Goal: Task Accomplishment & Management: Use online tool/utility

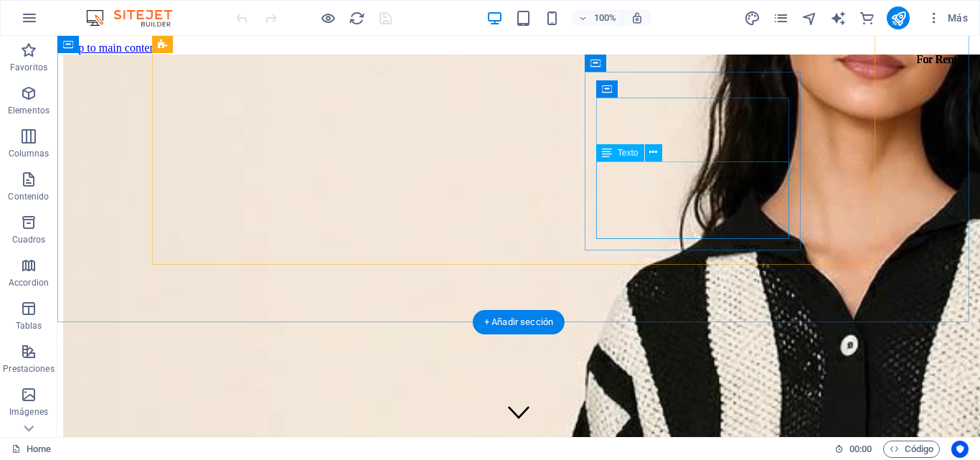
scroll to position [1076, 0]
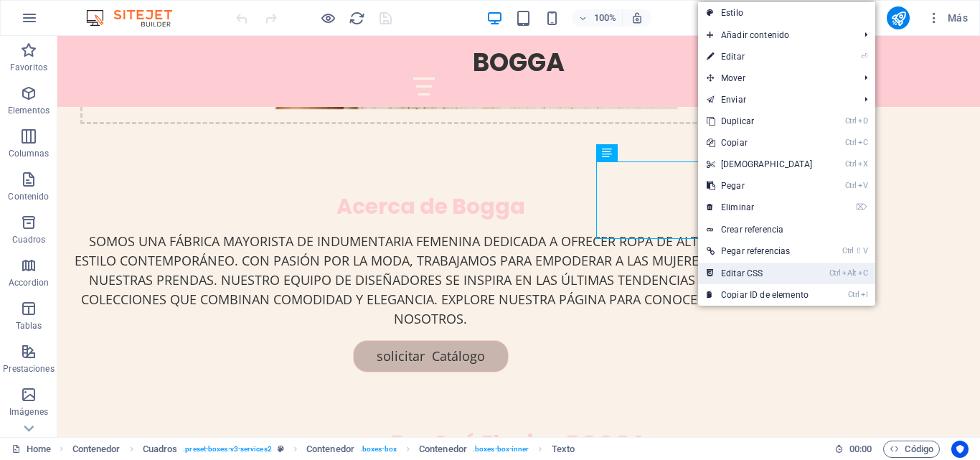
click at [732, 265] on link "Ctrl Alt C Editar CSS" at bounding box center [759, 273] width 123 height 22
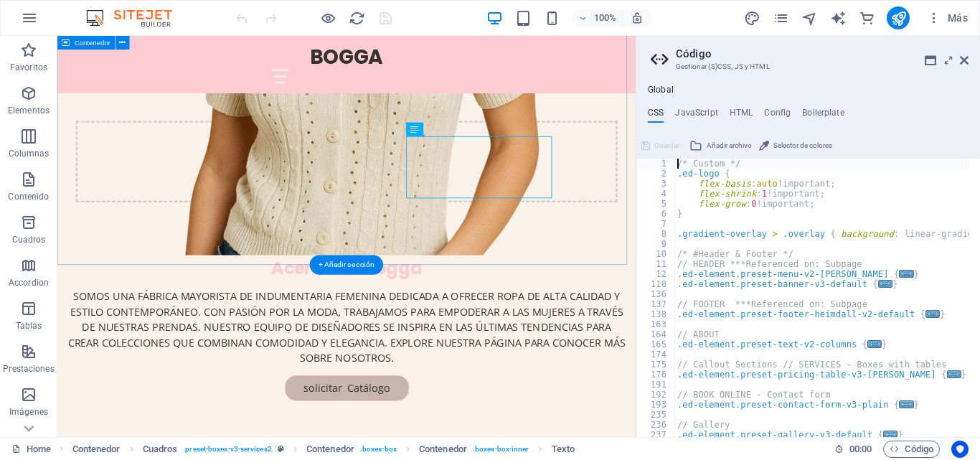
scroll to position [1196, 0]
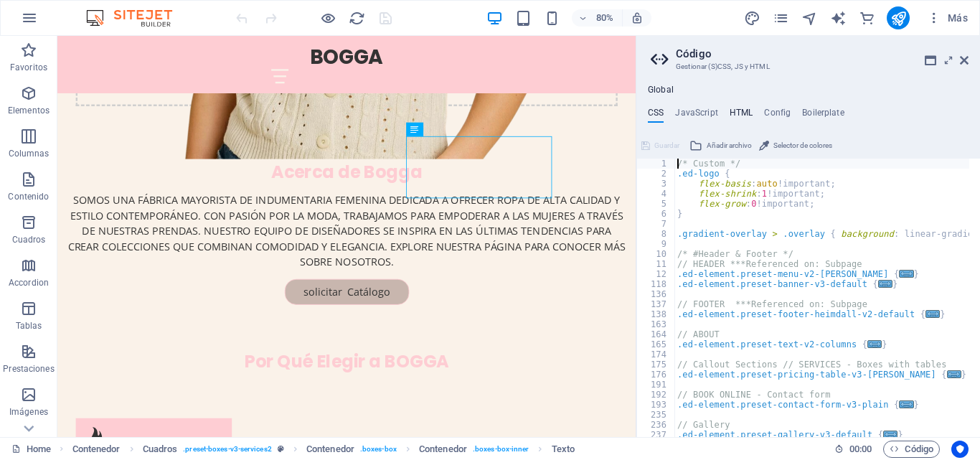
click at [744, 111] on h4 "HTML" at bounding box center [741, 116] width 24 height 16
type textarea "<a href="#main-content" class="wv-link-content button">Skip to main content</a>"
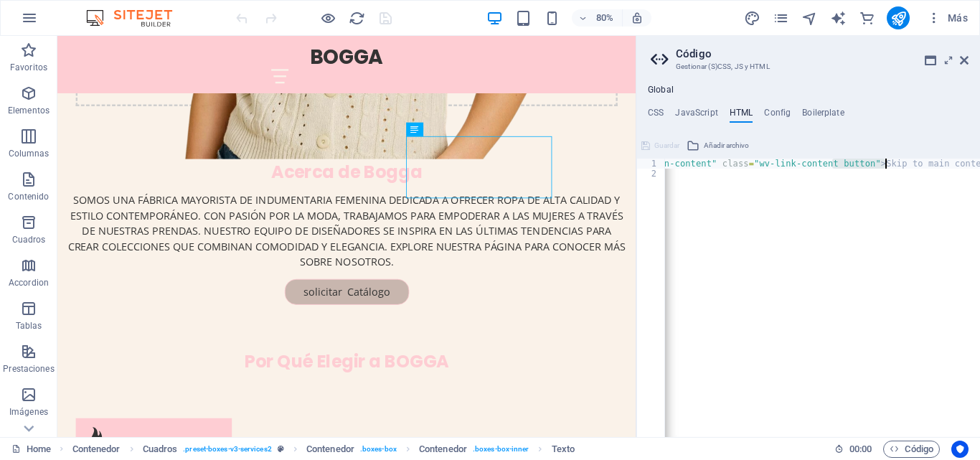
scroll to position [0, 0]
drag, startPoint x: 854, startPoint y: 159, endPoint x: 979, endPoint y: 160, distance: 124.8
click at [979, 160] on div "< a href = "#main-content" class = "wv-link-content button" > Skip to main cont…" at bounding box center [827, 303] width 387 height 288
click at [979, 160] on div "< a href = "#main-content" class = "wv-link-content button" > Skip to main cont…" at bounding box center [822, 298] width 315 height 278
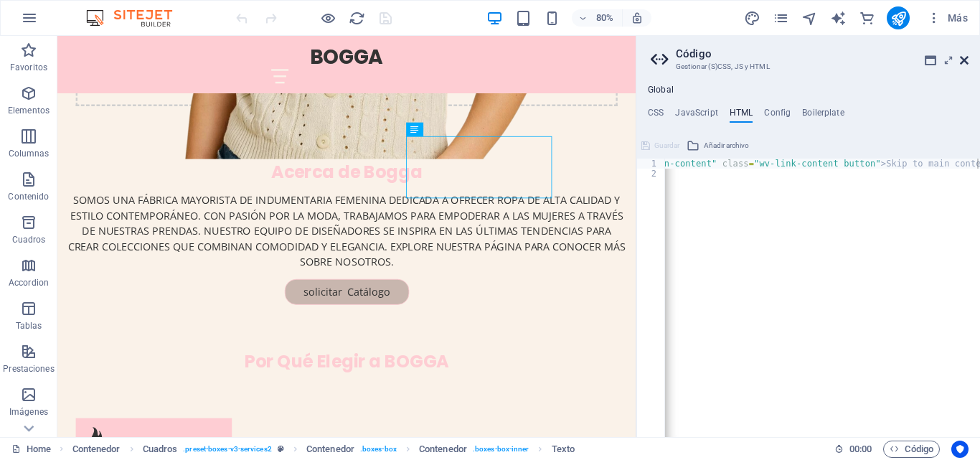
click at [960, 60] on icon at bounding box center [964, 60] width 9 height 11
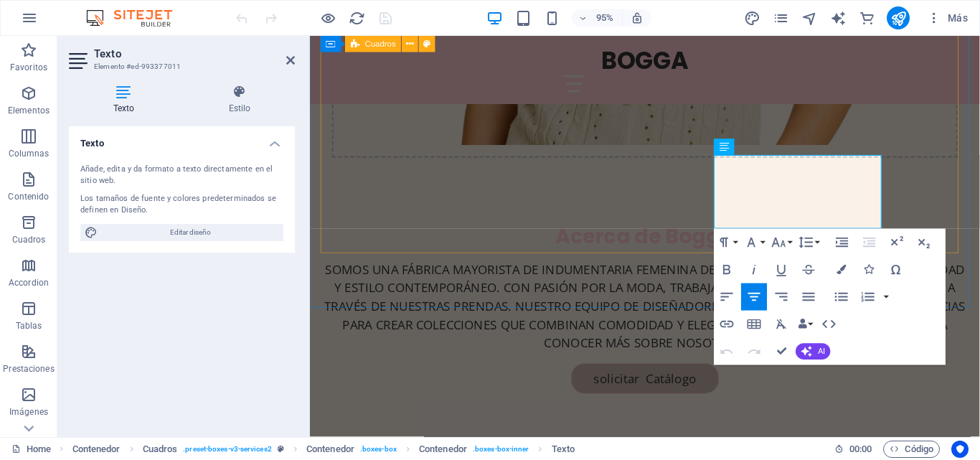
scroll to position [1116, 0]
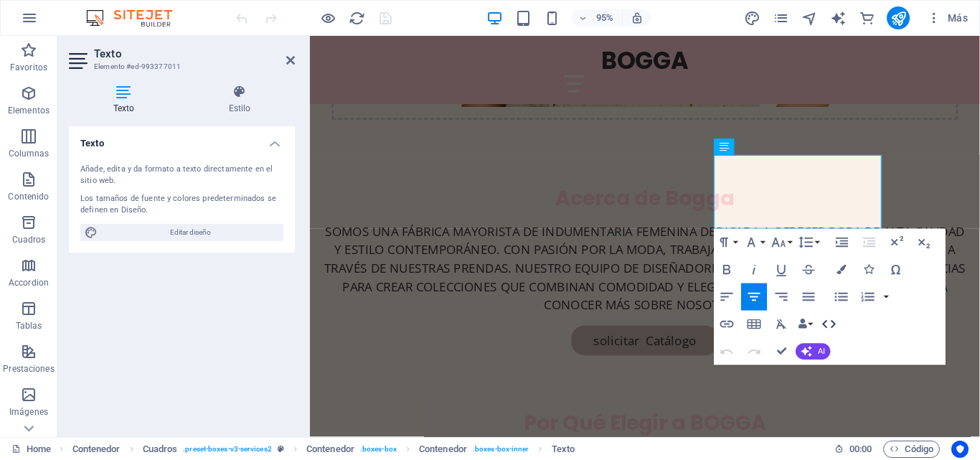
click at [826, 321] on icon "button" at bounding box center [830, 324] width 14 height 8
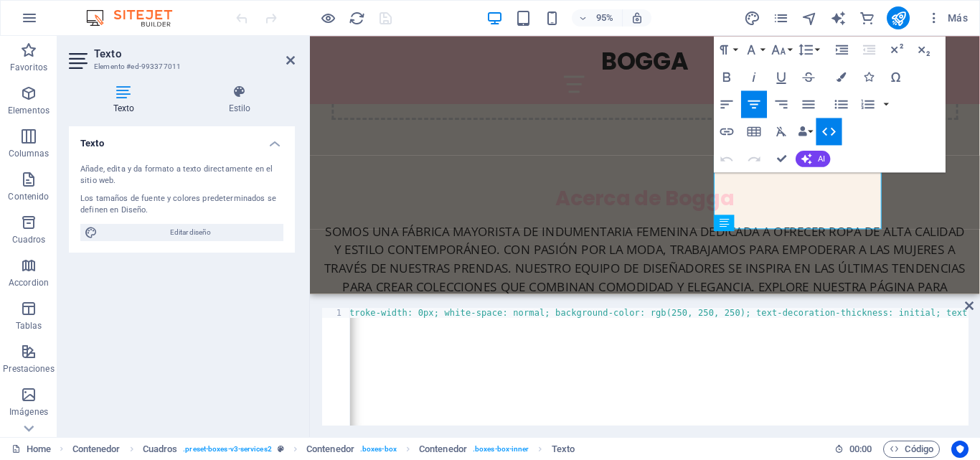
scroll to position [0, 2168]
click at [520, 307] on div "1 < p > < span style = 'color: rgb(82, 82, 82); font-family: ui-sans-serif, sys…" at bounding box center [645, 366] width 670 height 141
click at [524, 312] on div "< p > < span style = 'color: rgb(82, 82, 82); font-family: ui-sans-serif, syste…" at bounding box center [113, 375] width 3862 height 135
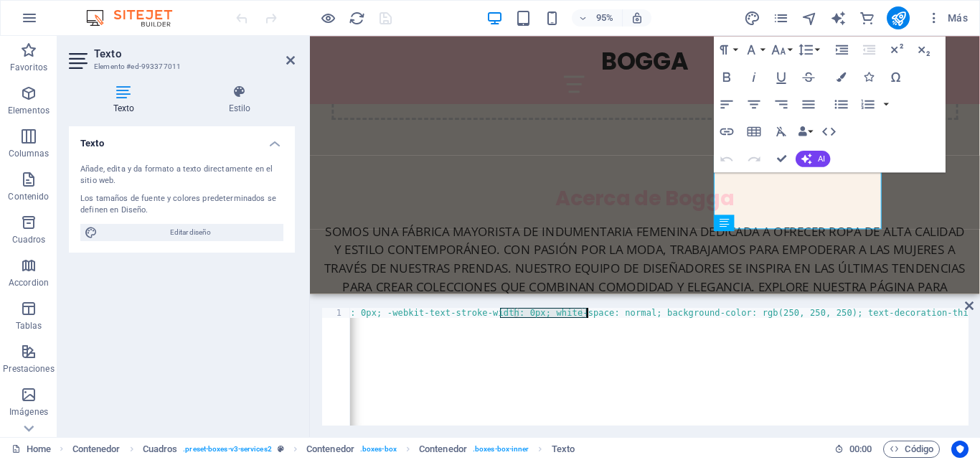
drag, startPoint x: 498, startPoint y: 313, endPoint x: 592, endPoint y: 313, distance: 94.0
click at [592, 313] on div "< p > < span style = 'color: rgb(82, 82, 82); font-family: ui-sans-serif, syste…" at bounding box center [113, 375] width 3862 height 135
click at [582, 319] on div "< p > < span style = 'color: rgb(82, 82, 82); font-family: ui-sans-serif, syste…" at bounding box center [113, 375] width 3862 height 135
click at [824, 311] on div "< p > < span style = 'color: rgb(82, 82, 82); font-family: ui-sans-serif, syste…" at bounding box center [354, 375] width 3862 height 135
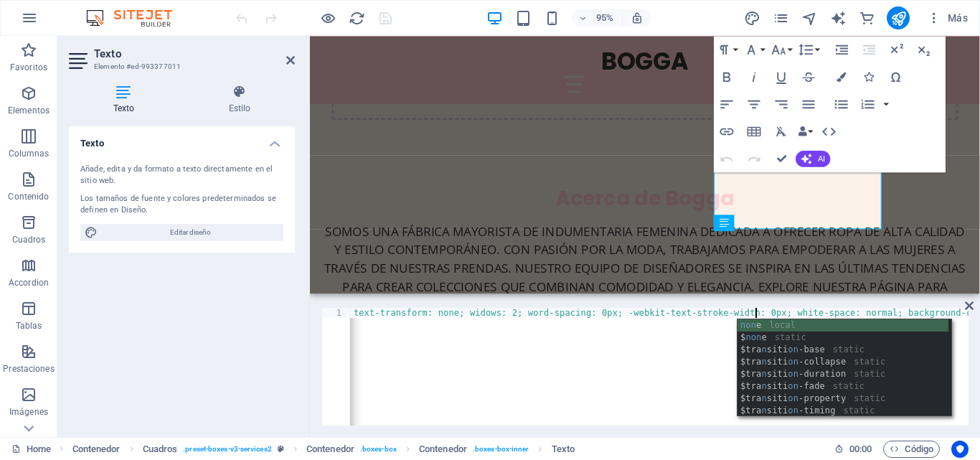
type textarea "NONE"
click at [779, 320] on div "none local $ none static $tra n siti on -bas e static $tra n siti on -fad e sta…" at bounding box center [842, 380] width 211 height 122
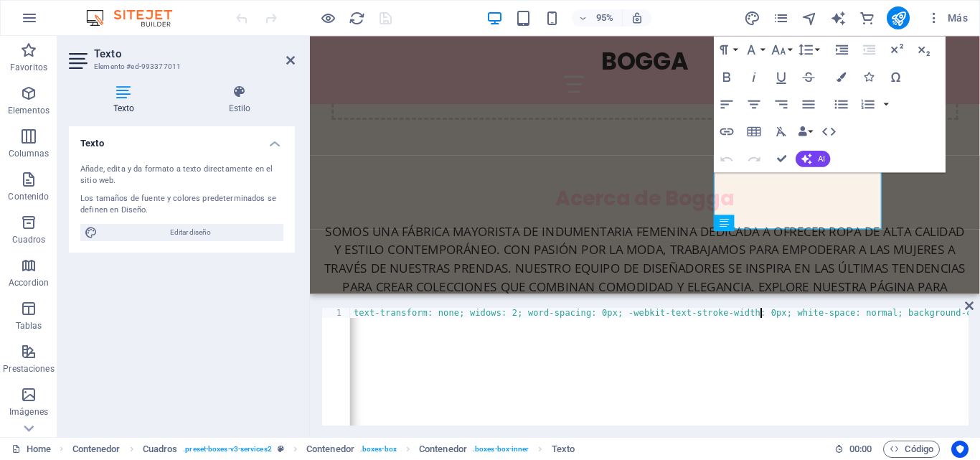
scroll to position [0, 0]
click at [744, 359] on div "< p > < span style = 'color: rgb(82, 82, 82); font-family: ui-sans-serif, syste…" at bounding box center [320, 375] width 3795 height 135
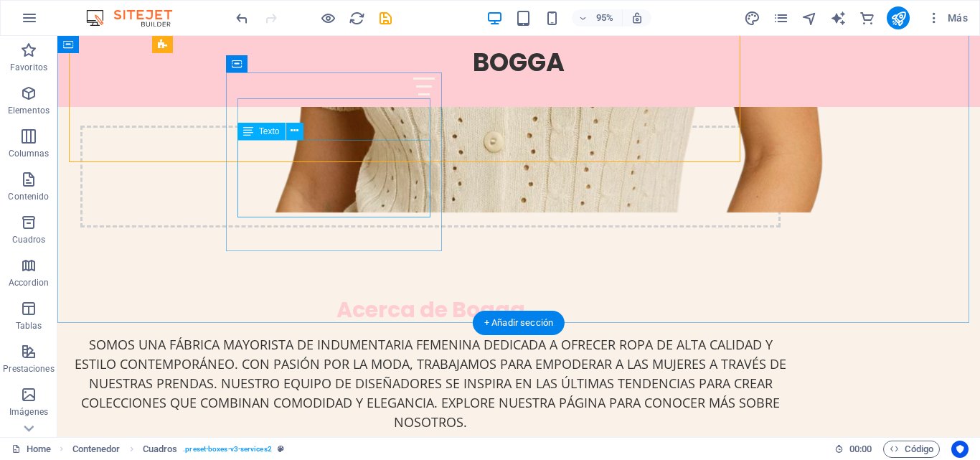
scroll to position [1075, 0]
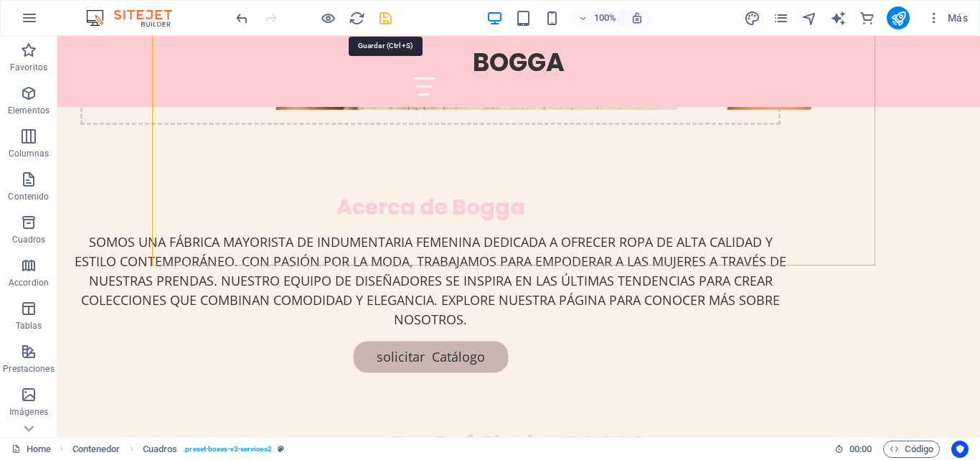
click at [387, 17] on icon "save" at bounding box center [385, 18] width 16 height 16
checkbox input "false"
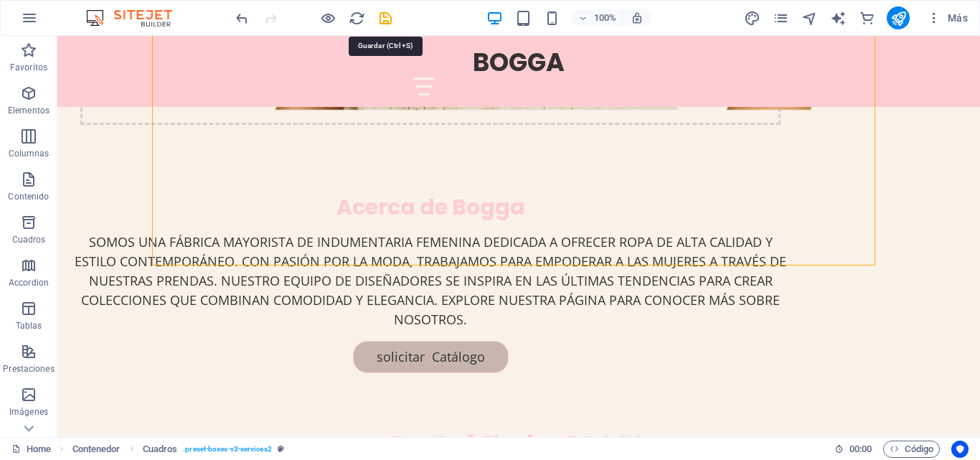
checkbox input "false"
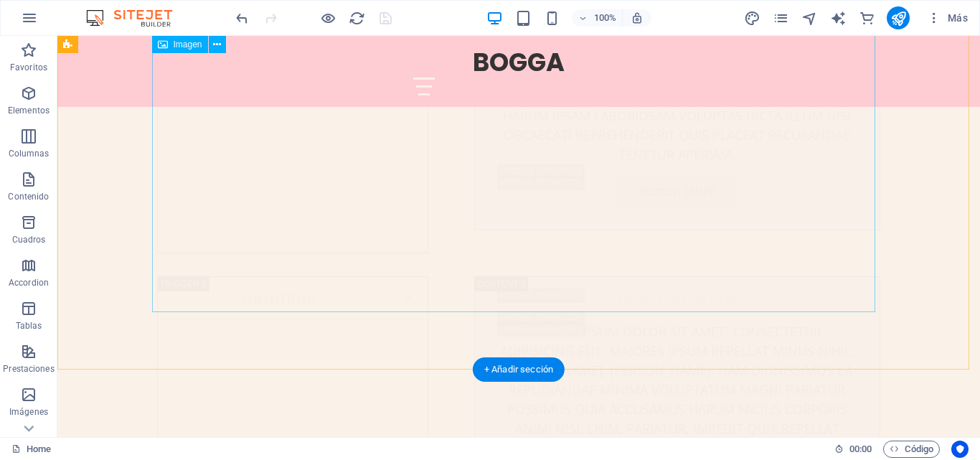
scroll to position [5307, 0]
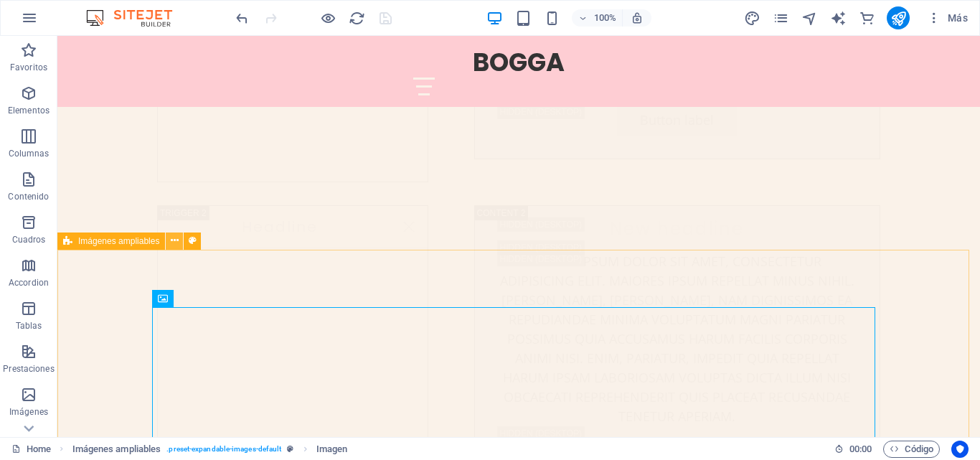
click at [175, 242] on icon at bounding box center [175, 240] width 8 height 15
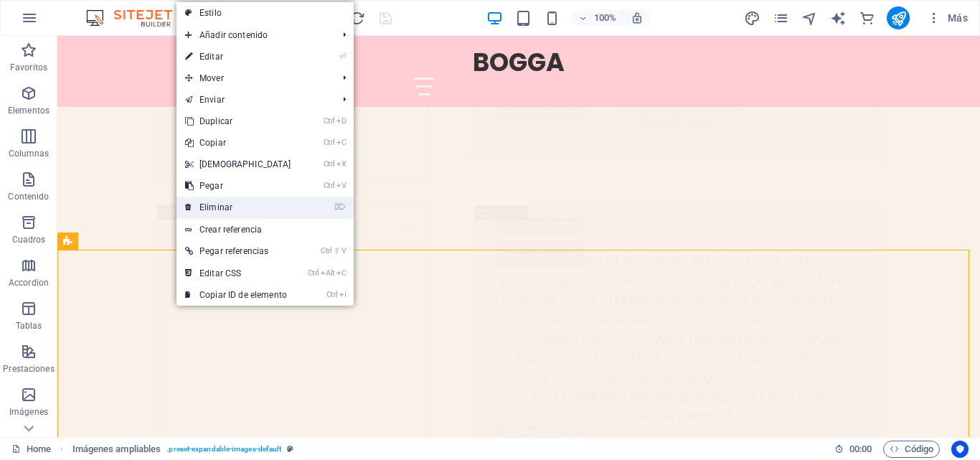
click at [232, 207] on link "⌦ Eliminar" at bounding box center [237, 208] width 123 height 22
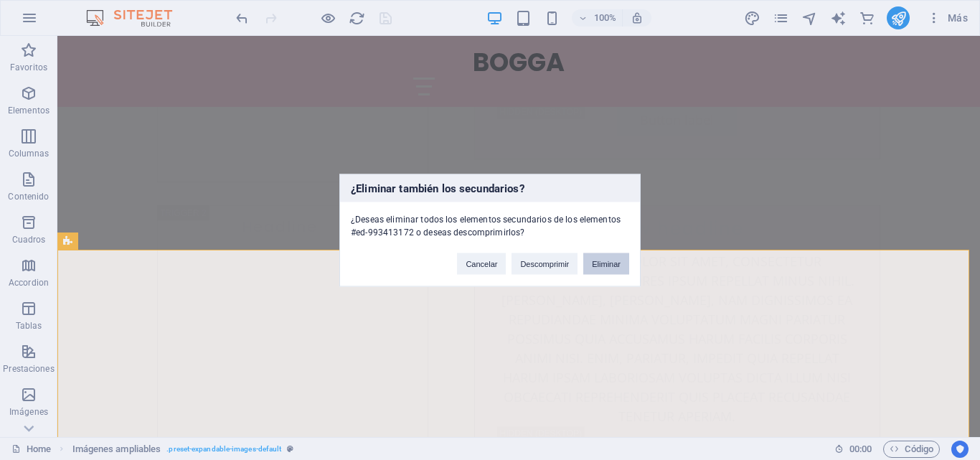
click at [615, 267] on button "Eliminar" at bounding box center [606, 263] width 46 height 22
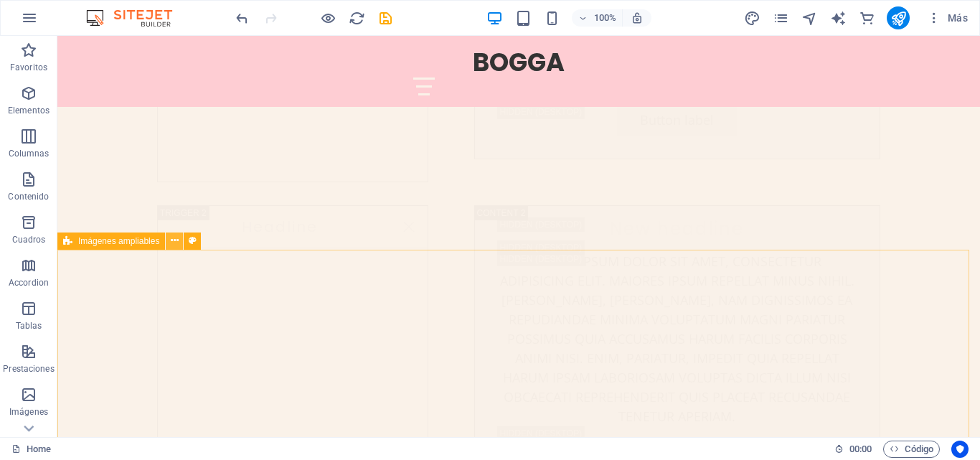
click at [175, 241] on icon at bounding box center [175, 240] width 8 height 15
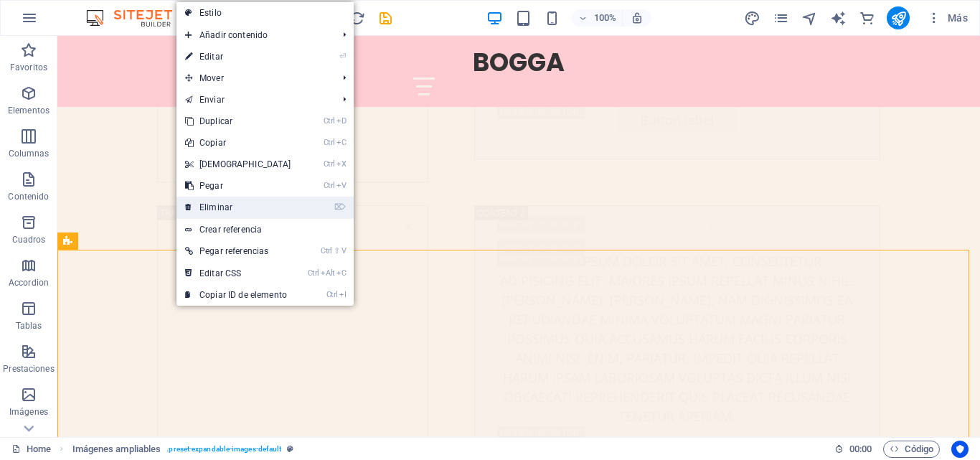
click at [243, 202] on link "⌦ Eliminar" at bounding box center [237, 208] width 123 height 22
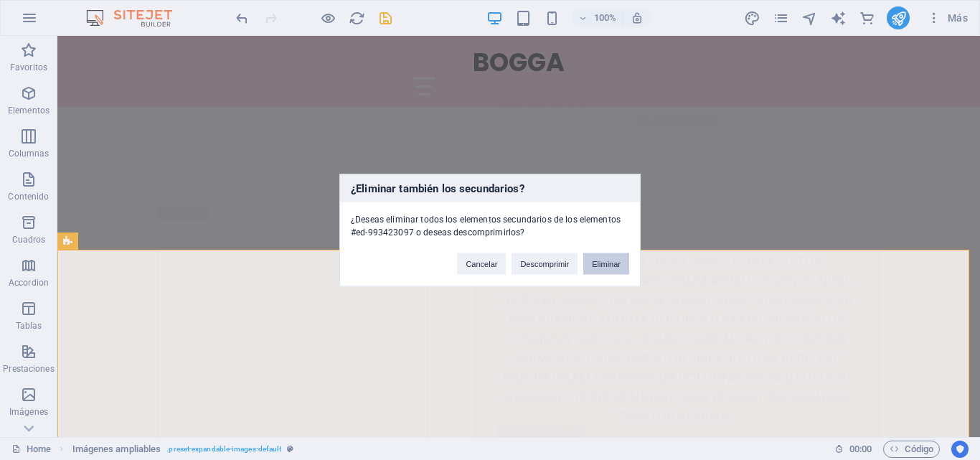
click at [597, 255] on button "Eliminar" at bounding box center [606, 263] width 46 height 22
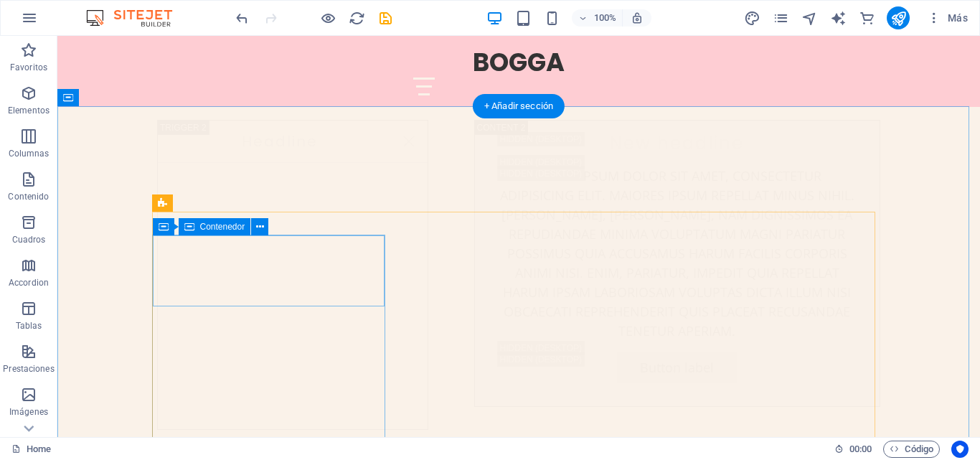
scroll to position [5450, 0]
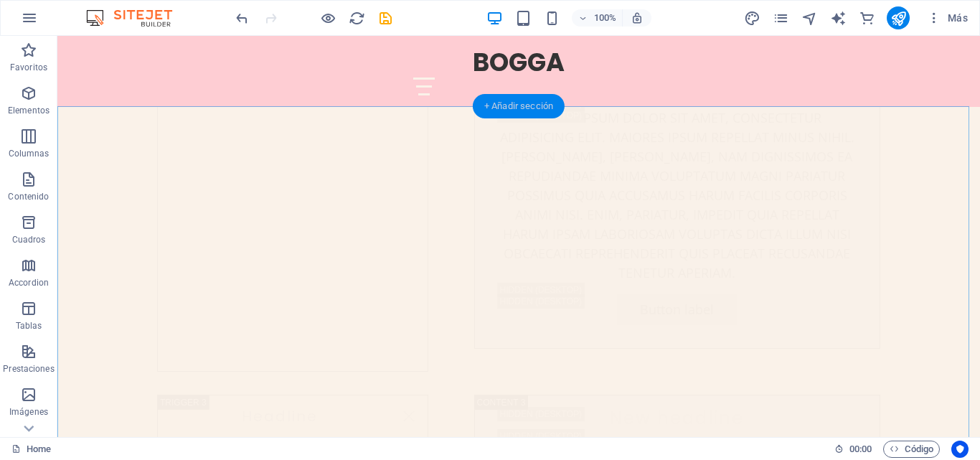
click at [517, 110] on div "+ Añadir sección" at bounding box center [519, 106] width 92 height 24
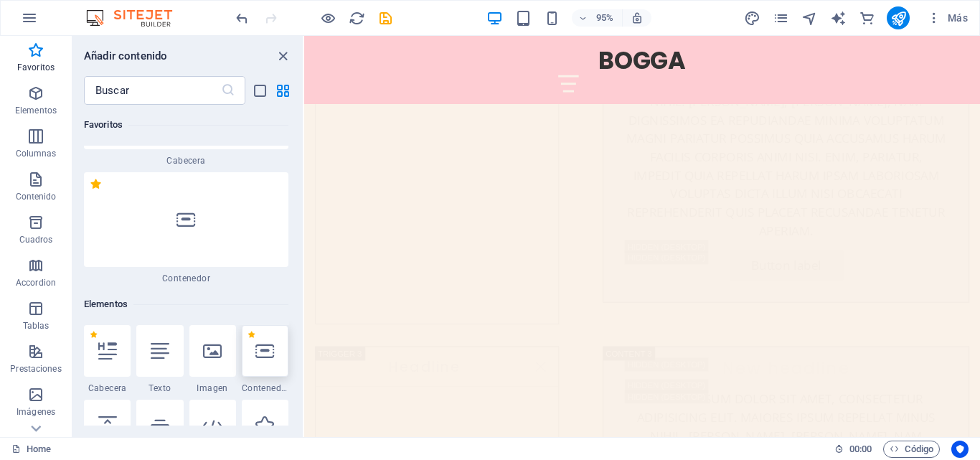
scroll to position [0, 0]
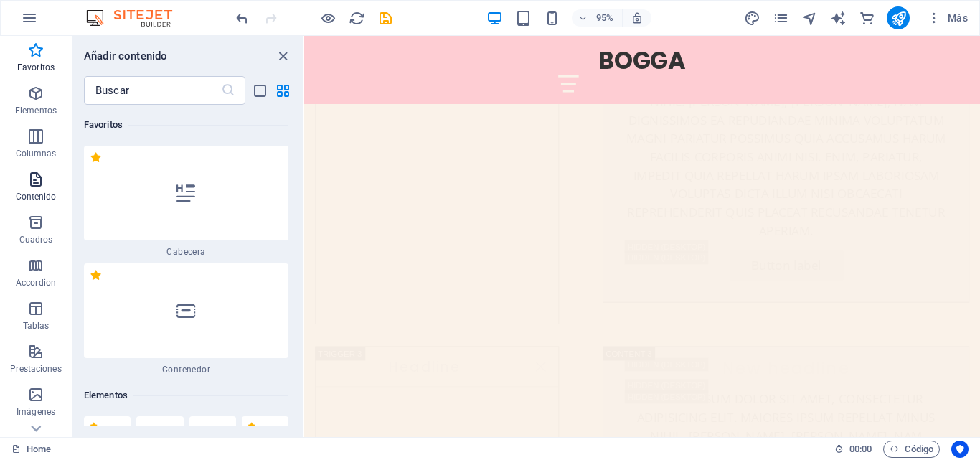
click at [34, 186] on icon "button" at bounding box center [35, 179] width 17 height 17
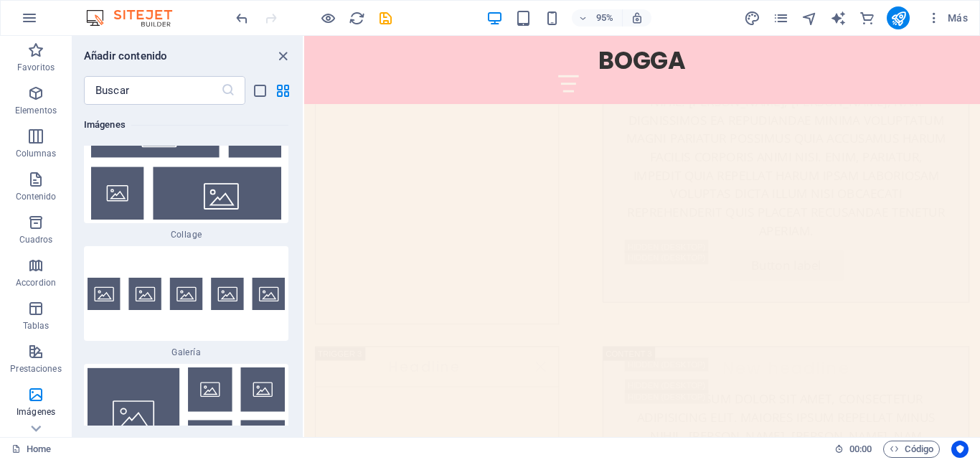
scroll to position [14787, 0]
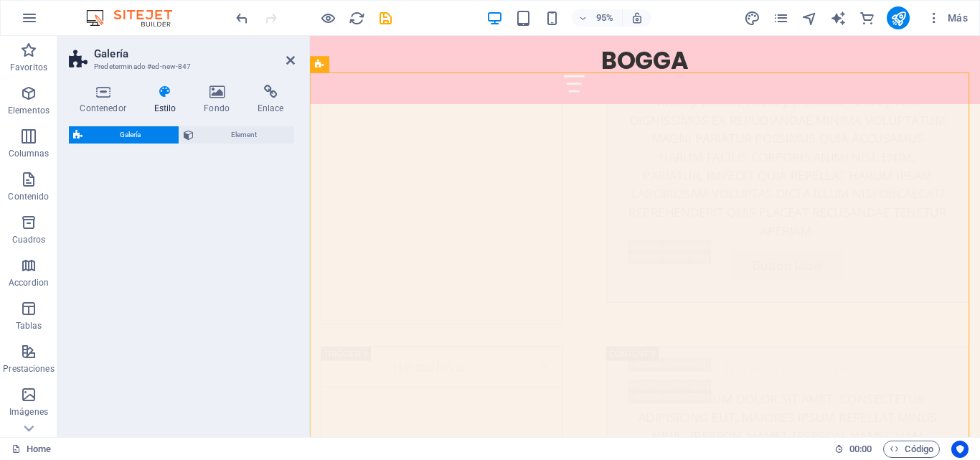
select select "rem"
select select "preset-gallery-v3-grid-dense"
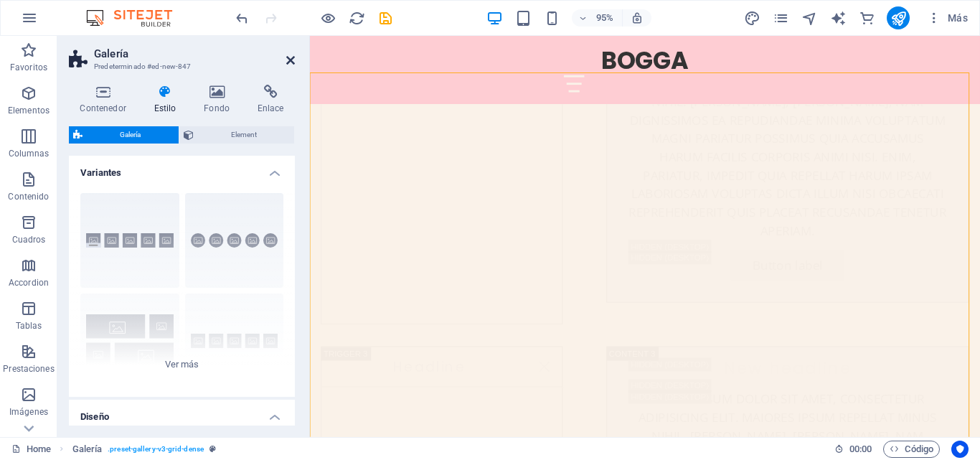
click at [292, 59] on icon at bounding box center [290, 60] width 9 height 11
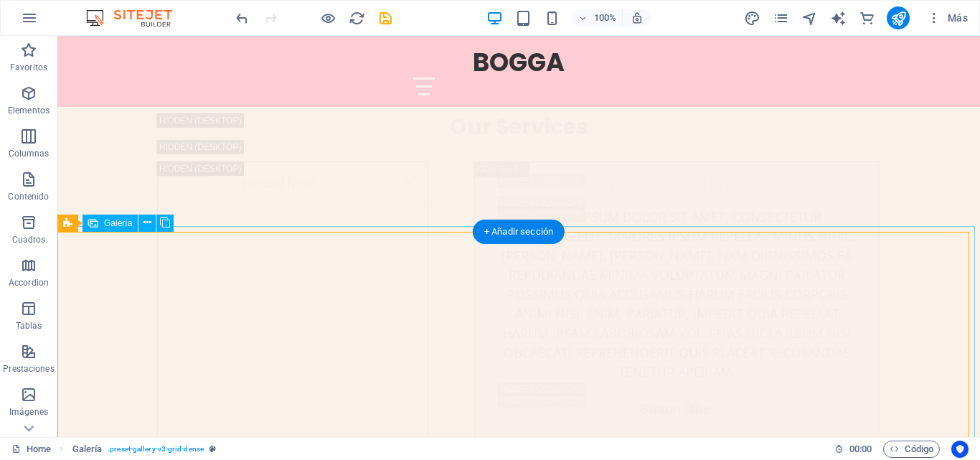
scroll to position [5338, 0]
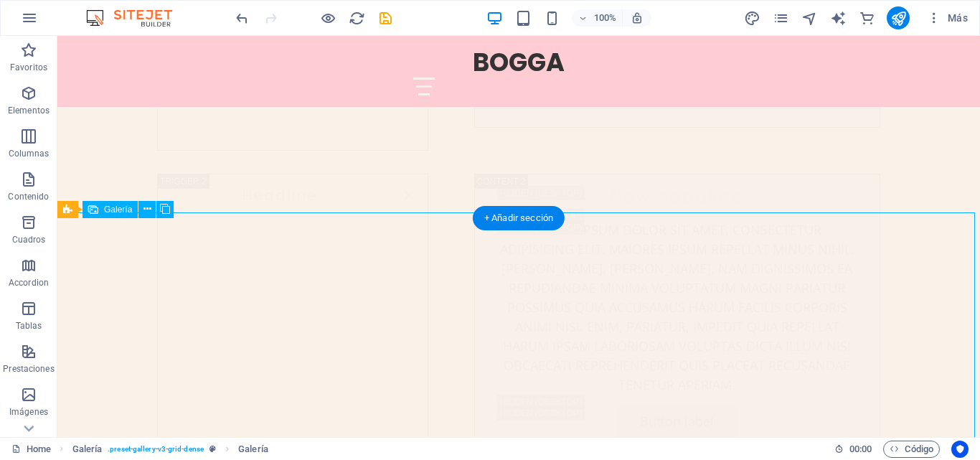
select select "4"
select select "px"
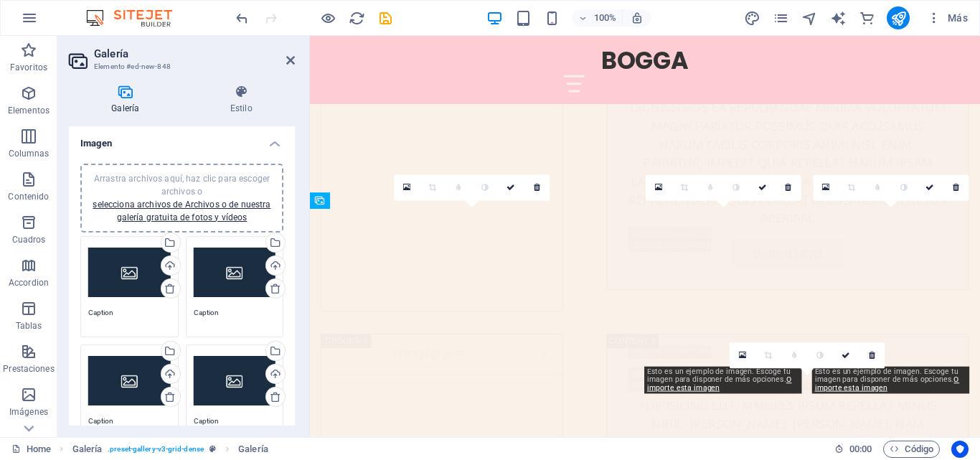
scroll to position [5533, 0]
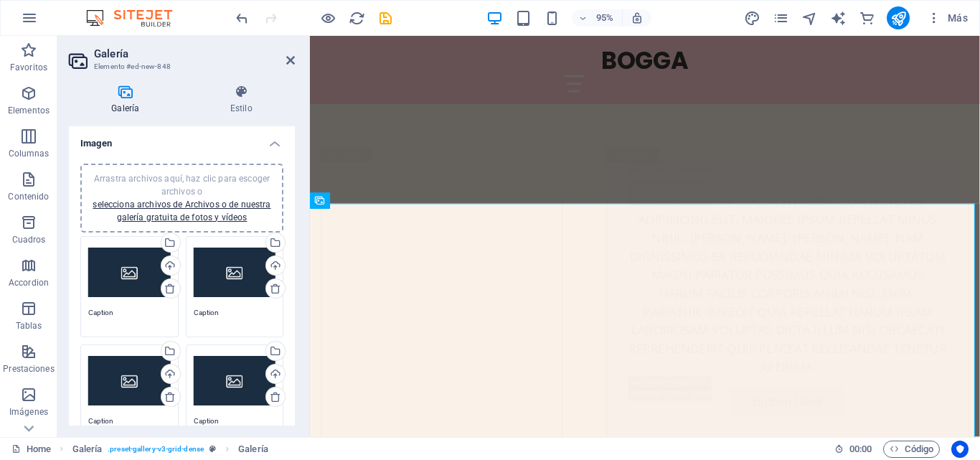
click at [126, 263] on div "Arrastra archivos aquí, haz clic para escoger archivos o selecciona archivos de…" at bounding box center [129, 272] width 82 height 57
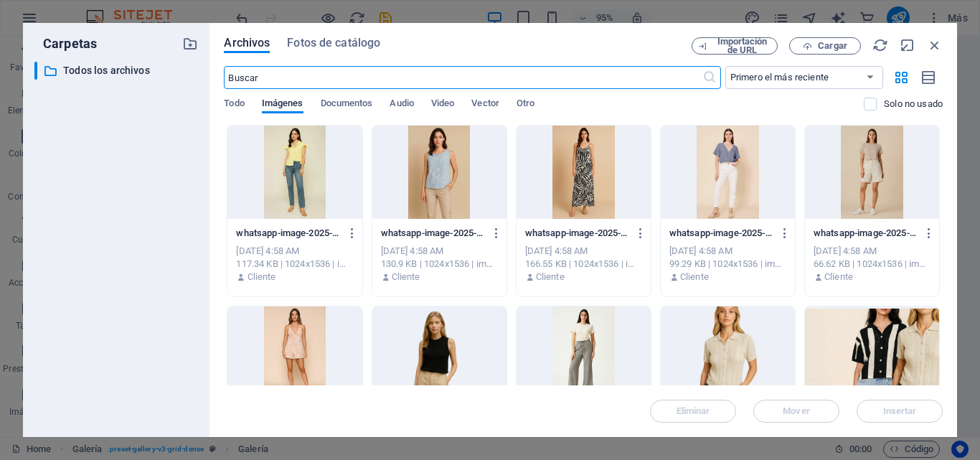
scroll to position [6002, 0]
click at [729, 176] on div at bounding box center [728, 172] width 134 height 93
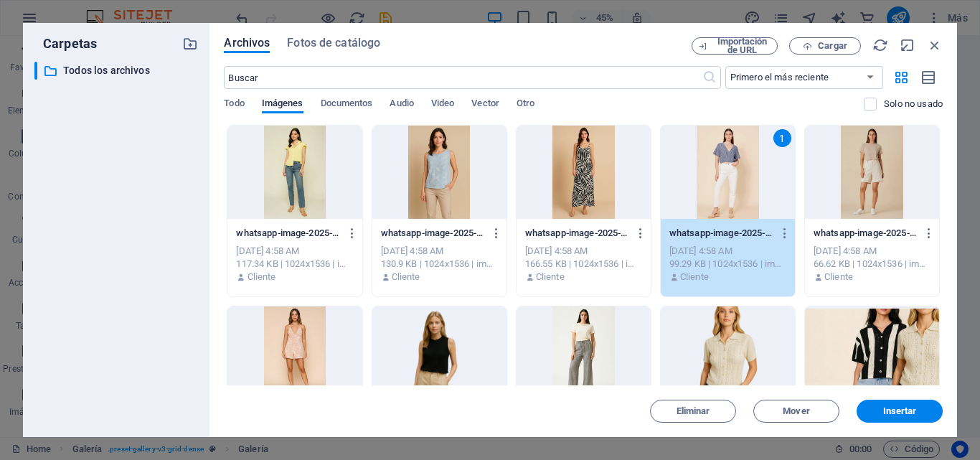
click at [729, 175] on div "1" at bounding box center [728, 172] width 134 height 93
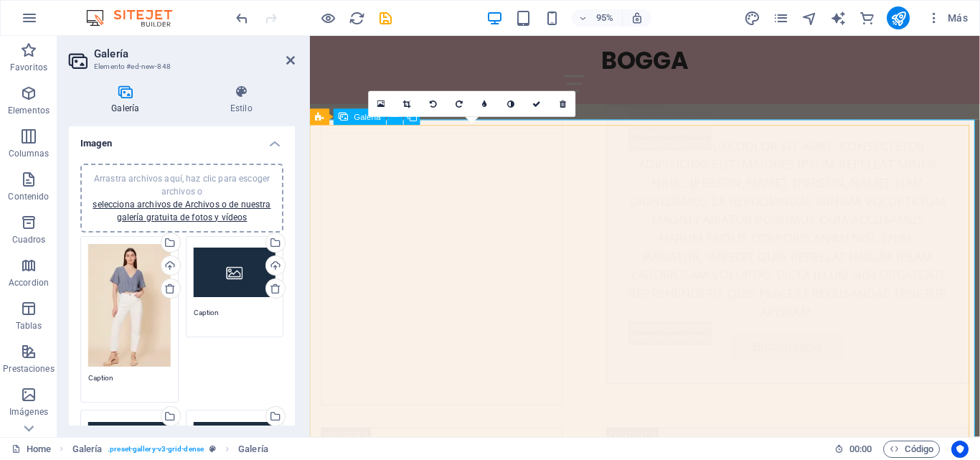
scroll to position [5677, 0]
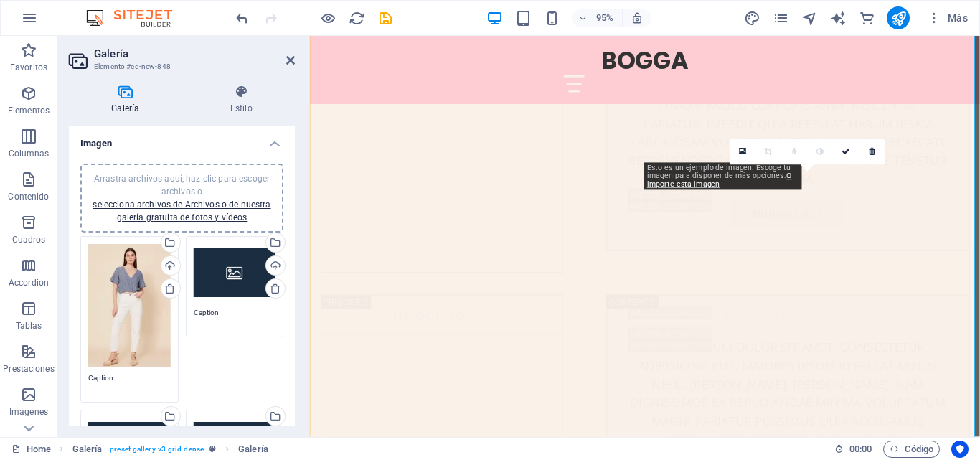
scroll to position [5748, 0]
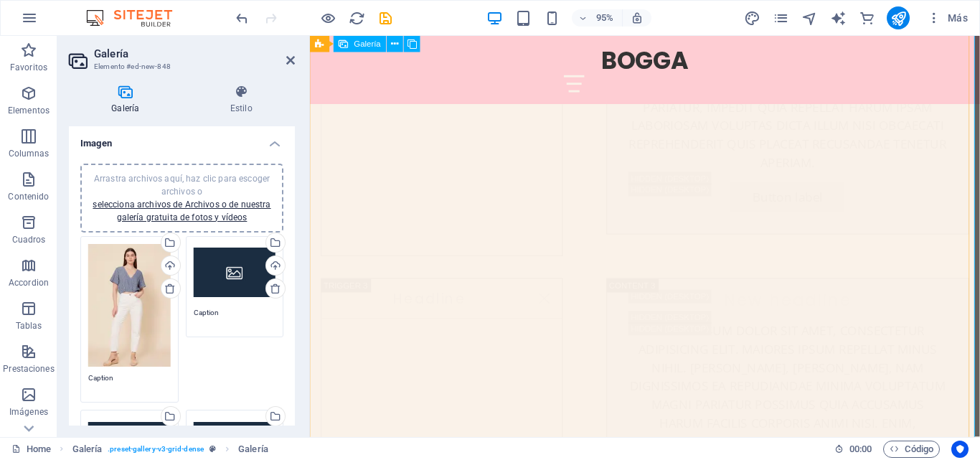
drag, startPoint x: 438, startPoint y: 382, endPoint x: 488, endPoint y: 386, distance: 49.7
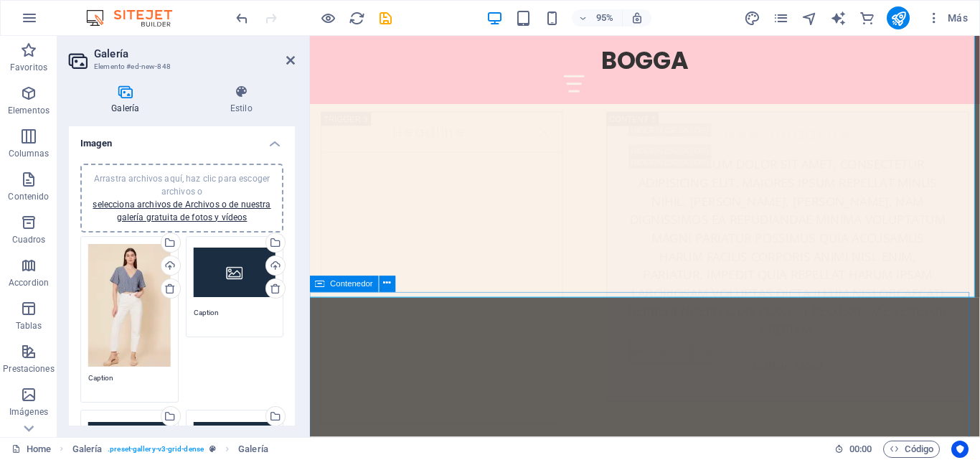
scroll to position [5964, 0]
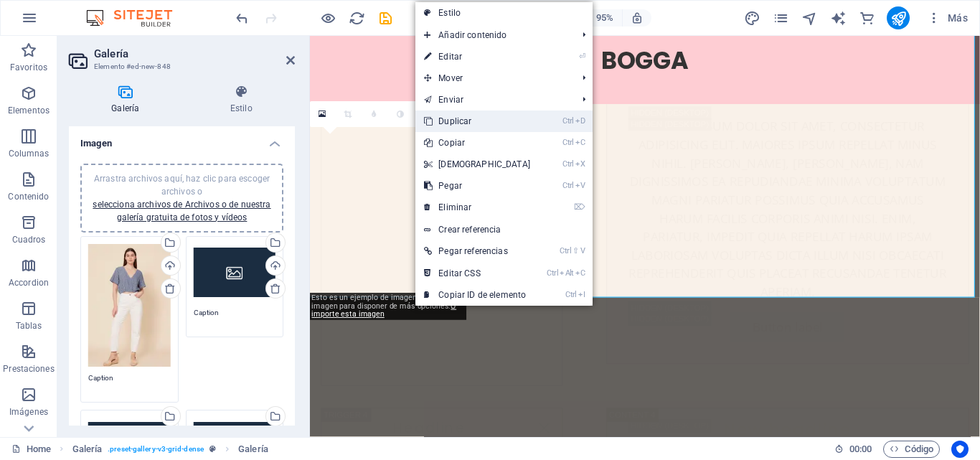
click at [463, 120] on link "Ctrl D Duplicar" at bounding box center [476, 121] width 123 height 22
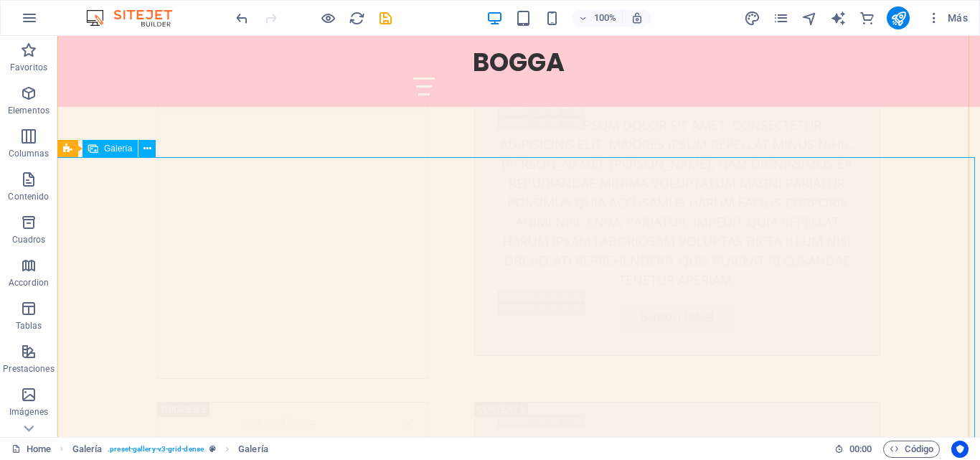
scroll to position [6065, 0]
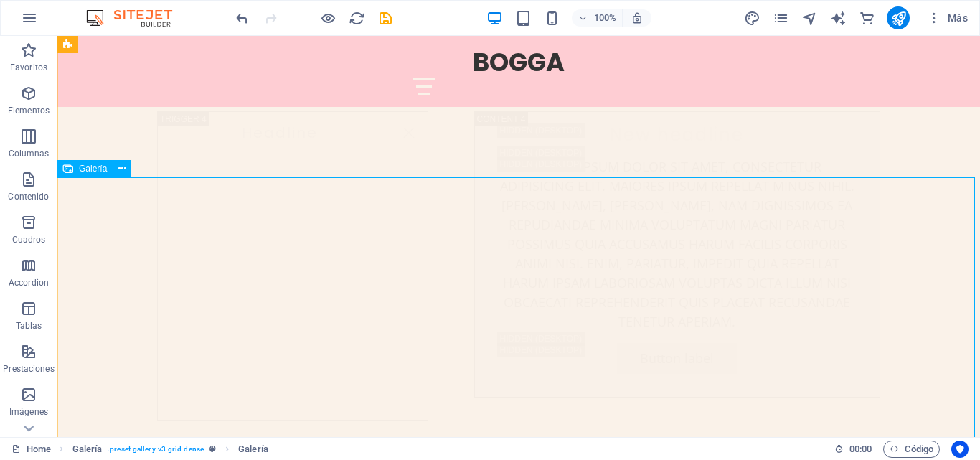
click at [123, 169] on icon at bounding box center [122, 168] width 8 height 15
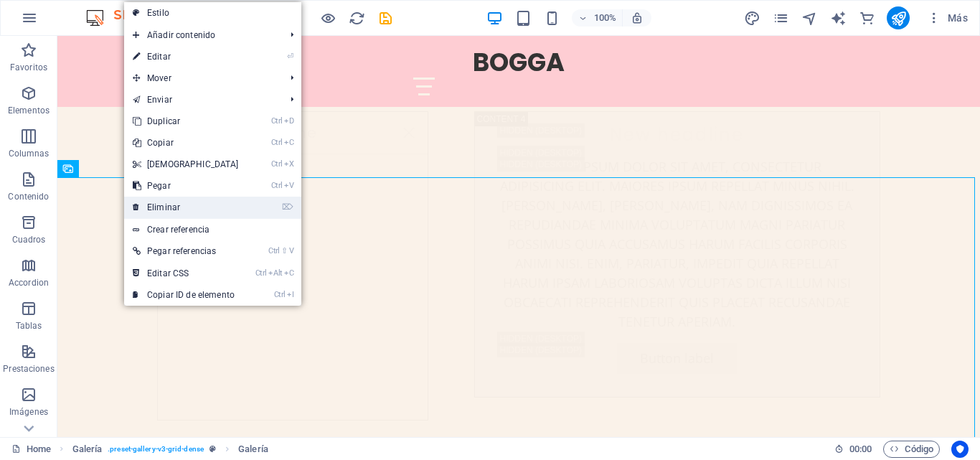
click at [157, 204] on link "⌦ Eliminar" at bounding box center [185, 208] width 123 height 22
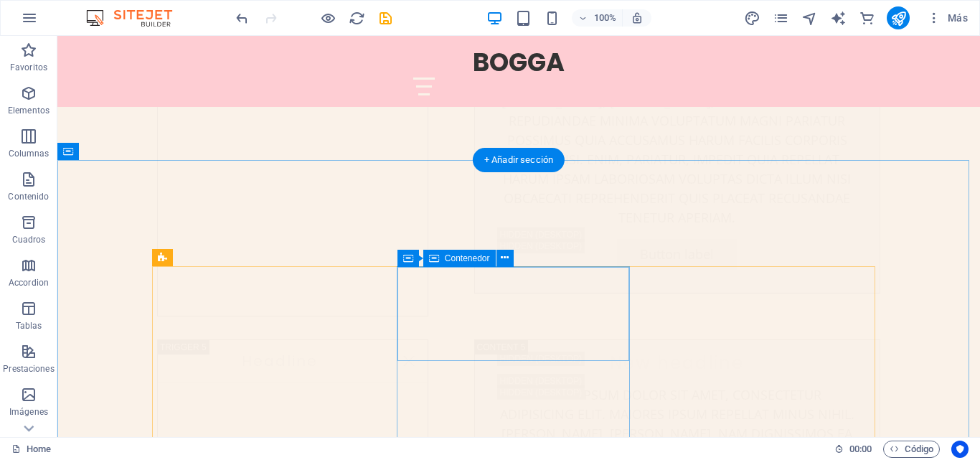
scroll to position [6209, 0]
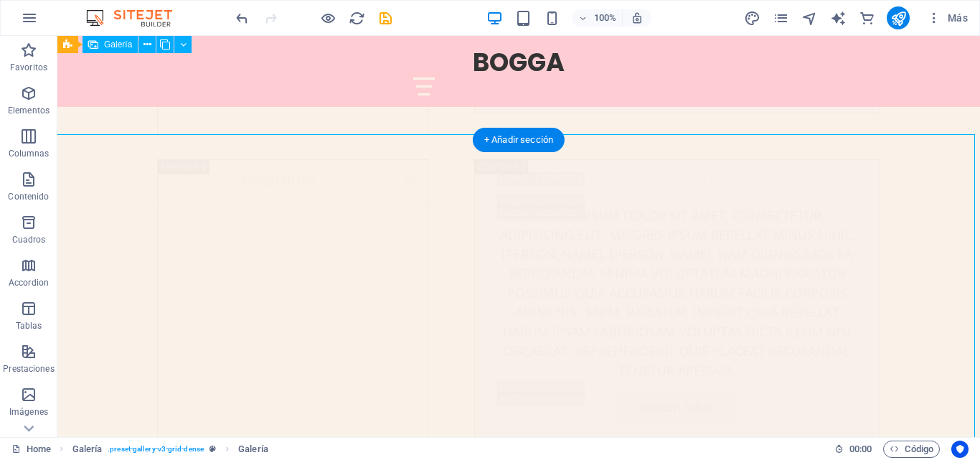
scroll to position [5348, 0]
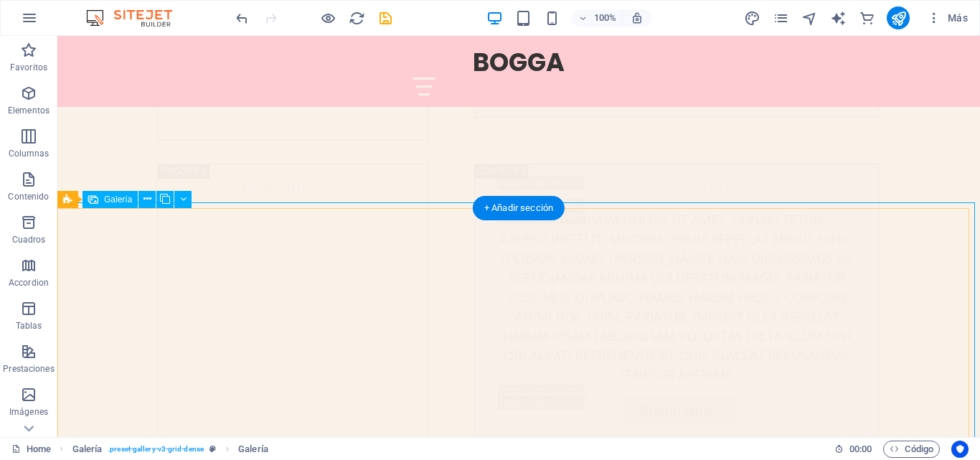
select select "4"
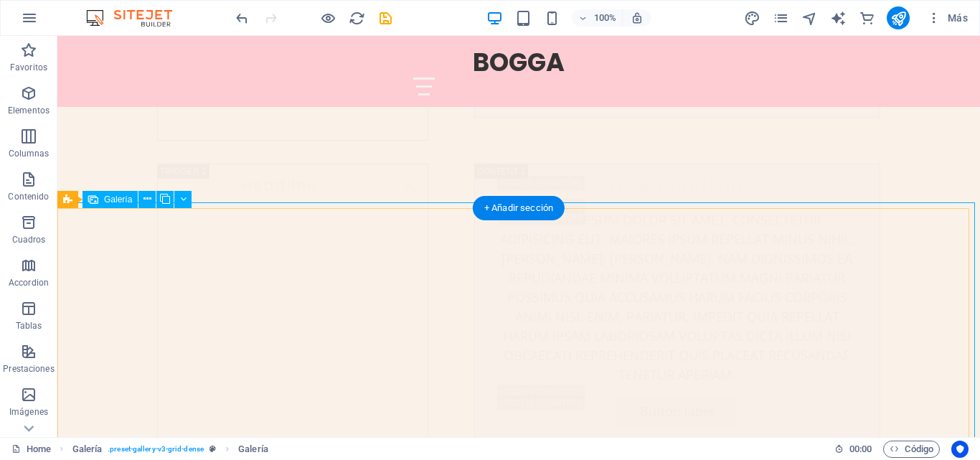
select select "px"
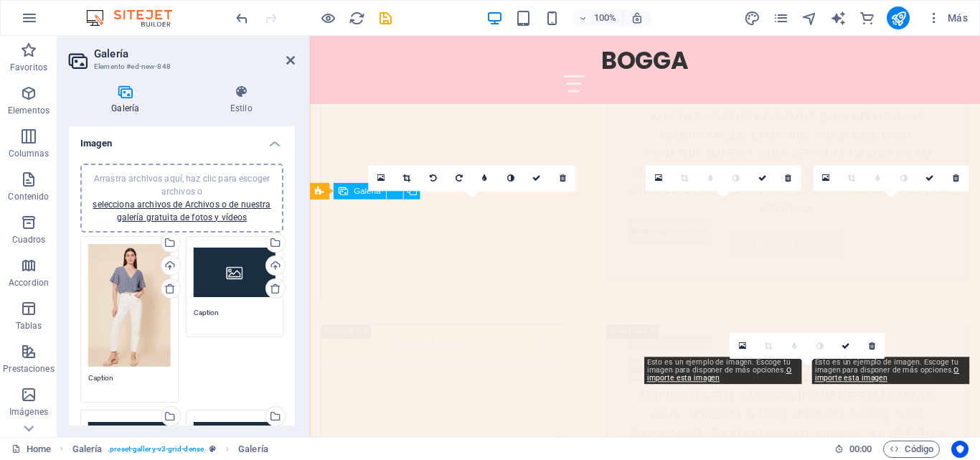
scroll to position [5543, 0]
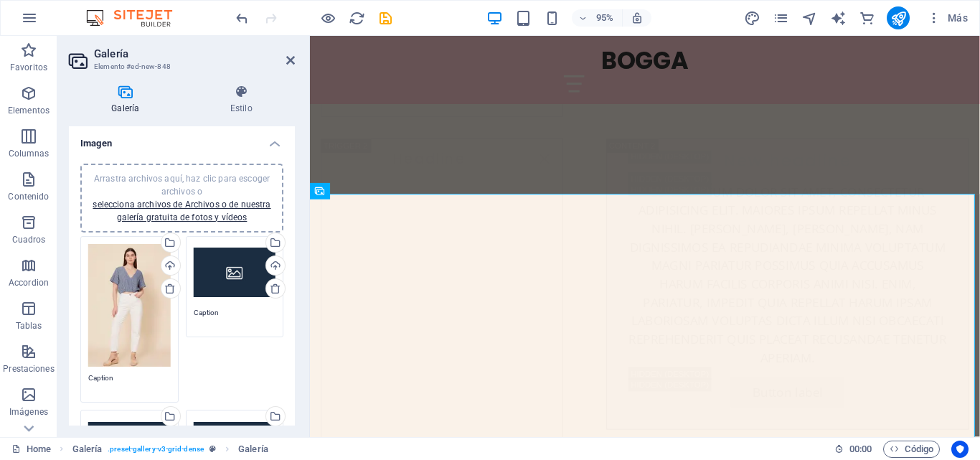
drag, startPoint x: 117, startPoint y: 300, endPoint x: 110, endPoint y: 313, distance: 15.1
click at [110, 313] on div "Arrastra archivos aquí, haz clic para escoger archivos o selecciona archivos de…" at bounding box center [129, 305] width 82 height 123
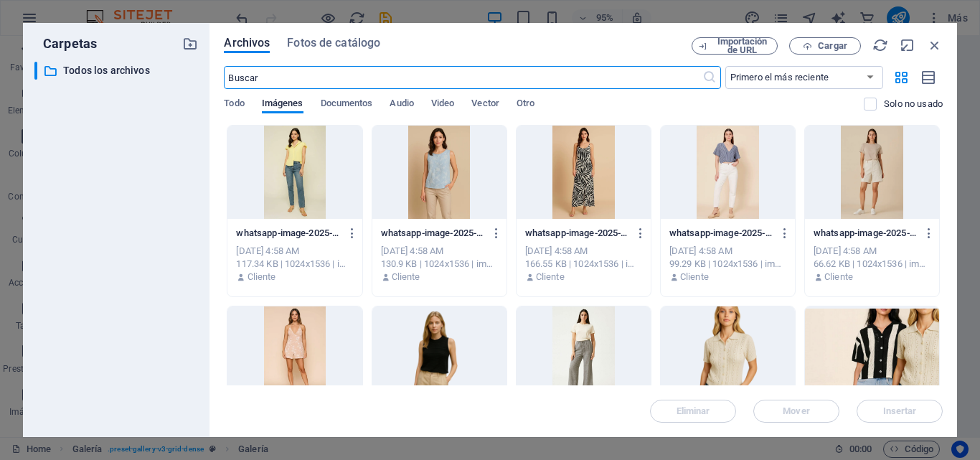
scroll to position [6012, 0]
click at [936, 44] on icon "button" at bounding box center [935, 45] width 16 height 16
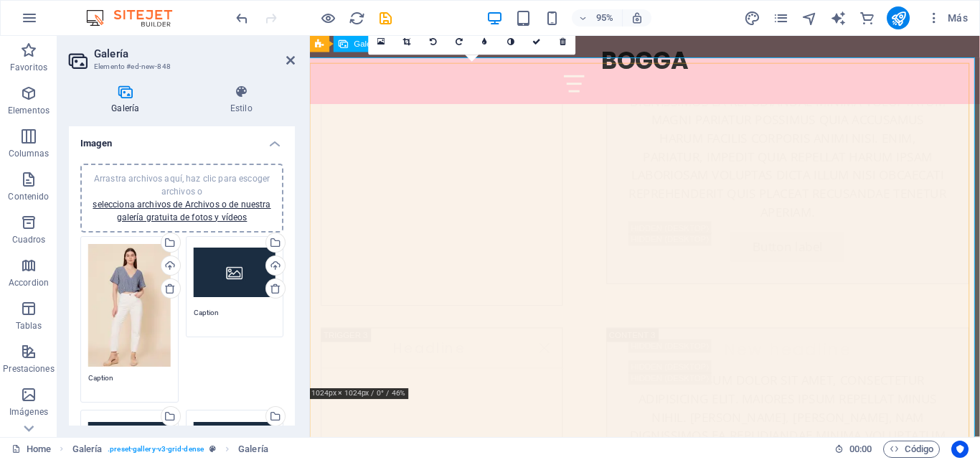
scroll to position [5687, 0]
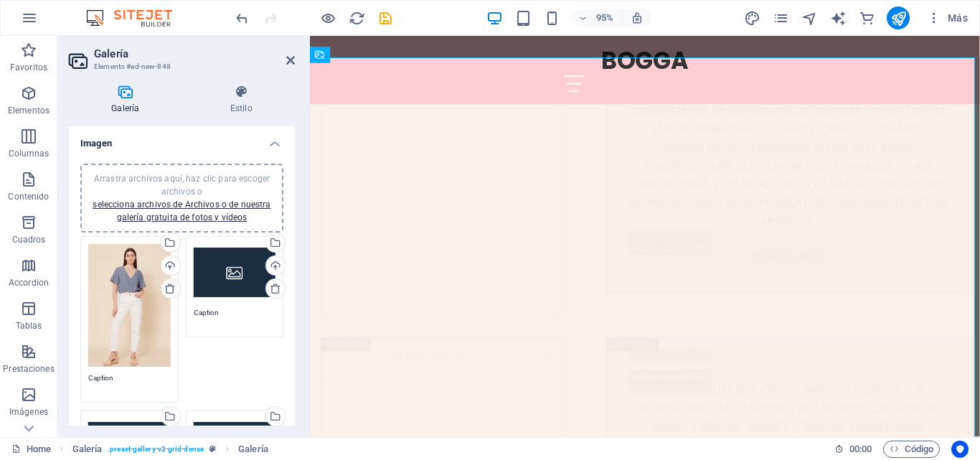
click at [235, 269] on div "Arrastra archivos aquí, haz clic para escoger archivos o selecciona archivos de…" at bounding box center [235, 272] width 82 height 57
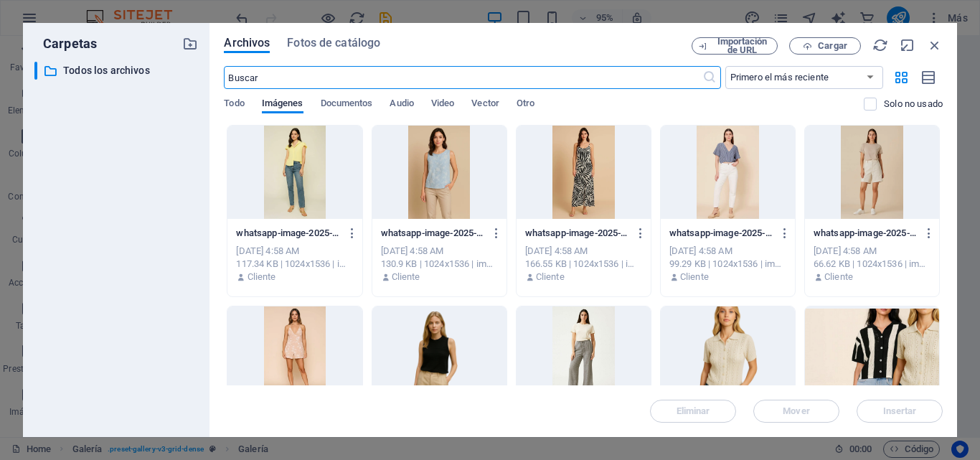
scroll to position [6156, 0]
click at [308, 169] on div at bounding box center [294, 172] width 134 height 93
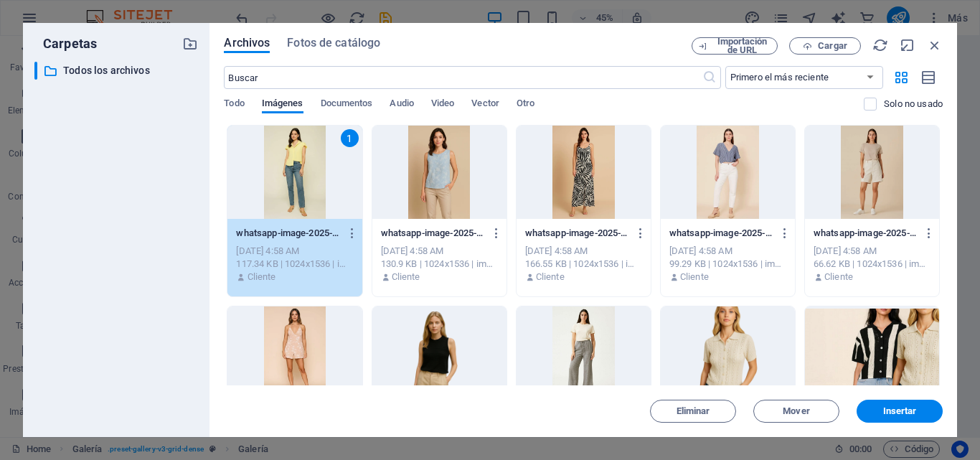
click at [308, 169] on div "1" at bounding box center [294, 172] width 134 height 93
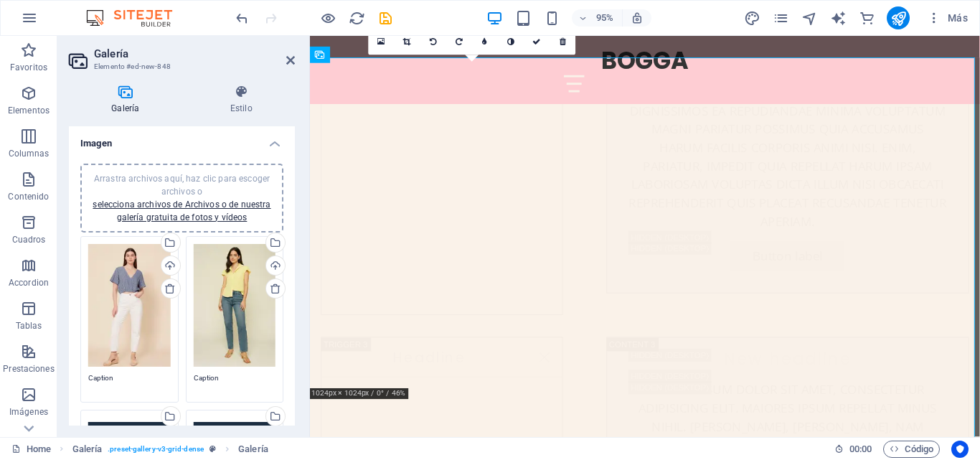
scroll to position [143, 0]
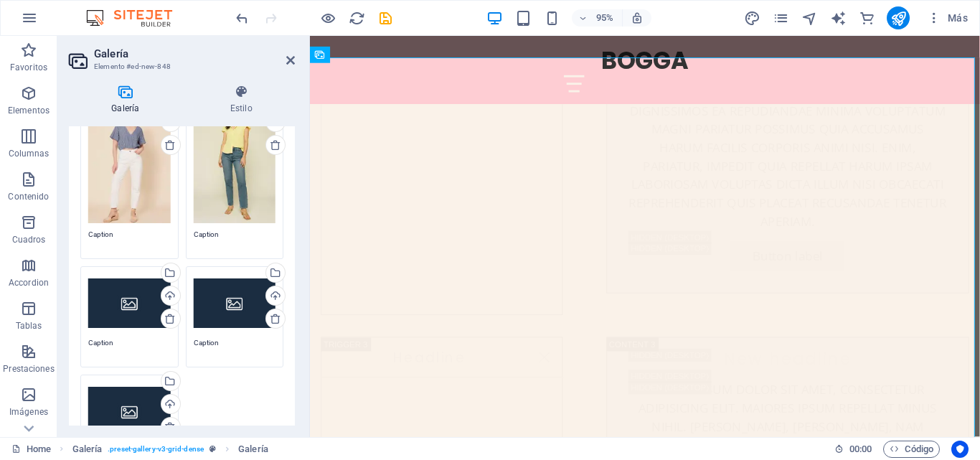
click at [124, 283] on div "Arrastra archivos aquí, haz clic para escoger archivos o selecciona archivos de…" at bounding box center [129, 302] width 82 height 57
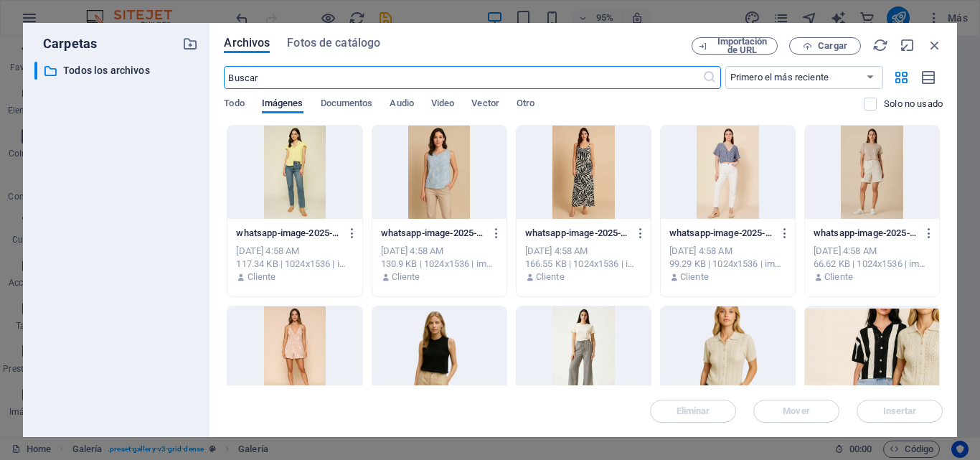
scroll to position [6156, 0]
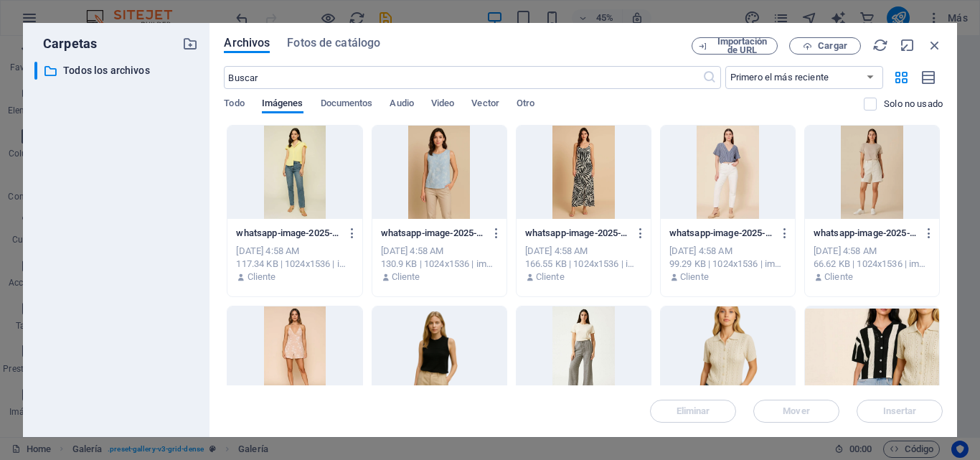
click at [593, 173] on div at bounding box center [583, 172] width 134 height 93
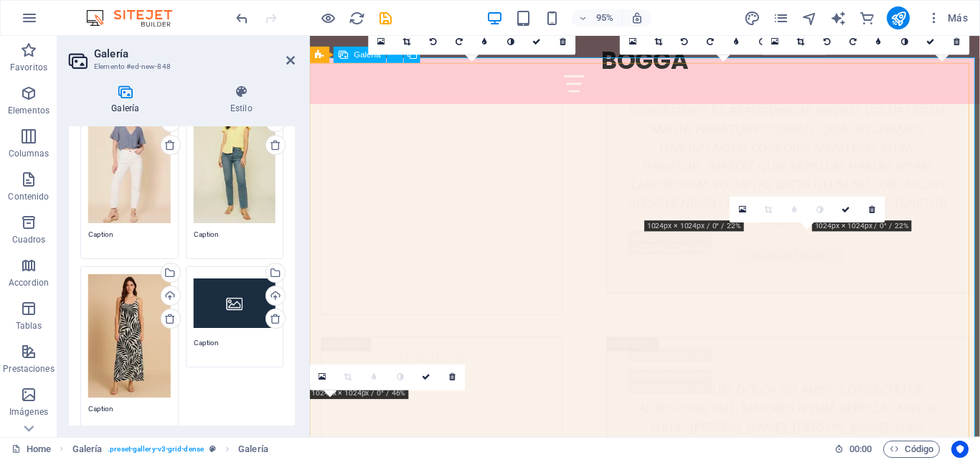
click at [224, 297] on div "Arrastra archivos aquí, haz clic para escoger archivos o selecciona archivos de…" at bounding box center [235, 302] width 82 height 57
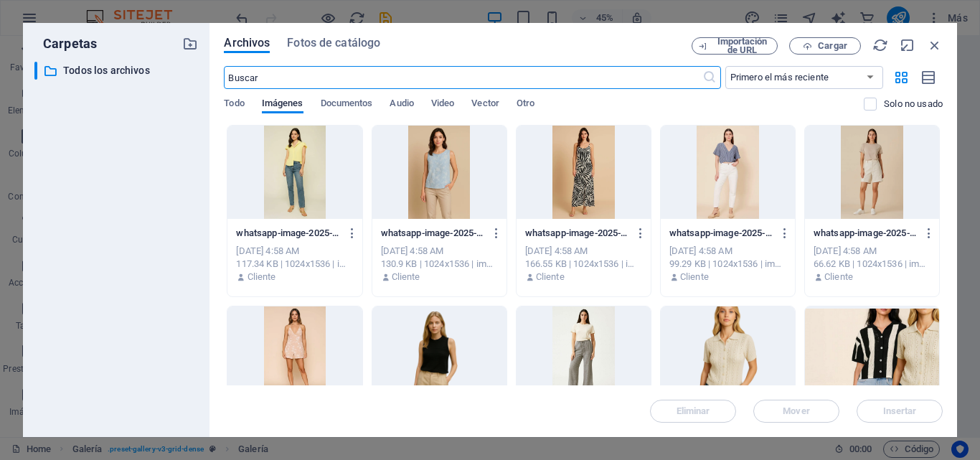
click at [841, 161] on div at bounding box center [872, 172] width 134 height 93
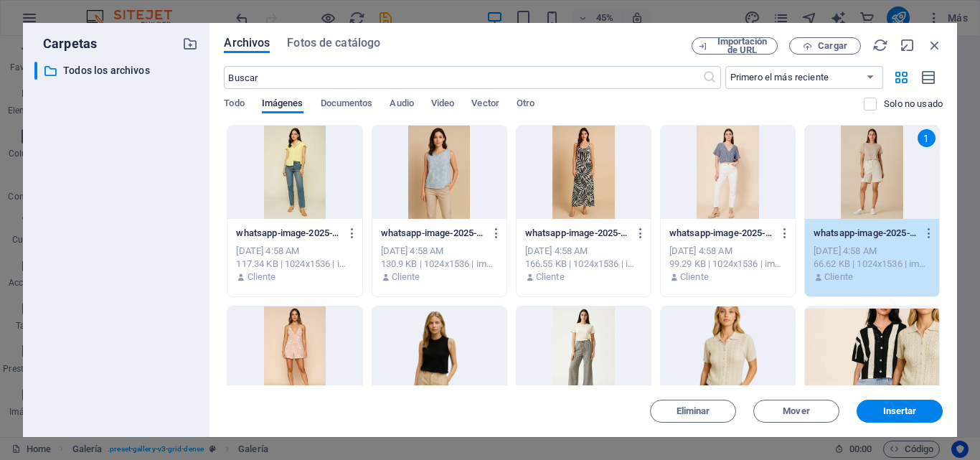
click at [841, 161] on div "1" at bounding box center [872, 172] width 134 height 93
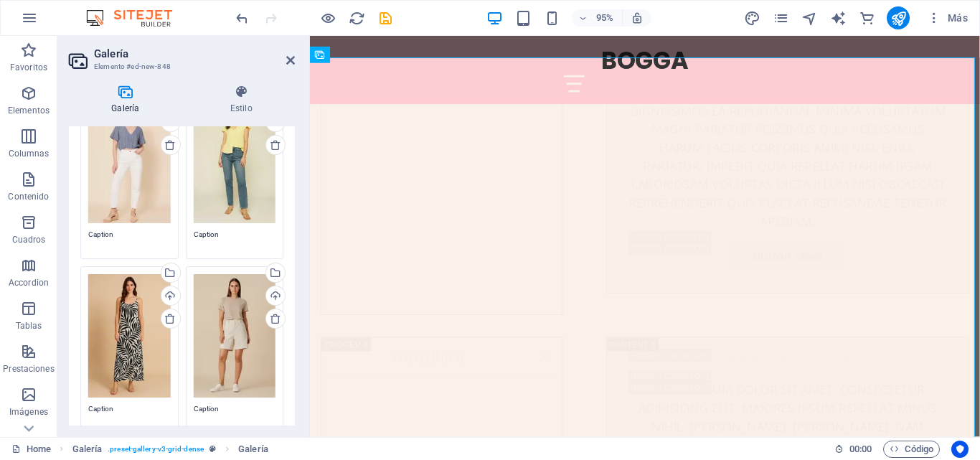
scroll to position [287, 0]
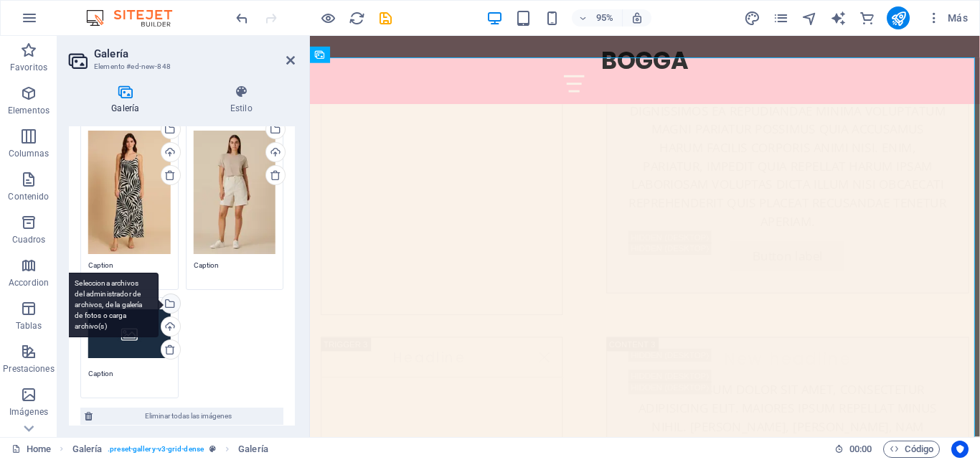
click at [142, 319] on div "Selecciona archivos del administrador de archivos, de la galería de fotos o car…" at bounding box center [111, 305] width 93 height 65
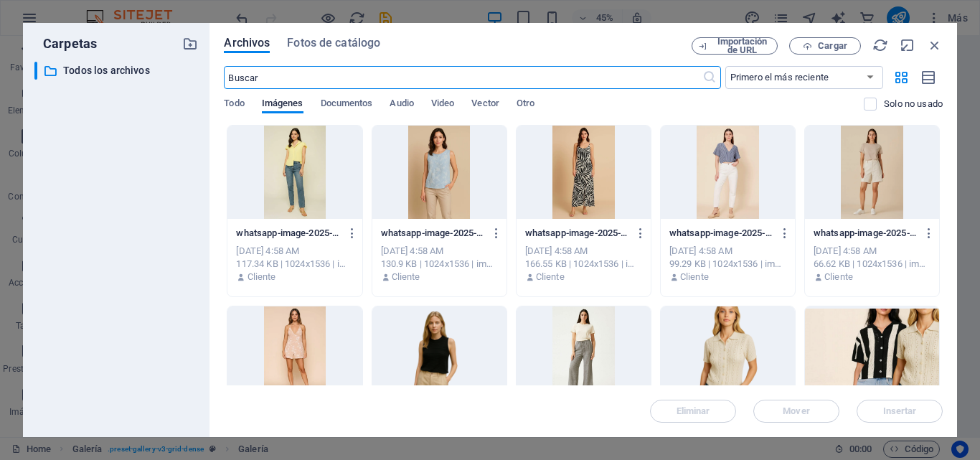
scroll to position [6156, 0]
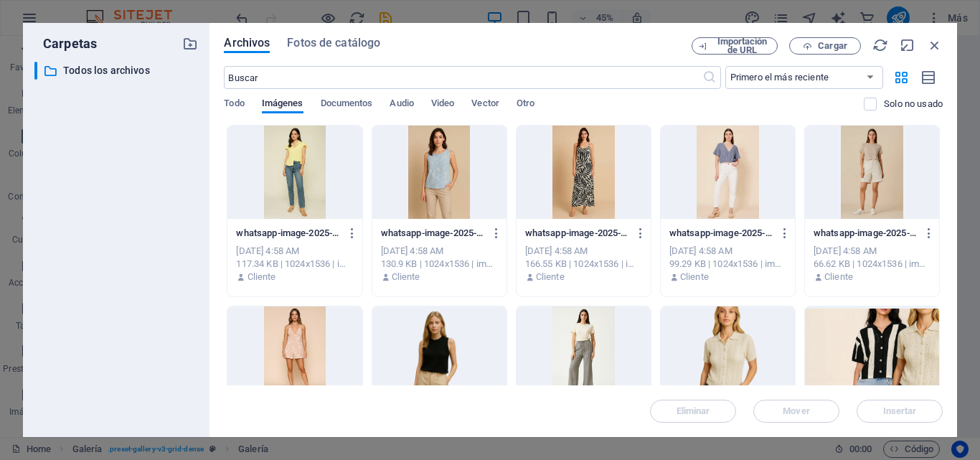
click at [311, 326] on div at bounding box center [294, 352] width 134 height 93
click at [311, 326] on div "1" at bounding box center [294, 352] width 134 height 93
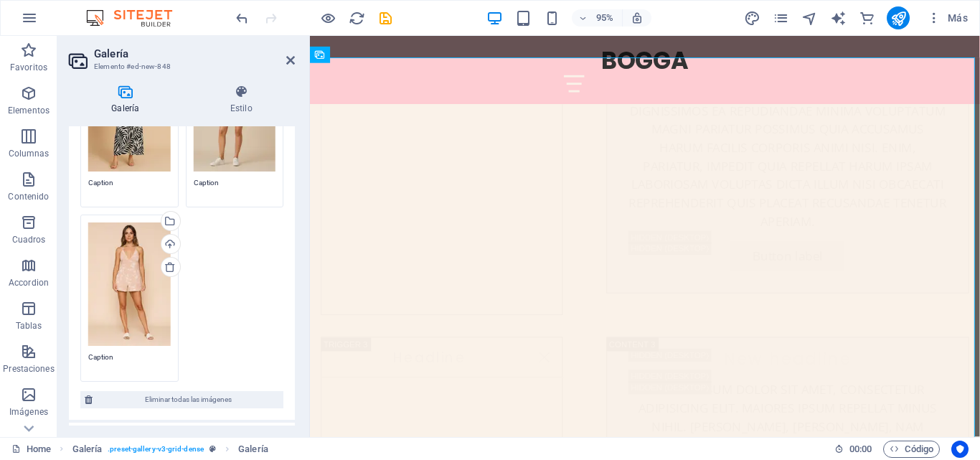
scroll to position [359, 0]
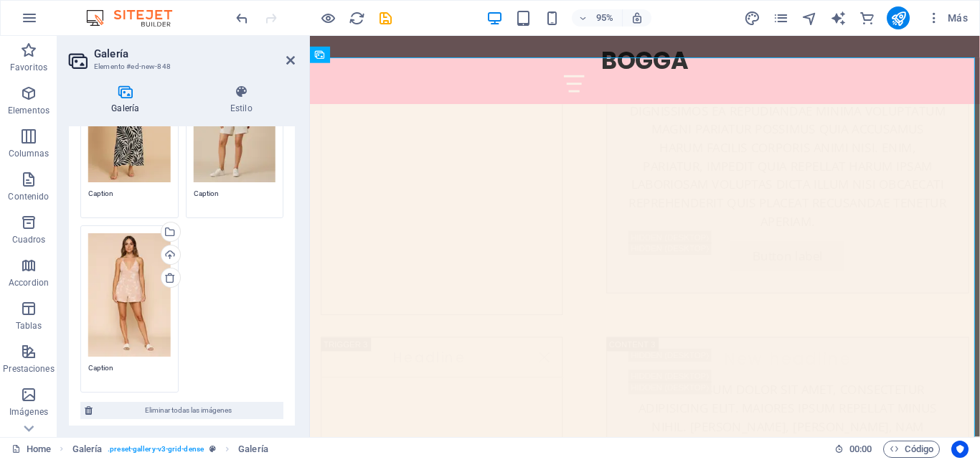
drag, startPoint x: 136, startPoint y: 270, endPoint x: 222, endPoint y: 302, distance: 91.7
click at [222, 302] on div "Arrastra archivos aquí, haz clic para escoger archivos o selecciona archivos de…" at bounding box center [182, 135] width 210 height 522
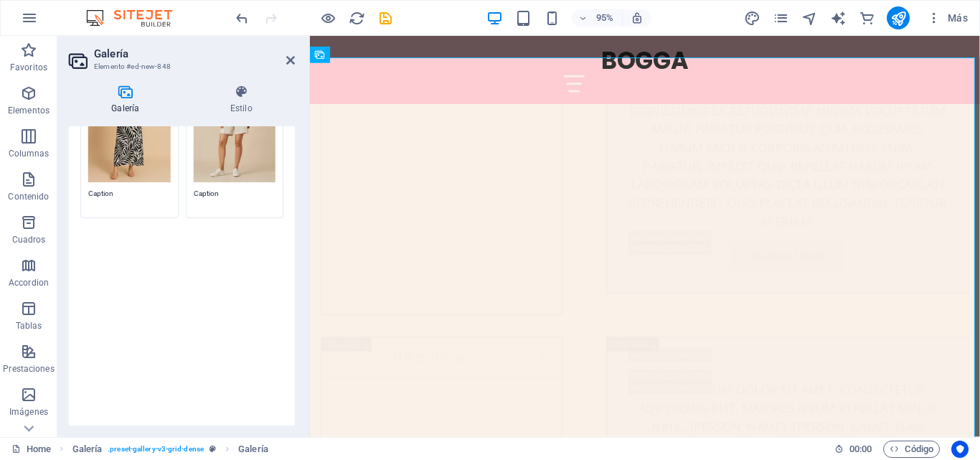
drag, startPoint x: 144, startPoint y: 282, endPoint x: 225, endPoint y: 287, distance: 81.2
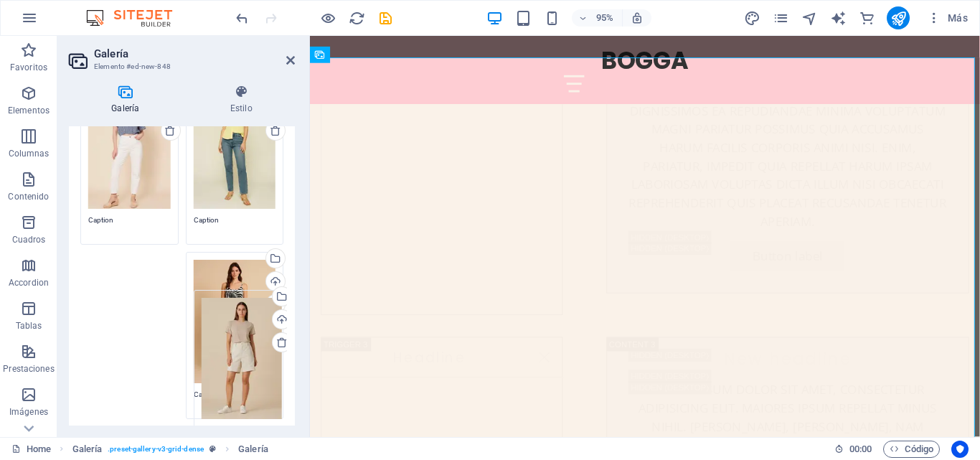
scroll to position [172, 0]
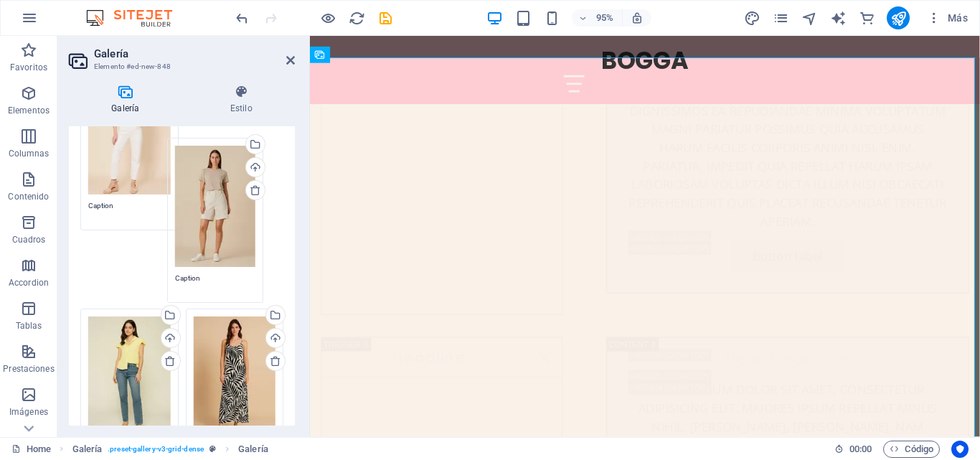
drag, startPoint x: 227, startPoint y: 361, endPoint x: 210, endPoint y: 164, distance: 198.7
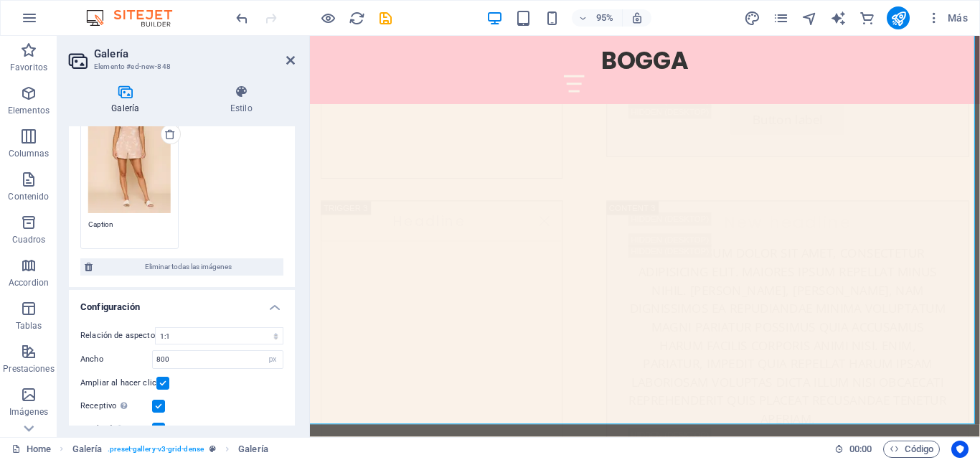
scroll to position [568, 0]
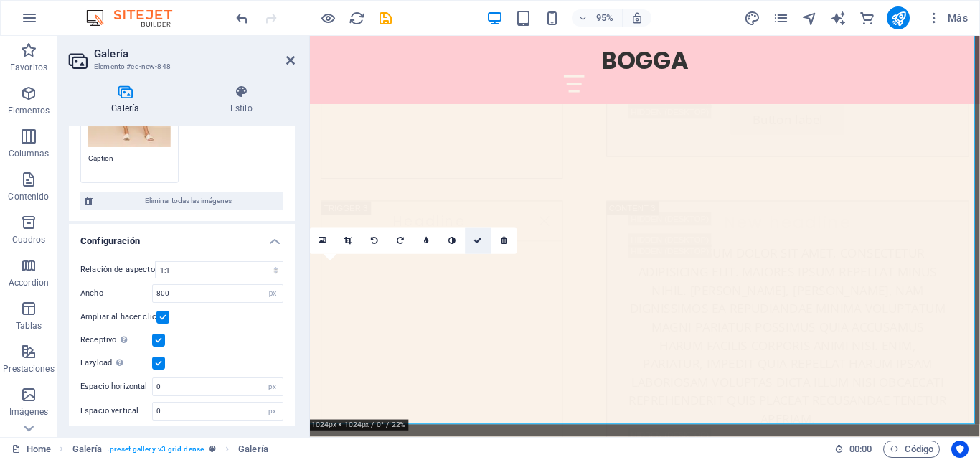
click at [476, 237] on icon at bounding box center [478, 241] width 9 height 8
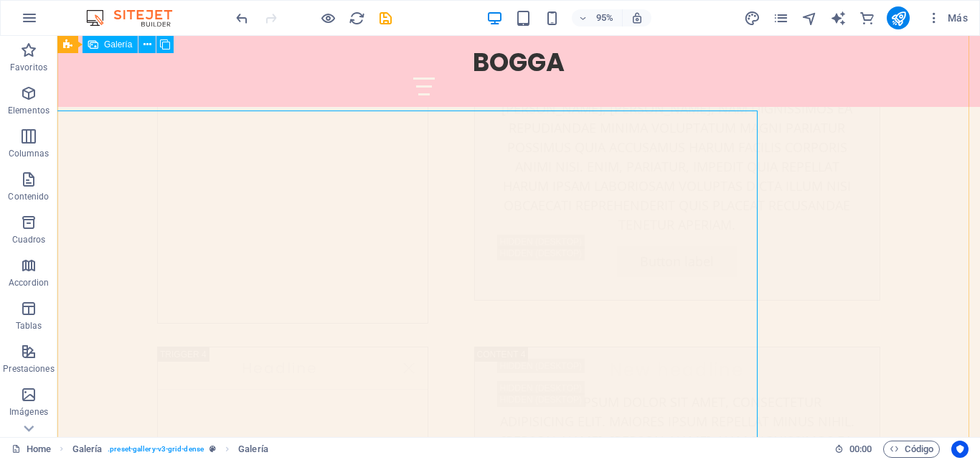
scroll to position [5635, 0]
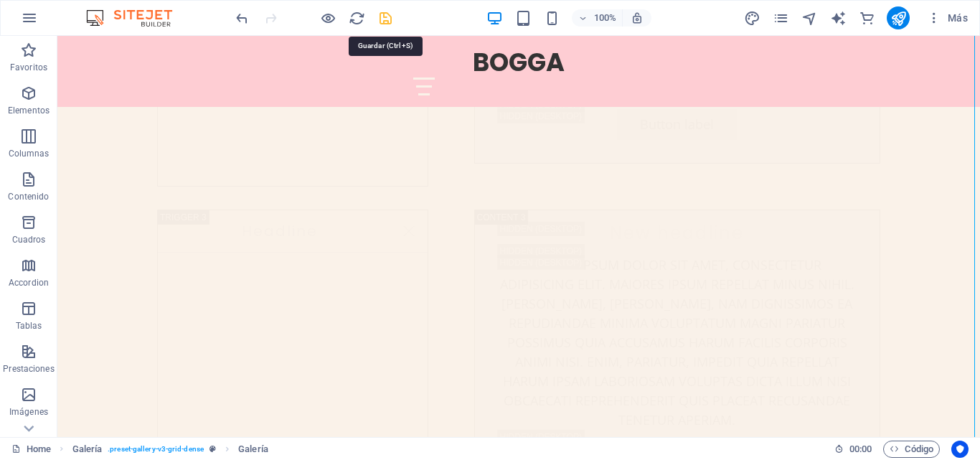
click at [386, 14] on icon "save" at bounding box center [385, 18] width 16 height 16
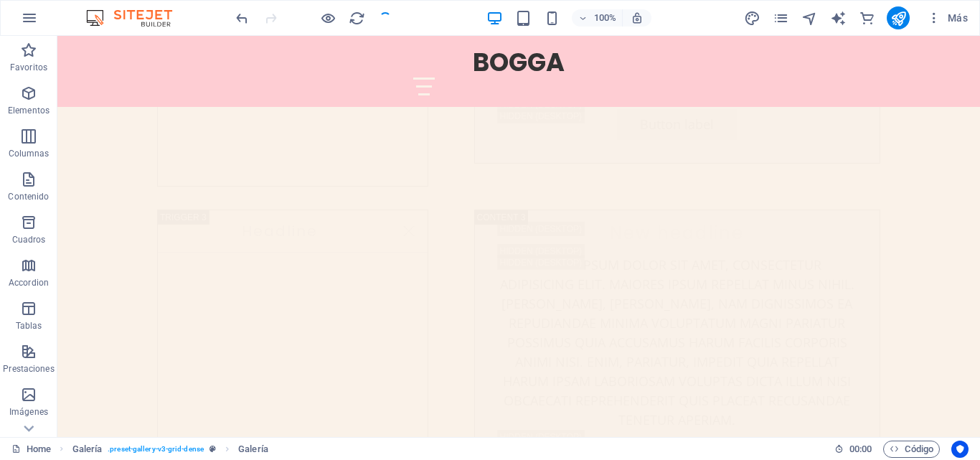
checkbox input "false"
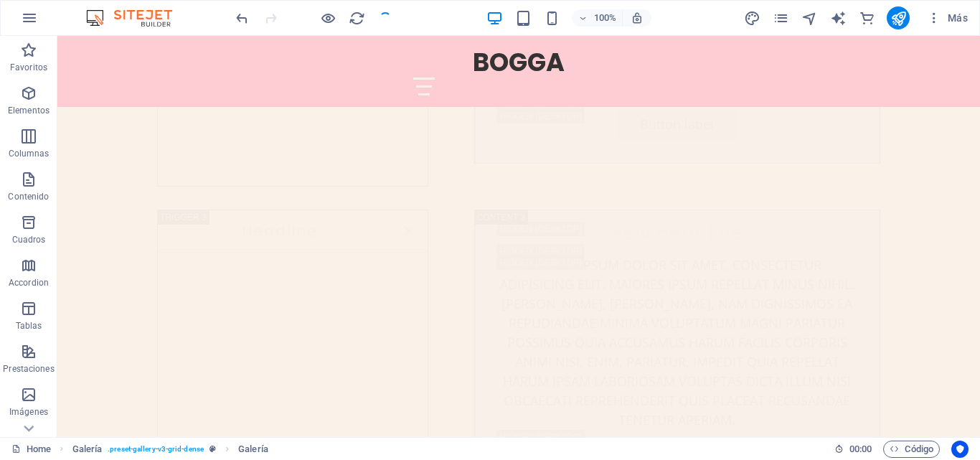
checkbox input "false"
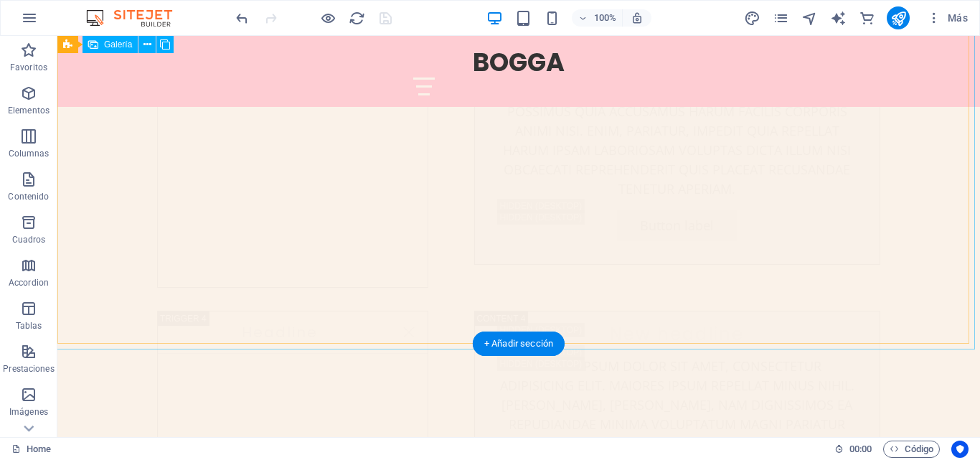
scroll to position [5850, 0]
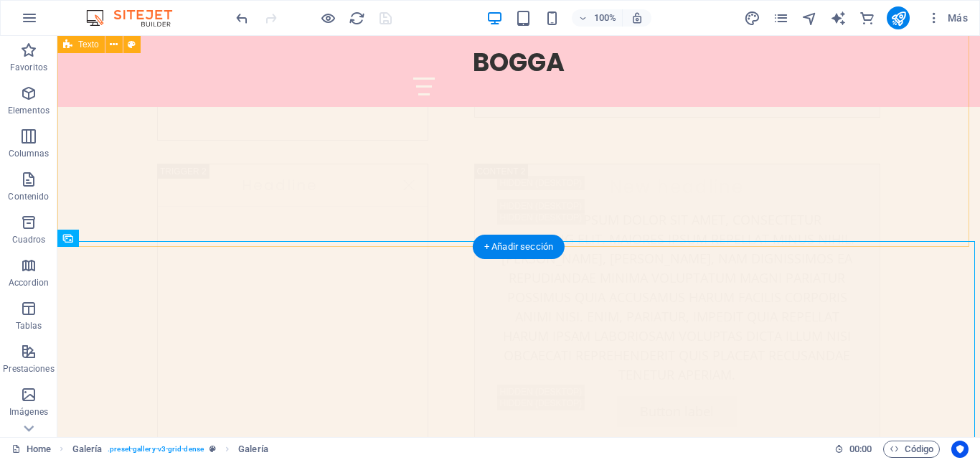
scroll to position [5205, 0]
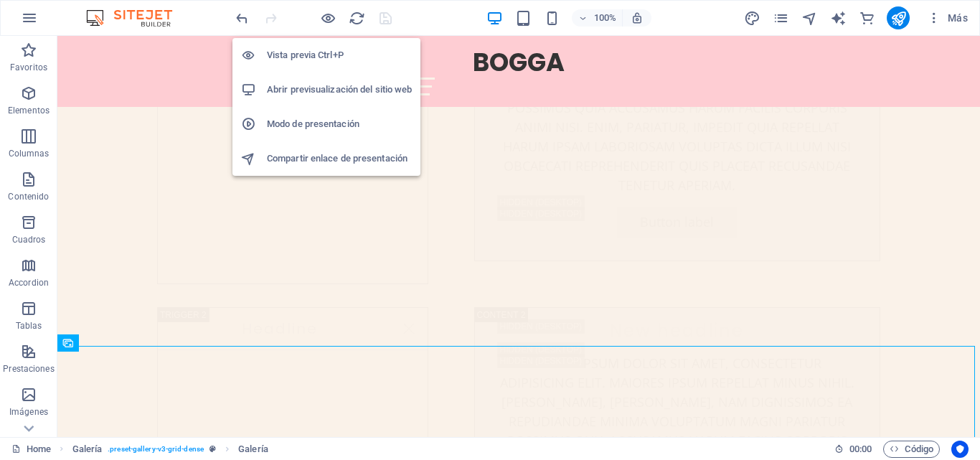
click at [293, 85] on h6 "Abrir previsualización del sitio web" at bounding box center [339, 89] width 145 height 17
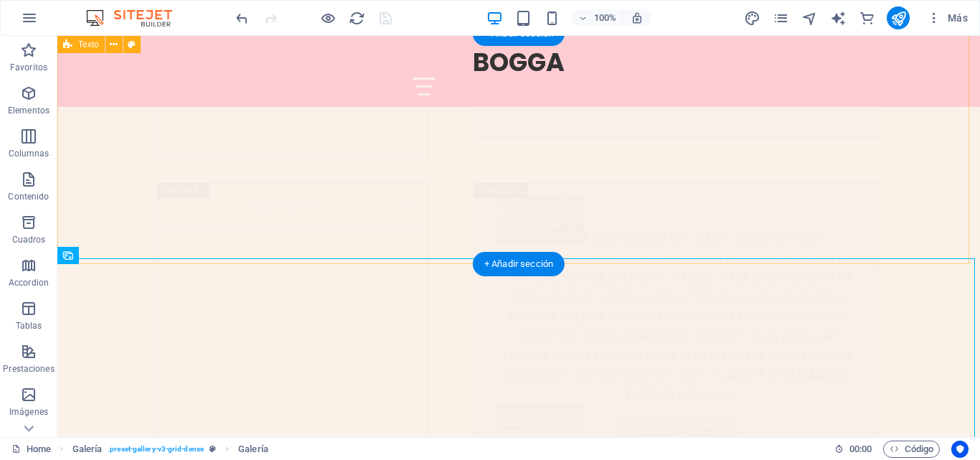
scroll to position [5348, 0]
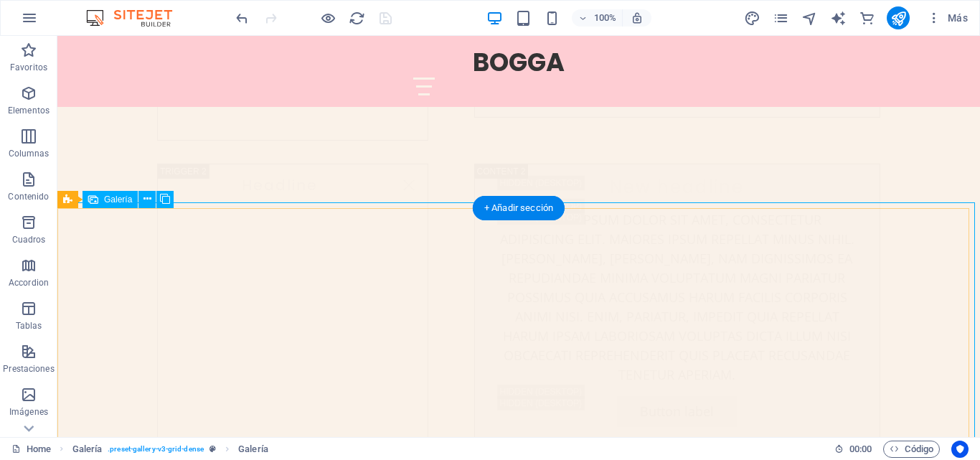
select select "4"
select select "px"
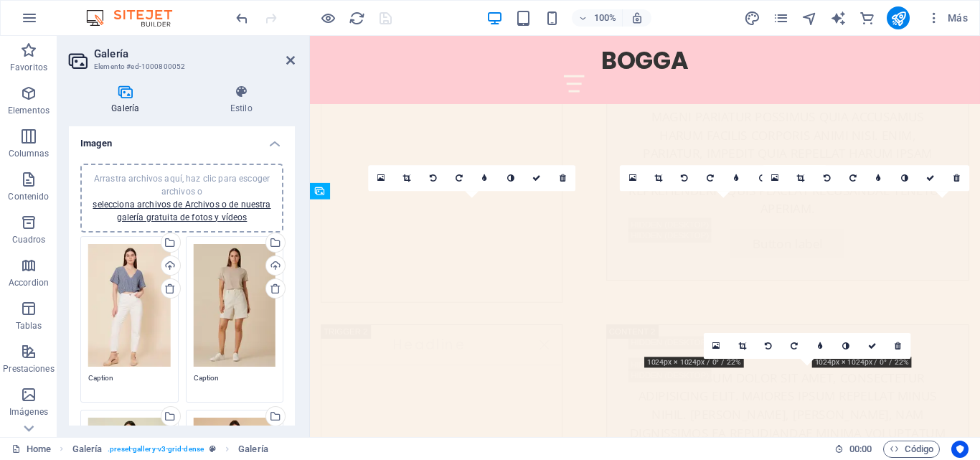
scroll to position [5543, 0]
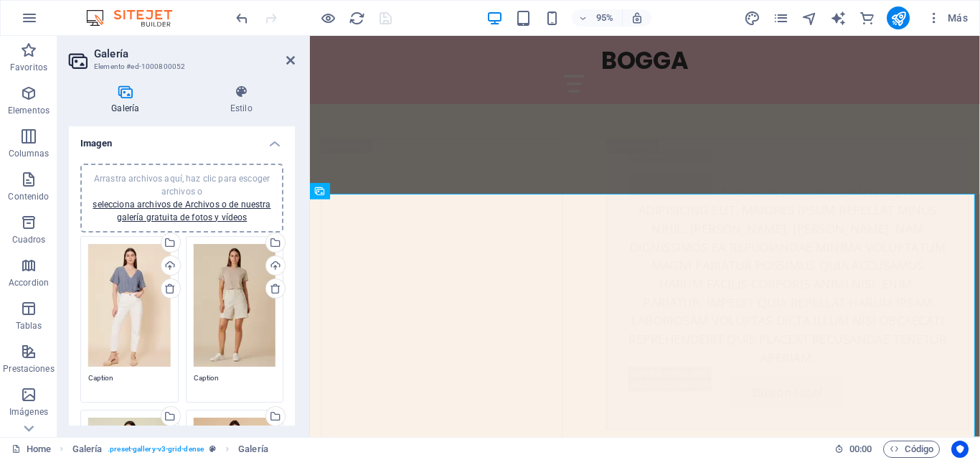
click at [110, 374] on textarea "Caption" at bounding box center [129, 383] width 82 height 22
click at [122, 375] on textarea "Caption" at bounding box center [129, 388] width 82 height 32
drag, startPoint x: 98, startPoint y: 382, endPoint x: 77, endPoint y: 380, distance: 20.2
click at [68, 384] on div "Galería Estilo Imagen Arrastra archivos aquí, haz clic para escoger archivos o …" at bounding box center [181, 255] width 249 height 364
paste textarea "Blusa Ursula de lino"
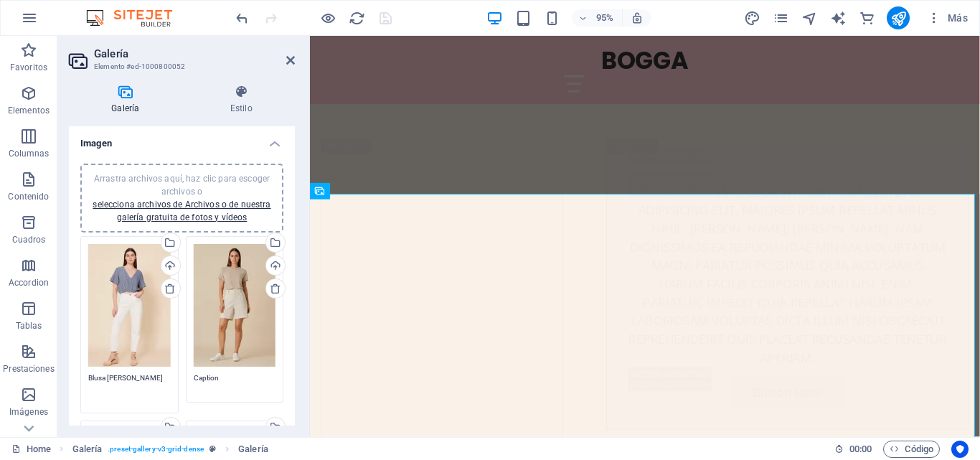
type textarea "Blusa Ursula de lino"
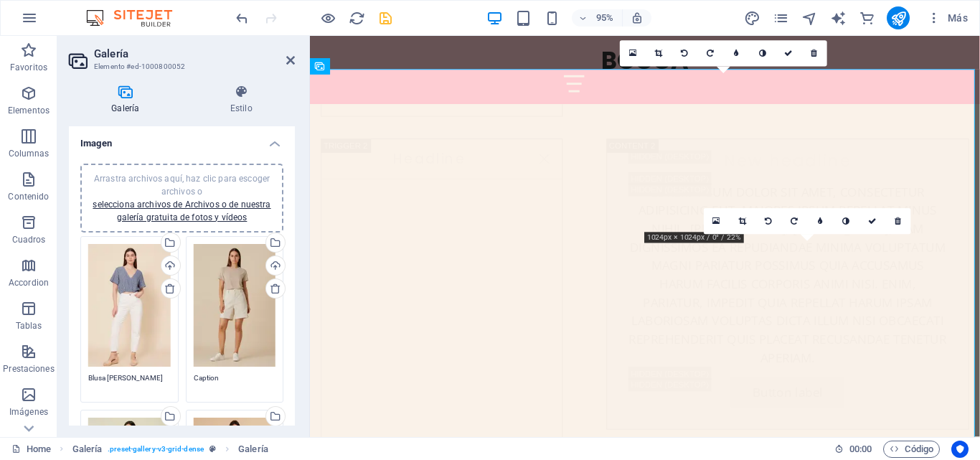
scroll to position [5687, 0]
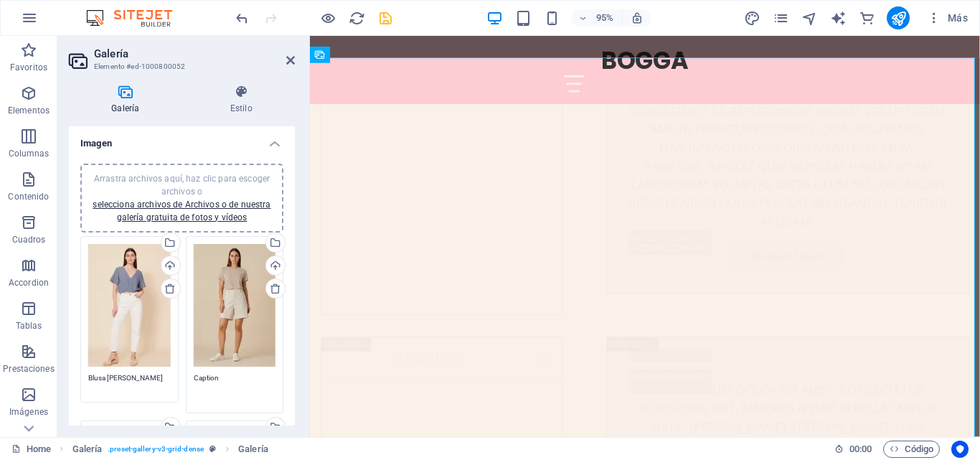
drag, startPoint x: 240, startPoint y: 383, endPoint x: 191, endPoint y: 380, distance: 49.6
click at [191, 380] on div "Arrastra archivos aquí, haz clic para escoger archivos o selecciona archivos de…" at bounding box center [234, 324] width 105 height 185
paste textarea "Bermuda Josefina"
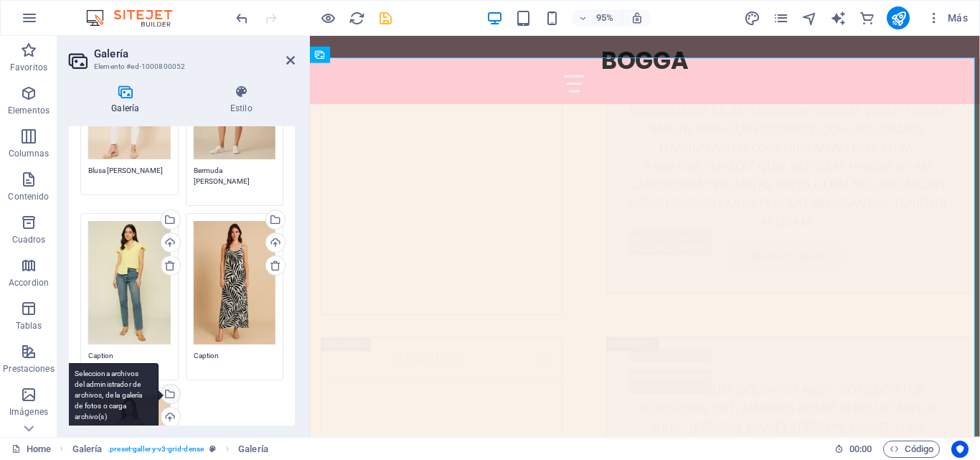
scroll to position [215, 0]
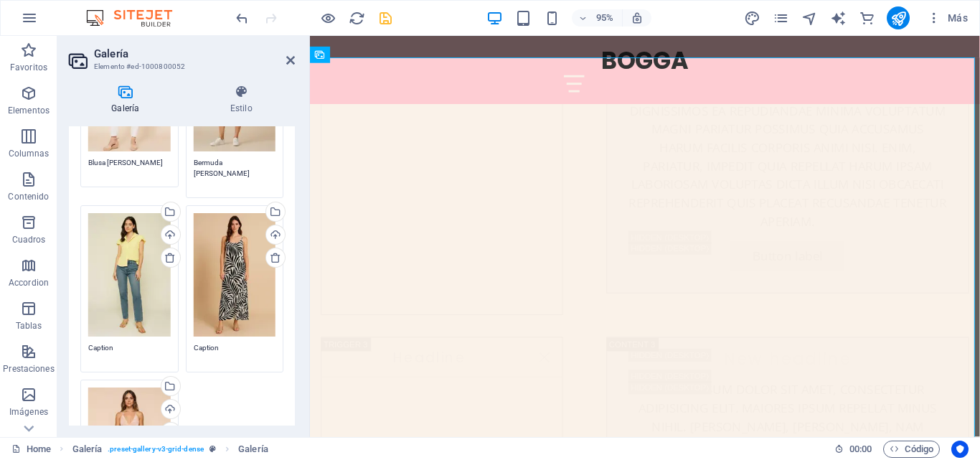
type textarea "Bermuda Josefina"
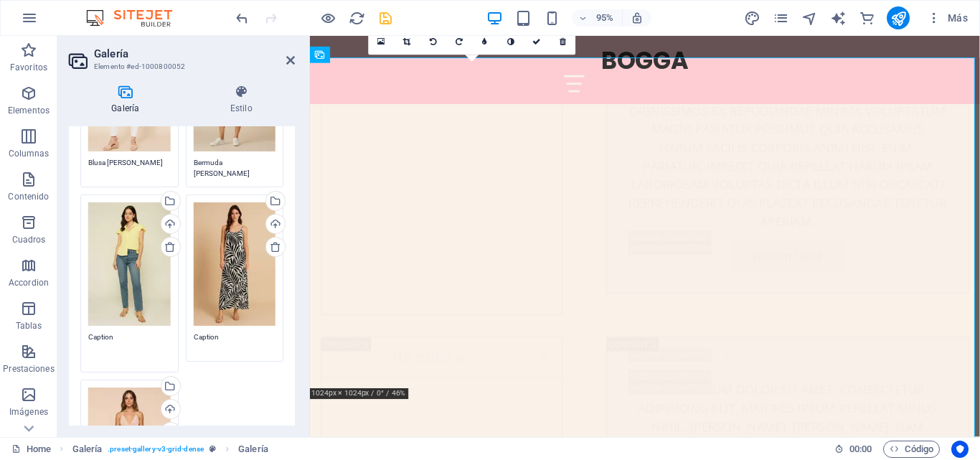
drag, startPoint x: 128, startPoint y: 348, endPoint x: 87, endPoint y: 340, distance: 42.3
click at [87, 340] on div "Arrastra archivos aquí, haz clic para escoger archivos o selecciona archivos de…" at bounding box center [129, 283] width 105 height 185
paste textarea "misa Lina"
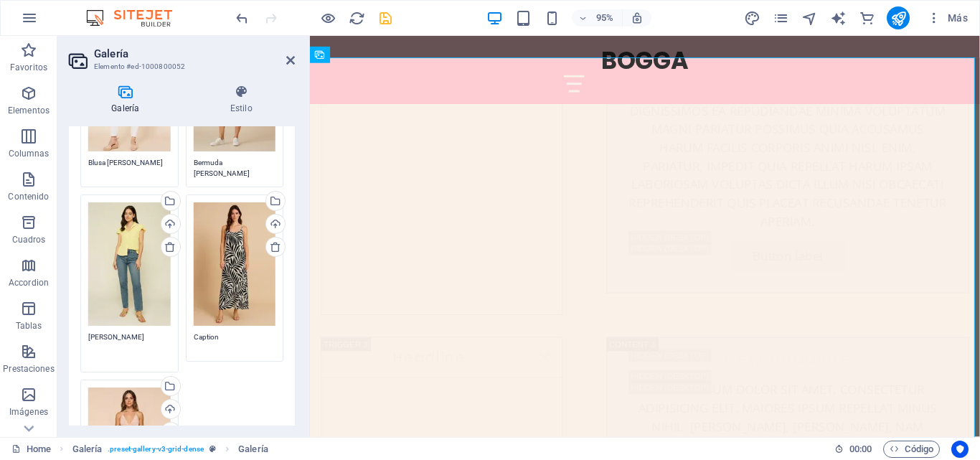
type textarea "Camisa Lina"
drag, startPoint x: 192, startPoint y: 334, endPoint x: 212, endPoint y: 331, distance: 20.2
click at [226, 334] on textarea "Caption" at bounding box center [235, 347] width 82 height 32
paste textarea "Vestido Jeny de lino"
type textarea "Vestido Jeny de lino"
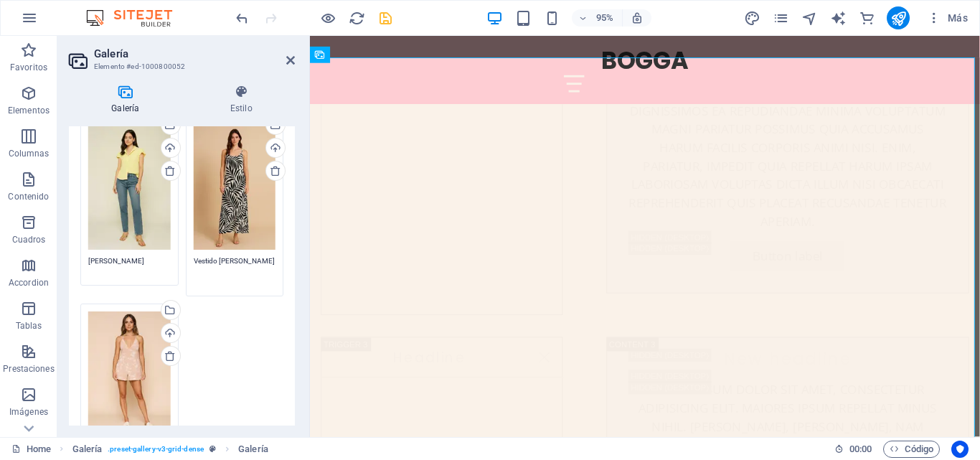
scroll to position [430, 0]
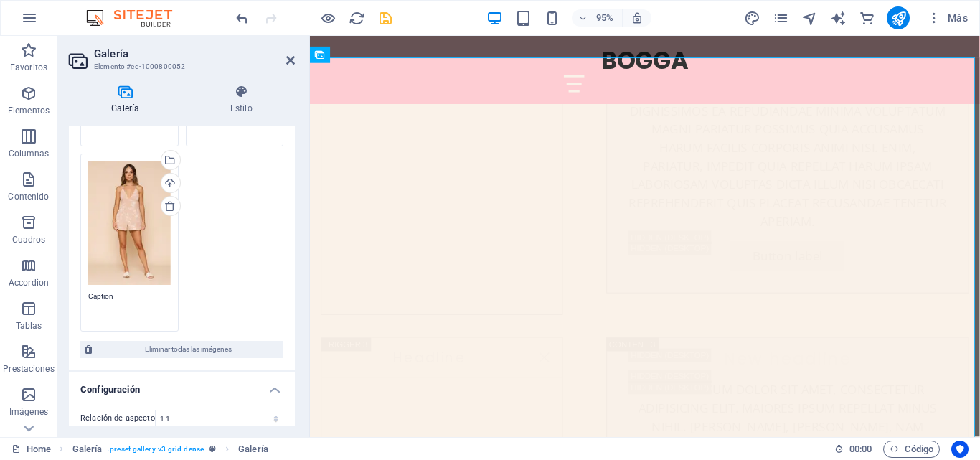
drag, startPoint x: 95, startPoint y: 304, endPoint x: 87, endPoint y: 305, distance: 7.9
click at [87, 305] on div "Arrastra archivos aquí, haz clic para escoger archivos o selecciona archivos de…" at bounding box center [129, 242] width 105 height 185
paste textarea "Mono iris"
type textarea "Mono iris"
click at [236, 244] on div "Arrastra archivos aquí, haz clic para escoger archivos o selecciona archivos de…" at bounding box center [182, 68] width 210 height 533
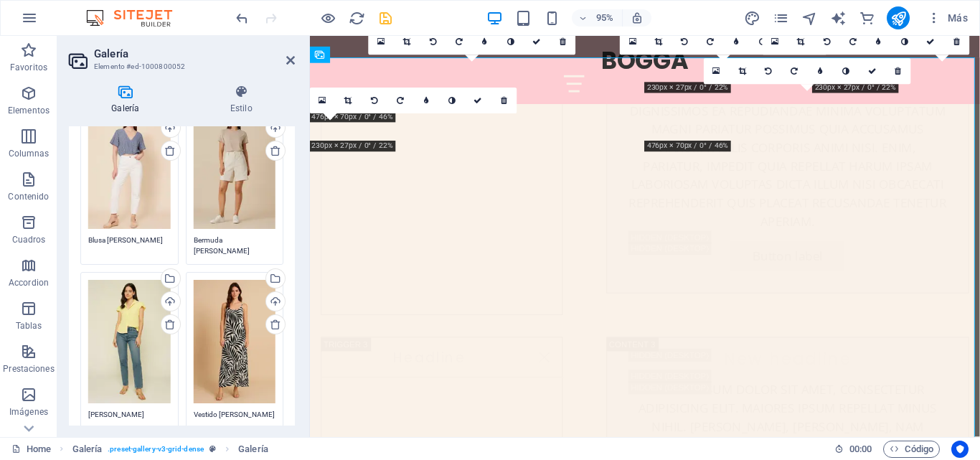
scroll to position [0, 0]
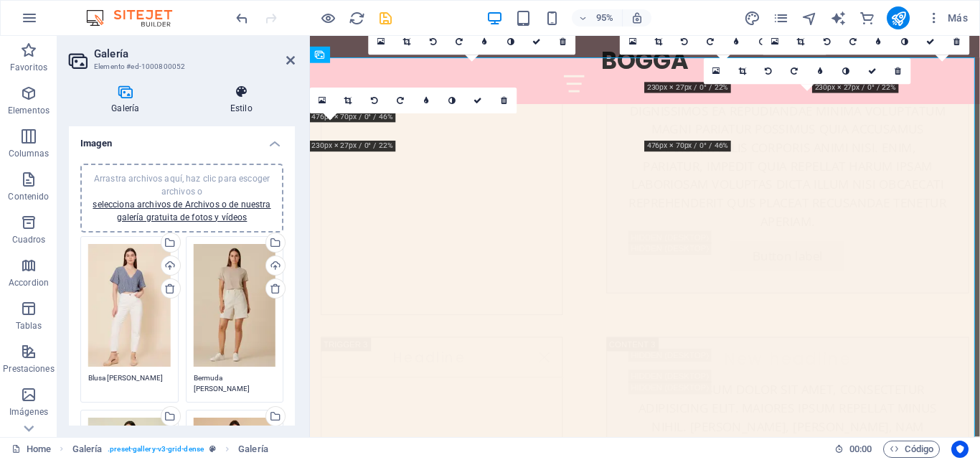
click at [245, 105] on h4 "Estilo" at bounding box center [241, 100] width 107 height 30
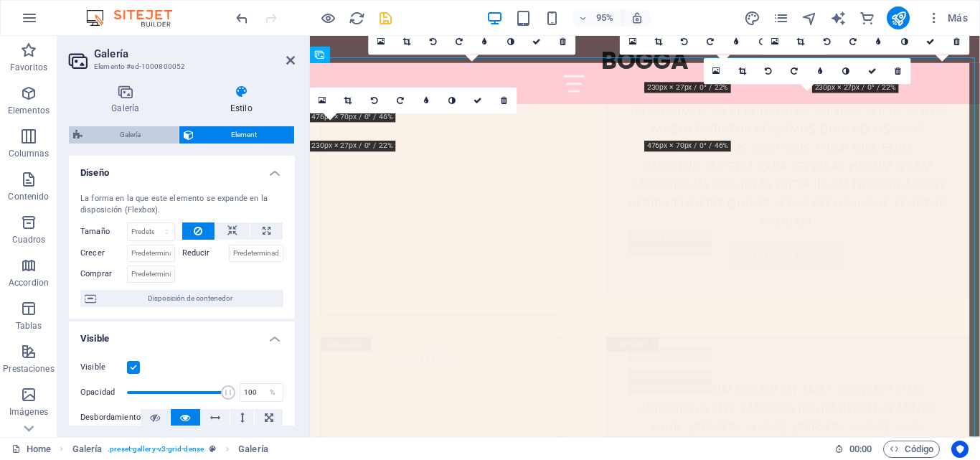
click at [151, 131] on span "Galería" at bounding box center [130, 134] width 87 height 17
select select "rem"
select select "preset-gallery-v3-grid-dense"
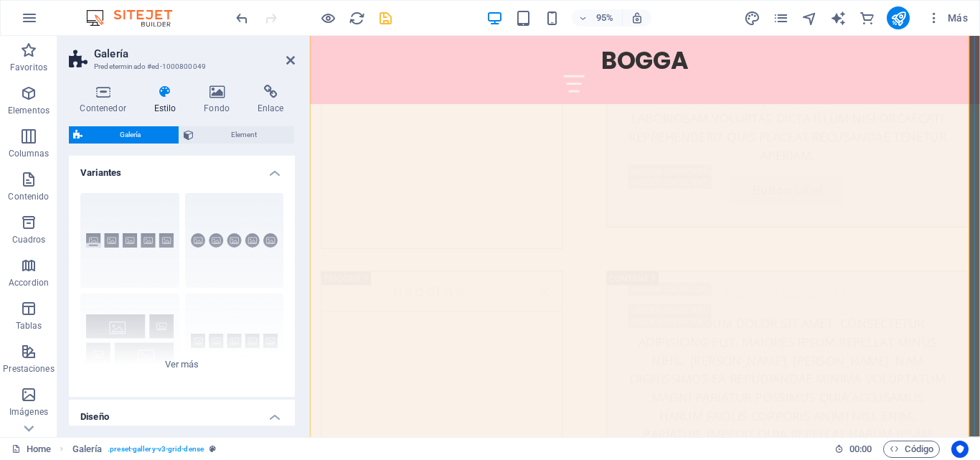
scroll to position [5758, 0]
click at [891, 442] on span "Código" at bounding box center [911, 448] width 44 height 17
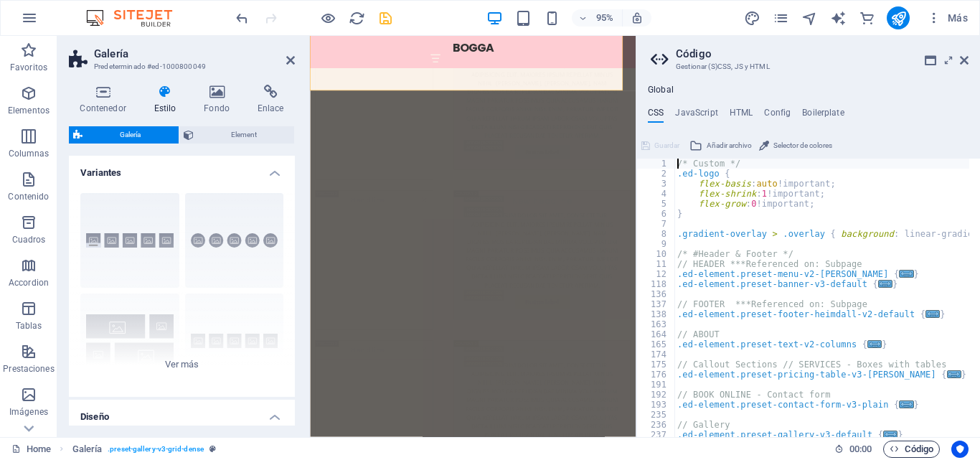
scroll to position [6111, 0]
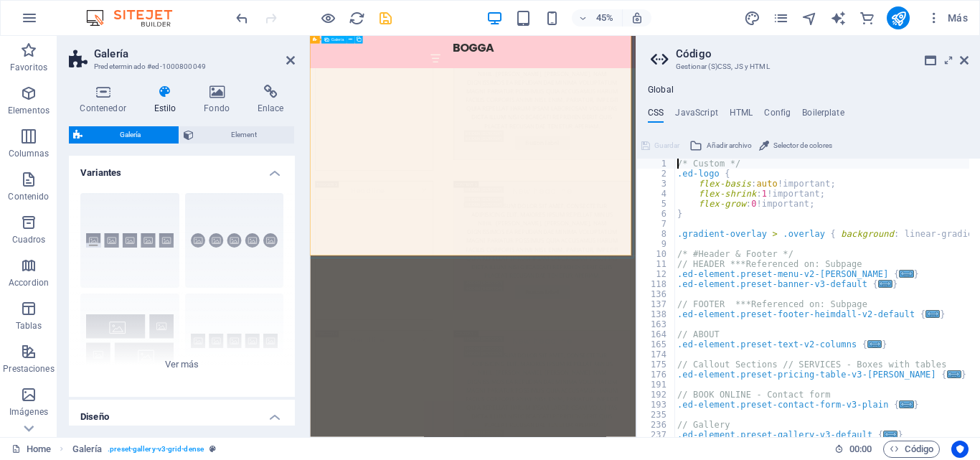
click at [966, 59] on icon at bounding box center [964, 60] width 9 height 11
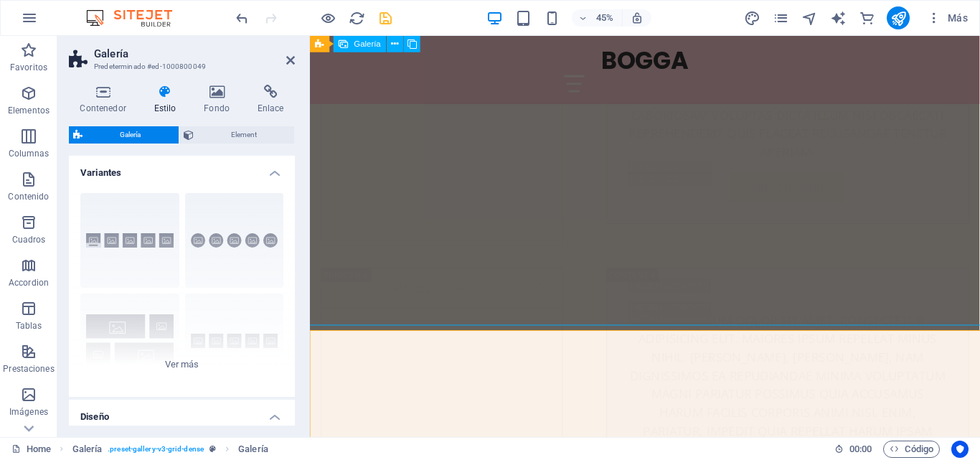
scroll to position [5758, 0]
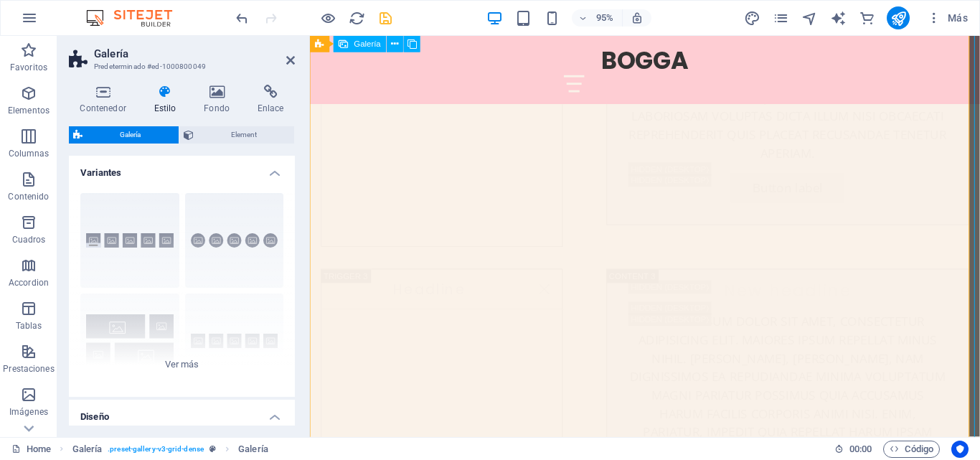
click at [471, 77] on div at bounding box center [662, 86] width 682 height 18
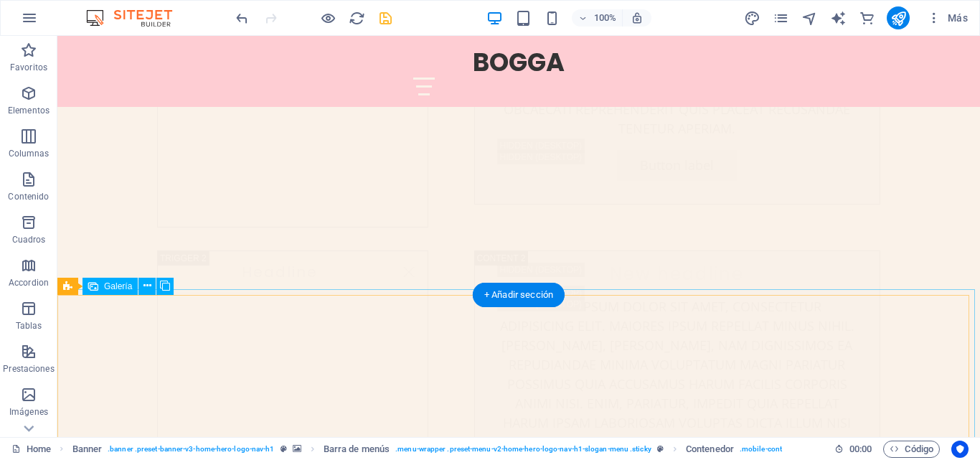
scroll to position [5348, 0]
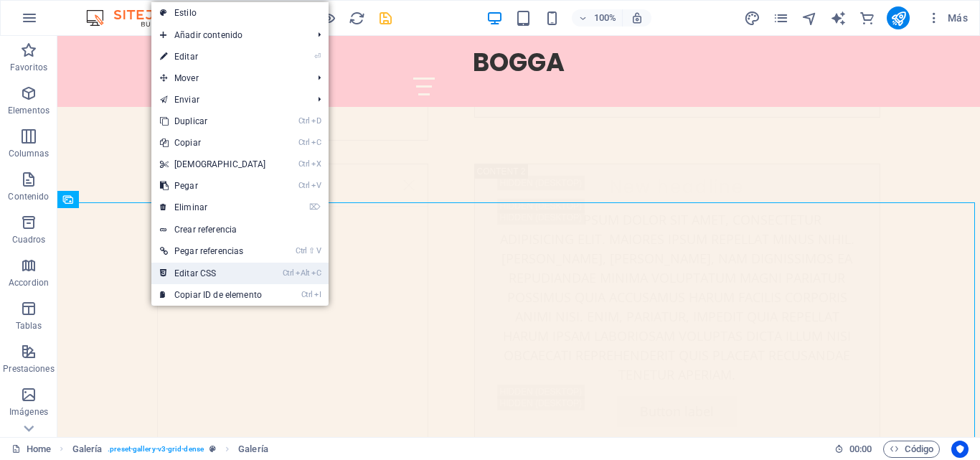
click at [207, 275] on link "Ctrl Alt C Editar CSS" at bounding box center [212, 273] width 123 height 22
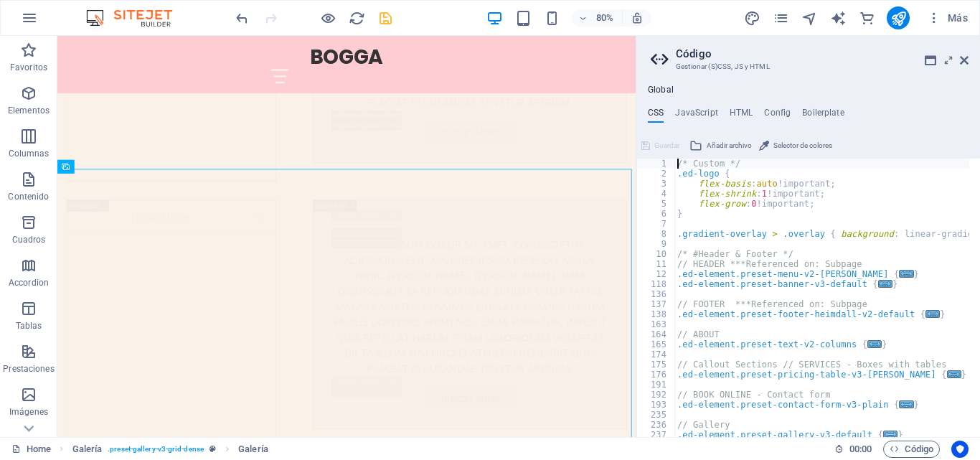
scroll to position [0, 0]
click at [747, 105] on div "Global CSS JavaScript HTML Config Boilerplate /* Custom */ 1 2 3 4 5 6 7 8 9 10…" at bounding box center [808, 261] width 344 height 352
click at [742, 110] on h4 "HTML" at bounding box center [741, 116] width 24 height 16
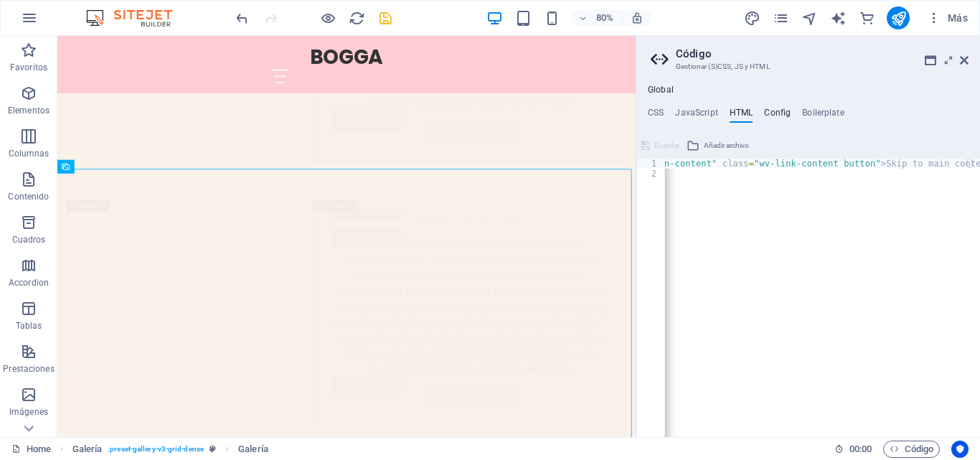
click at [767, 114] on h4 "Config" at bounding box center [777, 116] width 27 height 16
type textarea "$color-background: #faf2e9;"
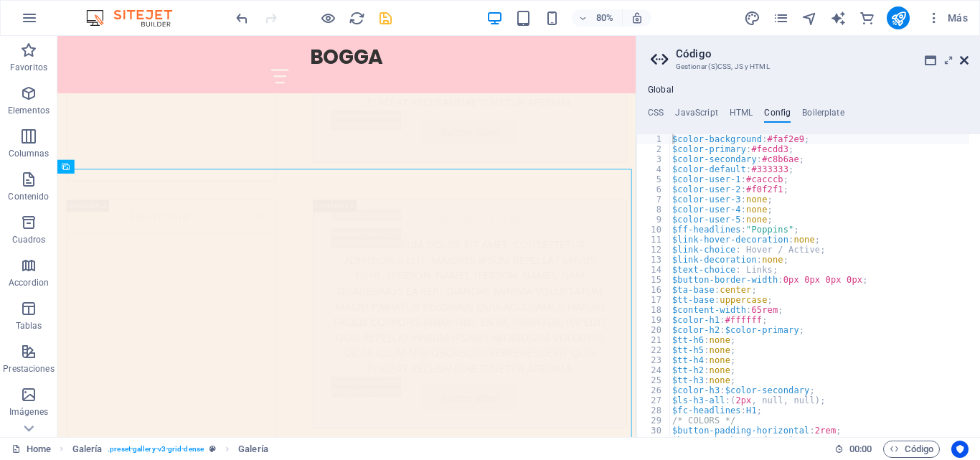
drag, startPoint x: 966, startPoint y: 60, endPoint x: 91, endPoint y: 140, distance: 878.7
click at [965, 60] on icon at bounding box center [964, 60] width 9 height 11
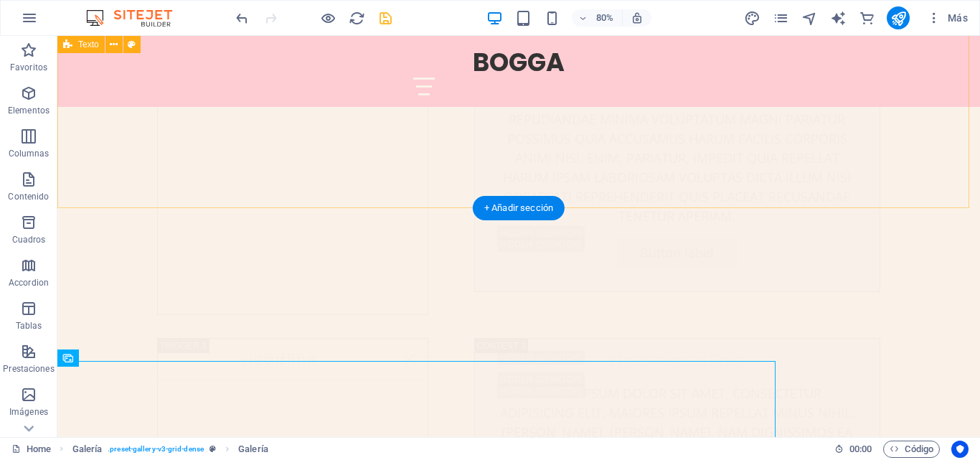
scroll to position [5348, 0]
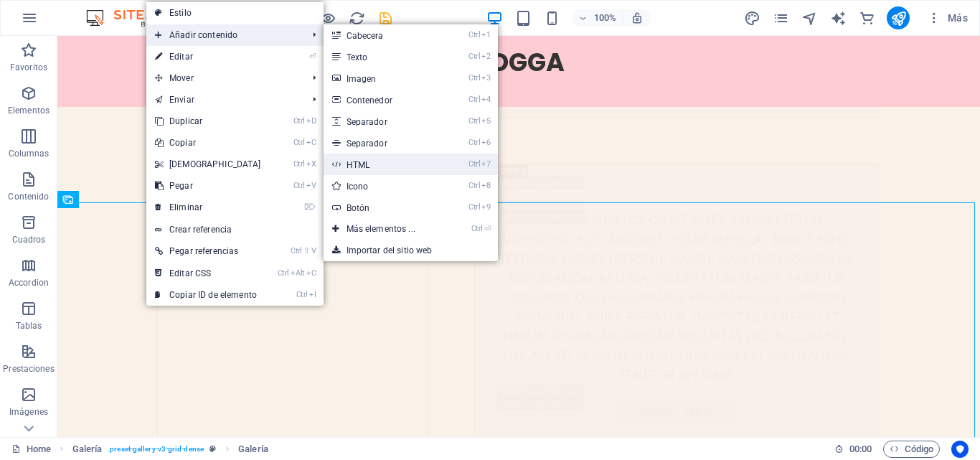
click at [355, 166] on link "Ctrl 7 HTML" at bounding box center [383, 164] width 120 height 22
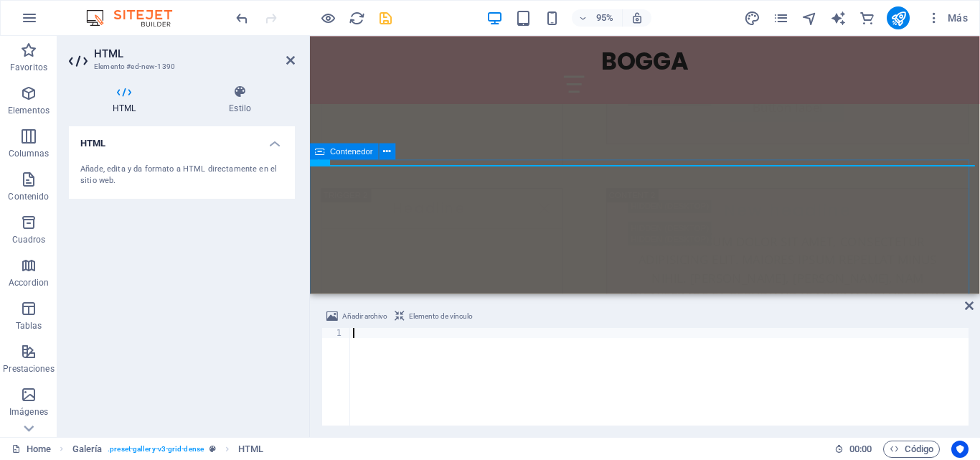
scroll to position [5960, 0]
click at [127, 102] on h4 "HTML" at bounding box center [127, 100] width 116 height 30
click at [288, 53] on h2 "HTML" at bounding box center [194, 53] width 201 height 13
click at [291, 57] on icon at bounding box center [290, 60] width 9 height 11
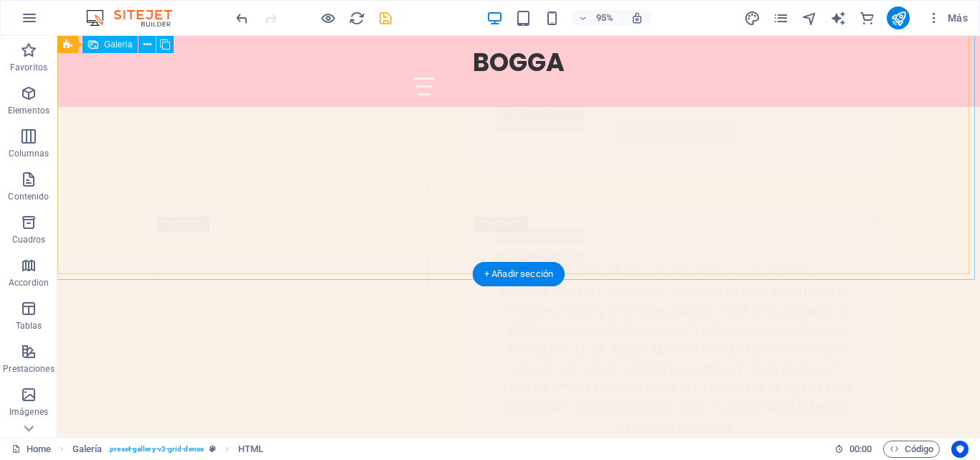
scroll to position [5963, 0]
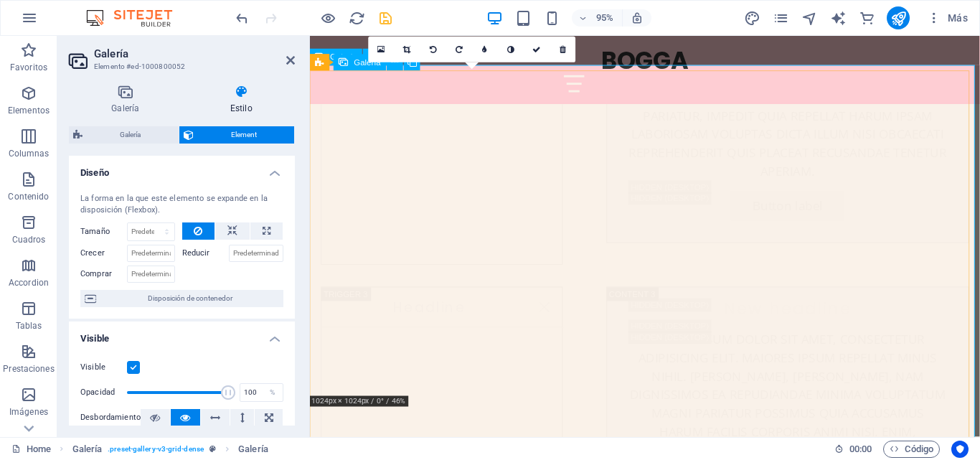
scroll to position [5888, 0]
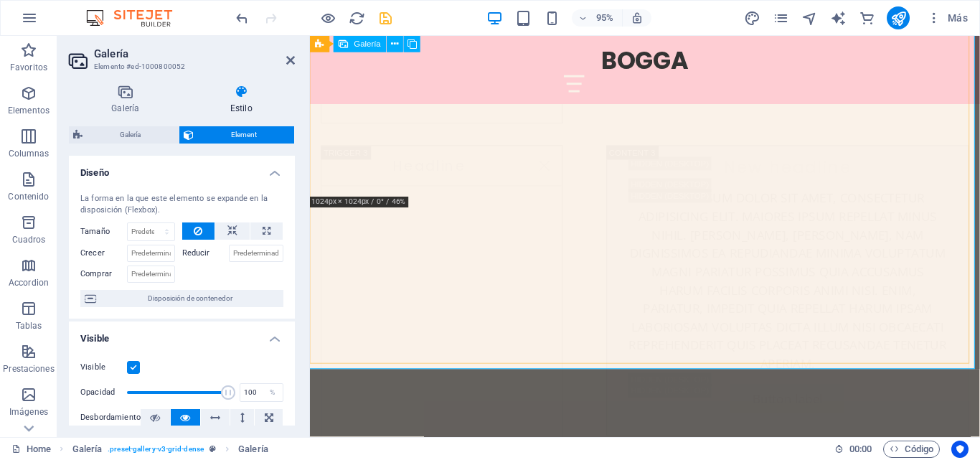
click at [25, 184] on icon "button" at bounding box center [28, 179] width 17 height 17
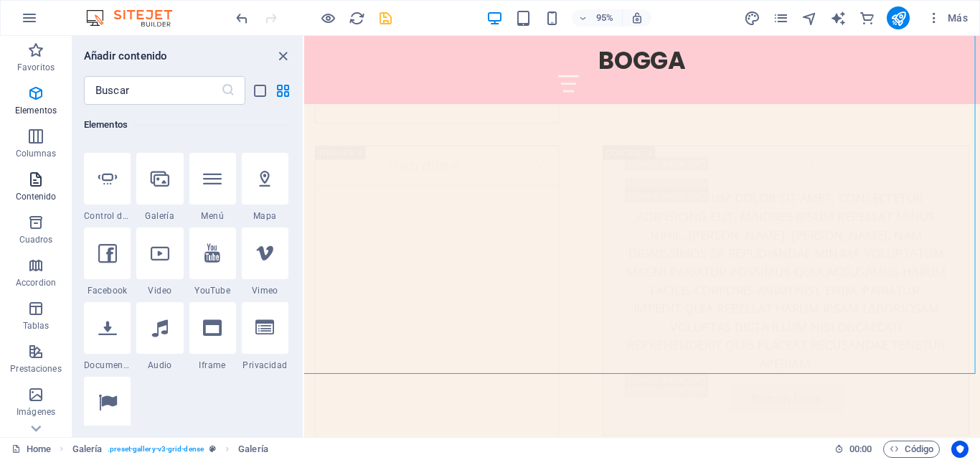
click at [26, 190] on span "Contenido" at bounding box center [36, 188] width 72 height 34
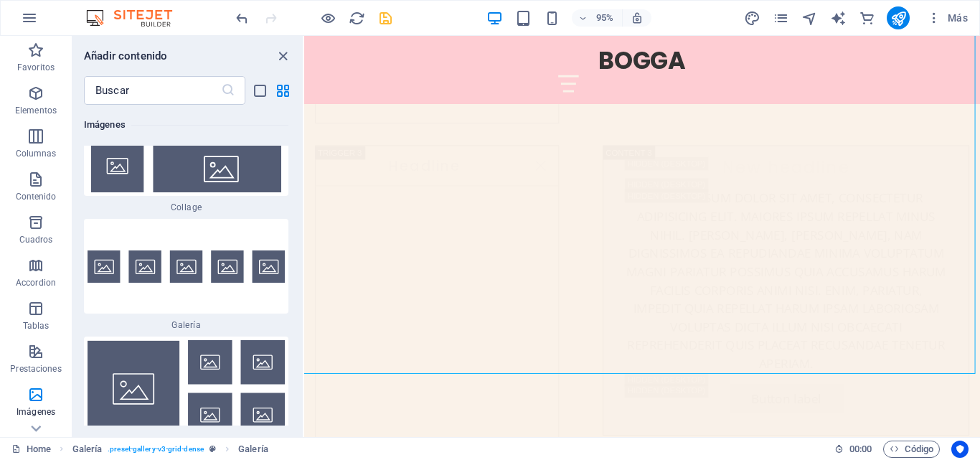
scroll to position [14858, 0]
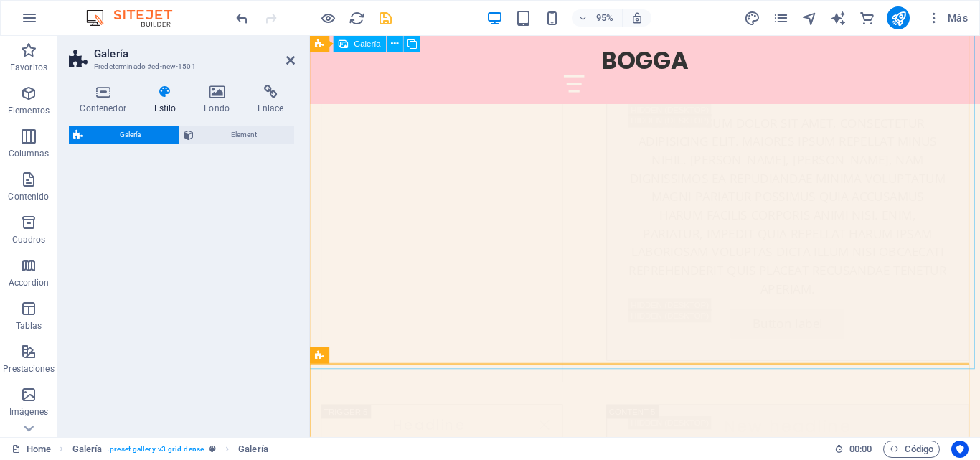
select select "rem"
select select "preset-gallery-v3-grid-dense"
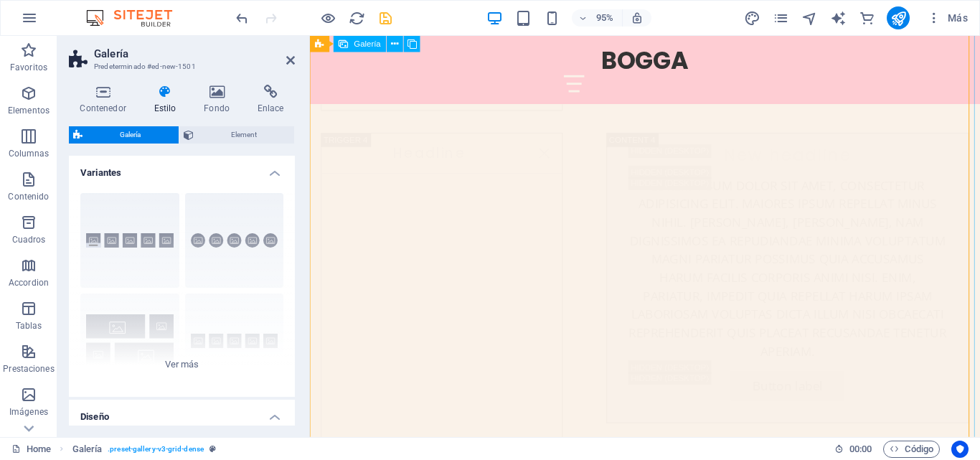
scroll to position [6247, 0]
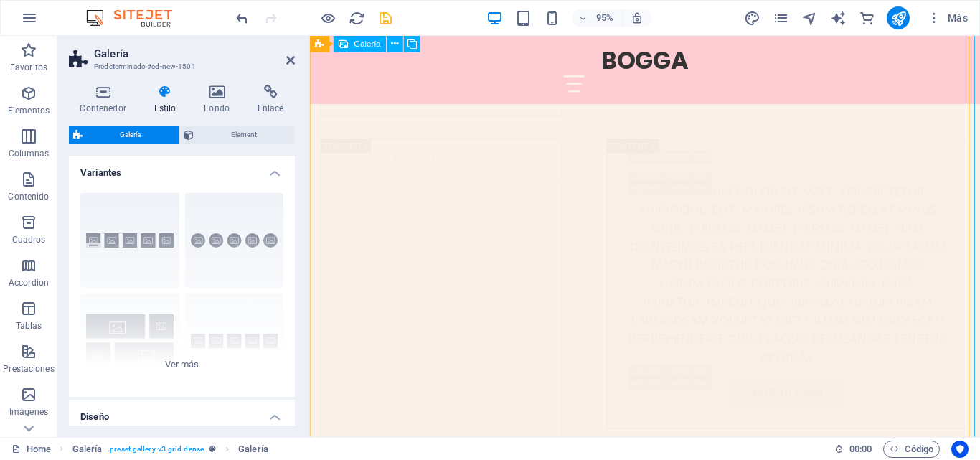
select select "4"
select select "px"
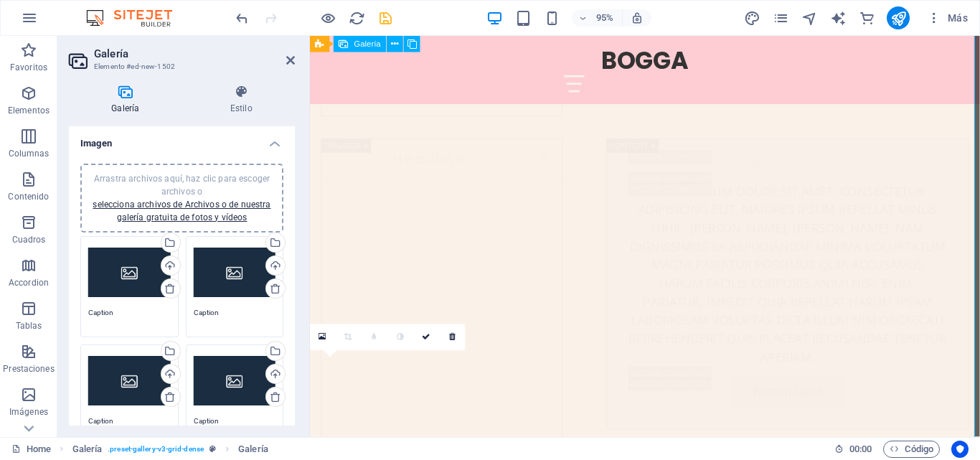
drag, startPoint x: 400, startPoint y: 402, endPoint x: 443, endPoint y: 390, distance: 44.7
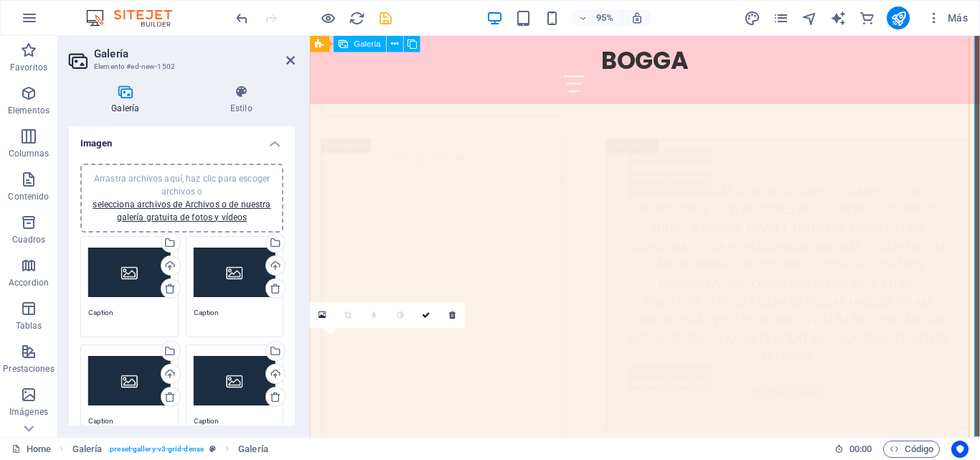
scroll to position [6390, 0]
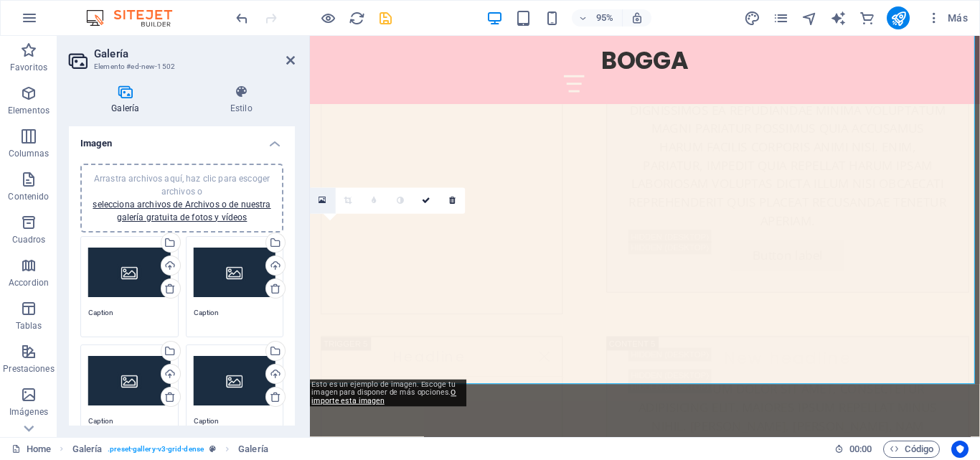
click at [319, 202] on icon at bounding box center [323, 200] width 8 height 9
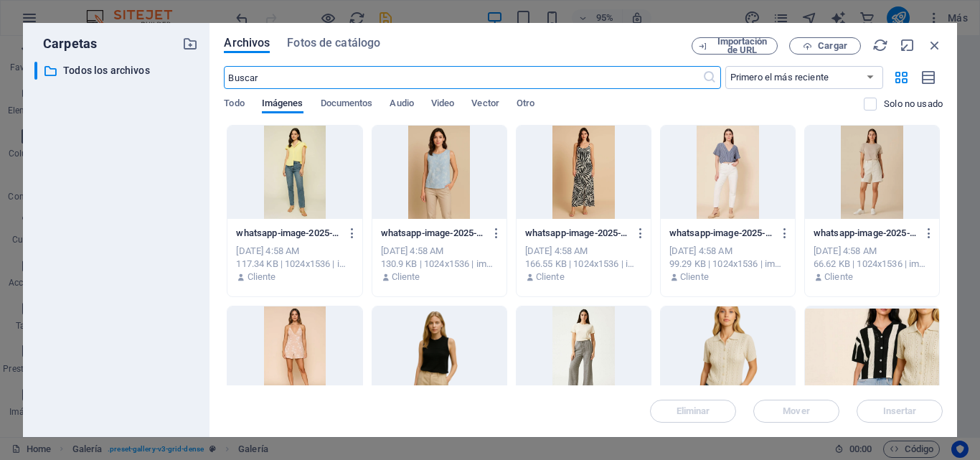
scroll to position [6862, 0]
click at [937, 41] on icon "button" at bounding box center [935, 45] width 16 height 16
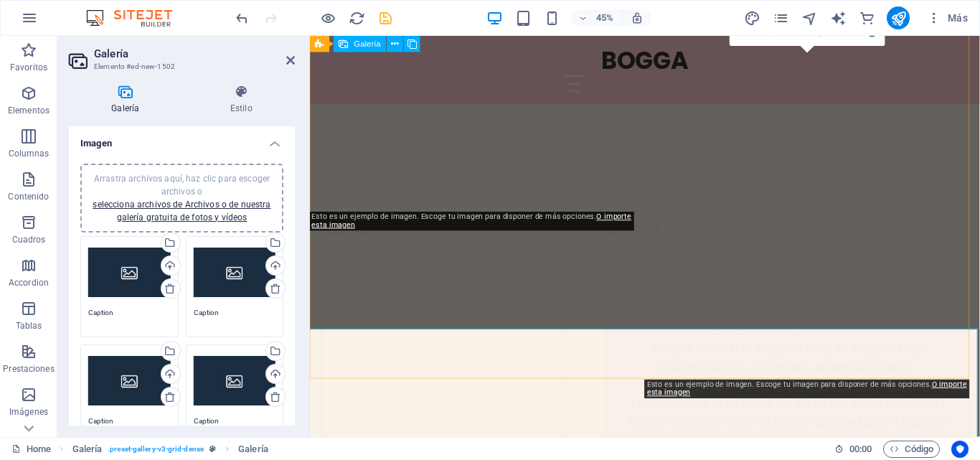
scroll to position [6390, 0]
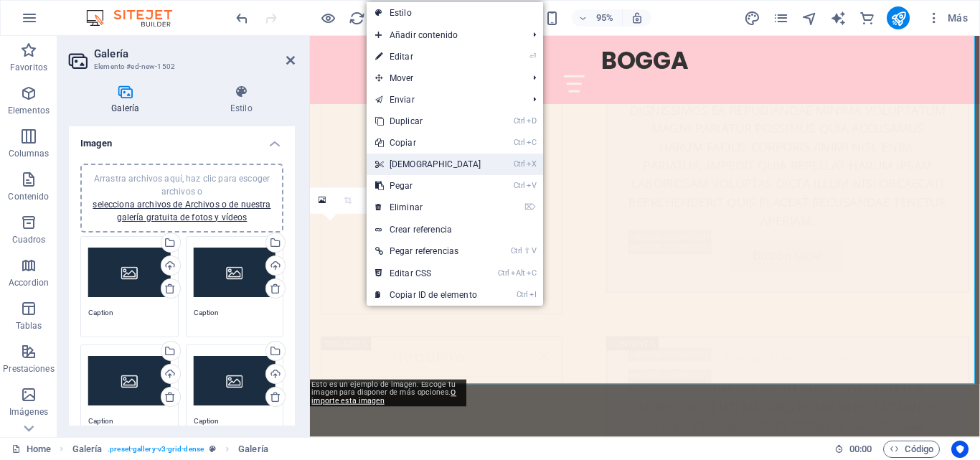
click at [407, 159] on link "Ctrl X Cortar" at bounding box center [427, 164] width 123 height 22
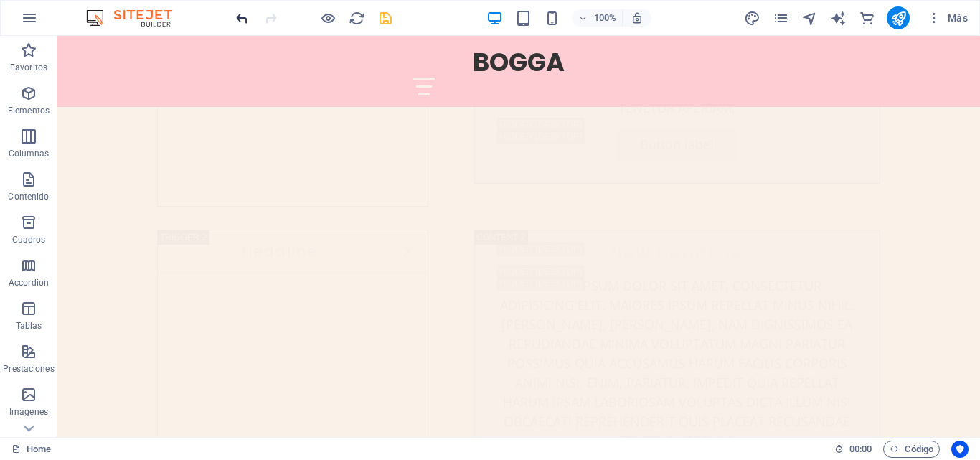
click at [250, 21] on icon "undo" at bounding box center [242, 18] width 16 height 16
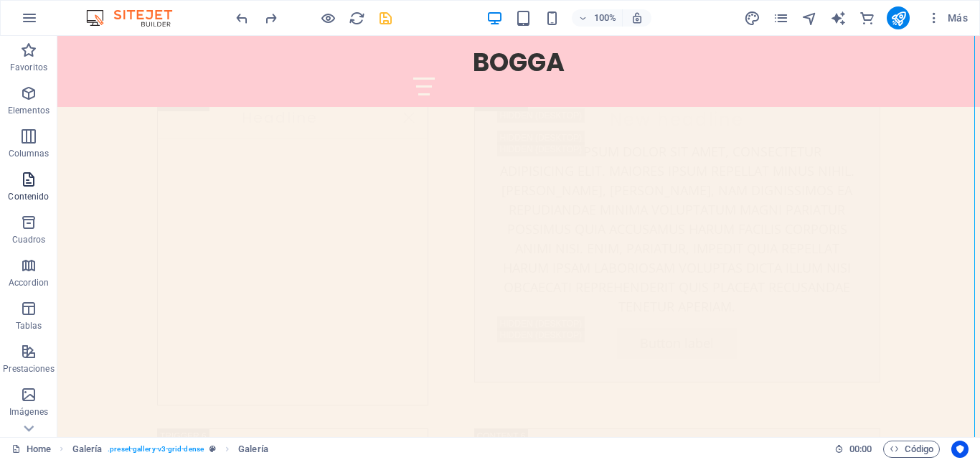
click at [32, 195] on p "Contenido" at bounding box center [28, 196] width 41 height 11
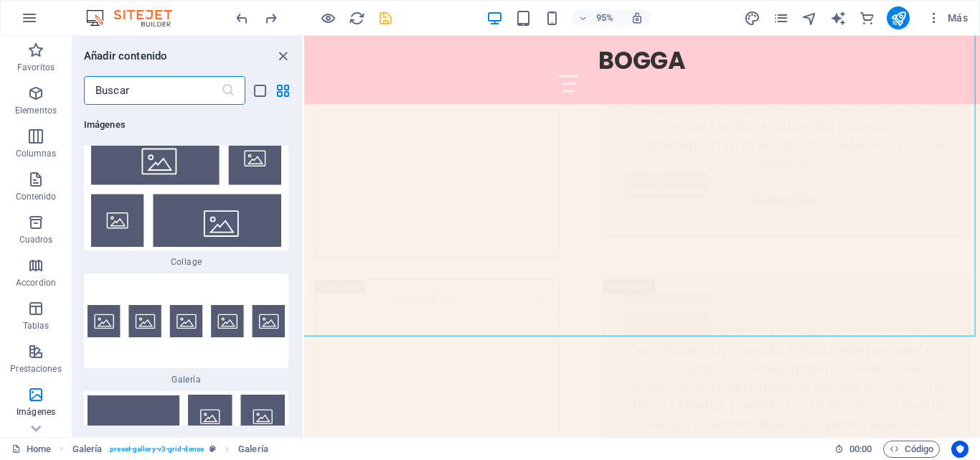
scroll to position [14715, 0]
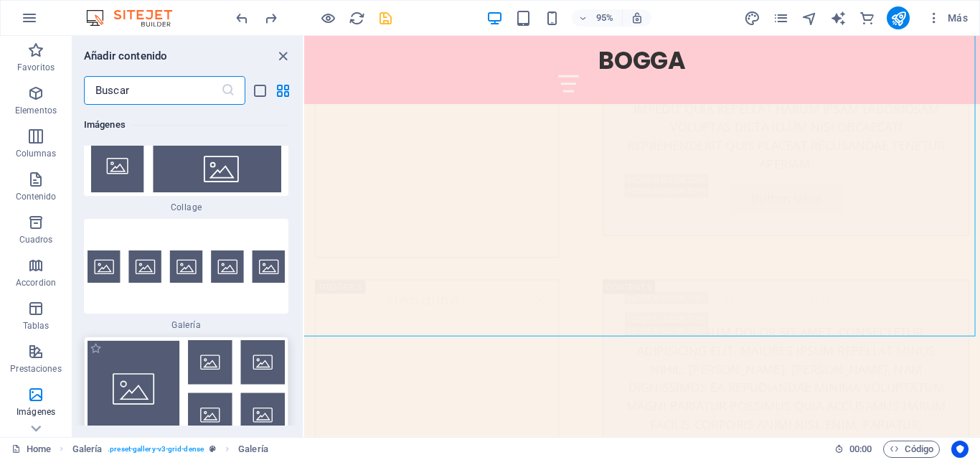
click at [201, 340] on img at bounding box center [185, 388] width 197 height 97
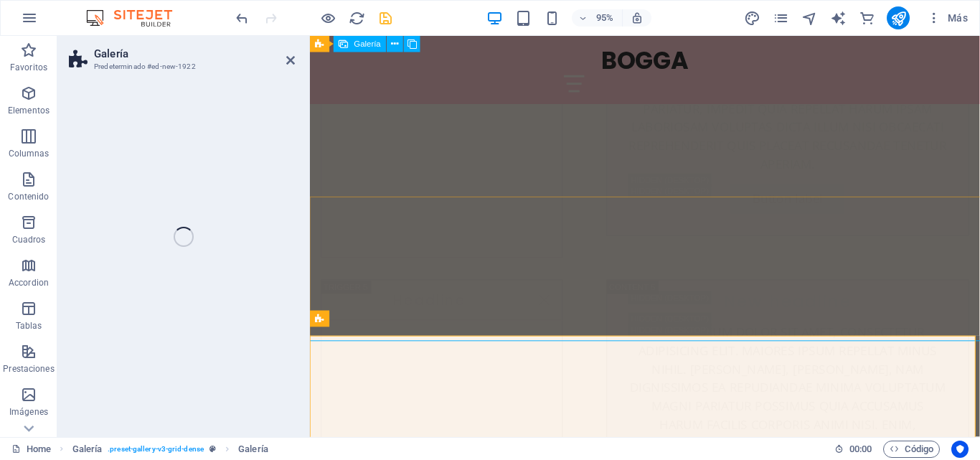
drag, startPoint x: 707, startPoint y: 384, endPoint x: 551, endPoint y: 297, distance: 179.2
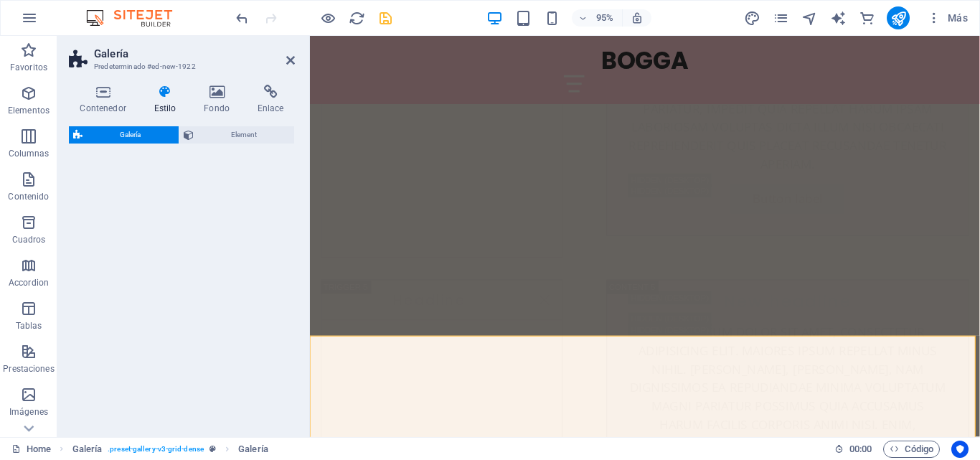
scroll to position [6445, 0]
select select "rem"
select select "preset-gallery-v3-grid"
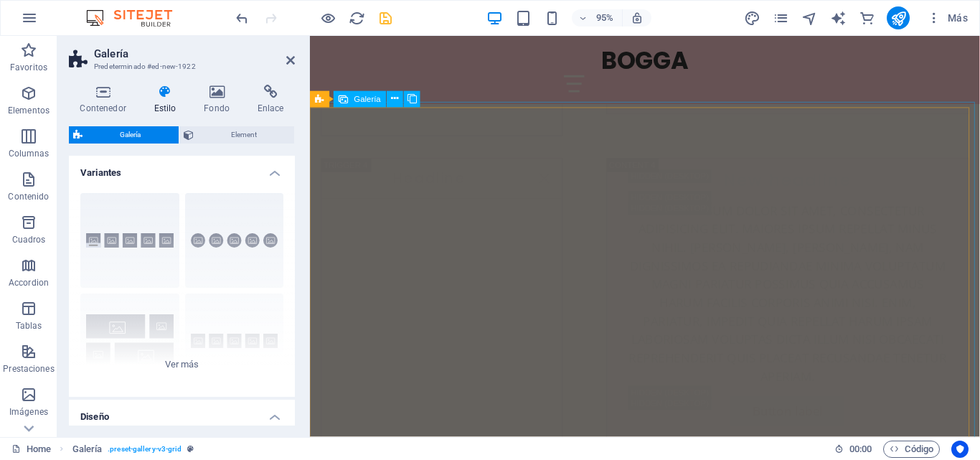
scroll to position [6158, 0]
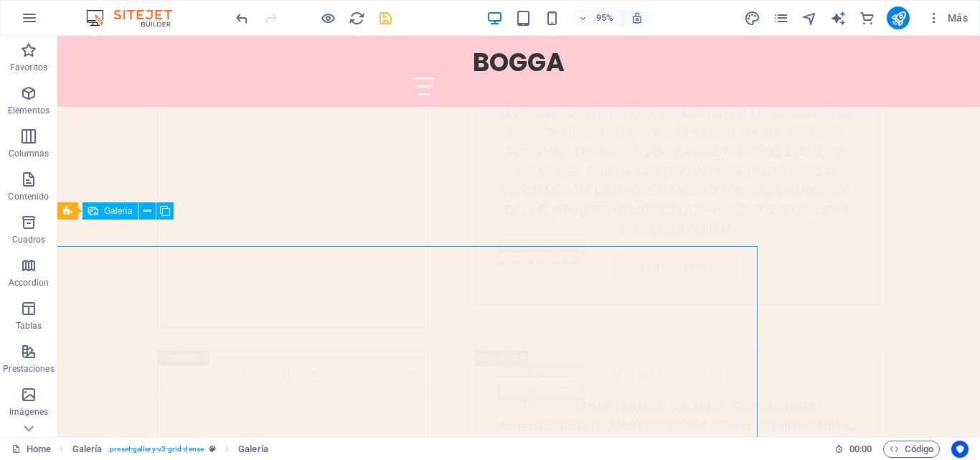
scroll to position [6017, 0]
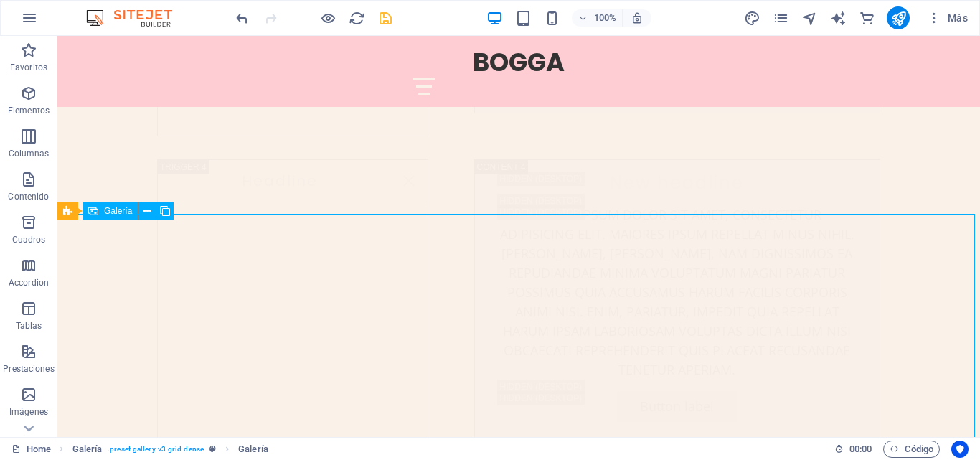
click at [144, 209] on icon at bounding box center [147, 211] width 8 height 15
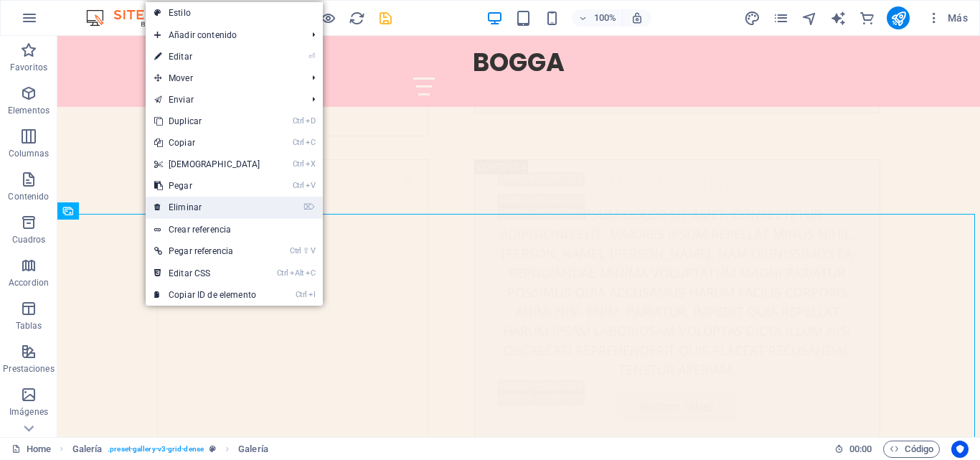
click at [178, 199] on link "⌦ Eliminar" at bounding box center [207, 208] width 123 height 22
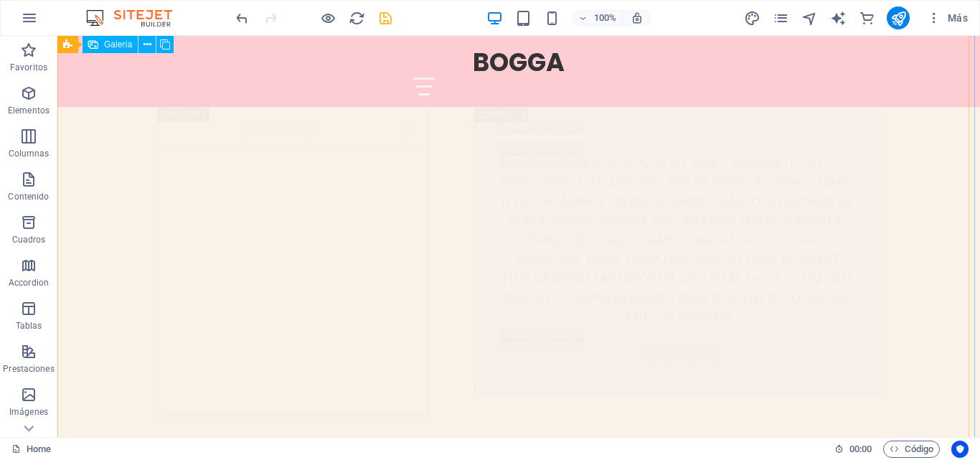
scroll to position [5730, 0]
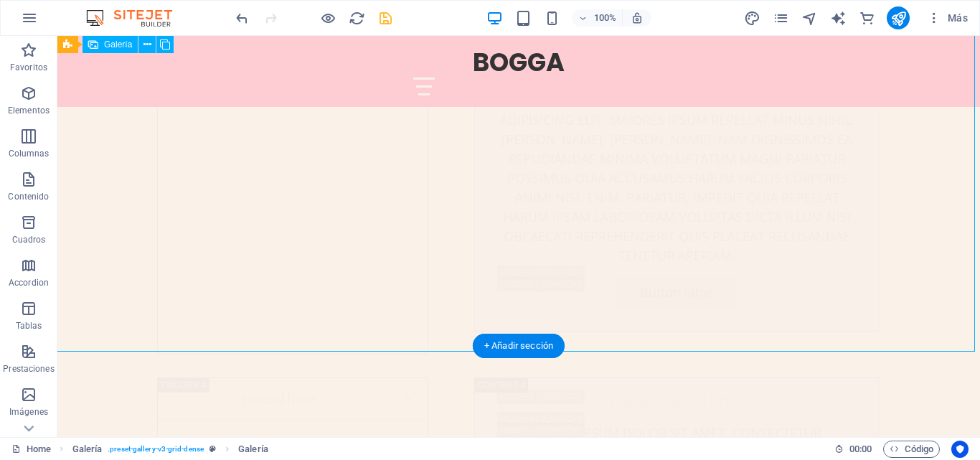
scroll to position [6017, 0]
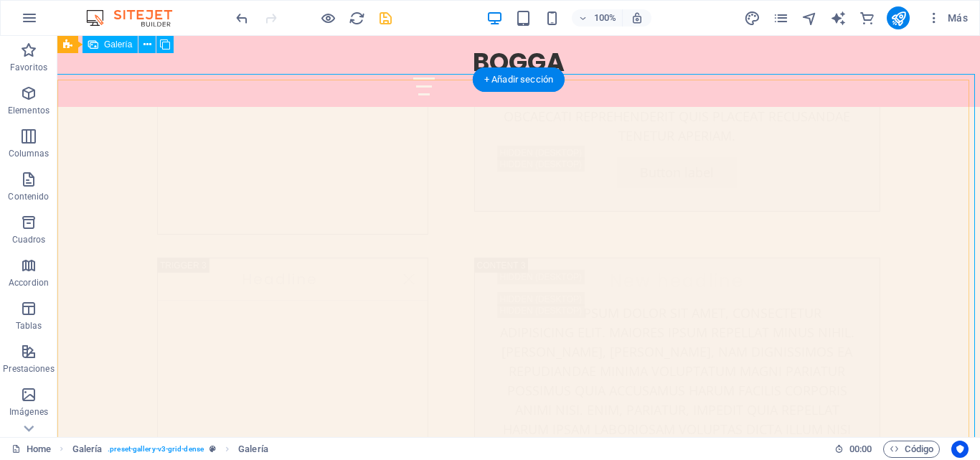
scroll to position [5300, 0]
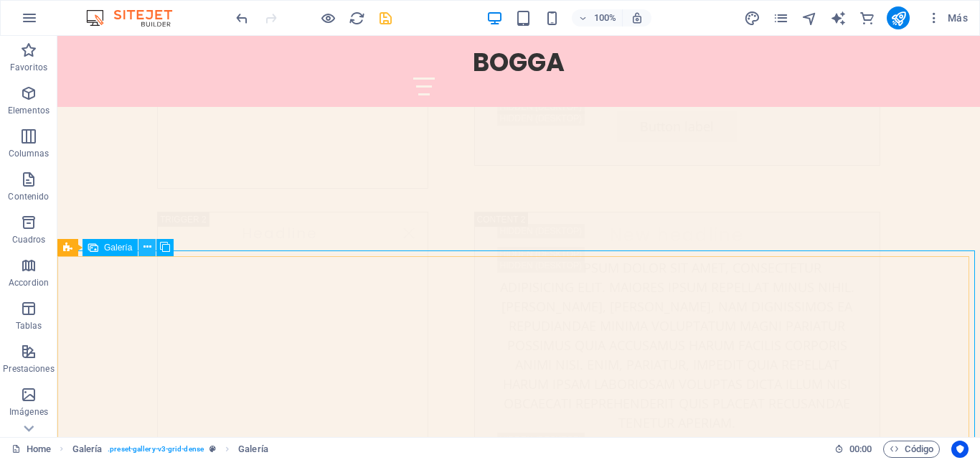
click at [146, 251] on icon at bounding box center [147, 247] width 8 height 15
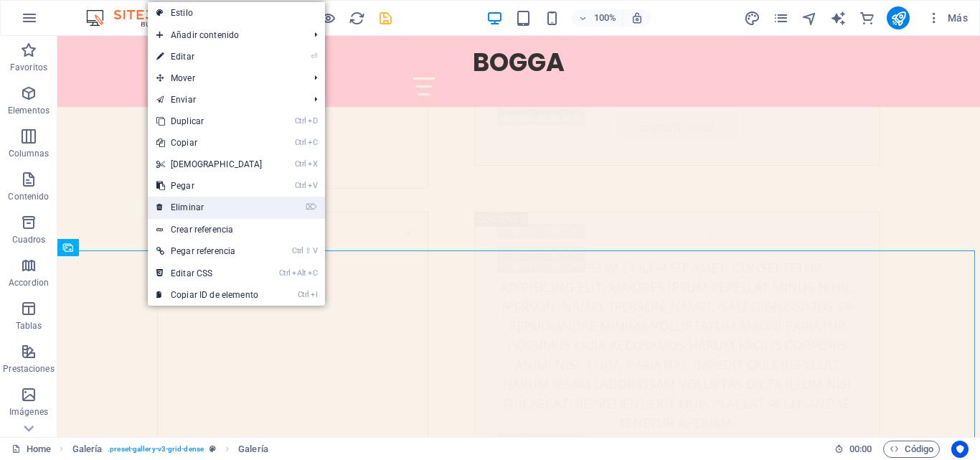
click at [202, 207] on link "⌦ Eliminar" at bounding box center [209, 208] width 123 height 22
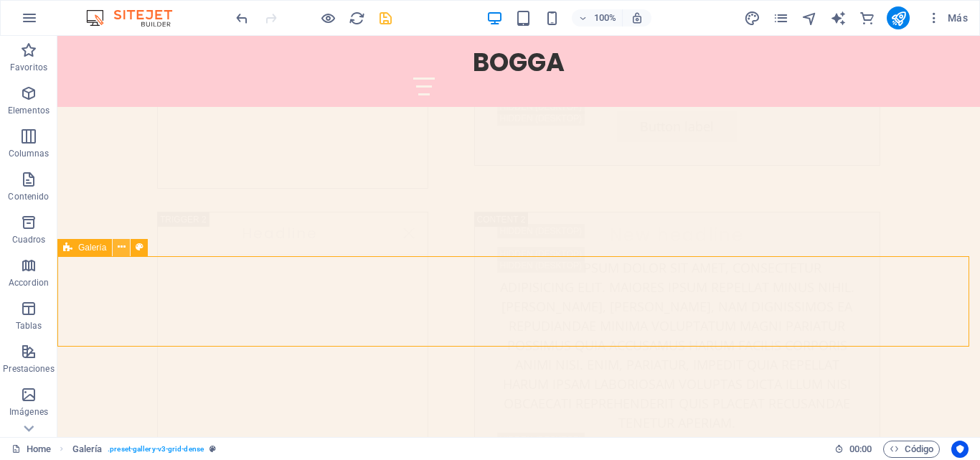
click at [118, 245] on icon at bounding box center [122, 247] width 8 height 15
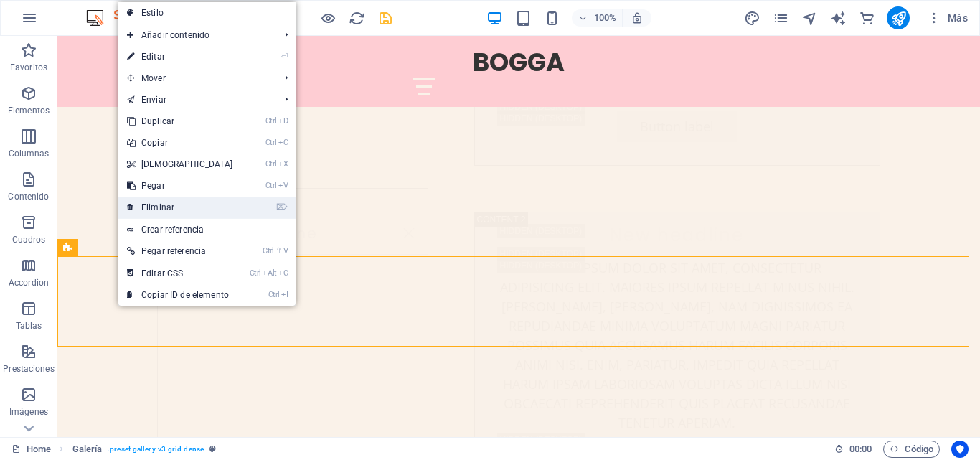
click at [162, 204] on link "⌦ Eliminar" at bounding box center [179, 208] width 123 height 22
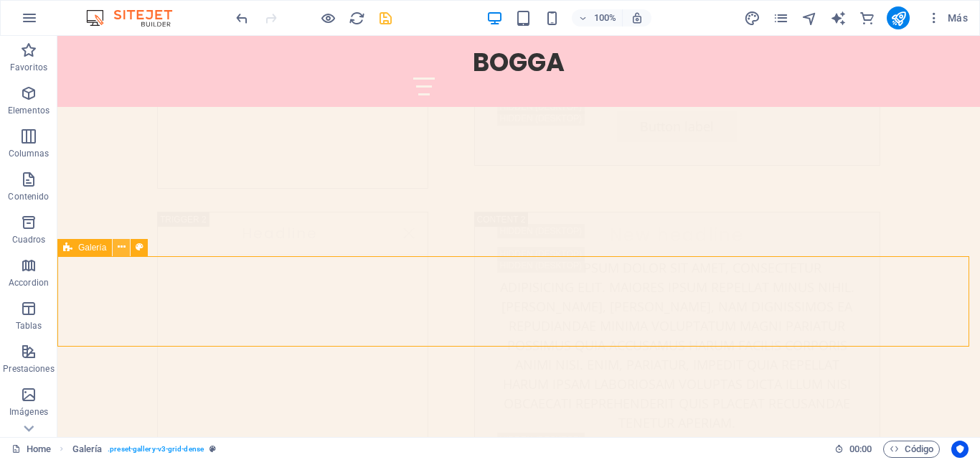
click at [115, 247] on button at bounding box center [121, 247] width 17 height 17
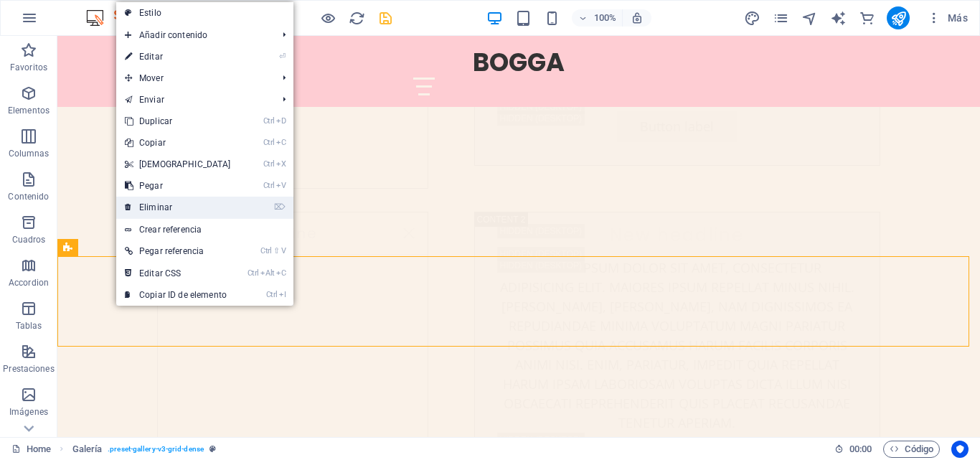
click at [155, 215] on link "⌦ Eliminar" at bounding box center [177, 208] width 123 height 22
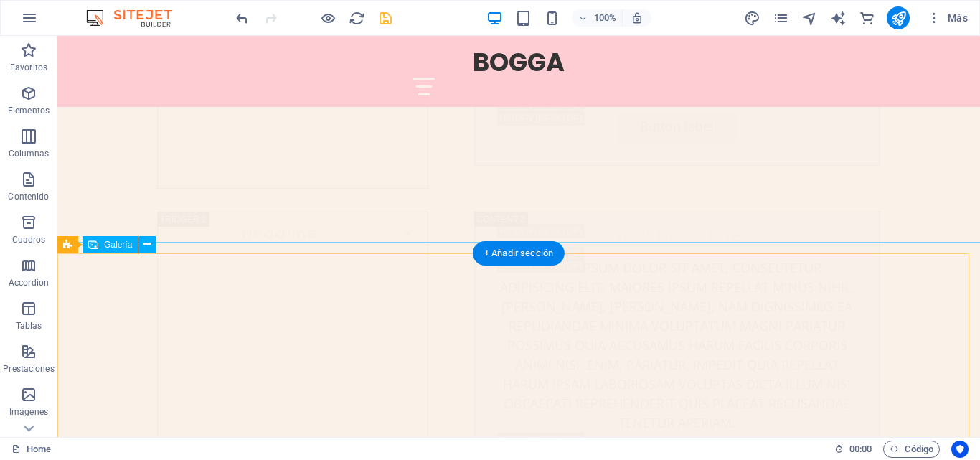
scroll to position [5444, 0]
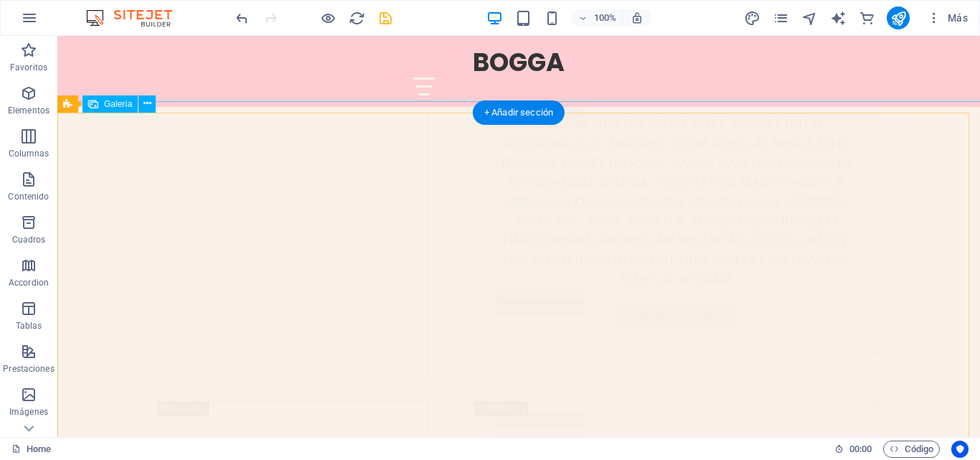
select select "4"
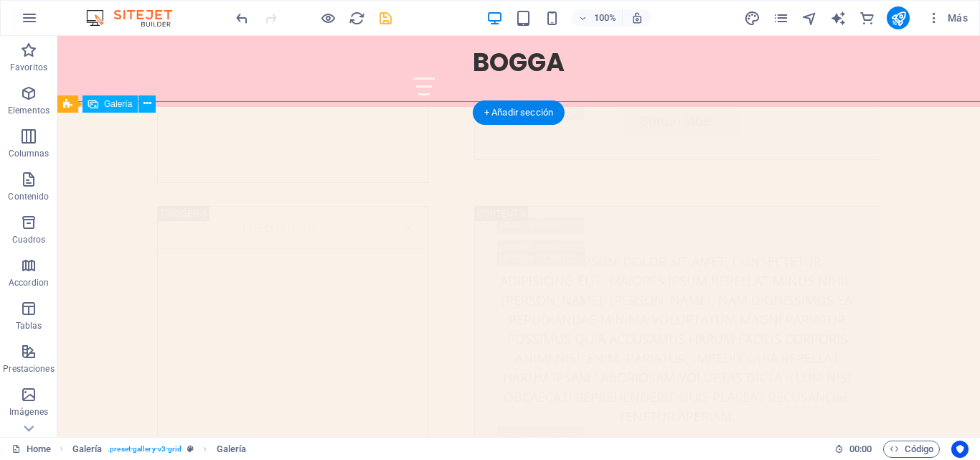
select select "px"
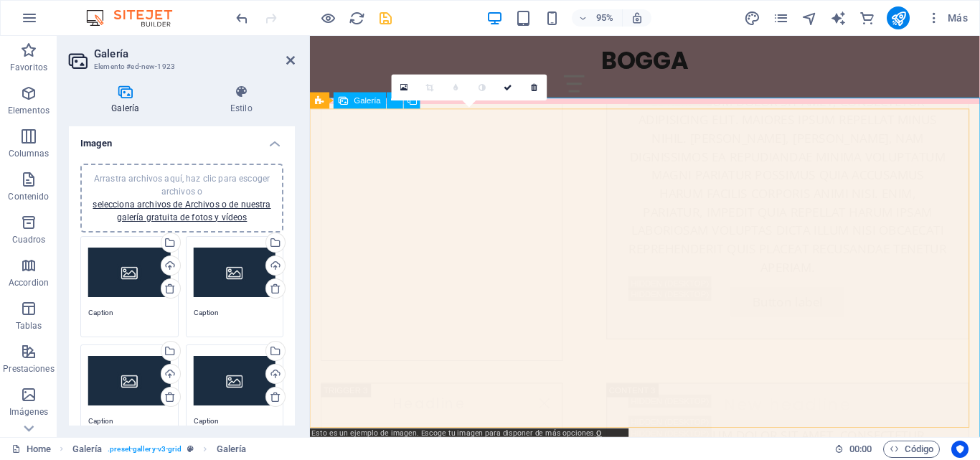
drag, startPoint x: 341, startPoint y: 159, endPoint x: 341, endPoint y: 174, distance: 15.1
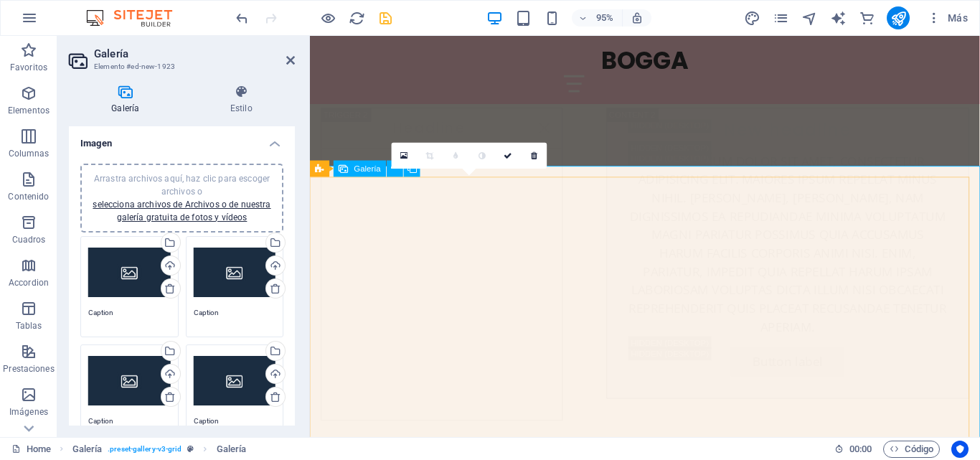
scroll to position [5567, 0]
click at [401, 151] on icon at bounding box center [405, 155] width 8 height 9
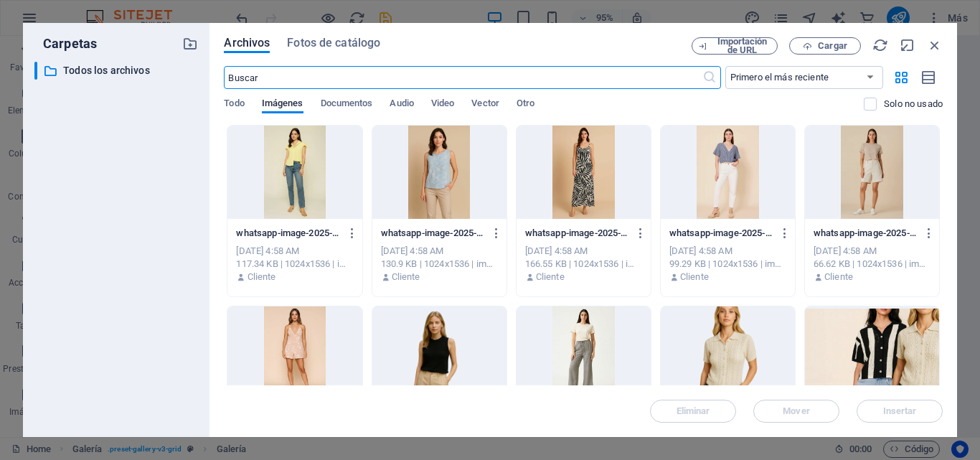
scroll to position [6036, 0]
click at [735, 184] on div at bounding box center [728, 172] width 134 height 93
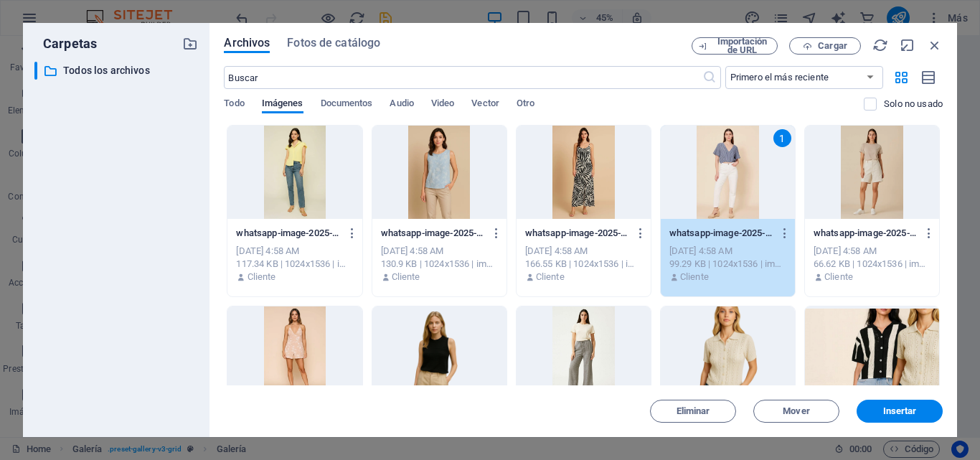
click at [735, 184] on div "1" at bounding box center [728, 172] width 134 height 93
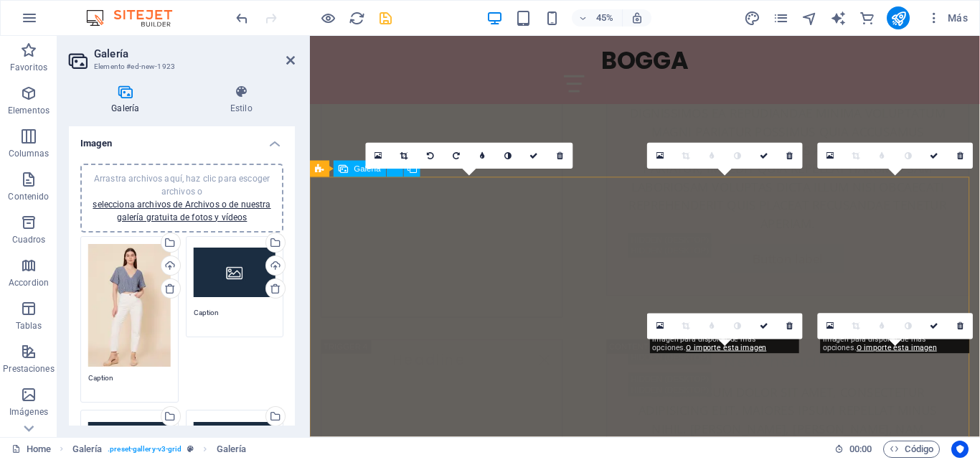
scroll to position [5567, 0]
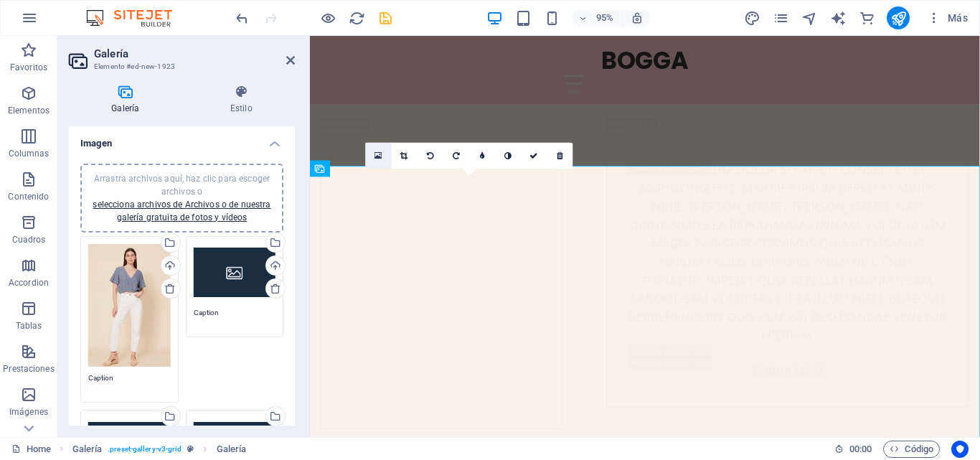
click at [373, 152] on link at bounding box center [379, 156] width 26 height 26
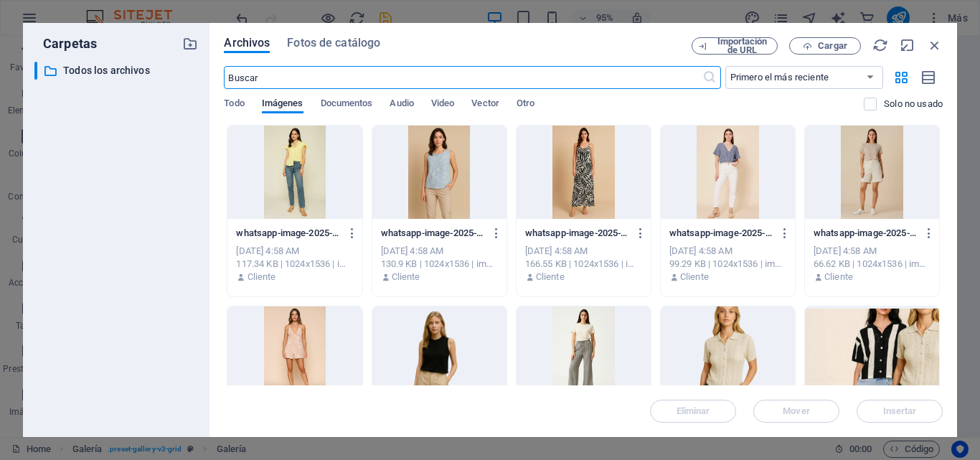
scroll to position [6036, 0]
click at [292, 167] on div at bounding box center [294, 172] width 134 height 93
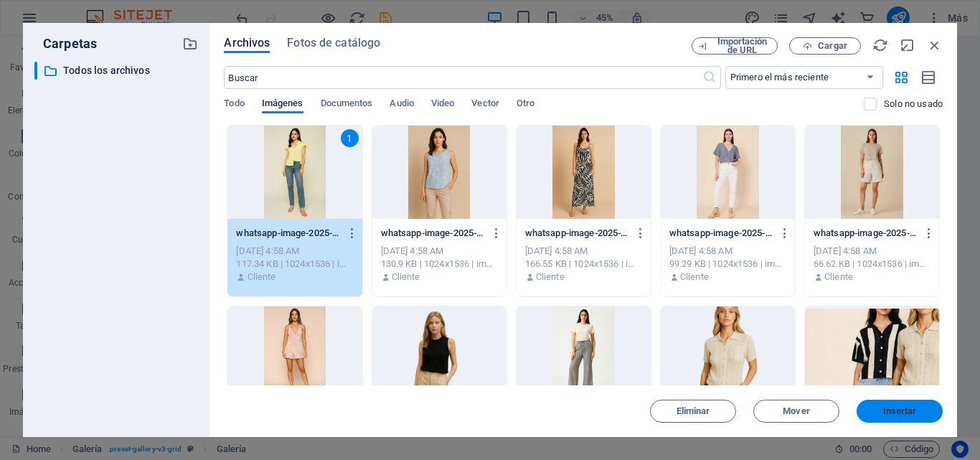
click at [886, 412] on span "Insertar" at bounding box center [900, 411] width 34 height 9
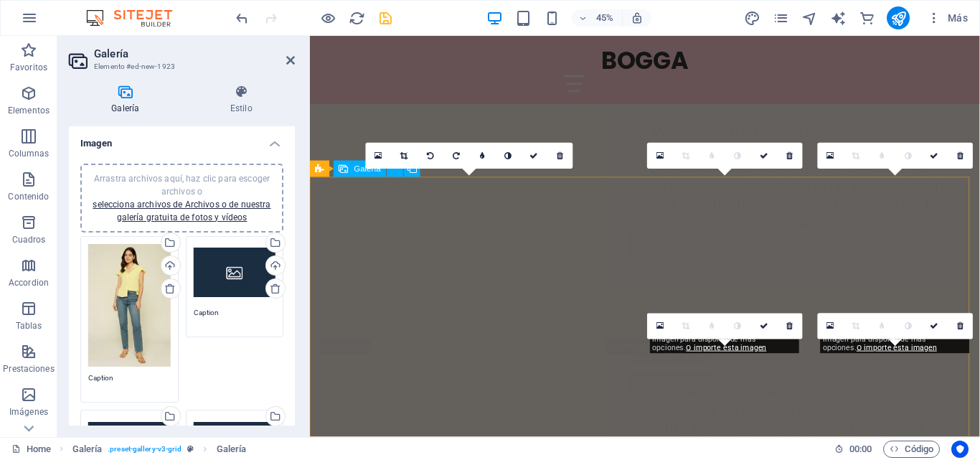
scroll to position [5567, 0]
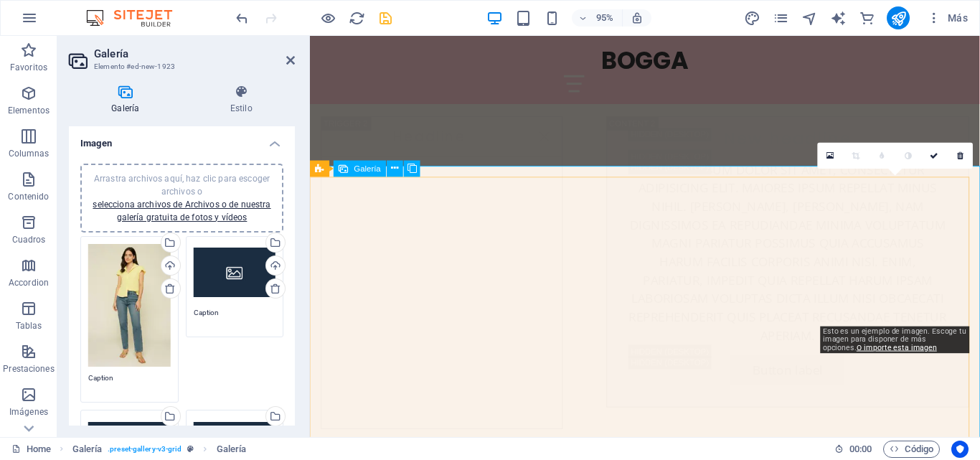
click at [832, 153] on icon at bounding box center [831, 155] width 8 height 9
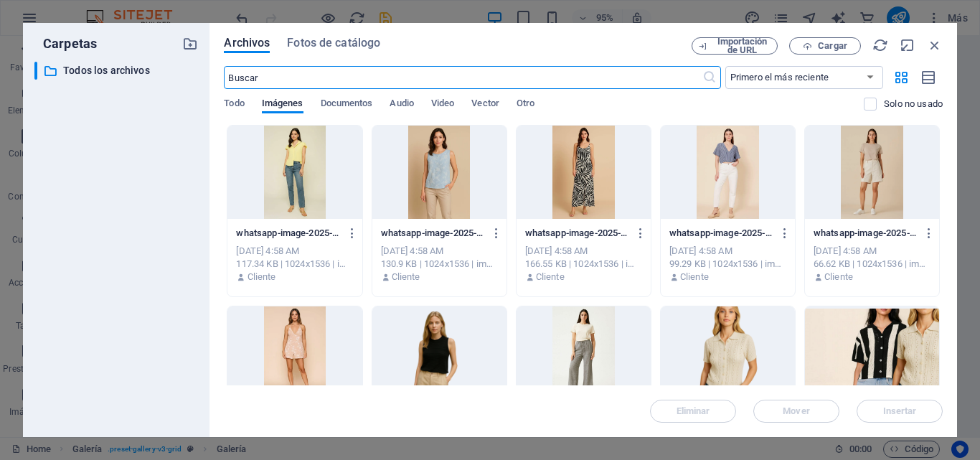
scroll to position [6036, 0]
click at [437, 159] on div at bounding box center [439, 172] width 134 height 93
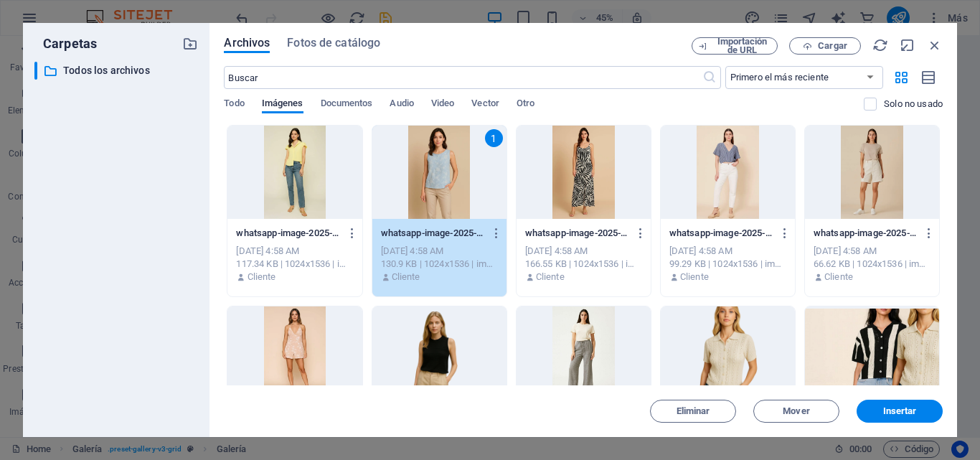
click at [437, 159] on div "1" at bounding box center [439, 172] width 134 height 93
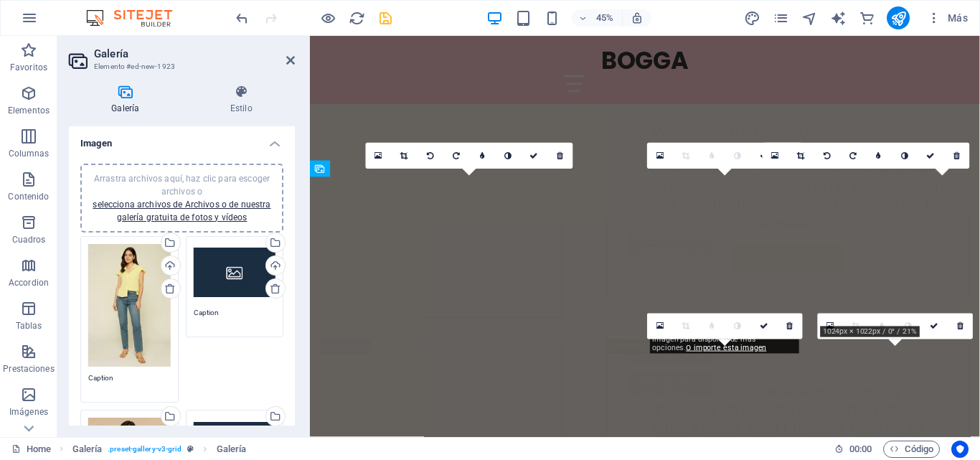
scroll to position [5567, 0]
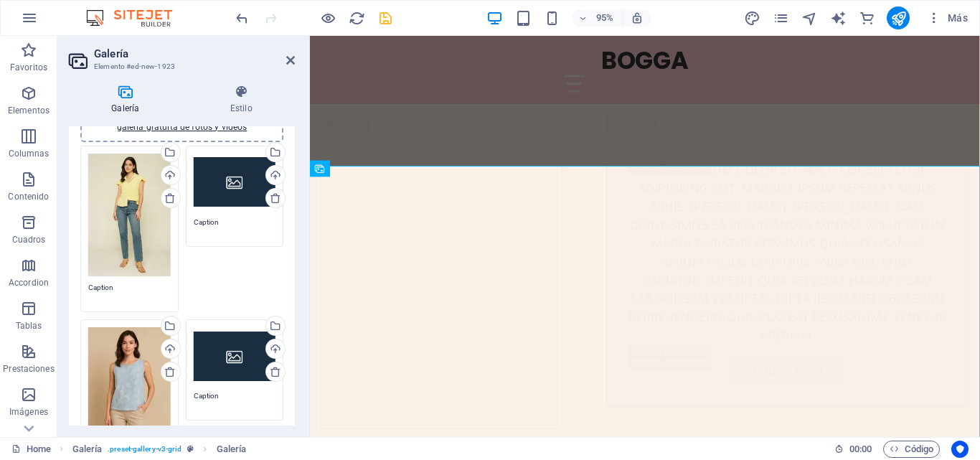
scroll to position [72, 0]
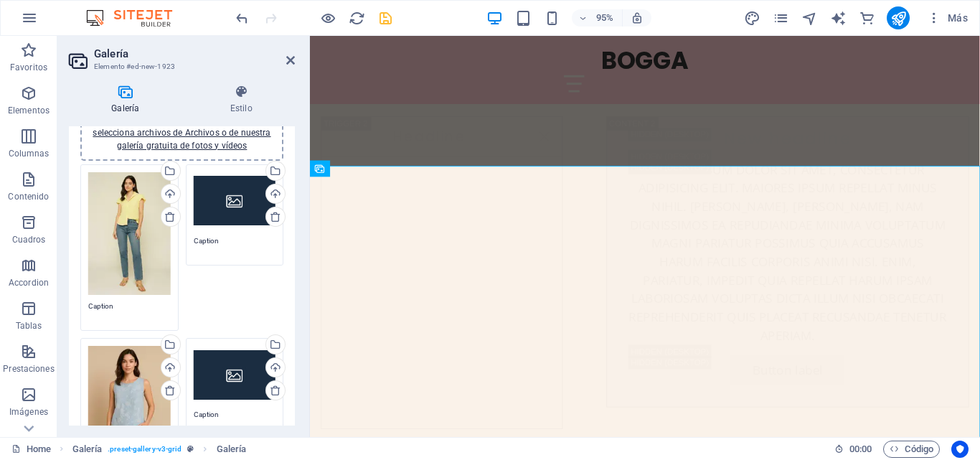
click at [230, 205] on div "Arrastra archivos aquí, haz clic para escoger archivos o selecciona archivos de…" at bounding box center [235, 200] width 82 height 57
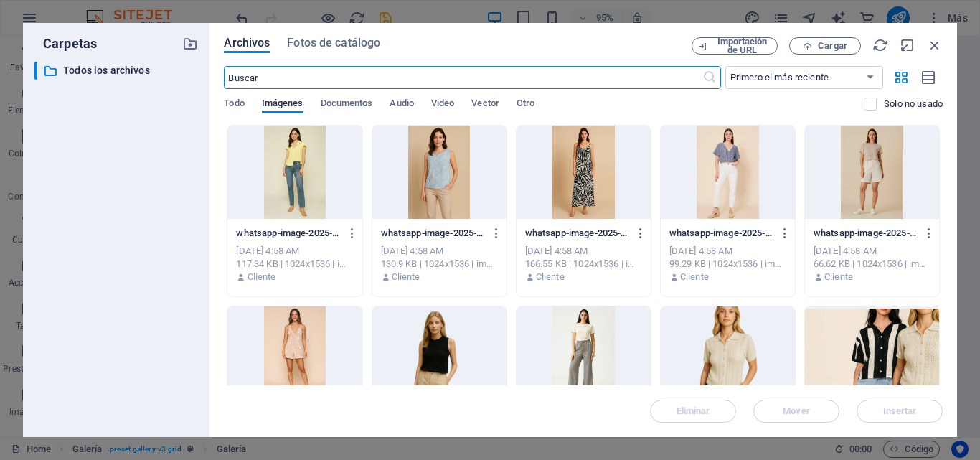
scroll to position [6036, 0]
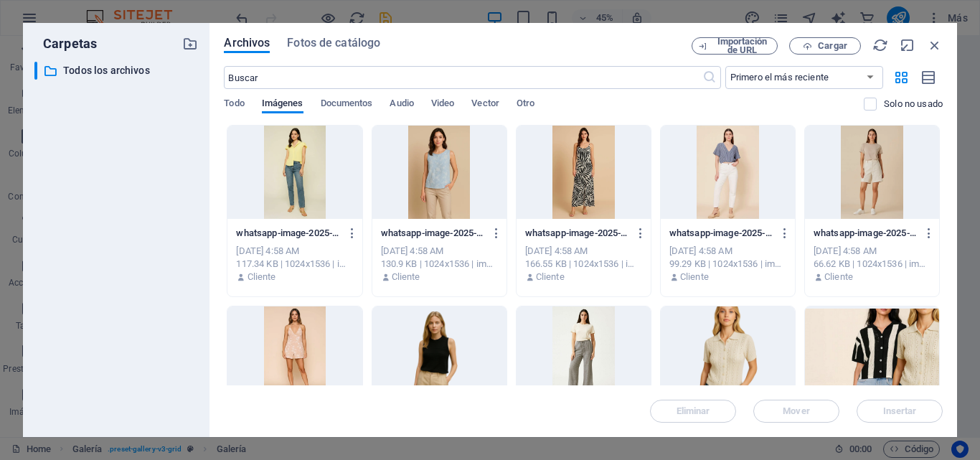
click at [575, 168] on div at bounding box center [583, 172] width 134 height 93
click at [574, 167] on div at bounding box center [583, 172] width 134 height 93
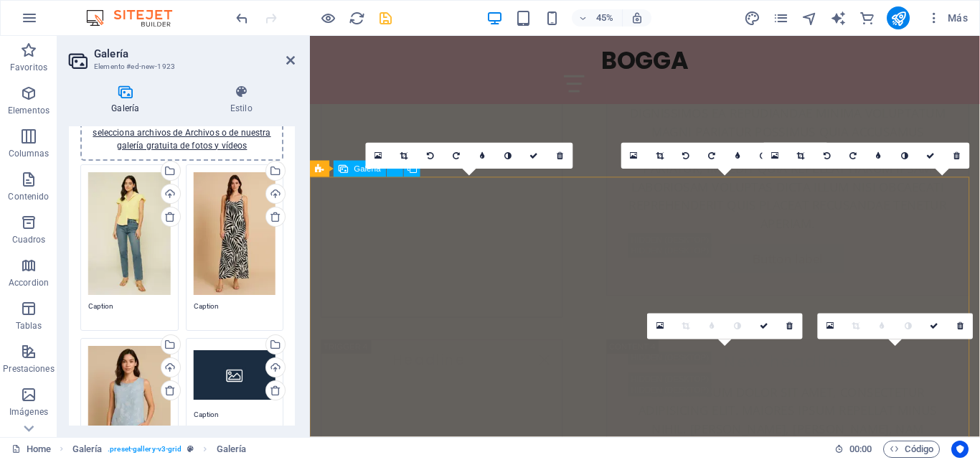
scroll to position [5567, 0]
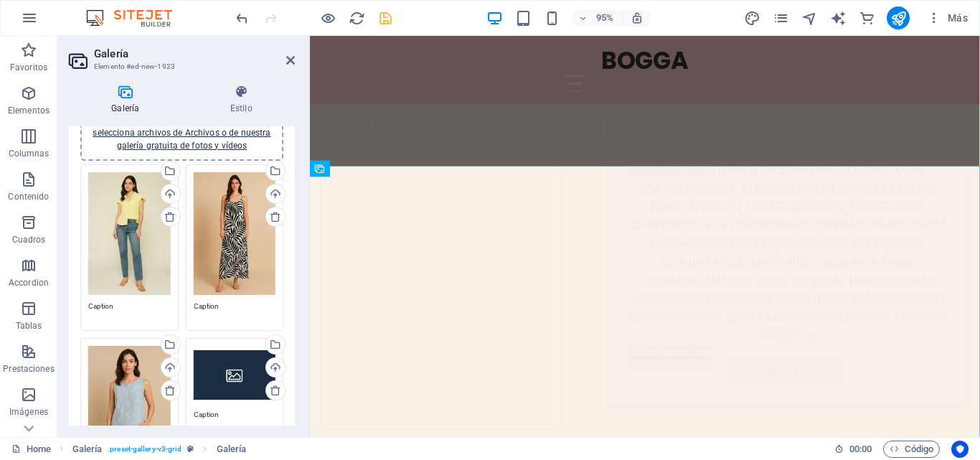
click at [226, 359] on div "Arrastra archivos aquí, haz clic para escoger archivos o selecciona archivos de…" at bounding box center [235, 374] width 82 height 57
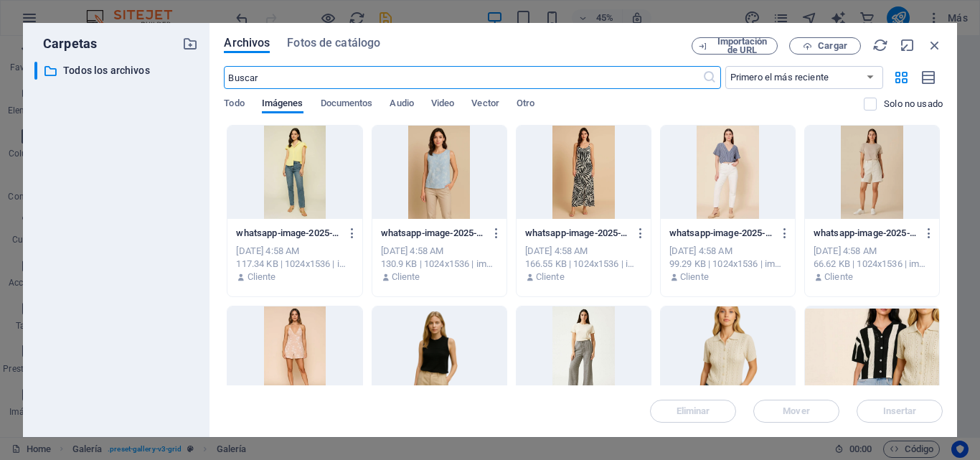
click at [747, 179] on div at bounding box center [728, 172] width 134 height 93
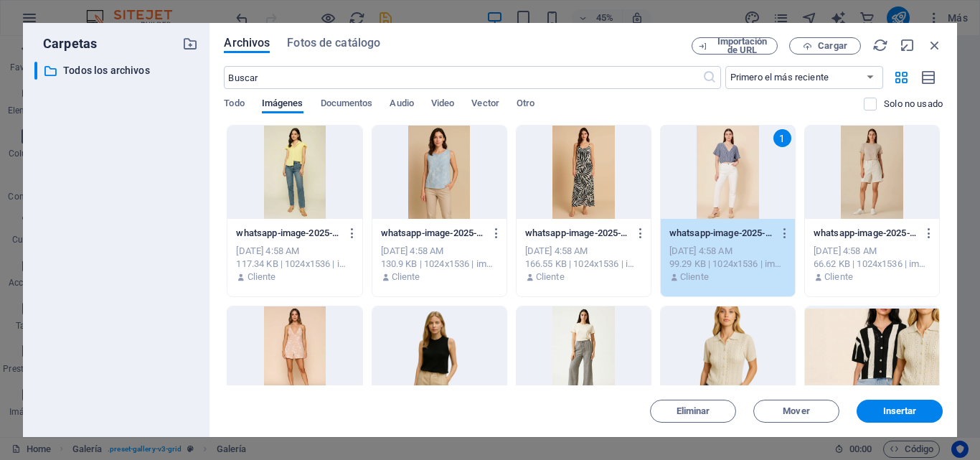
click at [747, 179] on div "1" at bounding box center [728, 172] width 134 height 93
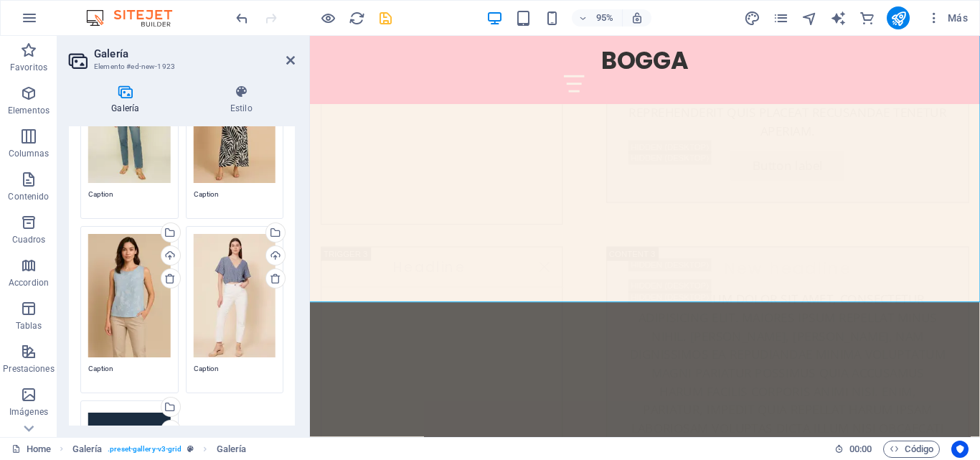
scroll to position [287, 0]
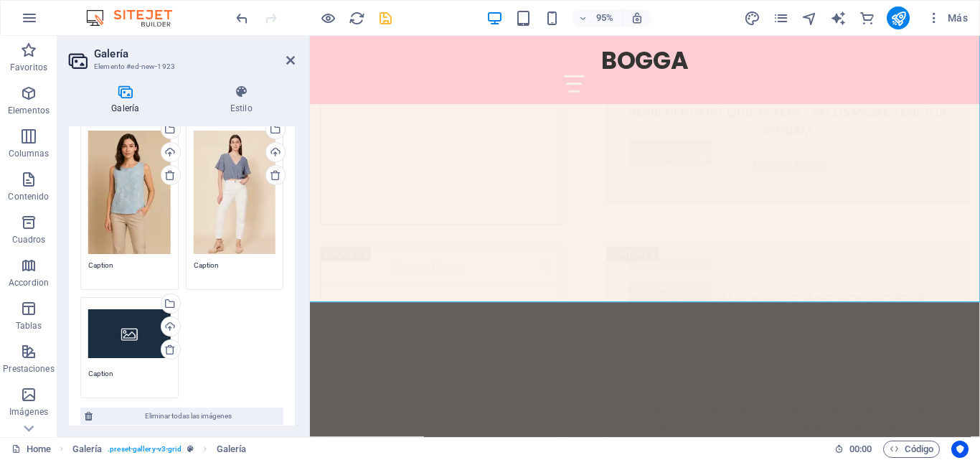
click at [132, 329] on div "Arrastra archivos aquí, haz clic para escoger archivos o selecciona archivos de…" at bounding box center [129, 333] width 82 height 57
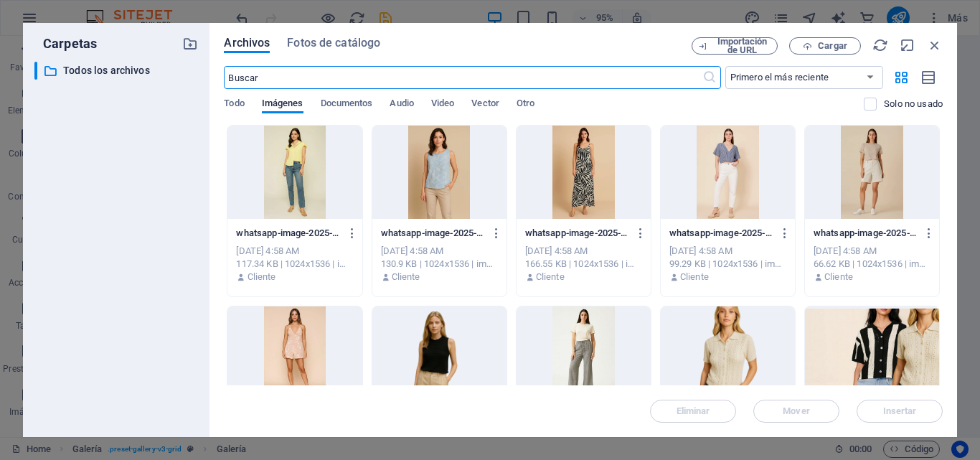
scroll to position [6251, 0]
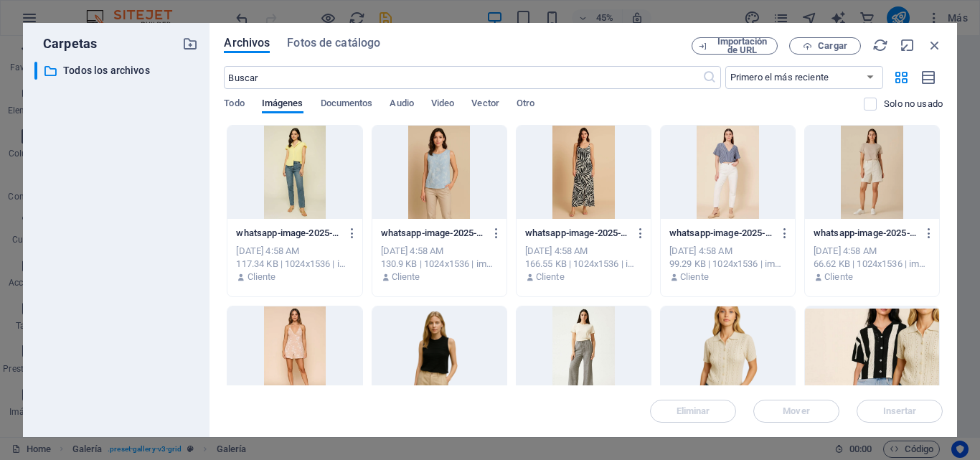
click at [877, 168] on div at bounding box center [872, 172] width 134 height 93
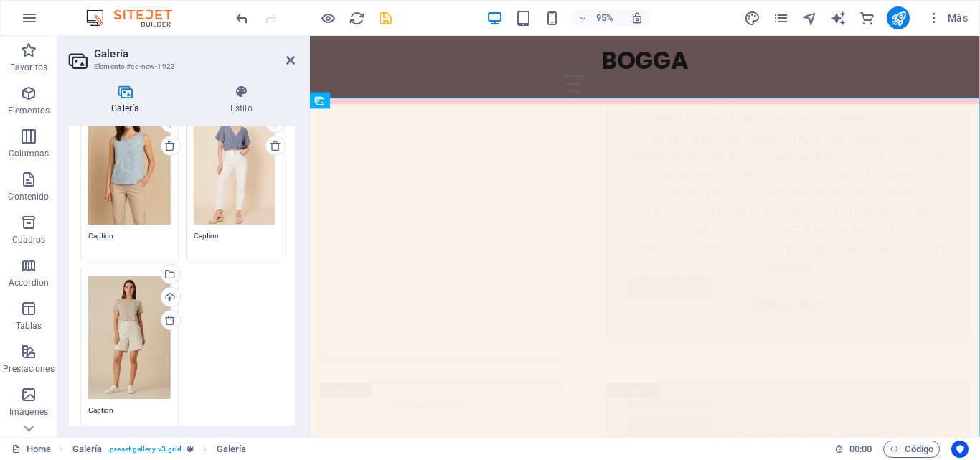
scroll to position [215, 0]
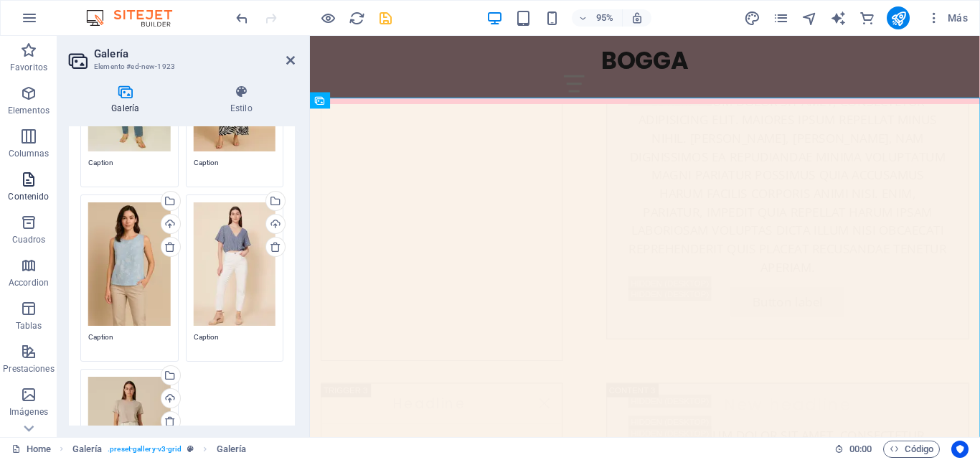
click at [39, 191] on p "Contenido" at bounding box center [28, 196] width 41 height 11
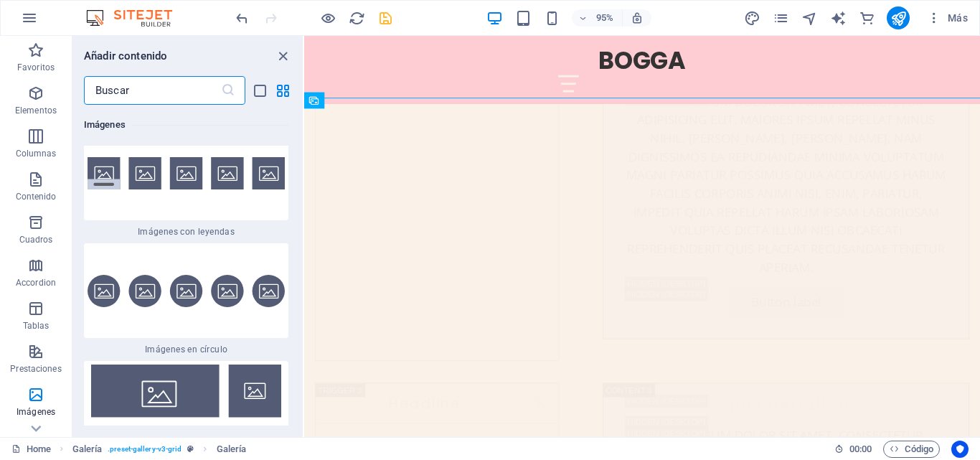
scroll to position [14356, 0]
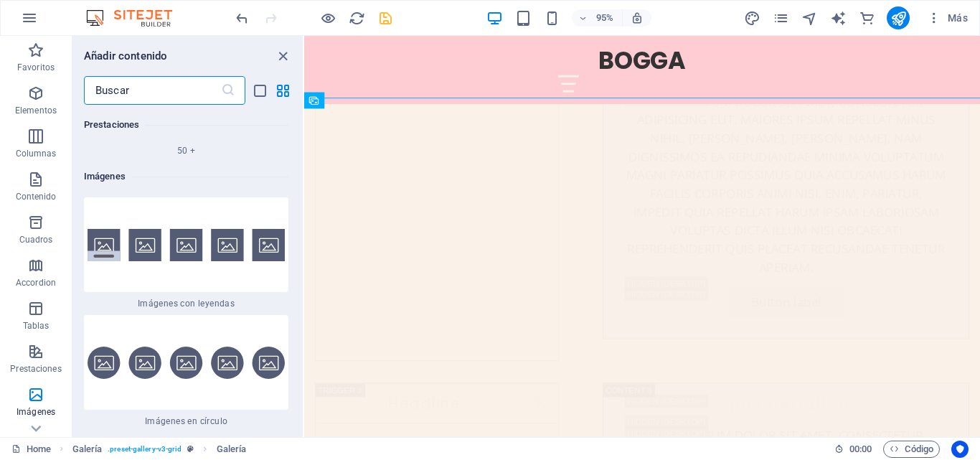
click at [304, 316] on div "Arrastra y suelta un archivo para añadirlo Contenedor H1 Banner Banner Contened…" at bounding box center [642, 236] width 676 height 401
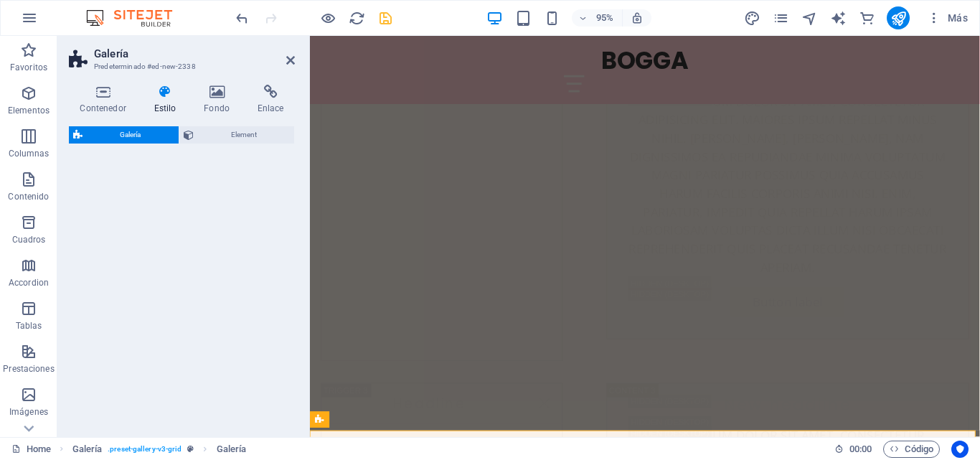
select select "rem"
select select "preset-gallery-v3-collage"
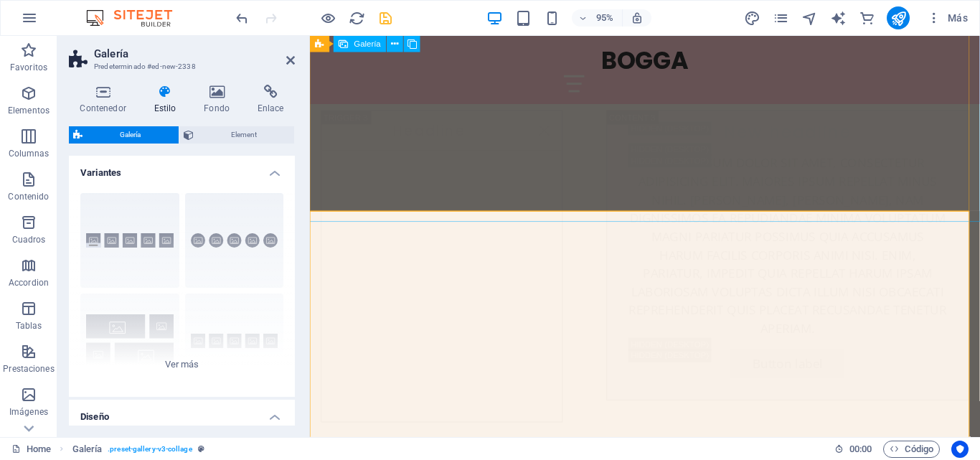
scroll to position [5710, 0]
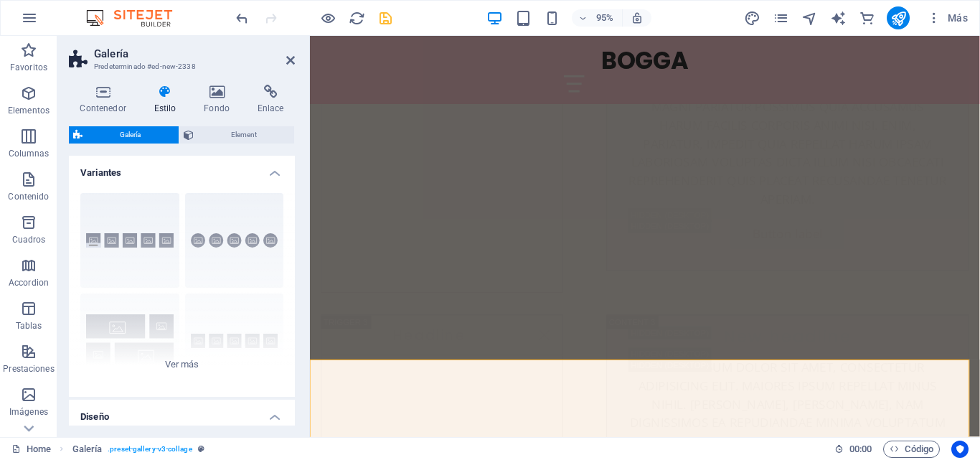
click at [234, 9] on div at bounding box center [313, 17] width 161 height 23
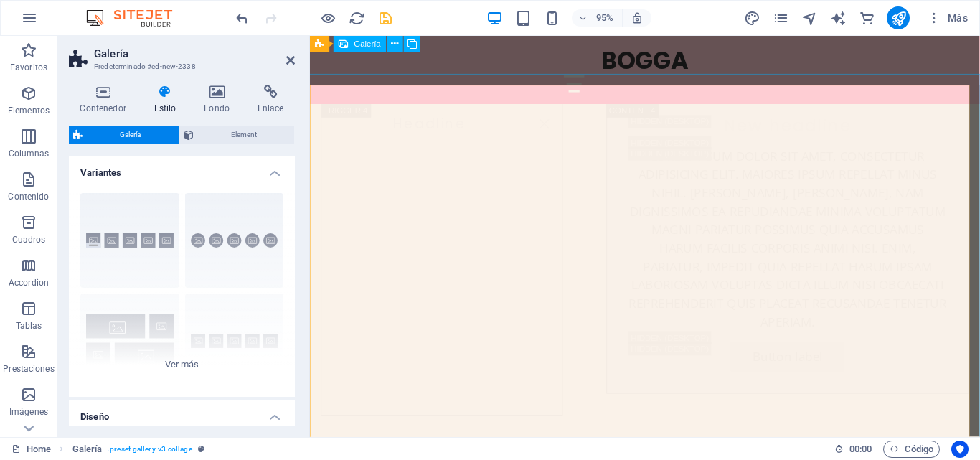
scroll to position [5997, 0]
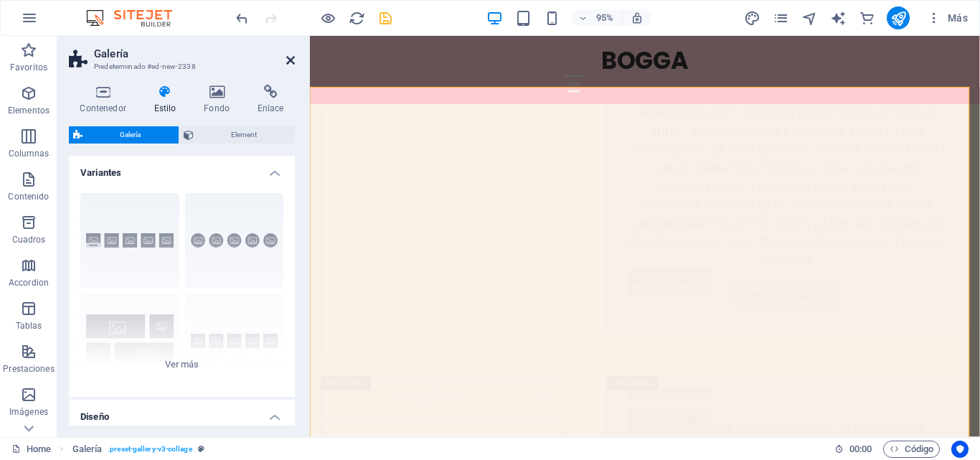
click at [286, 60] on icon at bounding box center [290, 60] width 9 height 11
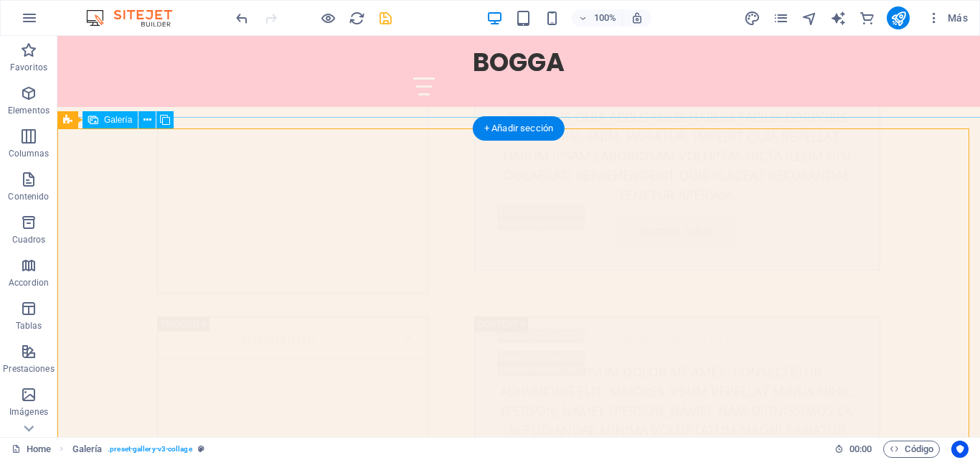
scroll to position [5874, 0]
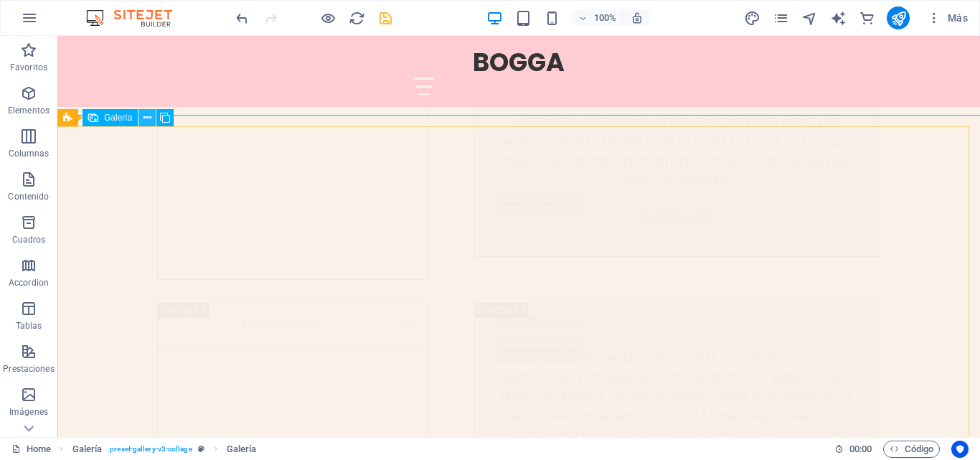
click at [146, 121] on icon at bounding box center [147, 117] width 8 height 15
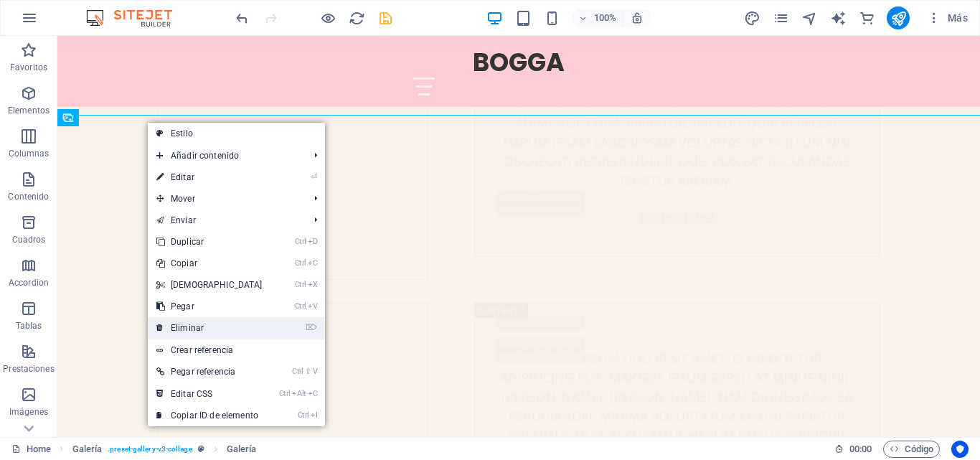
click at [199, 321] on link "⌦ Eliminar" at bounding box center [209, 328] width 123 height 22
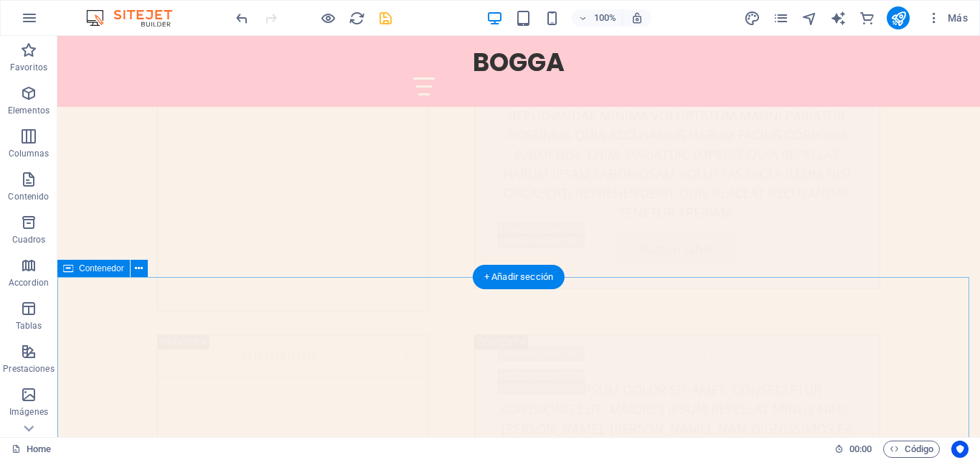
scroll to position [5802, 0]
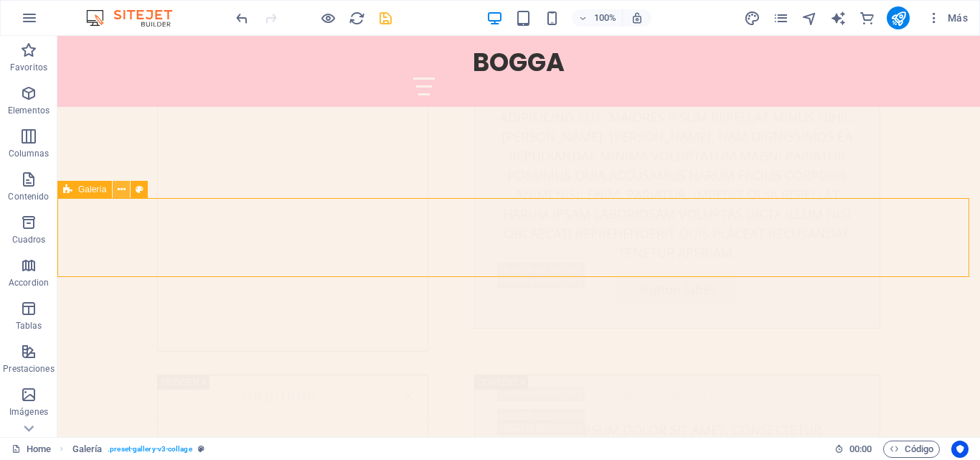
click at [116, 190] on button at bounding box center [121, 189] width 17 height 17
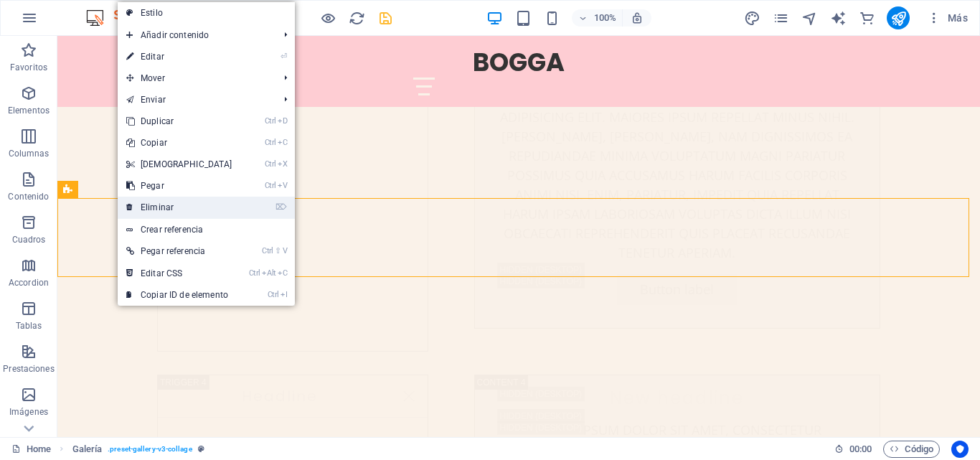
click at [165, 208] on link "⌦ Eliminar" at bounding box center [179, 208] width 123 height 22
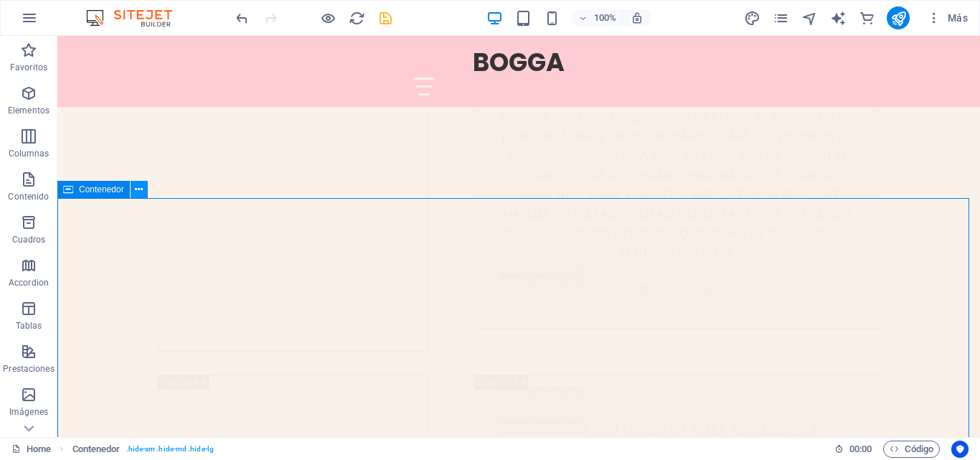
click at [138, 193] on icon at bounding box center [139, 189] width 8 height 15
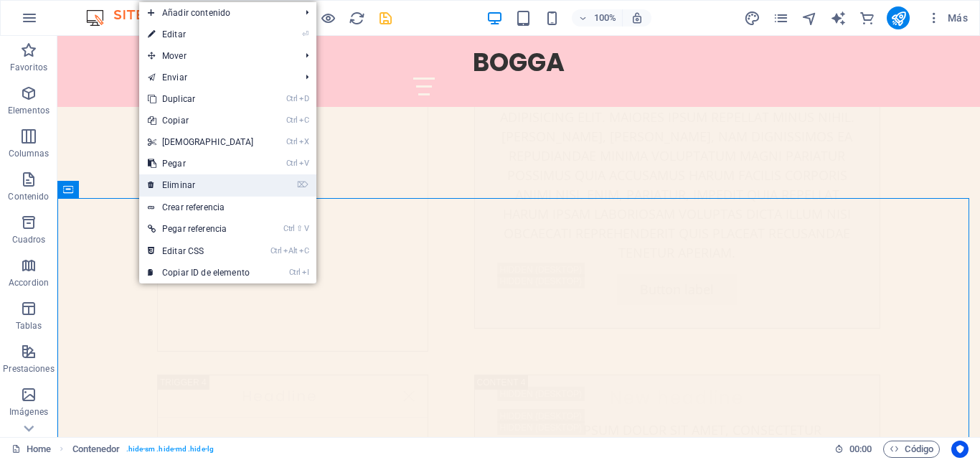
click at [188, 186] on link "⌦ Eliminar" at bounding box center [200, 185] width 123 height 22
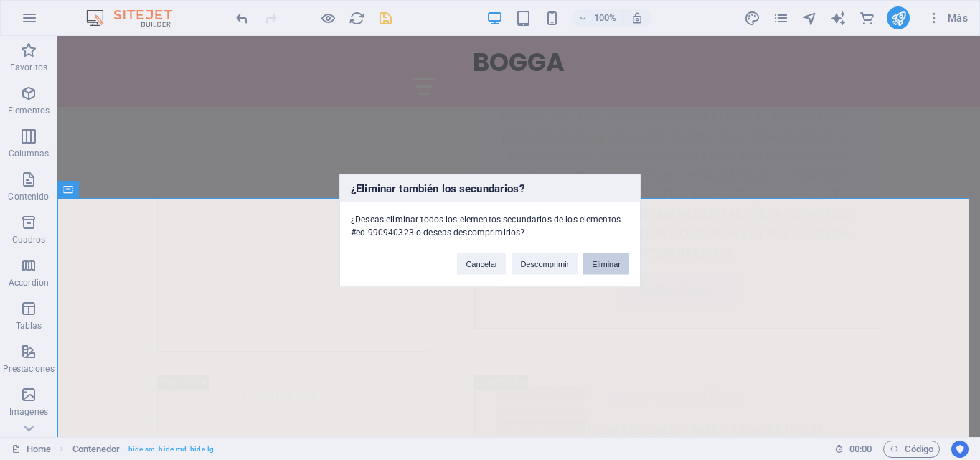
click at [592, 264] on button "Eliminar" at bounding box center [606, 263] width 46 height 22
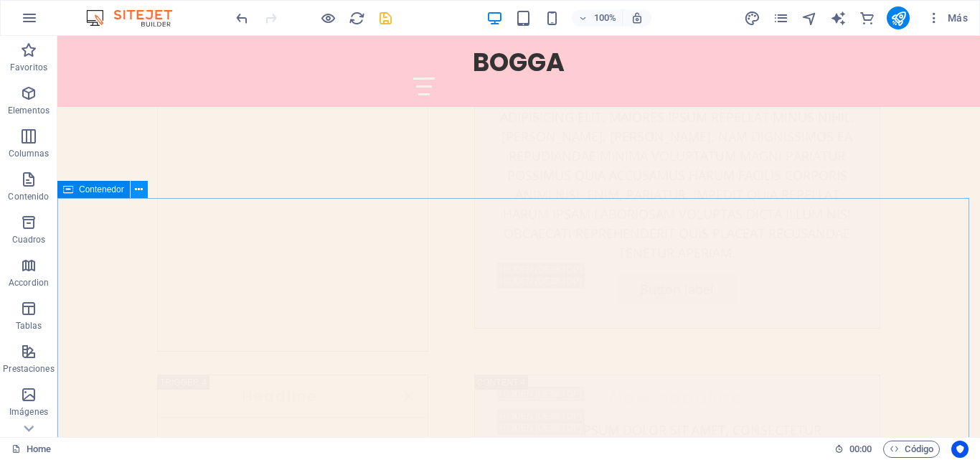
click at [143, 192] on icon at bounding box center [139, 189] width 8 height 15
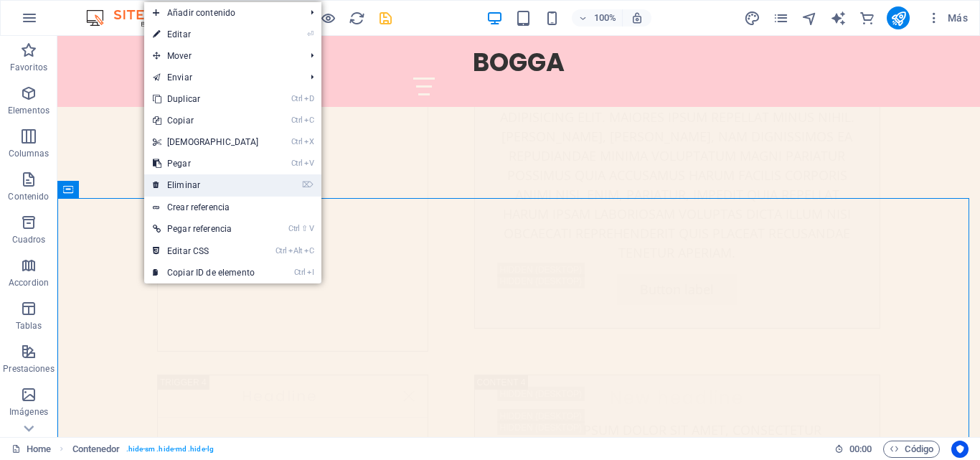
click at [197, 190] on link "⌦ Eliminar" at bounding box center [205, 185] width 123 height 22
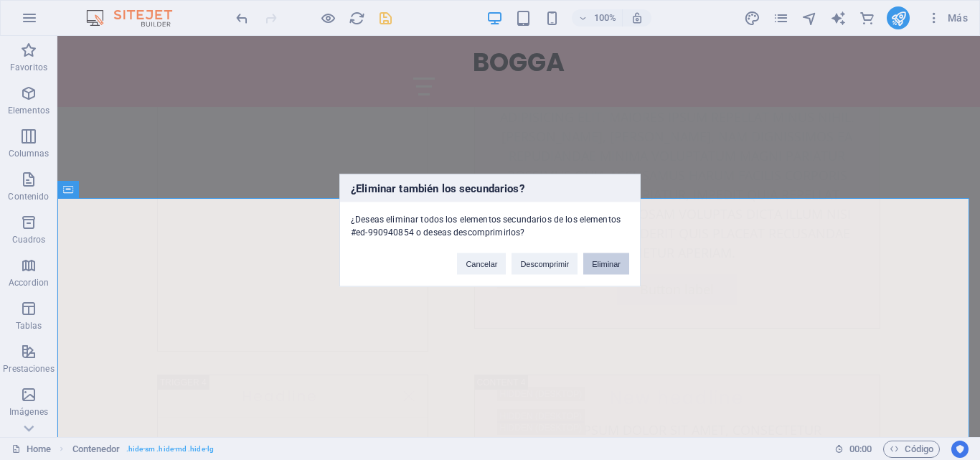
click at [607, 268] on button "Eliminar" at bounding box center [606, 263] width 46 height 22
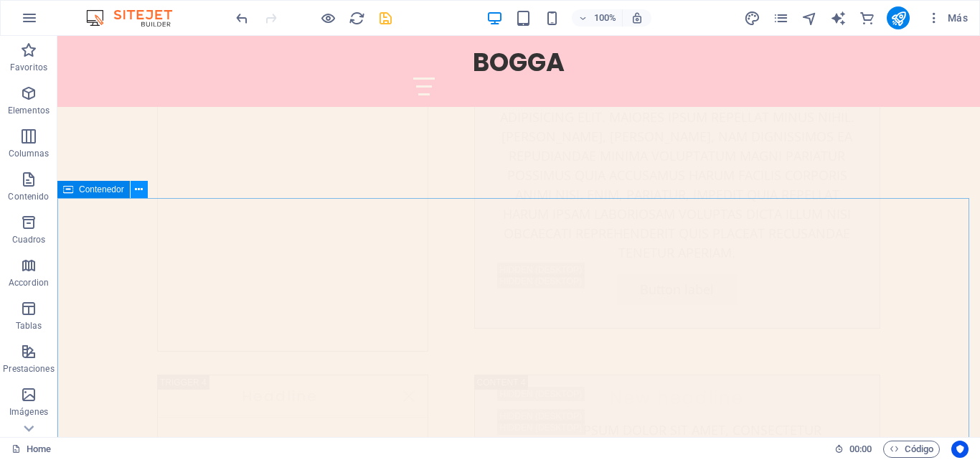
click at [135, 191] on icon at bounding box center [139, 189] width 8 height 15
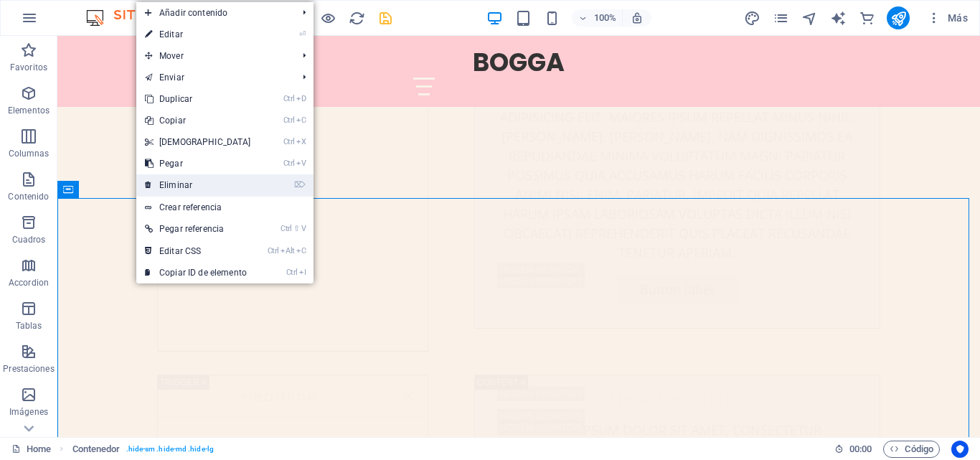
click at [196, 189] on link "⌦ Eliminar" at bounding box center [197, 185] width 123 height 22
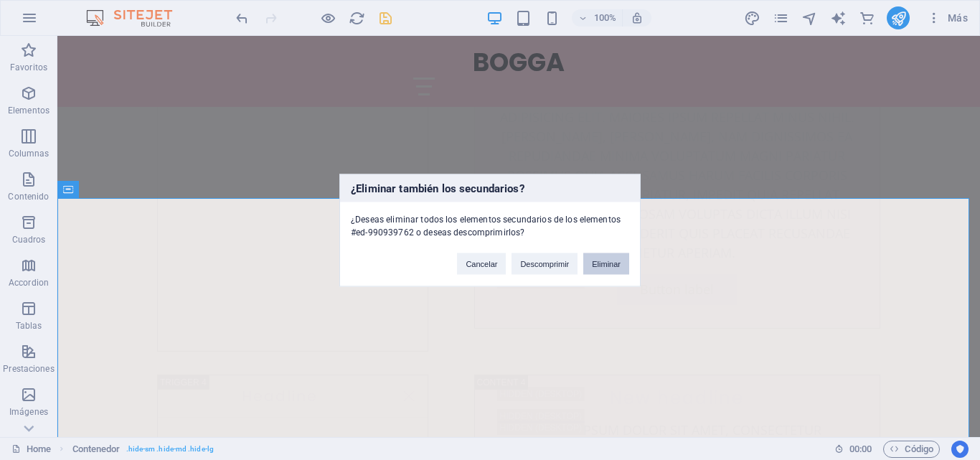
click at [592, 257] on button "Eliminar" at bounding box center [606, 263] width 46 height 22
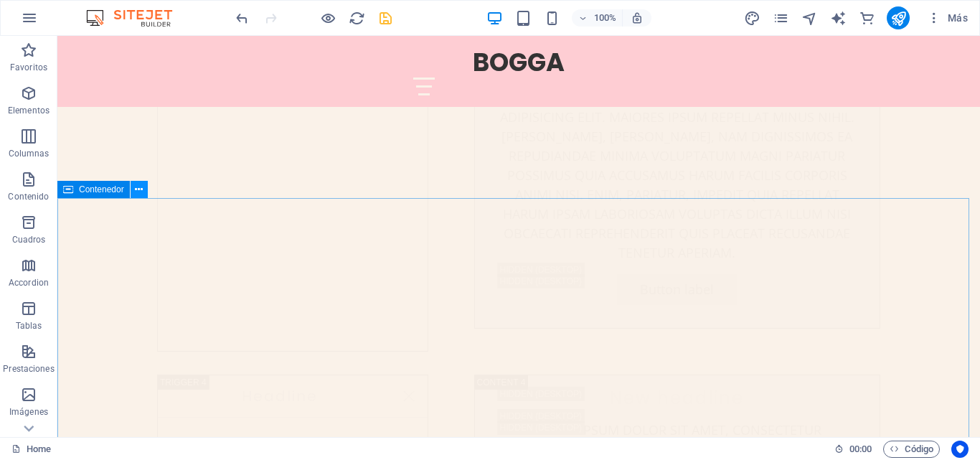
click at [136, 192] on icon at bounding box center [139, 189] width 8 height 15
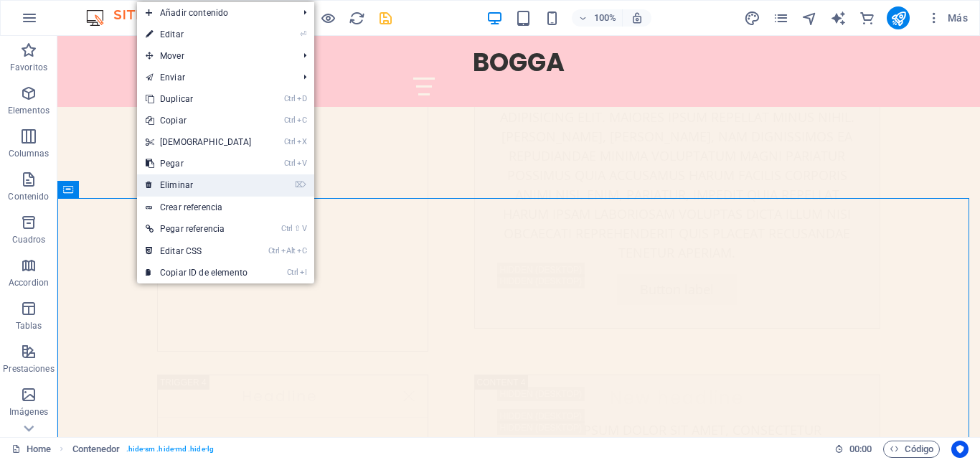
click at [197, 186] on link "⌦ Eliminar" at bounding box center [198, 185] width 123 height 22
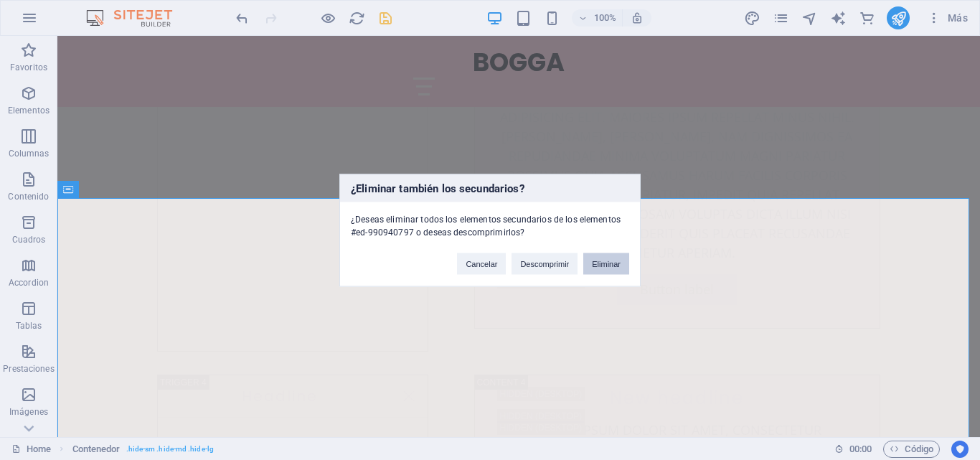
click at [605, 255] on button "Eliminar" at bounding box center [606, 263] width 46 height 22
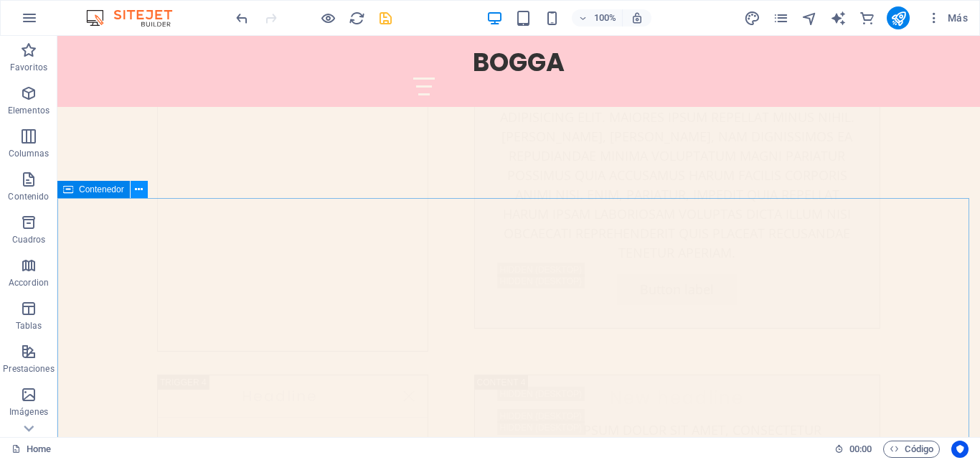
click at [143, 191] on button at bounding box center [139, 189] width 17 height 17
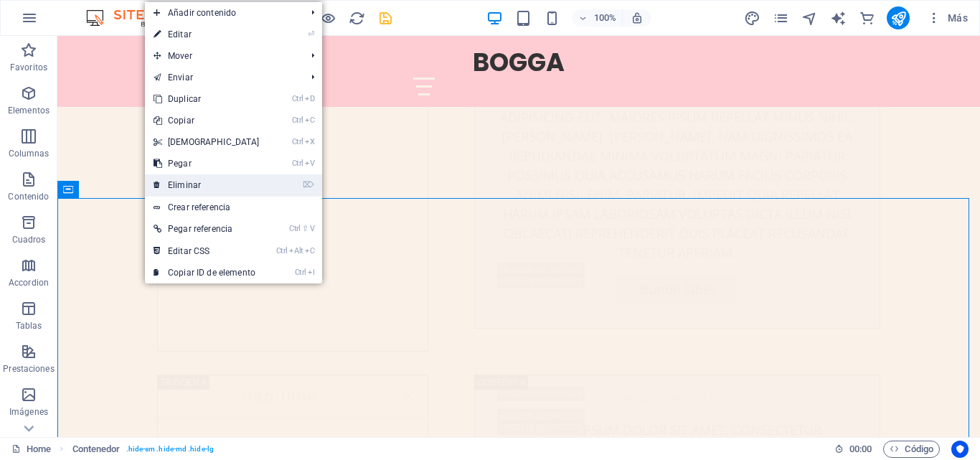
click at [202, 186] on link "⌦ Eliminar" at bounding box center [206, 185] width 123 height 22
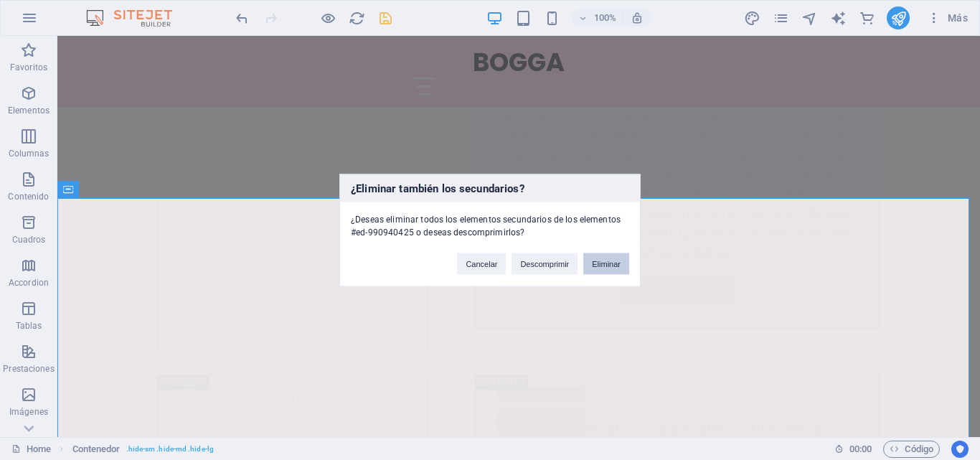
click at [587, 255] on button "Eliminar" at bounding box center [606, 263] width 46 height 22
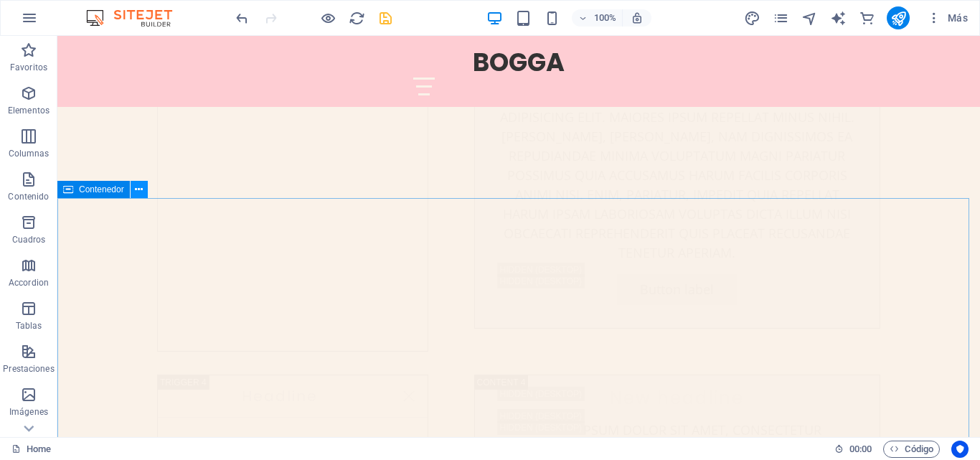
click at [140, 186] on icon at bounding box center [139, 189] width 8 height 15
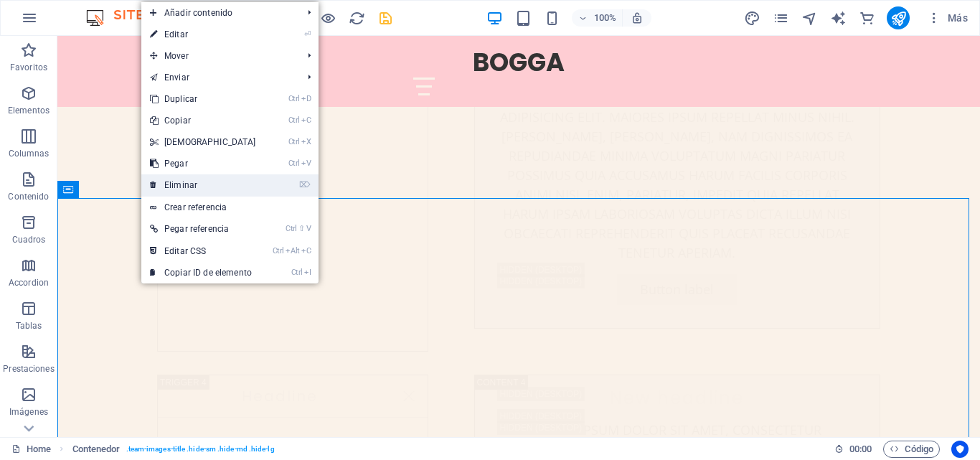
click at [218, 188] on link "⌦ Eliminar" at bounding box center [202, 185] width 123 height 22
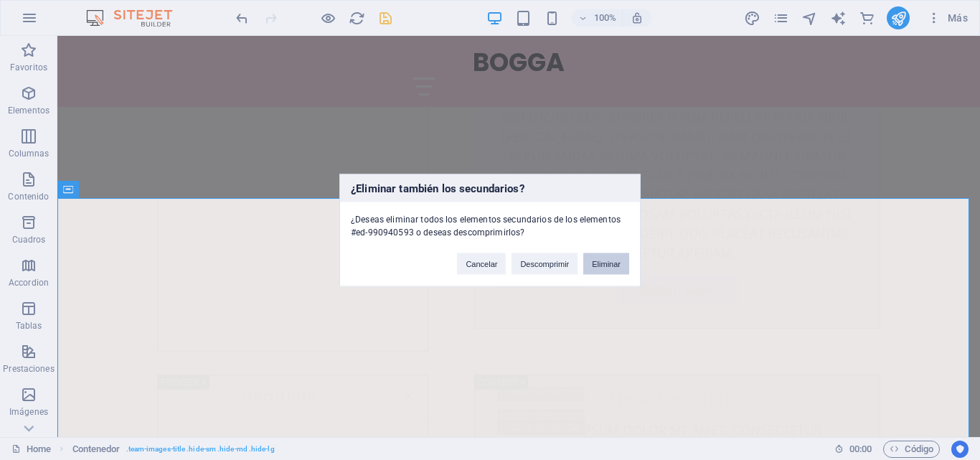
drag, startPoint x: 598, startPoint y: 255, endPoint x: 590, endPoint y: 257, distance: 8.4
click at [590, 257] on button "Eliminar" at bounding box center [606, 263] width 46 height 22
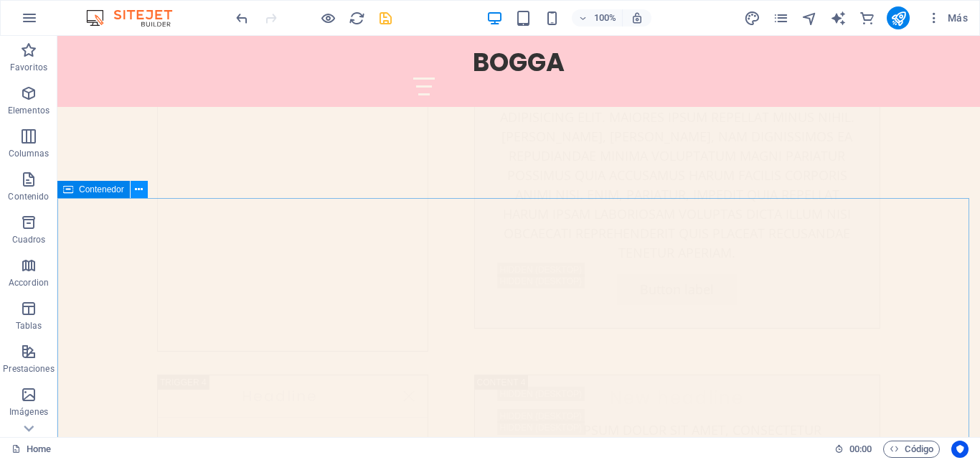
click at [138, 187] on icon at bounding box center [139, 189] width 8 height 15
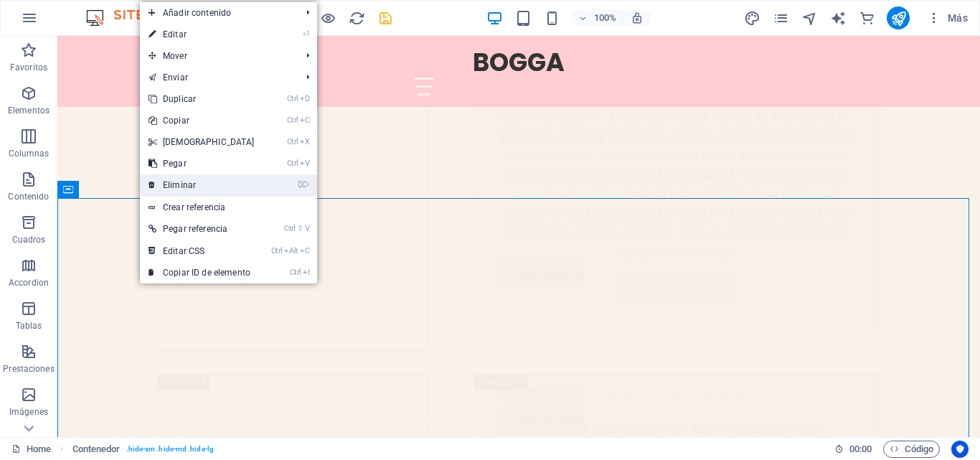
click at [191, 186] on link "⌦ Eliminar" at bounding box center [201, 185] width 123 height 22
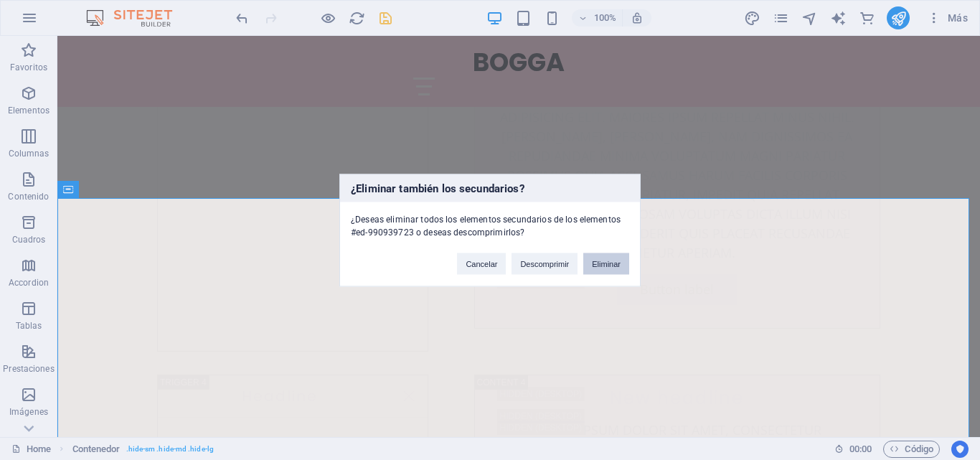
click at [607, 263] on button "Eliminar" at bounding box center [606, 263] width 46 height 22
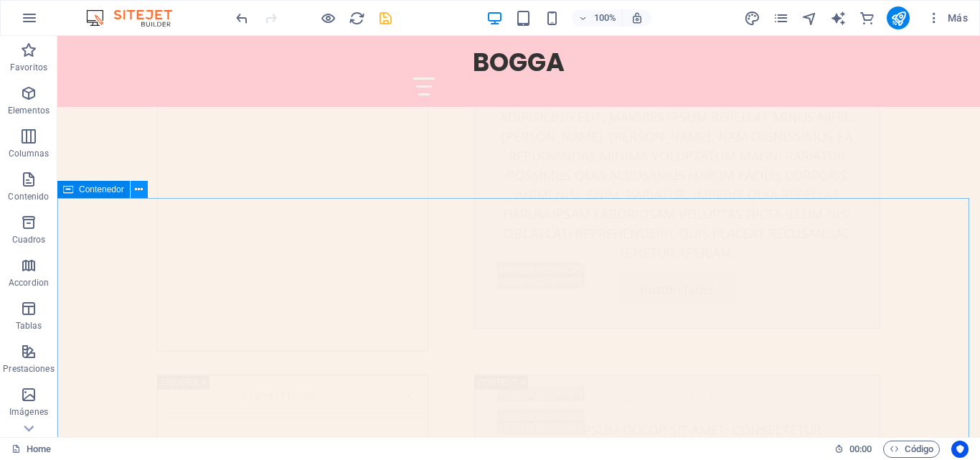
click at [143, 192] on button at bounding box center [139, 189] width 17 height 17
click at [136, 191] on icon at bounding box center [139, 189] width 8 height 15
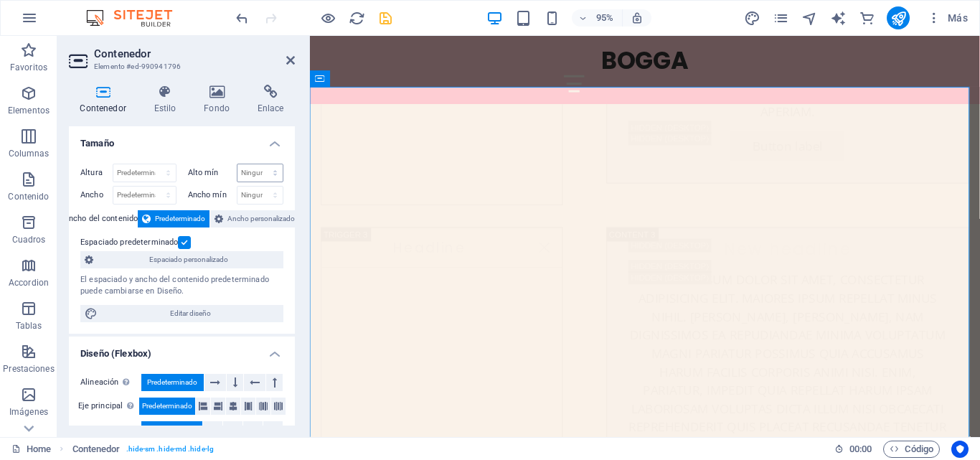
scroll to position [5997, 0]
click at [290, 57] on icon at bounding box center [290, 60] width 9 height 11
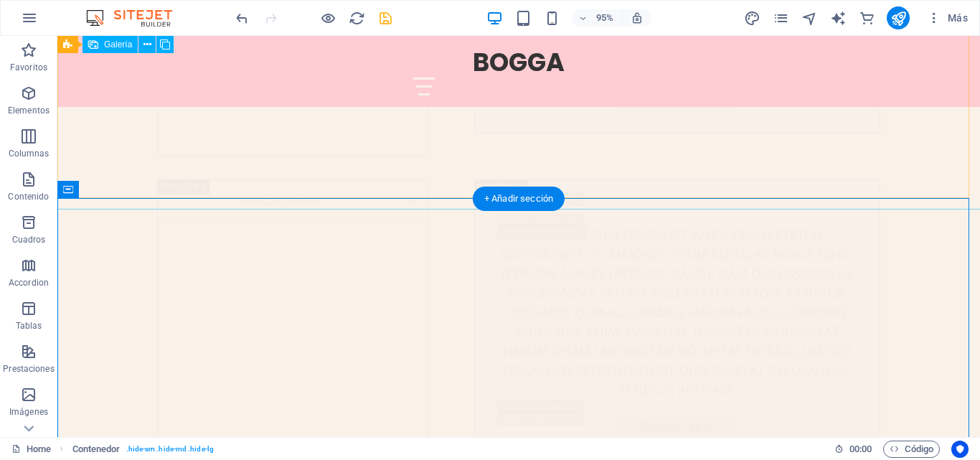
scroll to position [5802, 0]
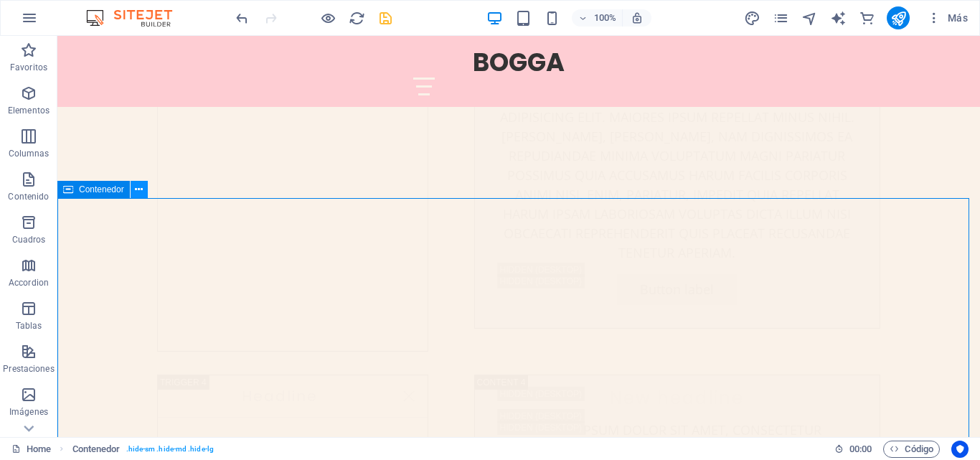
click at [143, 191] on button at bounding box center [139, 189] width 17 height 17
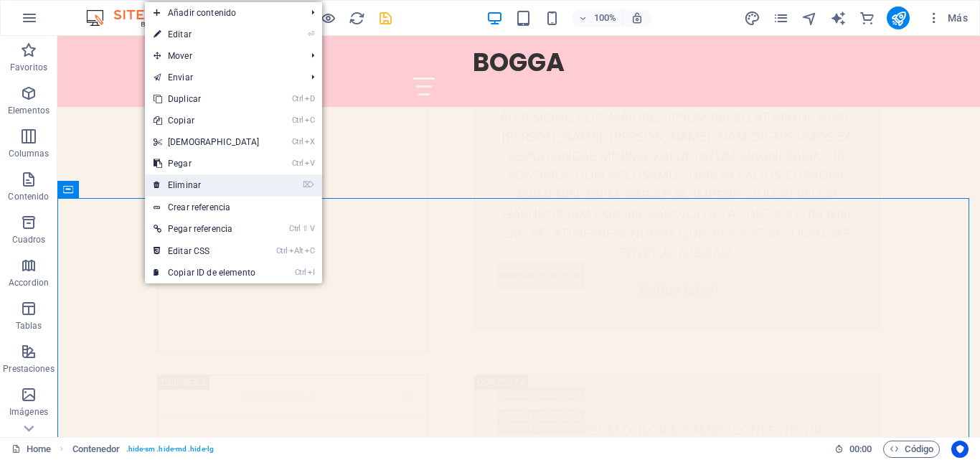
click at [184, 190] on link "⌦ Eliminar" at bounding box center [206, 185] width 123 height 22
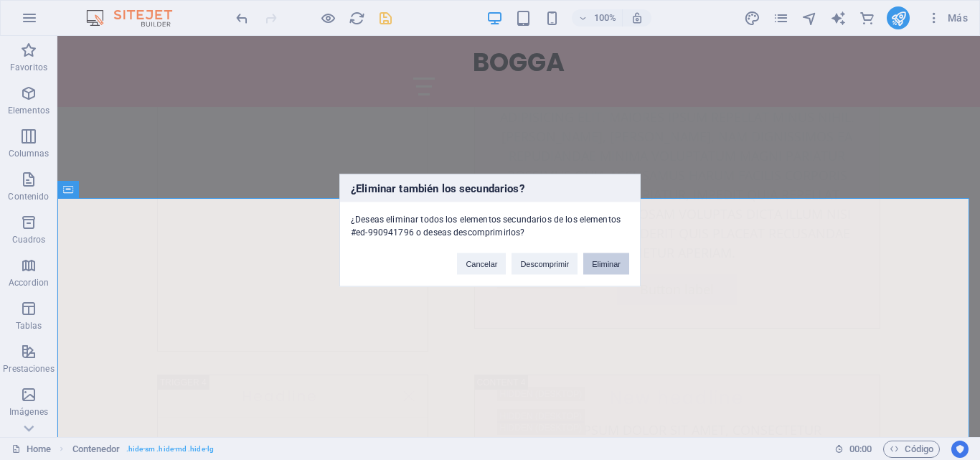
click at [612, 260] on button "Eliminar" at bounding box center [606, 263] width 46 height 22
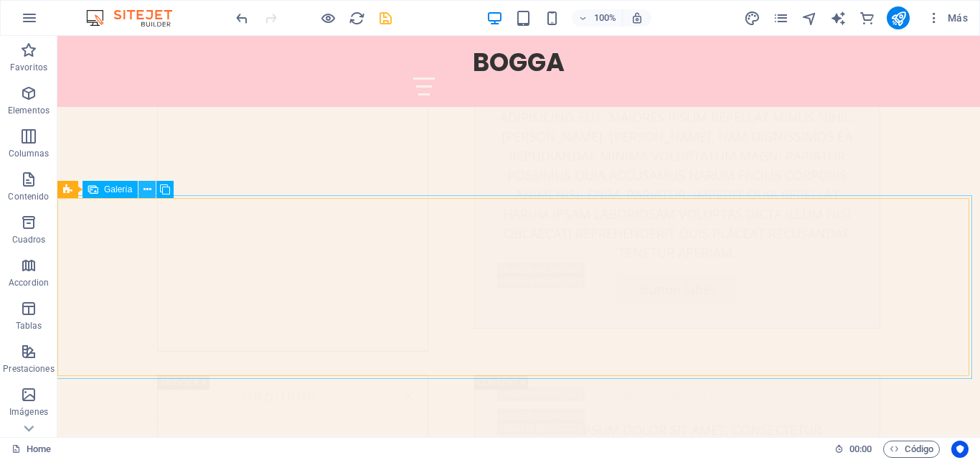
click at [148, 190] on icon at bounding box center [147, 189] width 8 height 15
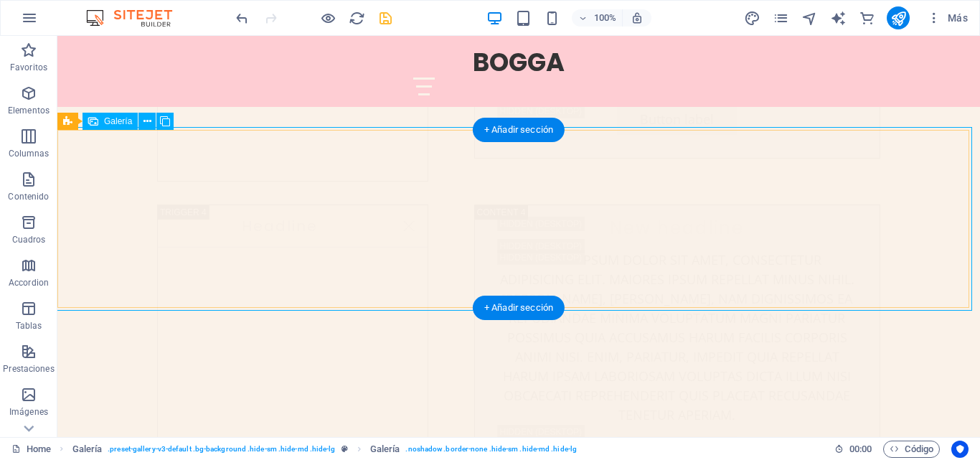
scroll to position [6017, 0]
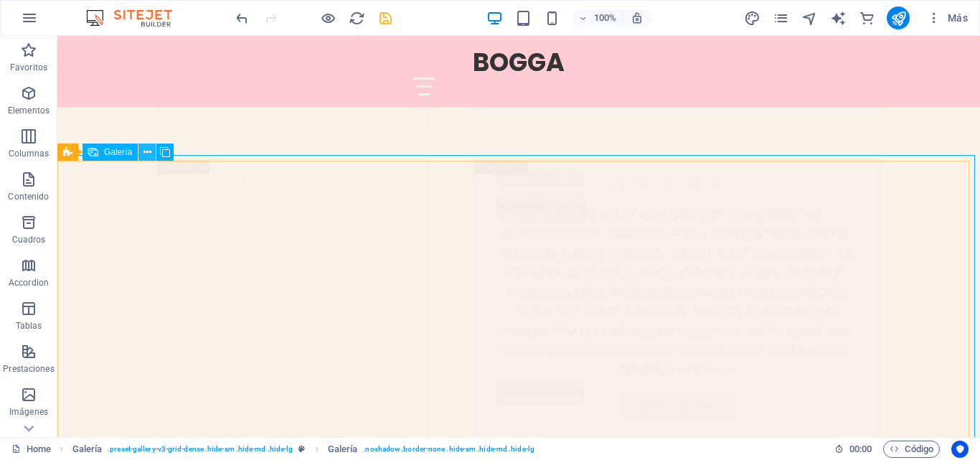
click at [151, 152] on icon at bounding box center [147, 152] width 8 height 15
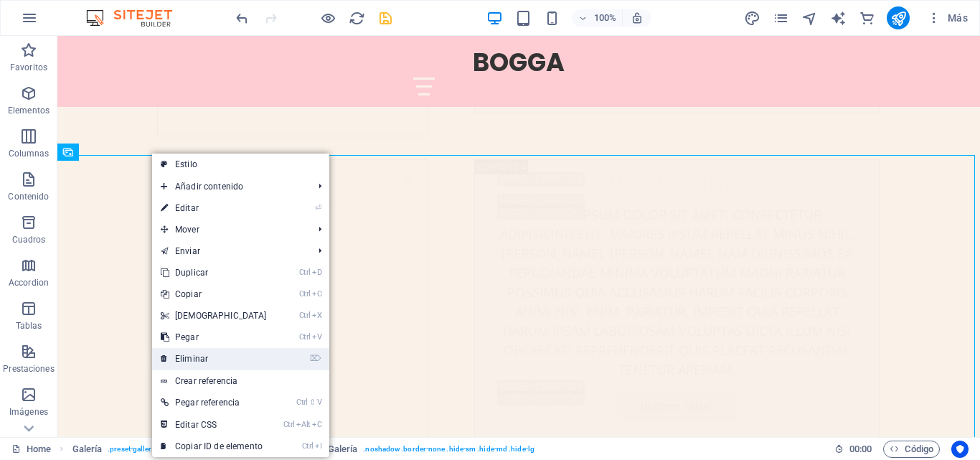
click at [205, 354] on link "⌦ Eliminar" at bounding box center [213, 359] width 123 height 22
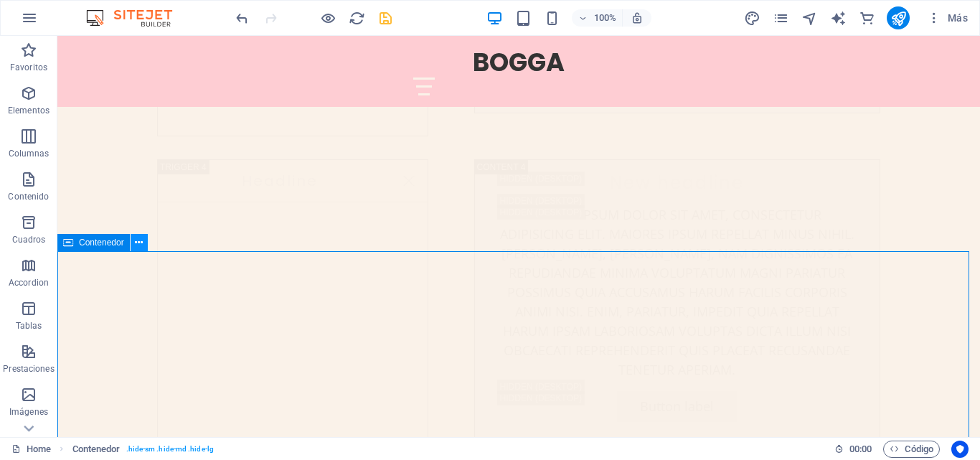
click at [139, 247] on icon at bounding box center [139, 242] width 8 height 15
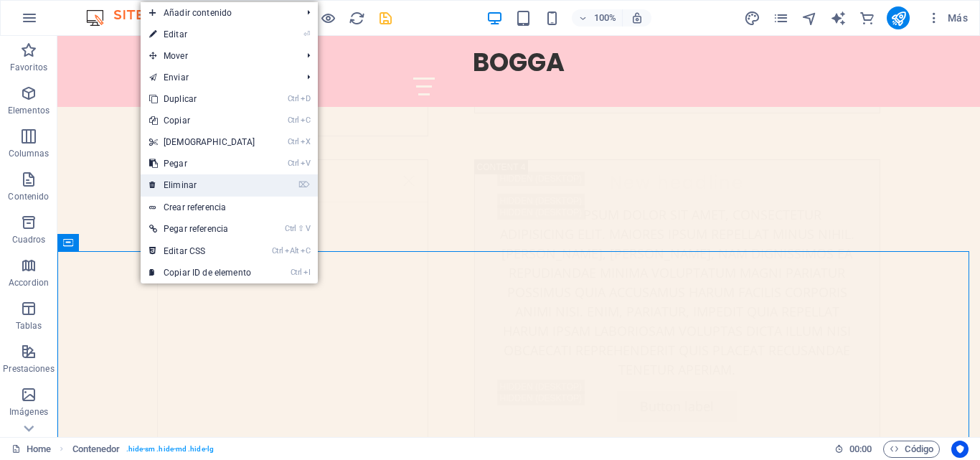
click at [178, 186] on link "⌦ Eliminar" at bounding box center [202, 185] width 123 height 22
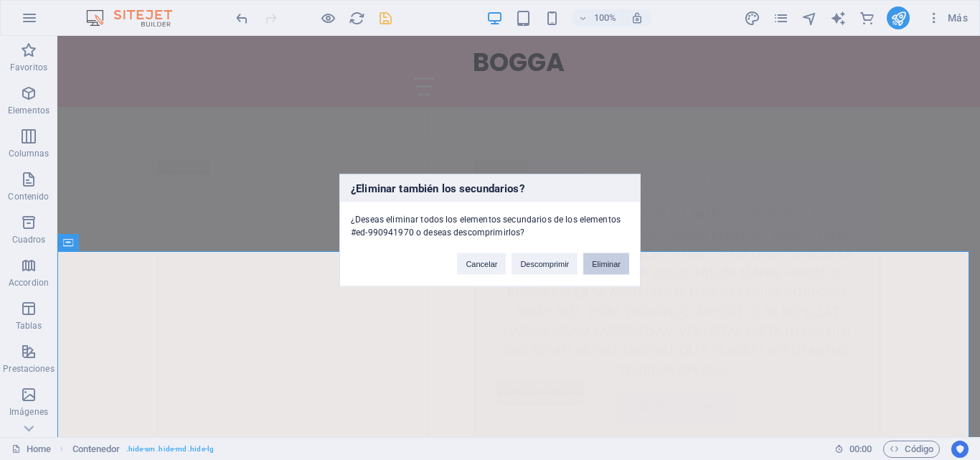
click at [596, 267] on button "Eliminar" at bounding box center [606, 263] width 46 height 22
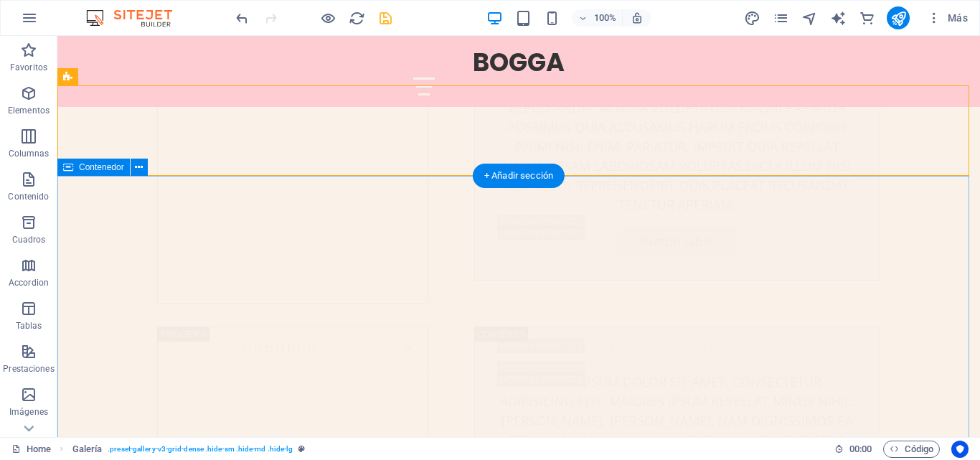
scroll to position [6089, 0]
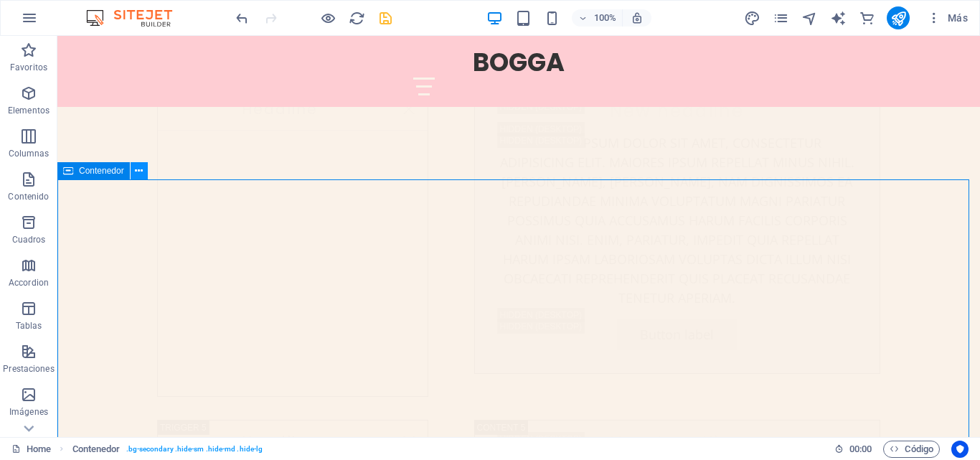
click at [142, 176] on icon at bounding box center [139, 171] width 8 height 15
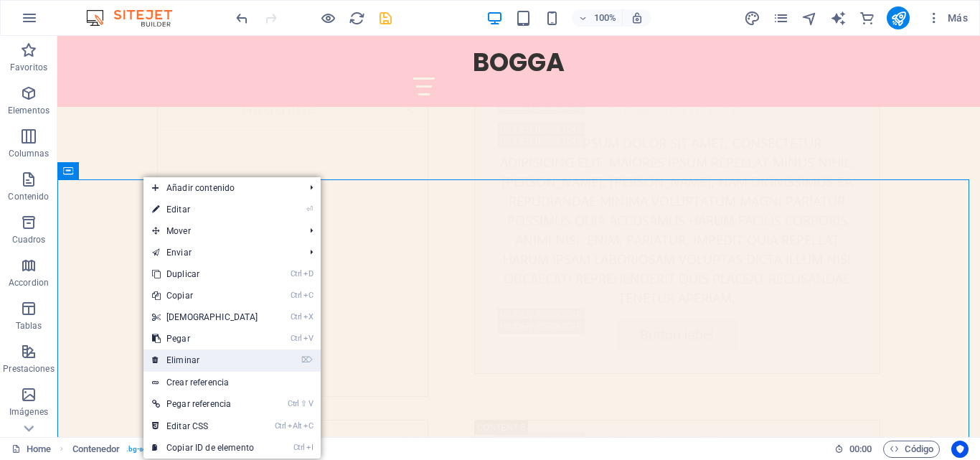
click at [196, 356] on link "⌦ Eliminar" at bounding box center [204, 360] width 123 height 22
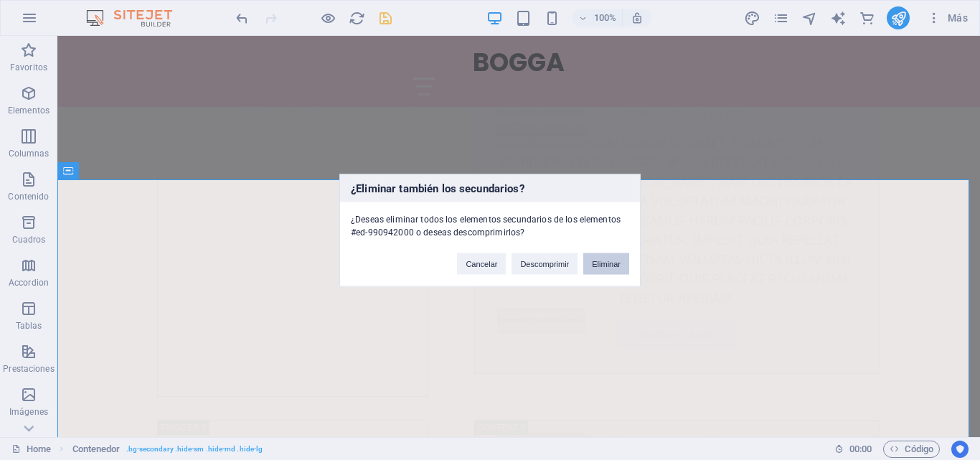
click at [595, 258] on button "Eliminar" at bounding box center [606, 263] width 46 height 22
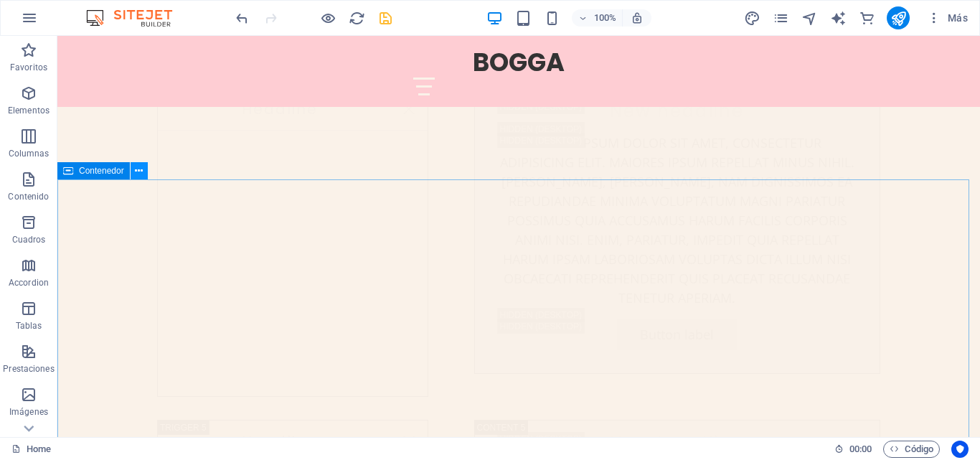
click at [131, 167] on button at bounding box center [139, 170] width 17 height 17
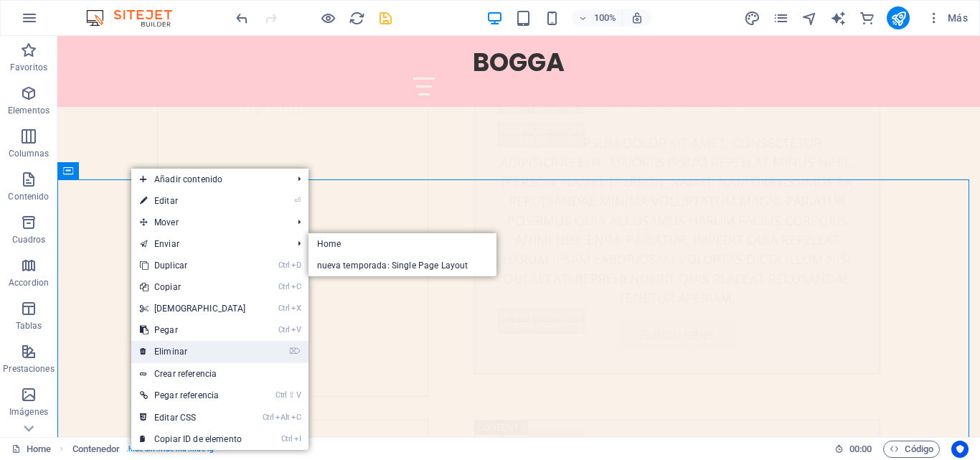
click at [182, 349] on link "⌦ Eliminar" at bounding box center [192, 352] width 123 height 22
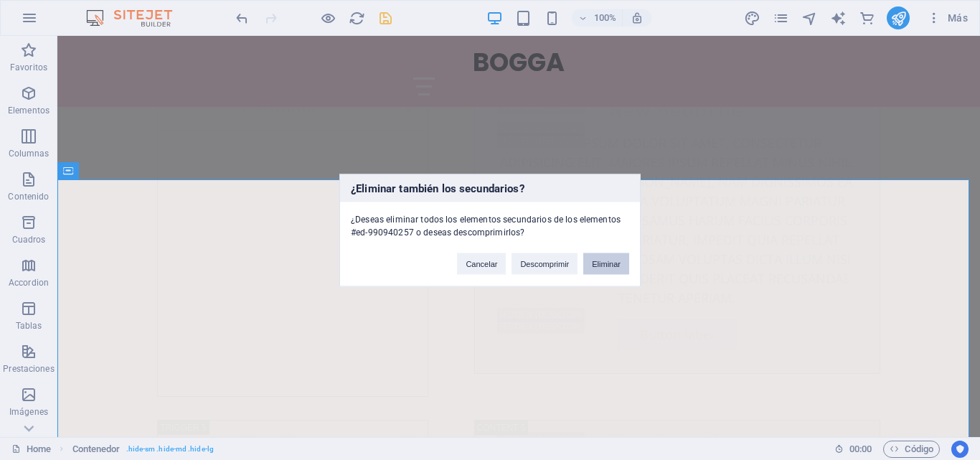
click at [586, 260] on button "Eliminar" at bounding box center [606, 263] width 46 height 22
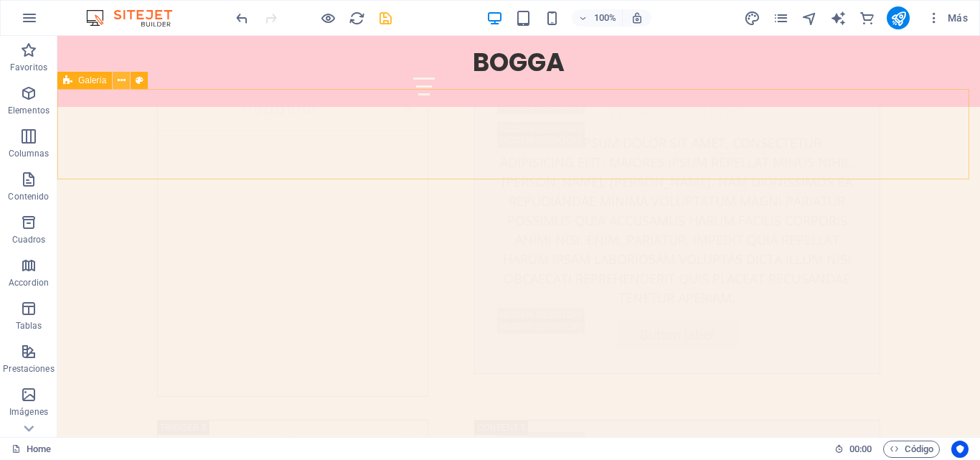
click at [125, 77] on icon at bounding box center [122, 80] width 8 height 15
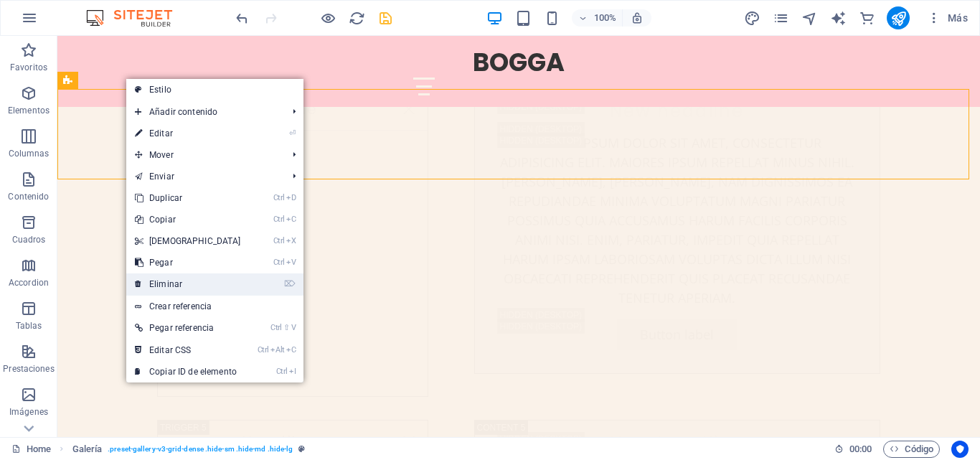
click at [173, 285] on link "⌦ Eliminar" at bounding box center [187, 284] width 123 height 22
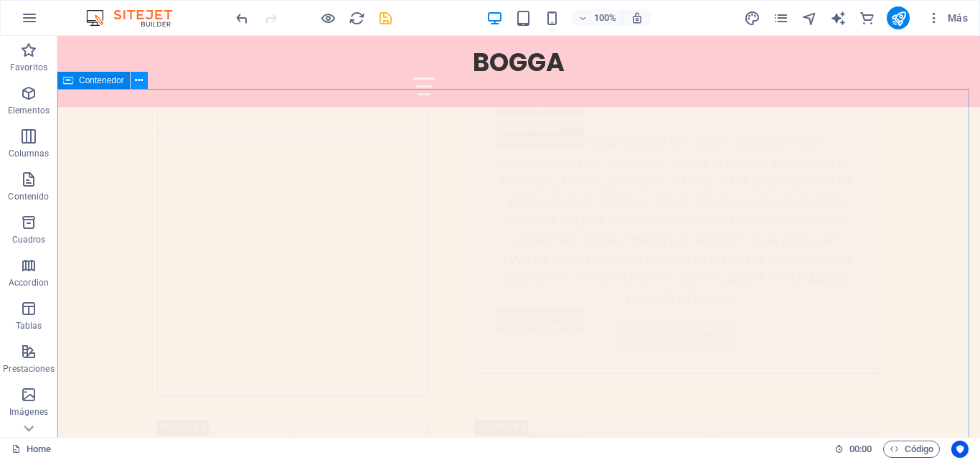
click at [138, 75] on icon at bounding box center [139, 80] width 8 height 15
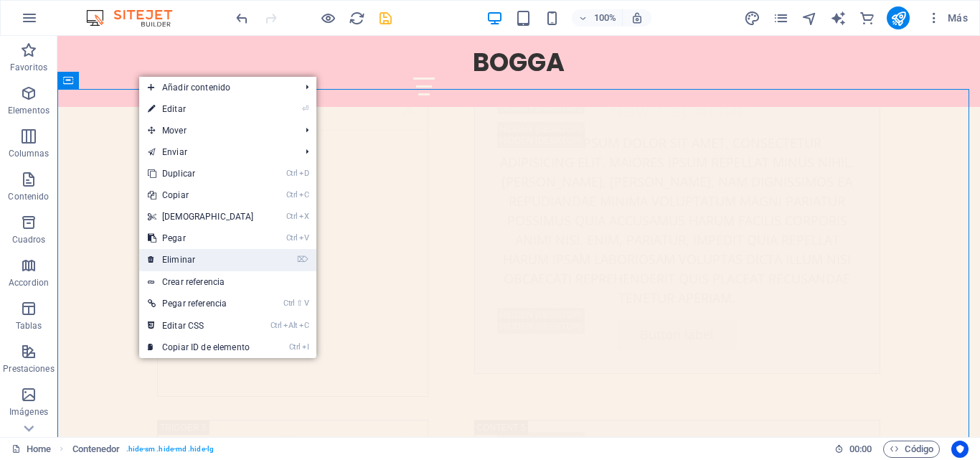
click at [190, 257] on link "⌦ Eliminar" at bounding box center [200, 260] width 123 height 22
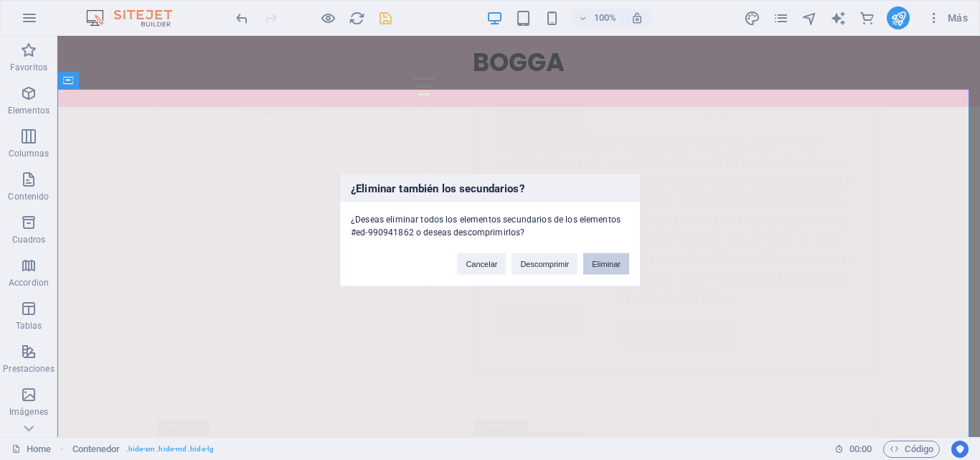
click at [622, 255] on button "Eliminar" at bounding box center [606, 263] width 46 height 22
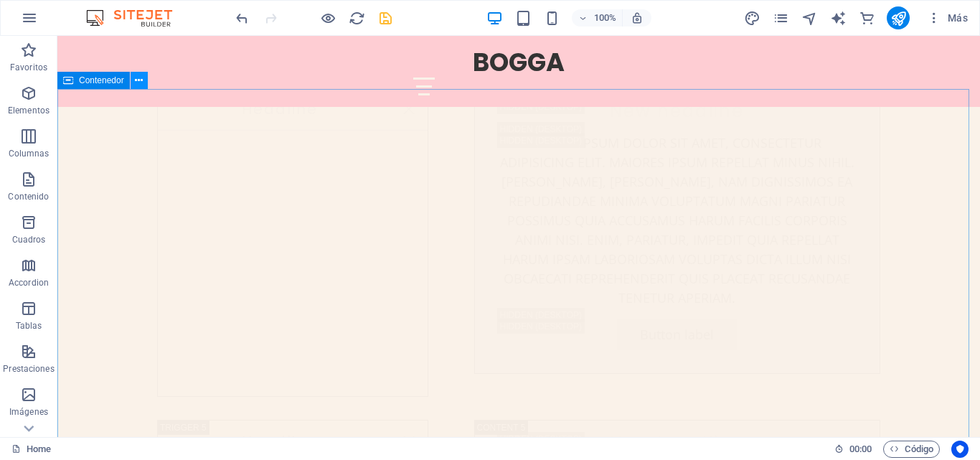
click at [136, 79] on icon at bounding box center [139, 80] width 8 height 15
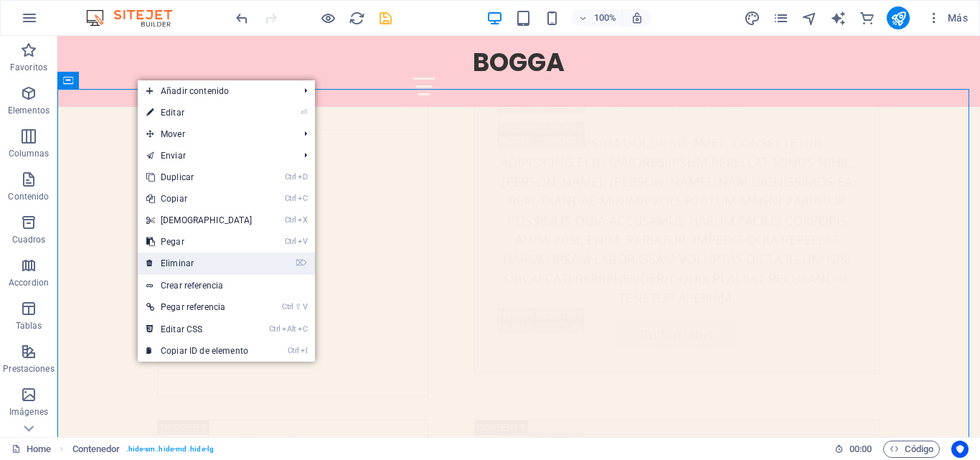
click at [174, 258] on link "⌦ Eliminar" at bounding box center [199, 263] width 123 height 22
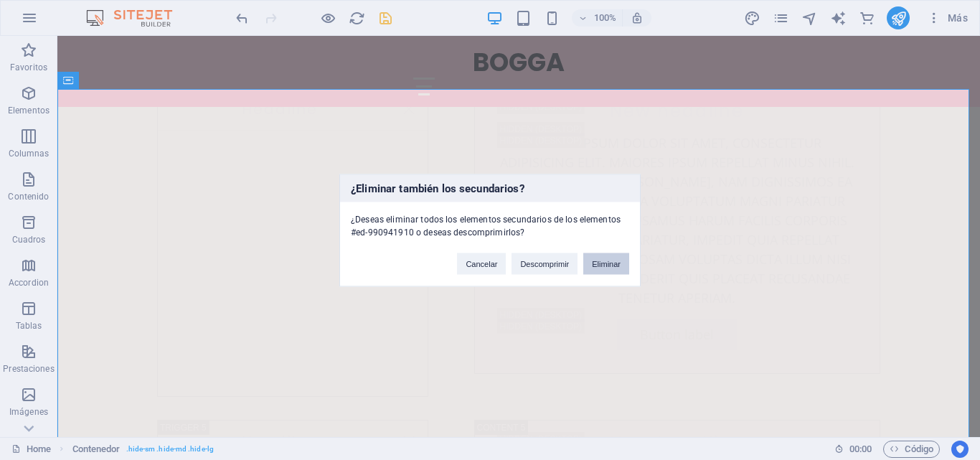
click at [599, 259] on button "Eliminar" at bounding box center [606, 263] width 46 height 22
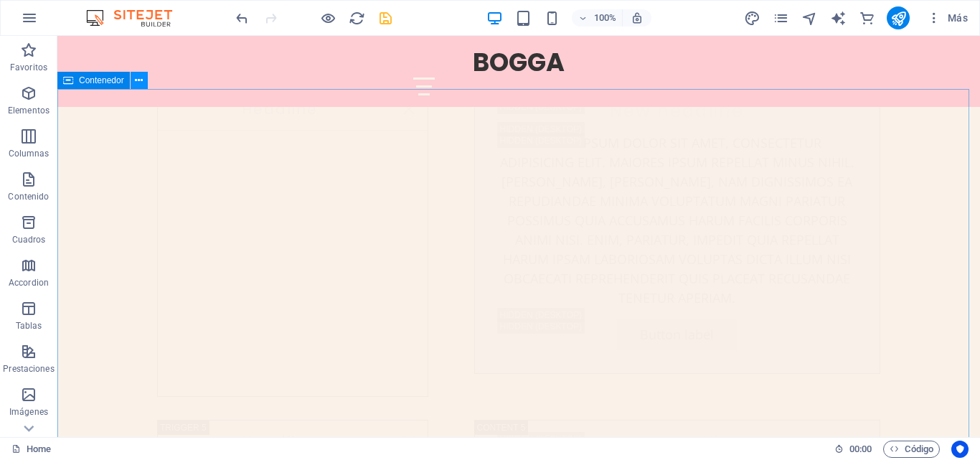
click at [140, 80] on icon at bounding box center [139, 80] width 8 height 15
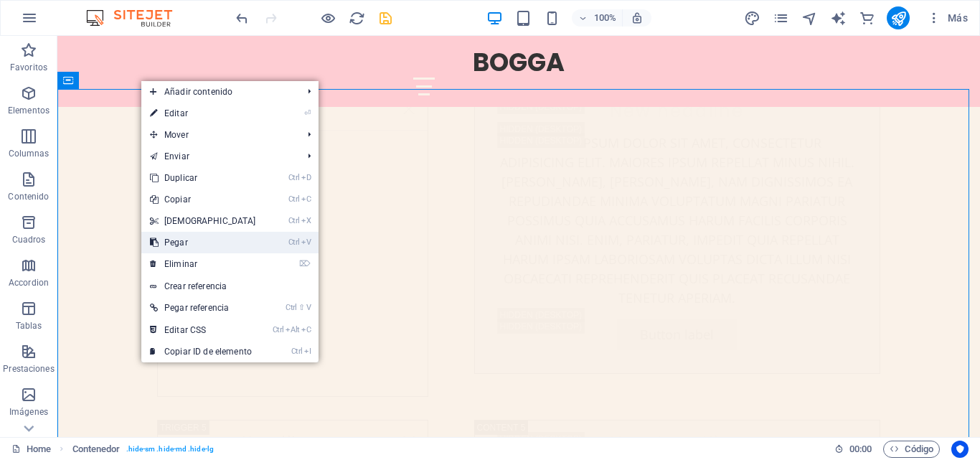
click at [191, 252] on link "Ctrl V Pegar" at bounding box center [202, 243] width 123 height 22
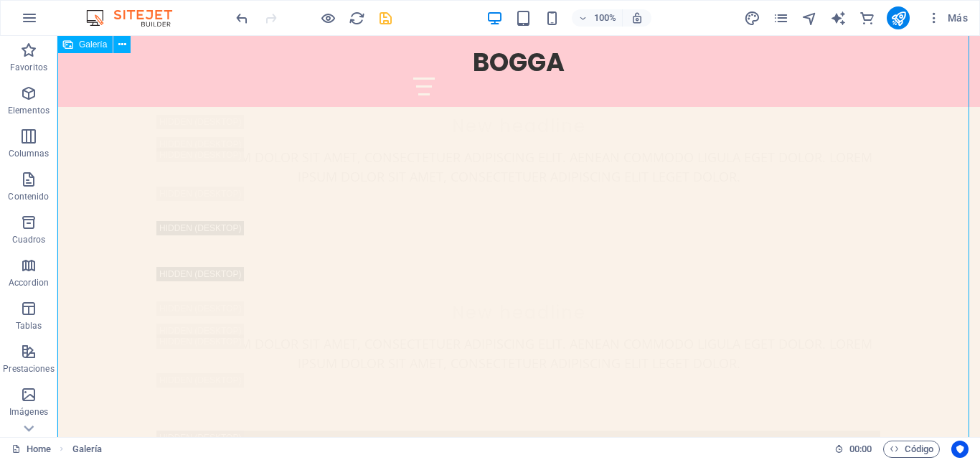
scroll to position [7835, 0]
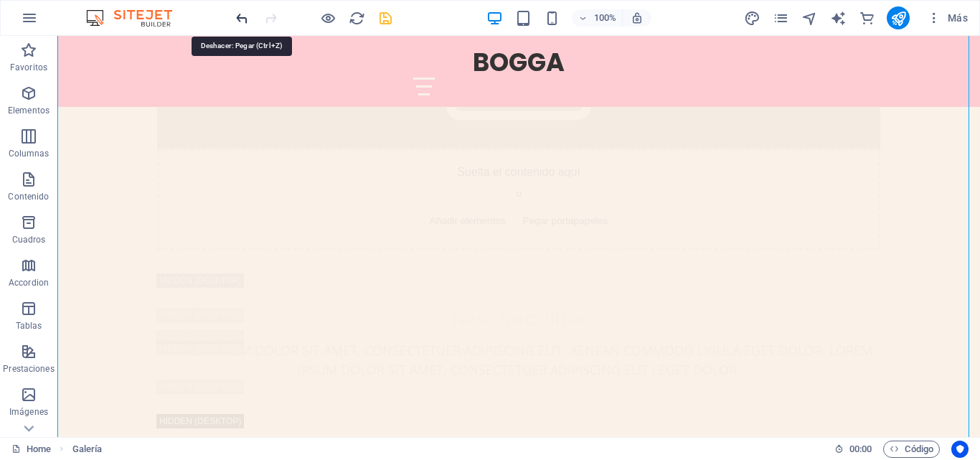
click at [242, 15] on icon "undo" at bounding box center [242, 18] width 16 height 16
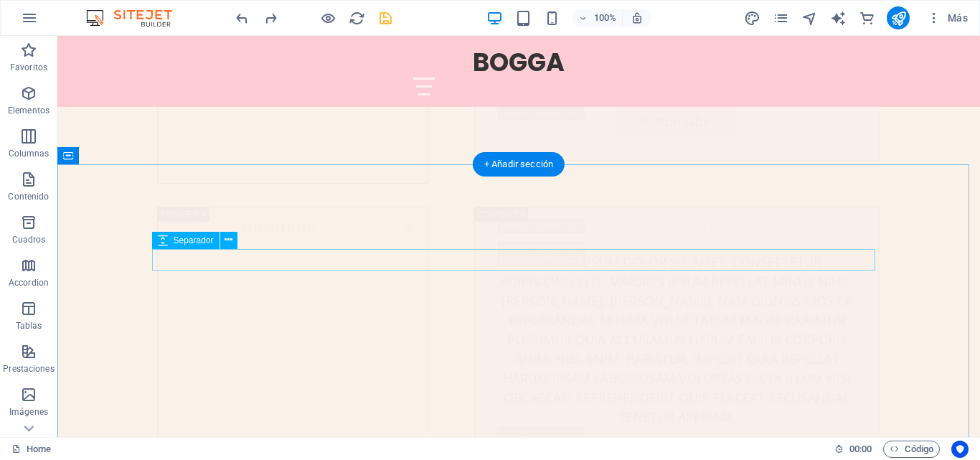
scroll to position [6113, 0]
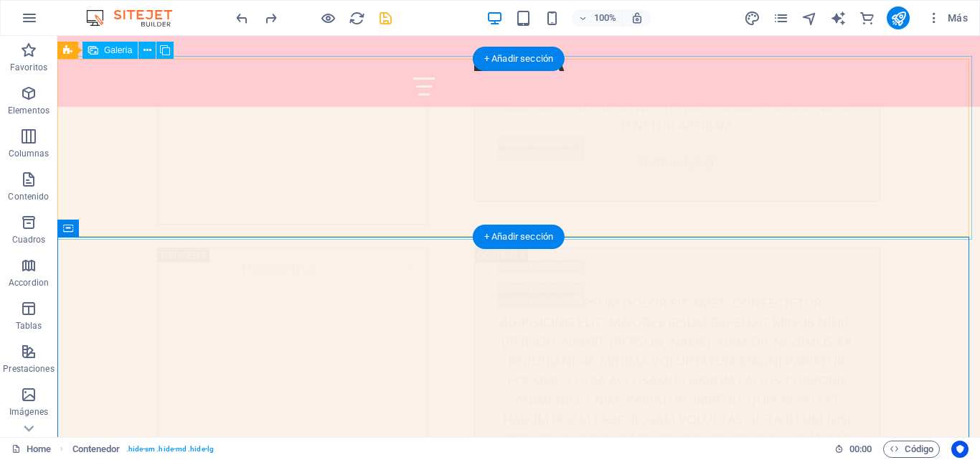
scroll to position [5827, 0]
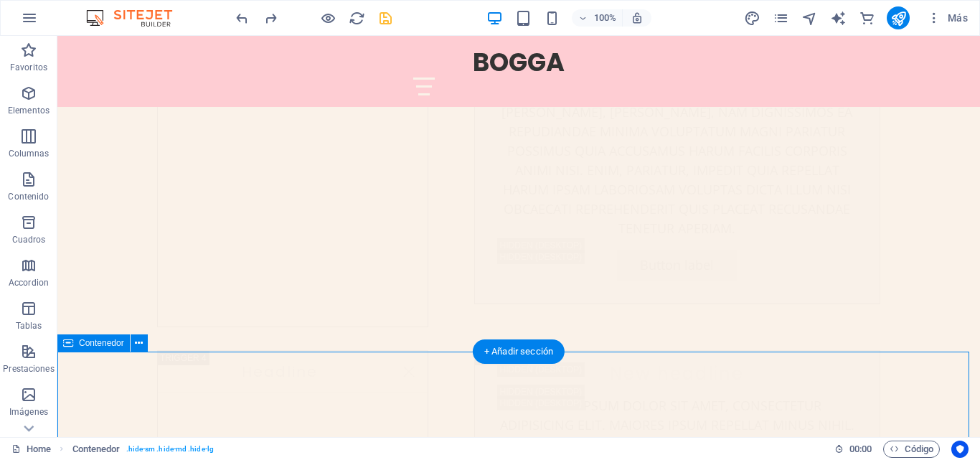
click at [136, 342] on icon at bounding box center [139, 343] width 8 height 15
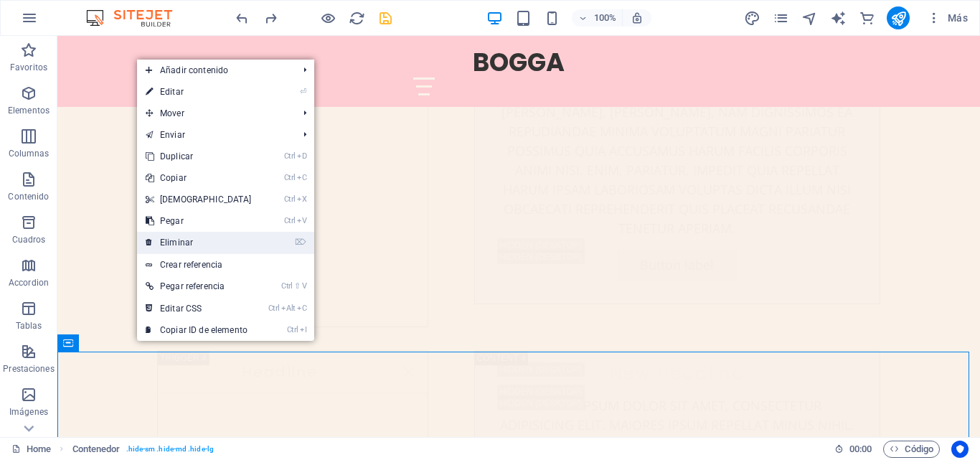
click at [174, 247] on link "⌦ Eliminar" at bounding box center [198, 243] width 123 height 22
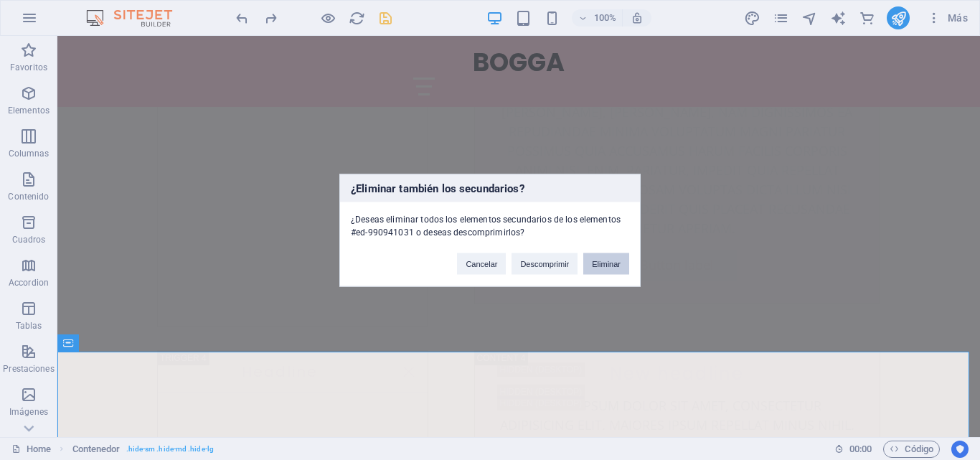
drag, startPoint x: 612, startPoint y: 270, endPoint x: 108, endPoint y: 300, distance: 505.1
click at [612, 270] on button "Eliminar" at bounding box center [606, 263] width 46 height 22
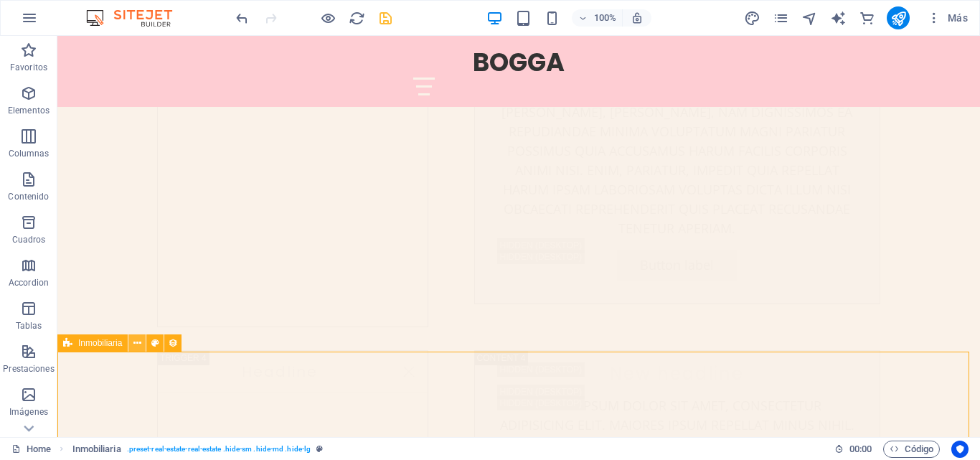
click at [143, 342] on button at bounding box center [136, 342] width 17 height 17
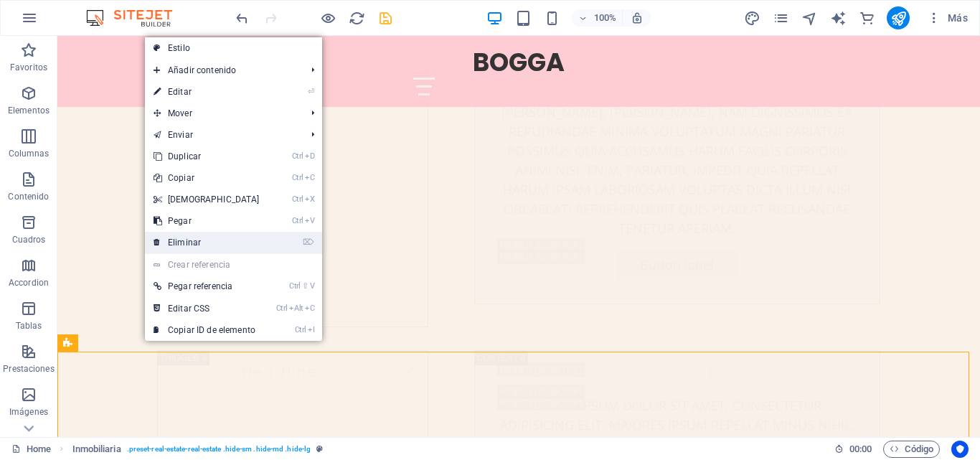
click at [186, 240] on link "⌦ Eliminar" at bounding box center [206, 243] width 123 height 22
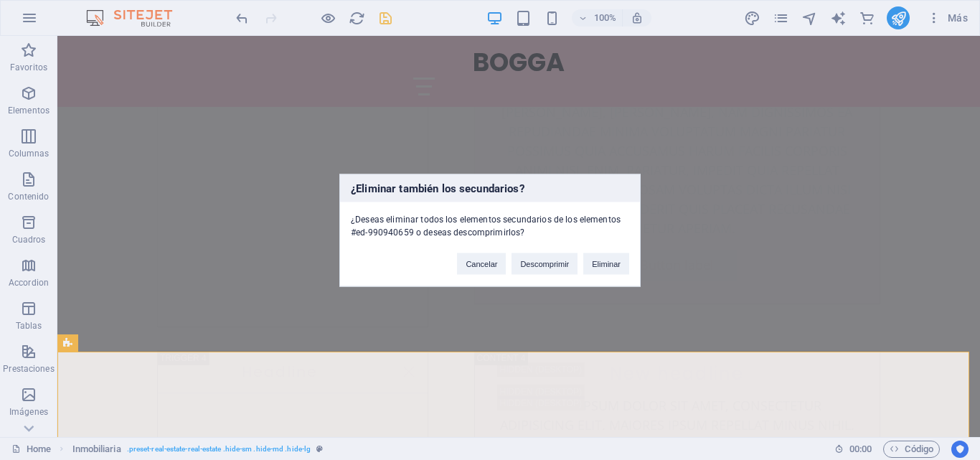
click at [582, 260] on div "Cancelar Descomprimir Eliminar" at bounding box center [543, 256] width 194 height 37
click at [592, 259] on button "Eliminar" at bounding box center [606, 263] width 46 height 22
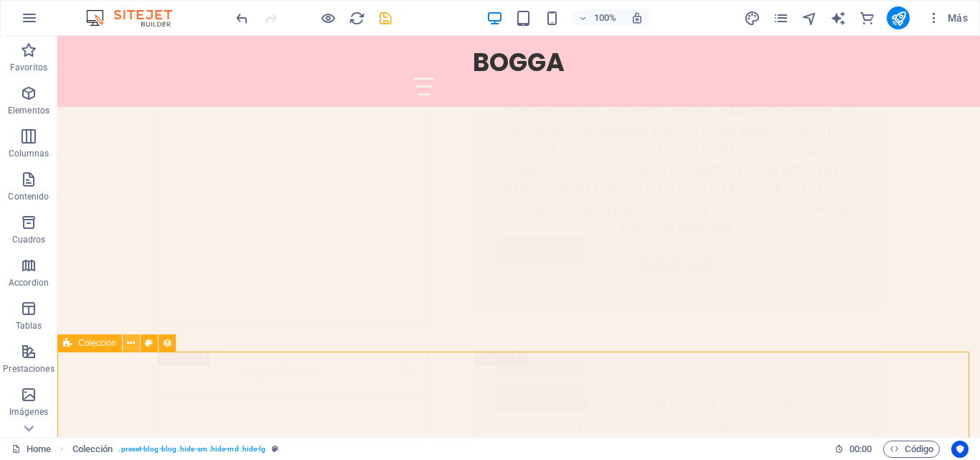
click at [127, 341] on icon at bounding box center [131, 343] width 8 height 15
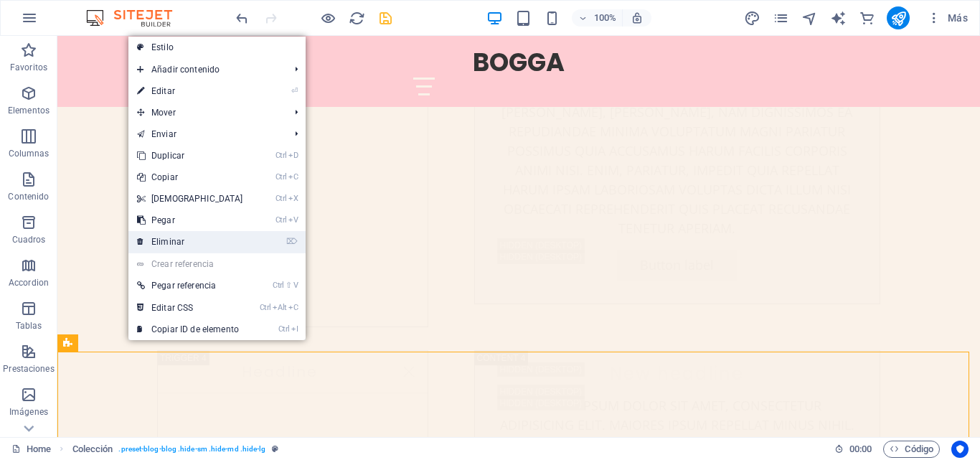
click at [182, 241] on link "⌦ Eliminar" at bounding box center [189, 242] width 123 height 22
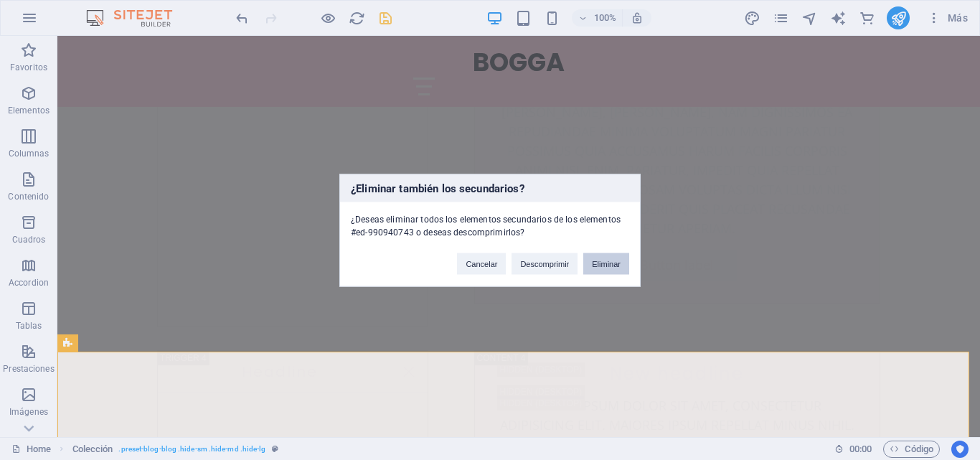
click at [605, 259] on button "Eliminar" at bounding box center [606, 263] width 46 height 22
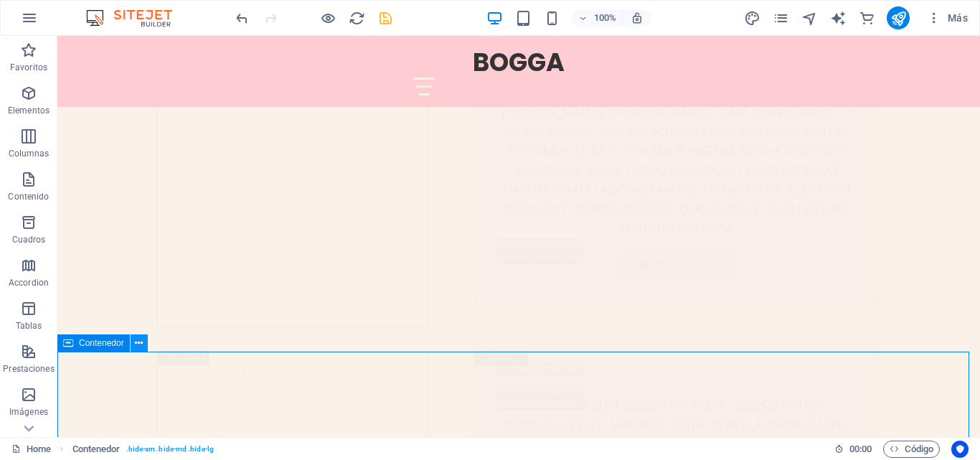
click at [141, 339] on icon at bounding box center [139, 343] width 8 height 15
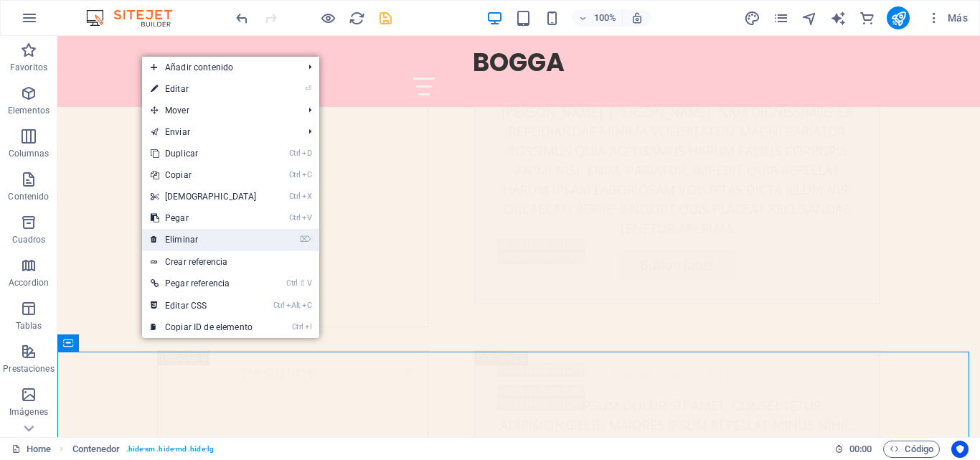
click at [194, 242] on link "⌦ Eliminar" at bounding box center [203, 240] width 123 height 22
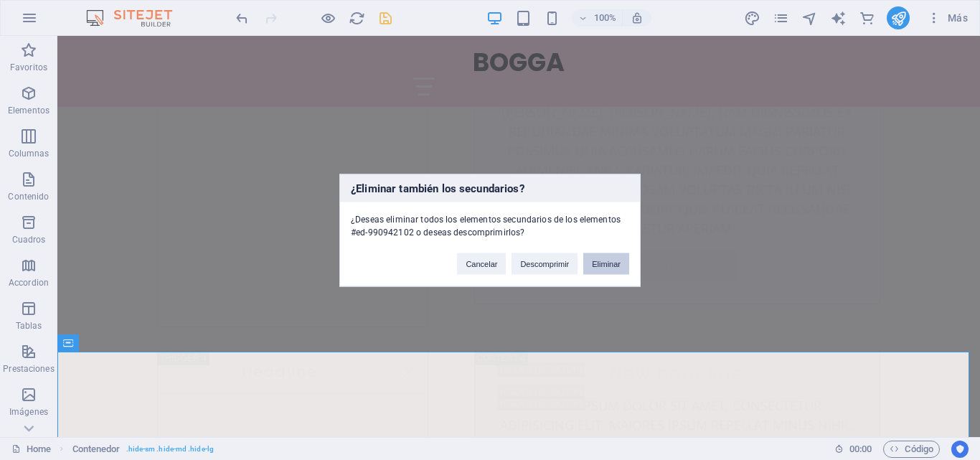
click at [612, 265] on button "Eliminar" at bounding box center [606, 263] width 46 height 22
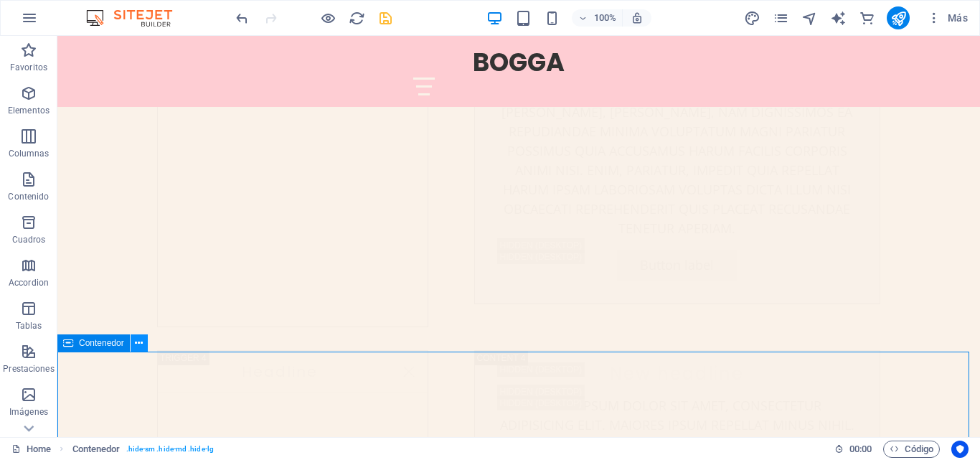
click at [138, 344] on icon at bounding box center [139, 343] width 8 height 15
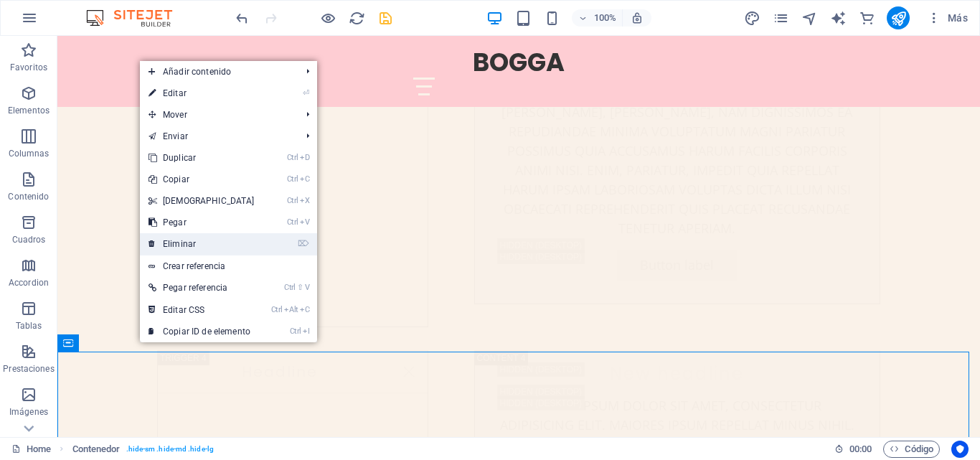
click at [189, 247] on link "⌦ Eliminar" at bounding box center [201, 244] width 123 height 22
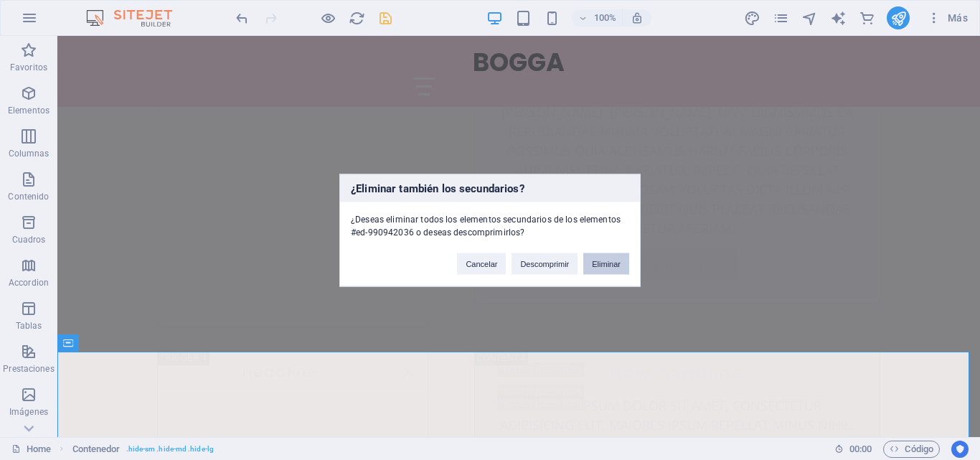
click at [612, 258] on button "Eliminar" at bounding box center [606, 263] width 46 height 22
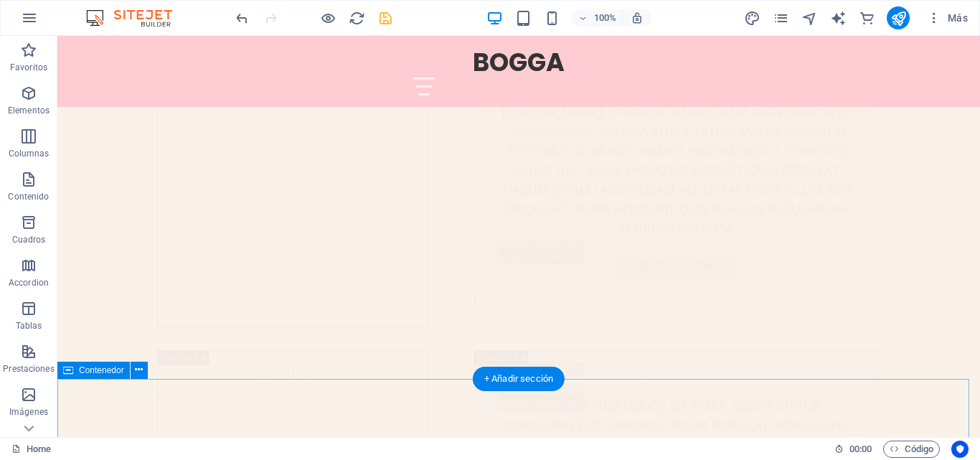
drag, startPoint x: 114, startPoint y: 391, endPoint x: 181, endPoint y: 407, distance: 69.2
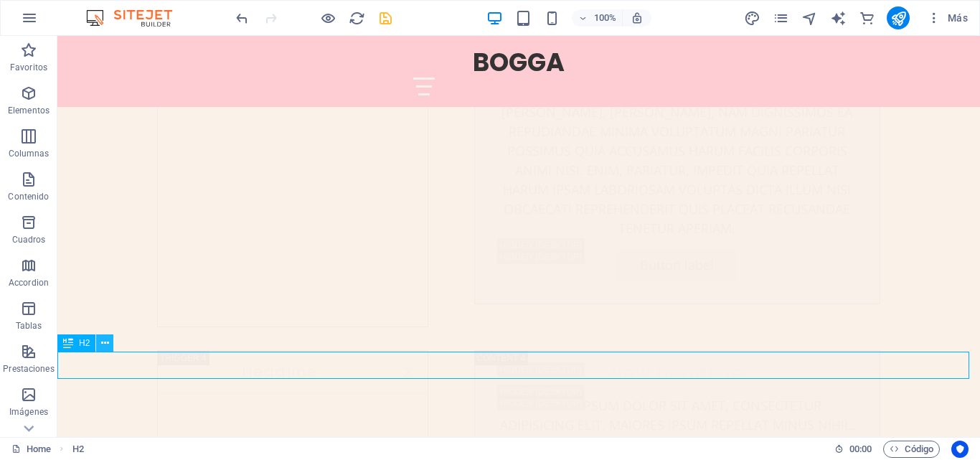
click at [108, 341] on icon at bounding box center [105, 343] width 8 height 15
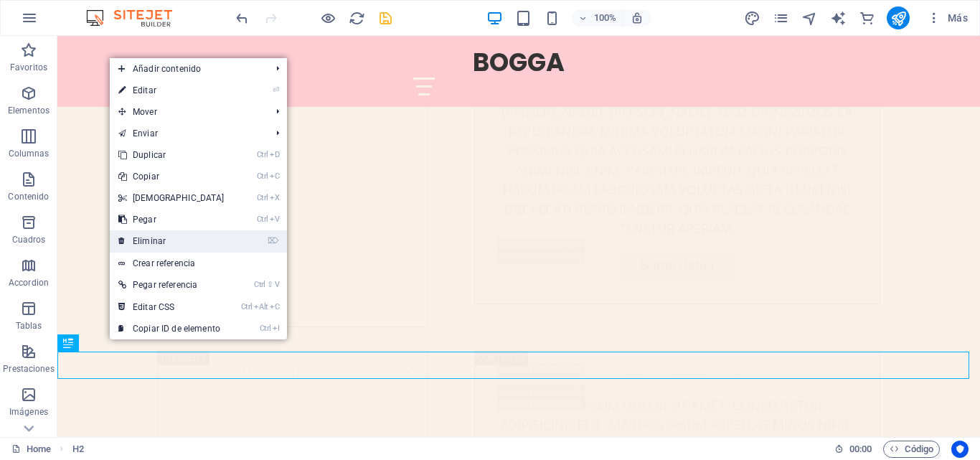
click at [158, 241] on link "⌦ Eliminar" at bounding box center [171, 241] width 123 height 22
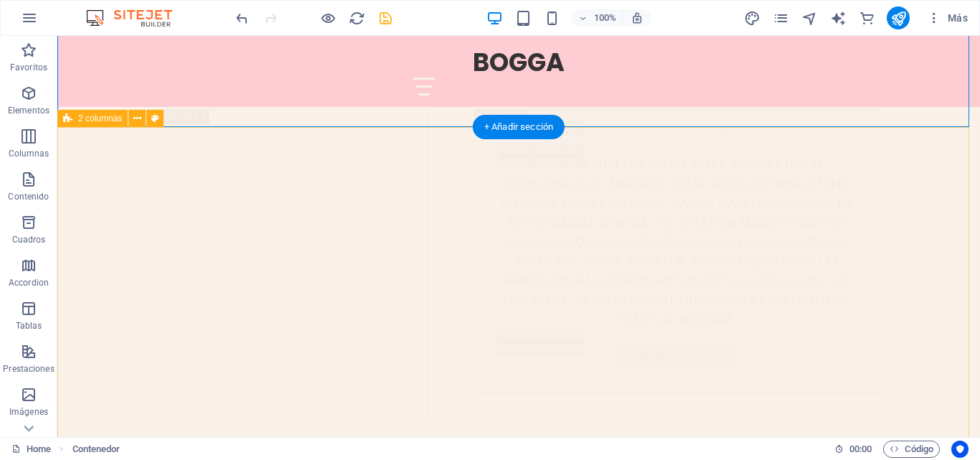
scroll to position [6400, 0]
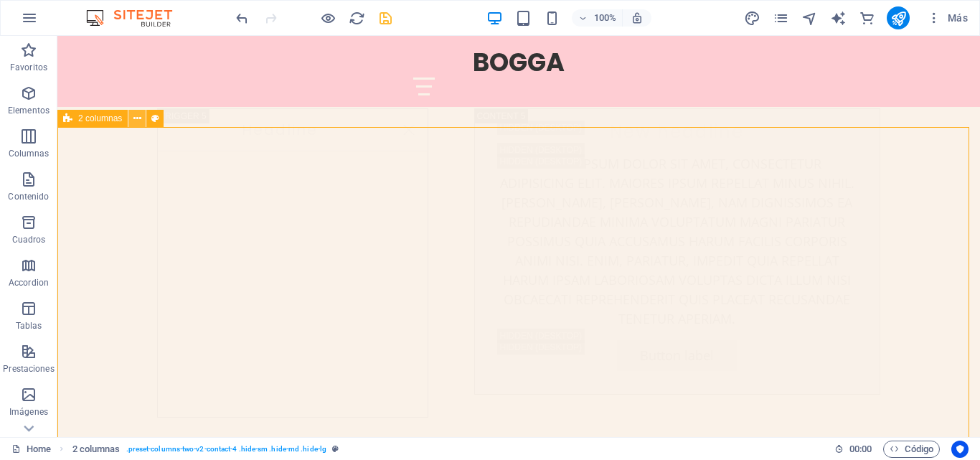
click at [137, 121] on icon at bounding box center [137, 118] width 8 height 15
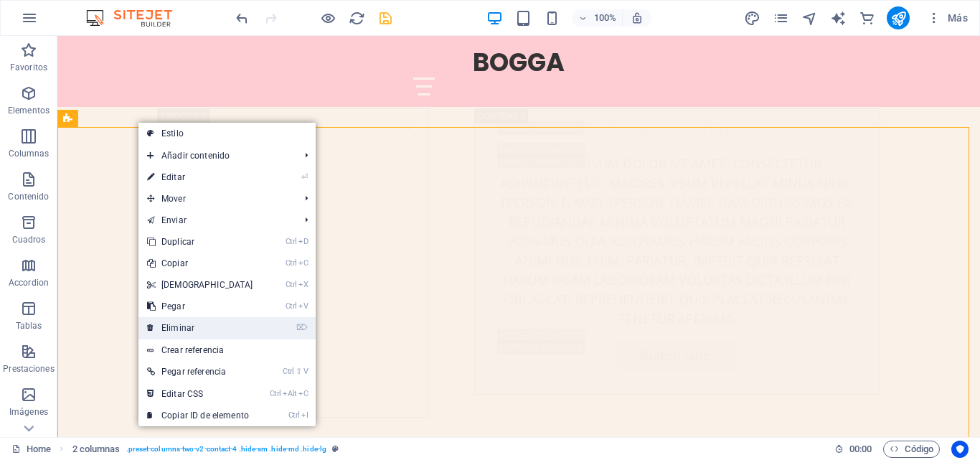
click at [176, 326] on link "⌦ Eliminar" at bounding box center [199, 328] width 123 height 22
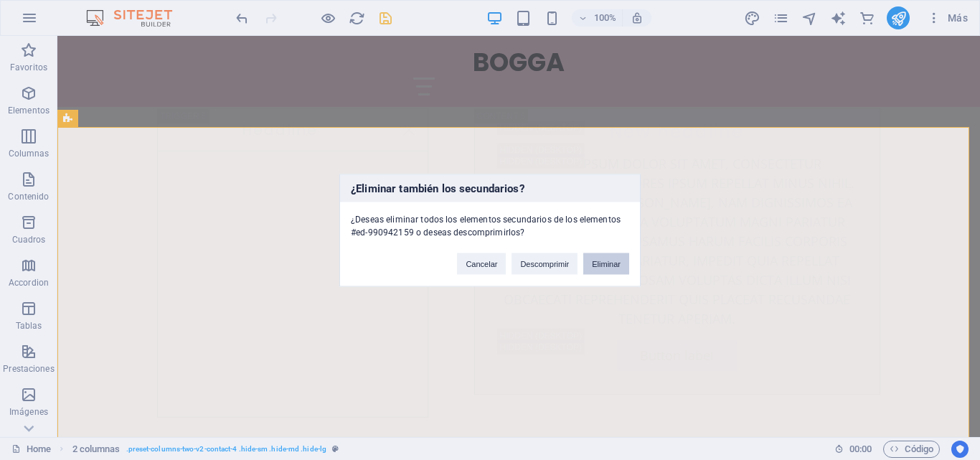
click at [623, 263] on button "Eliminar" at bounding box center [606, 263] width 46 height 22
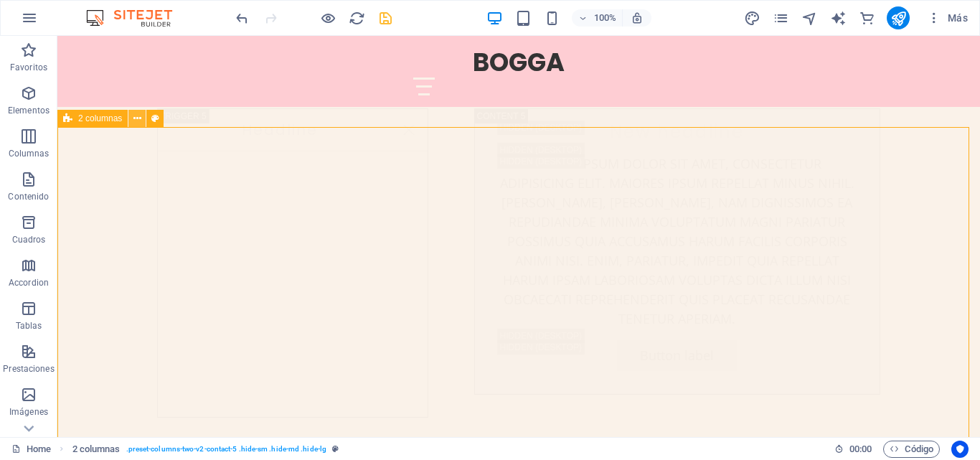
click at [133, 121] on icon at bounding box center [137, 118] width 8 height 15
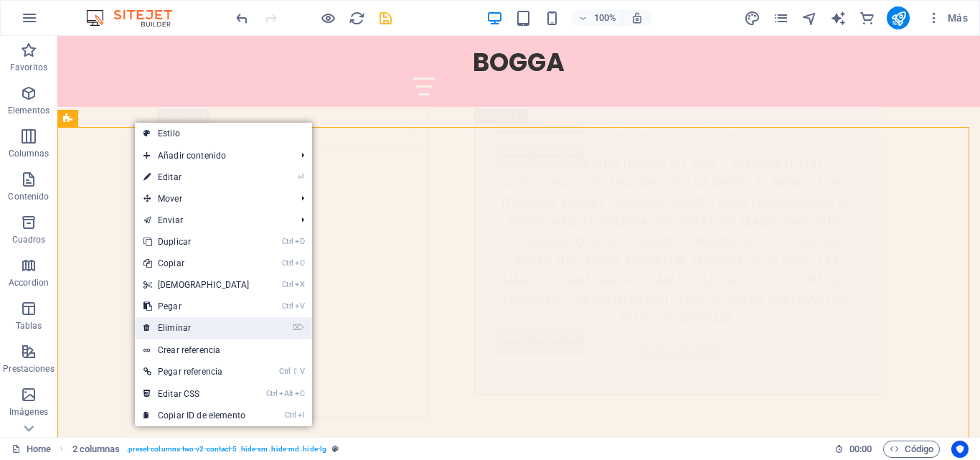
click at [178, 323] on link "⌦ Eliminar" at bounding box center [196, 328] width 123 height 22
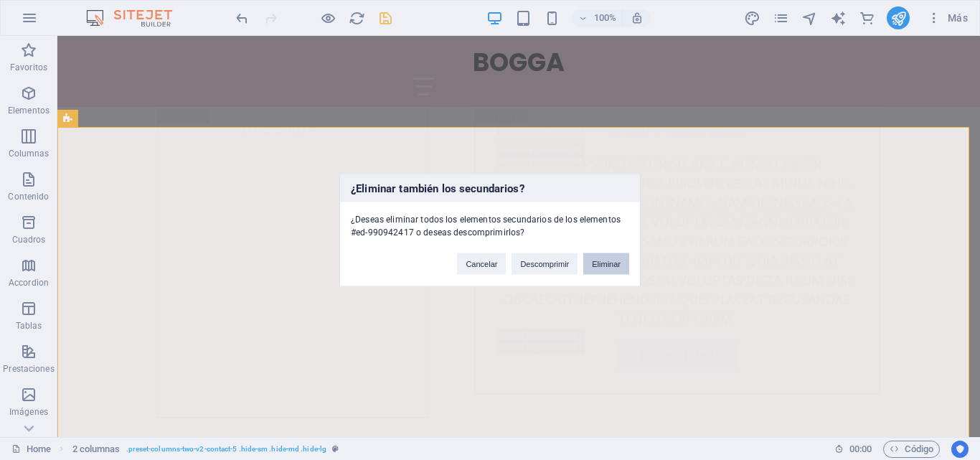
click at [615, 262] on button "Eliminar" at bounding box center [606, 263] width 46 height 22
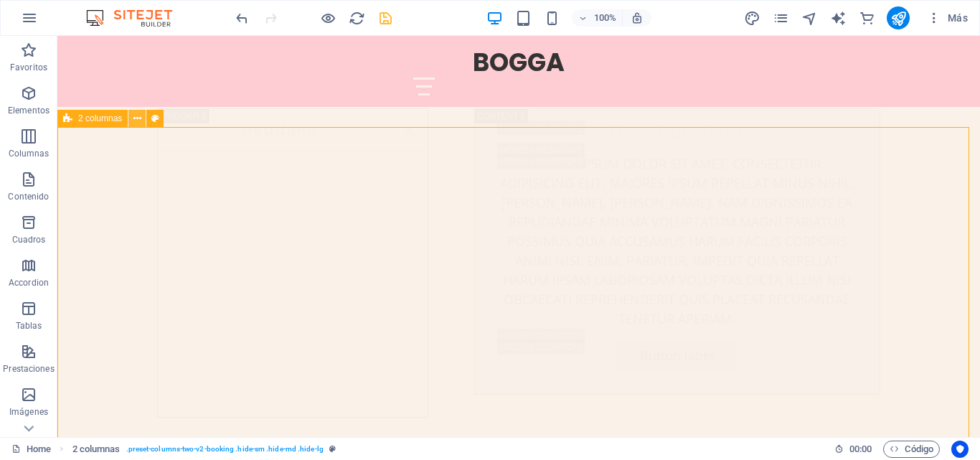
click at [143, 121] on button at bounding box center [136, 118] width 17 height 17
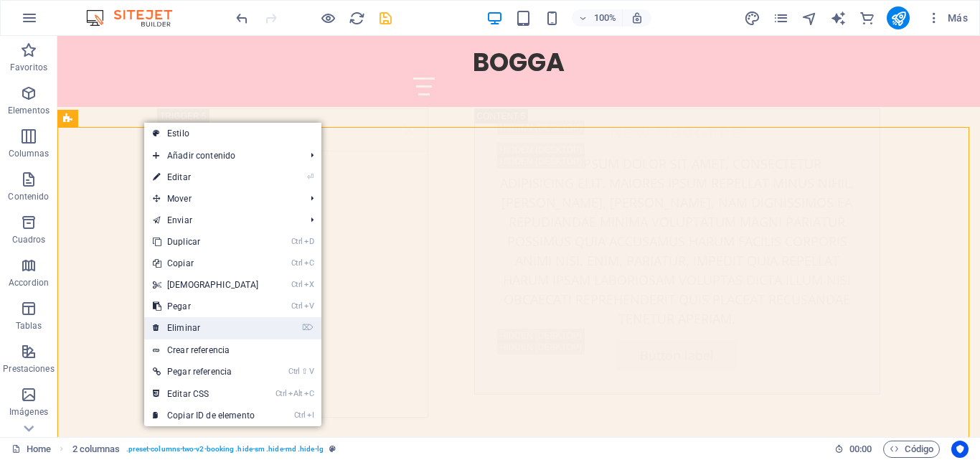
click at [197, 324] on link "⌦ Eliminar" at bounding box center [205, 328] width 123 height 22
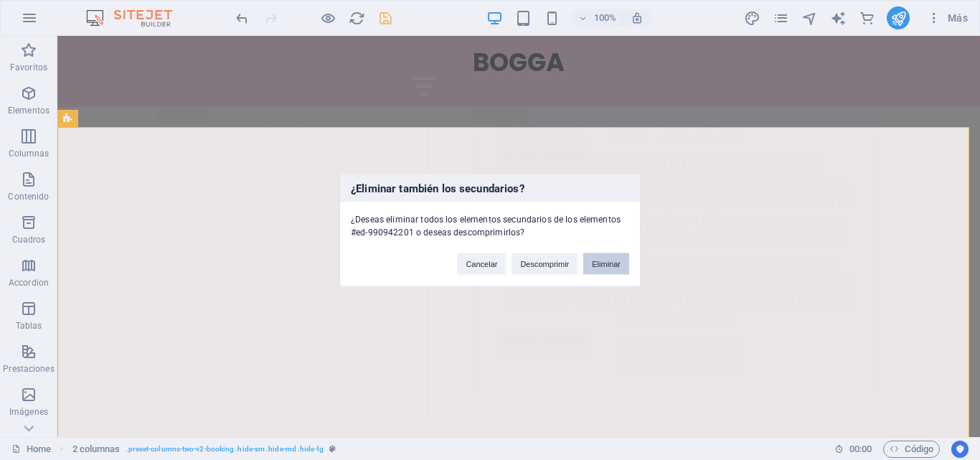
click at [603, 270] on button "Eliminar" at bounding box center [606, 263] width 46 height 22
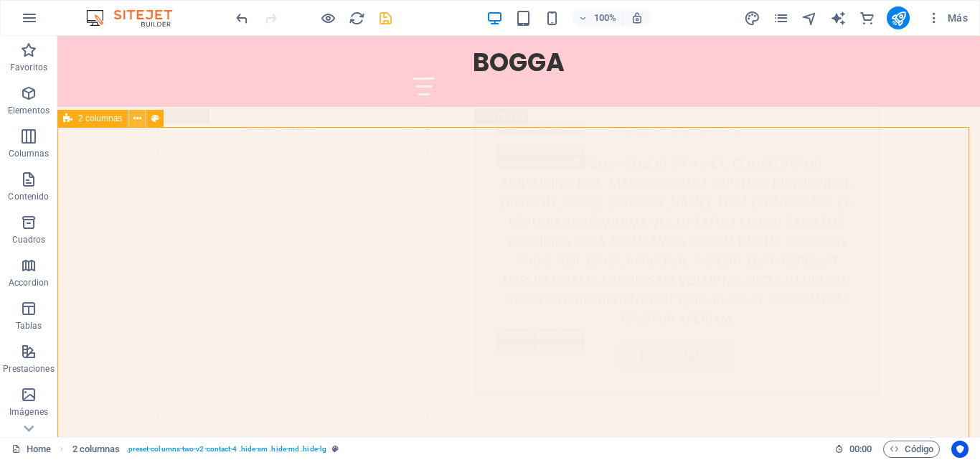
click at [136, 120] on icon at bounding box center [137, 118] width 8 height 15
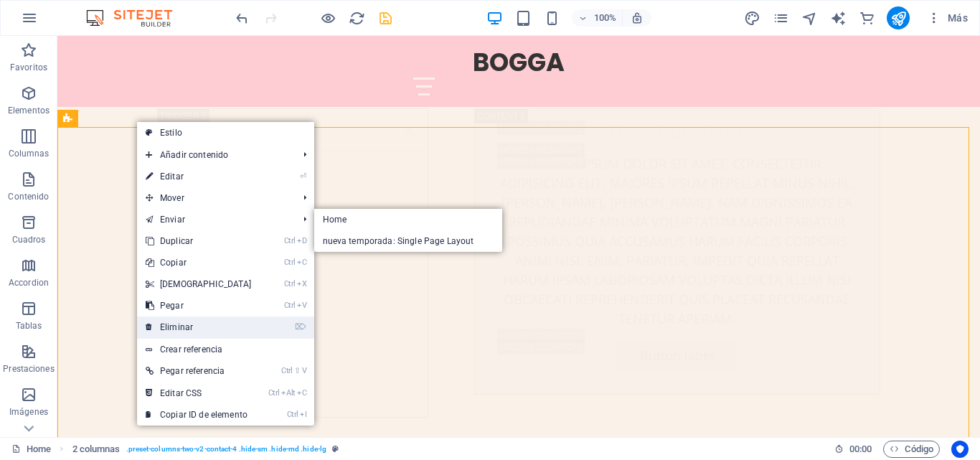
click at [195, 328] on link "⌦ Eliminar" at bounding box center [198, 327] width 123 height 22
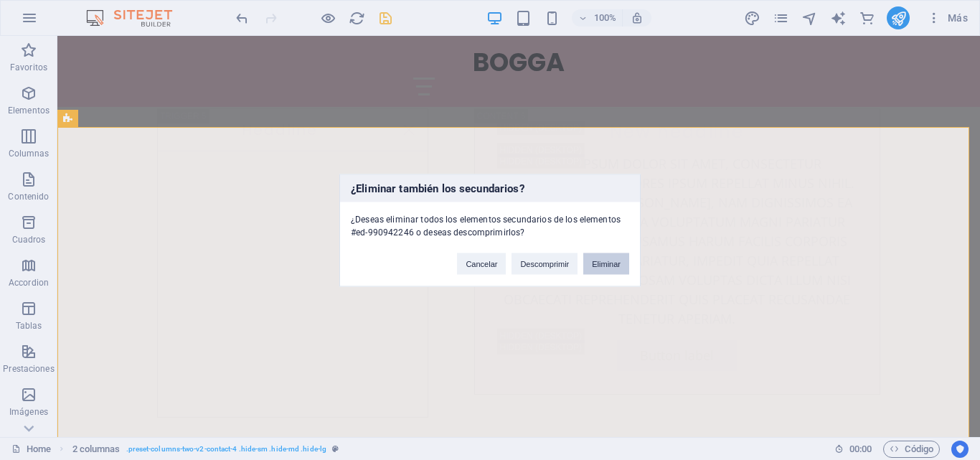
click at [610, 265] on button "Eliminar" at bounding box center [606, 263] width 46 height 22
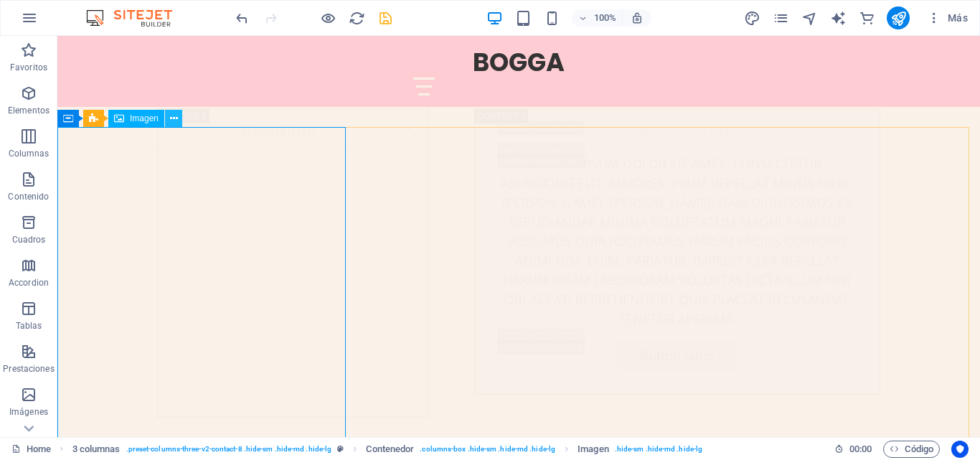
click at [177, 123] on icon at bounding box center [174, 118] width 8 height 15
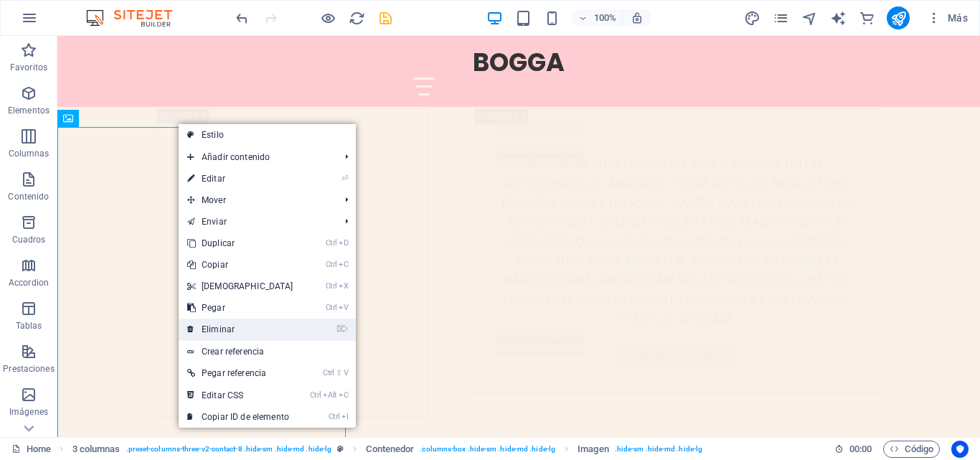
click at [227, 327] on link "⌦ Eliminar" at bounding box center [240, 329] width 123 height 22
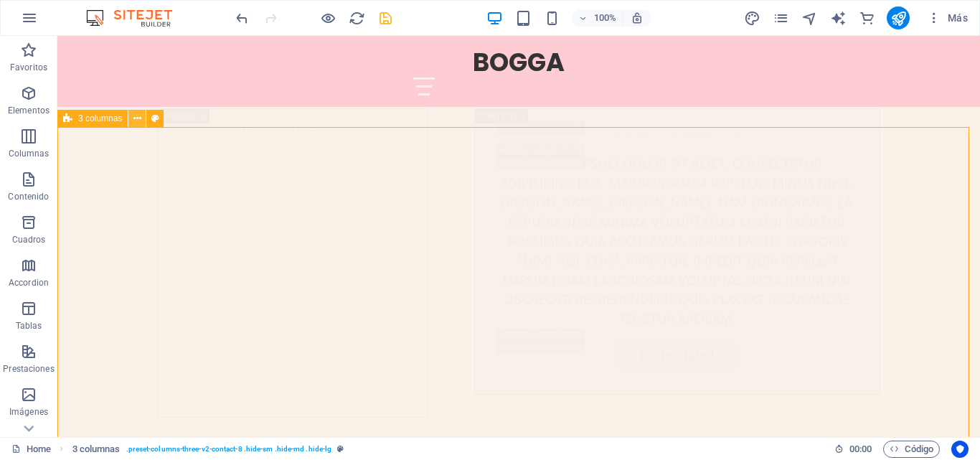
click at [140, 120] on icon at bounding box center [137, 118] width 8 height 15
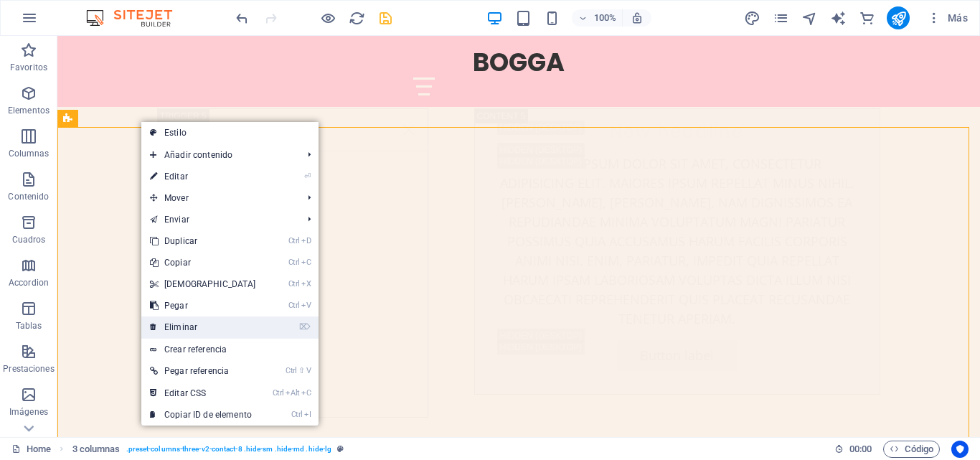
click at [185, 331] on link "⌦ Eliminar" at bounding box center [202, 327] width 123 height 22
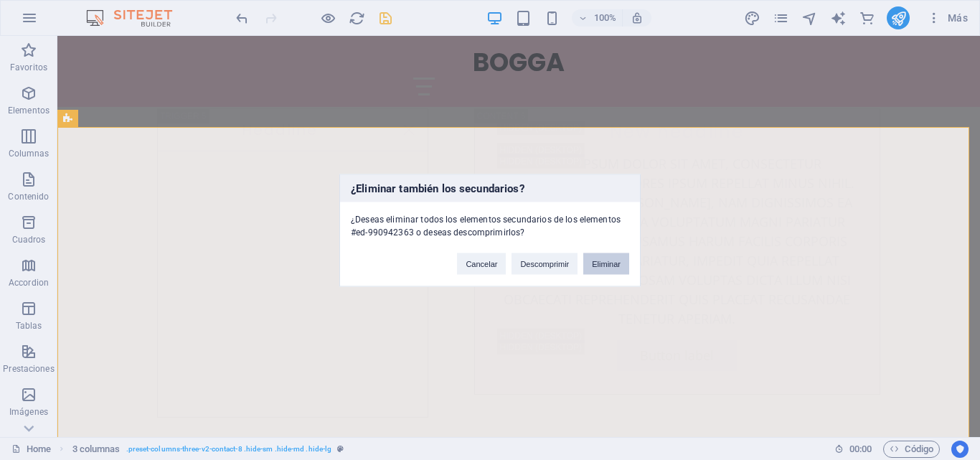
click at [607, 260] on button "Eliminar" at bounding box center [606, 263] width 46 height 22
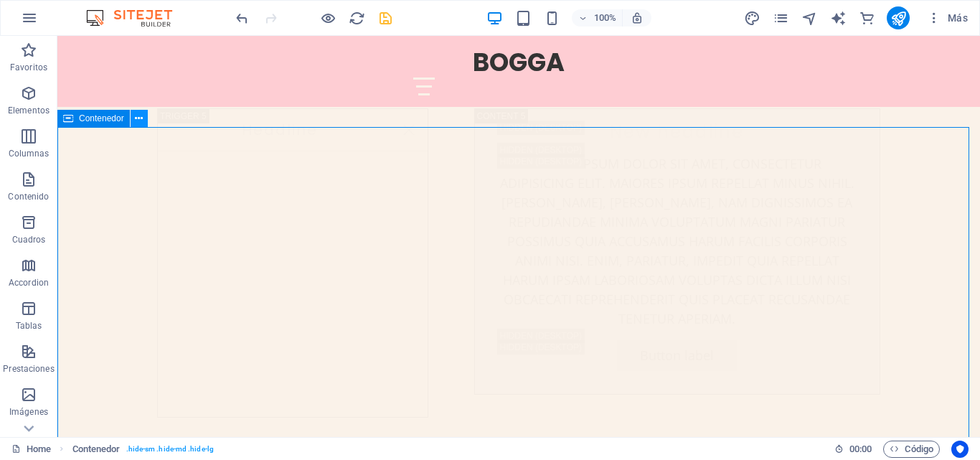
click at [137, 120] on icon at bounding box center [139, 118] width 8 height 15
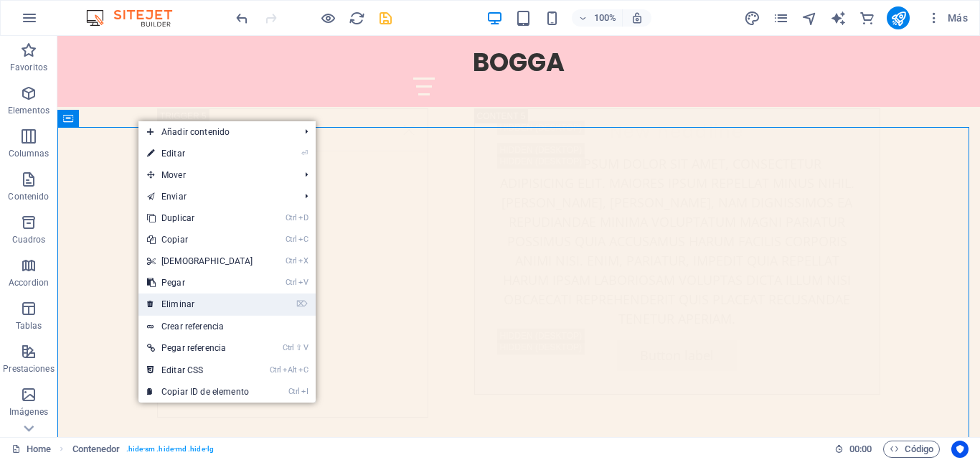
click at [191, 308] on link "⌦ Eliminar" at bounding box center [199, 304] width 123 height 22
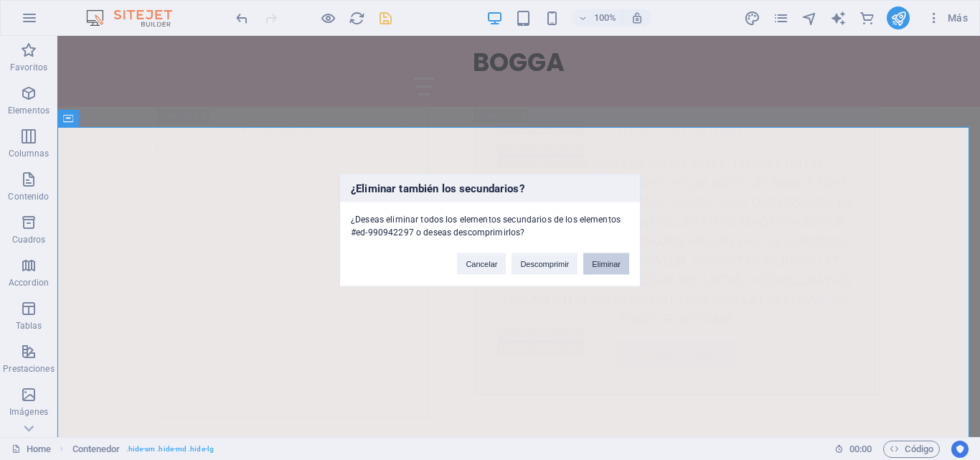
drag, startPoint x: 618, startPoint y: 260, endPoint x: 560, endPoint y: 224, distance: 67.7
click at [618, 260] on button "Eliminar" at bounding box center [606, 263] width 46 height 22
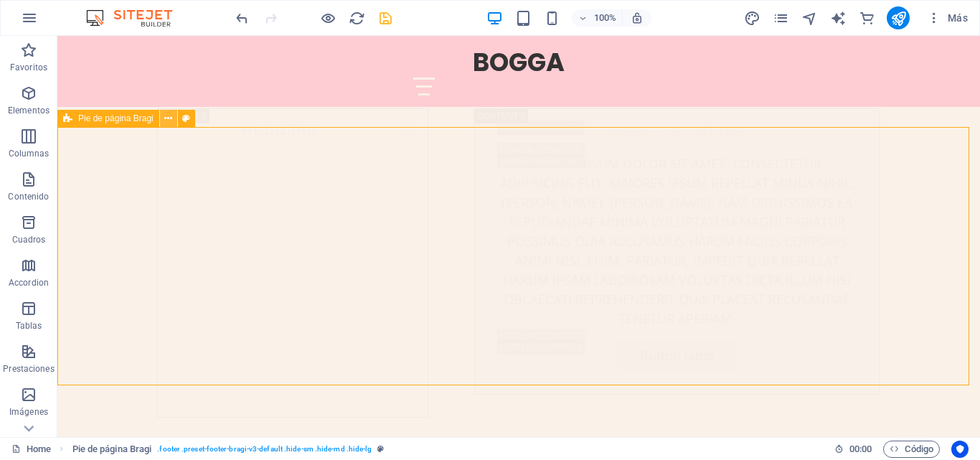
click at [168, 118] on icon at bounding box center [168, 118] width 8 height 15
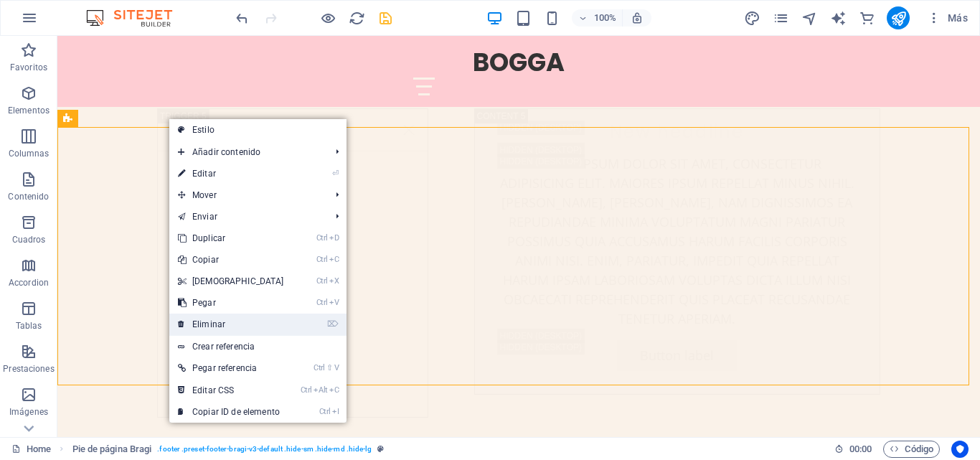
click at [209, 327] on link "⌦ Eliminar" at bounding box center [230, 324] width 123 height 22
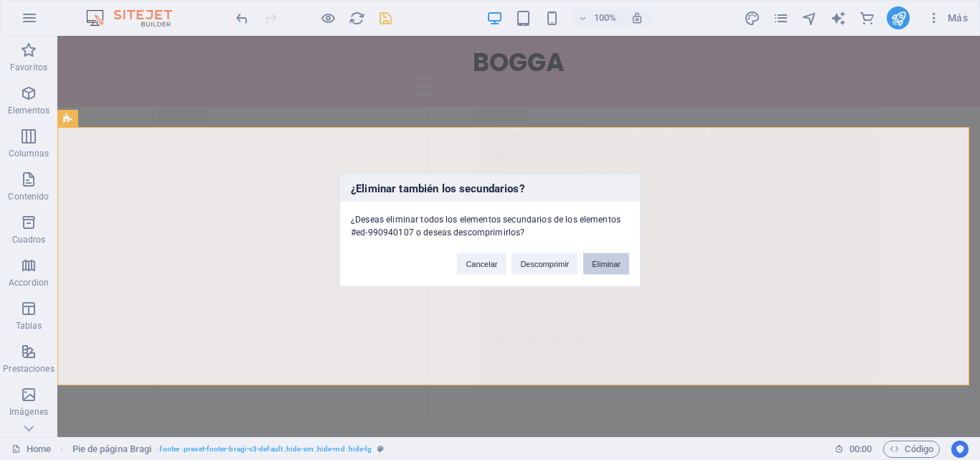
click at [614, 268] on button "Eliminar" at bounding box center [606, 263] width 46 height 22
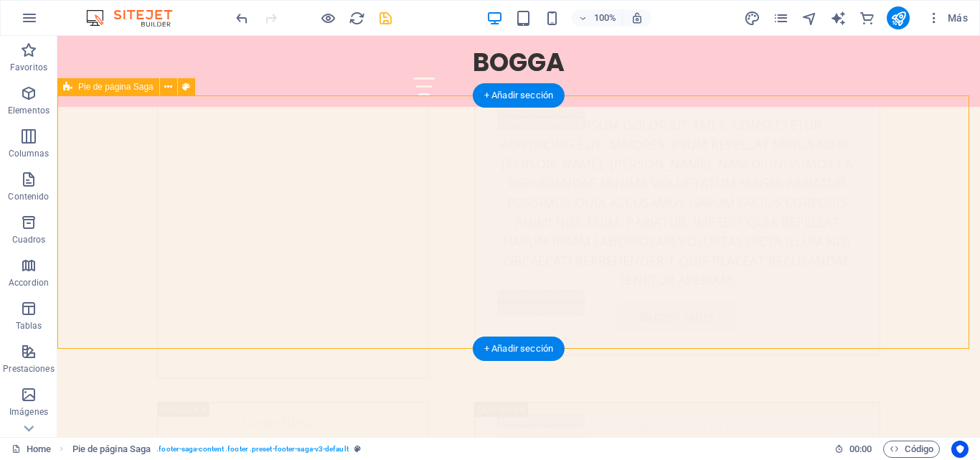
scroll to position [6443, 0]
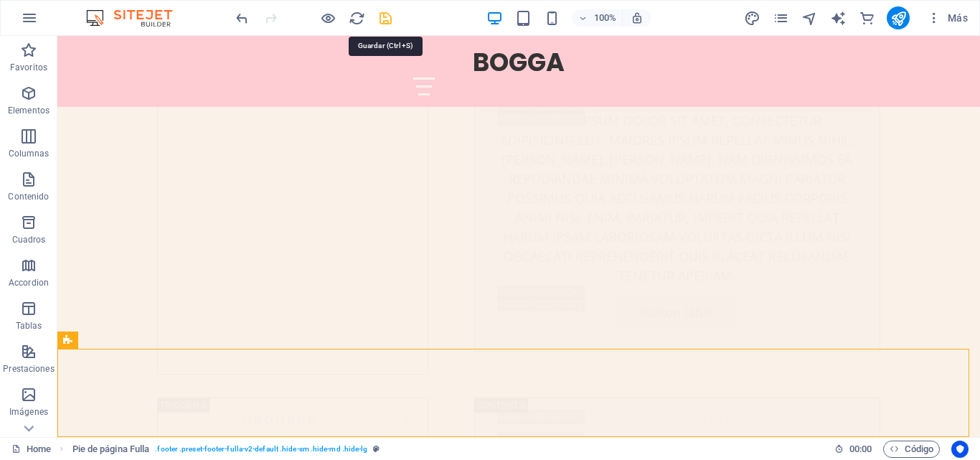
click at [390, 19] on icon "save" at bounding box center [385, 18] width 16 height 16
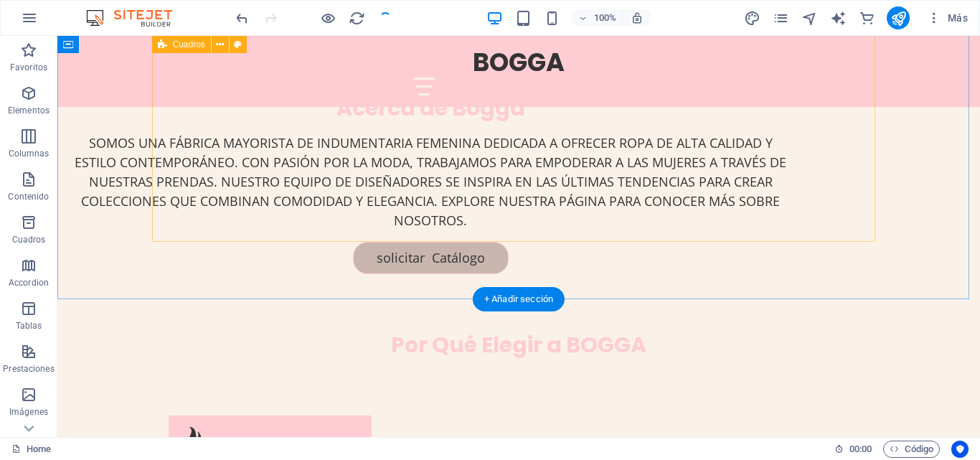
scroll to position [1219, 0]
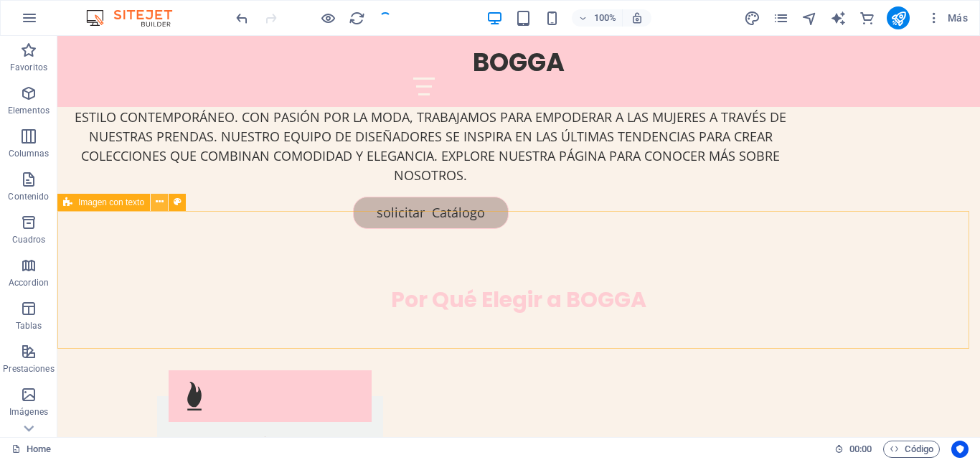
click at [160, 204] on icon at bounding box center [160, 201] width 8 height 15
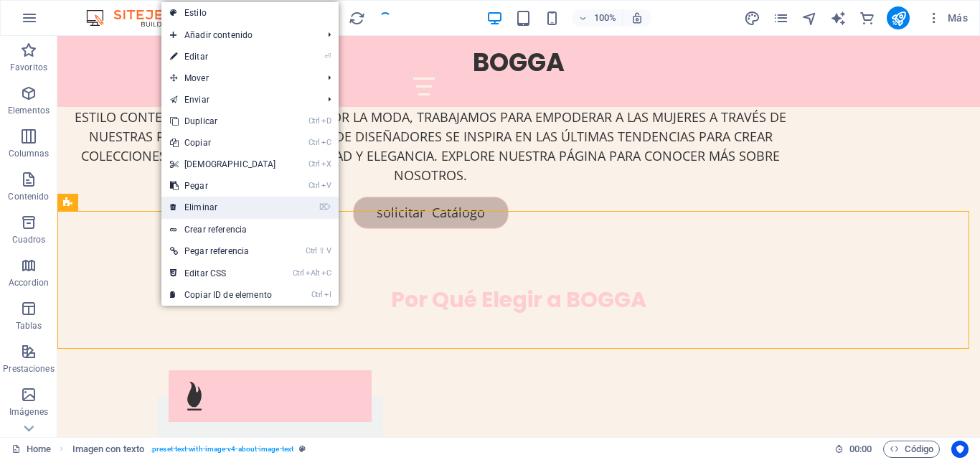
click at [190, 204] on link "⌦ Eliminar" at bounding box center [222, 208] width 123 height 22
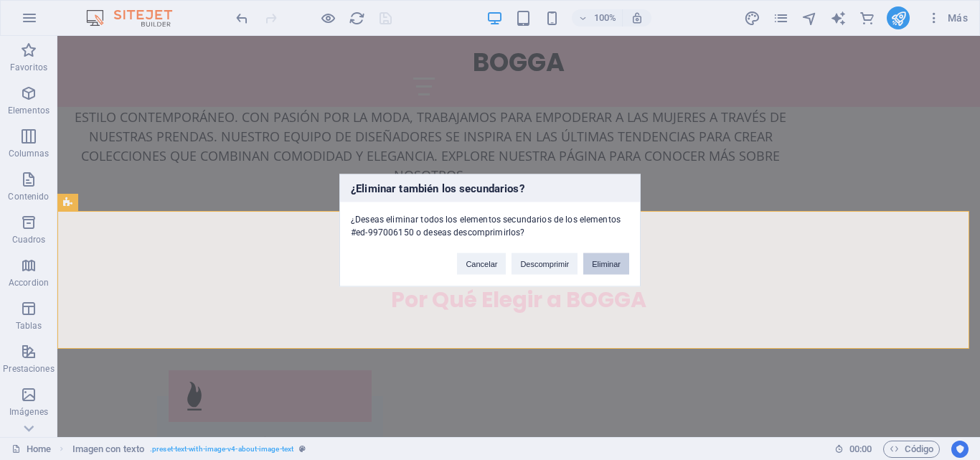
click at [604, 261] on button "Eliminar" at bounding box center [606, 263] width 46 height 22
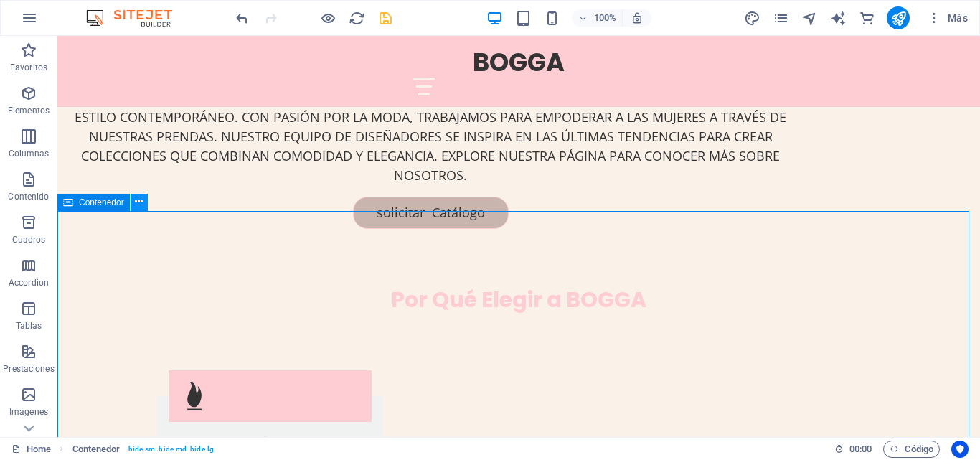
click at [147, 204] on button at bounding box center [139, 202] width 17 height 17
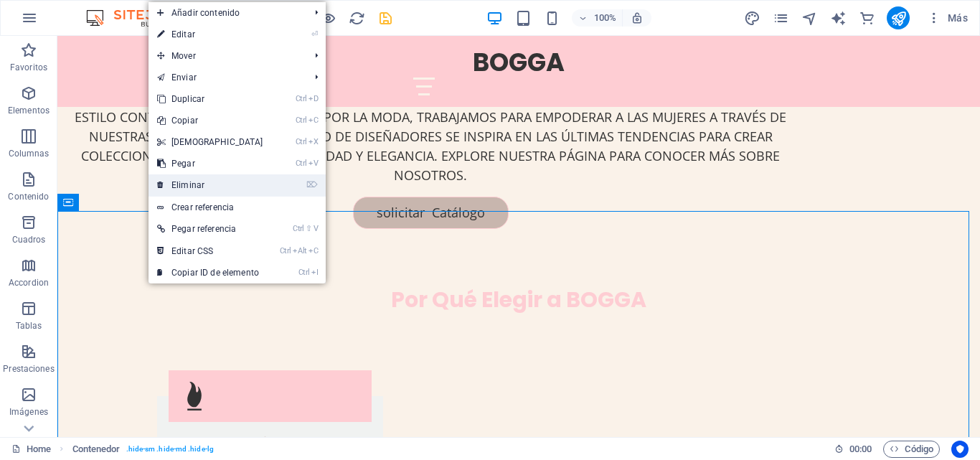
click at [209, 186] on link "⌦ Eliminar" at bounding box center [209, 185] width 123 height 22
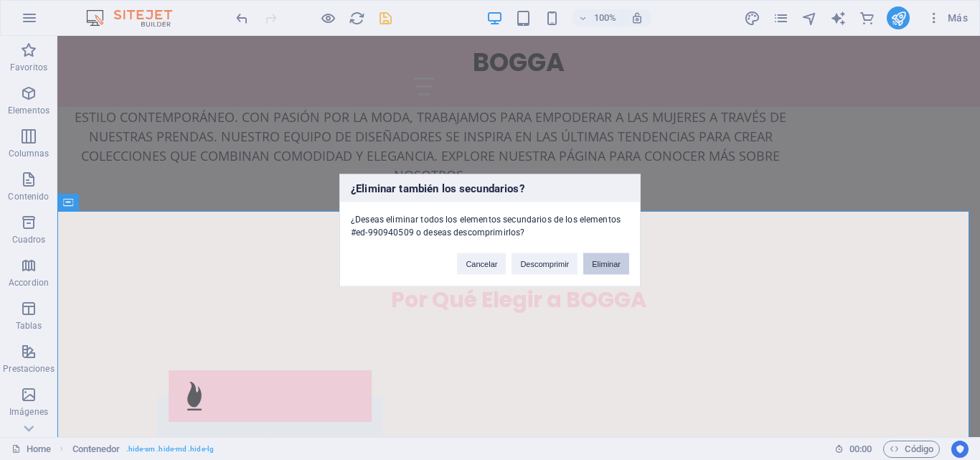
click at [618, 268] on button "Eliminar" at bounding box center [606, 263] width 46 height 22
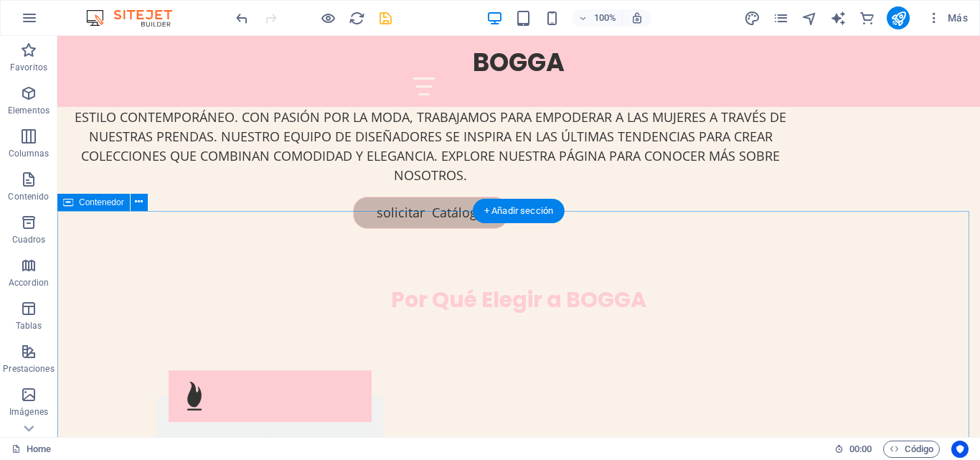
drag, startPoint x: 153, startPoint y: 248, endPoint x: 148, endPoint y: 231, distance: 17.9
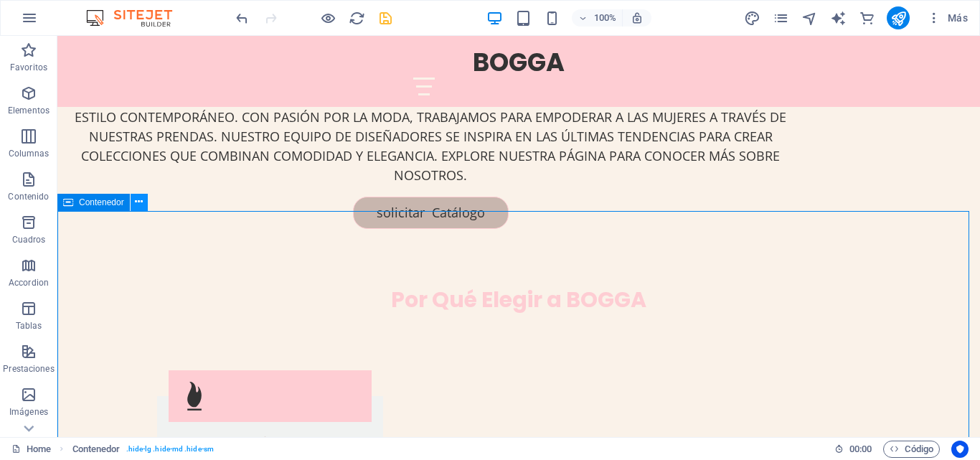
click at [135, 207] on icon at bounding box center [139, 201] width 8 height 15
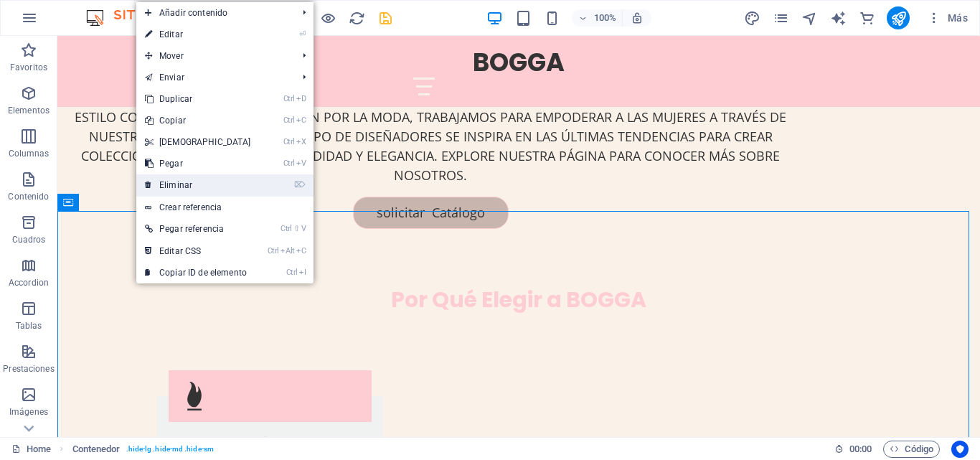
click at [185, 189] on link "⌦ Eliminar" at bounding box center [197, 185] width 123 height 22
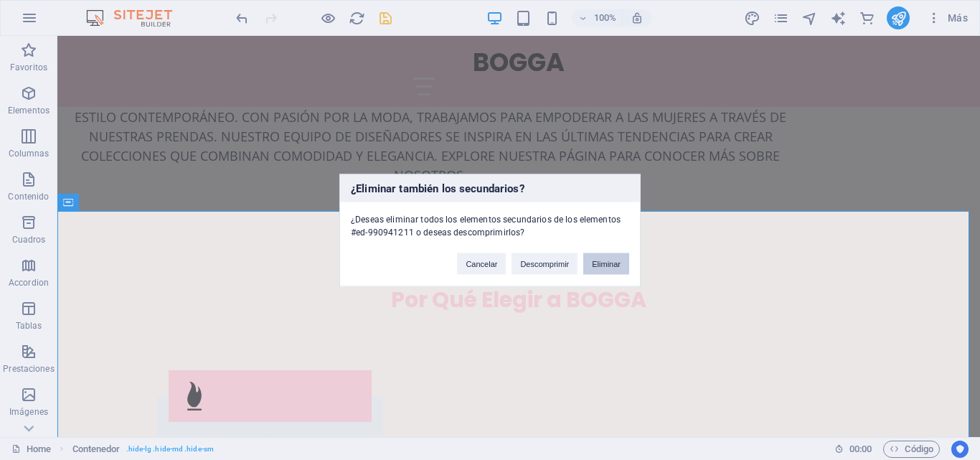
click at [611, 262] on button "Eliminar" at bounding box center [606, 263] width 46 height 22
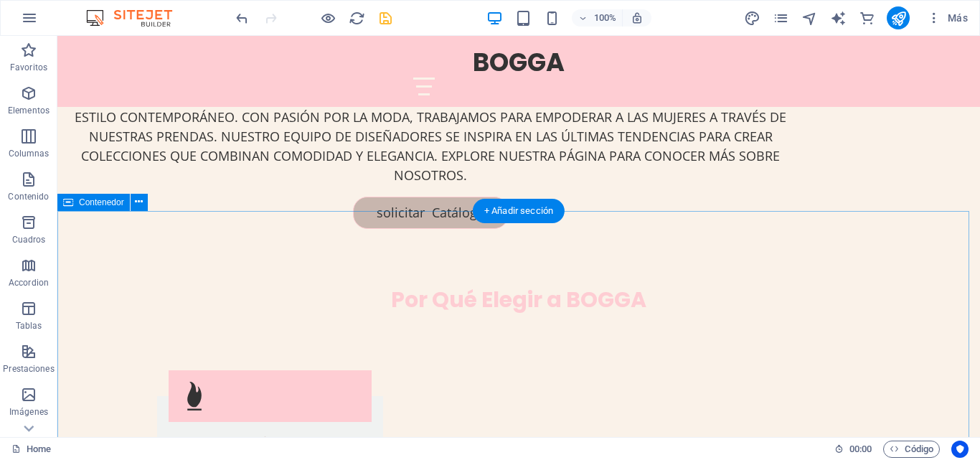
drag, startPoint x: 123, startPoint y: 245, endPoint x: 141, endPoint y: 226, distance: 25.9
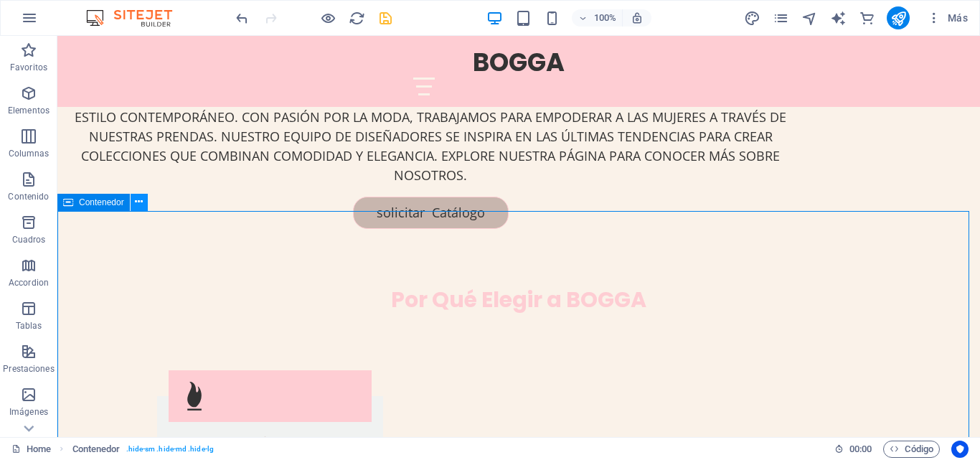
click at [143, 202] on icon at bounding box center [139, 201] width 8 height 15
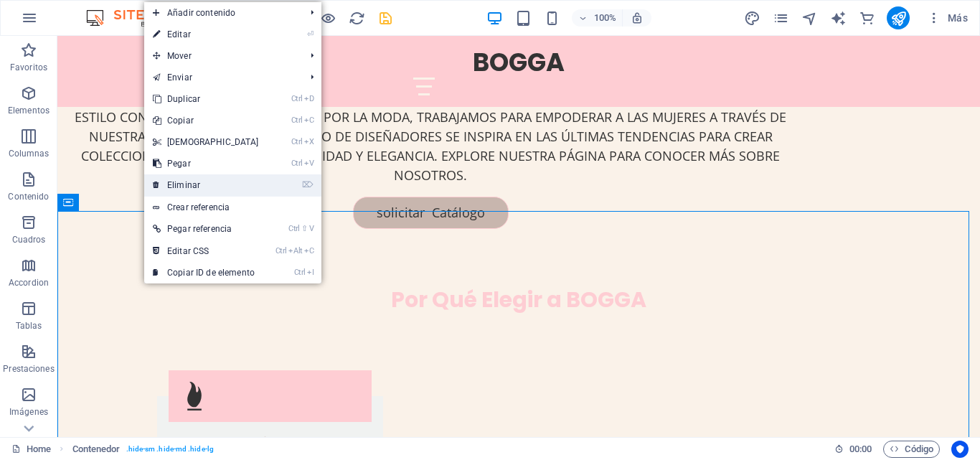
click at [193, 189] on link "⌦ Eliminar" at bounding box center [205, 185] width 123 height 22
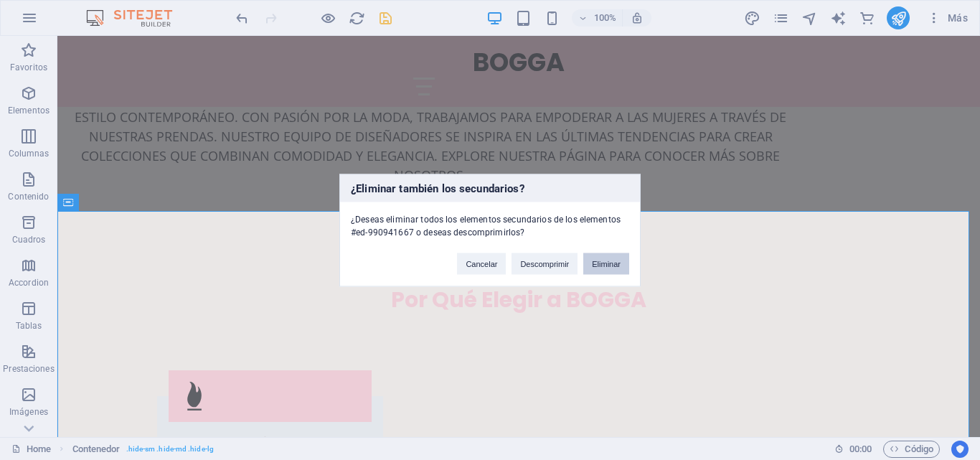
click at [623, 260] on button "Eliminar" at bounding box center [606, 263] width 46 height 22
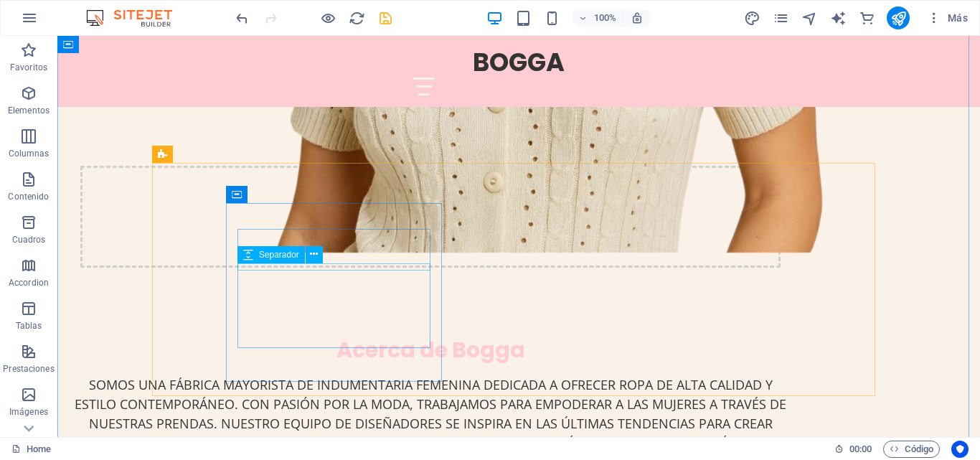
scroll to position [1076, 0]
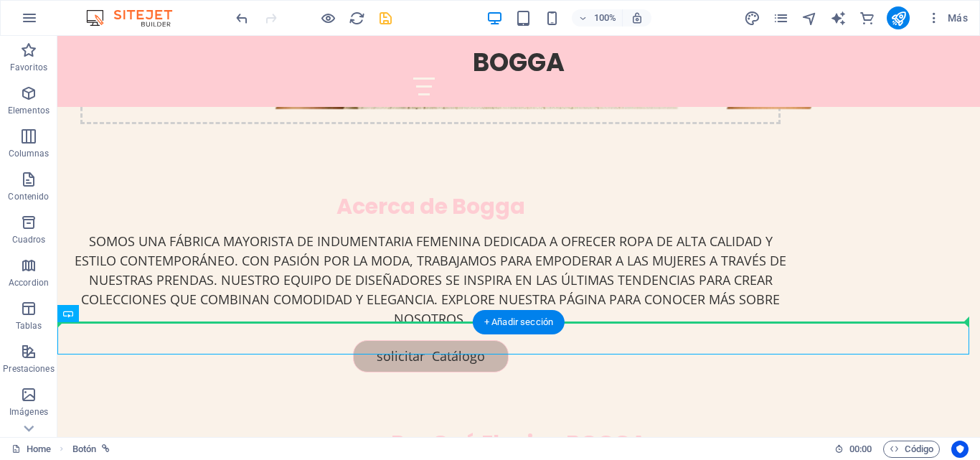
drag, startPoint x: 145, startPoint y: 356, endPoint x: 111, endPoint y: 280, distance: 82.5
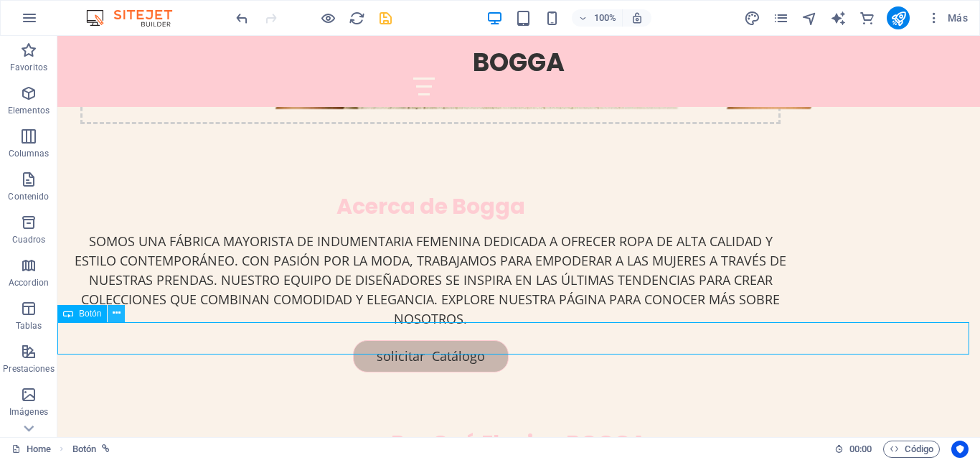
click at [114, 316] on icon at bounding box center [117, 313] width 8 height 15
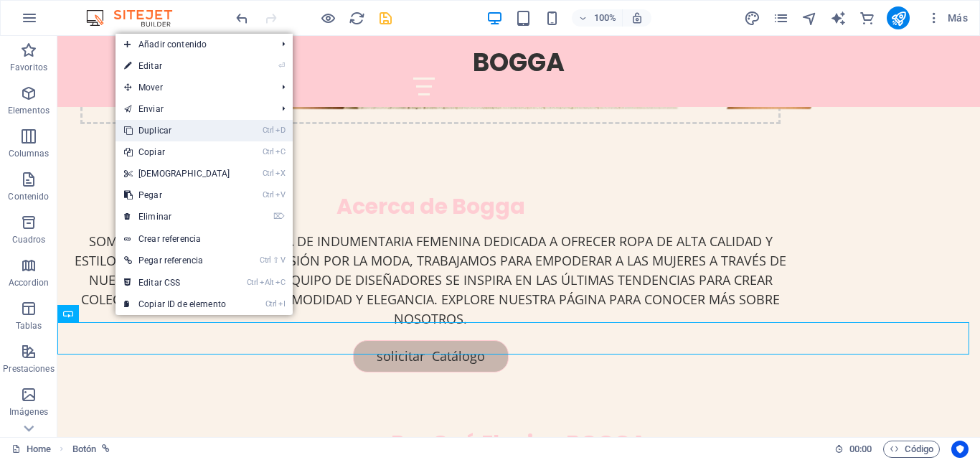
click at [169, 133] on link "Ctrl D Duplicar" at bounding box center [176, 131] width 123 height 22
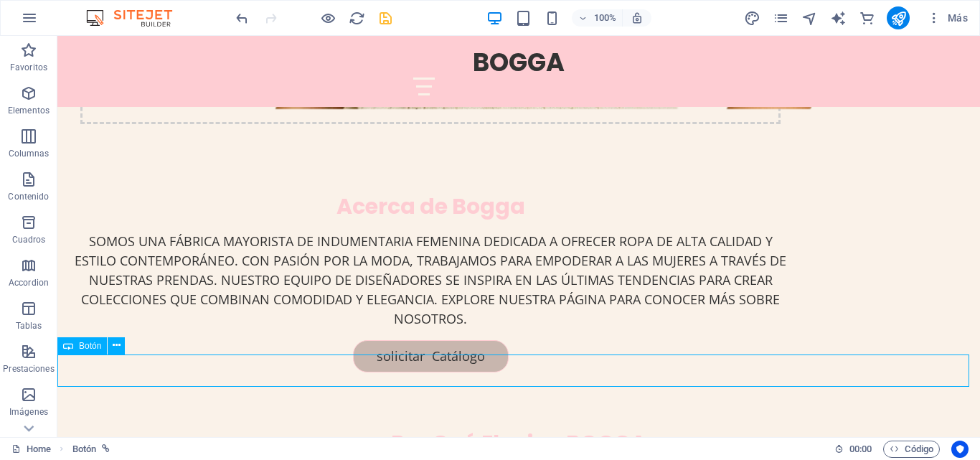
scroll to position [1086, 0]
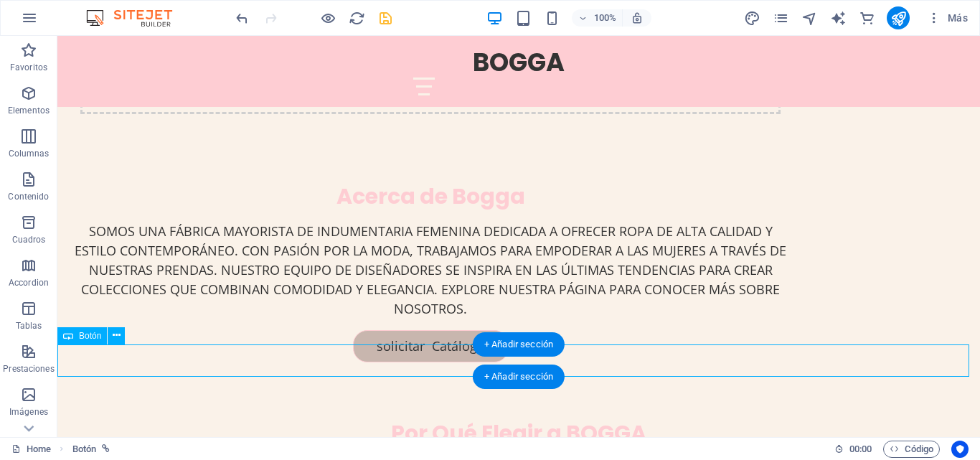
click at [79, 341] on div "Botón" at bounding box center [81, 335] width 49 height 17
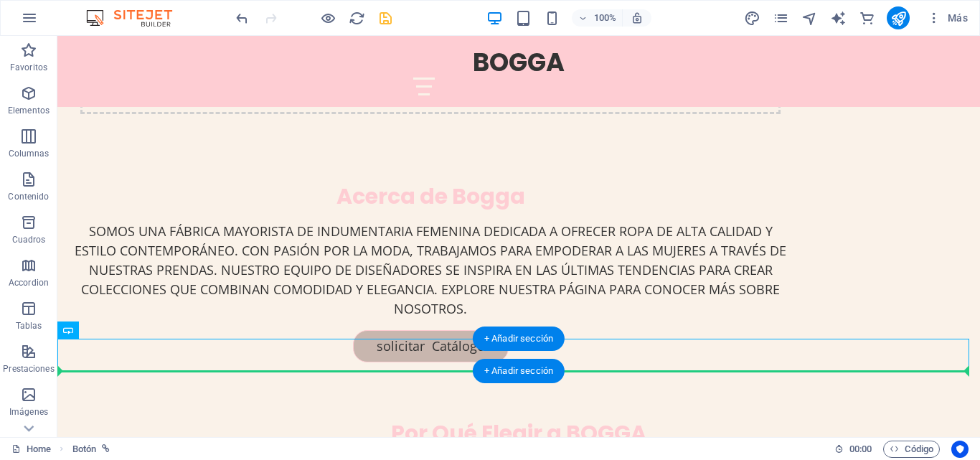
scroll to position [1132, 0]
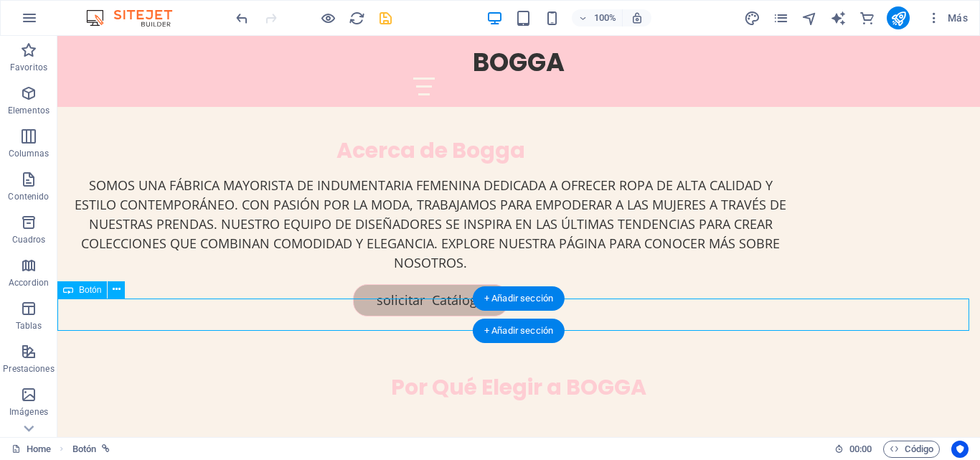
drag, startPoint x: 140, startPoint y: 372, endPoint x: 99, endPoint y: 310, distance: 74.0
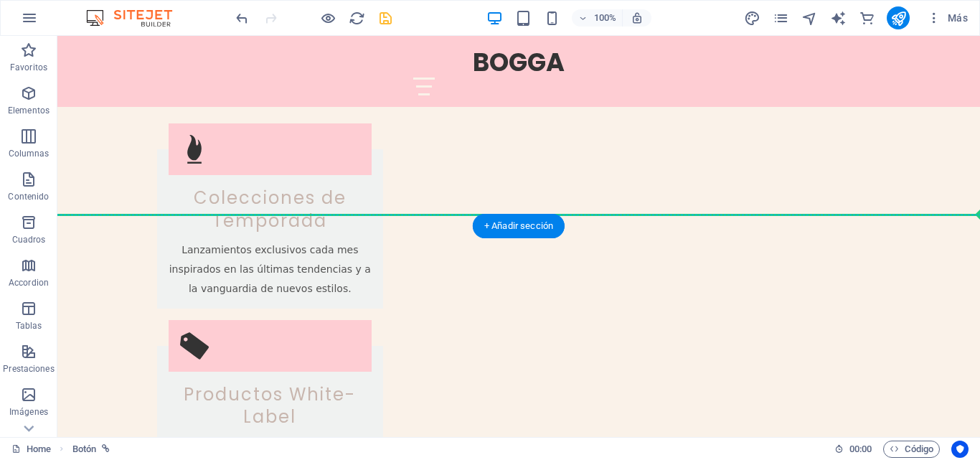
scroll to position [1498, 0]
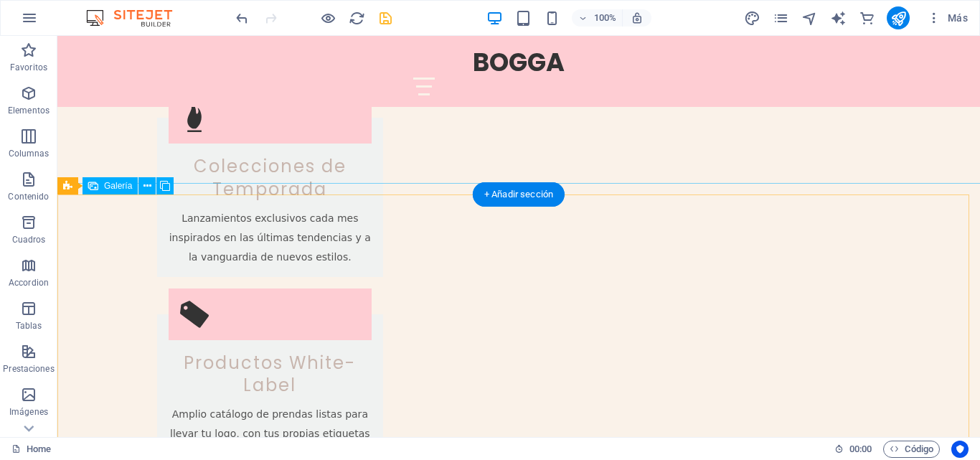
drag, startPoint x: 141, startPoint y: 184, endPoint x: 93, endPoint y: 215, distance: 57.5
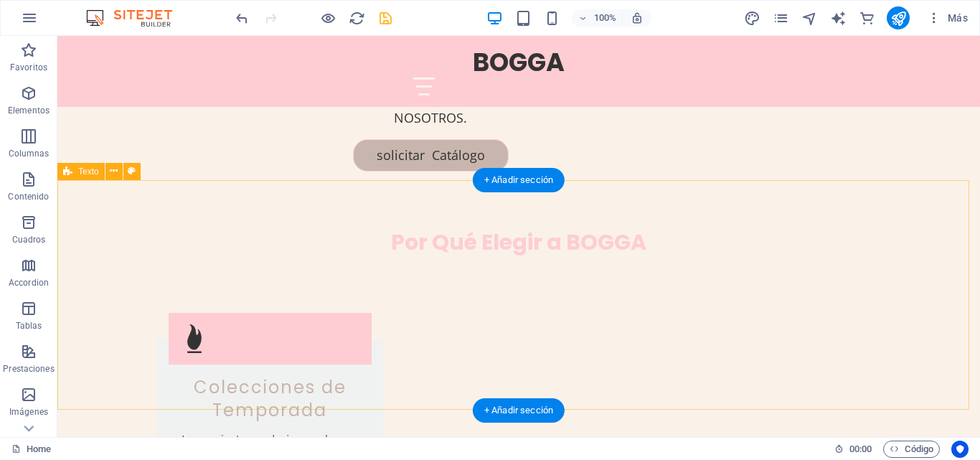
scroll to position [1282, 0]
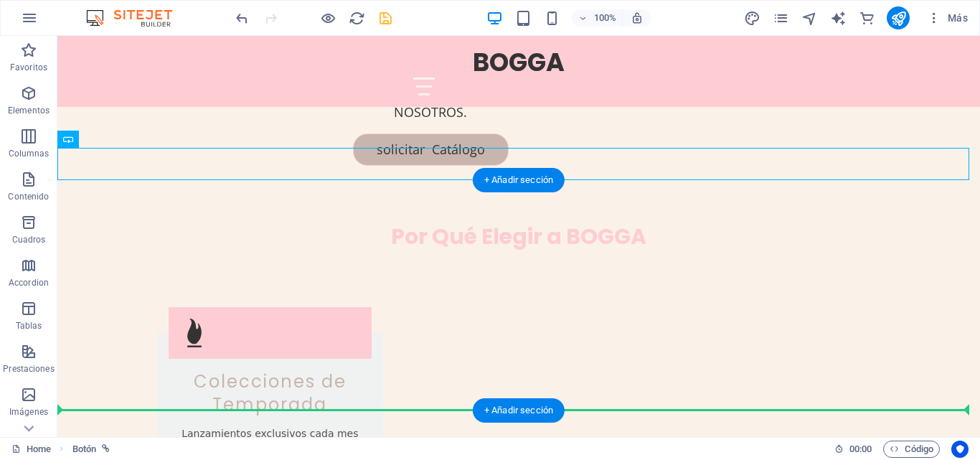
drag, startPoint x: 137, startPoint y: 173, endPoint x: 83, endPoint y: 368, distance: 202.4
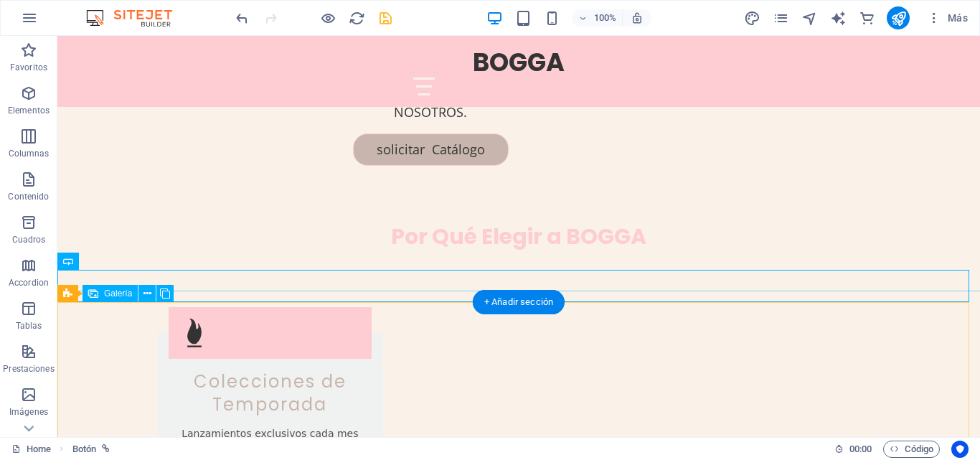
scroll to position [1569, 0]
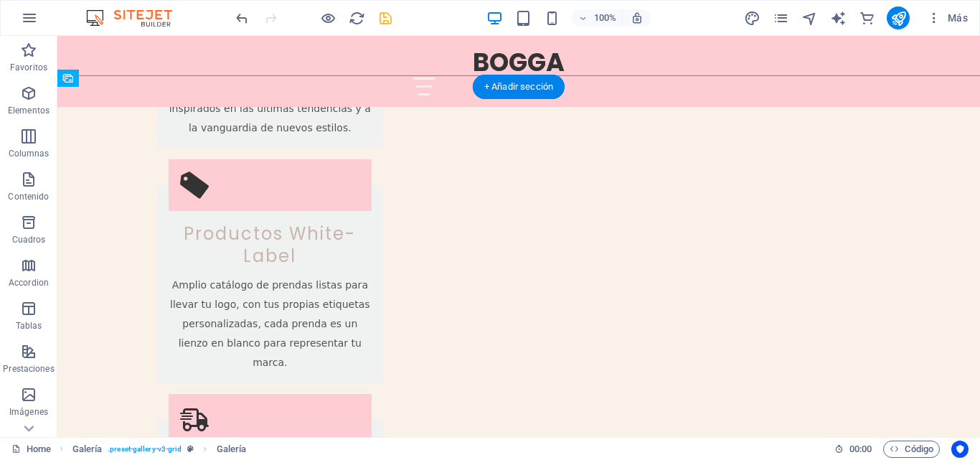
drag, startPoint x: 150, startPoint y: 148, endPoint x: 113, endPoint y: 405, distance: 259.5
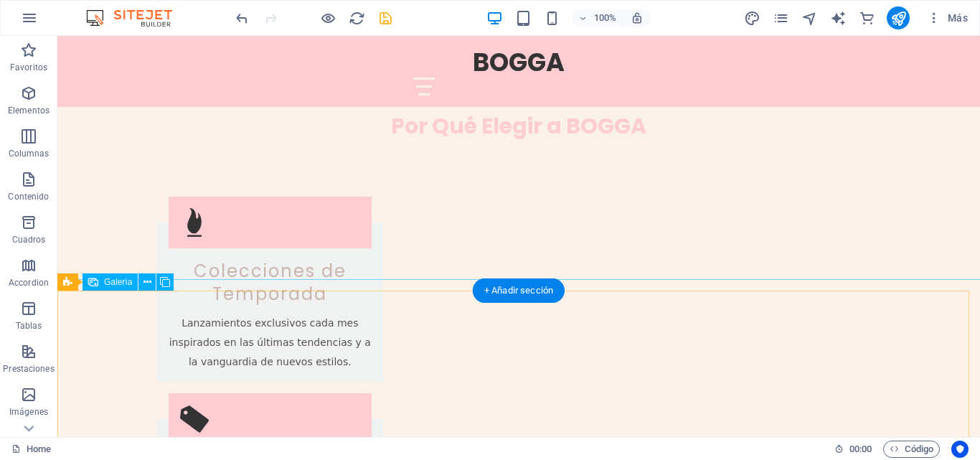
scroll to position [1411, 0]
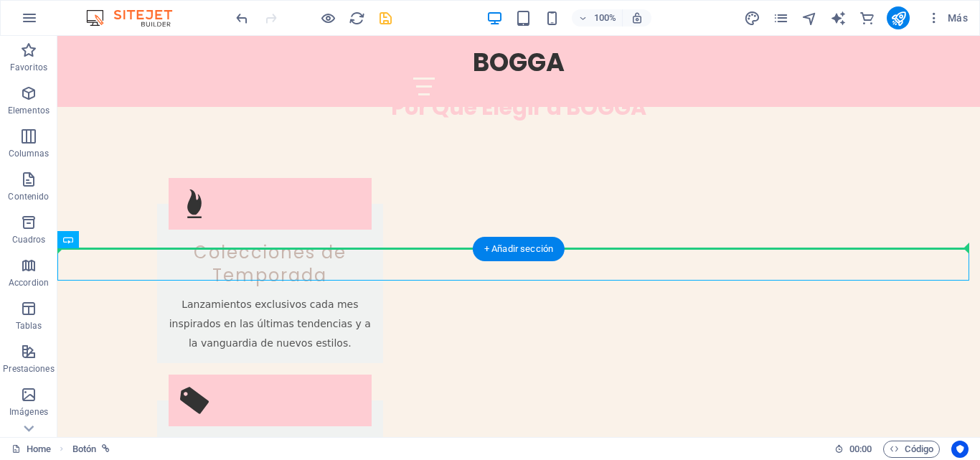
drag, startPoint x: 145, startPoint y: 280, endPoint x: 87, endPoint y: 211, distance: 90.2
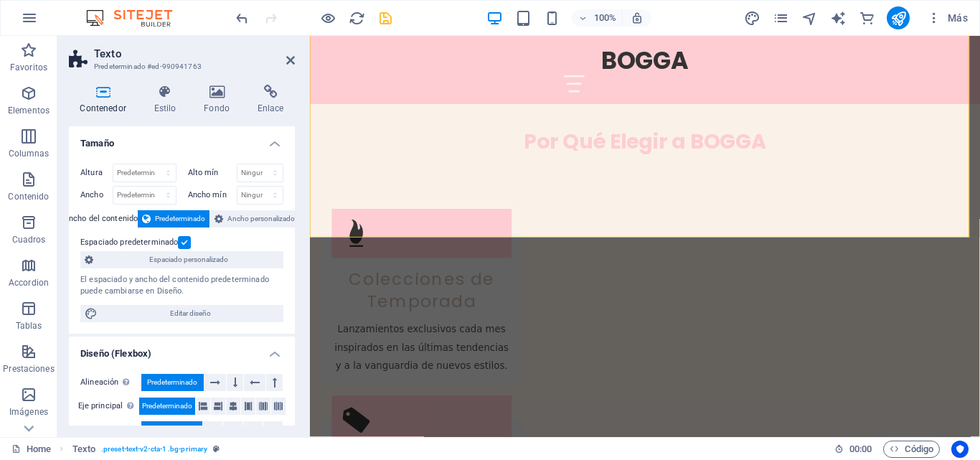
scroll to position [1452, 0]
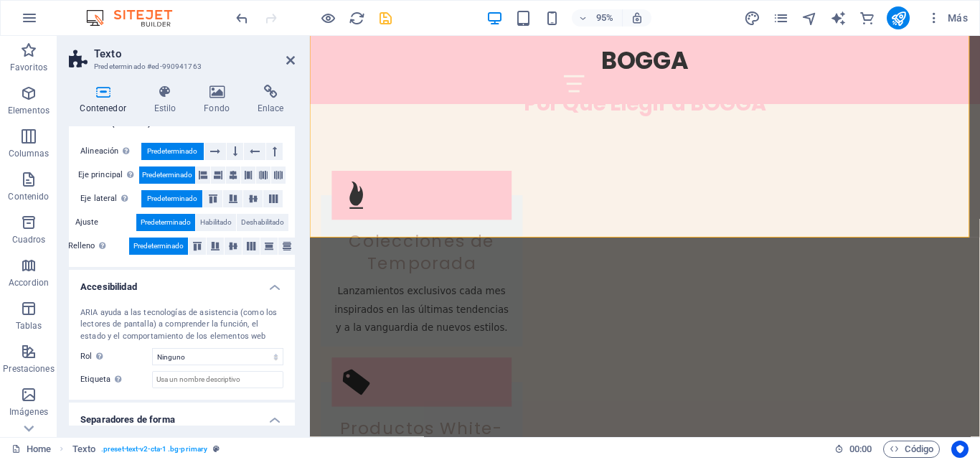
scroll to position [202, 0]
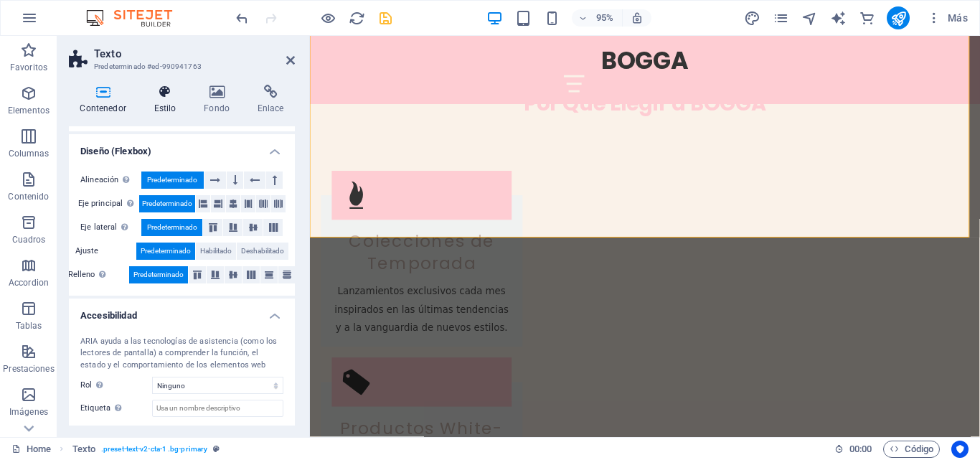
click at [166, 100] on h4 "Estilo" at bounding box center [168, 100] width 50 height 30
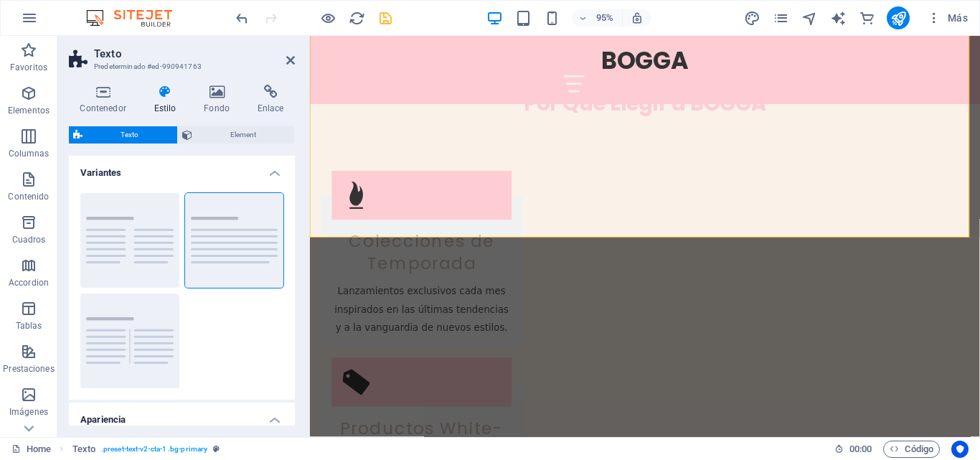
click at [229, 133] on span "Element" at bounding box center [244, 134] width 94 height 17
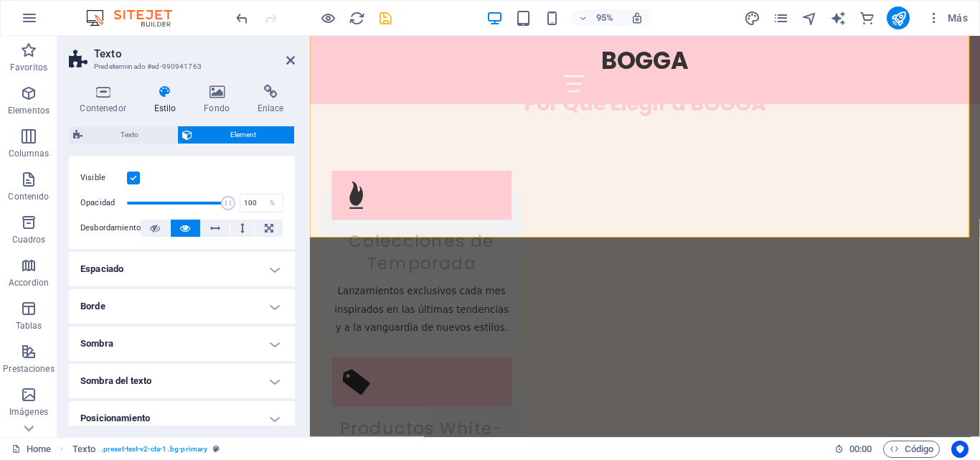
scroll to position [0, 0]
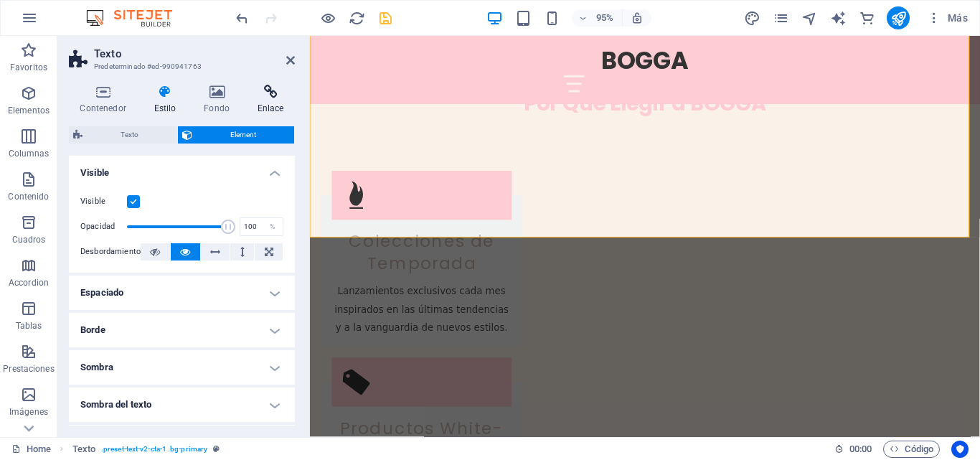
click at [255, 98] on icon at bounding box center [270, 92] width 49 height 14
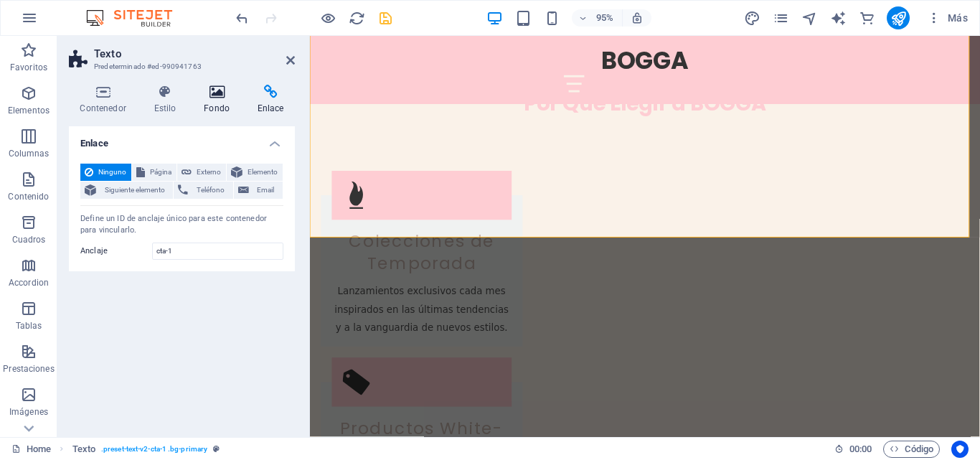
click at [202, 96] on icon at bounding box center [217, 92] width 48 height 14
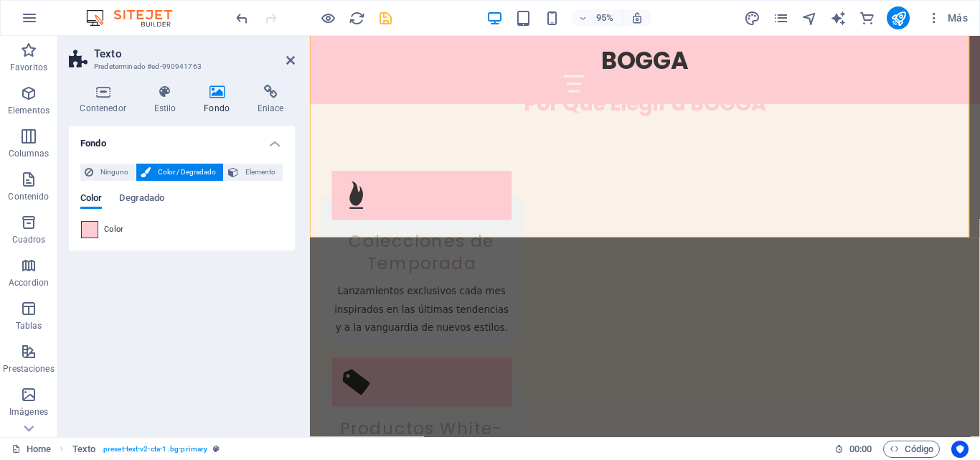
click at [94, 230] on span at bounding box center [90, 230] width 16 height 16
type input "#fecdd3"
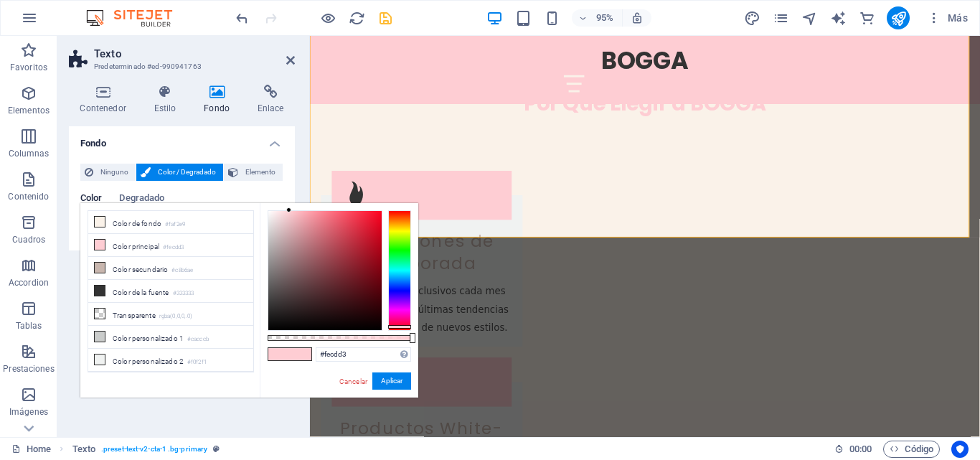
click at [307, 131] on div at bounding box center [307, 236] width 3 height 401
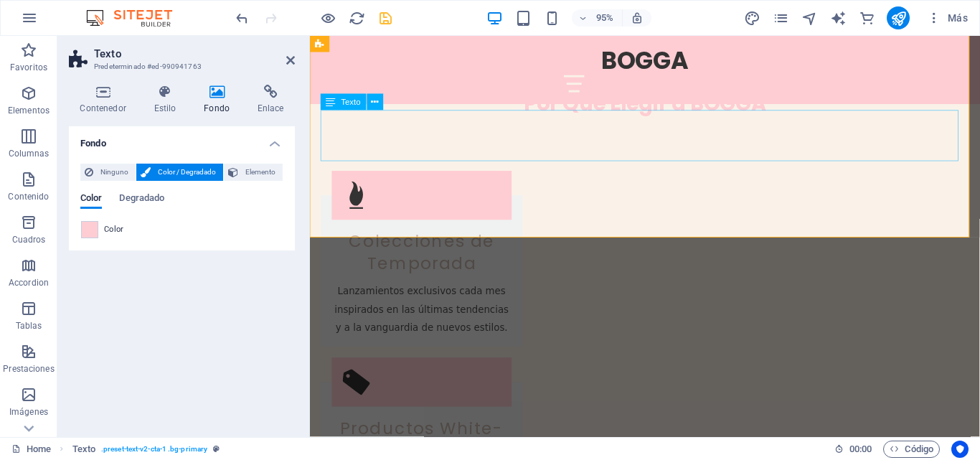
click at [283, 58] on h2 "Texto" at bounding box center [194, 53] width 201 height 13
click at [288, 56] on icon at bounding box center [290, 60] width 9 height 11
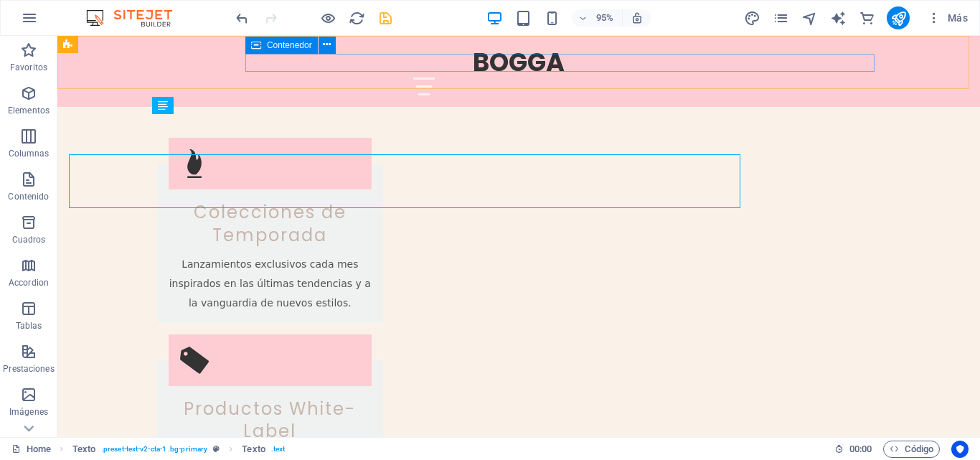
scroll to position [1411, 0]
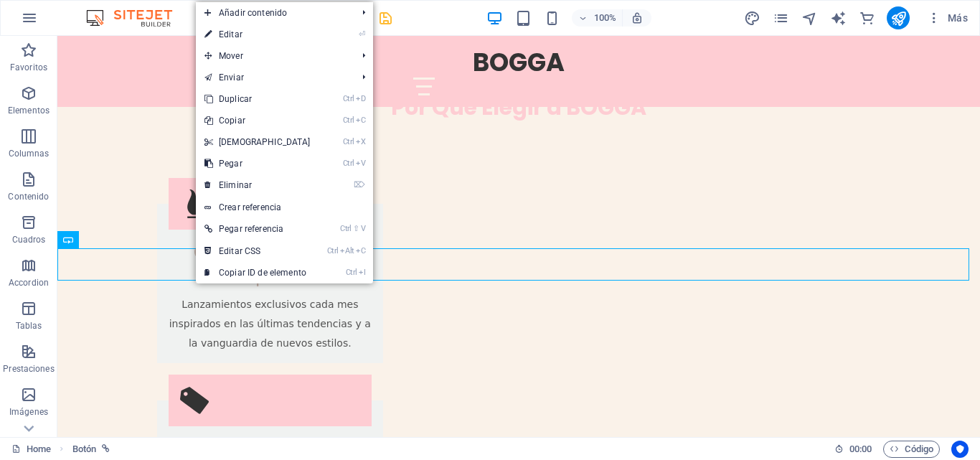
click at [242, 37] on link "⏎ Editar" at bounding box center [257, 35] width 123 height 22
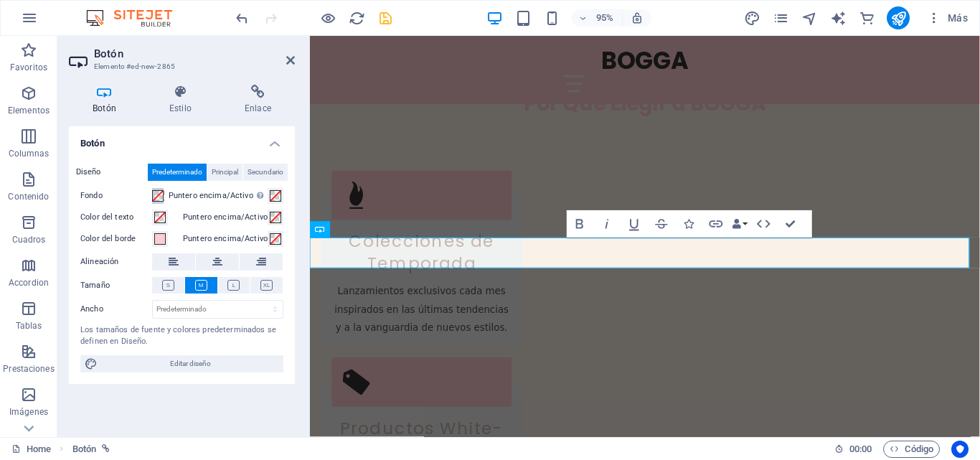
click at [155, 194] on span at bounding box center [157, 195] width 11 height 11
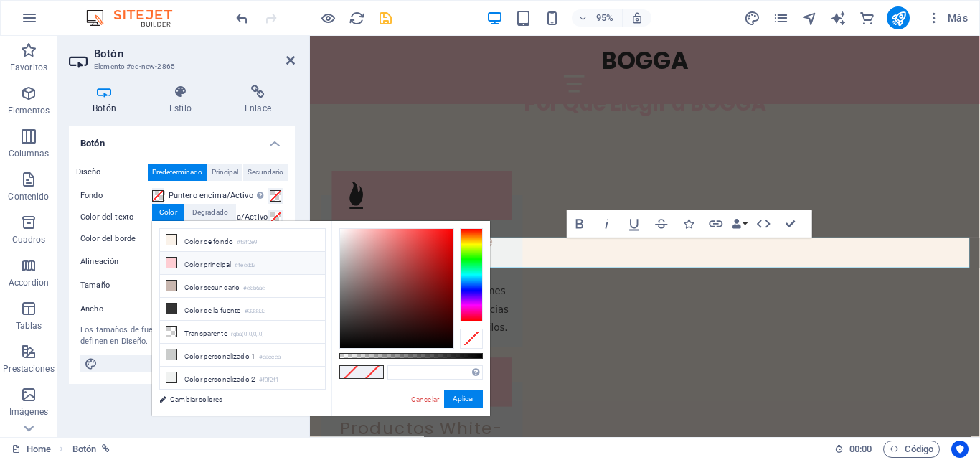
click at [172, 260] on icon at bounding box center [171, 262] width 10 height 10
type input "#fecdd3"
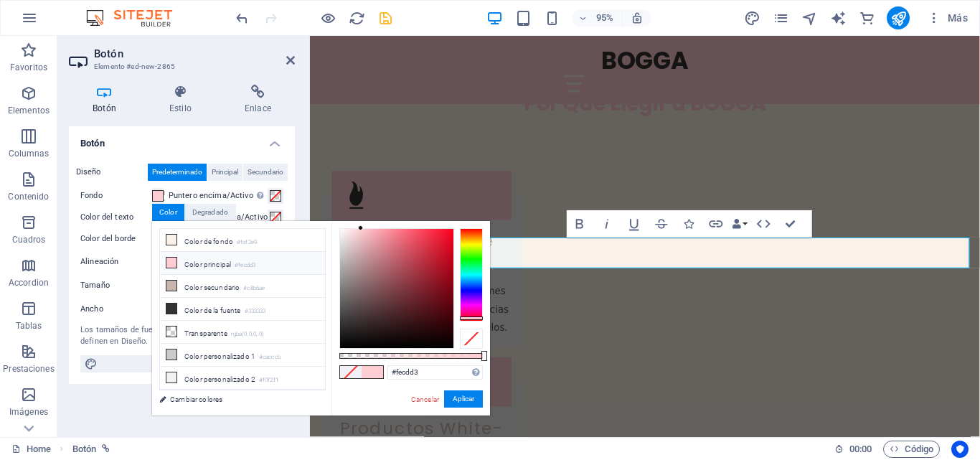
click at [171, 261] on icon at bounding box center [171, 262] width 10 height 10
click at [468, 400] on button "Aplicar" at bounding box center [463, 398] width 39 height 17
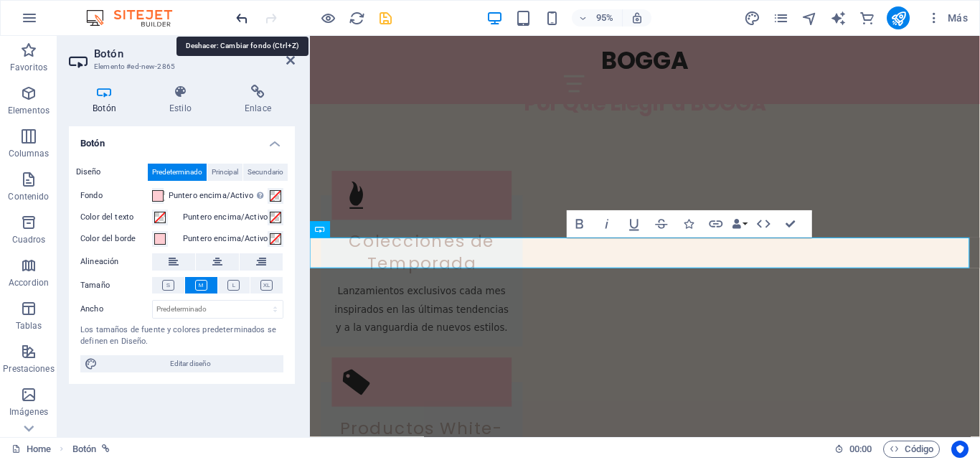
click at [237, 16] on icon "undo" at bounding box center [242, 18] width 16 height 16
click at [290, 58] on icon at bounding box center [290, 60] width 9 height 11
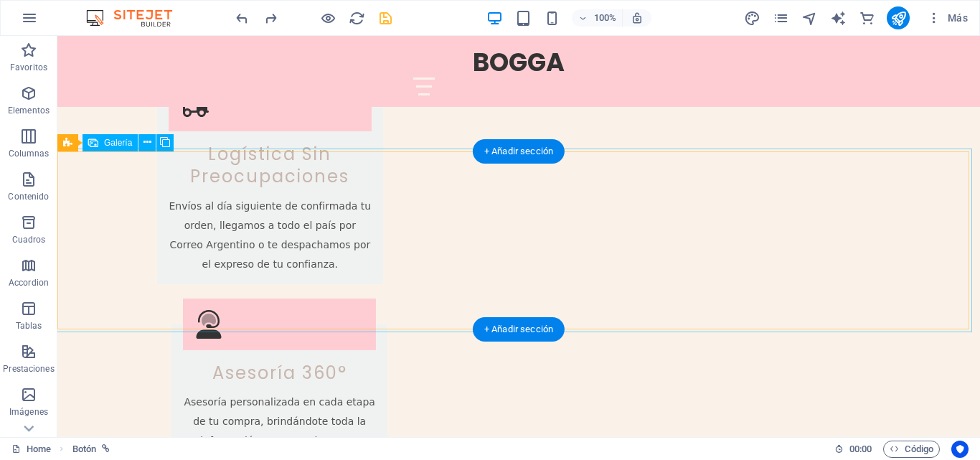
scroll to position [1985, 0]
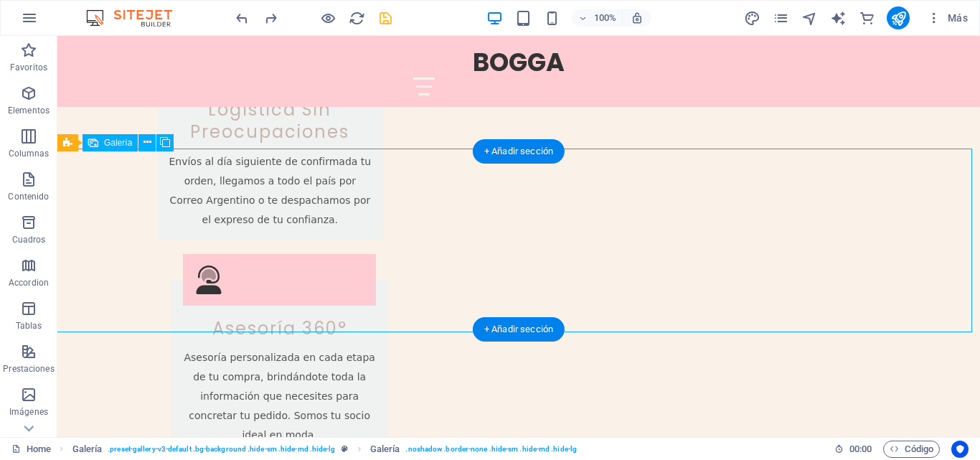
select select "4"
select select "px"
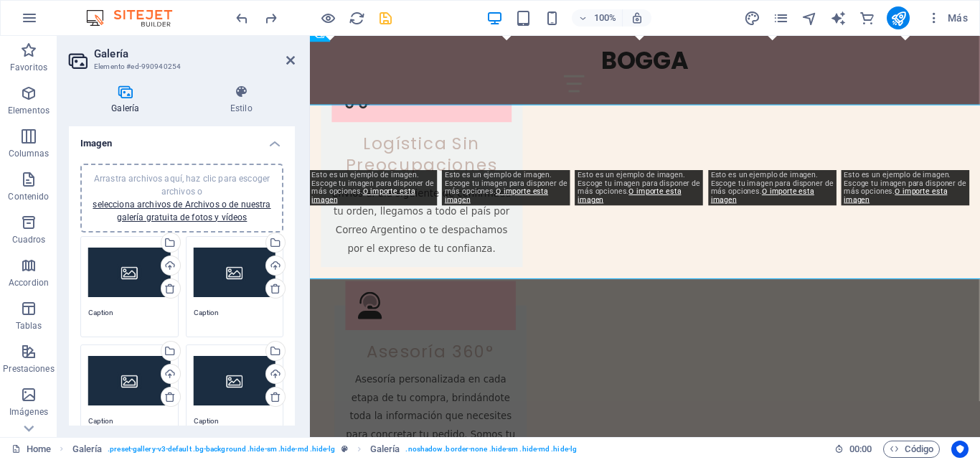
scroll to position [2025, 0]
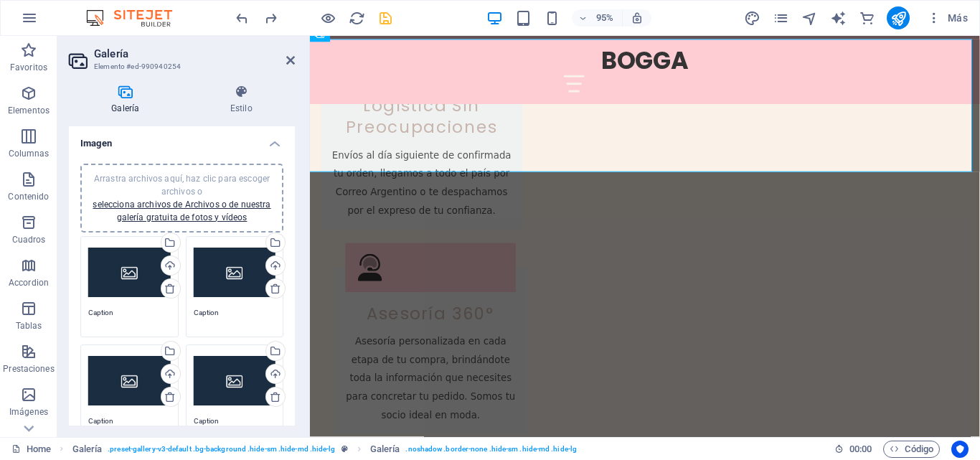
click at [137, 263] on div "Arrastra archivos aquí, haz clic para escoger archivos o selecciona archivos de…" at bounding box center [129, 272] width 82 height 57
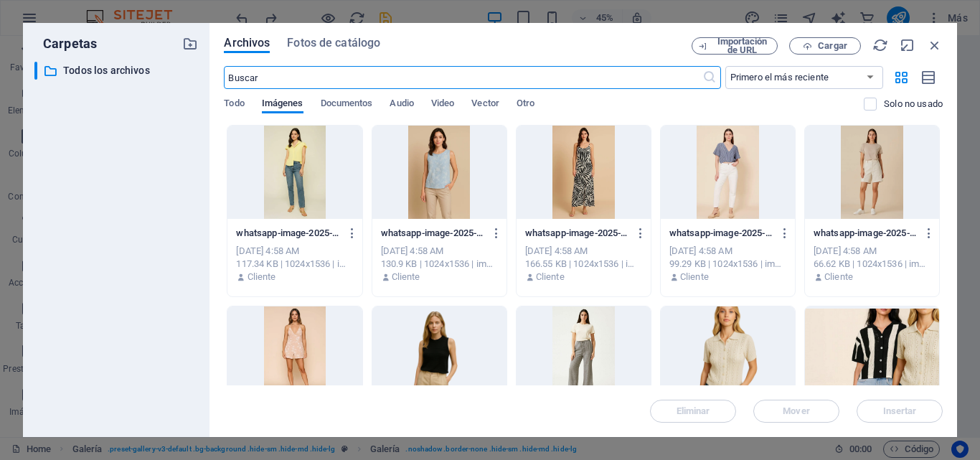
scroll to position [143, 0]
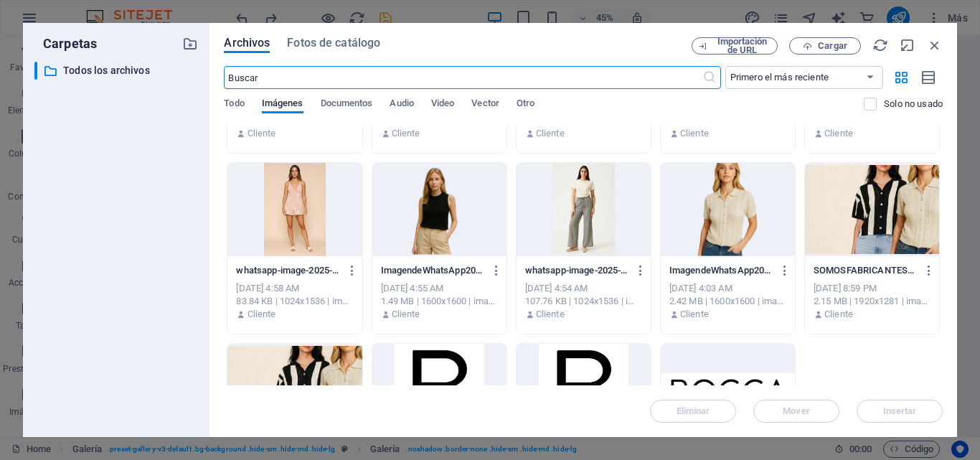
click at [439, 222] on div at bounding box center [439, 209] width 134 height 93
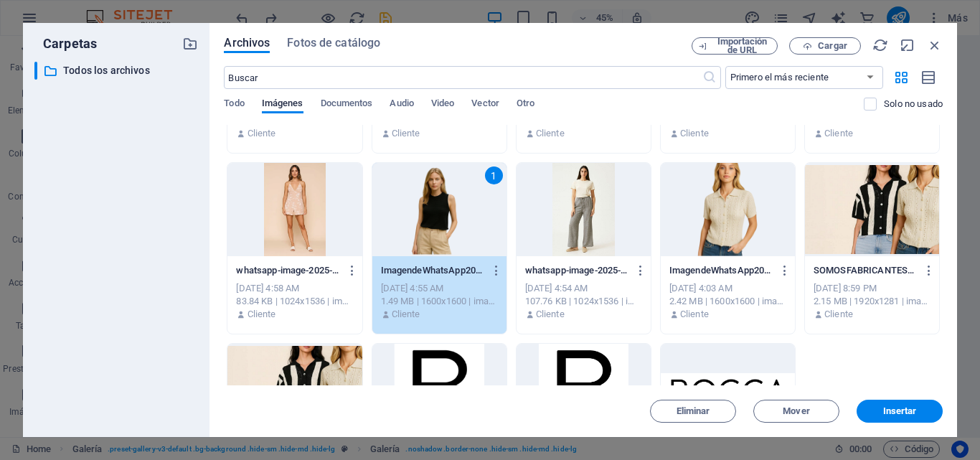
drag, startPoint x: 439, startPoint y: 222, endPoint x: 42, endPoint y: 262, distance: 399.4
click at [439, 222] on div "1" at bounding box center [439, 209] width 134 height 93
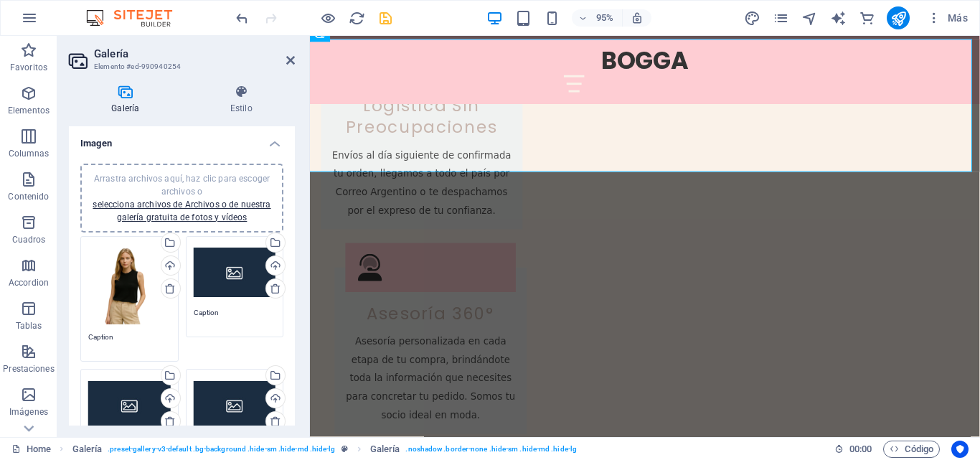
click at [230, 278] on div "Arrastra archivos aquí, haz clic para escoger archivos o selecciona archivos de…" at bounding box center [235, 272] width 82 height 57
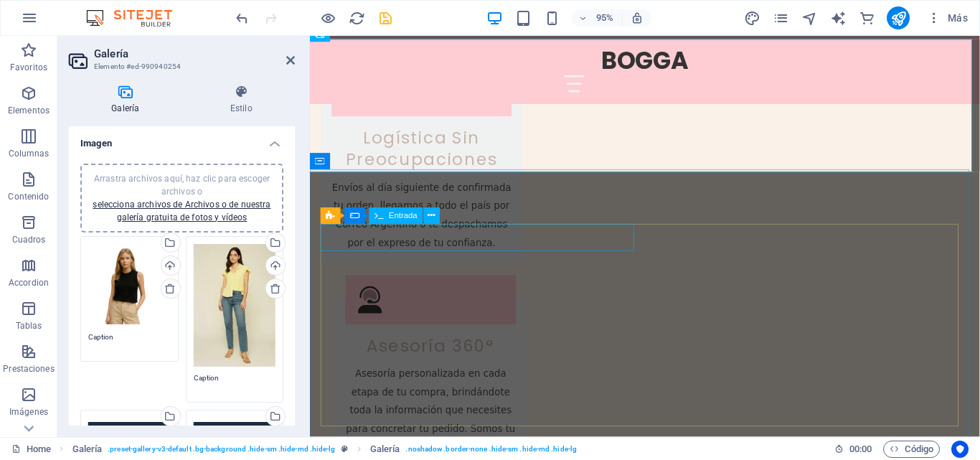
scroll to position [1954, 0]
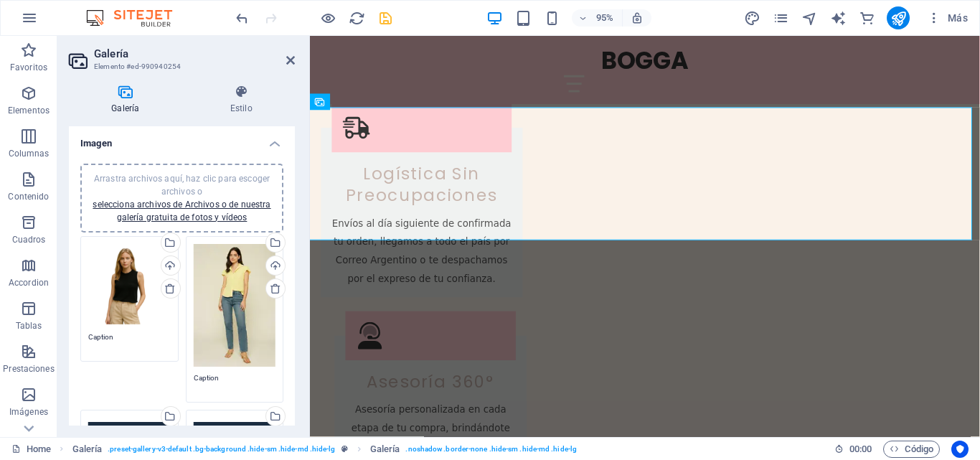
click at [237, 285] on div "Arrastra archivos aquí, haz clic para escoger archivos o selecciona archivos de…" at bounding box center [235, 305] width 82 height 123
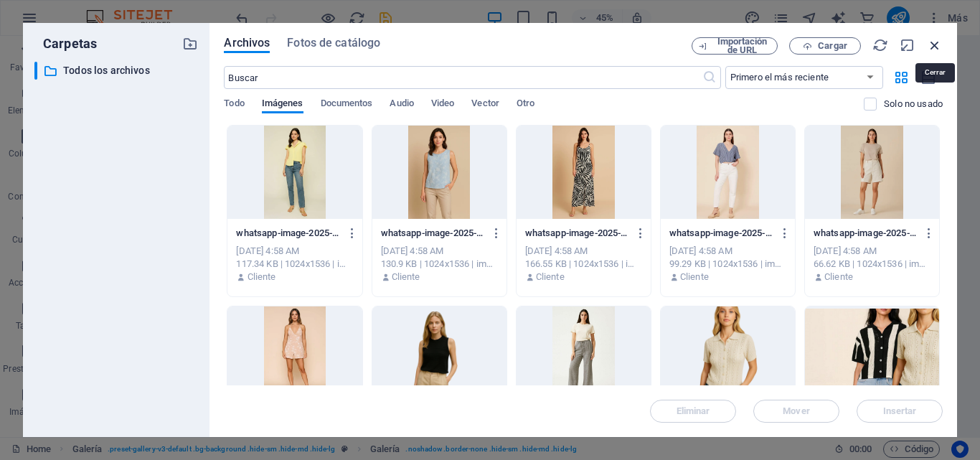
click at [929, 47] on icon "button" at bounding box center [935, 45] width 16 height 16
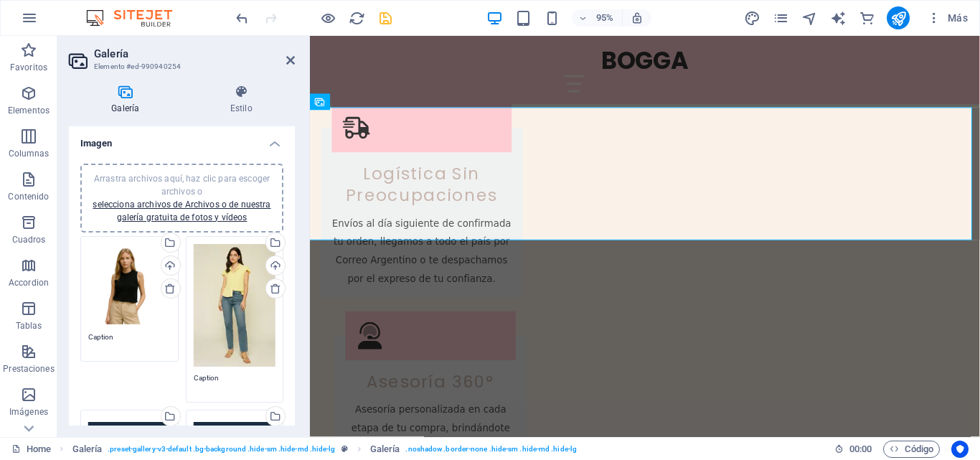
click at [227, 276] on div "Arrastra archivos aquí, haz clic para escoger archivos o selecciona archivos de…" at bounding box center [235, 305] width 82 height 123
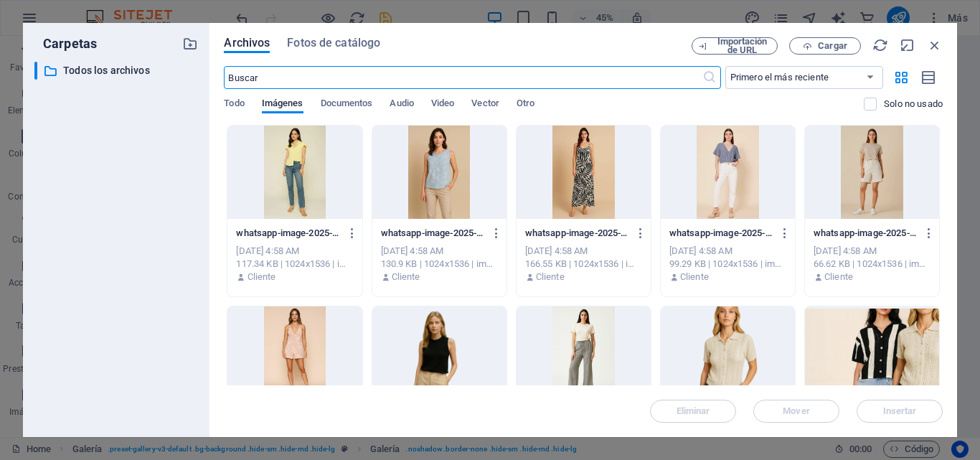
click at [227, 276] on body "bogga.com.ar Home Favoritos Elementos Columnas Contenido Cuadros Accordion Tabl…" at bounding box center [490, 230] width 980 height 460
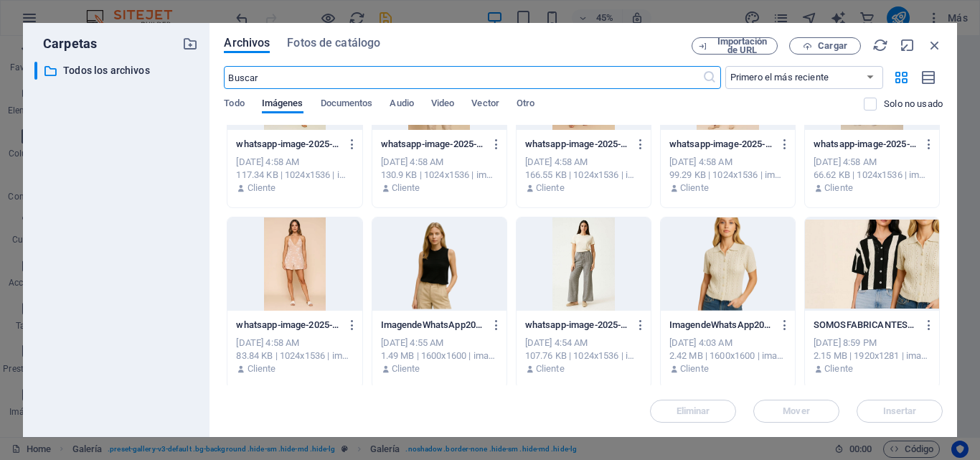
scroll to position [143, 0]
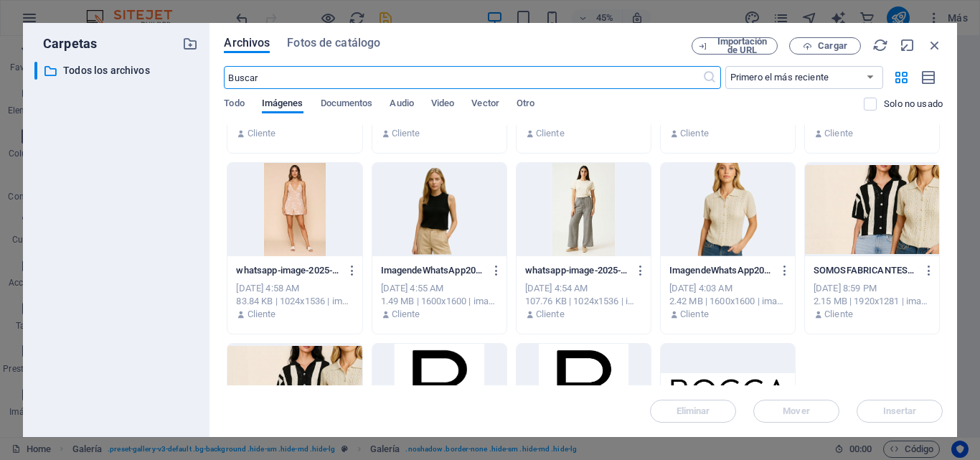
click at [576, 223] on div at bounding box center [583, 209] width 134 height 93
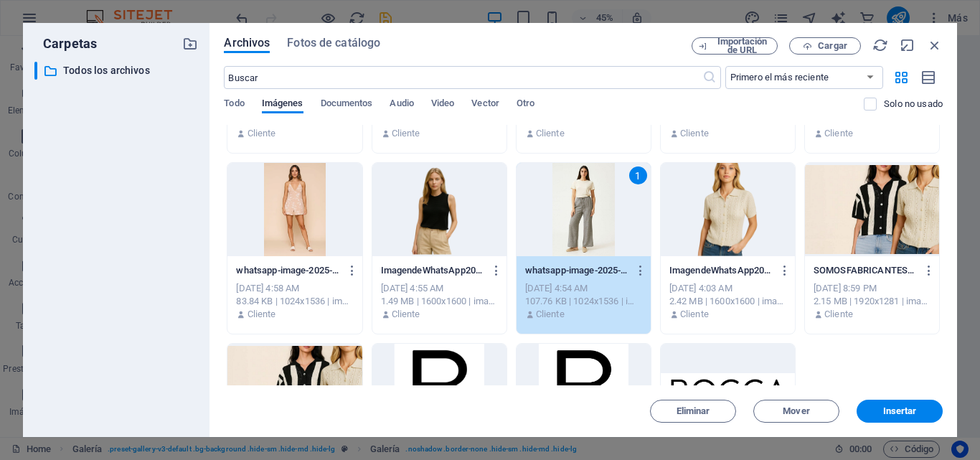
click at [576, 223] on div "1" at bounding box center [583, 209] width 134 height 93
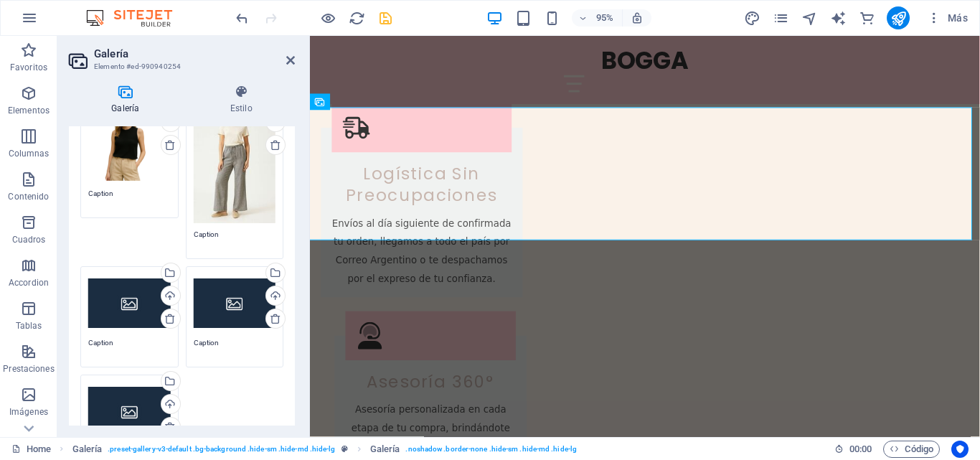
click at [115, 307] on div "Arrastra archivos aquí, haz clic para escoger archivos o selecciona archivos de…" at bounding box center [129, 302] width 82 height 57
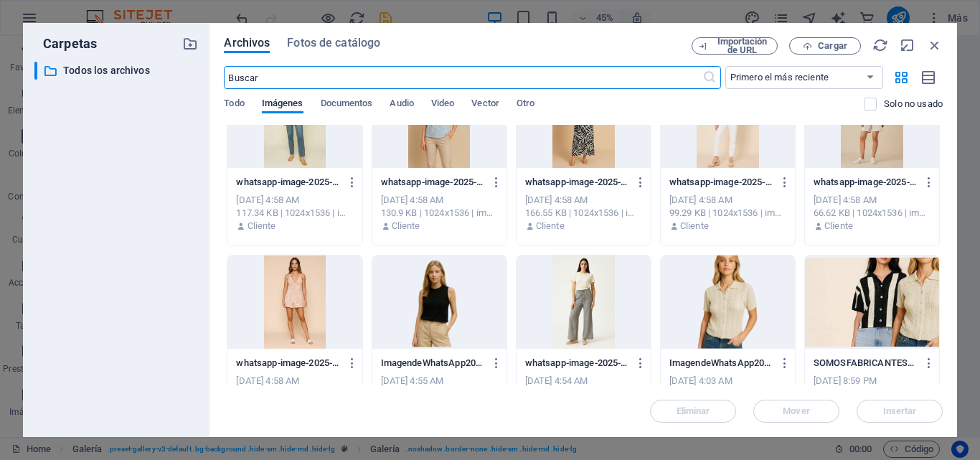
scroll to position [72, 0]
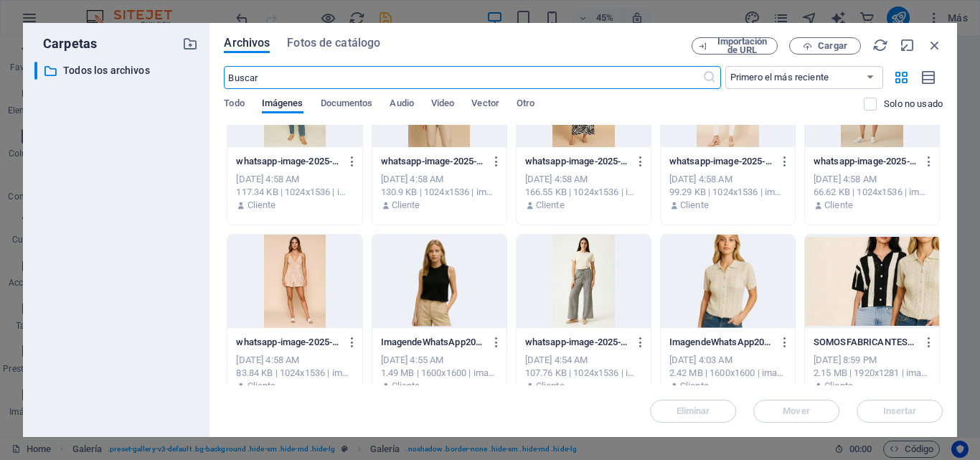
click at [736, 285] on div at bounding box center [728, 281] width 134 height 93
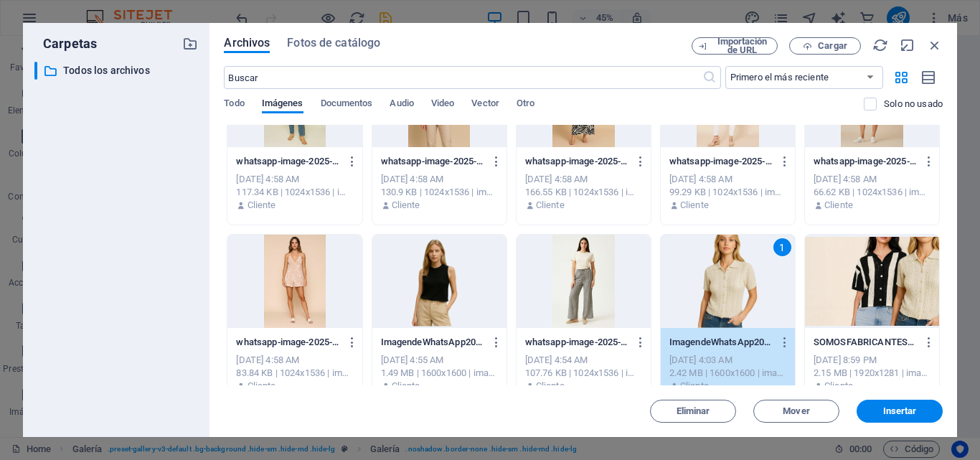
click at [736, 284] on div "1" at bounding box center [728, 281] width 134 height 93
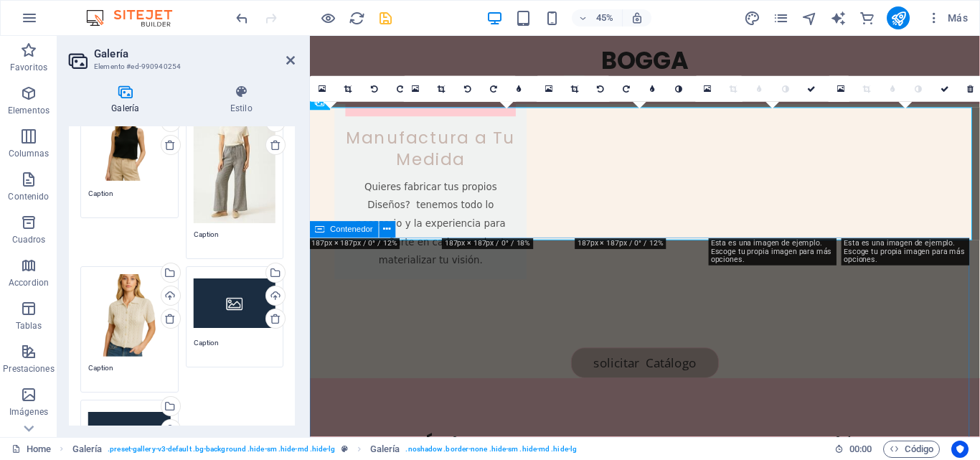
scroll to position [1954, 0]
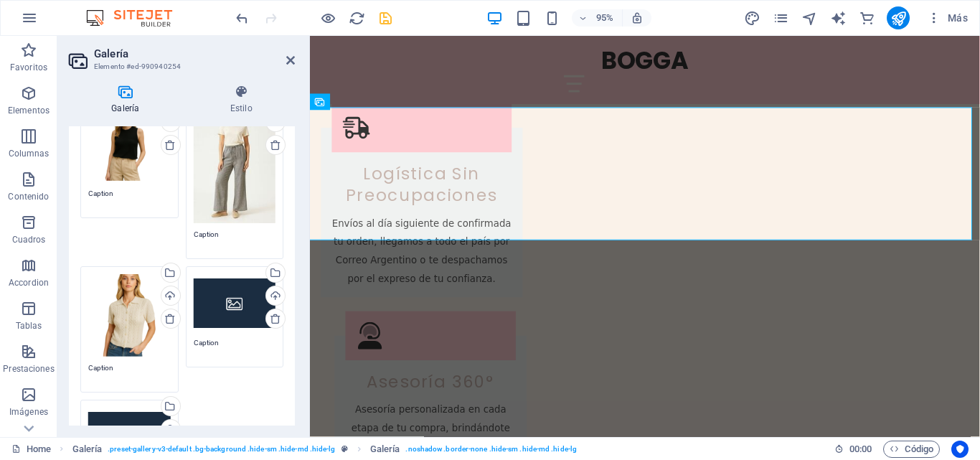
click at [223, 305] on div "Arrastra archivos aquí, haz clic para escoger archivos o selecciona archivos de…" at bounding box center [235, 302] width 82 height 57
click at [223, 305] on body "bogga.com.ar Home Favoritos Elementos Columnas Contenido Cuadros Accordion Tabl…" at bounding box center [490, 230] width 980 height 460
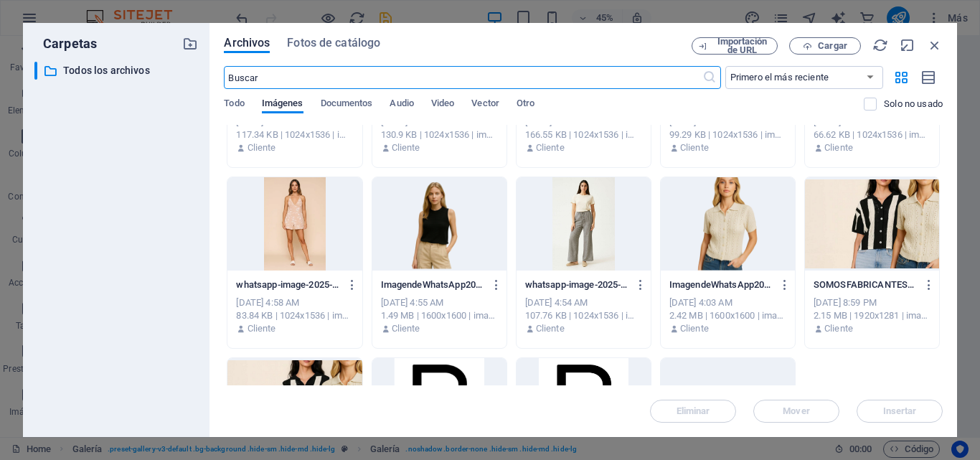
scroll to position [0, 0]
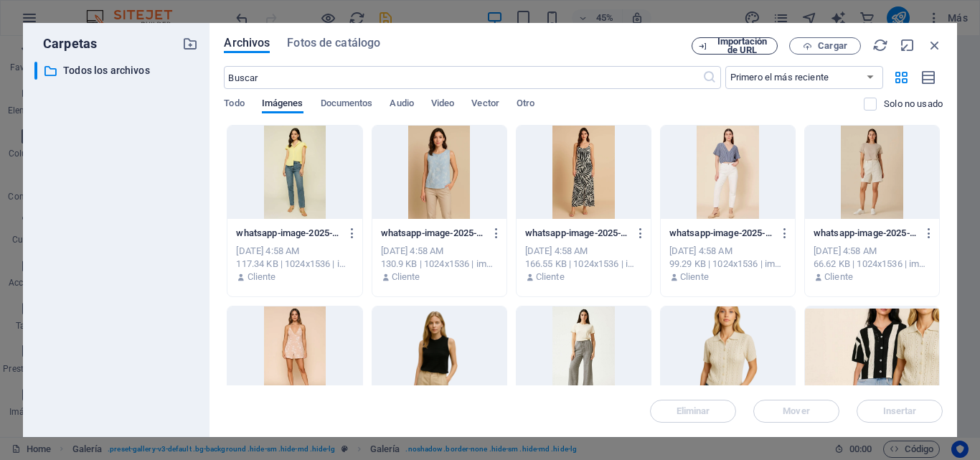
click at [757, 48] on span "Importación de URL" at bounding box center [742, 45] width 58 height 17
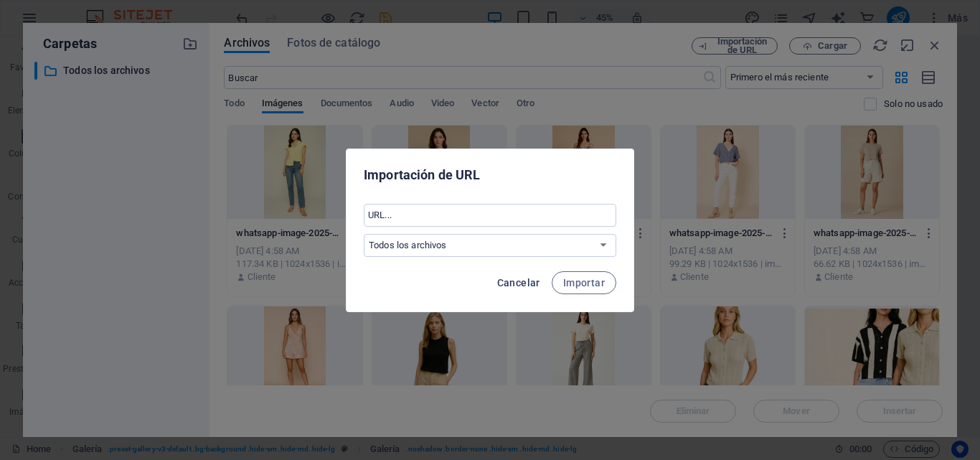
click at [525, 284] on span "Cancelar" at bounding box center [518, 282] width 43 height 11
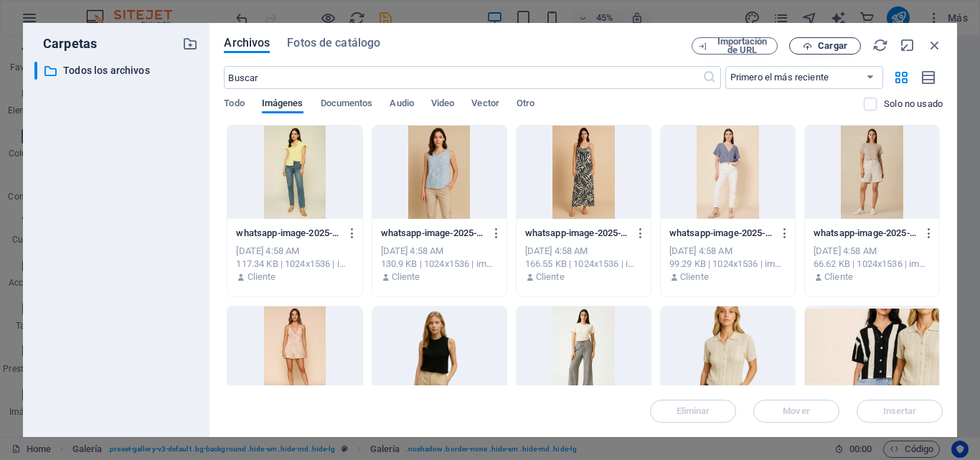
click at [820, 45] on span "Cargar" at bounding box center [832, 46] width 29 height 9
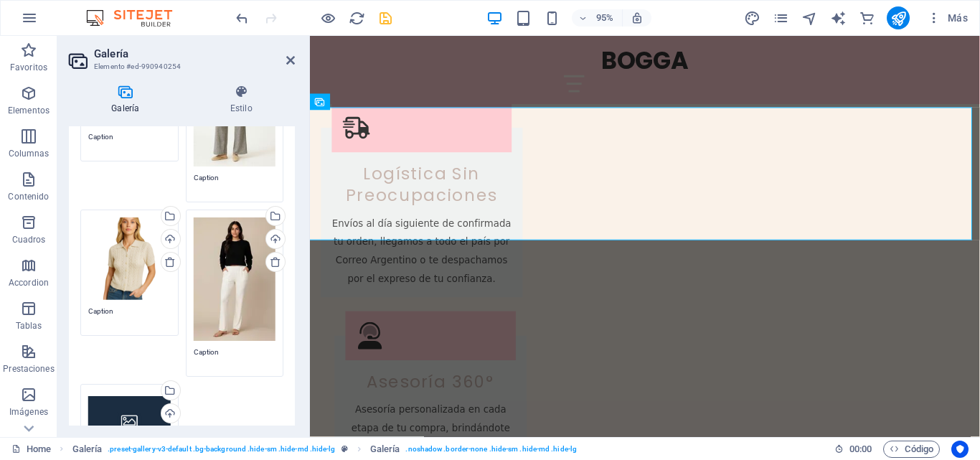
scroll to position [287, 0]
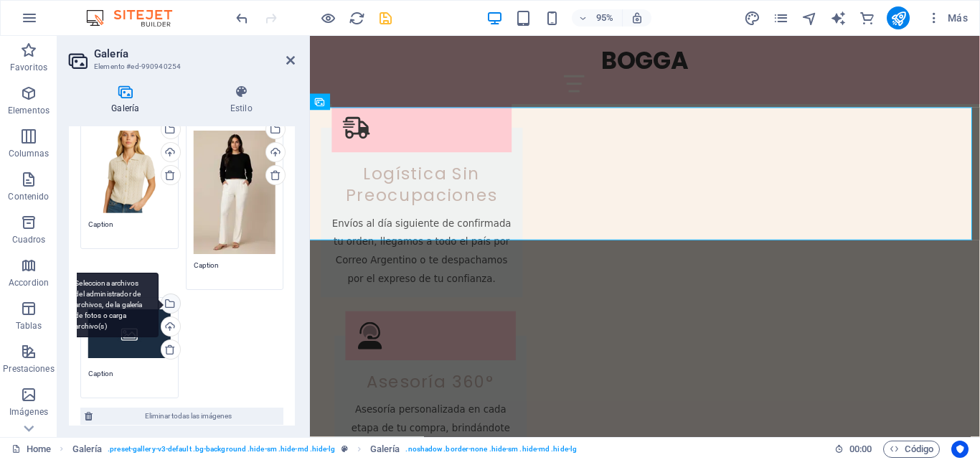
click at [128, 328] on div "Selecciona archivos del administrador de archivos, de la galería de fotos o car…" at bounding box center [111, 305] width 93 height 65
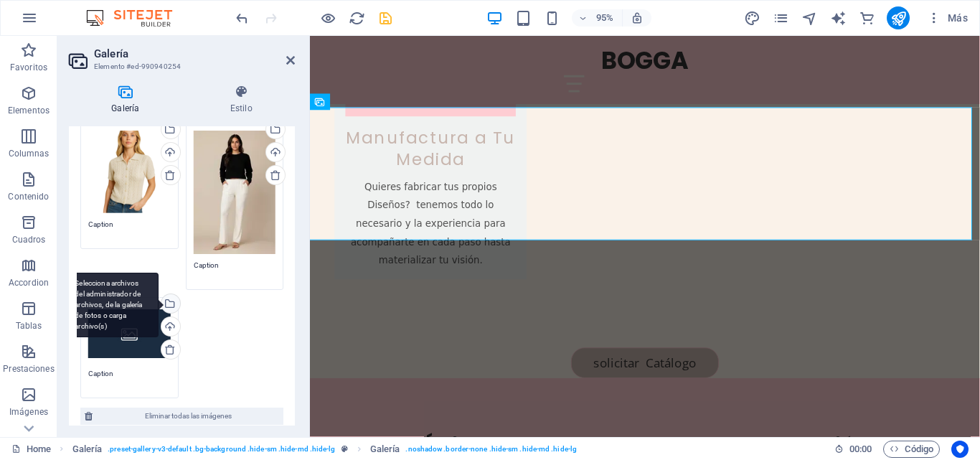
click at [128, 328] on body "bogga.com.ar Home Favoritos Elementos Columnas Contenido Cuadros Accordion Tabl…" at bounding box center [490, 230] width 980 height 460
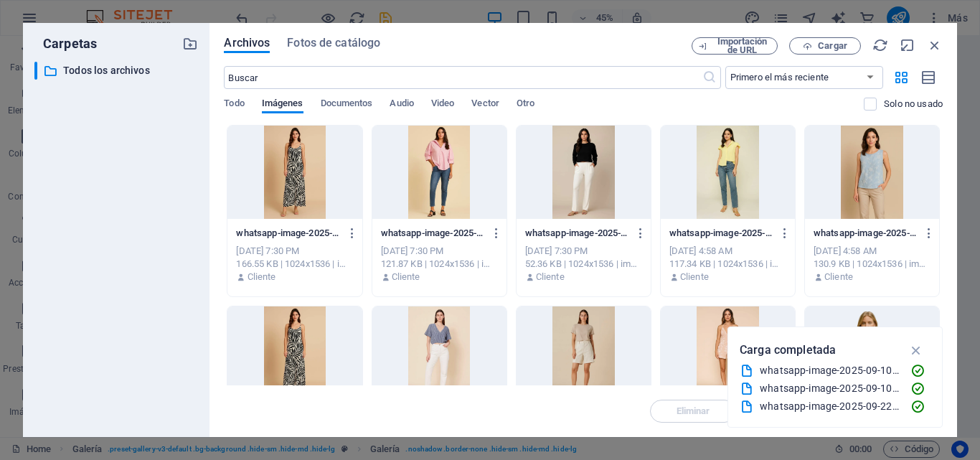
click at [437, 169] on div at bounding box center [439, 172] width 134 height 93
click at [437, 168] on div at bounding box center [439, 172] width 134 height 93
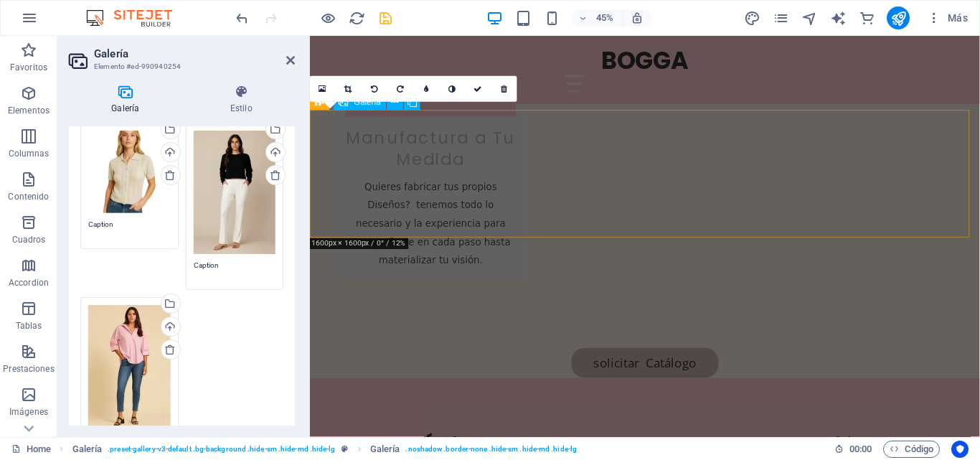
scroll to position [1954, 0]
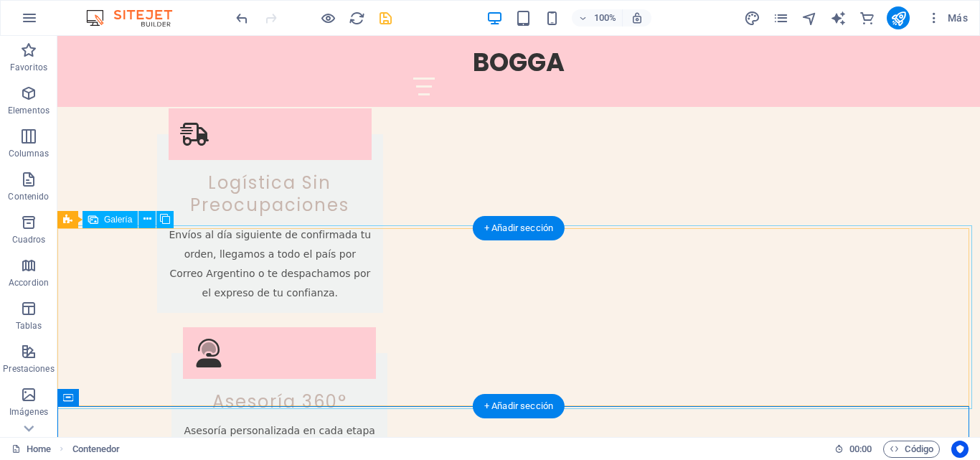
scroll to position [1842, 0]
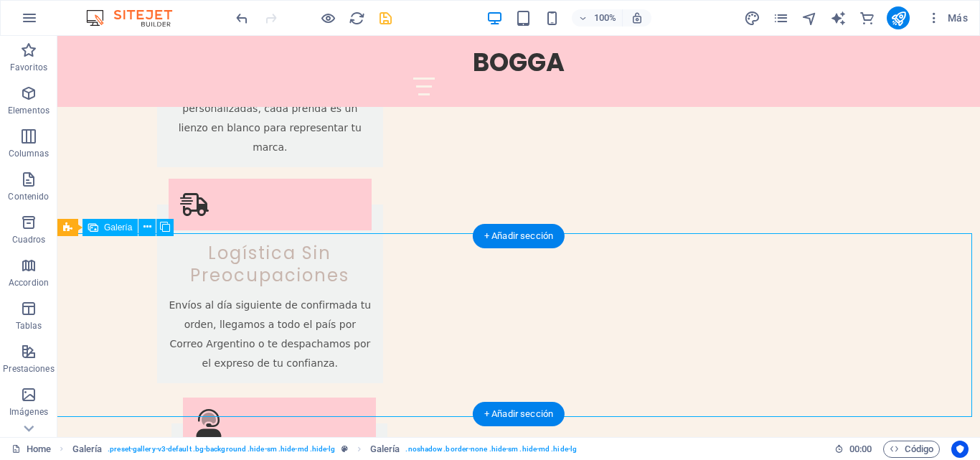
scroll to position [1985, 0]
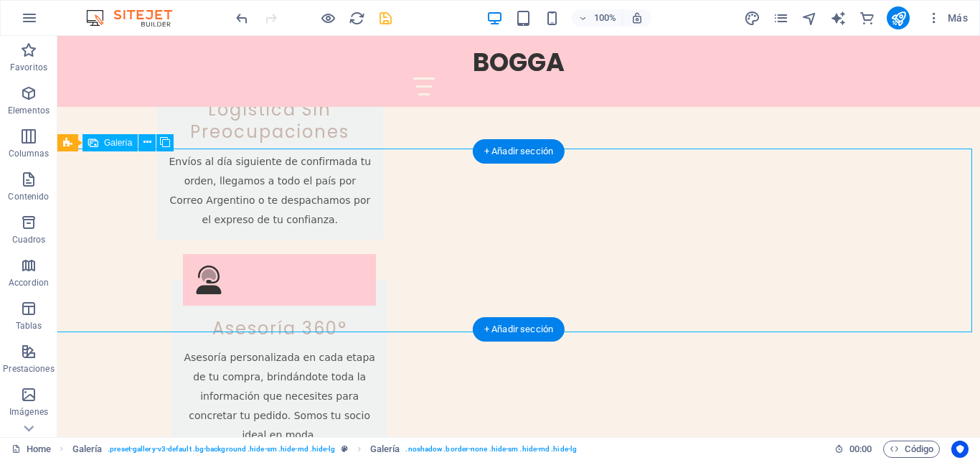
select select "4"
select select "px"
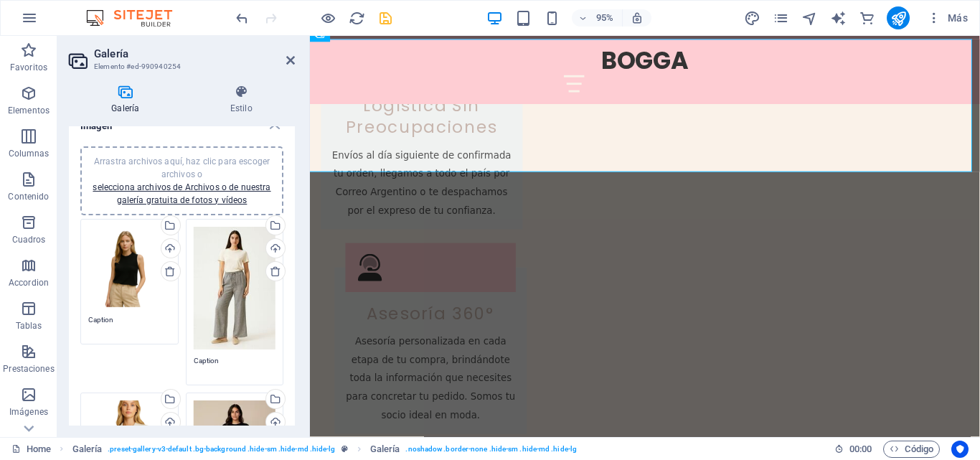
scroll to position [0, 0]
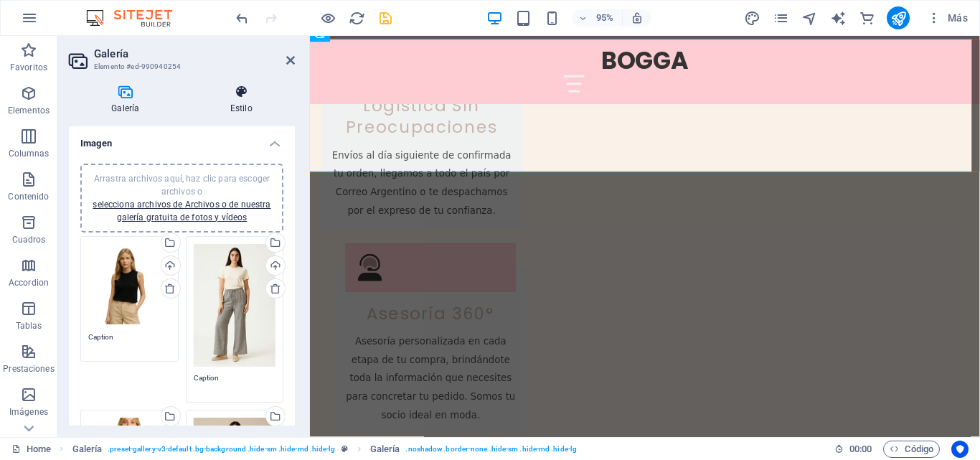
click at [243, 100] on h4 "Estilo" at bounding box center [241, 100] width 107 height 30
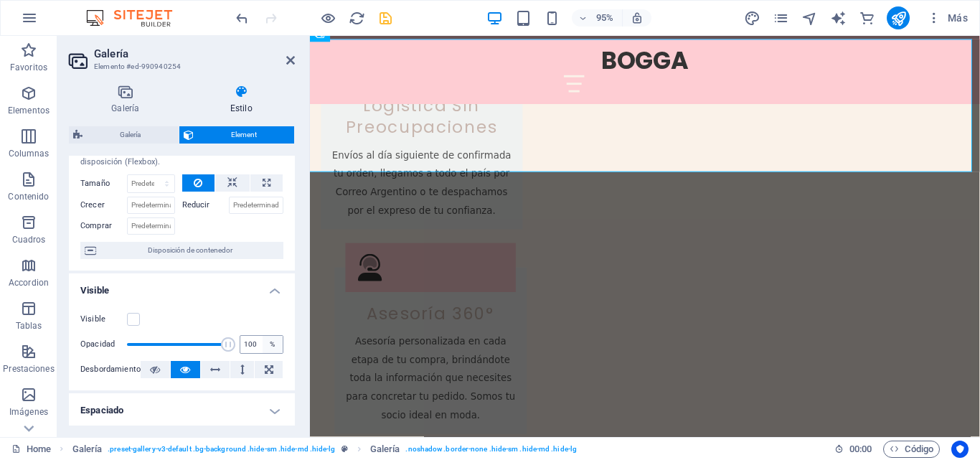
scroll to position [72, 0]
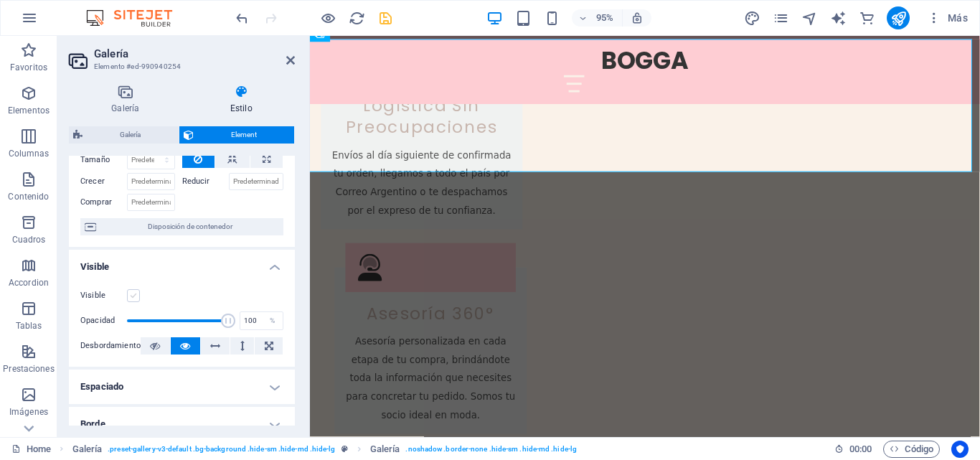
click at [136, 298] on label at bounding box center [133, 295] width 13 height 13
click at [0, 0] on input "Visible" at bounding box center [0, 0] width 0 height 0
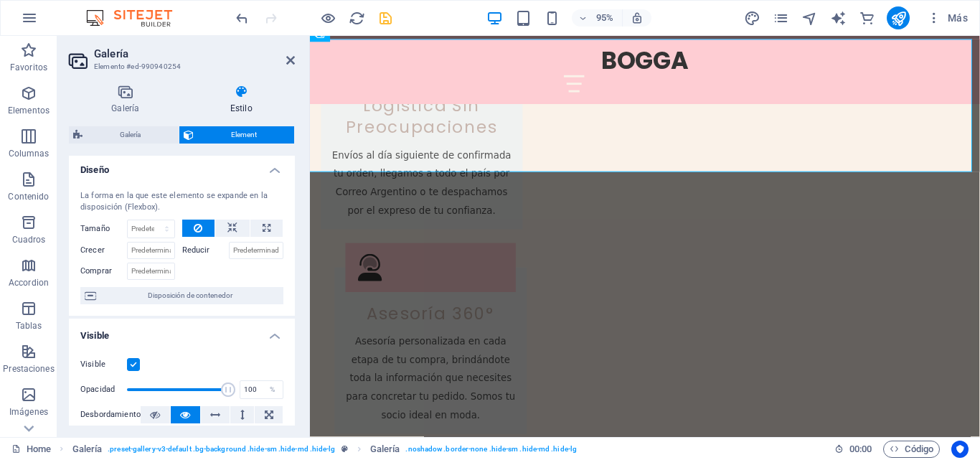
scroll to position [0, 0]
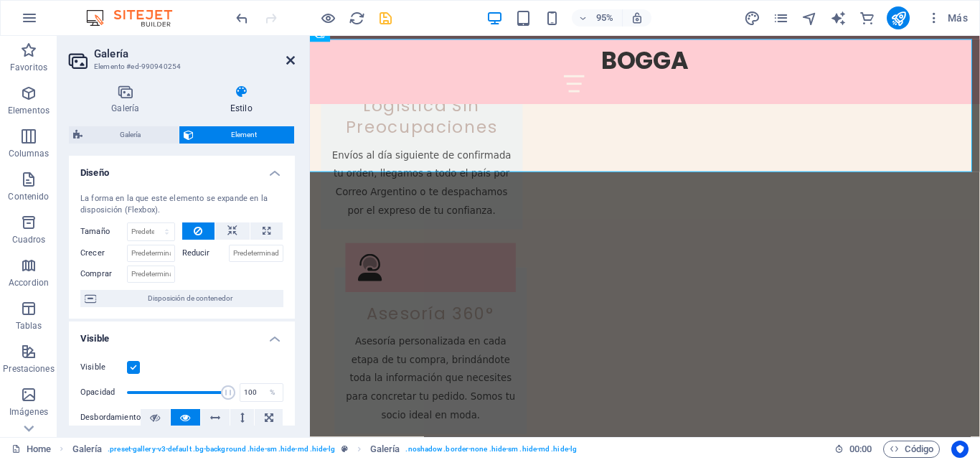
click at [287, 56] on icon at bounding box center [290, 60] width 9 height 11
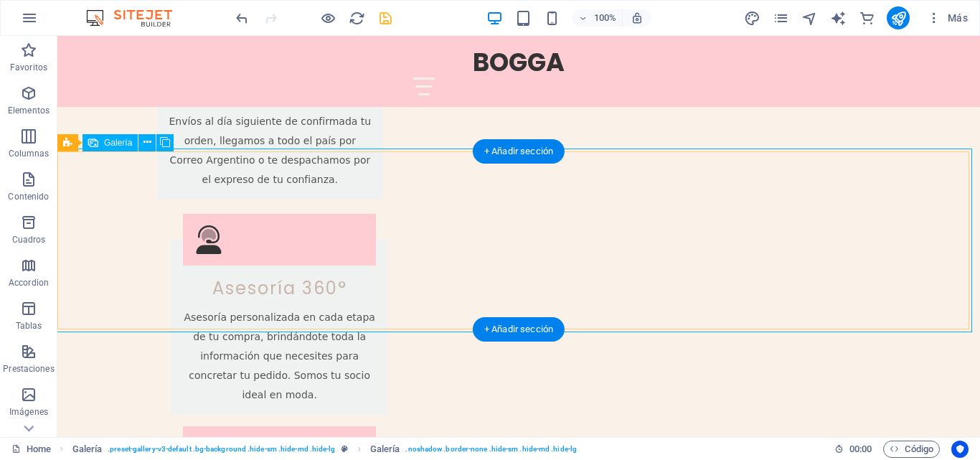
scroll to position [1985, 0]
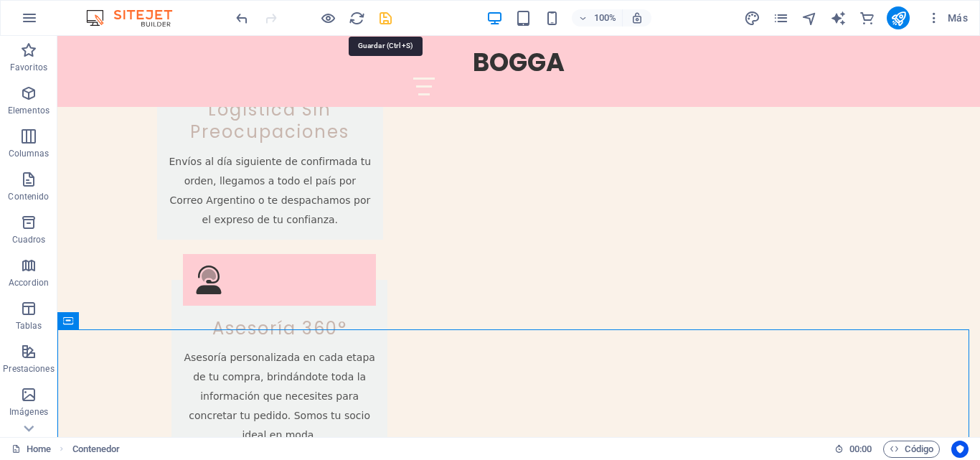
click at [387, 17] on icon "save" at bounding box center [385, 18] width 16 height 16
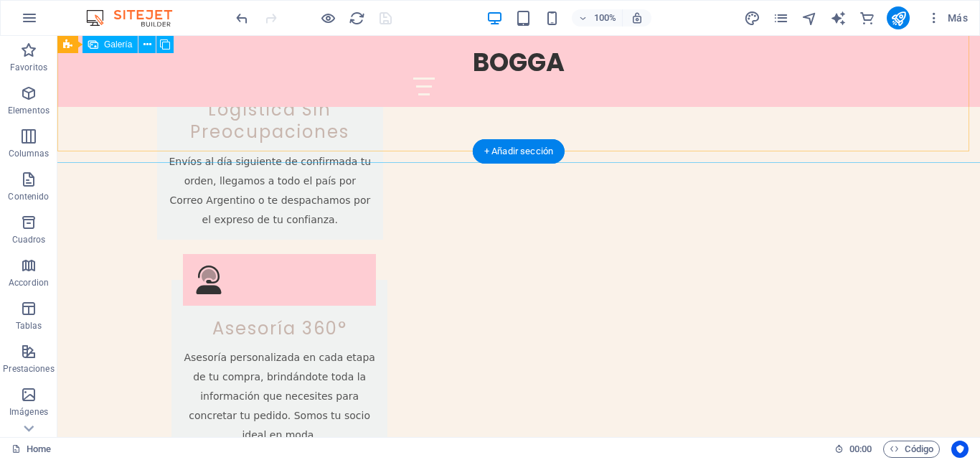
scroll to position [2057, 0]
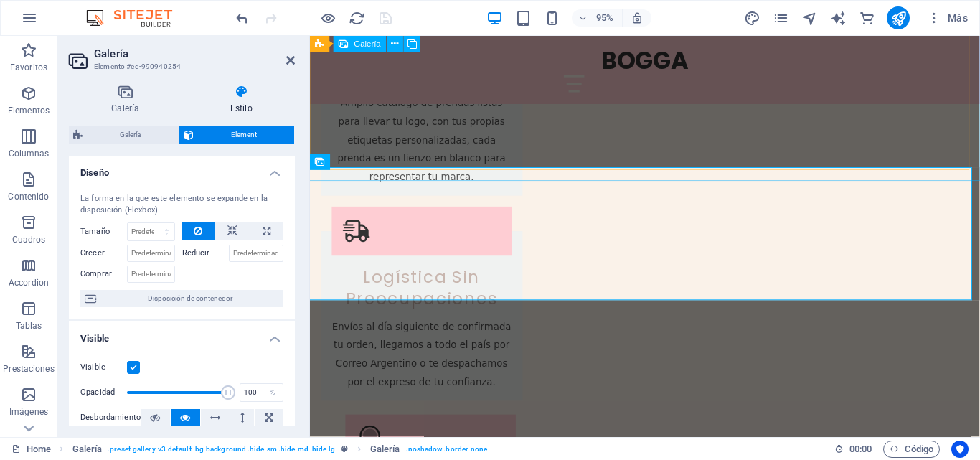
scroll to position [1810, 0]
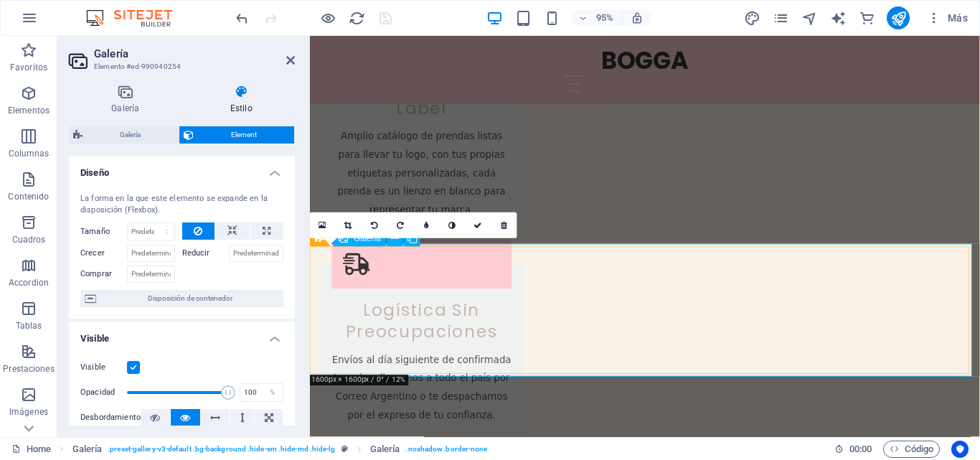
click at [472, 224] on link at bounding box center [478, 225] width 26 height 26
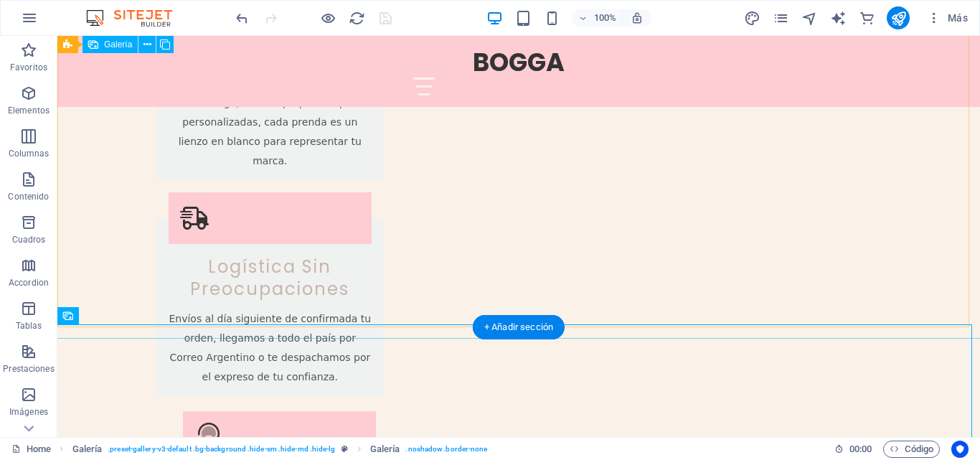
scroll to position [1914, 0]
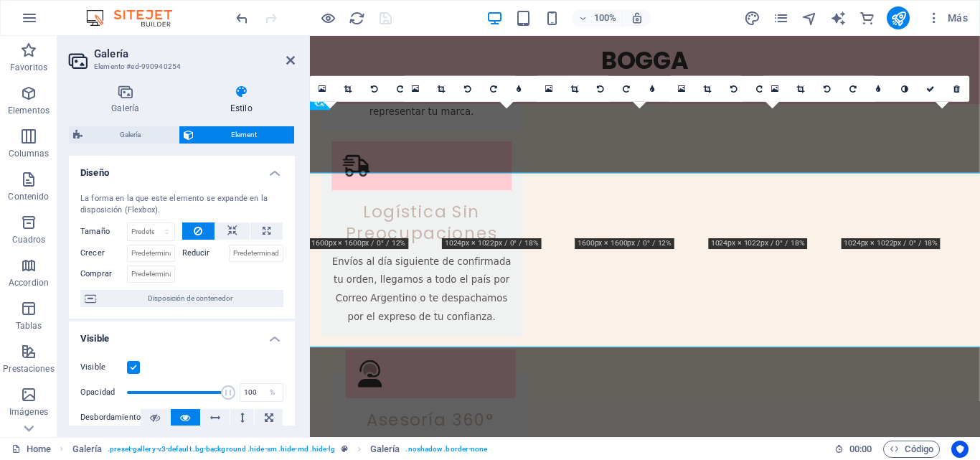
scroll to position [1954, 0]
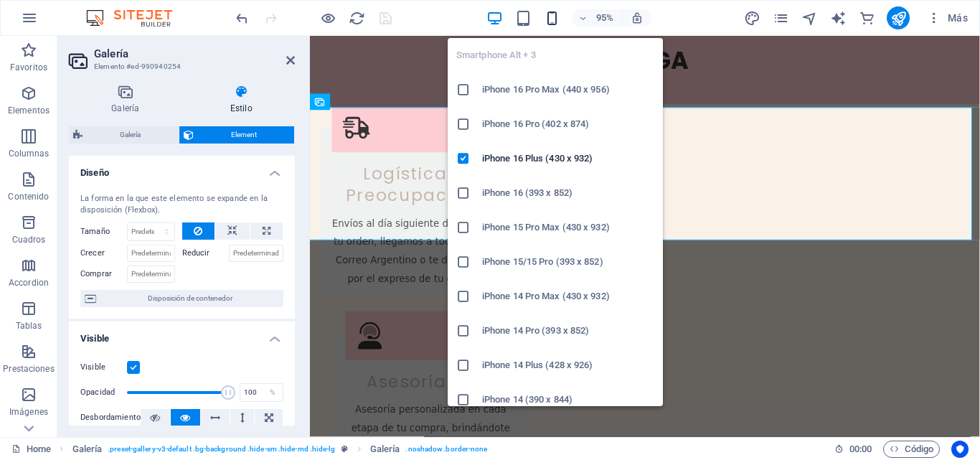
click at [551, 19] on icon "button" at bounding box center [552, 18] width 16 height 16
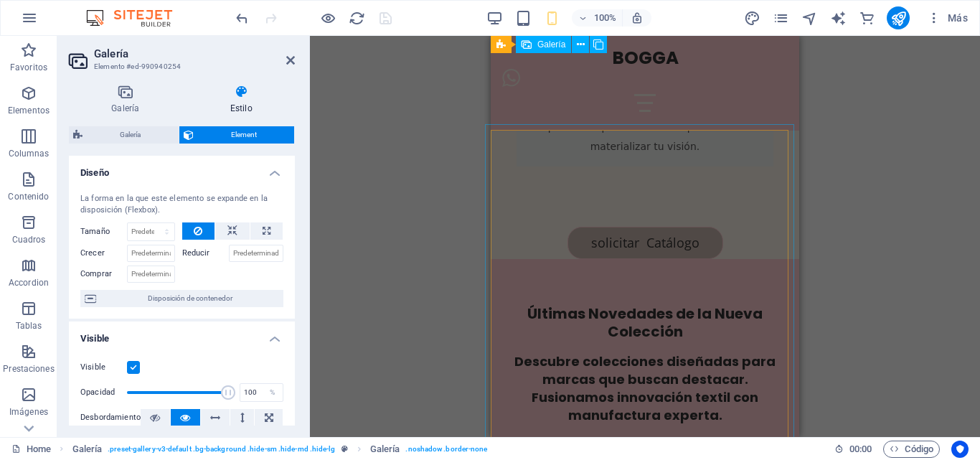
scroll to position [2264, 0]
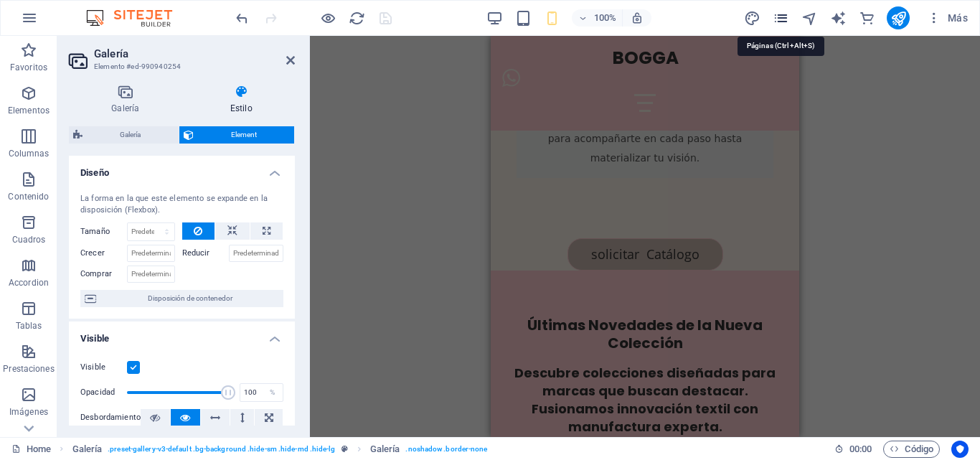
click at [780, 18] on icon "pages" at bounding box center [780, 18] width 16 height 16
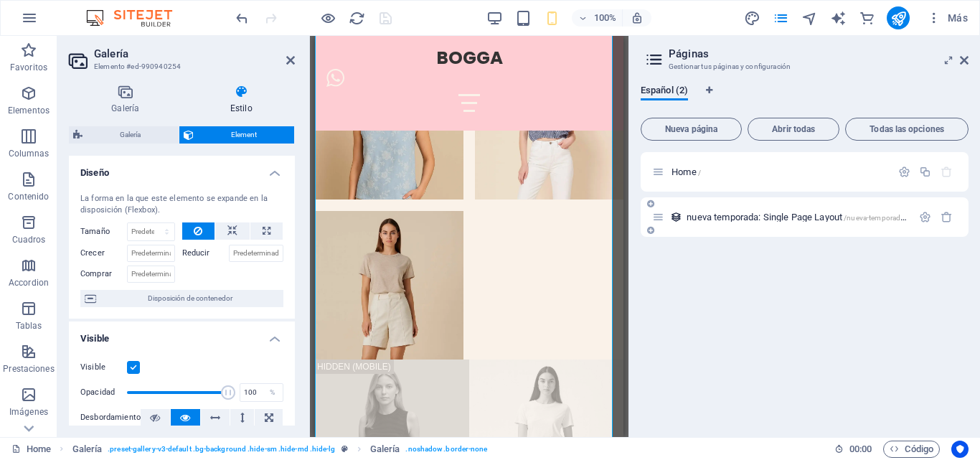
click at [662, 219] on icon at bounding box center [658, 217] width 12 height 12
click at [786, 309] on div "Home / nueva temporada: Single Page Layout /nueva-temporada-item" at bounding box center [804, 288] width 328 height 273
click at [786, 122] on button "Abrir todas" at bounding box center [793, 129] width 92 height 23
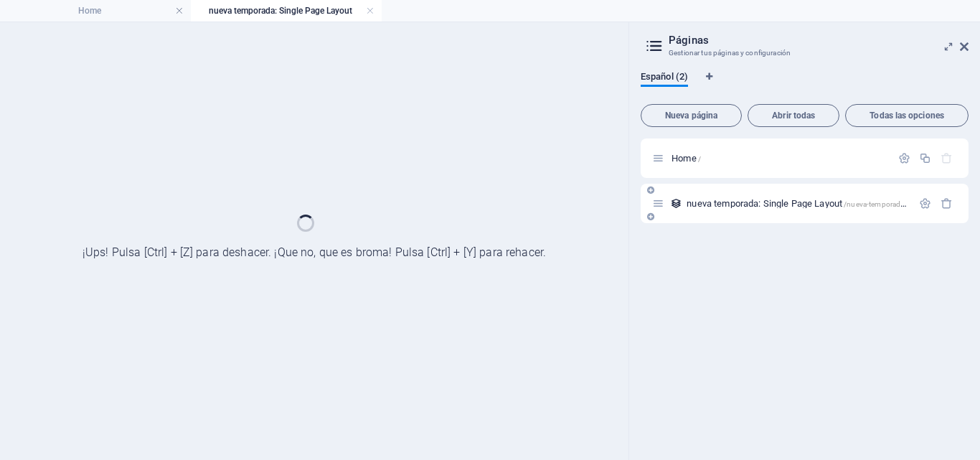
scroll to position [0, 0]
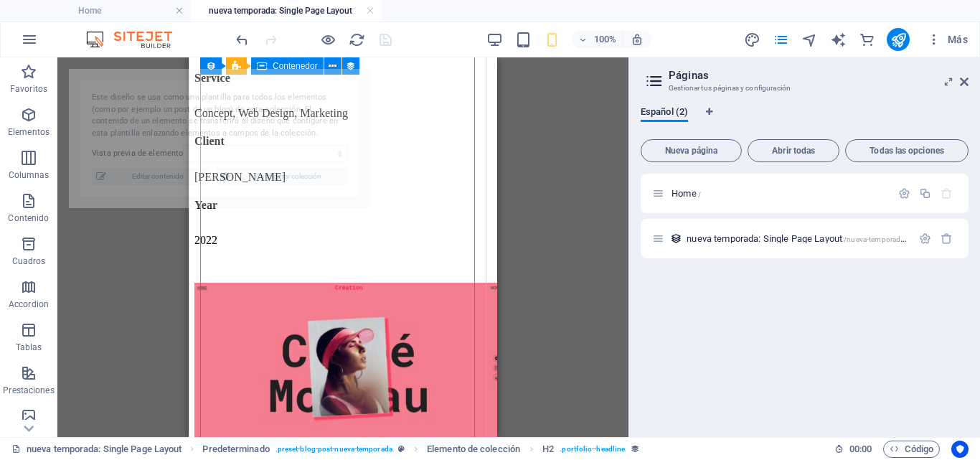
select select "68dabbebcc1c6716840b901c"
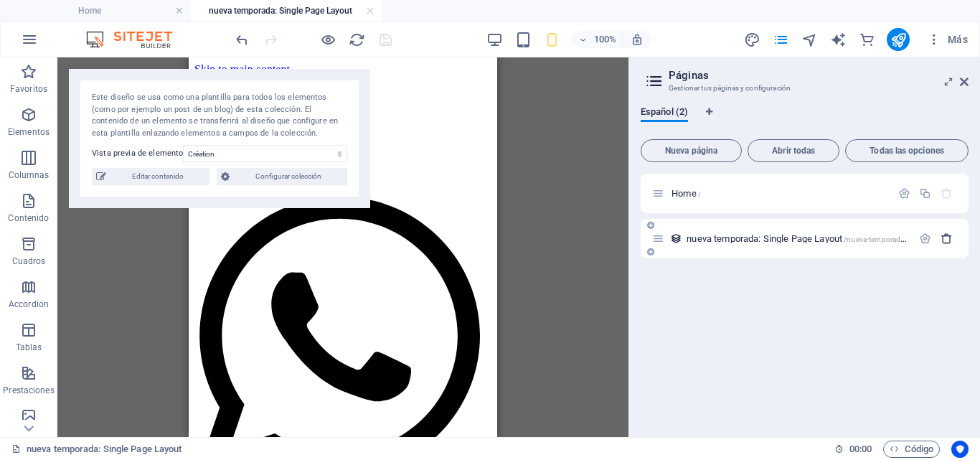
click at [948, 236] on icon "button" at bounding box center [946, 238] width 12 height 12
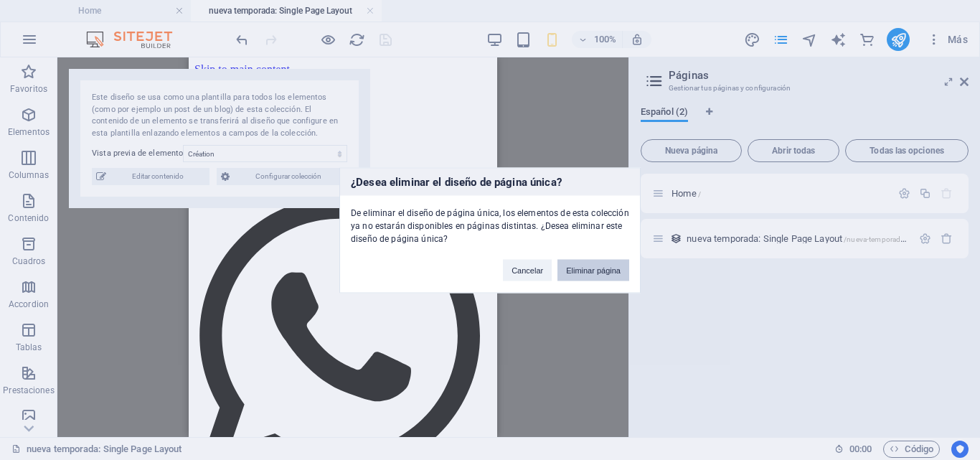
click at [602, 273] on button "Eliminar página" at bounding box center [593, 270] width 72 height 22
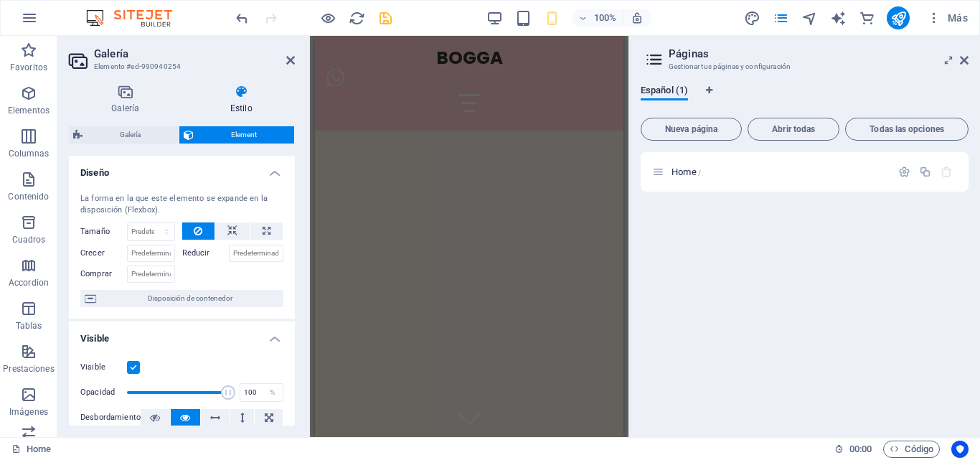
scroll to position [2946, 0]
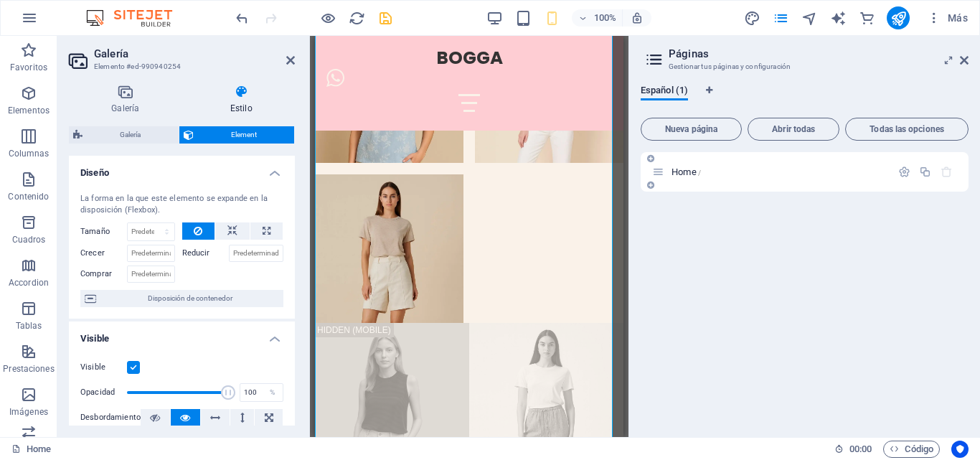
click at [706, 179] on div "Home /" at bounding box center [771, 172] width 239 height 16
click at [289, 57] on icon at bounding box center [290, 60] width 9 height 11
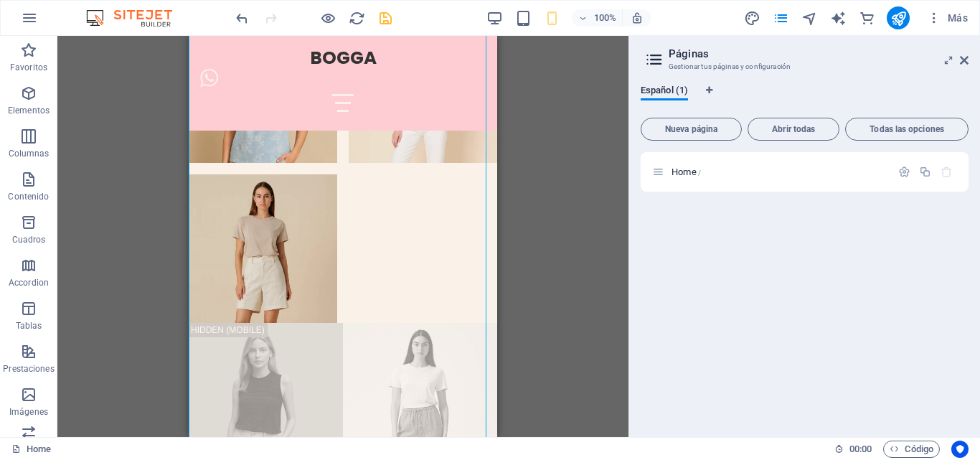
click at [661, 55] on icon at bounding box center [654, 59] width 22 height 20
click at [969, 61] on aside "Páginas Gestionar tus páginas y configuración Español (1) Nueva página Abrir to…" at bounding box center [803, 236] width 351 height 401
click at [963, 59] on icon at bounding box center [964, 60] width 9 height 11
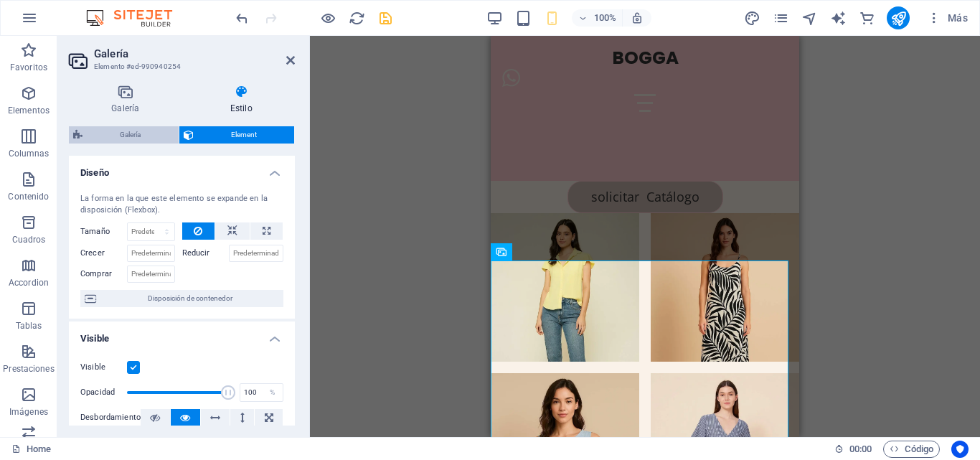
click at [144, 137] on span "Galería" at bounding box center [130, 134] width 87 height 17
select select "rem"
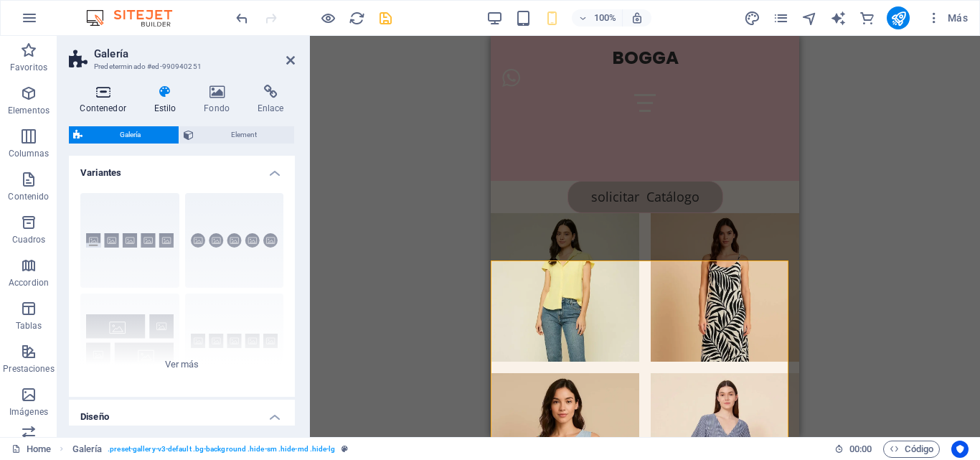
click at [96, 98] on icon at bounding box center [103, 92] width 68 height 14
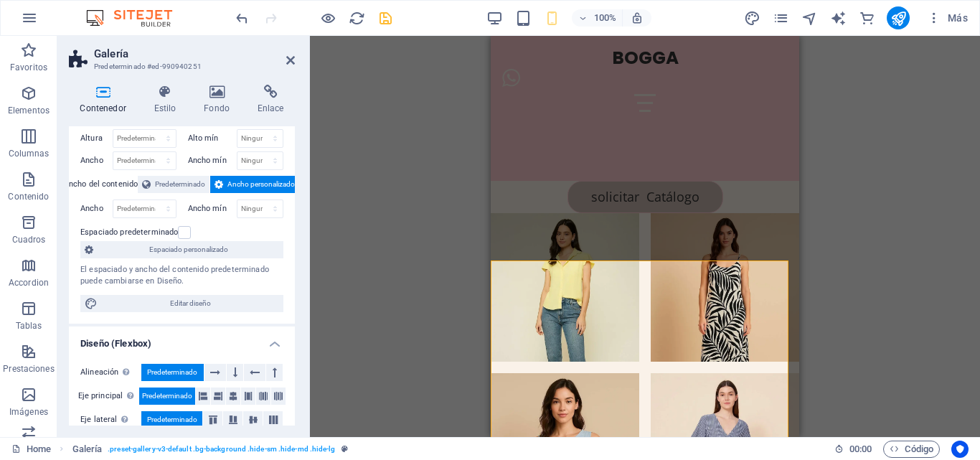
scroll to position [0, 0]
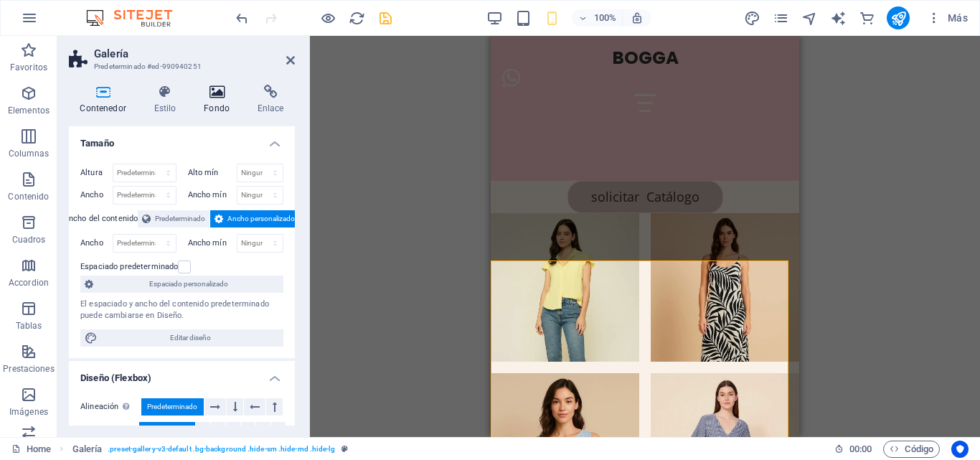
click at [207, 101] on h4 "Fondo" at bounding box center [220, 100] width 54 height 30
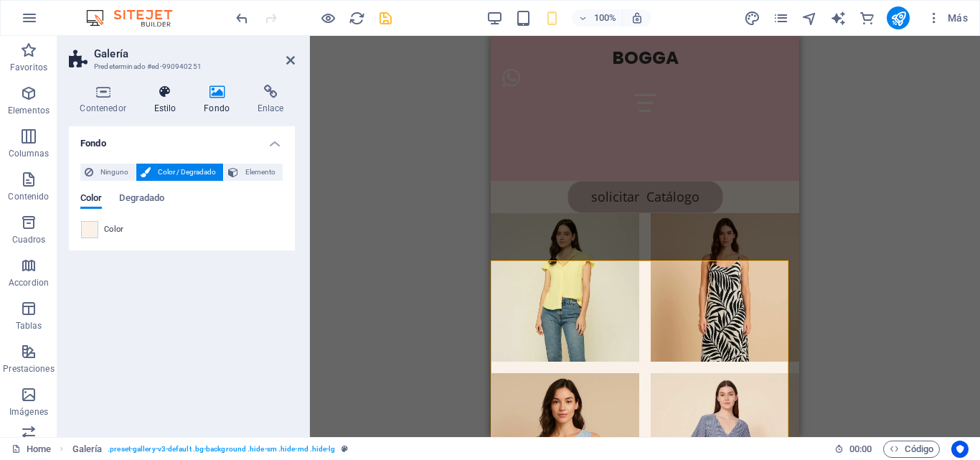
click at [166, 98] on icon at bounding box center [165, 92] width 44 height 14
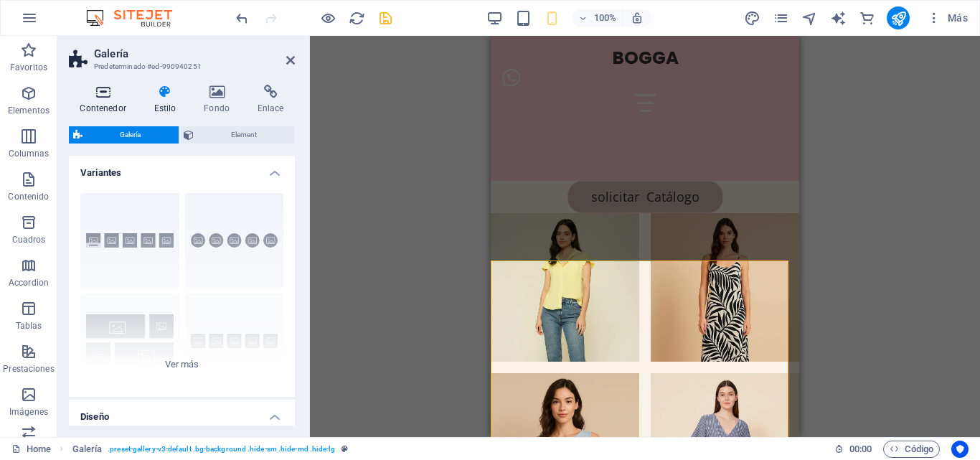
click at [98, 95] on icon at bounding box center [103, 92] width 68 height 14
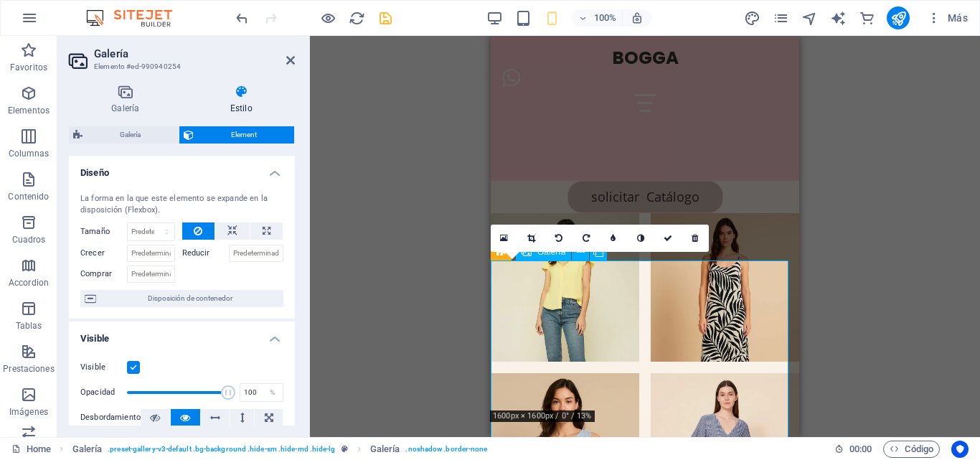
click at [529, 235] on icon at bounding box center [531, 238] width 8 height 9
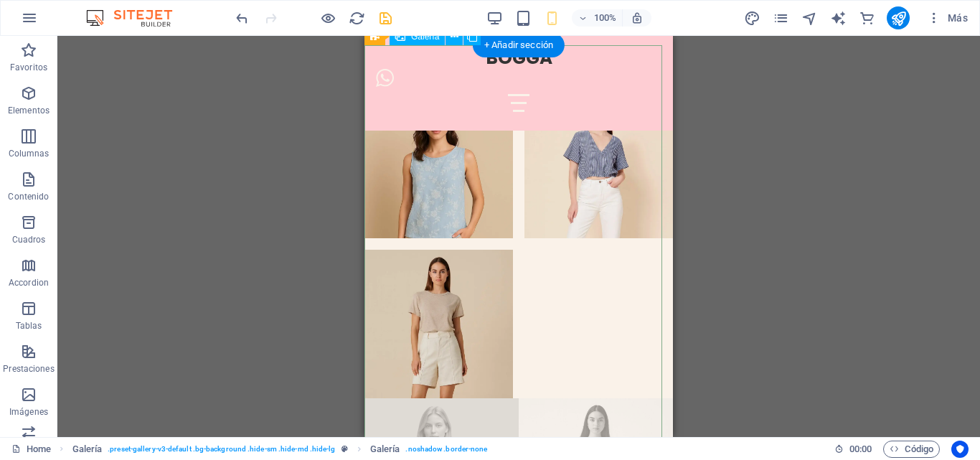
scroll to position [2875, 0]
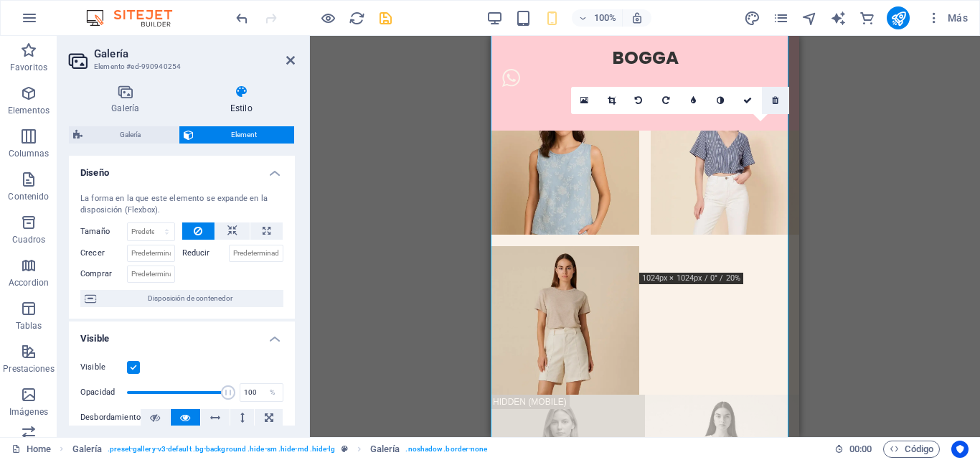
click at [777, 103] on icon at bounding box center [775, 100] width 6 height 9
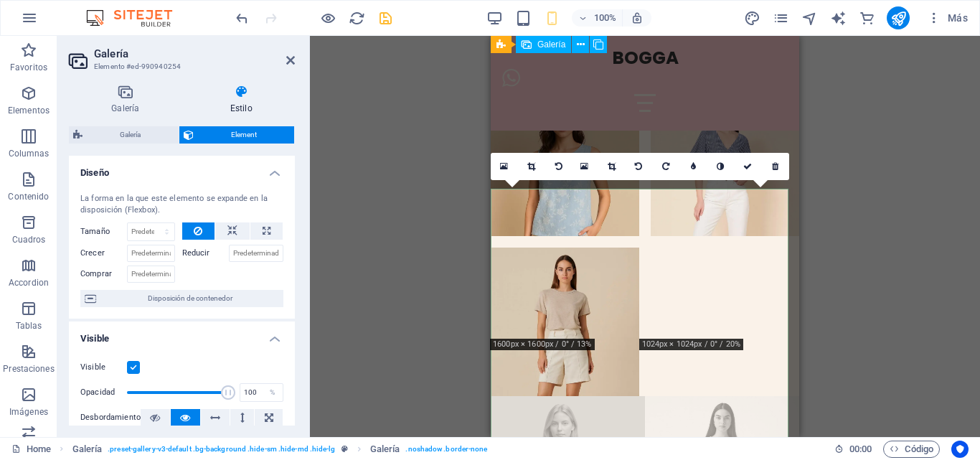
scroll to position [2659, 0]
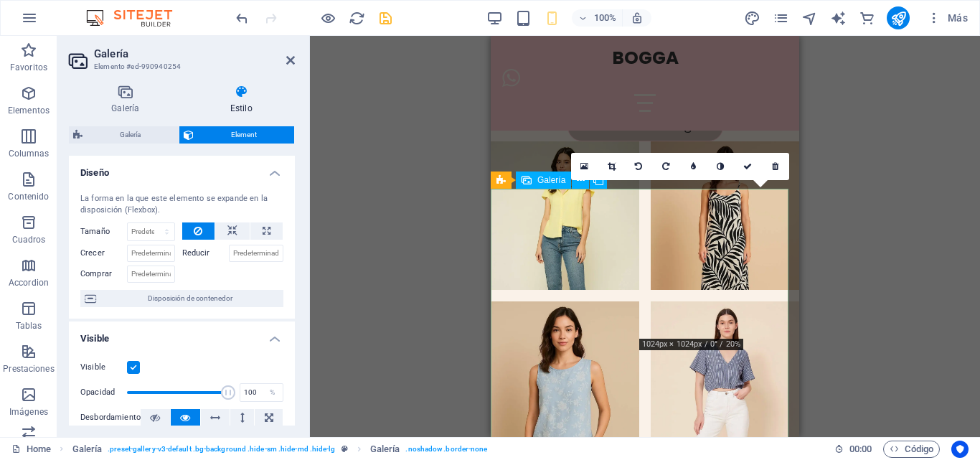
click at [774, 161] on link at bounding box center [775, 166] width 27 height 27
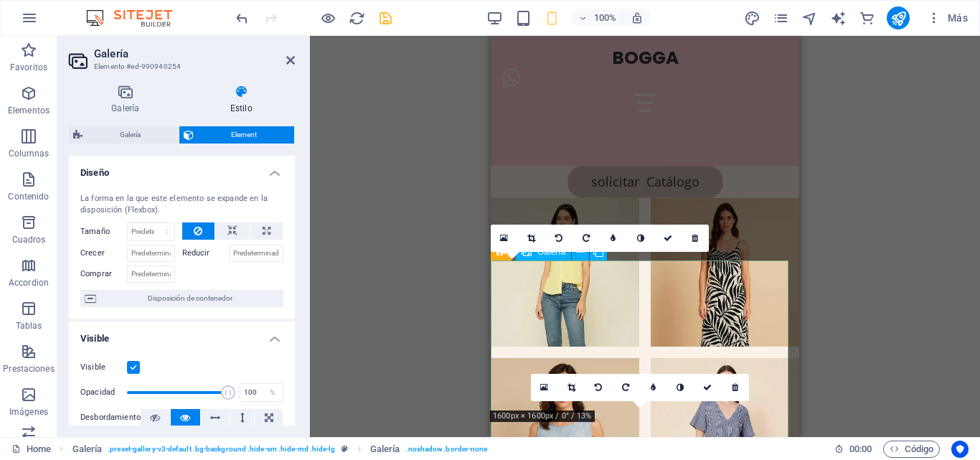
scroll to position [2588, 0]
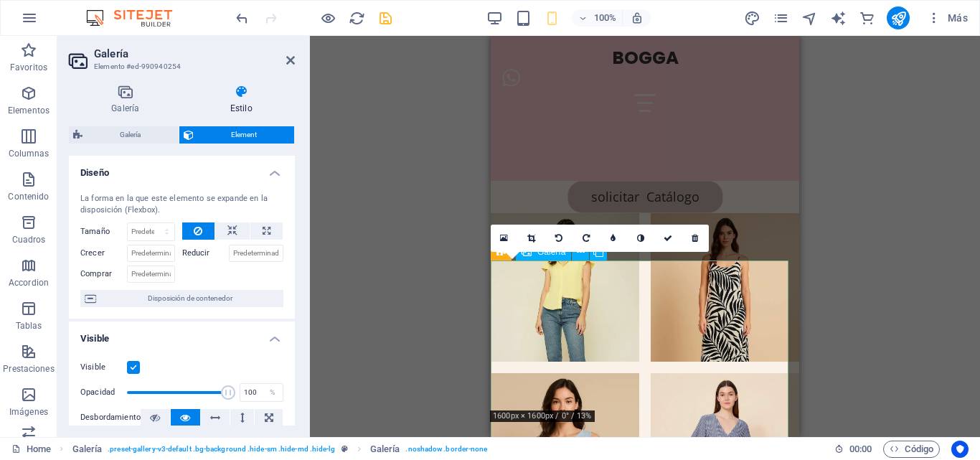
click at [696, 237] on icon at bounding box center [694, 238] width 6 height 9
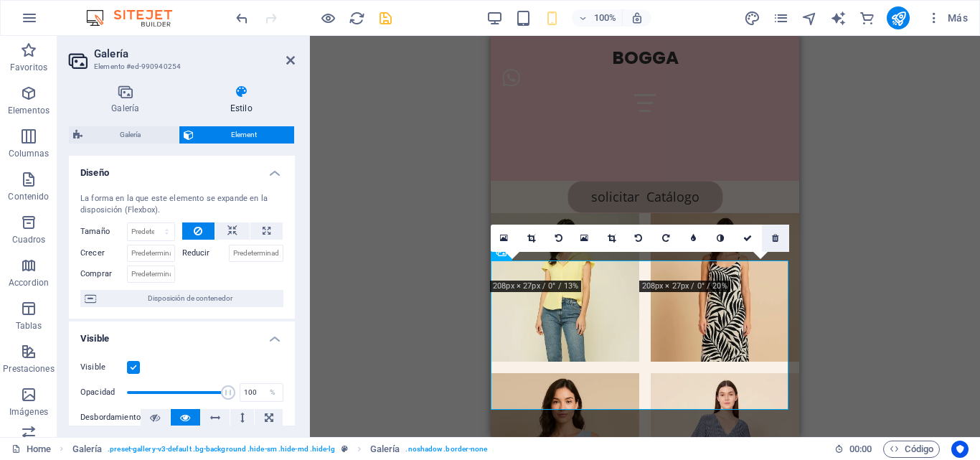
click at [773, 237] on icon at bounding box center [775, 238] width 6 height 9
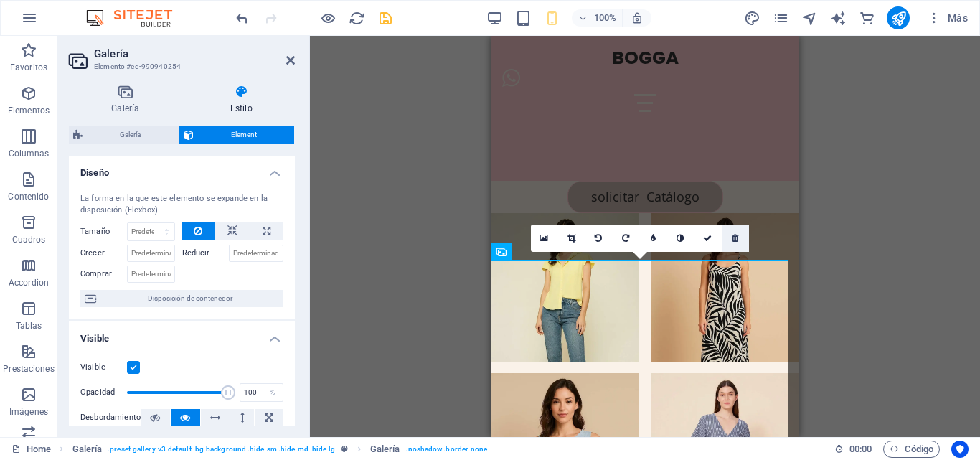
click at [734, 236] on icon at bounding box center [735, 238] width 6 height 9
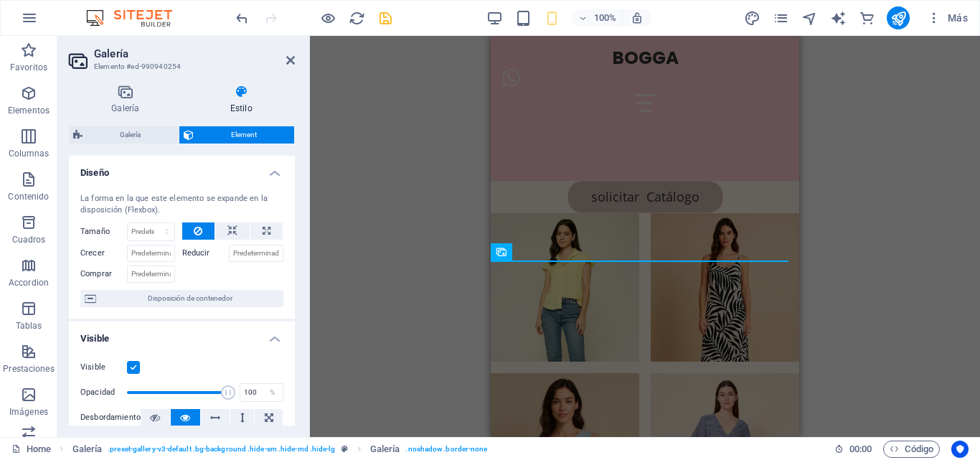
click at [926, 184] on div "Contenedor H1 Banner Contenedor Contenedor Contenedor Barra de menús Texto Imag…" at bounding box center [645, 236] width 670 height 401
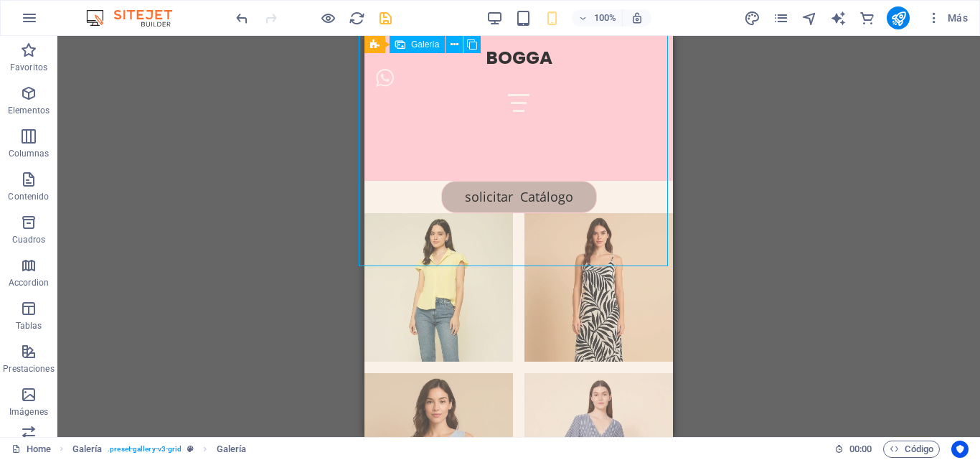
select select "4"
select select "px"
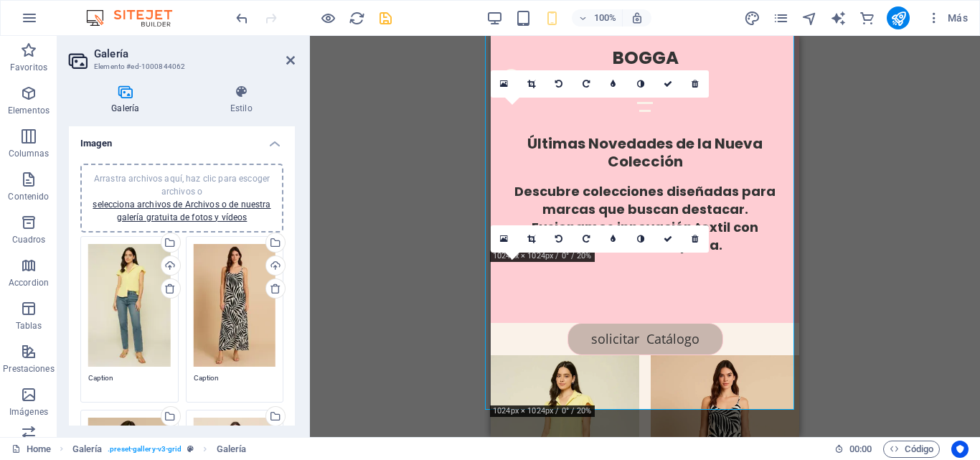
scroll to position [2444, 0]
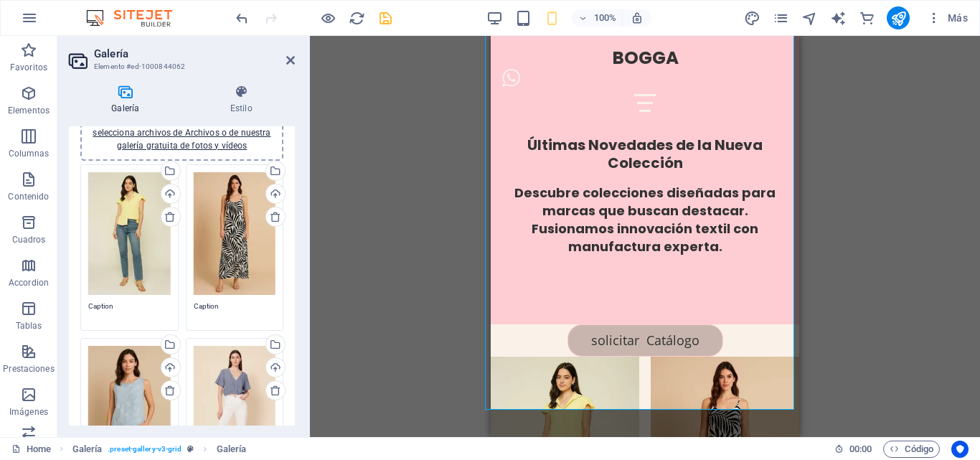
scroll to position [0, 0]
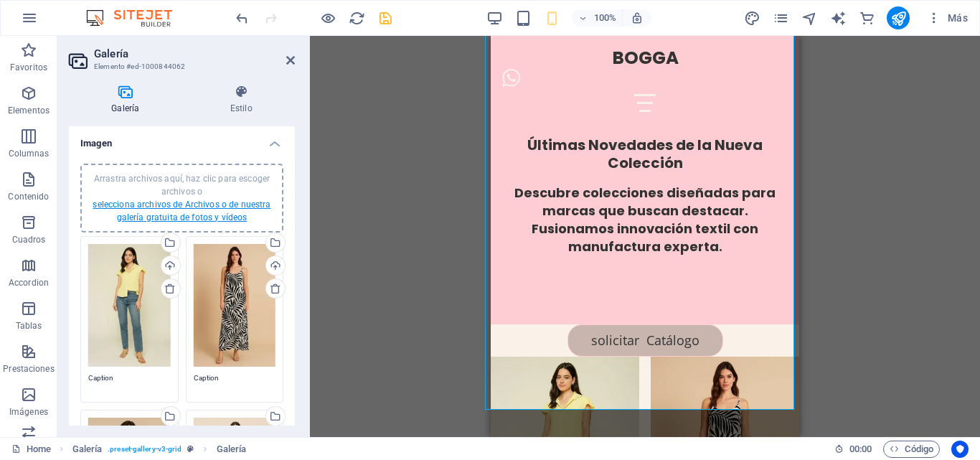
click at [181, 216] on link "selecciona archivos de Archivos o de nuestra galería gratuita de fotos y vídeos" at bounding box center [182, 210] width 178 height 23
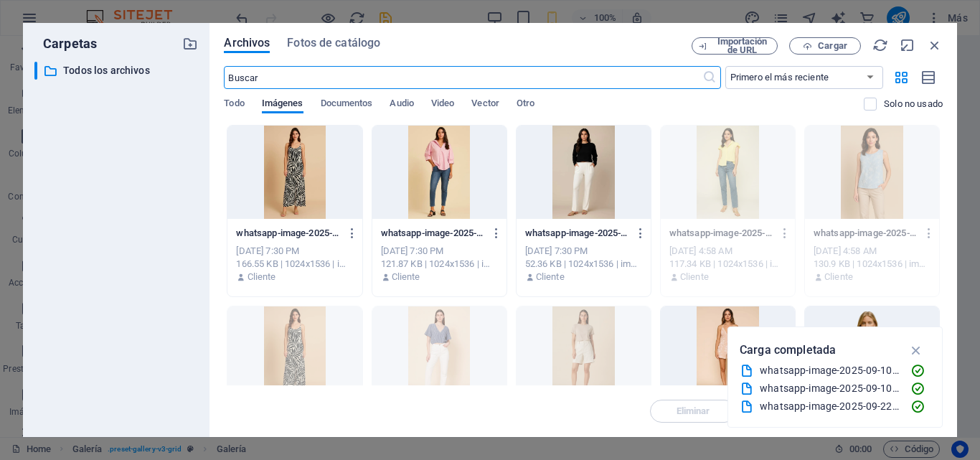
click at [451, 181] on div at bounding box center [439, 172] width 134 height 93
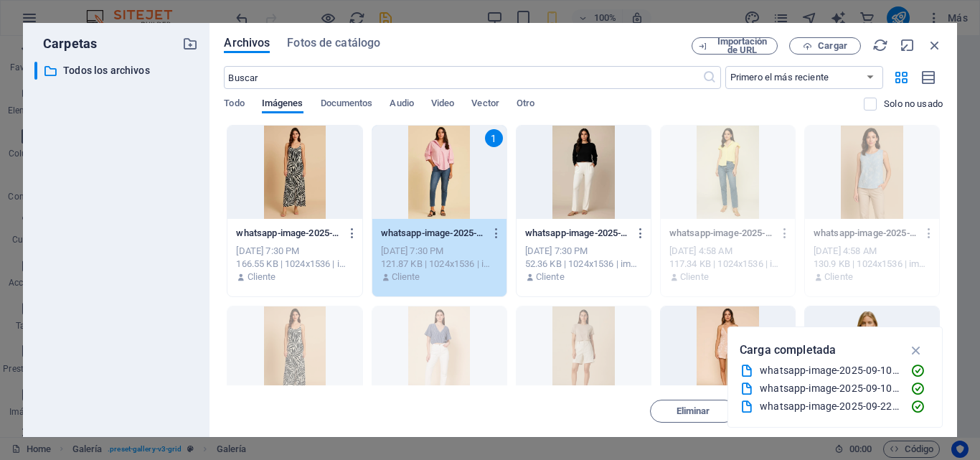
click at [451, 181] on div "1" at bounding box center [439, 172] width 134 height 93
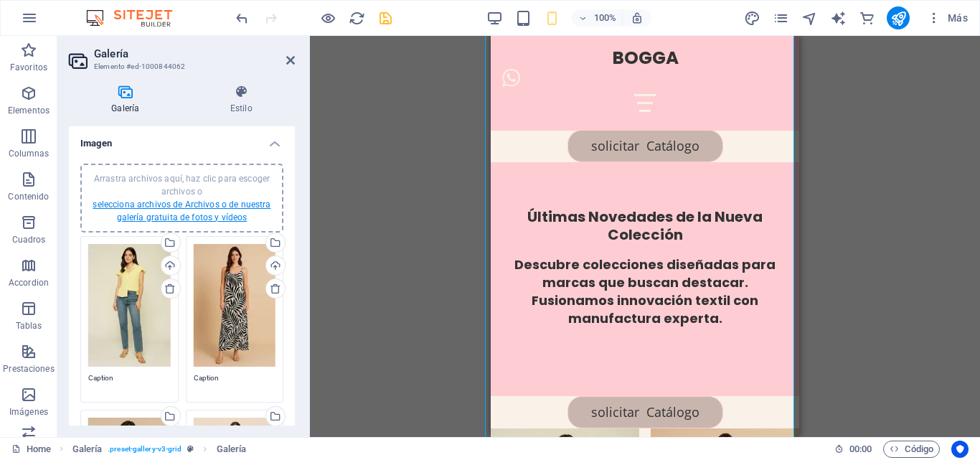
click at [178, 206] on link "selecciona archivos de Archivos o de nuestra galería gratuita de fotos y vídeos" at bounding box center [182, 210] width 178 height 23
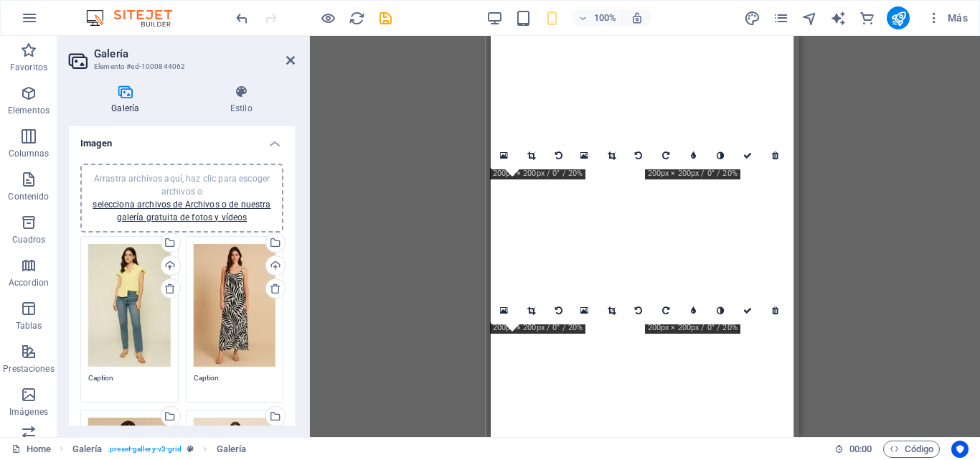
select select "4"
select select "px"
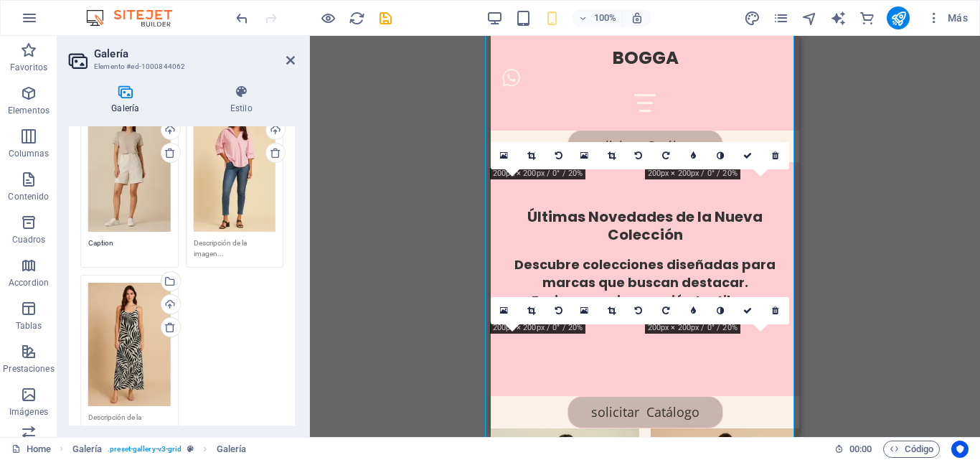
scroll to position [574, 0]
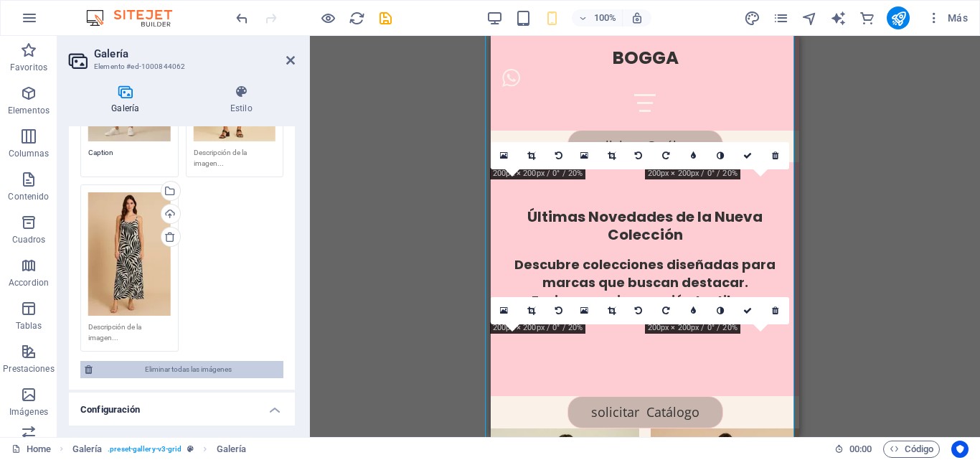
click at [178, 361] on span "Eliminar todas las imágenes" at bounding box center [188, 369] width 182 height 17
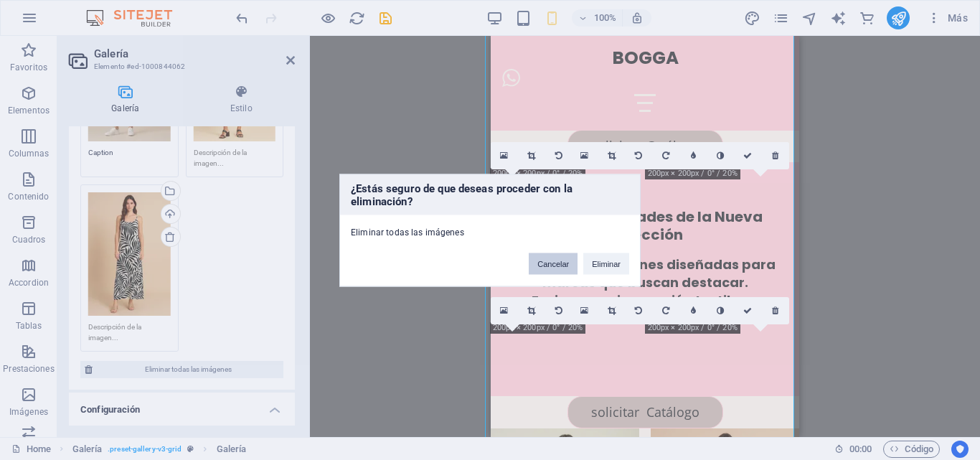
drag, startPoint x: 555, startPoint y: 268, endPoint x: 37, endPoint y: 232, distance: 519.8
click at [555, 268] on button "Cancelar" at bounding box center [553, 263] width 49 height 22
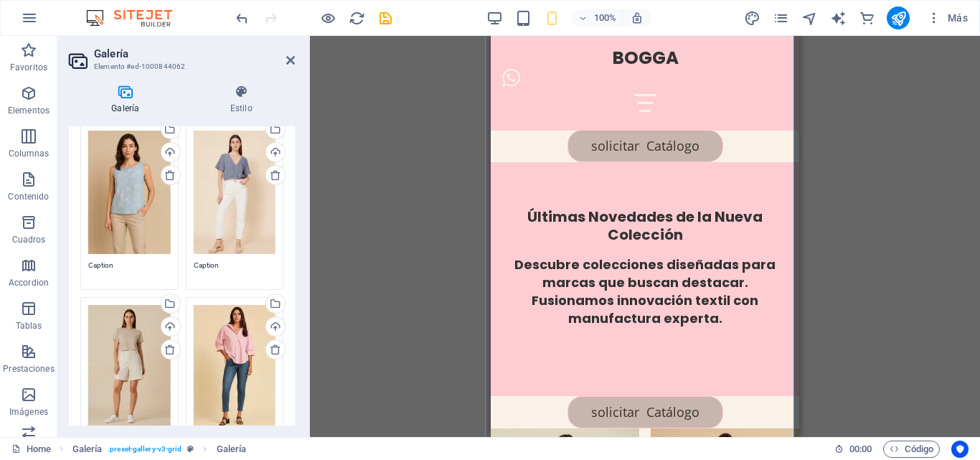
scroll to position [0, 0]
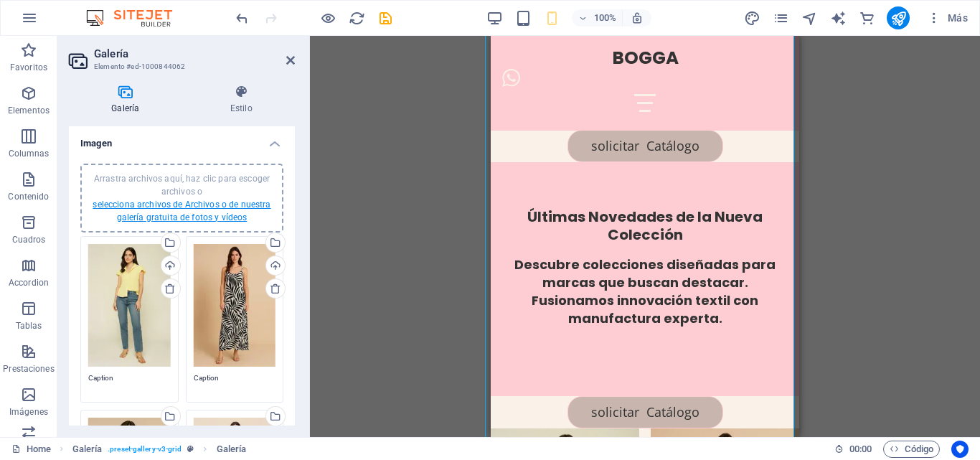
click at [181, 213] on link "selecciona archivos de Archivos o de nuestra galería gratuita de fotos y vídeos" at bounding box center [182, 210] width 178 height 23
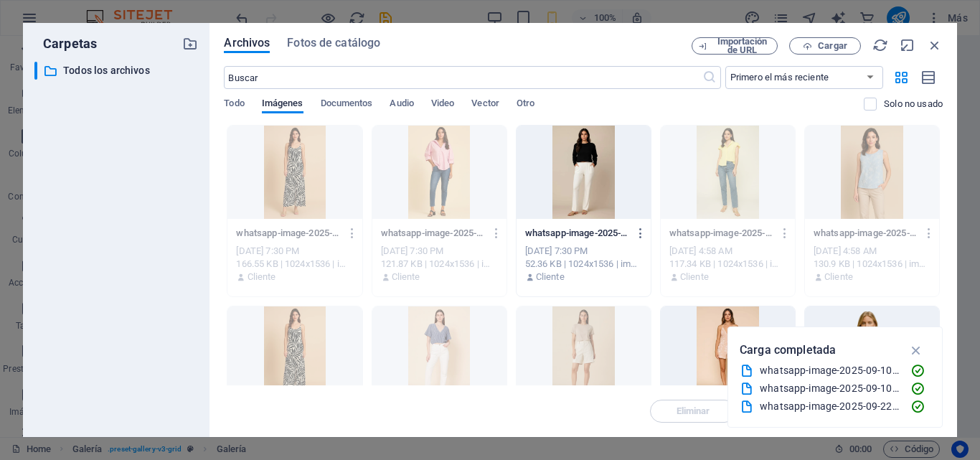
click at [607, 191] on div at bounding box center [583, 172] width 134 height 93
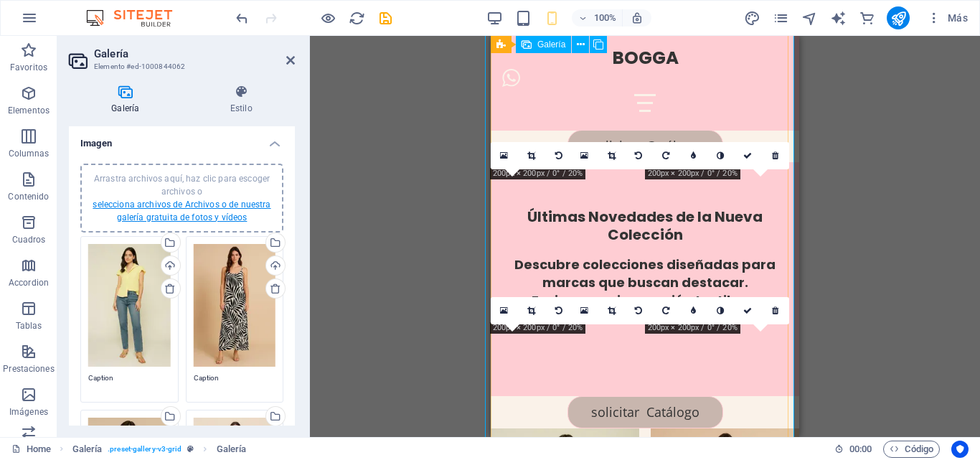
click at [194, 213] on link "selecciona archivos de Archivos o de nuestra galería gratuita de fotos y vídeos" at bounding box center [182, 210] width 178 height 23
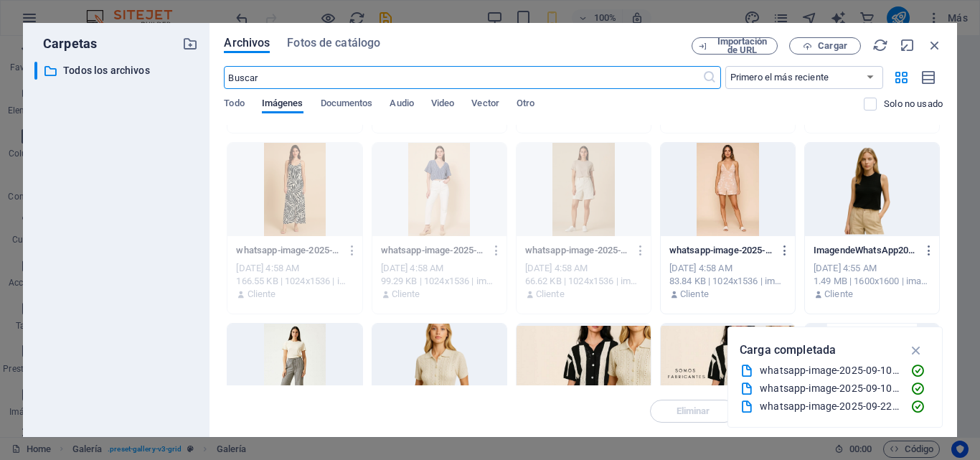
scroll to position [215, 0]
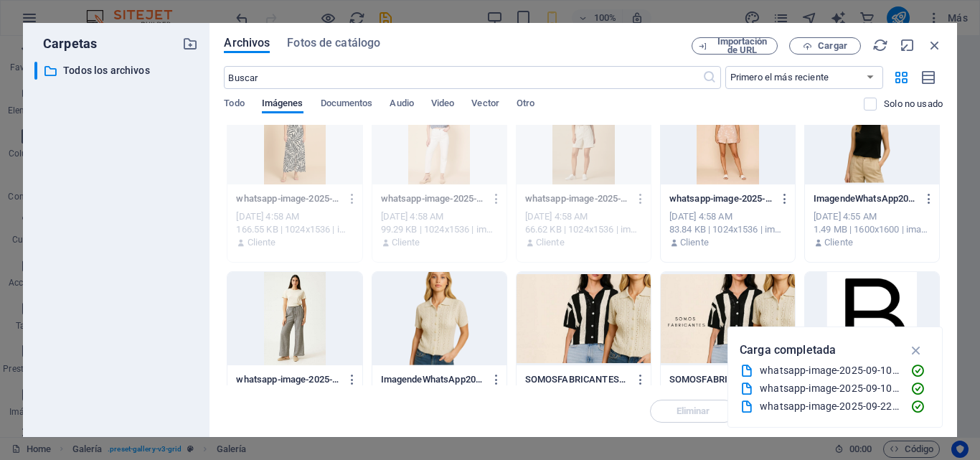
click at [718, 180] on div at bounding box center [728, 137] width 134 height 93
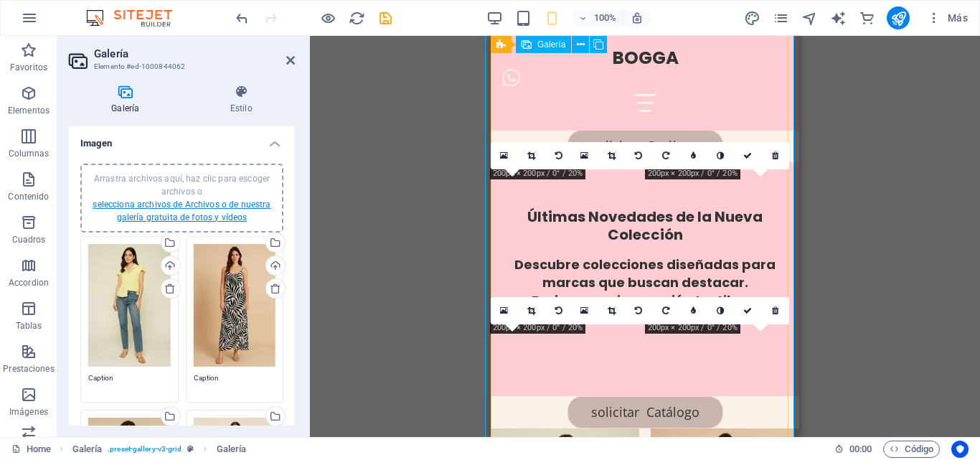
click at [215, 209] on link "selecciona archivos de Archivos o de nuestra galería gratuita de fotos y vídeos" at bounding box center [182, 210] width 178 height 23
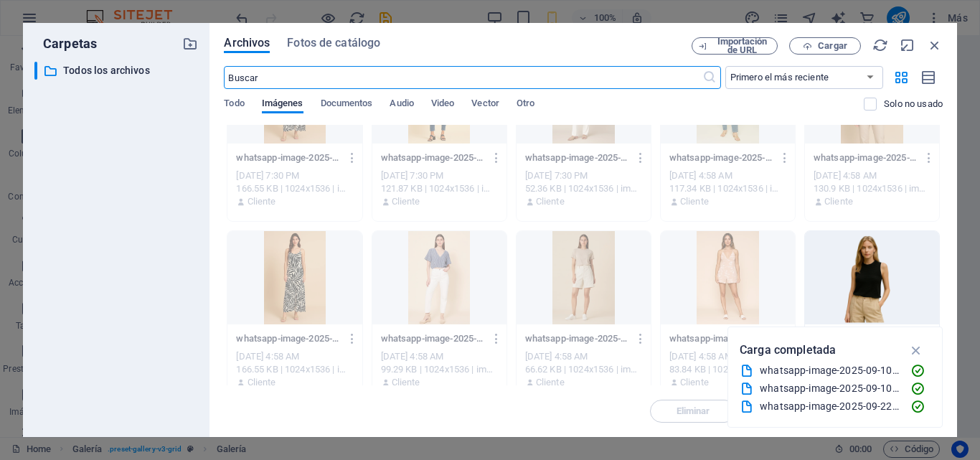
scroll to position [143, 0]
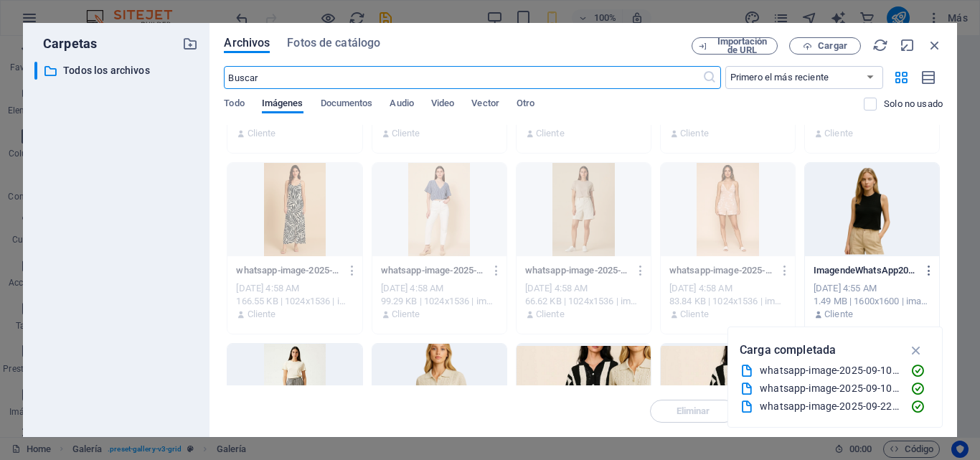
click at [850, 218] on div at bounding box center [872, 209] width 134 height 93
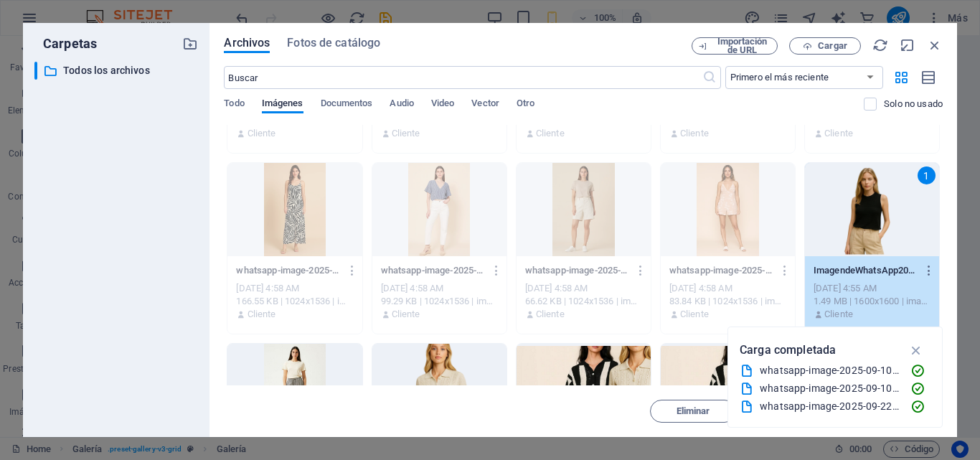
click at [850, 218] on div "1" at bounding box center [872, 209] width 134 height 93
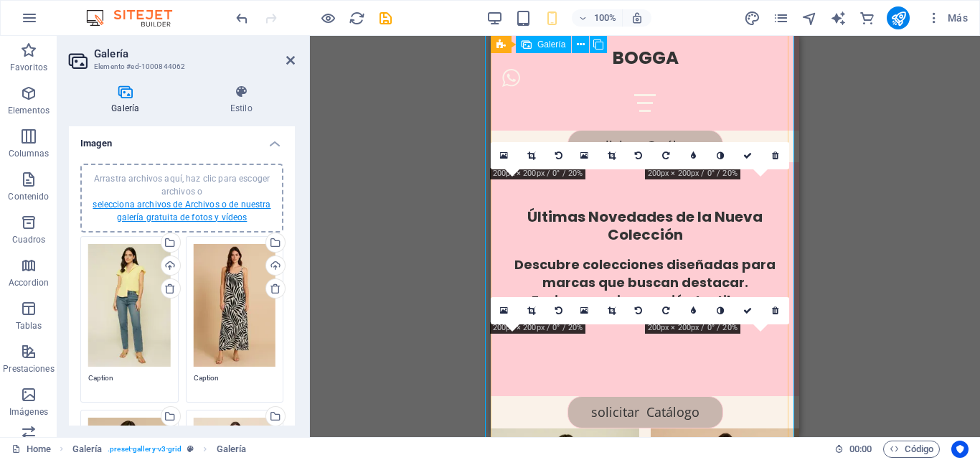
click at [209, 214] on link "selecciona archivos de Archivos o de nuestra galería gratuita de fotos y vídeos" at bounding box center [182, 210] width 178 height 23
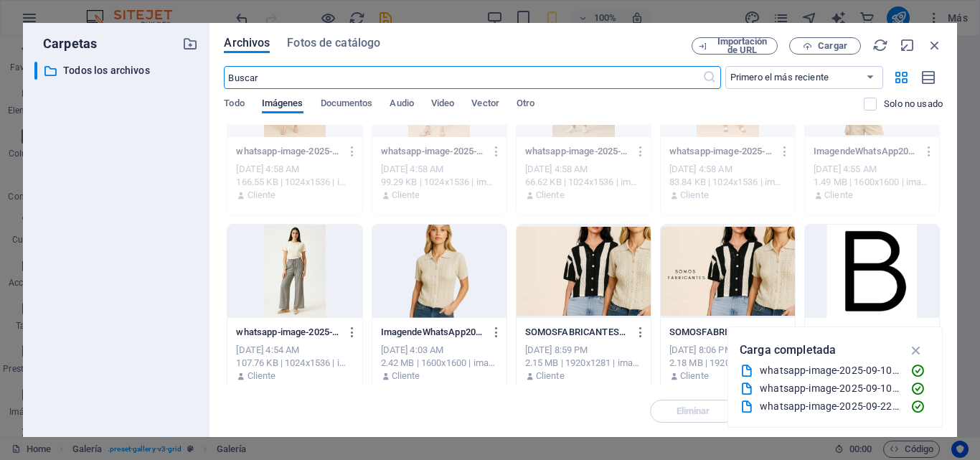
scroll to position [287, 0]
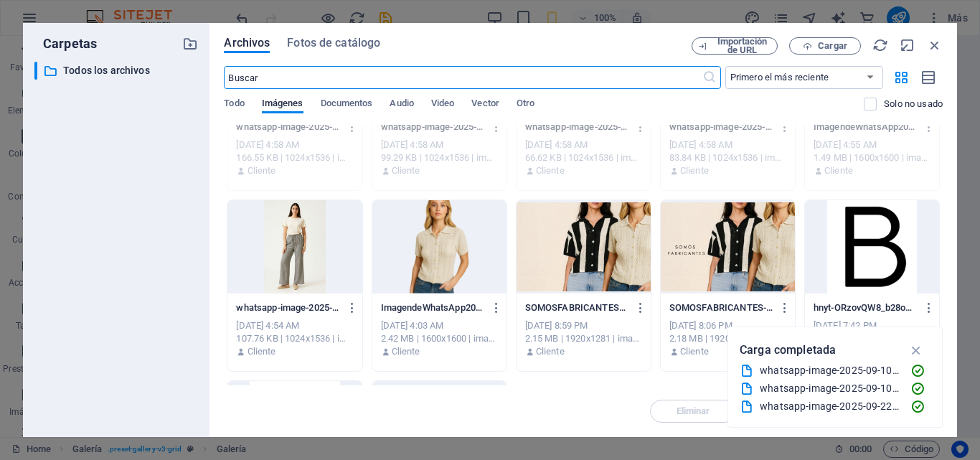
click at [313, 268] on div at bounding box center [294, 246] width 134 height 93
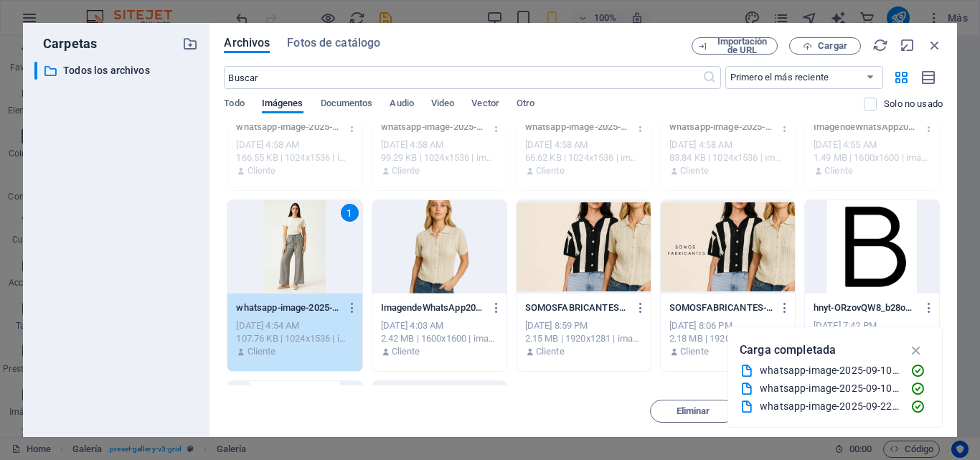
click at [313, 268] on div "1" at bounding box center [294, 246] width 134 height 93
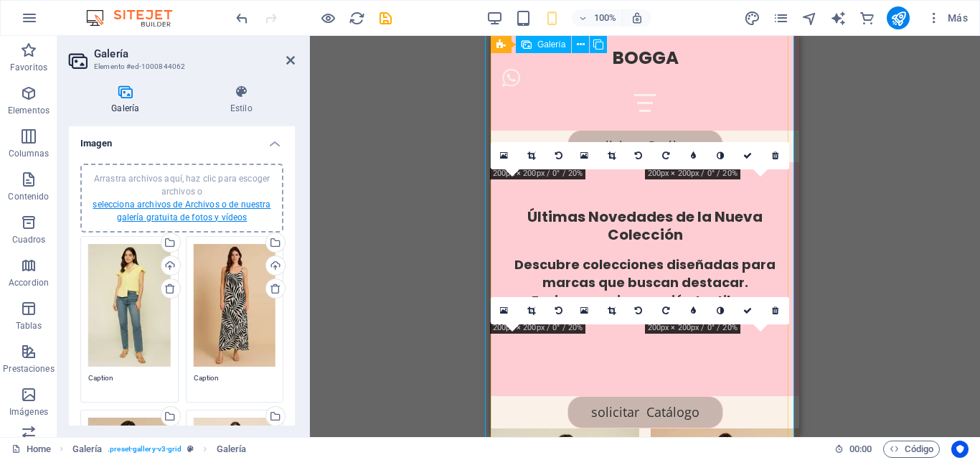
click at [189, 215] on link "selecciona archivos de Archivos o de nuestra galería gratuita de fotos y vídeos" at bounding box center [182, 210] width 178 height 23
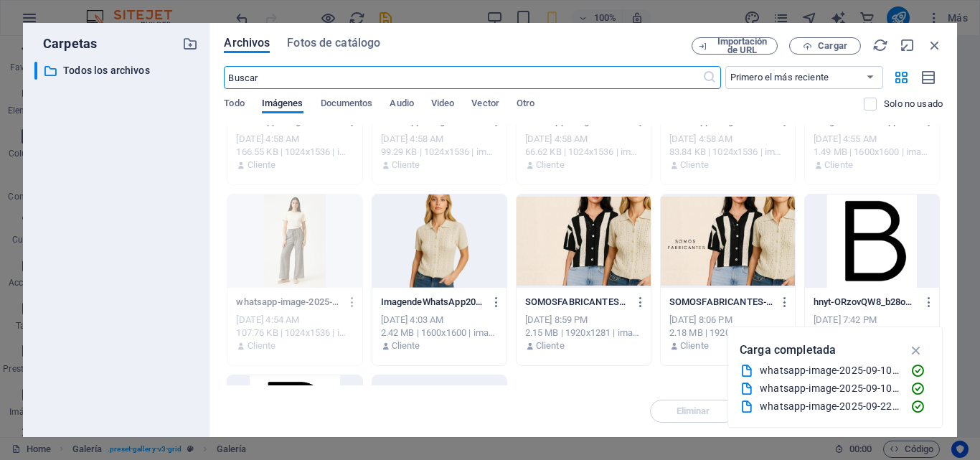
scroll to position [359, 0]
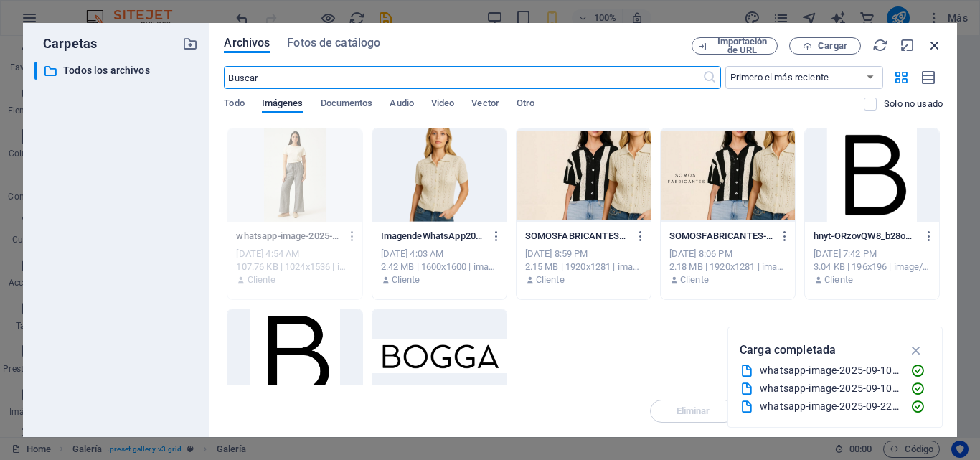
click at [928, 43] on icon "button" at bounding box center [935, 45] width 16 height 16
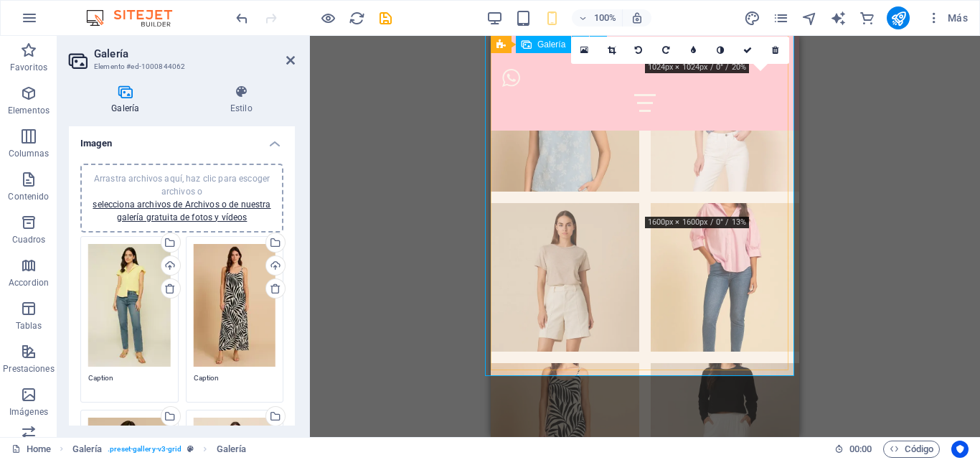
scroll to position [2946, 0]
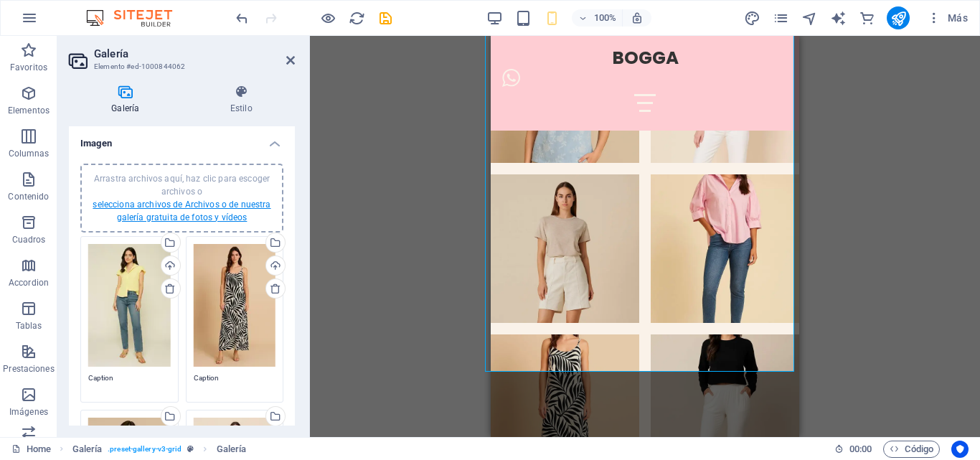
click at [203, 216] on link "selecciona archivos de Archivos o de nuestra galería gratuita de fotos y vídeos" at bounding box center [182, 210] width 178 height 23
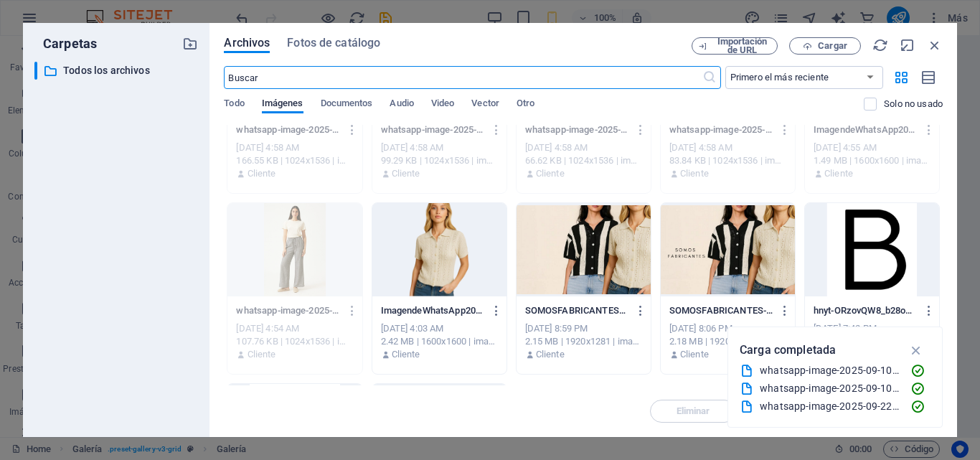
scroll to position [287, 0]
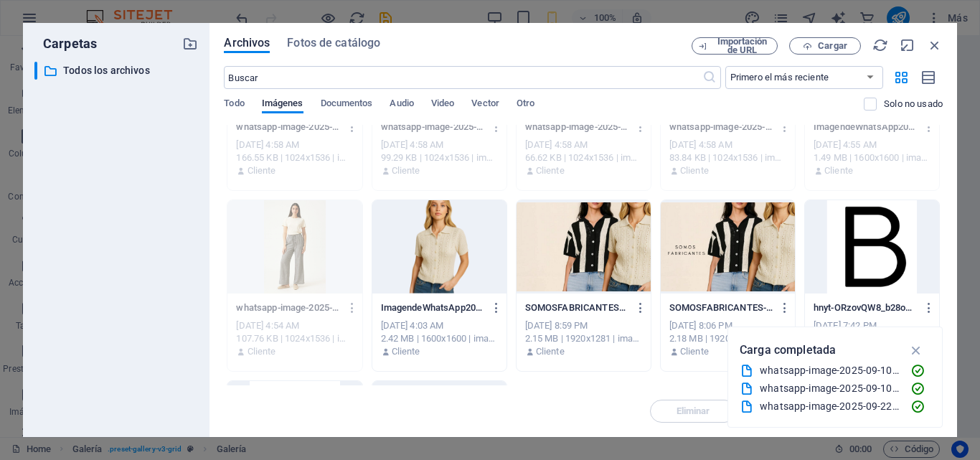
click at [443, 247] on div at bounding box center [439, 246] width 134 height 93
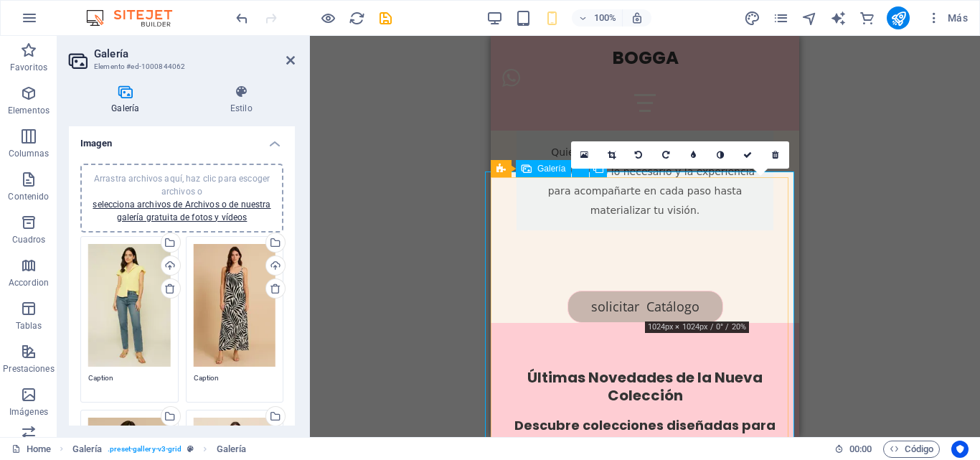
scroll to position [2157, 0]
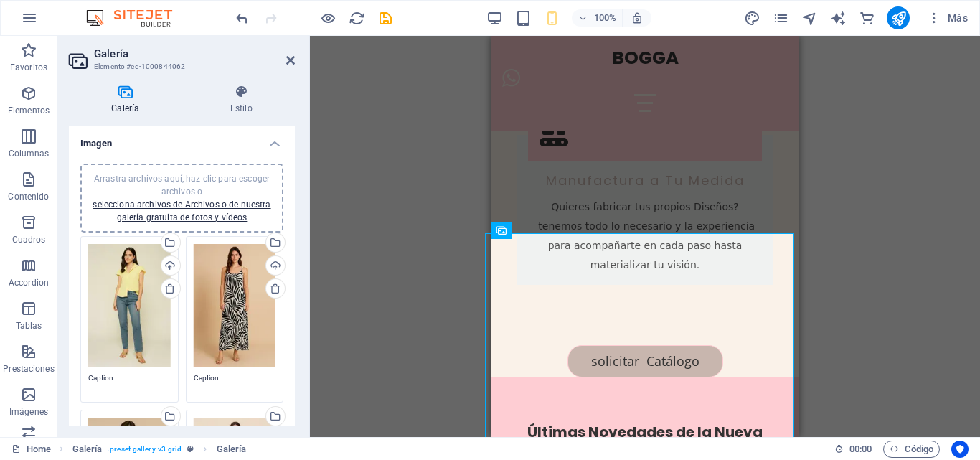
click at [925, 223] on div "Arrastra y suelta un archivo para añadirlo Contenedor H1 Banner Contenedor Cont…" at bounding box center [645, 236] width 670 height 401
click at [886, 240] on div "Arrastra y suelta un archivo para añadirlo Contenedor H1 Banner Contenedor Cont…" at bounding box center [645, 236] width 670 height 401
drag, startPoint x: 94, startPoint y: 120, endPoint x: 387, endPoint y: 17, distance: 310.8
click at [387, 17] on icon "save" at bounding box center [385, 18] width 16 height 16
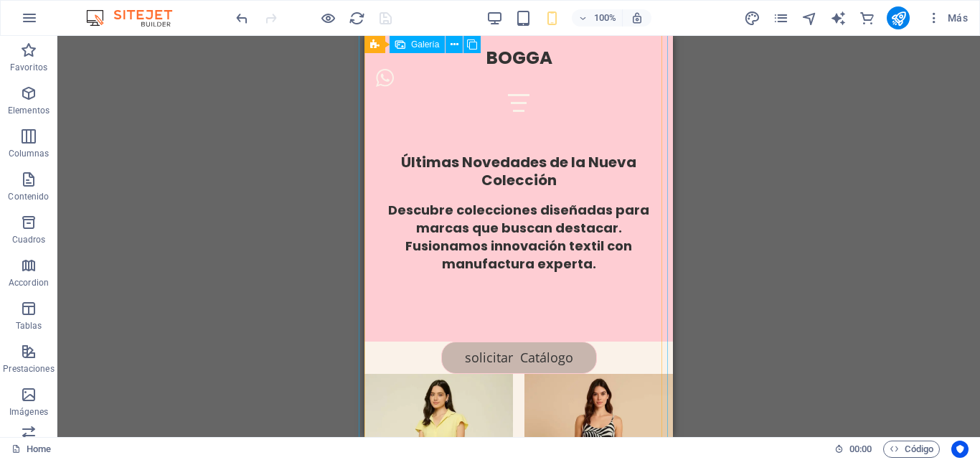
scroll to position [2373, 0]
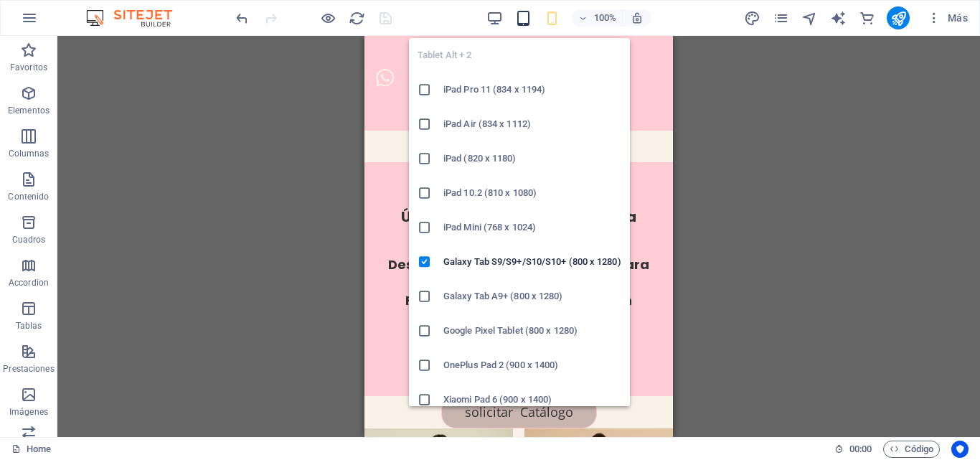
click at [527, 19] on icon "button" at bounding box center [523, 18] width 16 height 16
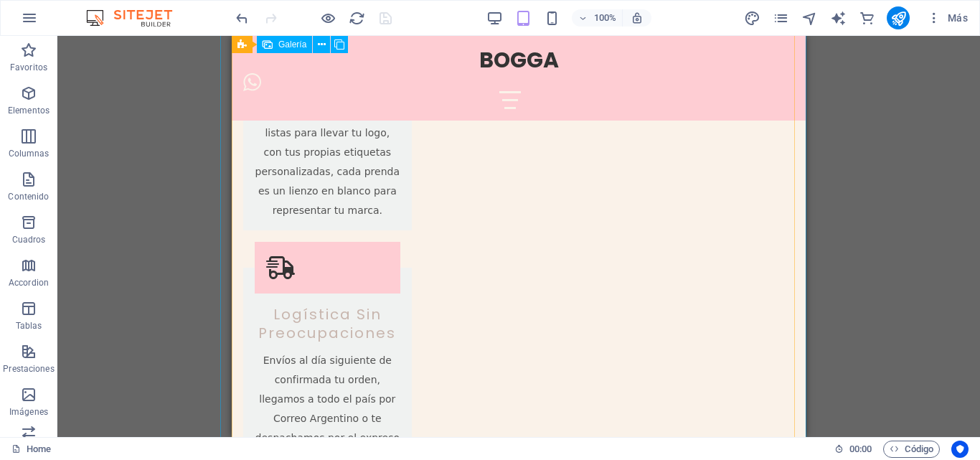
scroll to position [1870, 0]
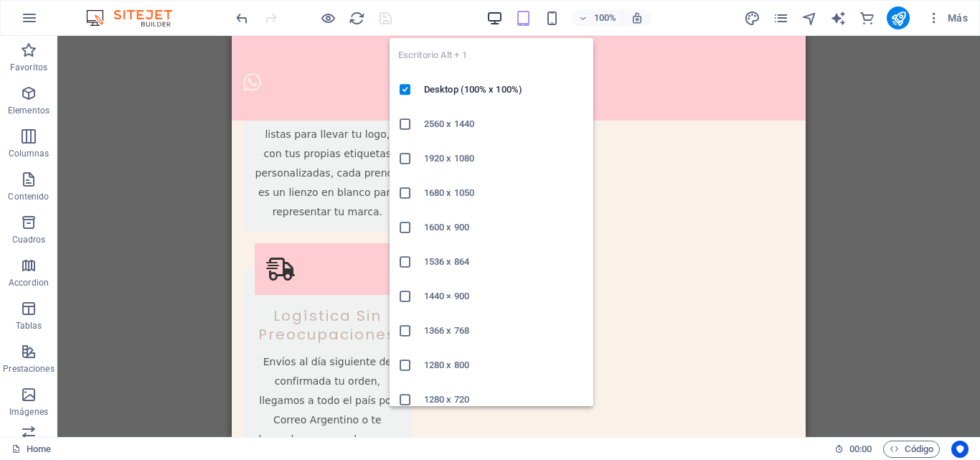
click at [499, 19] on icon "button" at bounding box center [494, 18] width 16 height 16
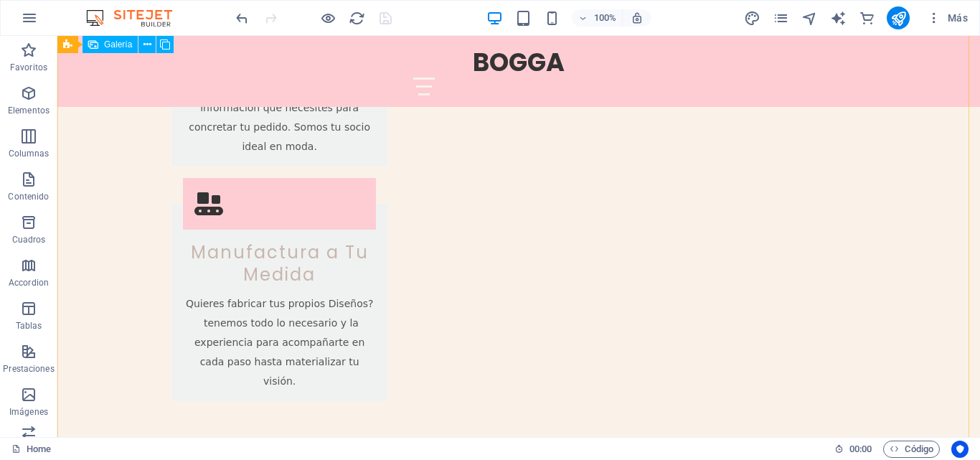
scroll to position [2632, 0]
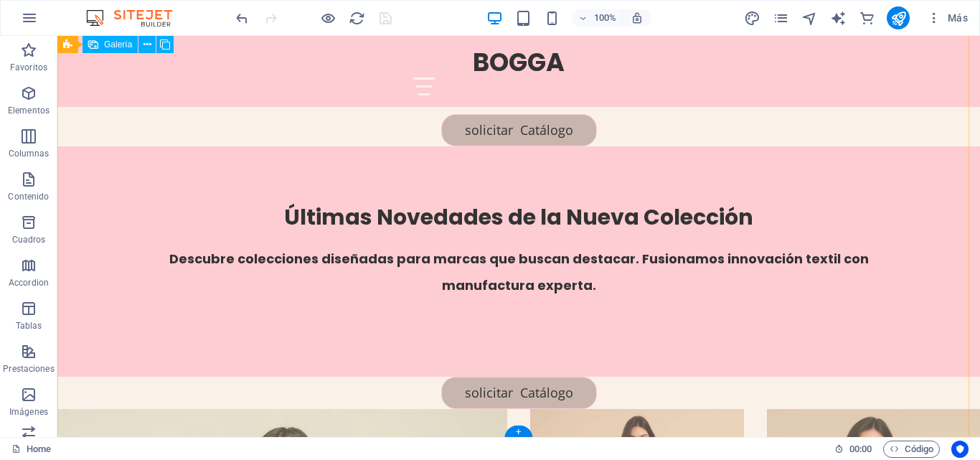
drag, startPoint x: 362, startPoint y: 210, endPoint x: 112, endPoint y: 218, distance: 250.4
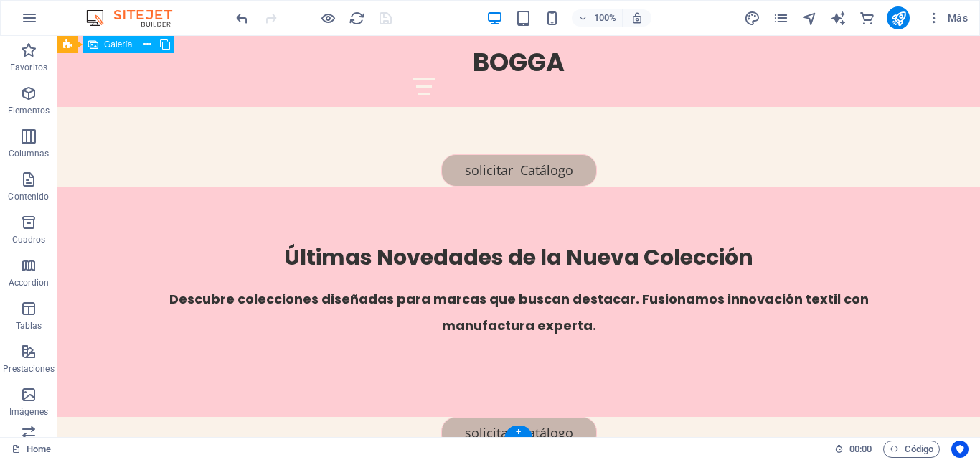
select select "4"
select select "px"
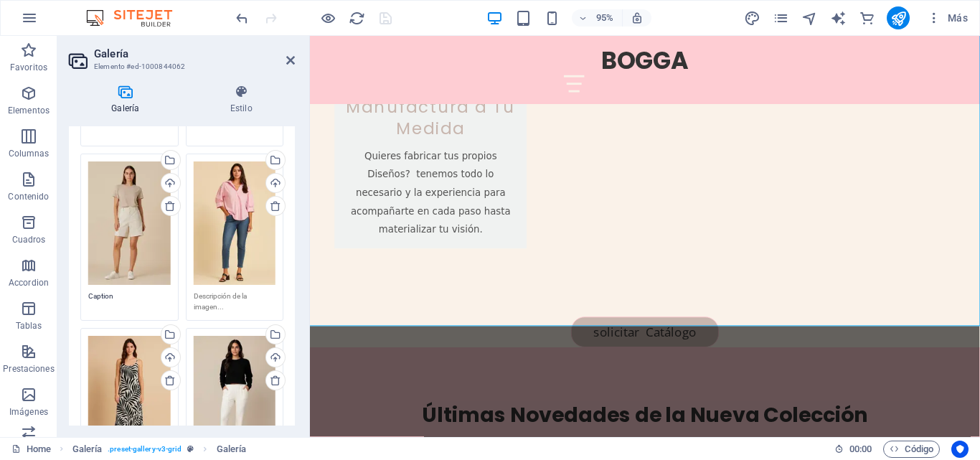
scroll to position [861, 0]
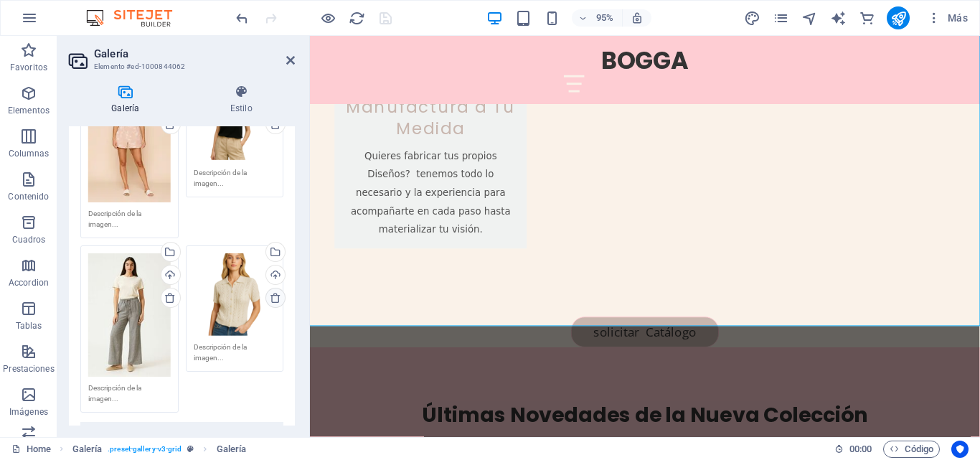
click at [271, 292] on icon at bounding box center [275, 297] width 11 height 11
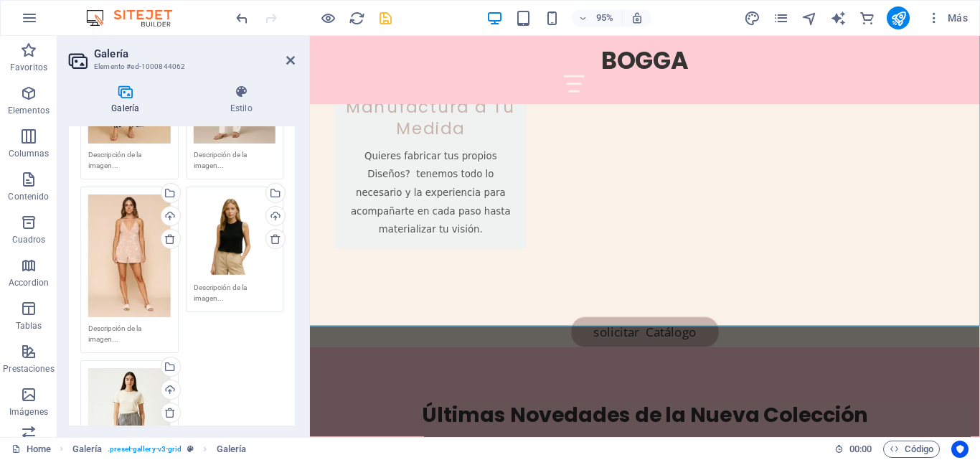
scroll to position [789, 0]
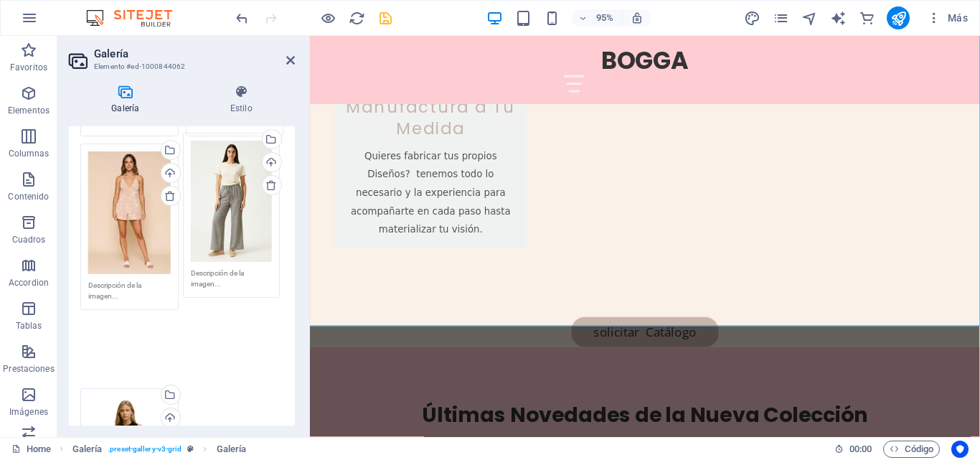
drag, startPoint x: 123, startPoint y: 356, endPoint x: 226, endPoint y: 183, distance: 201.6
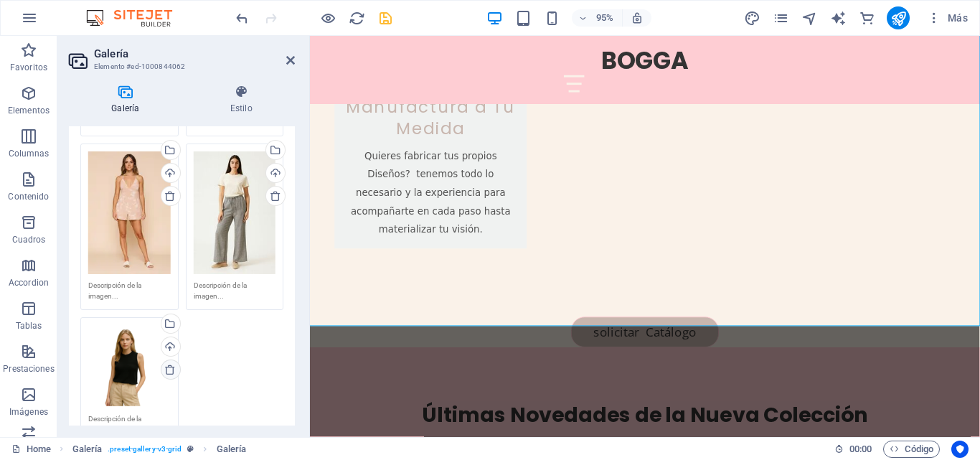
click at [169, 364] on icon at bounding box center [169, 369] width 11 height 11
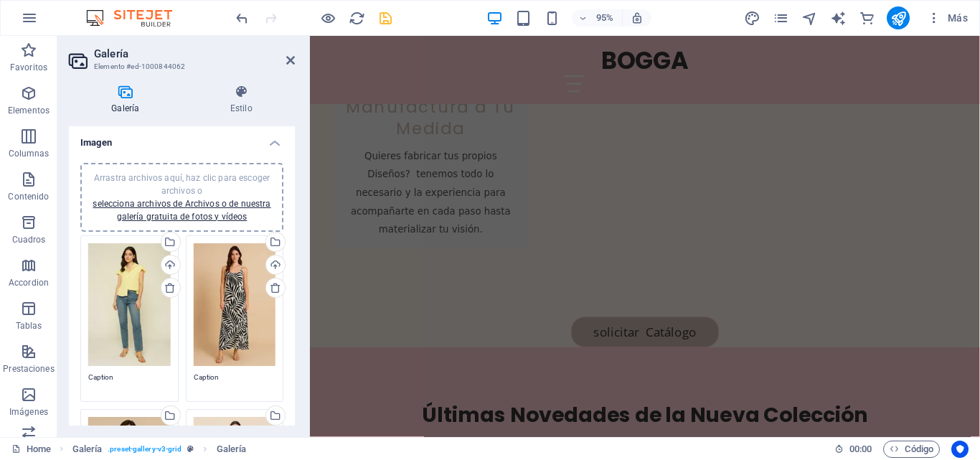
scroll to position [0, 0]
drag, startPoint x: 115, startPoint y: 379, endPoint x: 75, endPoint y: 374, distance: 40.6
click at [58, 379] on div "Galería Estilo Imagen Arrastra archivos aquí, haz clic para escoger archivos o …" at bounding box center [181, 255] width 249 height 364
paste textarea "misa Lina"
type textarea "Camisa Lina"
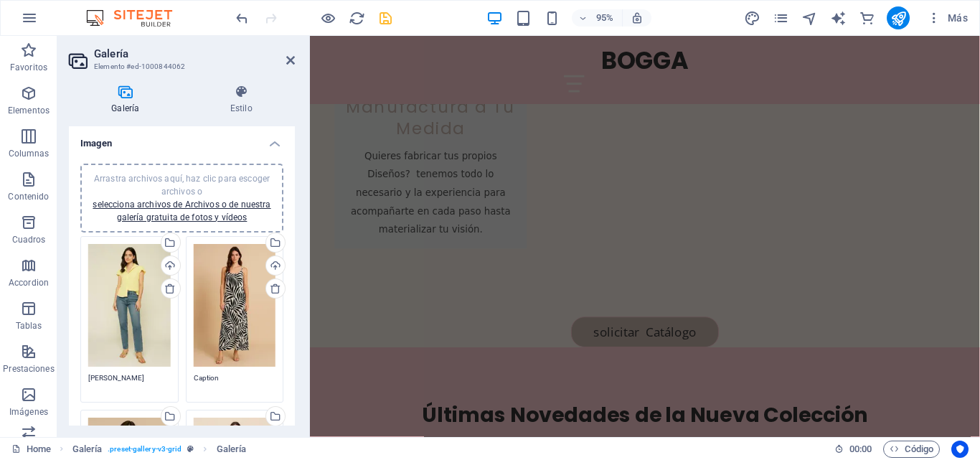
scroll to position [1832, 0]
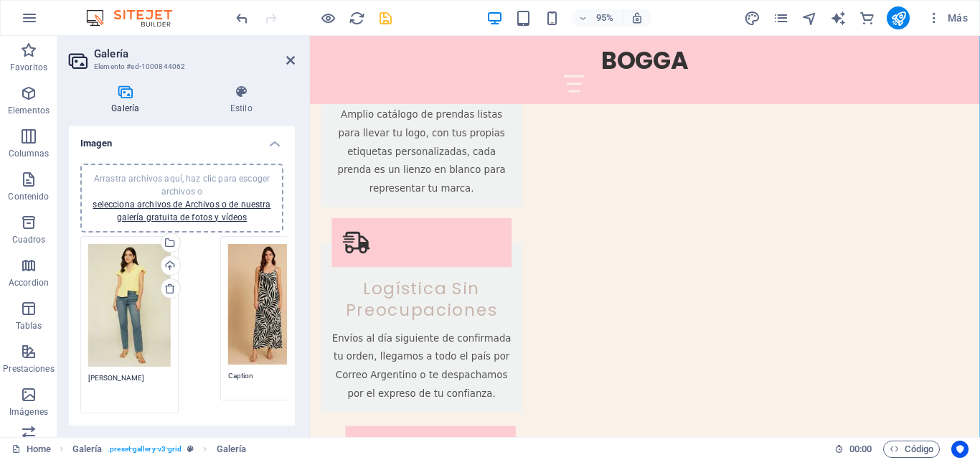
drag, startPoint x: 190, startPoint y: 378, endPoint x: 208, endPoint y: 374, distance: 18.3
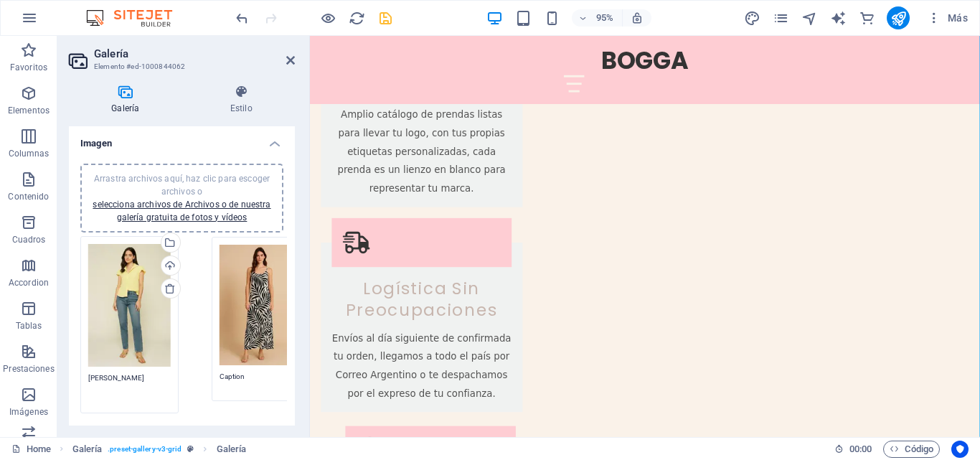
drag, startPoint x: 191, startPoint y: 374, endPoint x: 218, endPoint y: 374, distance: 27.3
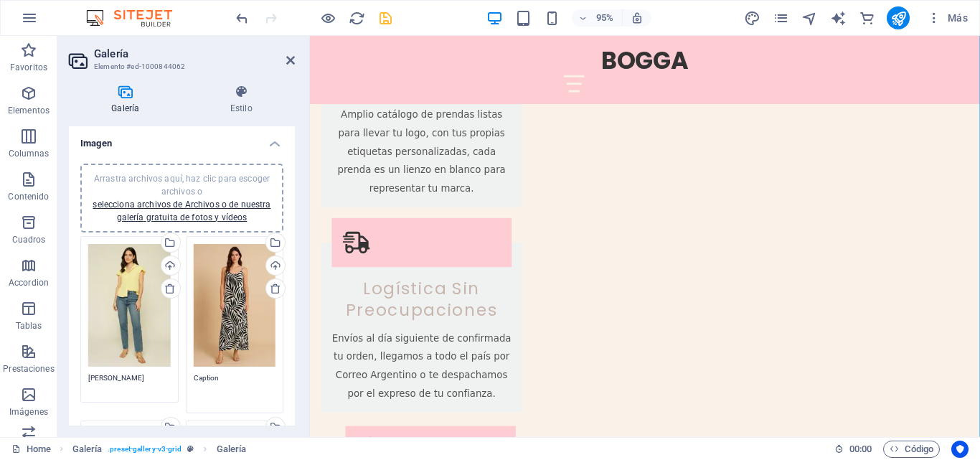
drag, startPoint x: 217, startPoint y: 374, endPoint x: 191, endPoint y: 378, distance: 25.4
click at [194, 378] on textarea "Caption" at bounding box center [235, 388] width 82 height 32
paste textarea "Vestido Jeny de lino"
type textarea "Vestido Jeny de lino"
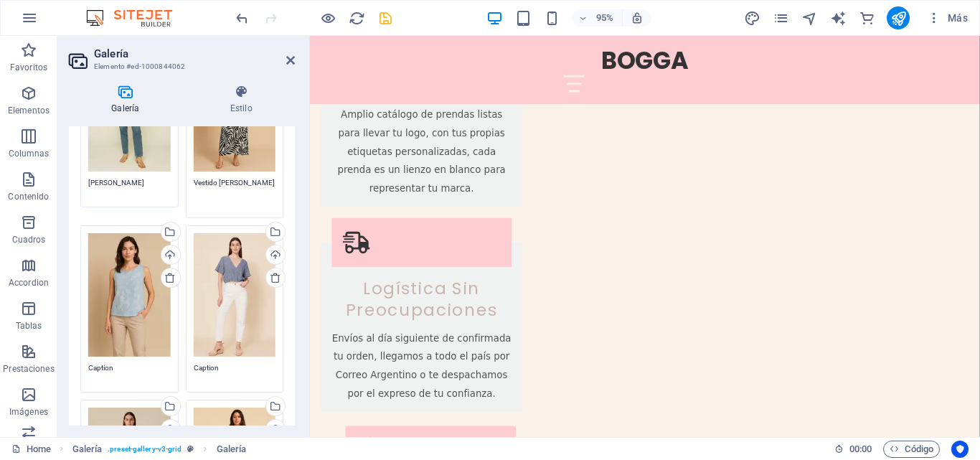
scroll to position [215, 0]
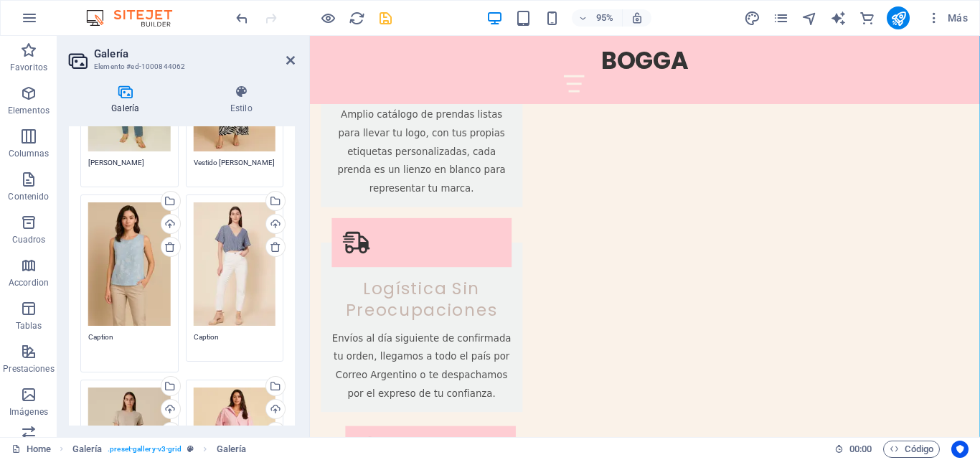
drag, startPoint x: 128, startPoint y: 342, endPoint x: 88, endPoint y: 344, distance: 39.5
click at [87, 344] on div "Arrastra archivos aquí, haz clic para escoger archivos o selecciona archivos de…" at bounding box center [129, 283] width 105 height 185
paste textarea "Blusa ingrid"
drag, startPoint x: 124, startPoint y: 328, endPoint x: 126, endPoint y: 337, distance: 9.4
click at [138, 336] on textarea "Blusa ingrid" at bounding box center [129, 347] width 82 height 32
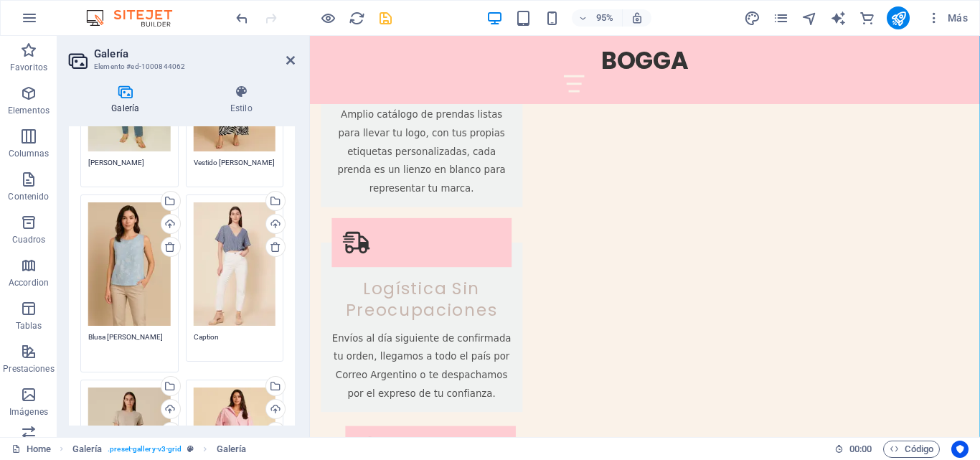
click at [108, 331] on textarea "Blusa ingrid" at bounding box center [129, 347] width 82 height 32
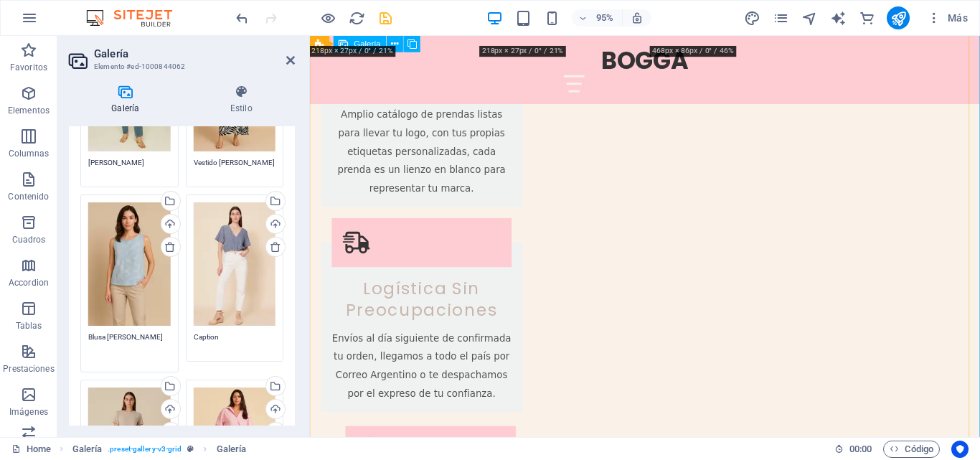
type textarea "Blusa Ingrid"
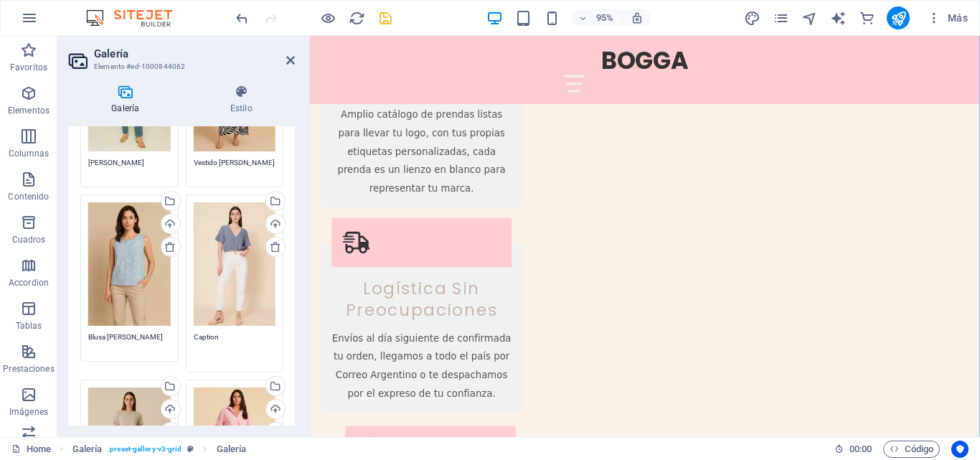
click at [223, 335] on textarea "Caption" at bounding box center [235, 347] width 82 height 32
paste textarea "Blusa Ursula de lino"
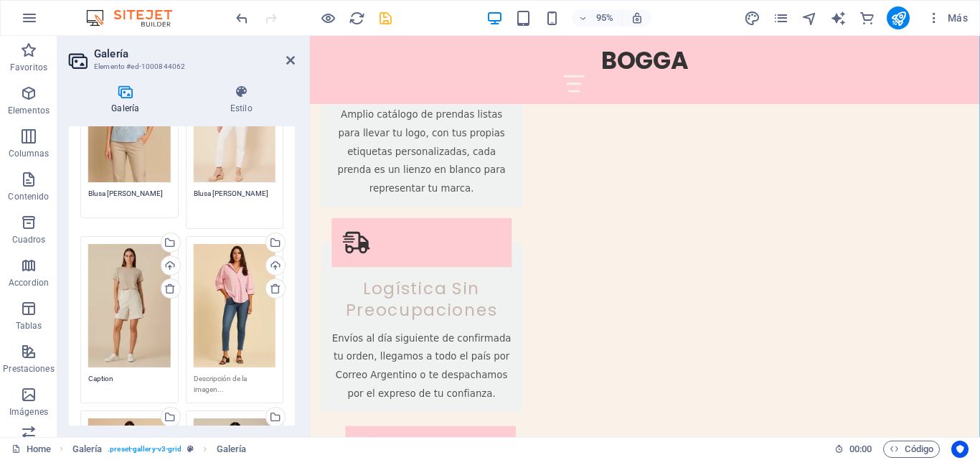
scroll to position [430, 0]
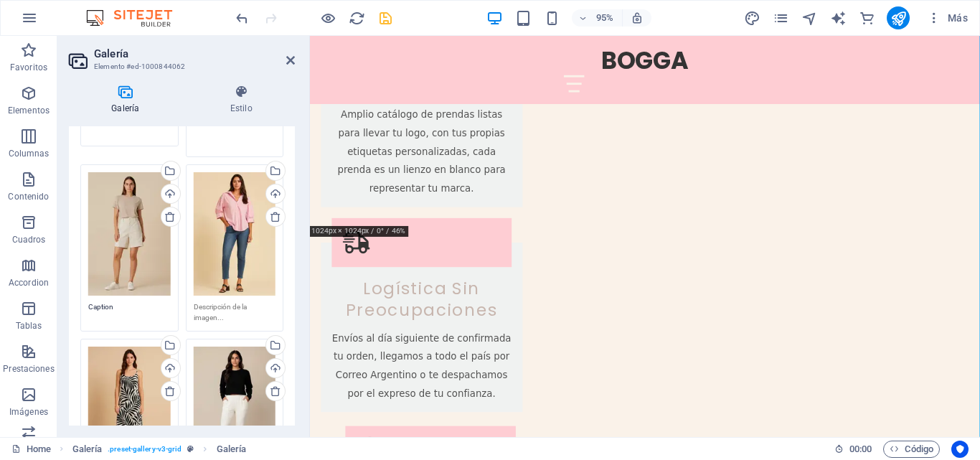
type textarea "Blusa Úrsula de lino"
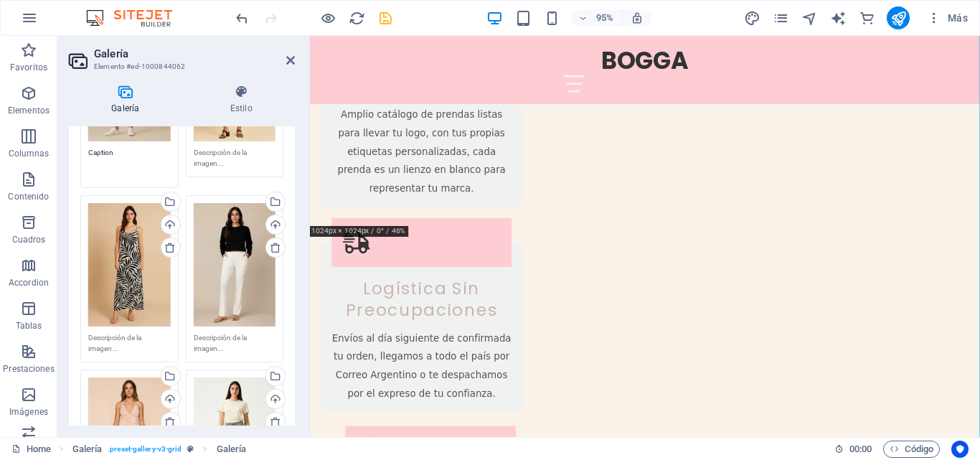
scroll to position [563, 0]
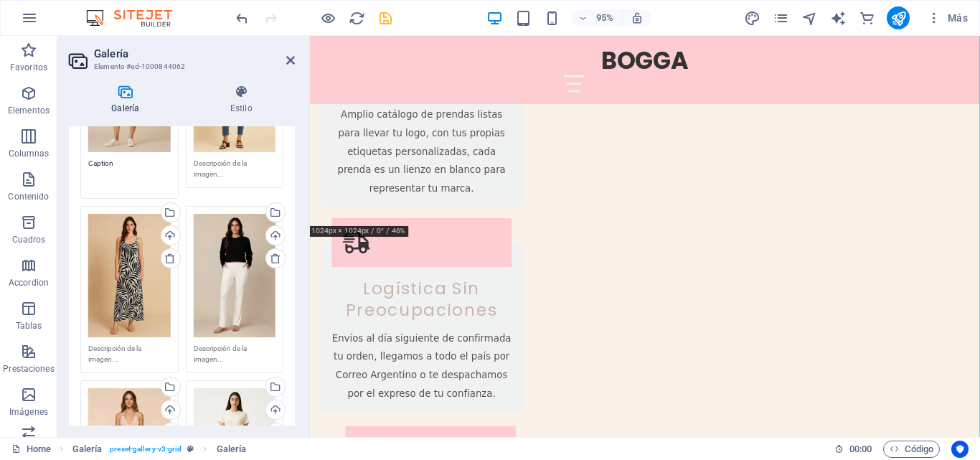
drag, startPoint x: 131, startPoint y: 161, endPoint x: 92, endPoint y: 157, distance: 39.6
click at [80, 157] on div "Arrastra archivos aquí, haz clic para escoger archivos o selecciona archivos de…" at bounding box center [129, 109] width 105 height 185
paste textarea "Bermuda Josefina"
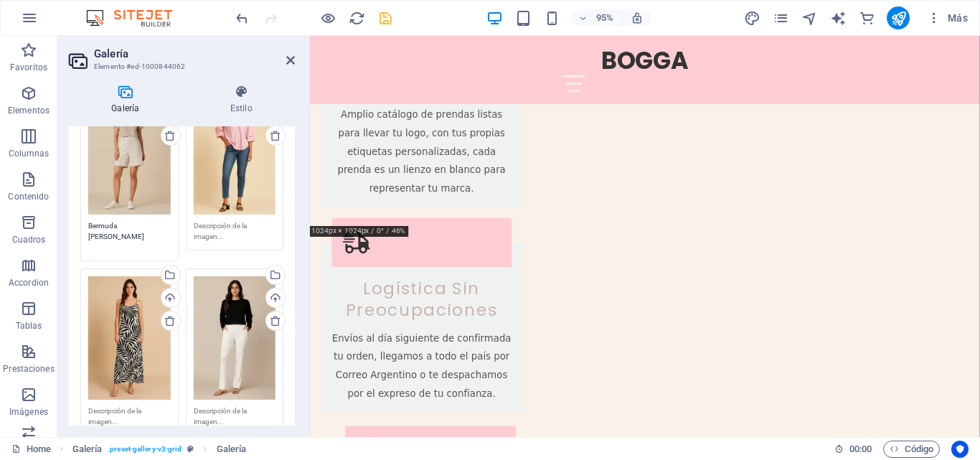
scroll to position [420, 0]
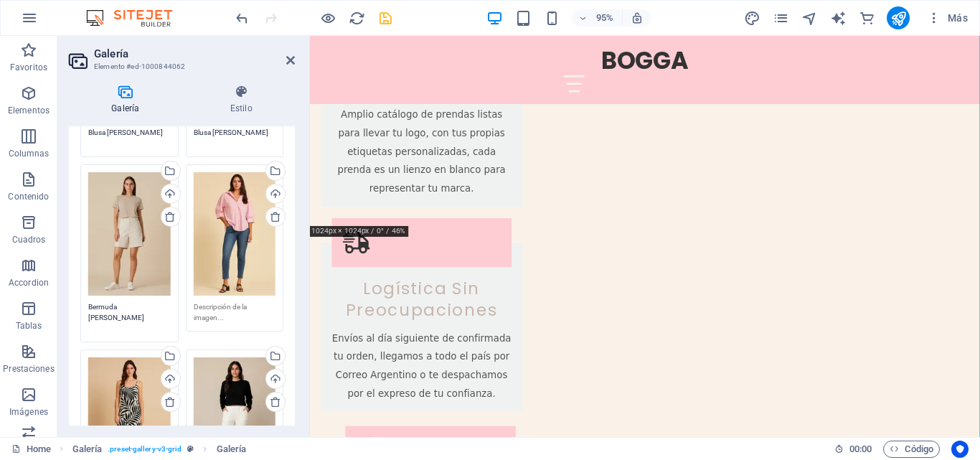
type textarea "Bermuda Josefina"
drag, startPoint x: 192, startPoint y: 298, endPoint x: 244, endPoint y: 318, distance: 55.4
click at [244, 318] on textarea at bounding box center [235, 317] width 82 height 32
drag, startPoint x: 235, startPoint y: 317, endPoint x: 179, endPoint y: 298, distance: 59.6
click at [179, 298] on div "Arrastra archivos aquí, haz clic para escoger archivos o selecciona archivos de…" at bounding box center [182, 253] width 210 height 881
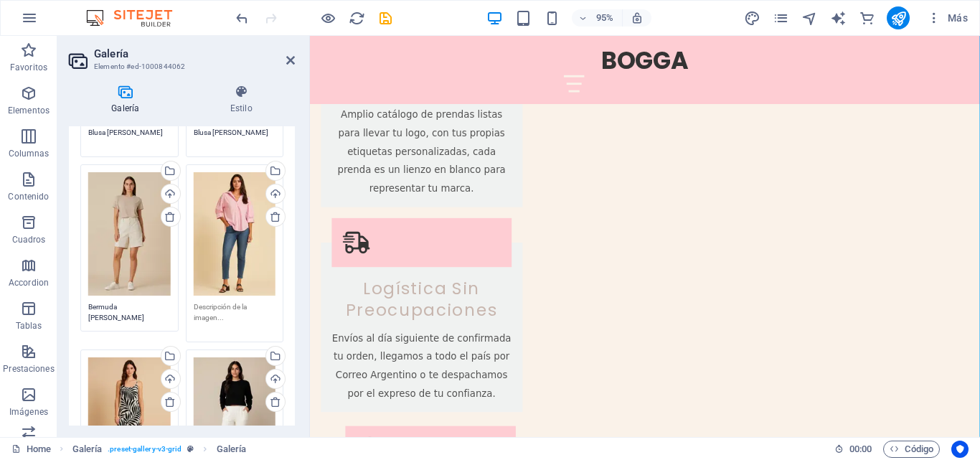
click at [222, 313] on textarea at bounding box center [235, 317] width 82 height 32
drag, startPoint x: 216, startPoint y: 312, endPoint x: 198, endPoint y: 301, distance: 20.9
click at [198, 301] on textarea at bounding box center [235, 317] width 82 height 32
click at [197, 301] on textarea at bounding box center [235, 317] width 82 height 32
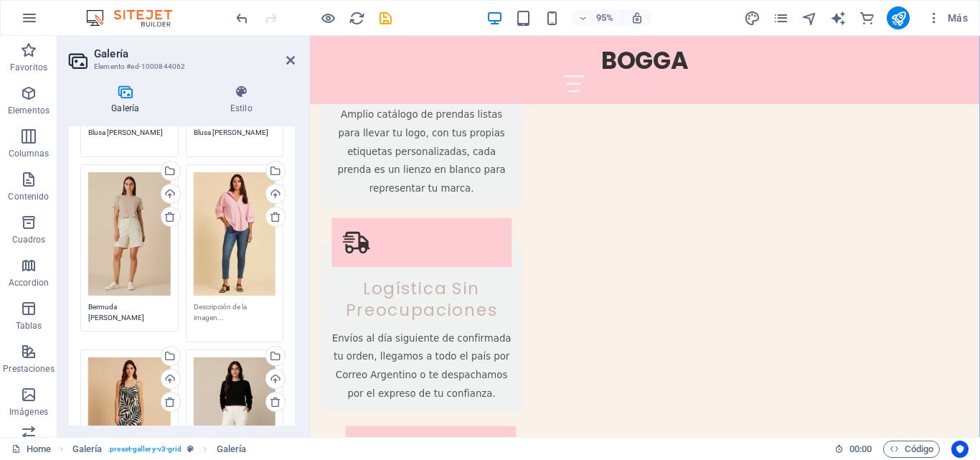
drag, startPoint x: 192, startPoint y: 301, endPoint x: 230, endPoint y: 306, distance: 37.7
click at [237, 308] on textarea at bounding box center [235, 317] width 82 height 32
paste textarea "Camisa Paulina"
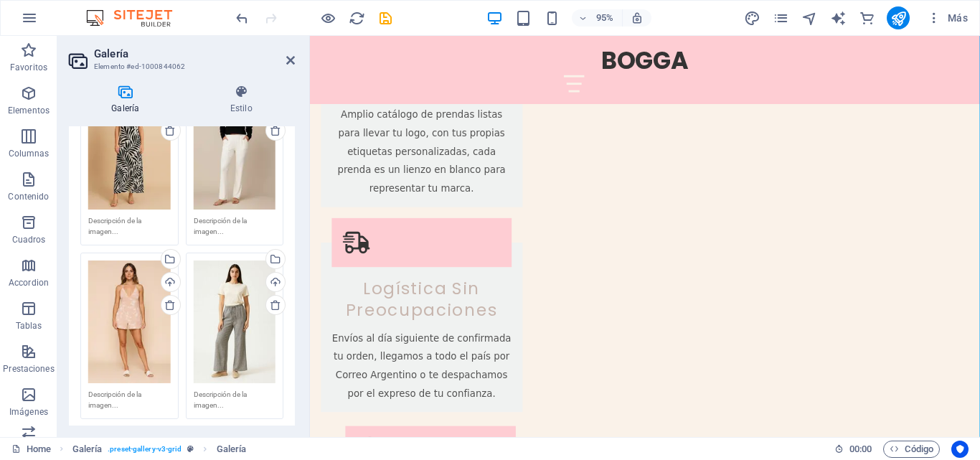
scroll to position [706, 0]
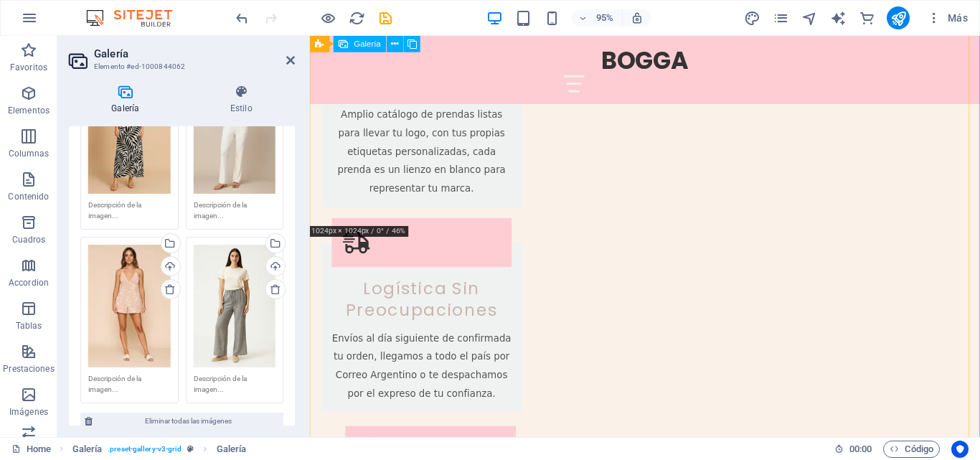
type textarea "Camisa Paulina"
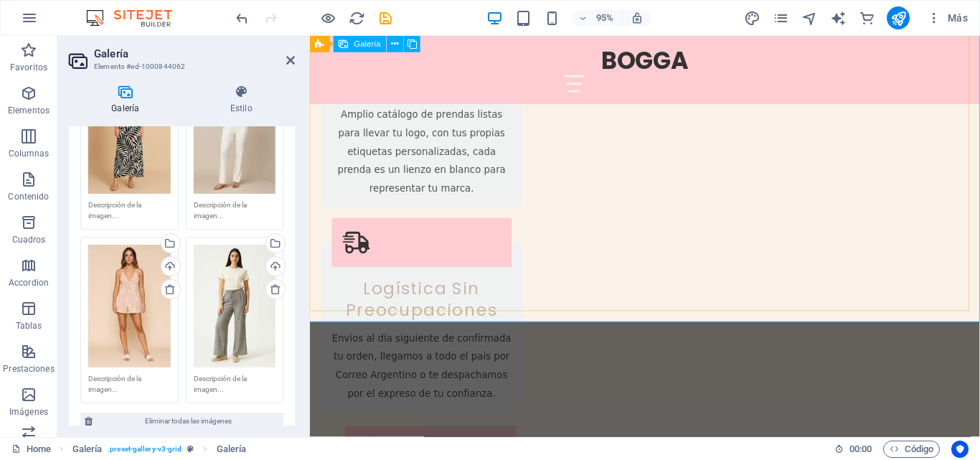
scroll to position [2035, 0]
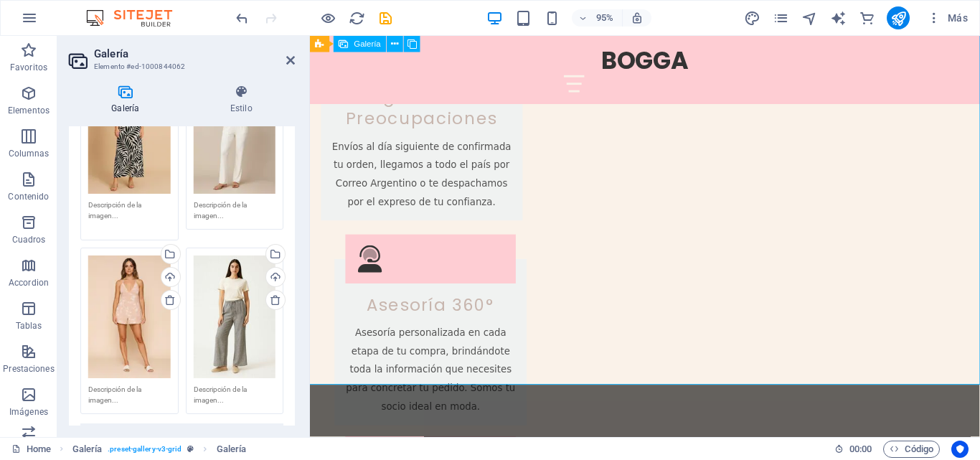
drag, startPoint x: 90, startPoint y: 194, endPoint x: 134, endPoint y: 207, distance: 46.3
click at [134, 207] on textarea at bounding box center [129, 215] width 82 height 32
drag, startPoint x: 129, startPoint y: 208, endPoint x: 92, endPoint y: 201, distance: 38.0
click at [92, 203] on textarea at bounding box center [129, 215] width 82 height 32
drag, startPoint x: 88, startPoint y: 196, endPoint x: 131, endPoint y: 209, distance: 44.5
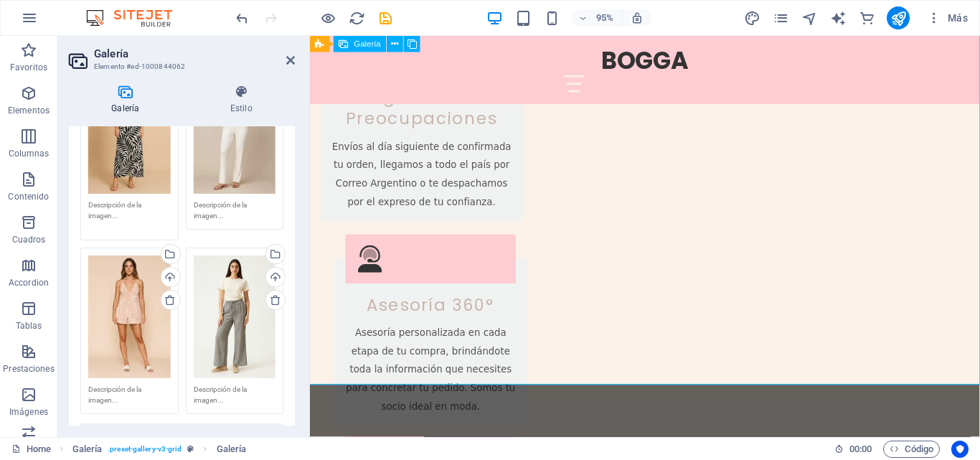
click at [131, 209] on textarea at bounding box center [129, 215] width 82 height 32
click at [87, 194] on div "Arrastra archivos aquí, haz clic para escoger archivos o selecciona archivos de…" at bounding box center [129, 151] width 105 height 185
click at [90, 199] on textarea at bounding box center [129, 215] width 82 height 32
drag, startPoint x: 108, startPoint y: 197, endPoint x: 126, endPoint y: 207, distance: 19.9
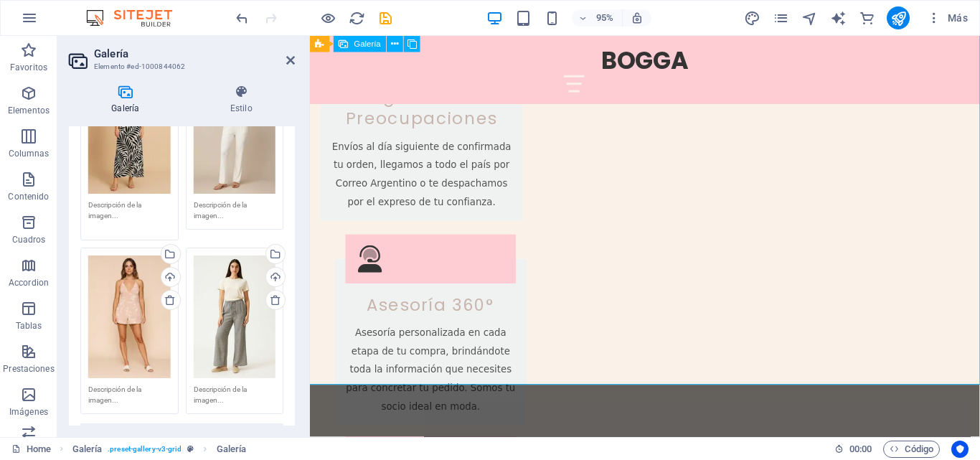
click at [126, 207] on textarea at bounding box center [129, 215] width 82 height 32
paste textarea "Vestido Jeny de lino"
drag, startPoint x: 123, startPoint y: 197, endPoint x: 100, endPoint y: 216, distance: 29.6
click at [100, 216] on textarea "Vestido Jeny de lino" at bounding box center [129, 215] width 82 height 32
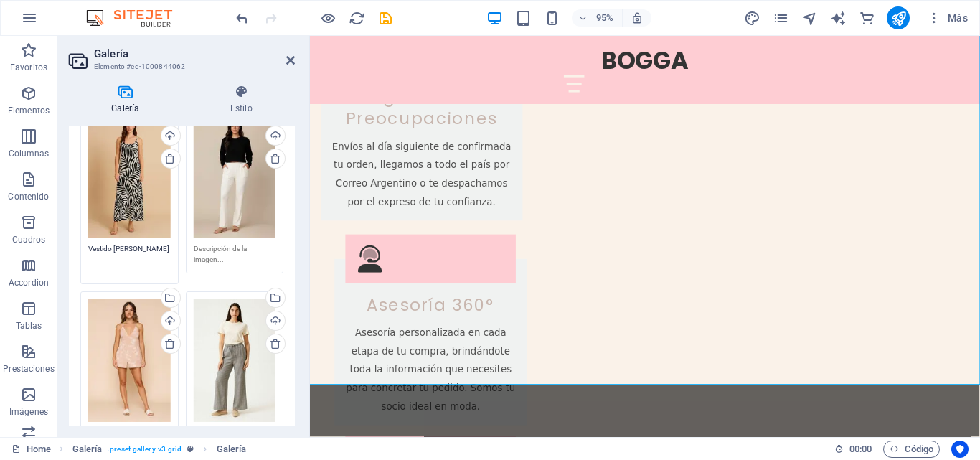
scroll to position [624, 0]
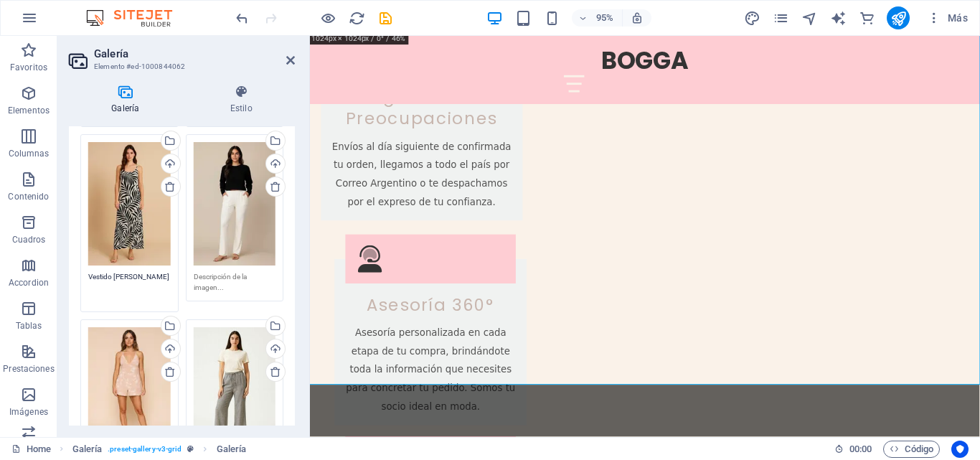
type textarea "Vestido Jeny de lino"
paste textarea "Palazzo Bahia"
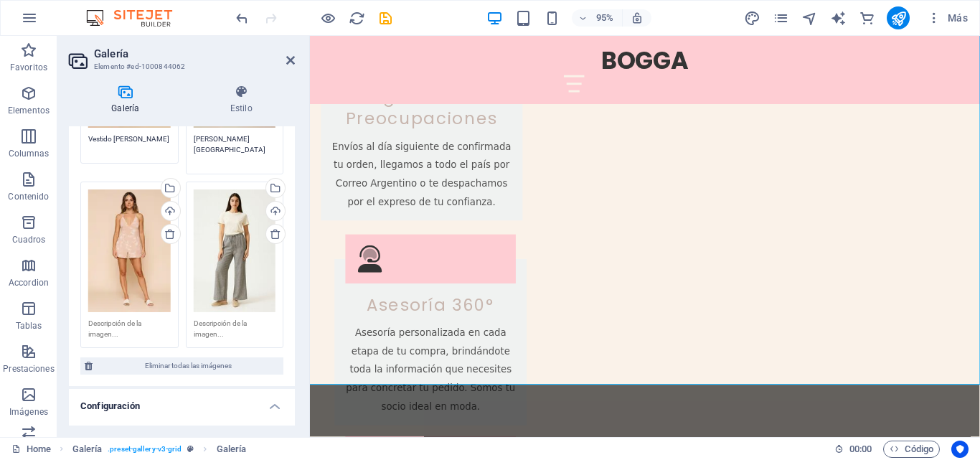
scroll to position [767, 0]
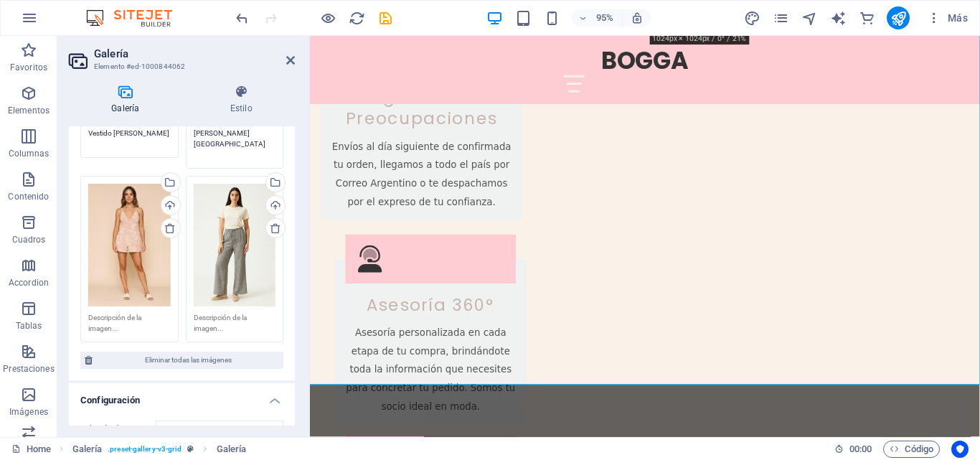
type textarea "Palazzo Bahia"
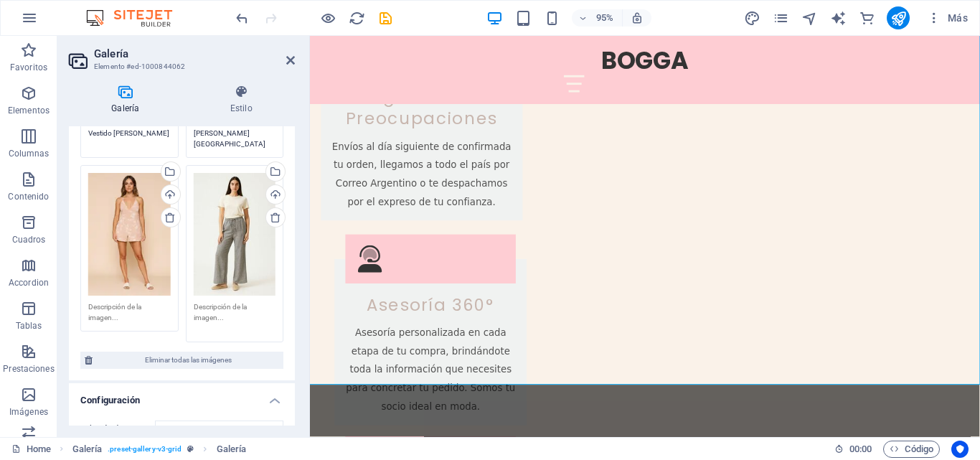
paste textarea "Palazzo isabel"
type textarea "Palazzo isabel"
paste textarea "Mono iris"
type textarea "Mono iris"
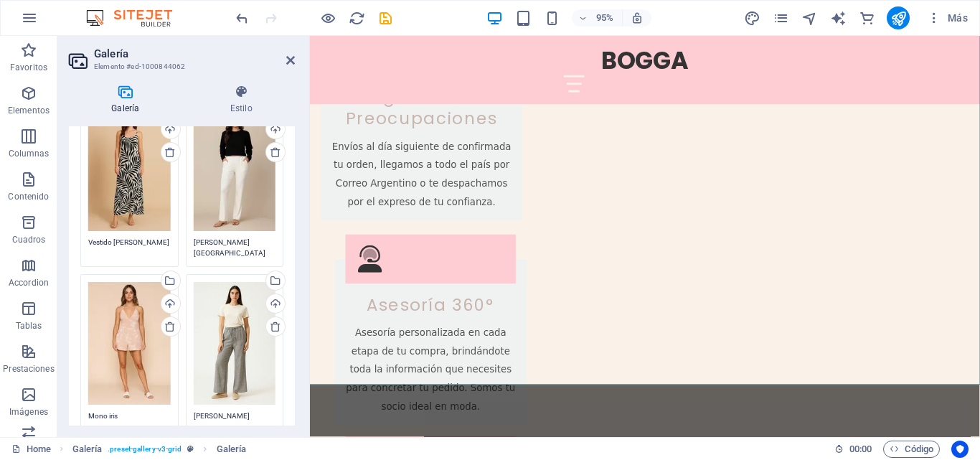
scroll to position [789, 0]
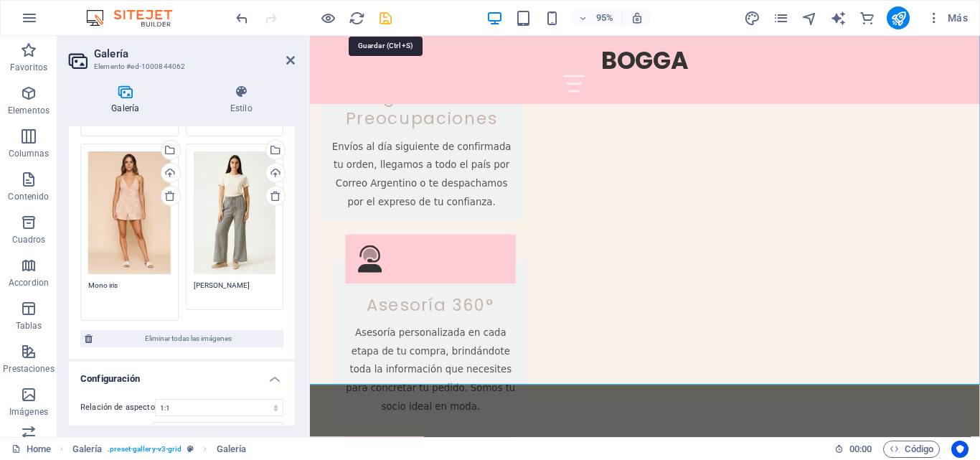
click at [388, 13] on icon "save" at bounding box center [385, 18] width 16 height 16
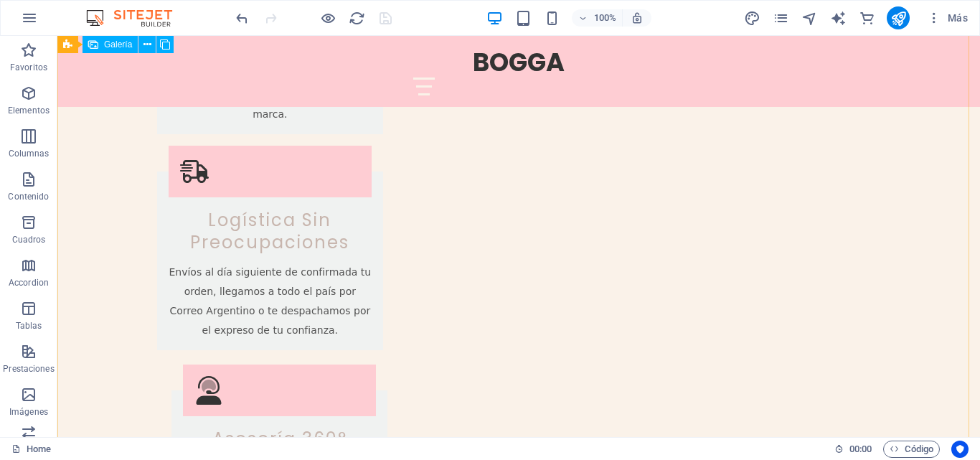
scroll to position [1851, 0]
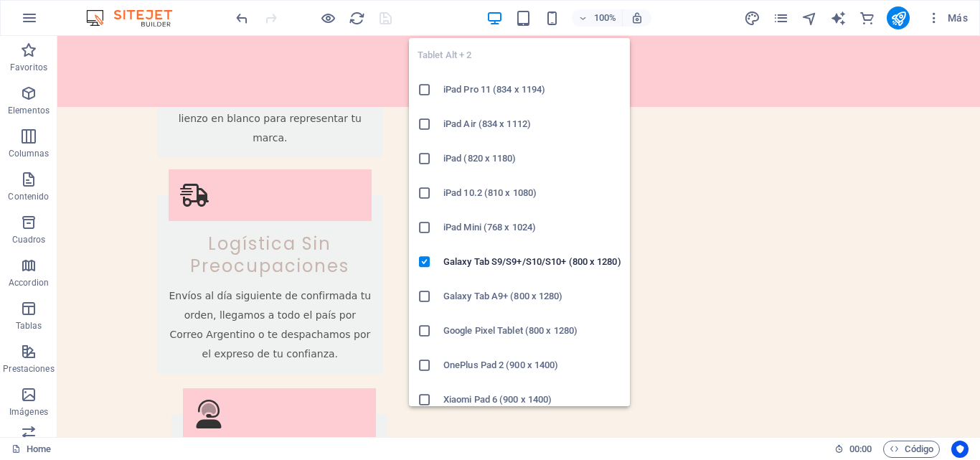
click at [522, 17] on icon "button" at bounding box center [523, 18] width 16 height 16
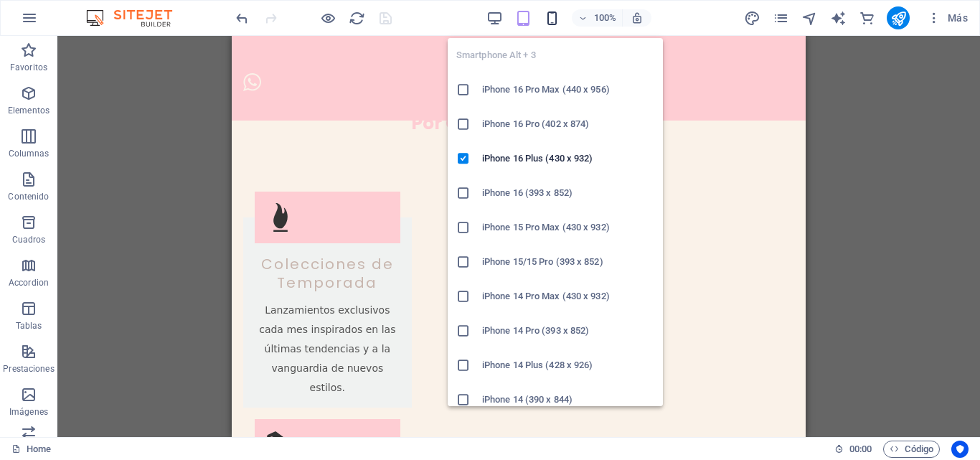
click at [553, 18] on icon "button" at bounding box center [552, 18] width 16 height 16
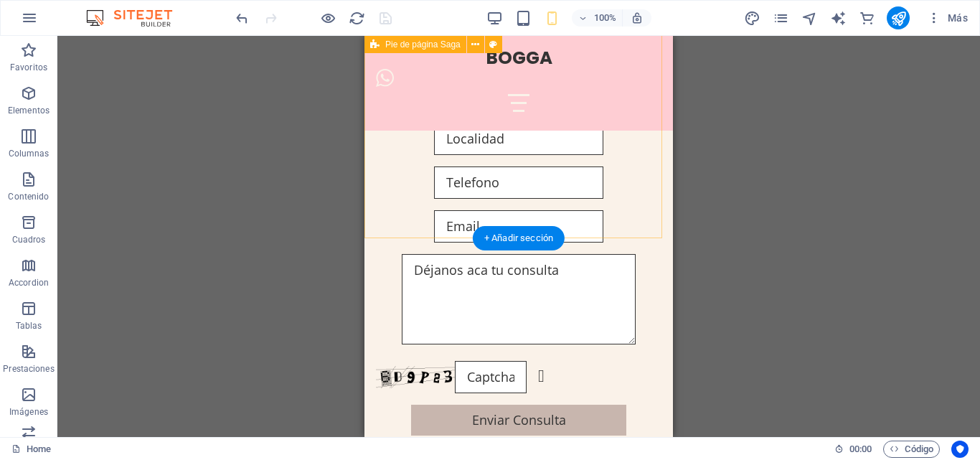
scroll to position [3642, 0]
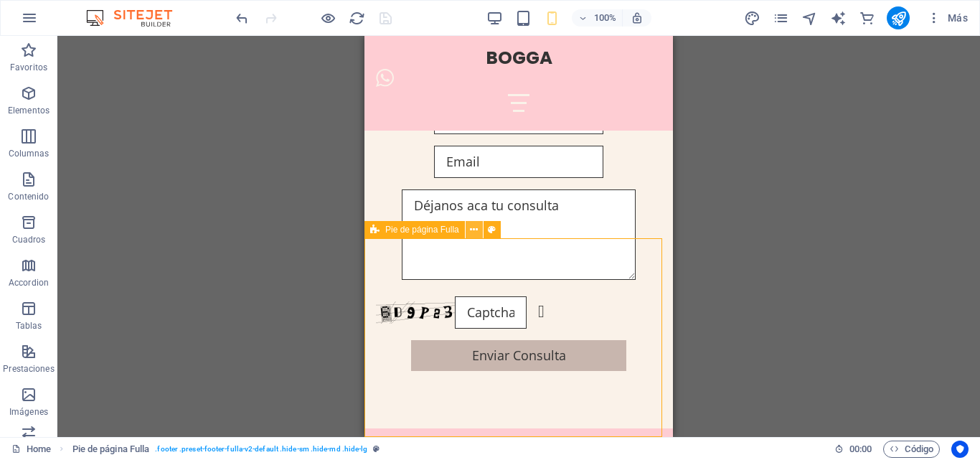
click at [469, 227] on button at bounding box center [473, 229] width 17 height 17
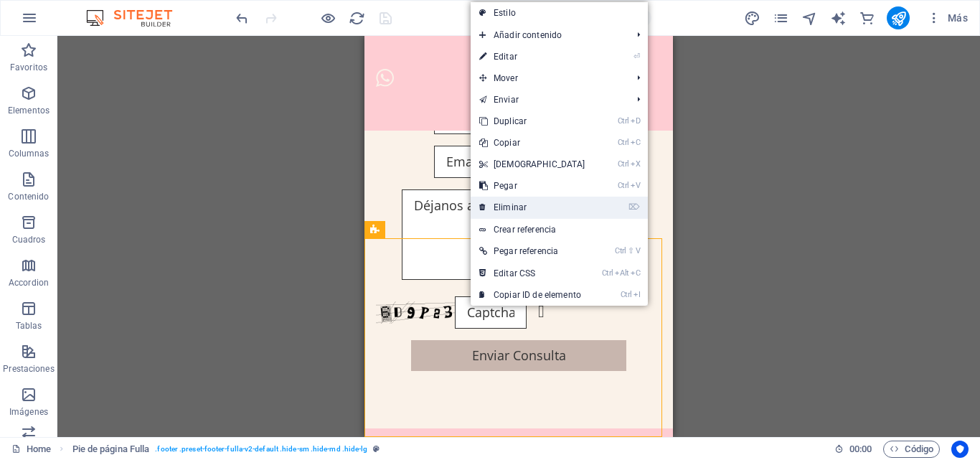
click at [519, 209] on link "⌦ Eliminar" at bounding box center [531, 208] width 123 height 22
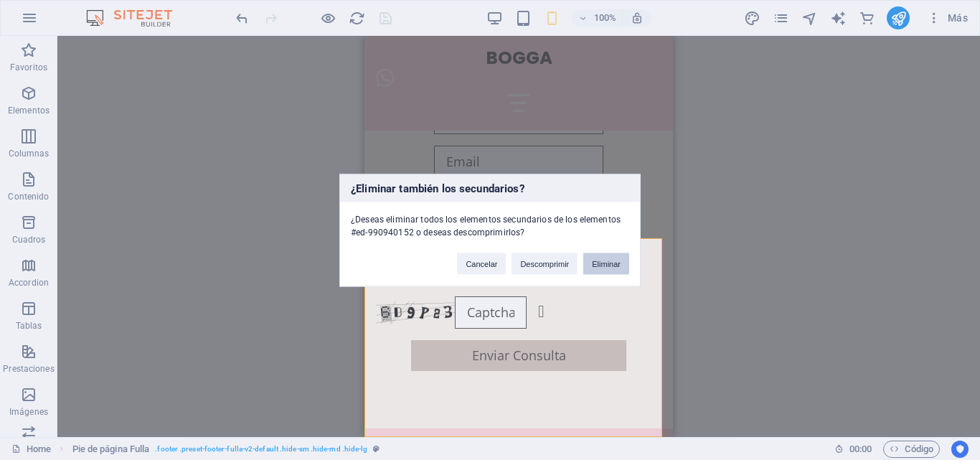
drag, startPoint x: 605, startPoint y: 262, endPoint x: 255, endPoint y: 228, distance: 351.7
click at [605, 262] on button "Eliminar" at bounding box center [606, 263] width 46 height 22
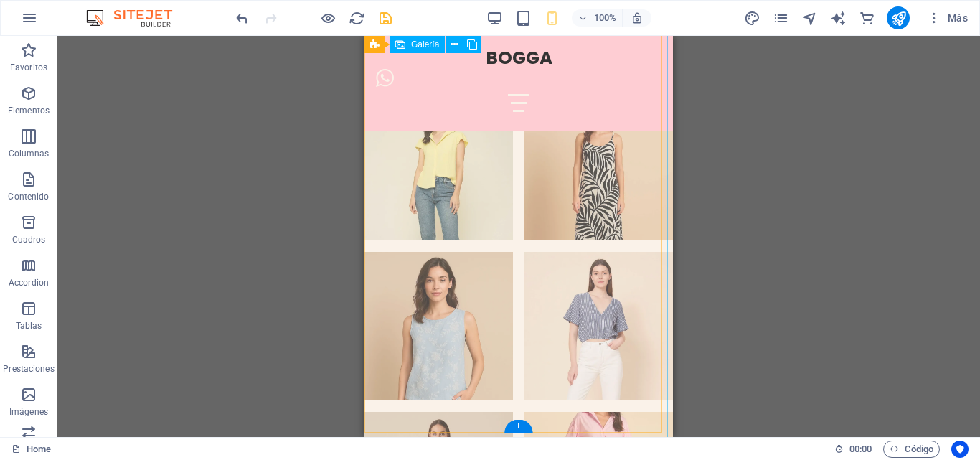
scroll to position [2726, 0]
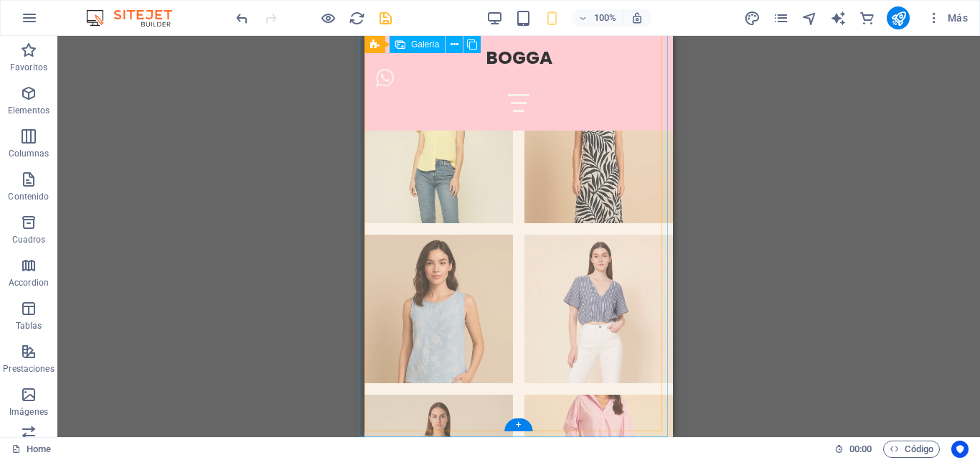
drag, startPoint x: 737, startPoint y: 167, endPoint x: 384, endPoint y: 296, distance: 375.7
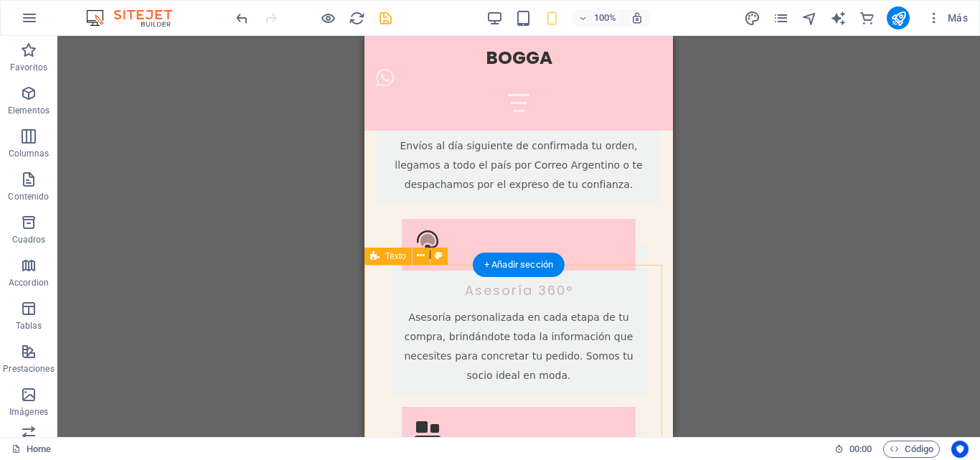
scroll to position [1865, 0]
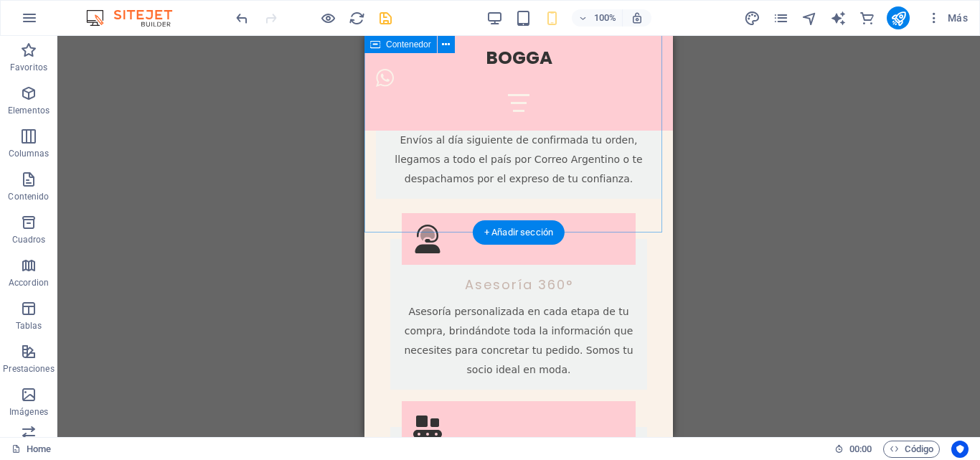
click at [435, 202] on div "Colecciones de Temporada Lanzamientos exclusivos cada mes inspirados en las últ…" at bounding box center [518, 139] width 308 height 996
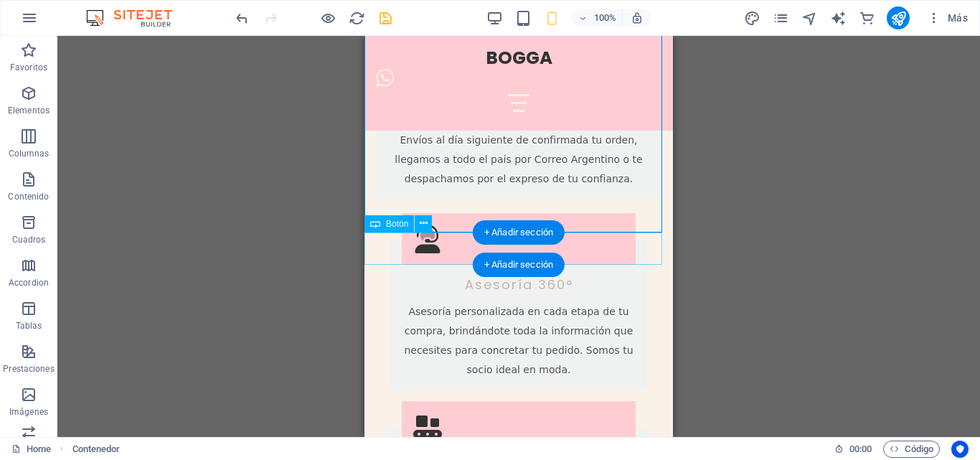
drag, startPoint x: 749, startPoint y: 256, endPoint x: 388, endPoint y: 236, distance: 362.0
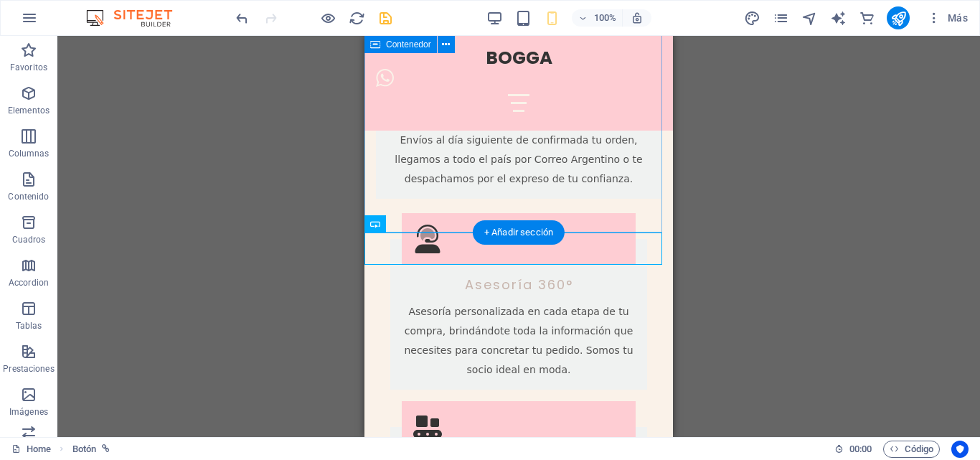
click at [391, 206] on div "Colecciones de Temporada Lanzamientos exclusivos cada mes inspirados en las últ…" at bounding box center [518, 139] width 308 height 996
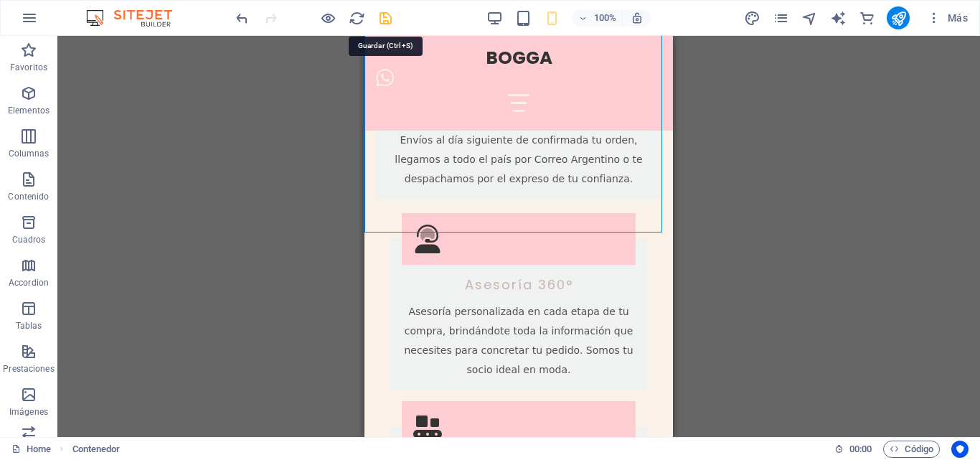
drag, startPoint x: 386, startPoint y: 16, endPoint x: 102, endPoint y: 26, distance: 284.2
click at [386, 16] on icon "save" at bounding box center [385, 18] width 16 height 16
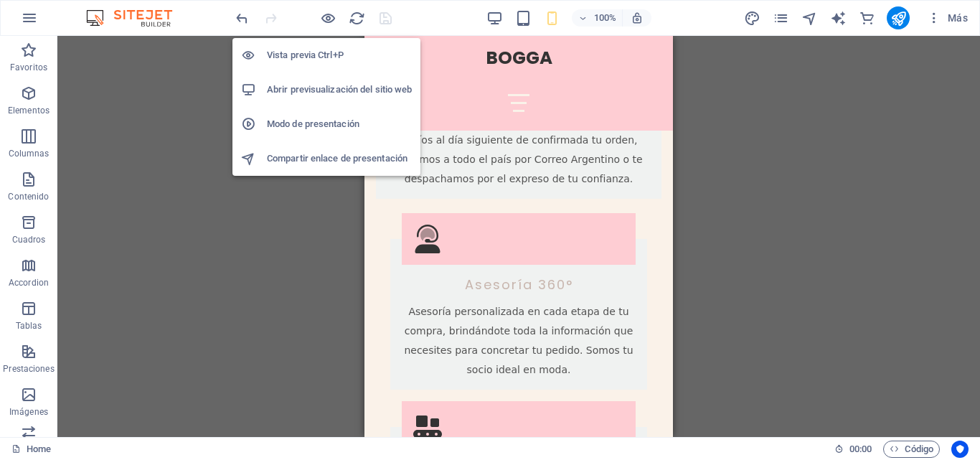
click at [314, 85] on h6 "Abrir previsualización del sitio web" at bounding box center [339, 89] width 145 height 17
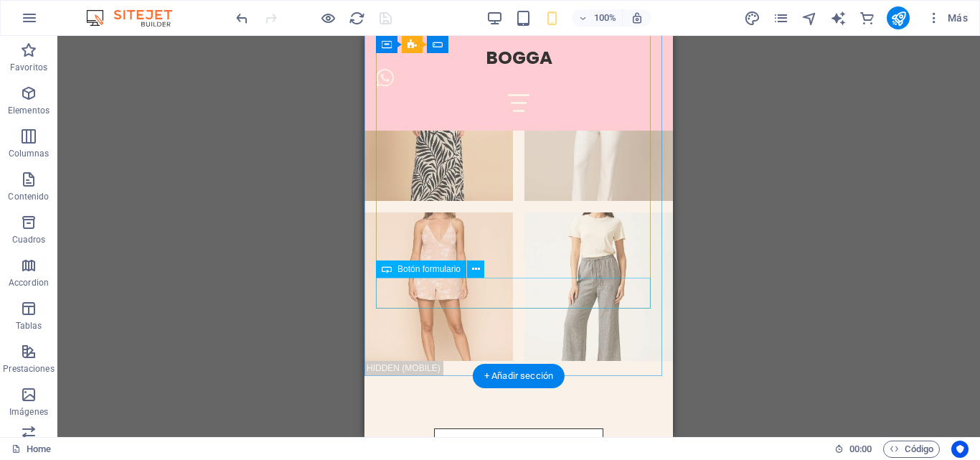
scroll to position [3443, 0]
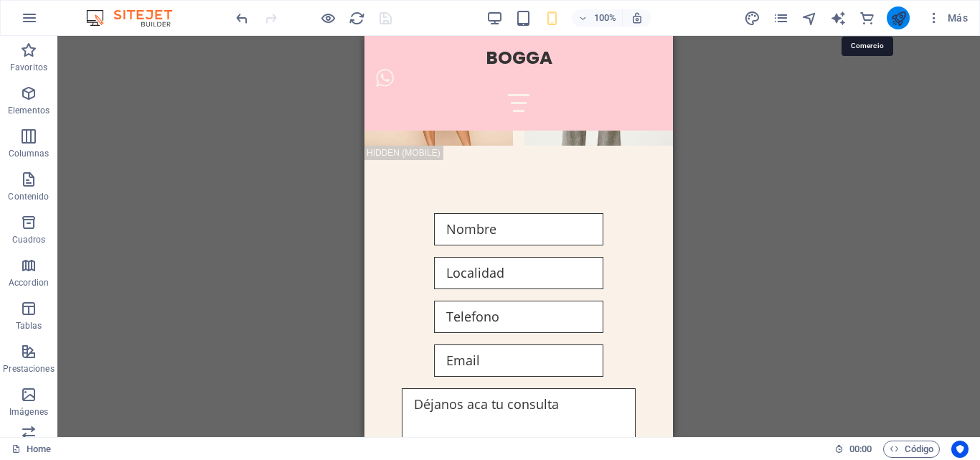
click at [896, 18] on icon "publish" at bounding box center [898, 18] width 16 height 16
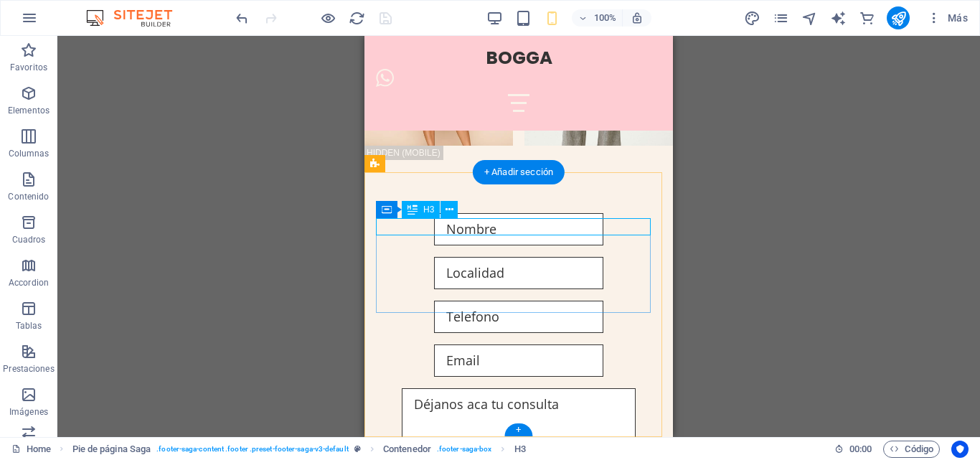
click at [415, 205] on icon at bounding box center [412, 209] width 10 height 17
click at [449, 212] on icon at bounding box center [449, 209] width 8 height 15
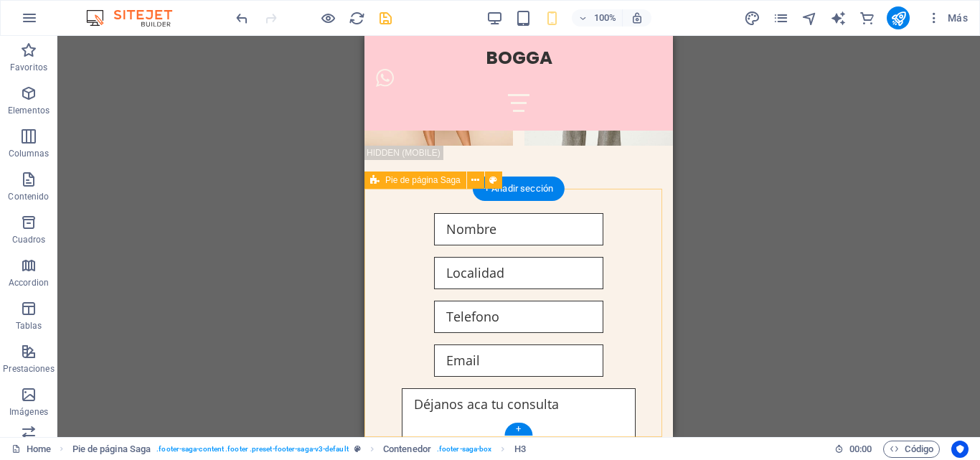
click at [407, 209] on div "Arrastra aquí para reemplazar el contenido existente. Si quieres crear un eleme…" at bounding box center [518, 236] width 922 height 401
click at [422, 209] on div "Arrastra aquí para reemplazar el contenido existente. Si quieres crear un eleme…" at bounding box center [518, 236] width 922 height 401
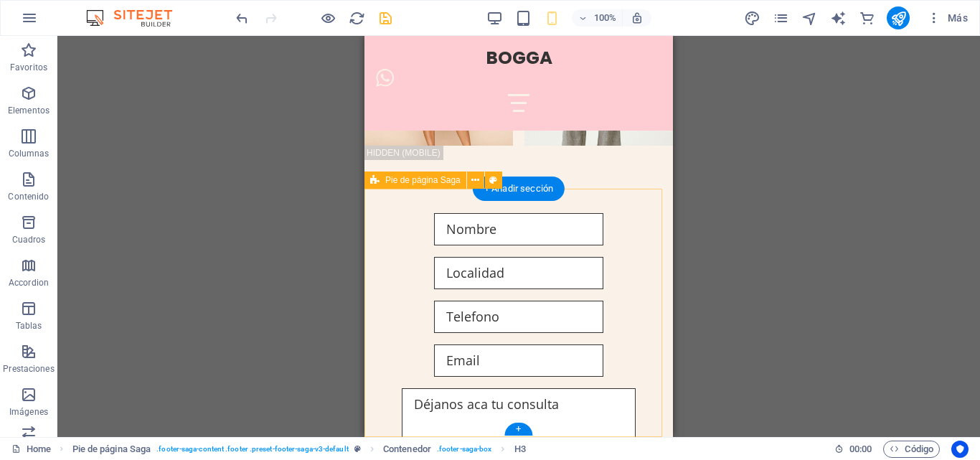
click at [446, 209] on div "Arrastra aquí para reemplazar el contenido existente. Si quieres crear un eleme…" at bounding box center [518, 236] width 922 height 401
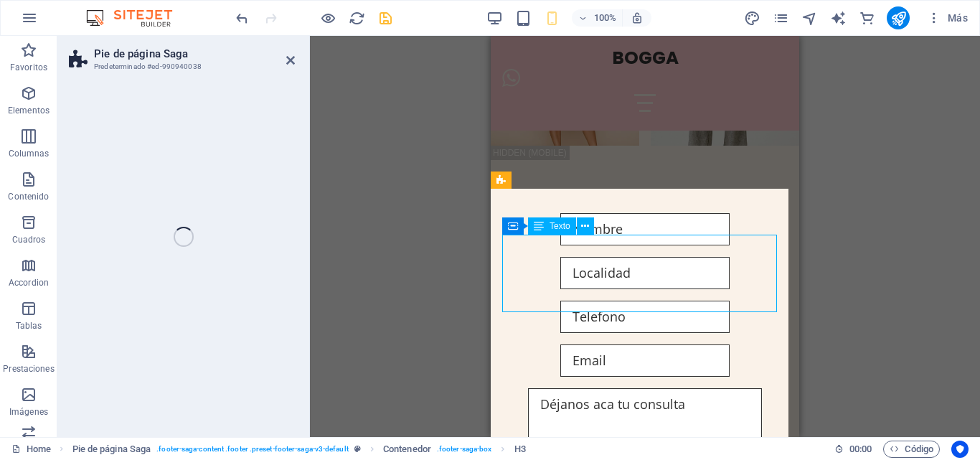
click at [349, 129] on div "Arrastra aquí para reemplazar el contenido existente. Si quieres crear un eleme…" at bounding box center [645, 236] width 670 height 401
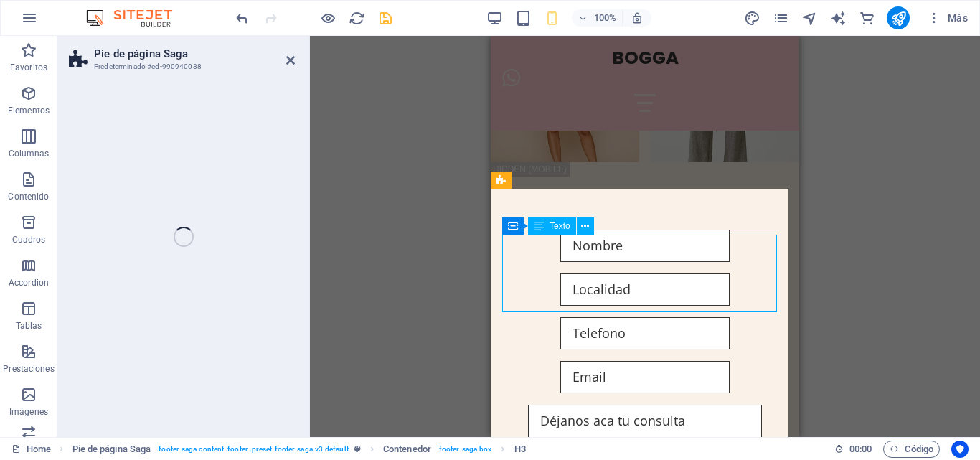
select select "footer"
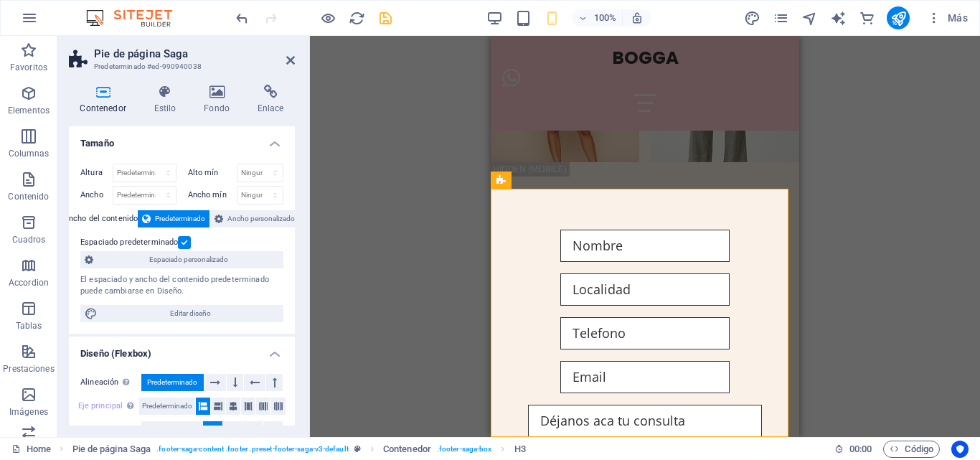
click at [240, 19] on icon "undo" at bounding box center [242, 18] width 16 height 16
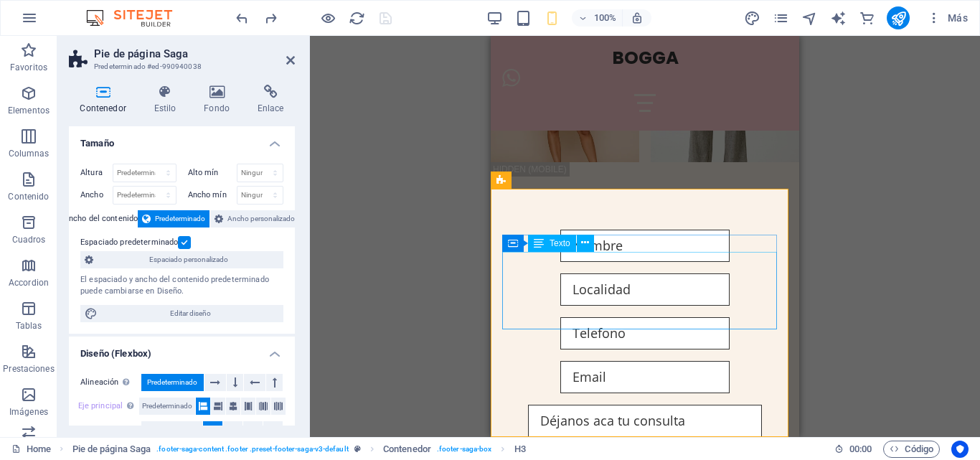
drag, startPoint x: 553, startPoint y: 242, endPoint x: 114, endPoint y: 199, distance: 441.0
click at [553, 242] on span "Texto" at bounding box center [559, 243] width 21 height 9
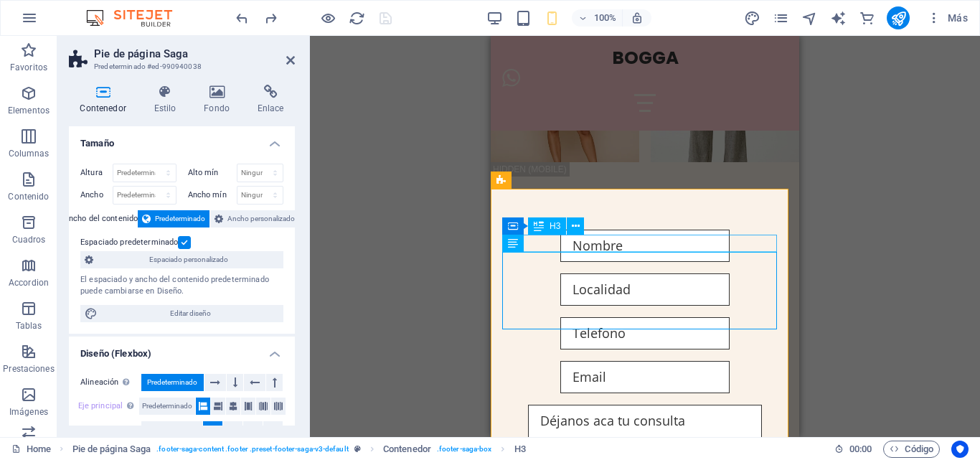
click at [572, 226] on icon at bounding box center [576, 226] width 8 height 15
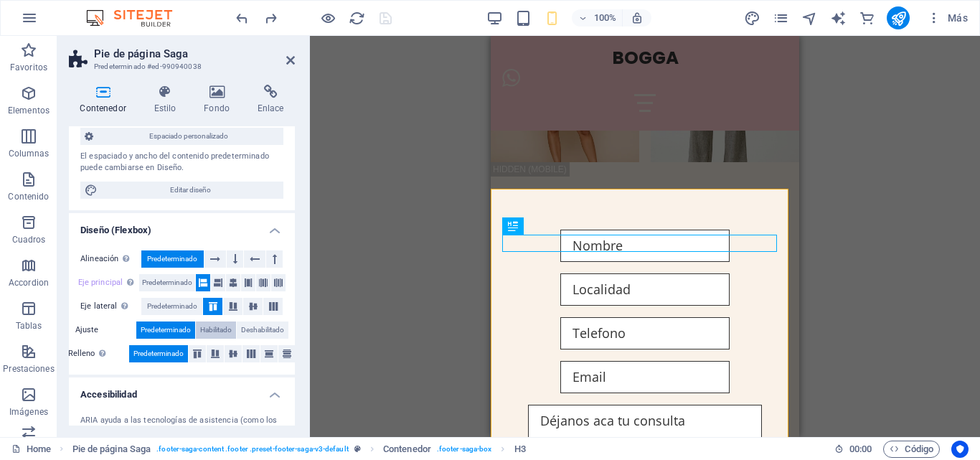
scroll to position [143, 0]
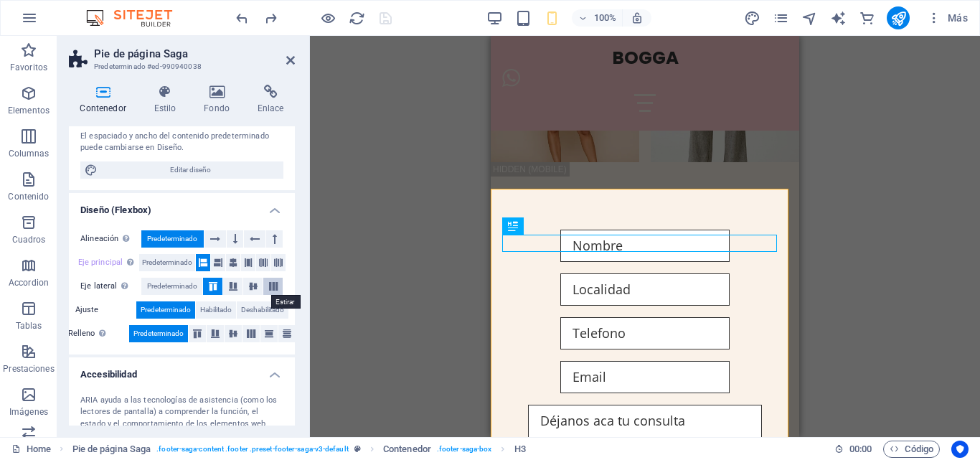
click at [268, 287] on icon at bounding box center [273, 286] width 17 height 9
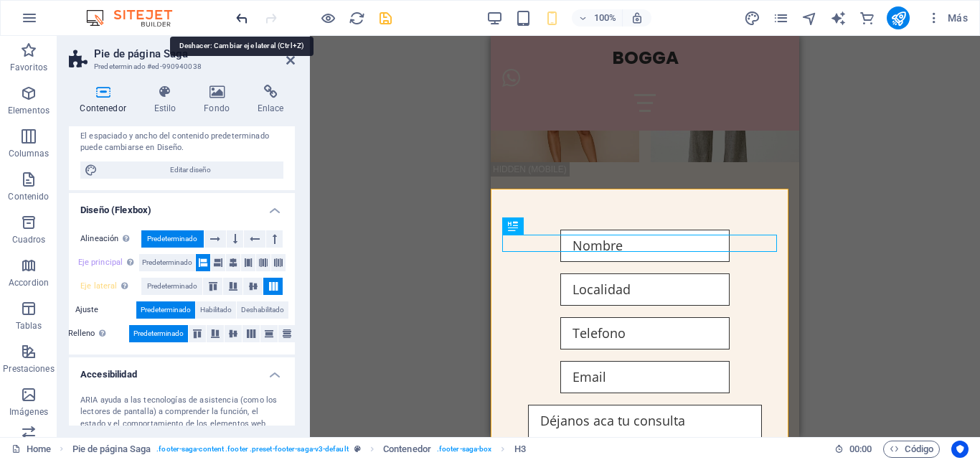
click at [246, 20] on icon "undo" at bounding box center [242, 18] width 16 height 16
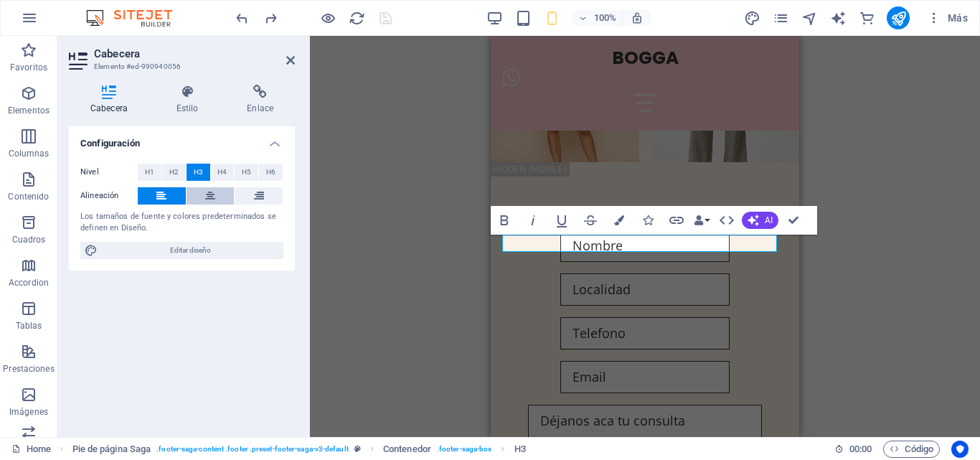
click at [212, 195] on icon at bounding box center [210, 195] width 10 height 17
click at [357, 204] on div "Contenedor H1 Banner Contenedor Contenedor Contenedor Barra de menús Texto Imag…" at bounding box center [645, 236] width 670 height 401
click at [390, 16] on icon "save" at bounding box center [385, 18] width 16 height 16
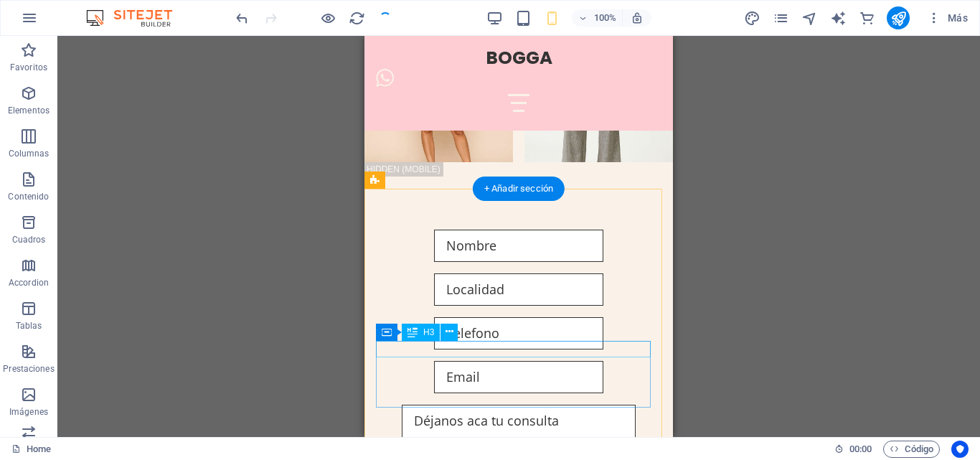
scroll to position [3443, 0]
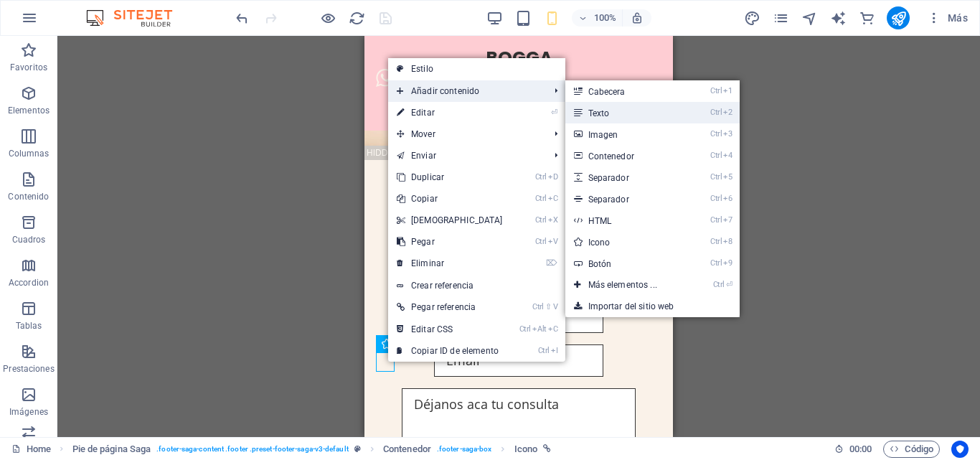
drag, startPoint x: 112, startPoint y: 72, endPoint x: 602, endPoint y: 108, distance: 491.9
click at [602, 108] on link "Ctrl 2 Texto" at bounding box center [625, 113] width 120 height 22
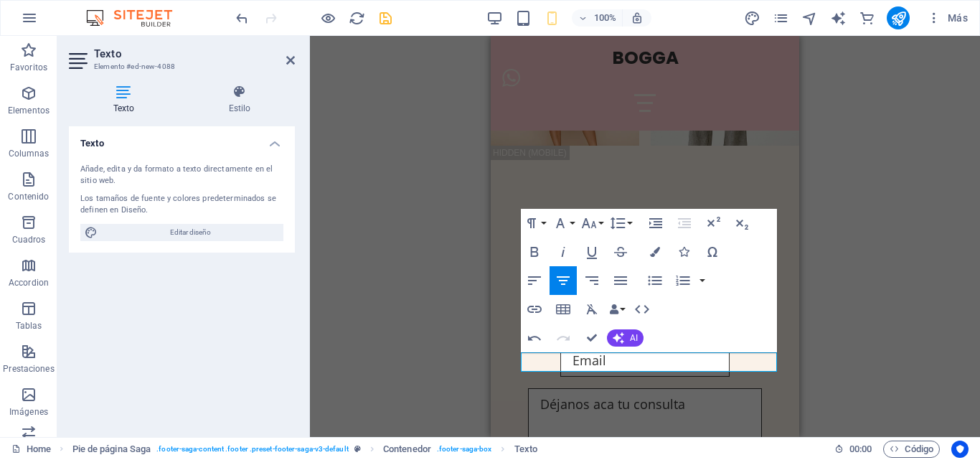
click at [470, 225] on div "Contenedor H1 Banner Contenedor Contenedor Contenedor Barra de menús Texto Imag…" at bounding box center [645, 236] width 670 height 401
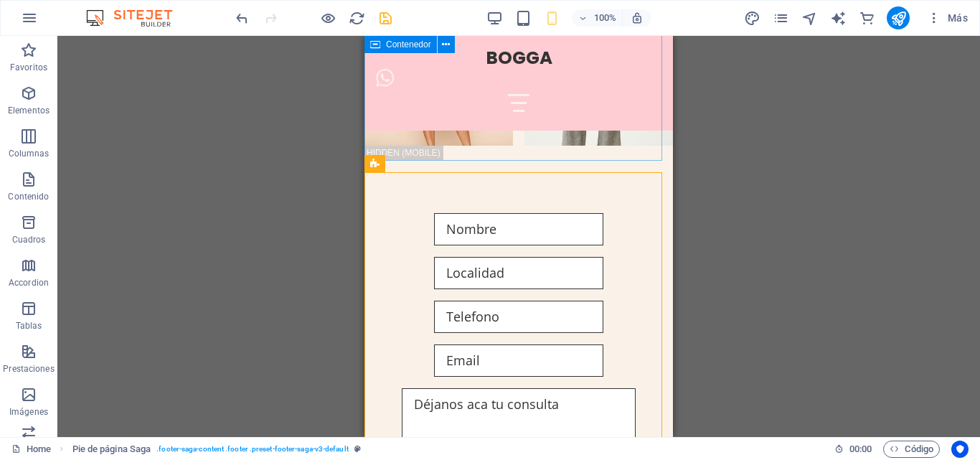
click at [630, 146] on div "Unreadable? Load new Enviar Consulta" at bounding box center [518, 381] width 308 height 470
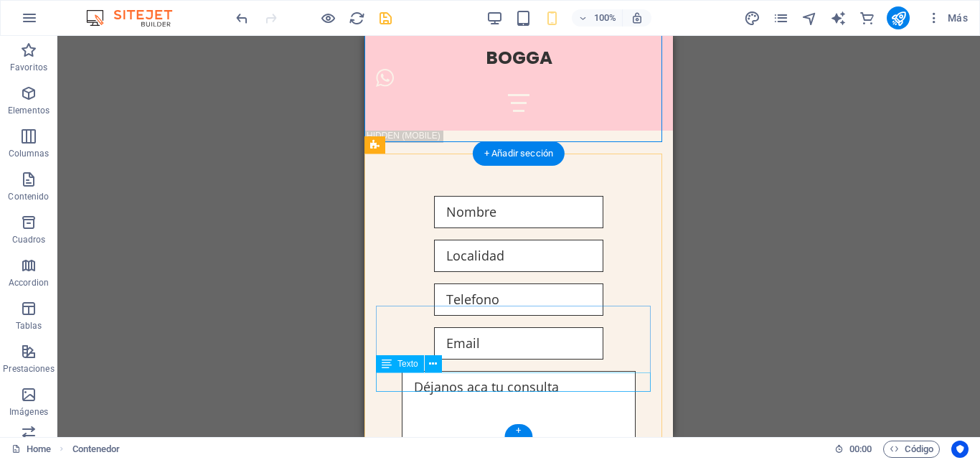
scroll to position [3463, 0]
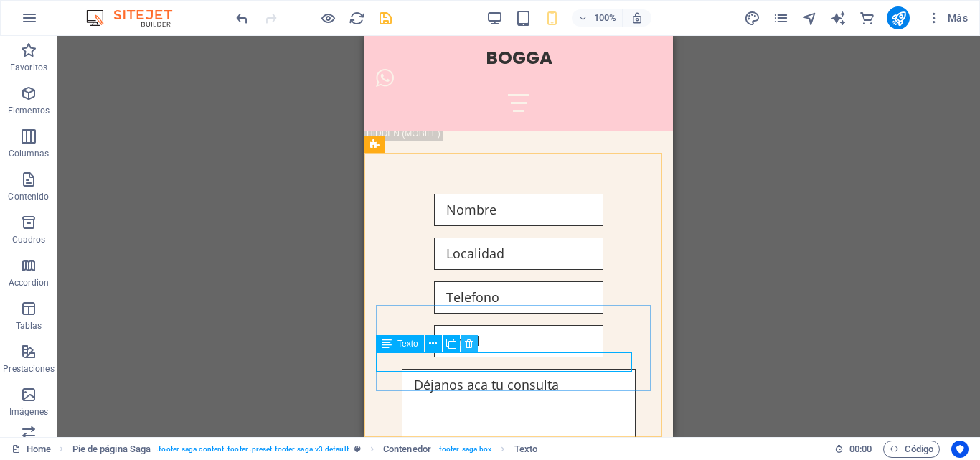
click at [468, 348] on icon at bounding box center [469, 343] width 8 height 15
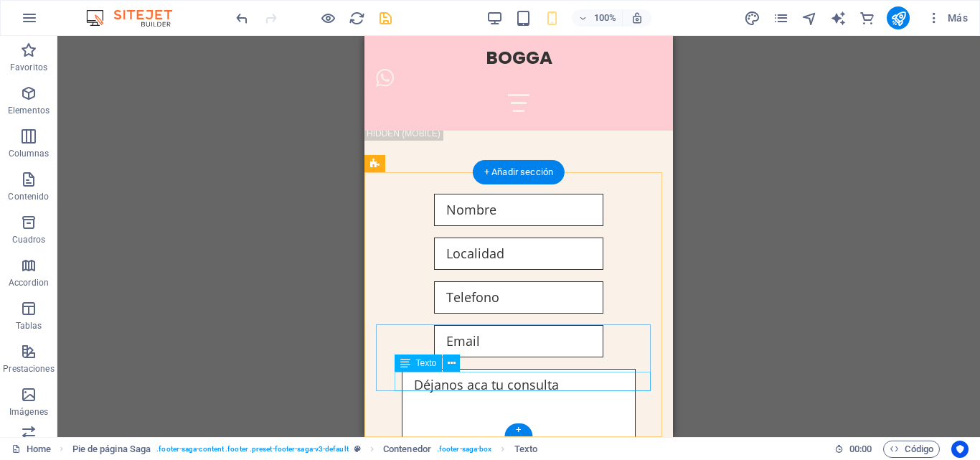
scroll to position [3443, 0]
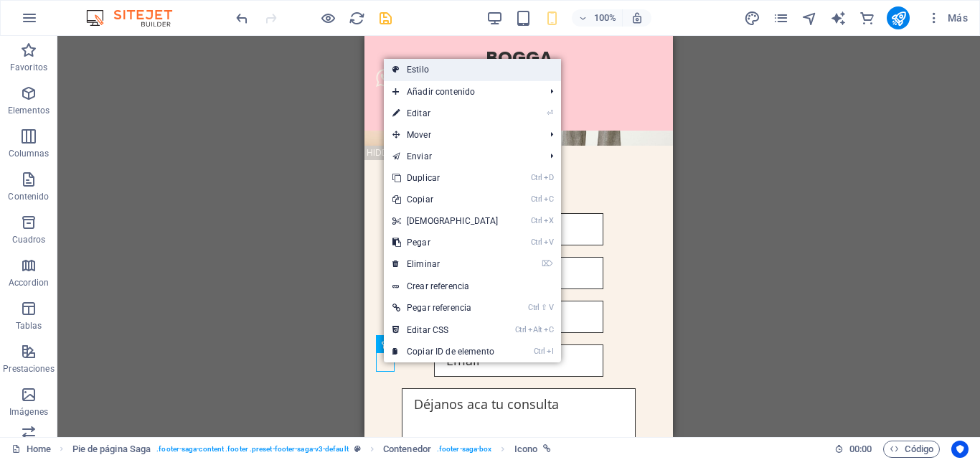
click at [447, 72] on link "Estilo" at bounding box center [472, 70] width 177 height 22
select select "rem"
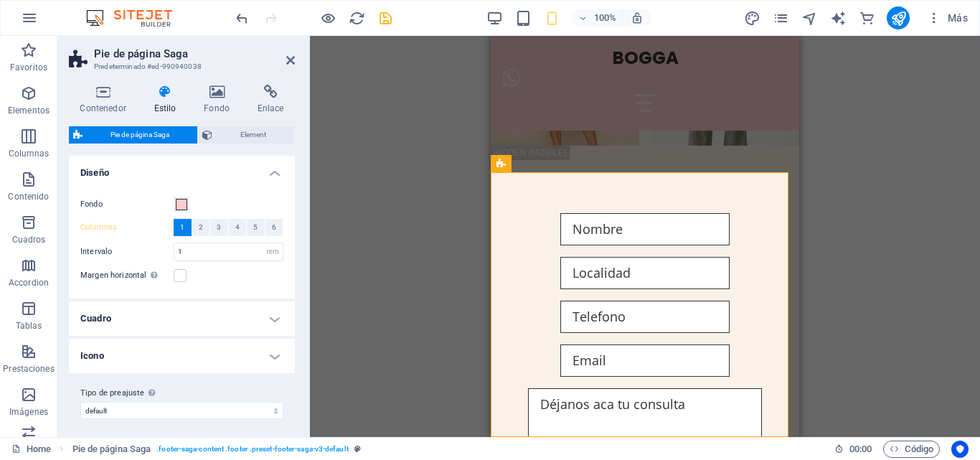
scroll to position [5, 0]
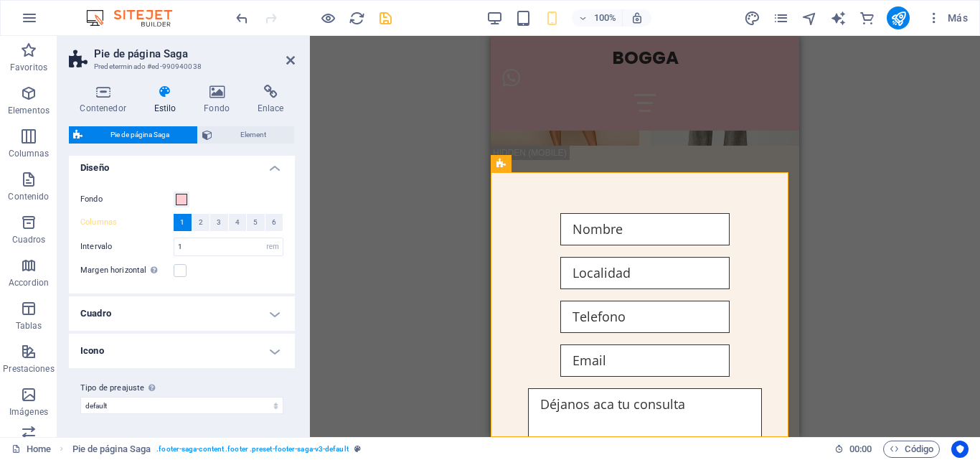
click at [167, 104] on h4 "Estilo" at bounding box center [168, 100] width 50 height 30
click at [164, 108] on h4 "Estilo" at bounding box center [168, 100] width 50 height 30
click at [104, 100] on h4 "Contenedor" at bounding box center [106, 100] width 74 height 30
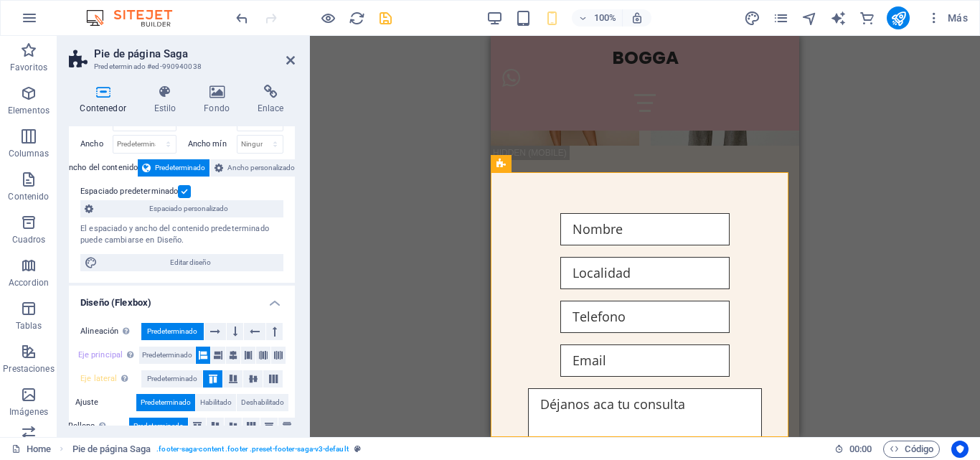
scroll to position [72, 0]
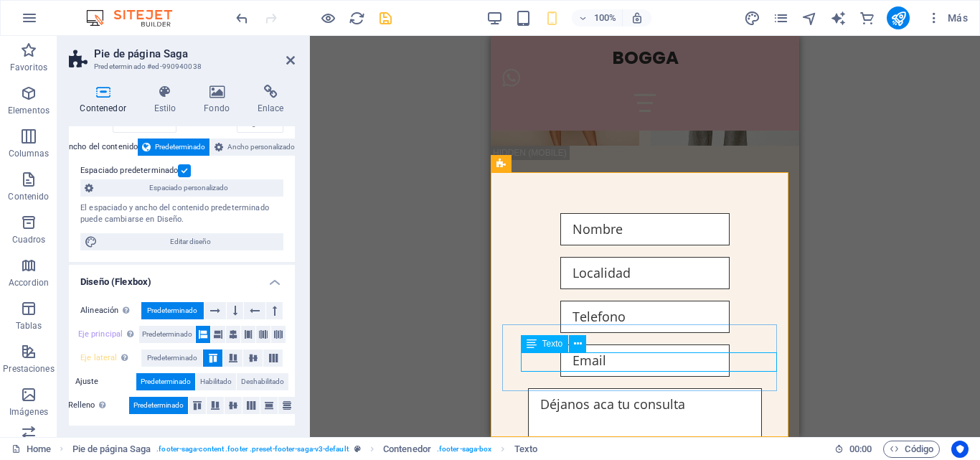
click at [555, 344] on span "Texto" at bounding box center [552, 343] width 21 height 9
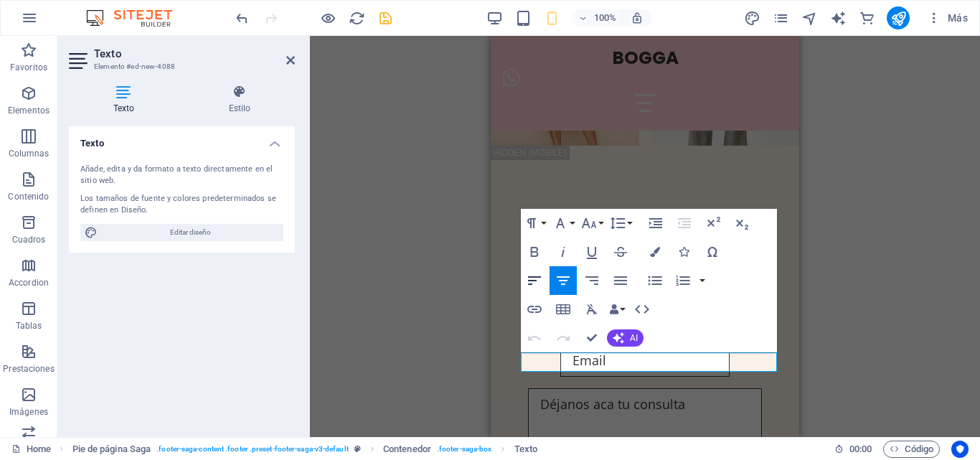
click at [524, 275] on button "Align Left" at bounding box center [534, 280] width 27 height 29
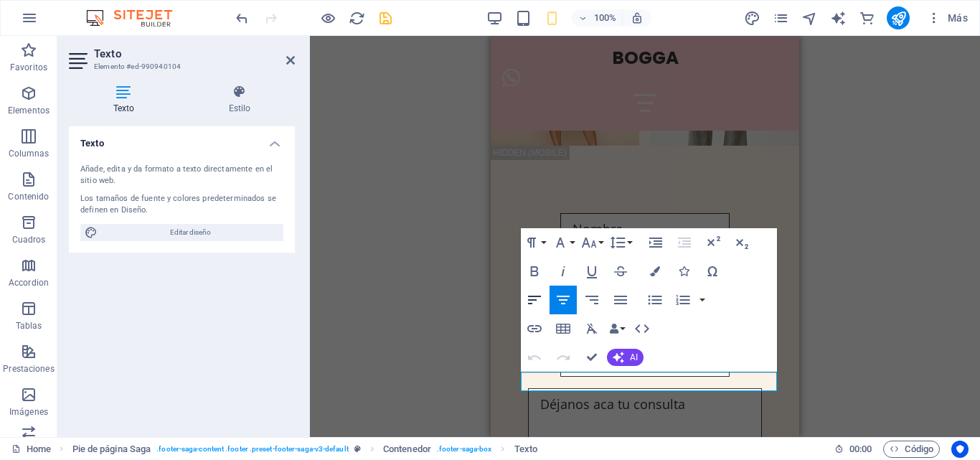
click at [536, 299] on icon "button" at bounding box center [534, 299] width 17 height 17
drag, startPoint x: 427, startPoint y: 298, endPoint x: 476, endPoint y: 366, distance: 83.8
click at [427, 299] on div "Contenedor H1 Banner Contenedor Contenedor Contenedor Barra de menús Texto Imag…" at bounding box center [645, 236] width 670 height 401
click at [937, 309] on div "Contenedor H1 Banner Contenedor Contenedor Contenedor Barra de menús Texto Imag…" at bounding box center [645, 236] width 670 height 401
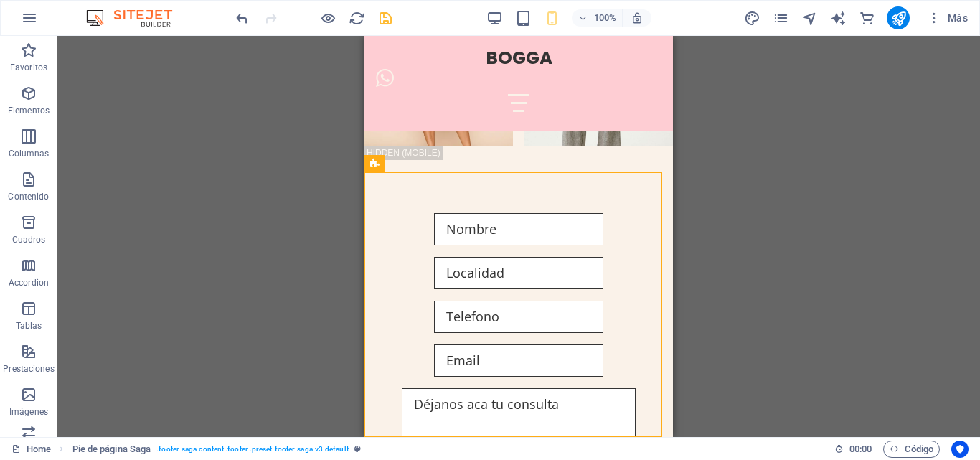
click at [930, 154] on div "Contenedor H1 Banner Contenedor Contenedor Contenedor Barra de menús Texto Imag…" at bounding box center [518, 236] width 922 height 401
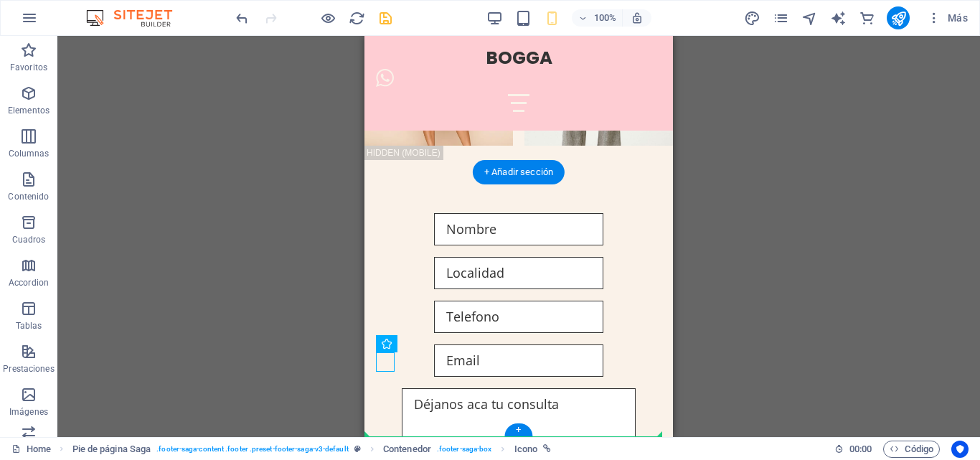
drag, startPoint x: 384, startPoint y: 361, endPoint x: 417, endPoint y: 383, distance: 39.2
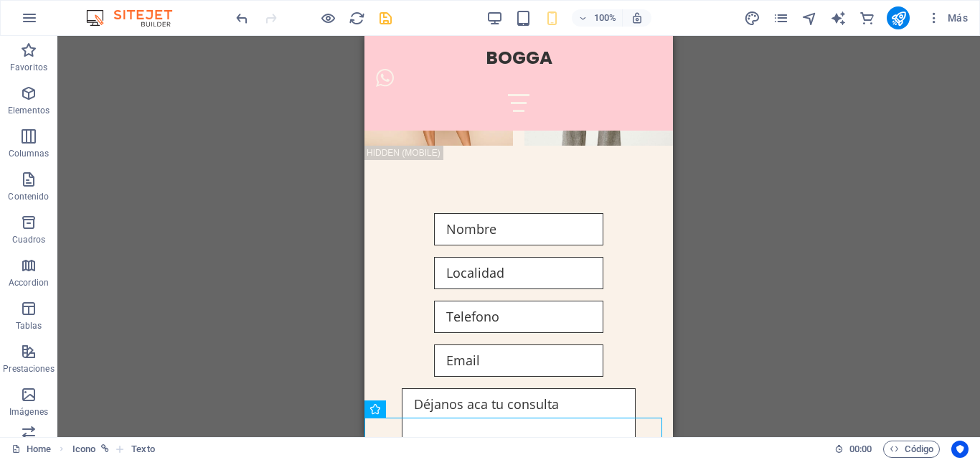
click at [232, 17] on div "100% Más" at bounding box center [490, 18] width 978 height 34
click at [244, 19] on icon "undo" at bounding box center [242, 18] width 16 height 16
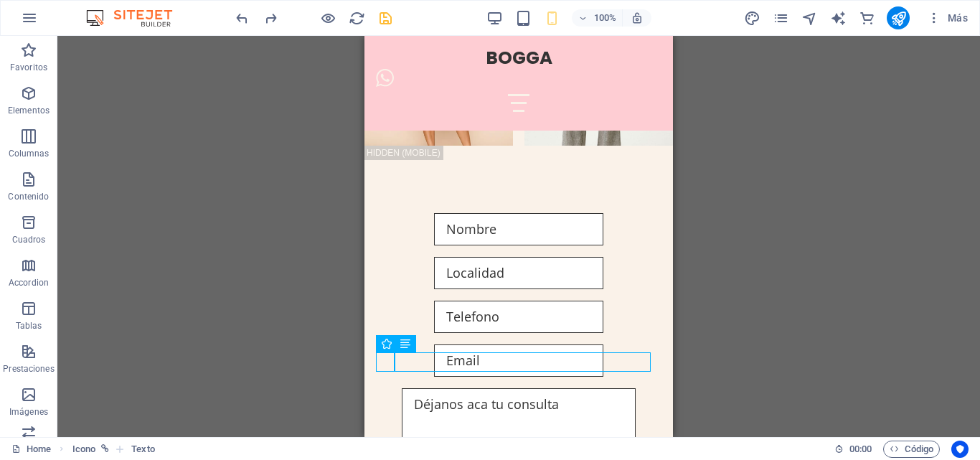
click at [851, 269] on div "Contenedor H1 Banner Contenedor Contenedor Contenedor Barra de menús Texto Imag…" at bounding box center [518, 236] width 922 height 401
click at [793, 328] on div "Contenedor H1 Banner Contenedor Contenedor Contenedor Barra de menús Texto Imag…" at bounding box center [518, 236] width 922 height 401
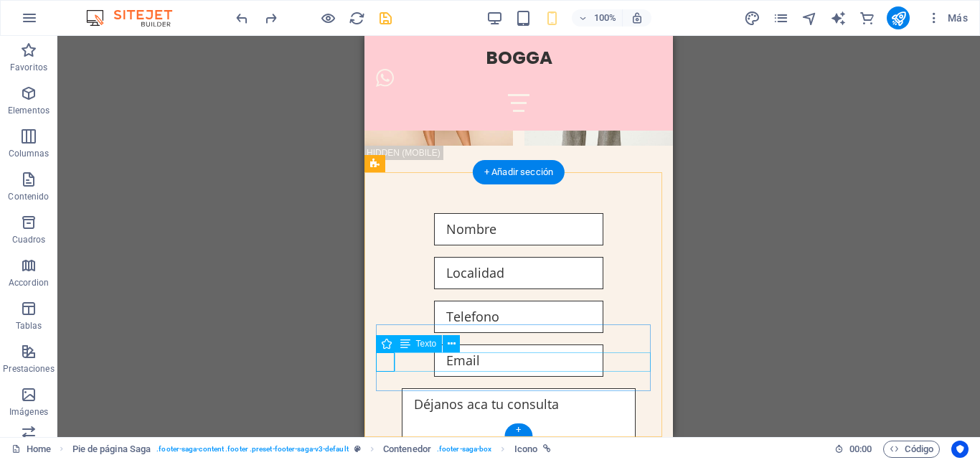
drag, startPoint x: 386, startPoint y: 361, endPoint x: 739, endPoint y: 391, distance: 354.1
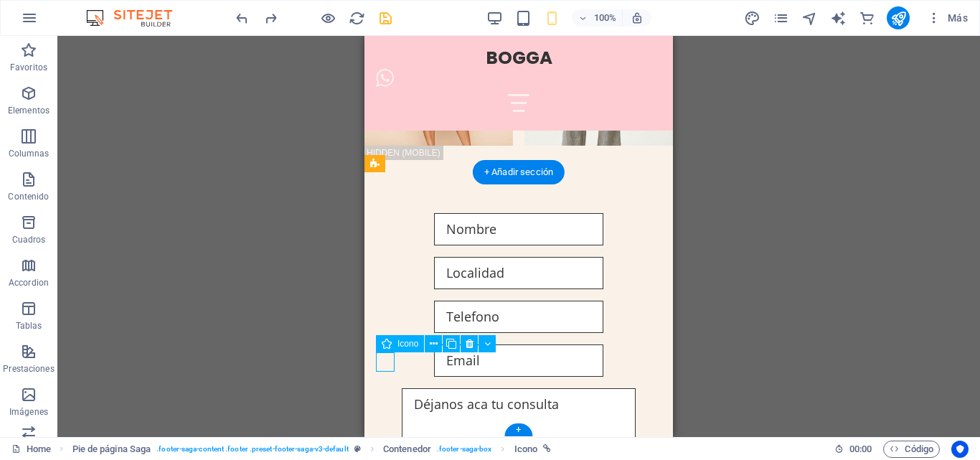
select select "xMidYMid"
select select "px"
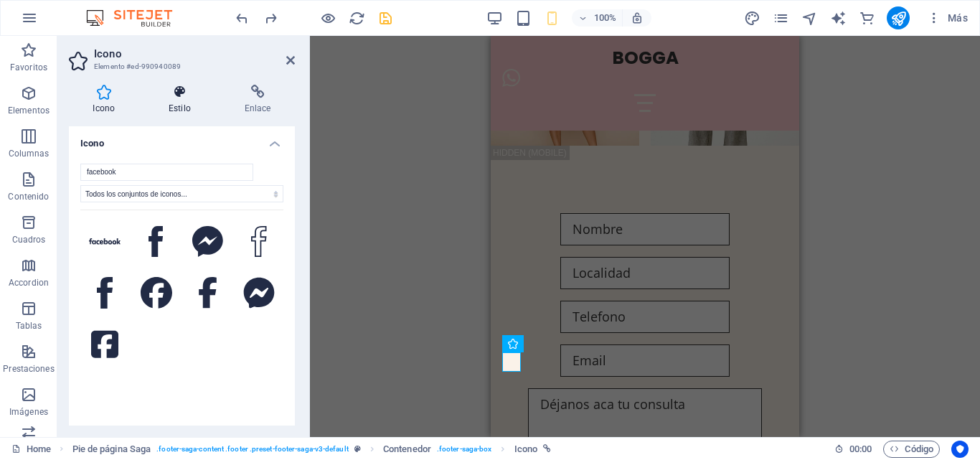
click at [173, 112] on h4 "Estilo" at bounding box center [183, 100] width 76 height 30
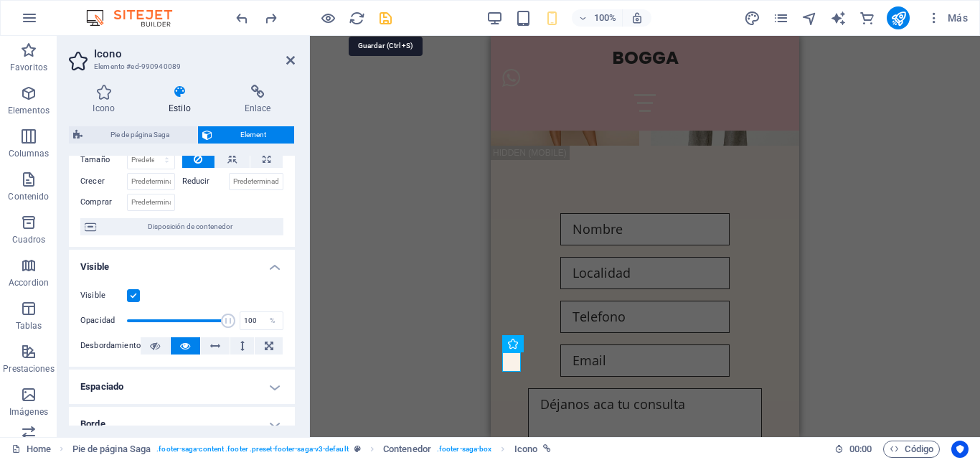
click at [385, 22] on icon "save" at bounding box center [385, 18] width 16 height 16
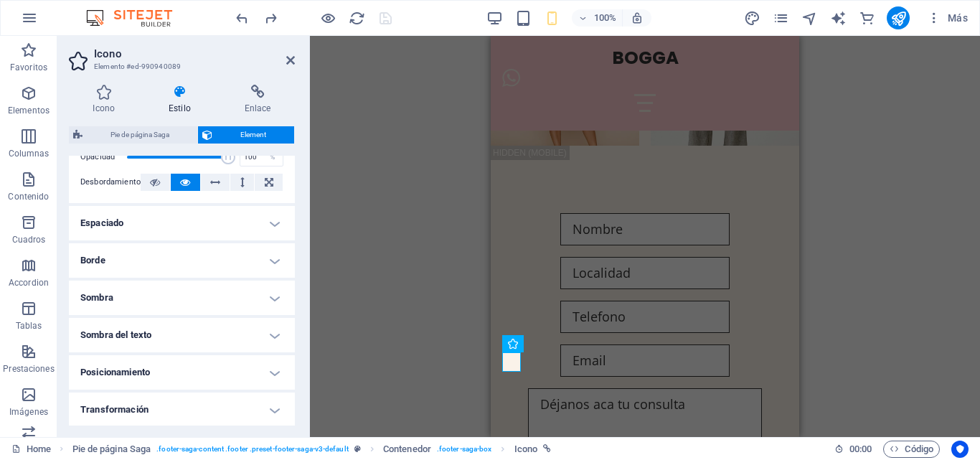
scroll to position [215, 0]
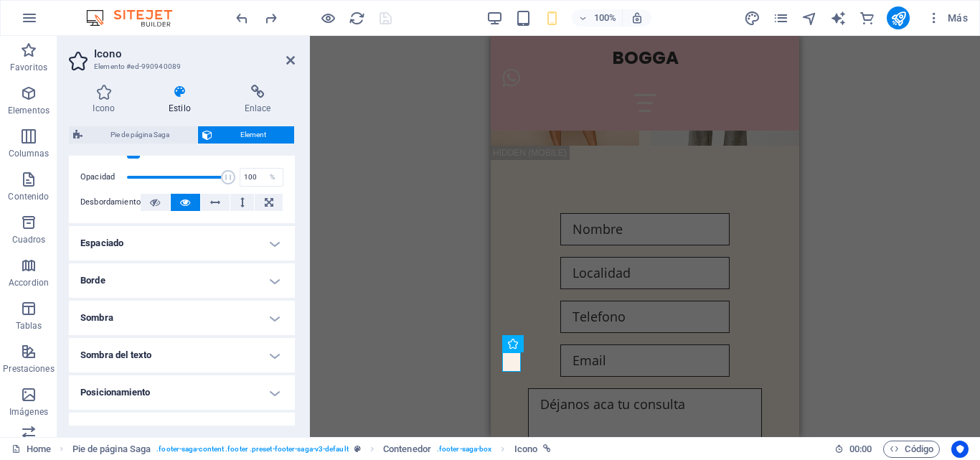
click at [273, 239] on h4 "Espaciado" at bounding box center [182, 243] width 226 height 34
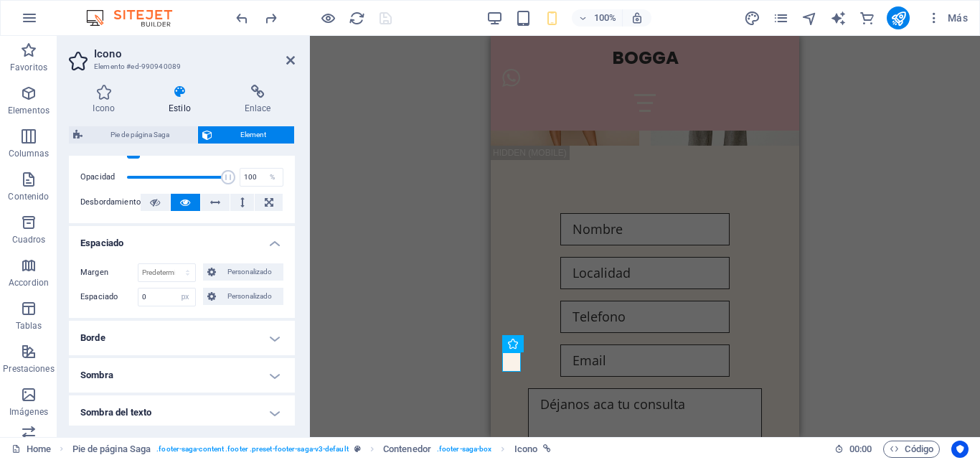
click at [273, 239] on h4 "Espaciado" at bounding box center [182, 239] width 226 height 26
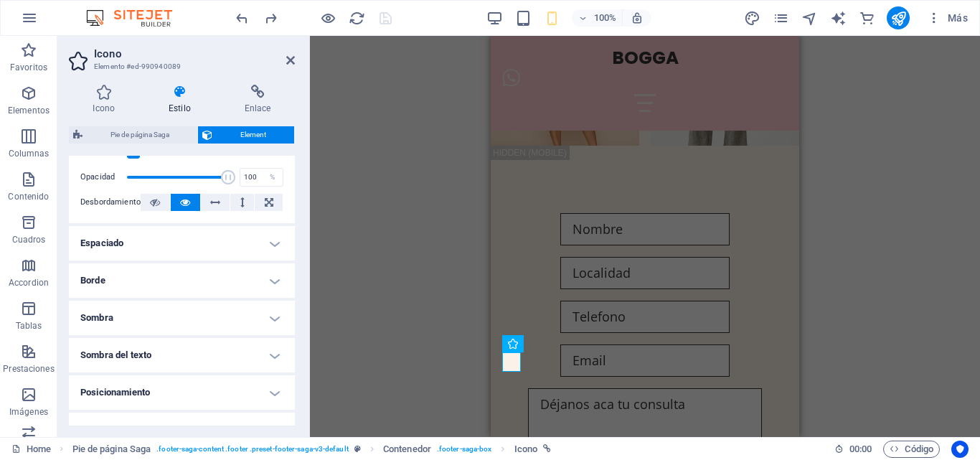
click at [255, 280] on h4 "Borde" at bounding box center [182, 280] width 226 height 34
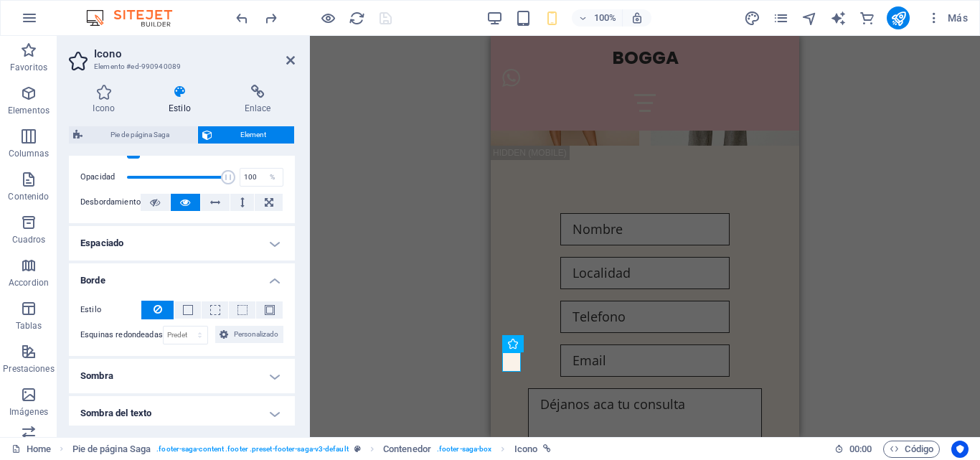
click at [255, 280] on h4 "Borde" at bounding box center [182, 276] width 226 height 26
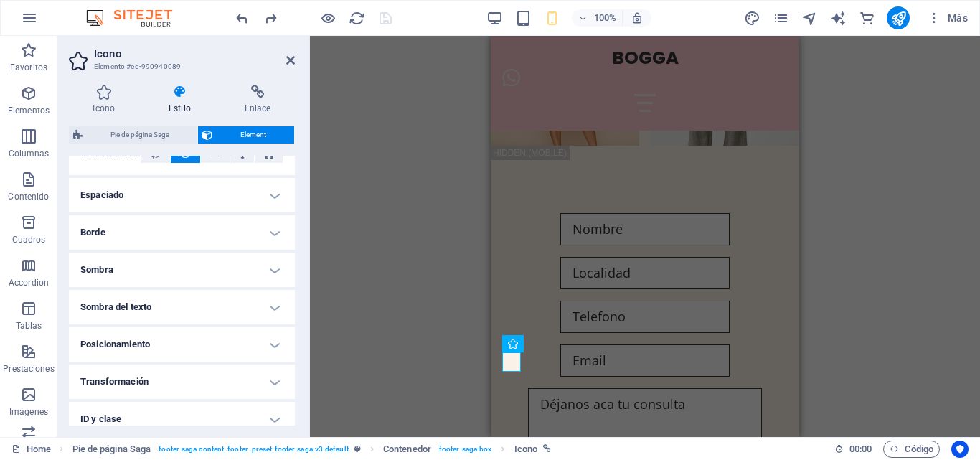
scroll to position [287, 0]
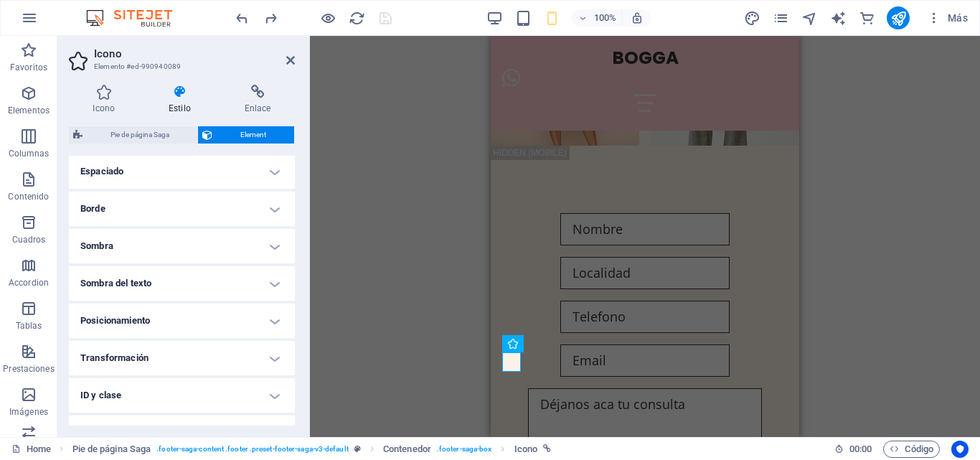
click at [257, 317] on h4 "Posicionamiento" at bounding box center [182, 320] width 226 height 34
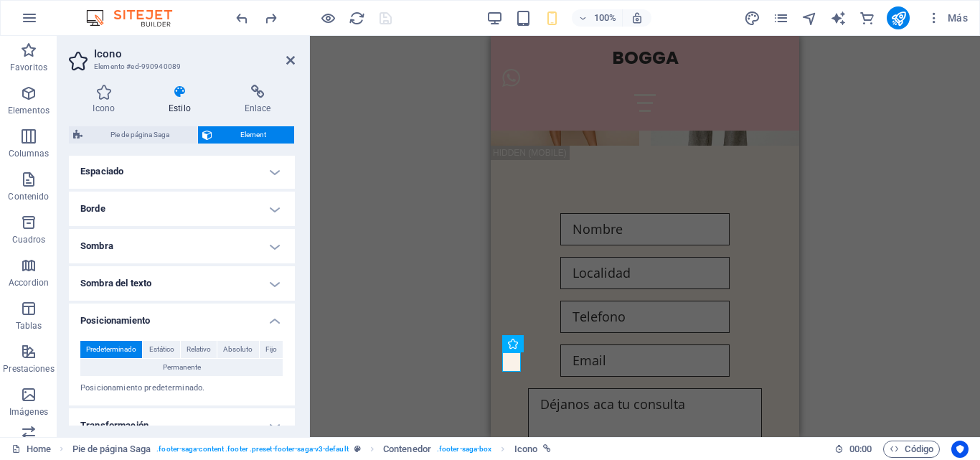
click at [257, 317] on h4 "Posicionamiento" at bounding box center [182, 316] width 226 height 26
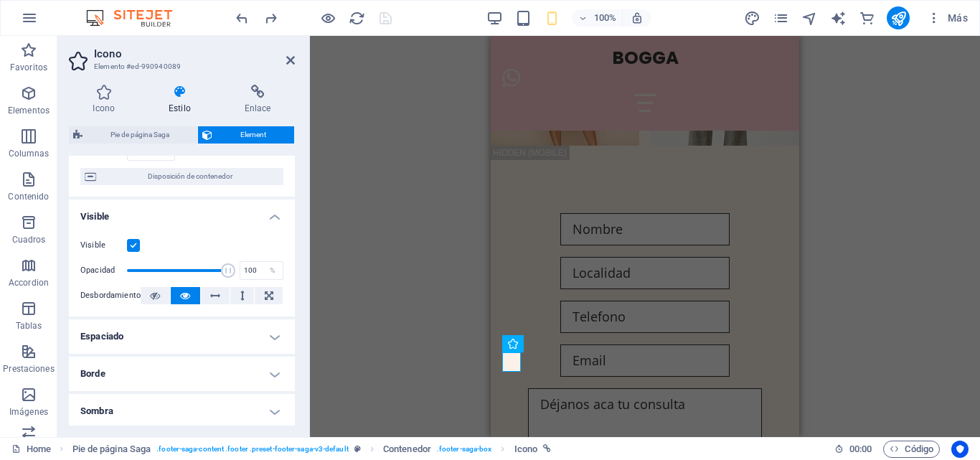
scroll to position [0, 0]
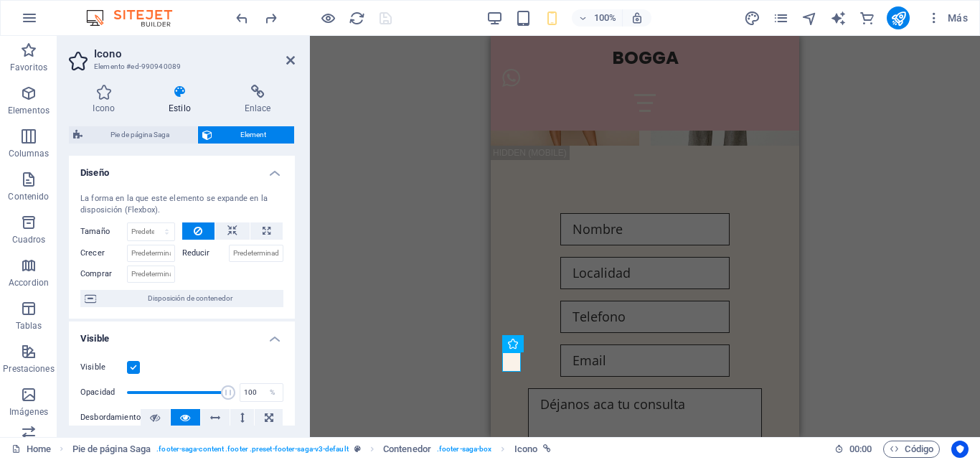
click at [182, 104] on h4 "Estilo" at bounding box center [183, 100] width 76 height 30
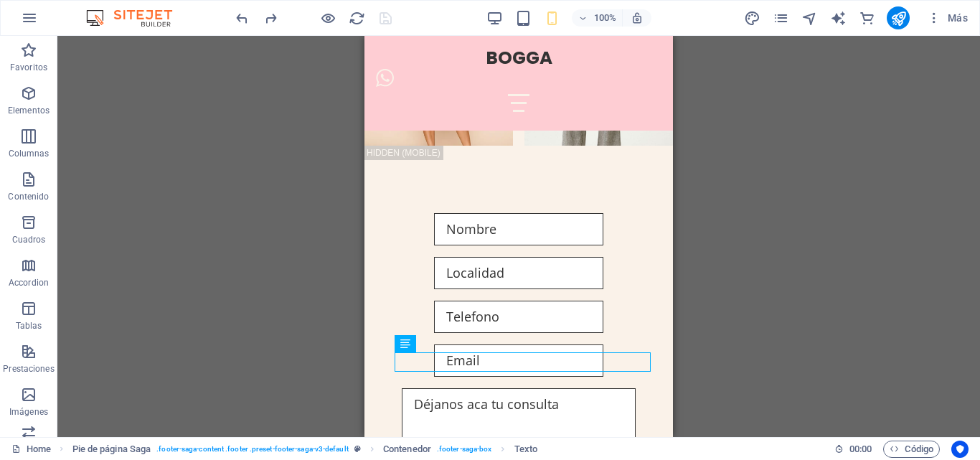
click at [810, 187] on div "Contenedor H1 Banner Contenedor Contenedor Contenedor Barra de menús Texto Imag…" at bounding box center [518, 236] width 922 height 401
click at [387, 22] on div at bounding box center [313, 17] width 161 height 23
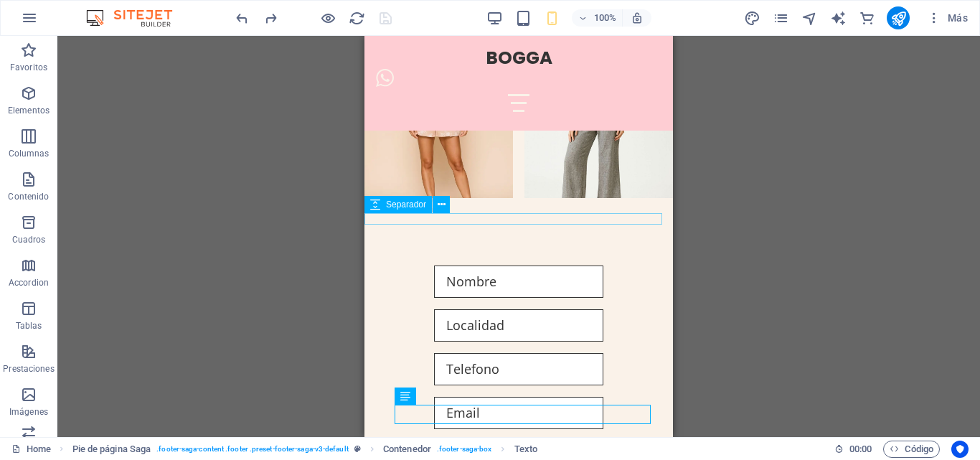
scroll to position [3372, 0]
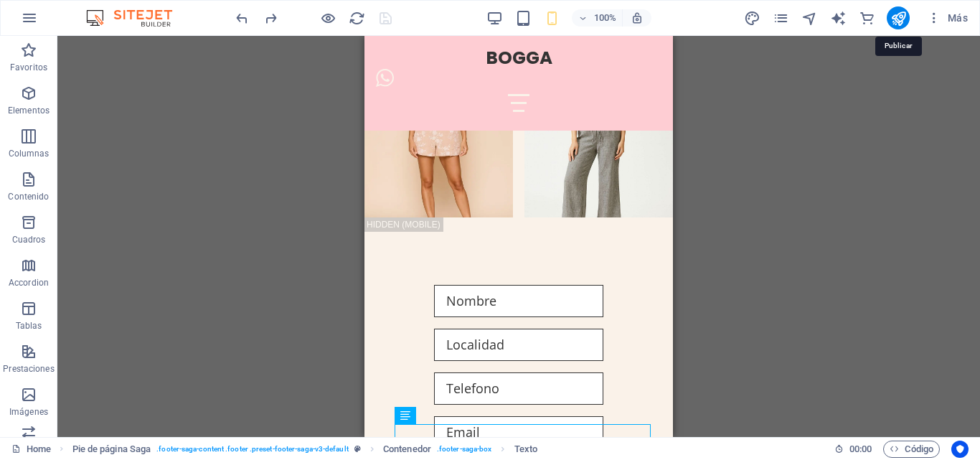
drag, startPoint x: 898, startPoint y: 19, endPoint x: 863, endPoint y: 93, distance: 82.5
click at [897, 19] on icon "publish" at bounding box center [898, 18] width 16 height 16
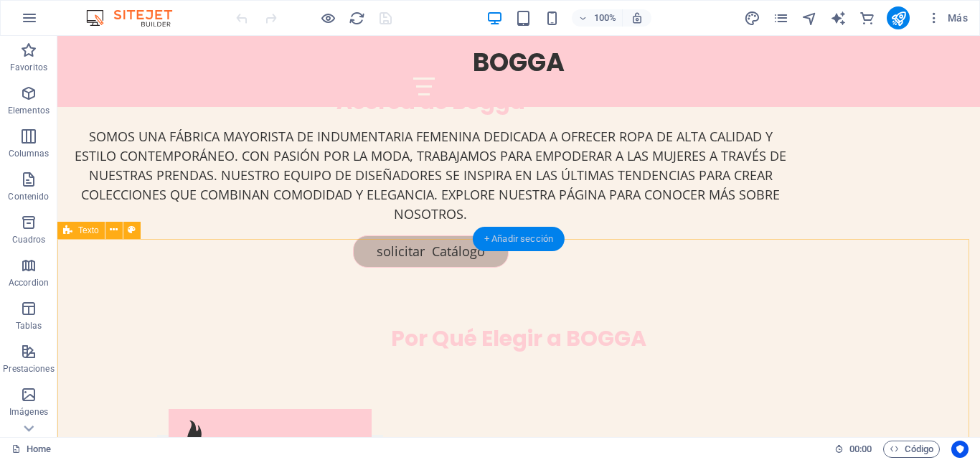
scroll to position [1148, 0]
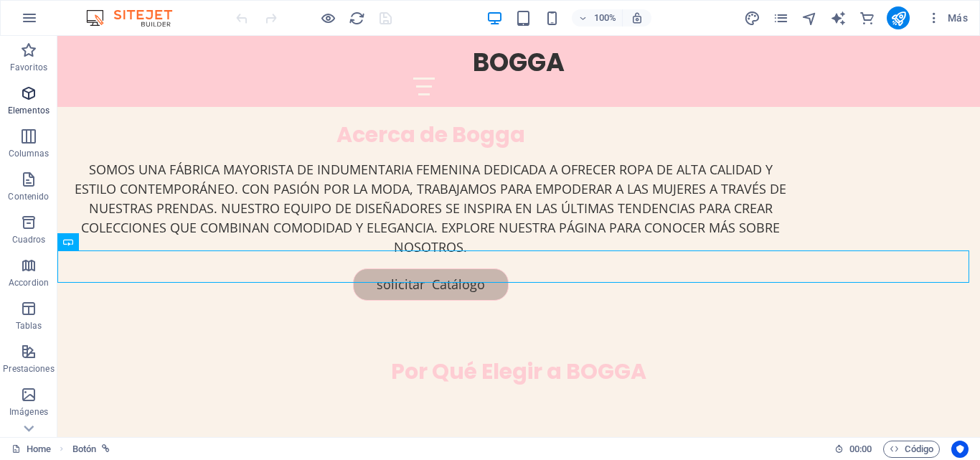
click at [32, 89] on icon "button" at bounding box center [28, 93] width 17 height 17
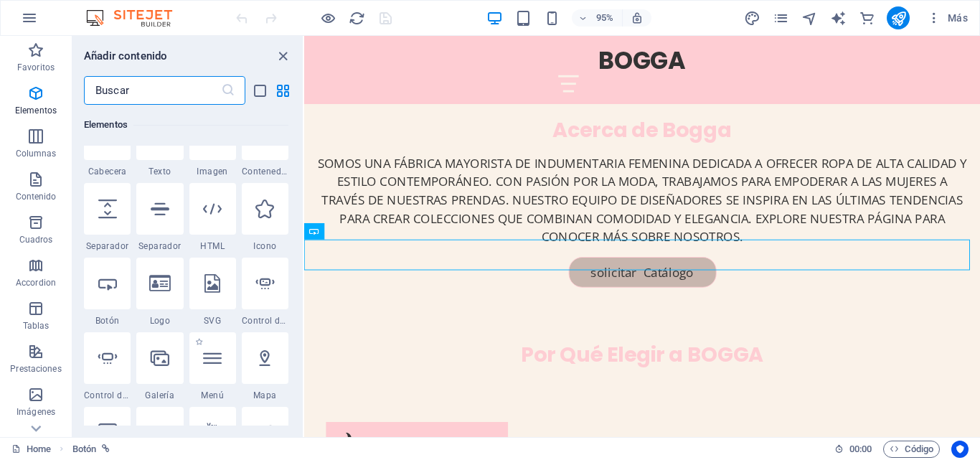
scroll to position [287, 0]
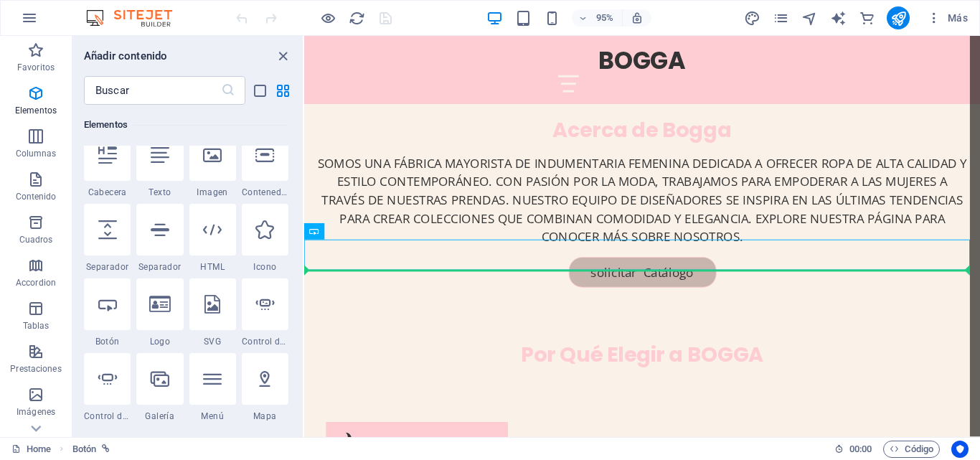
select select "%"
select select "px"
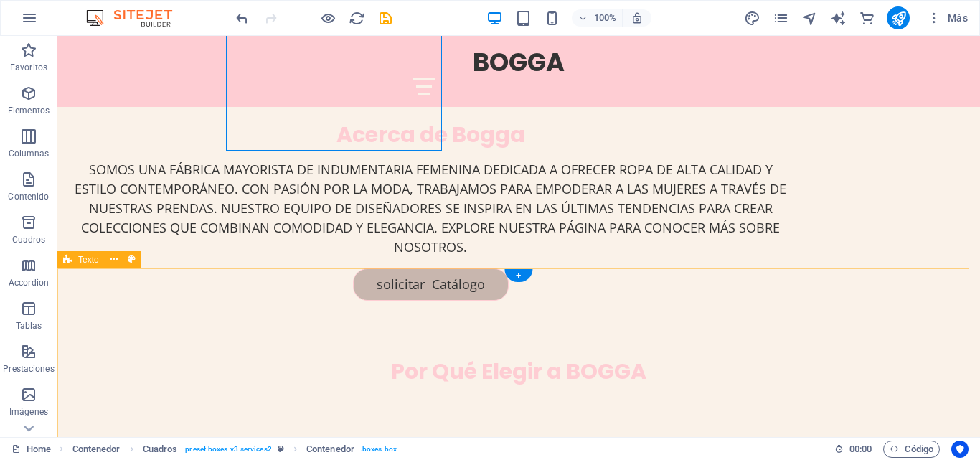
scroll to position [1219, 0]
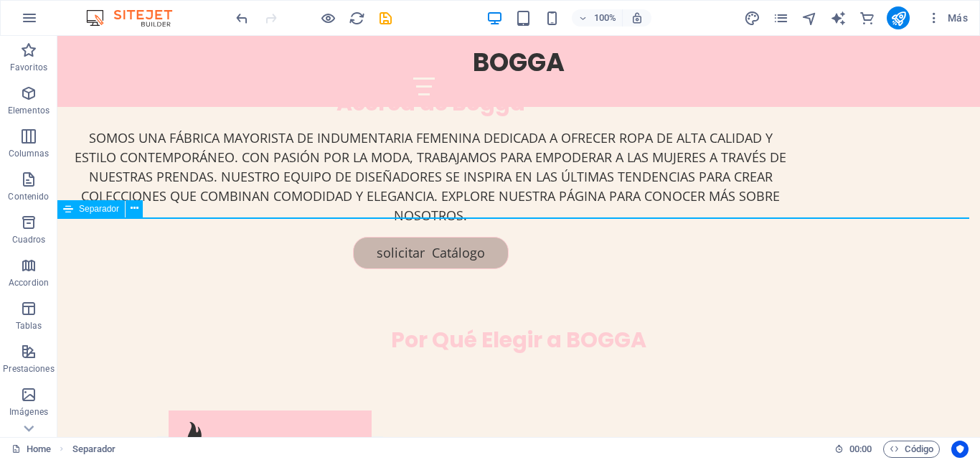
select select "%"
select select "px"
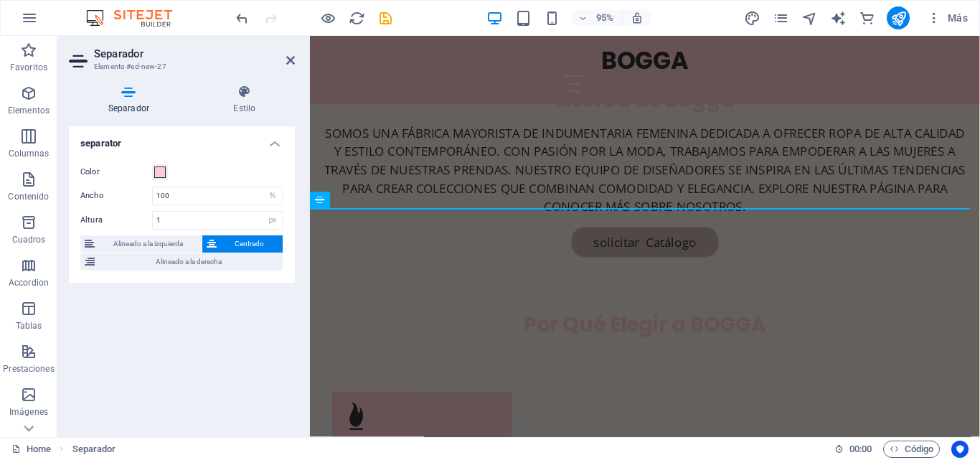
scroll to position [1259, 0]
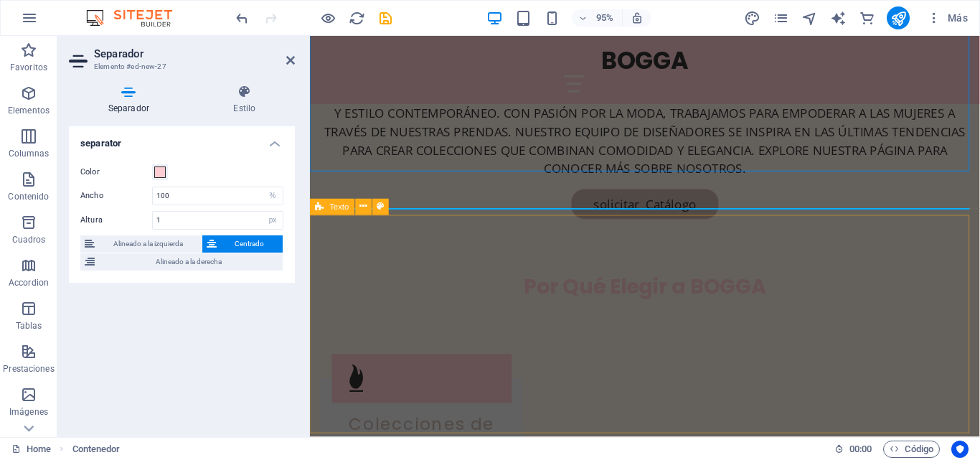
scroll to position [1219, 0]
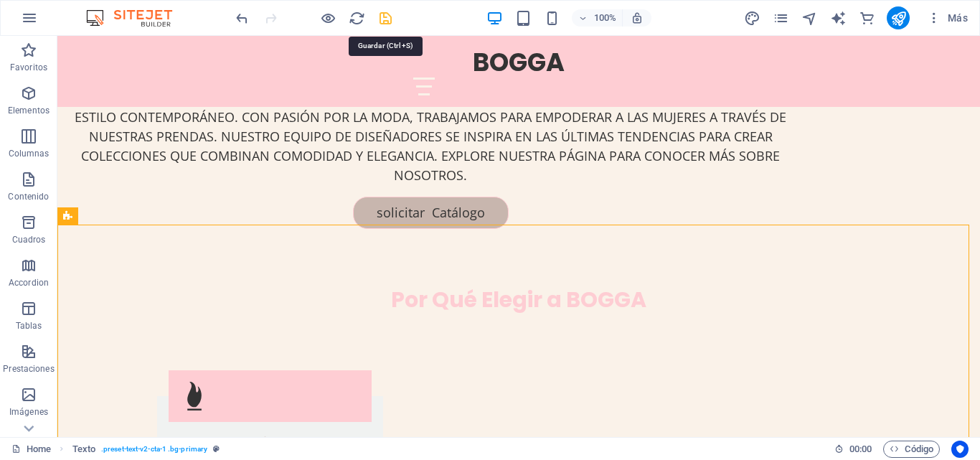
click at [391, 16] on icon "save" at bounding box center [385, 18] width 16 height 16
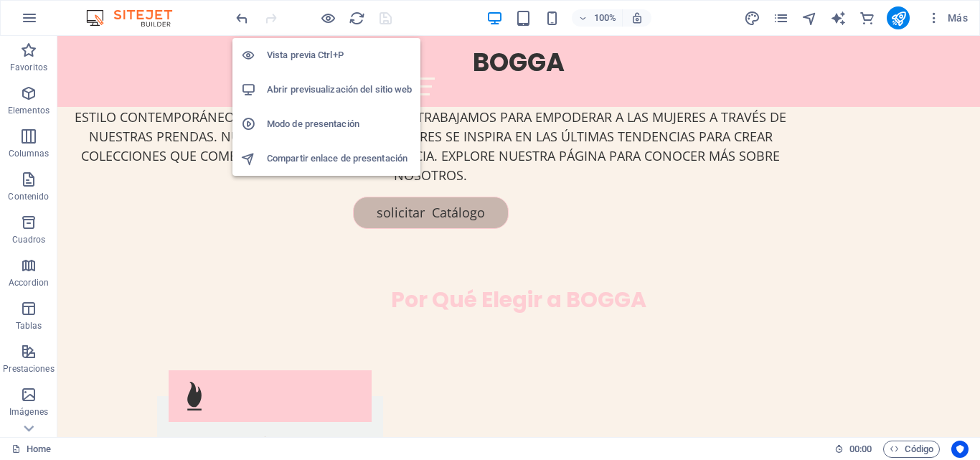
click at [307, 92] on h6 "Abrir previsualización del sitio web" at bounding box center [339, 89] width 145 height 17
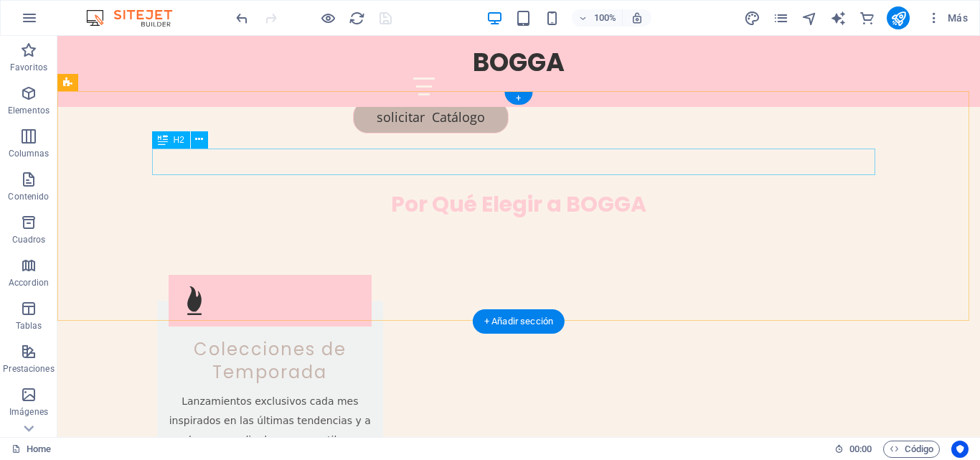
scroll to position [1291, 0]
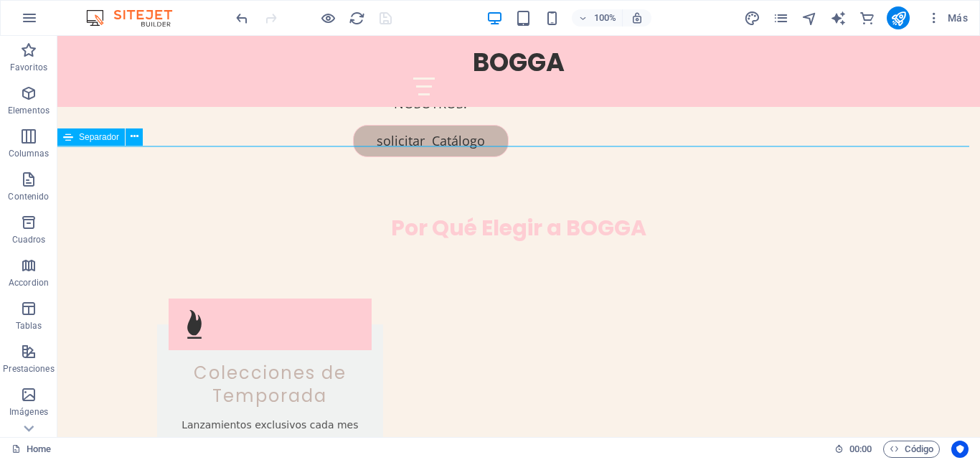
click at [126, 146] on div "Separador" at bounding box center [104, 137] width 95 height 18
drag, startPoint x: 68, startPoint y: 110, endPoint x: 125, endPoint y: 146, distance: 67.1
click at [125, 146] on div "Separador" at bounding box center [104, 137] width 95 height 18
click at [134, 141] on icon at bounding box center [135, 136] width 8 height 15
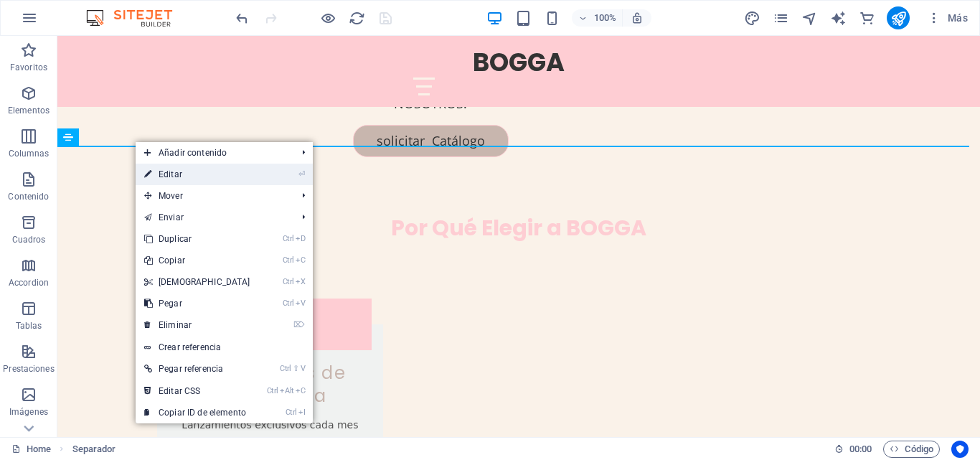
click at [183, 175] on link "⏎ Editar" at bounding box center [197, 175] width 123 height 22
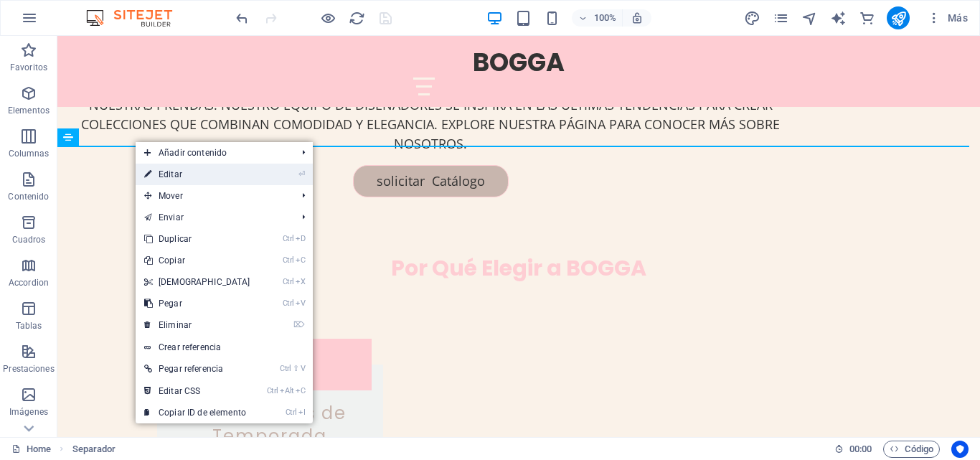
scroll to position [1331, 0]
select select "%"
select select "px"
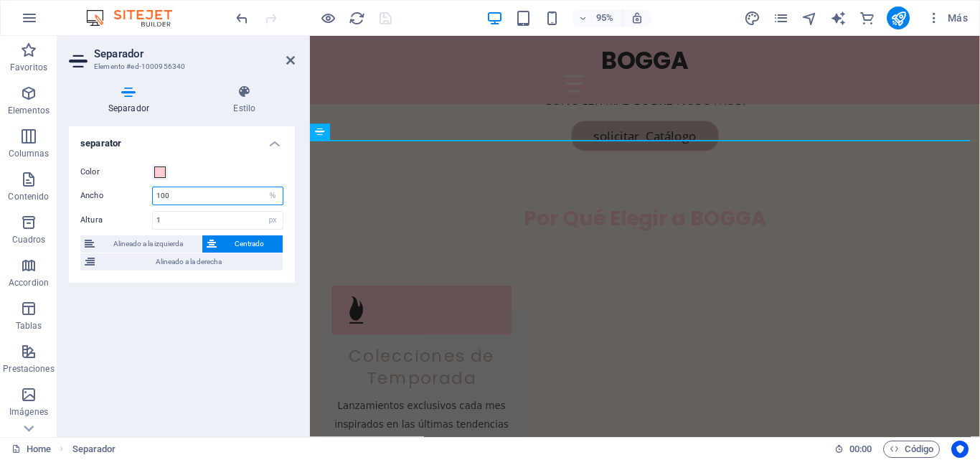
drag, startPoint x: 179, startPoint y: 194, endPoint x: 176, endPoint y: 219, distance: 24.6
click at [140, 202] on div "Ancho 100 px rem % vh vw" at bounding box center [181, 195] width 203 height 19
drag, startPoint x: 169, startPoint y: 223, endPoint x: 146, endPoint y: 227, distance: 22.6
click at [143, 227] on div "Altura 1 px rem vh vw" at bounding box center [181, 220] width 203 height 19
click at [195, 166] on div "Color" at bounding box center [181, 172] width 203 height 17
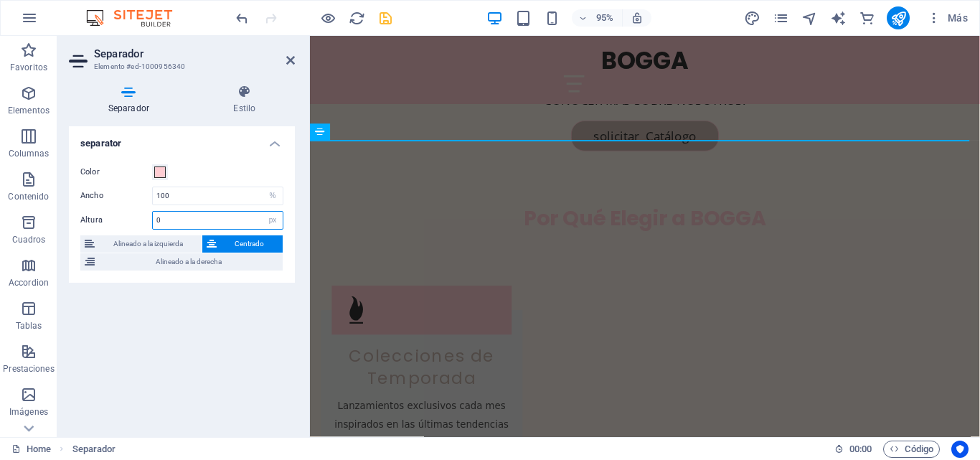
click at [148, 221] on div "Altura 0 px rem vh vw" at bounding box center [181, 220] width 203 height 19
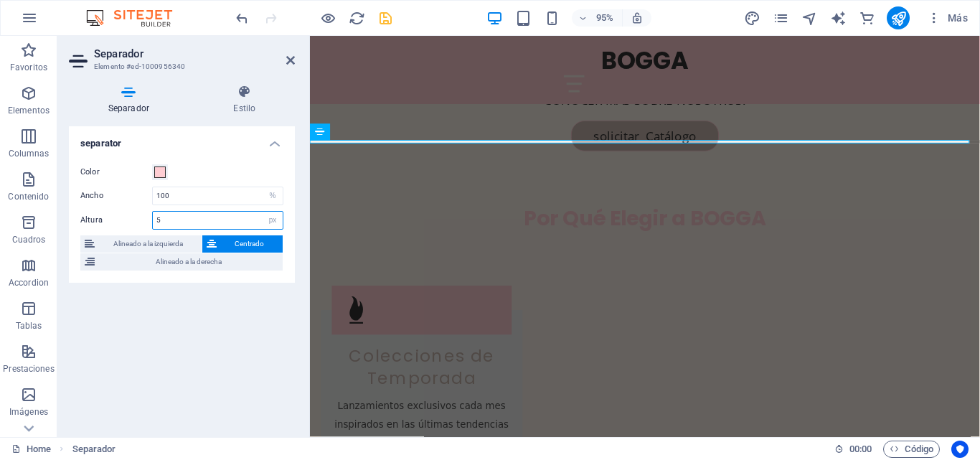
type input "5"
click at [237, 171] on div "Color" at bounding box center [181, 172] width 203 height 17
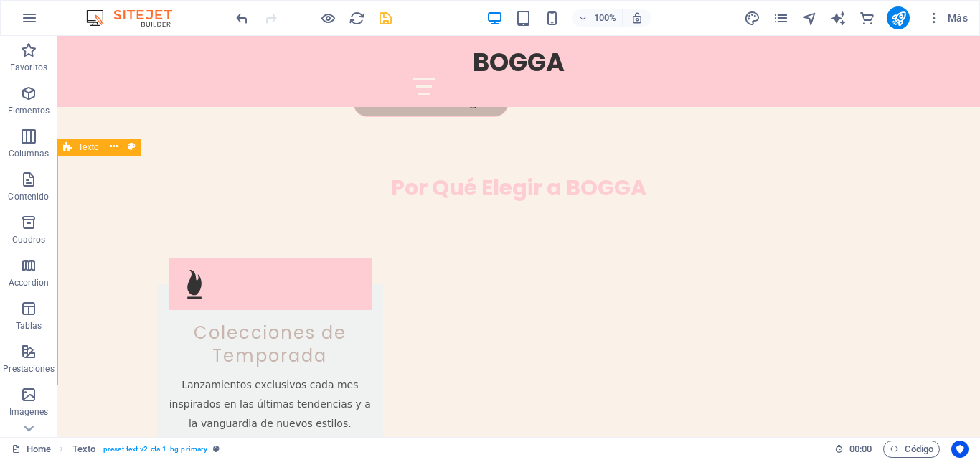
scroll to position [1291, 0]
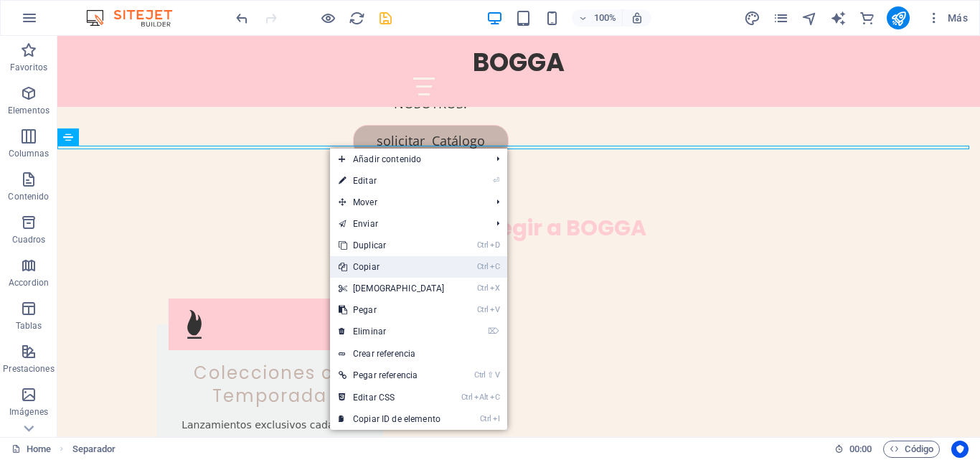
click at [374, 263] on link "Ctrl C Copiar" at bounding box center [391, 267] width 123 height 22
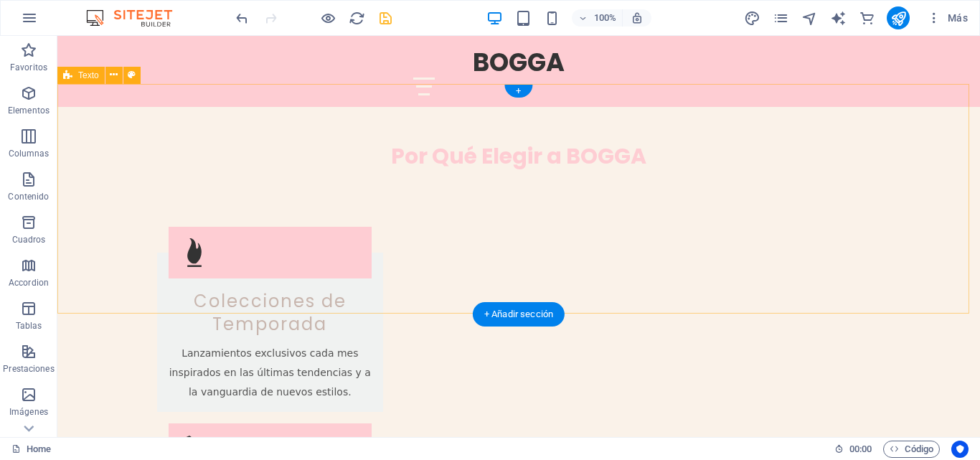
scroll to position [1434, 0]
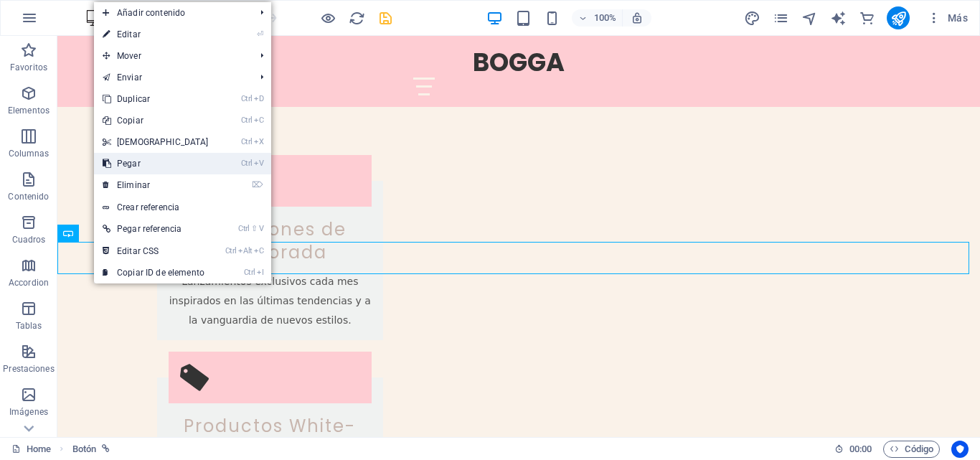
click at [129, 166] on link "Ctrl V Pegar" at bounding box center [155, 164] width 123 height 22
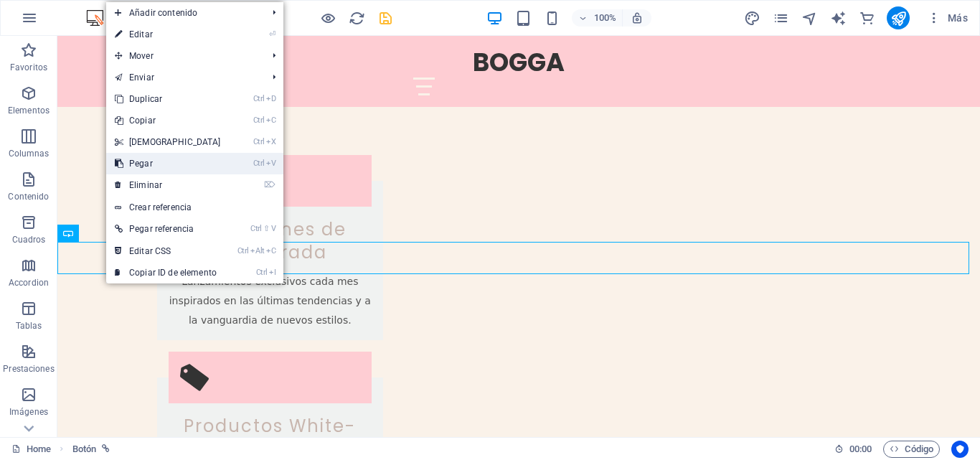
click at [143, 161] on link "Ctrl V Pegar" at bounding box center [167, 164] width 123 height 22
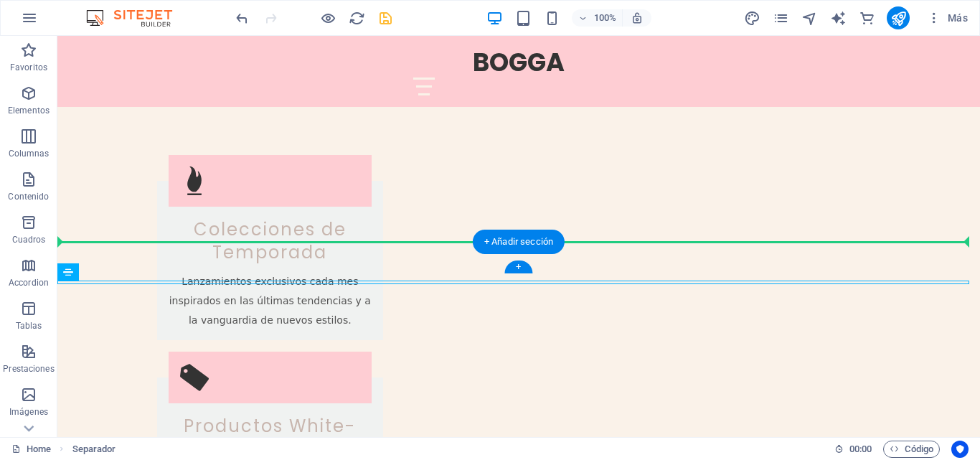
drag, startPoint x: 126, startPoint y: 313, endPoint x: 72, endPoint y: 245, distance: 87.8
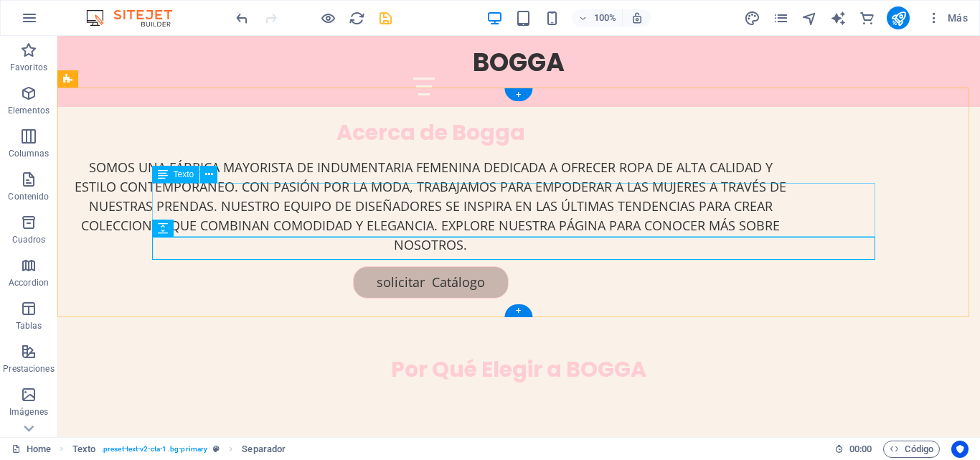
scroll to position [1148, 0]
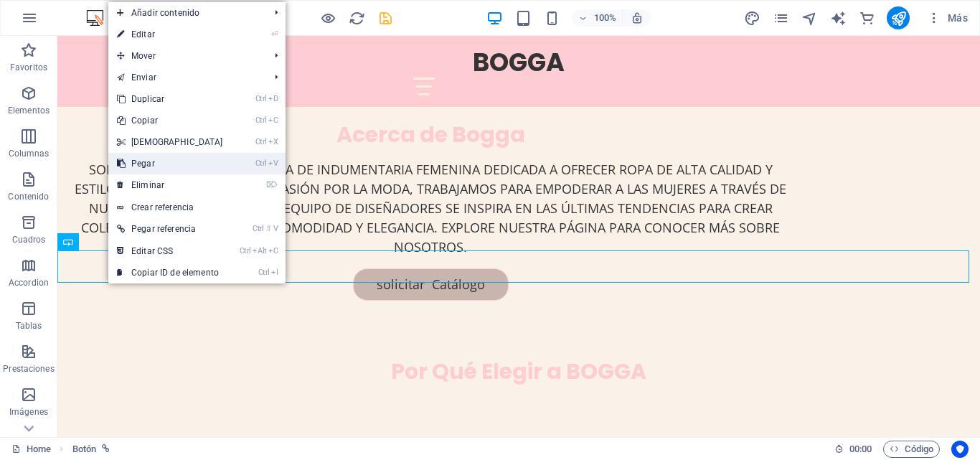
click at [161, 162] on link "Ctrl V Pegar" at bounding box center [169, 164] width 123 height 22
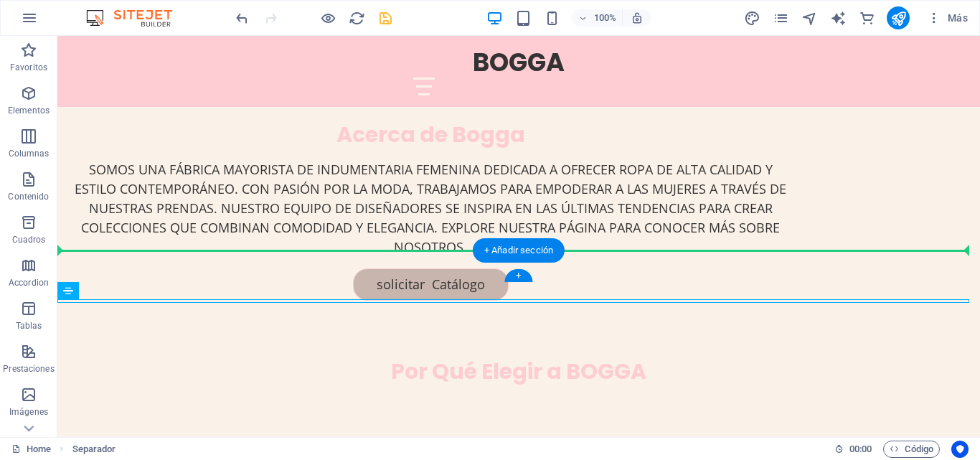
drag, startPoint x: 128, startPoint y: 328, endPoint x: 77, endPoint y: 255, distance: 89.1
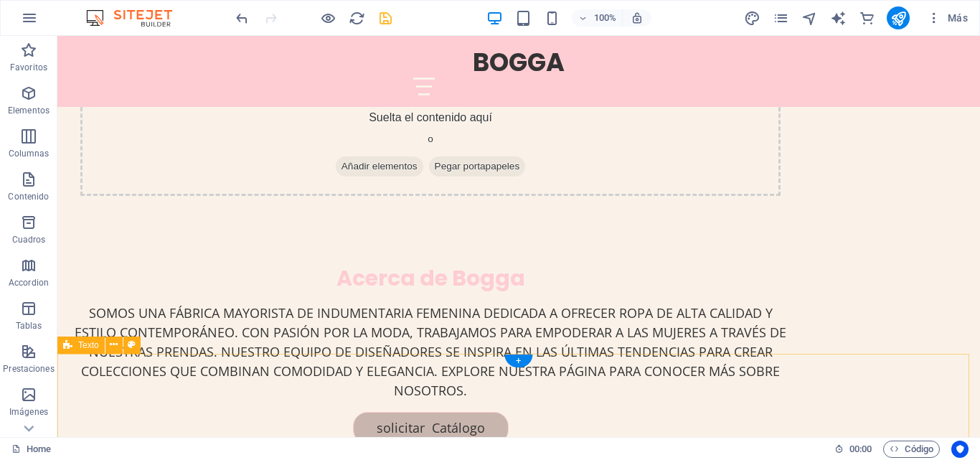
scroll to position [1434, 0]
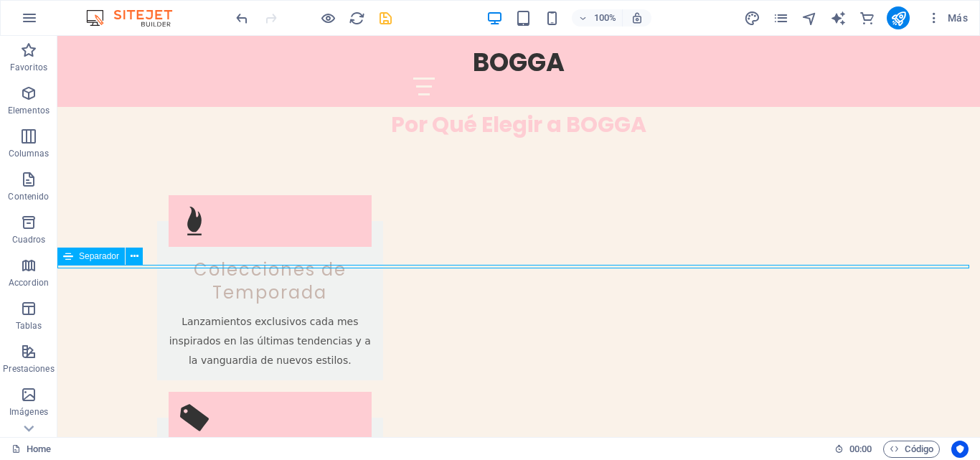
select select "%"
select select "px"
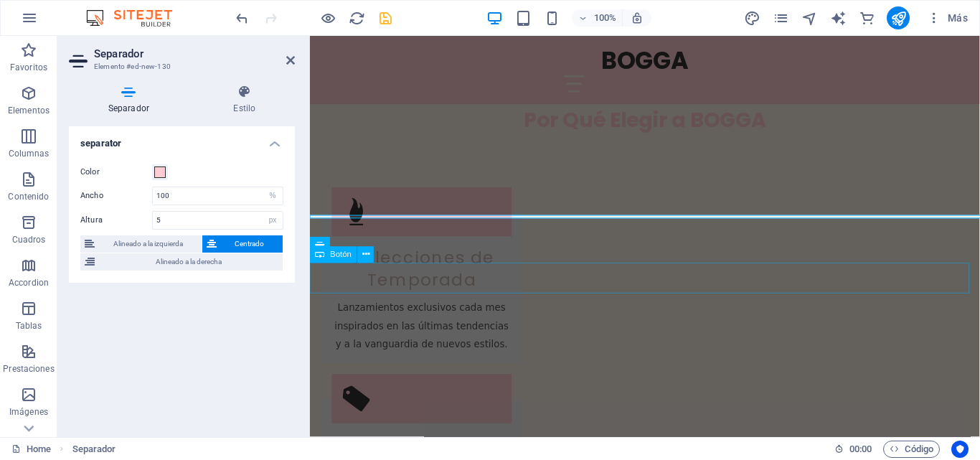
scroll to position [1475, 0]
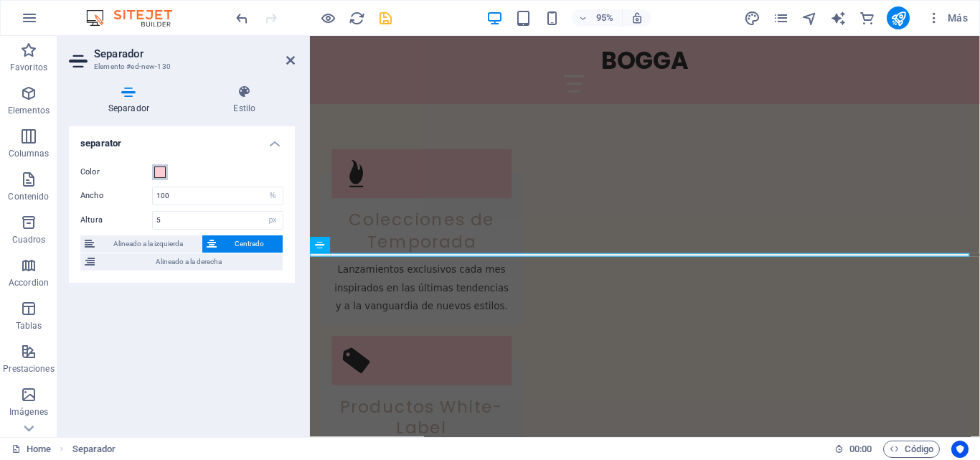
click at [161, 174] on span at bounding box center [159, 171] width 11 height 11
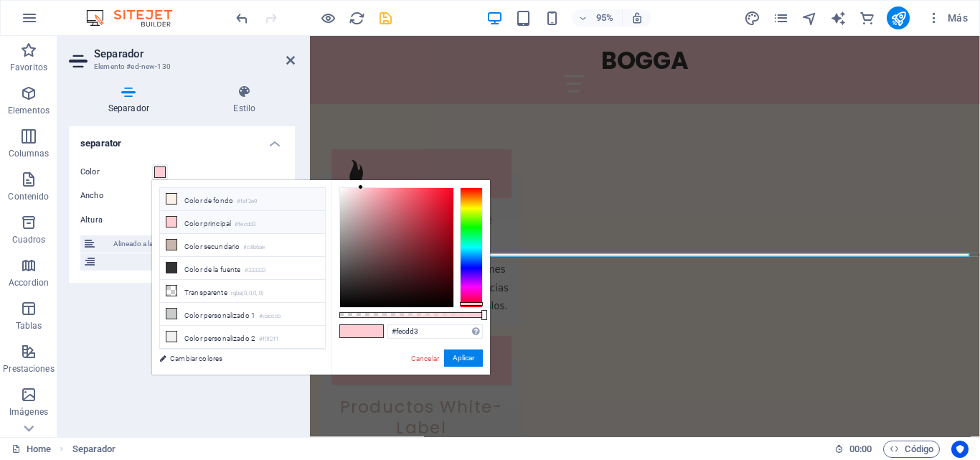
click at [166, 193] on span at bounding box center [171, 198] width 11 height 11
type input "#faf2e9"
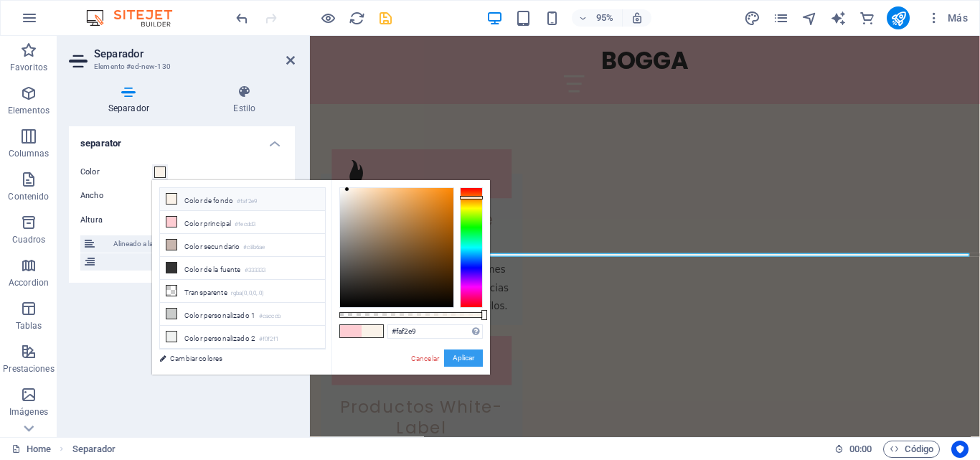
click at [476, 356] on button "Aplicar" at bounding box center [463, 357] width 39 height 17
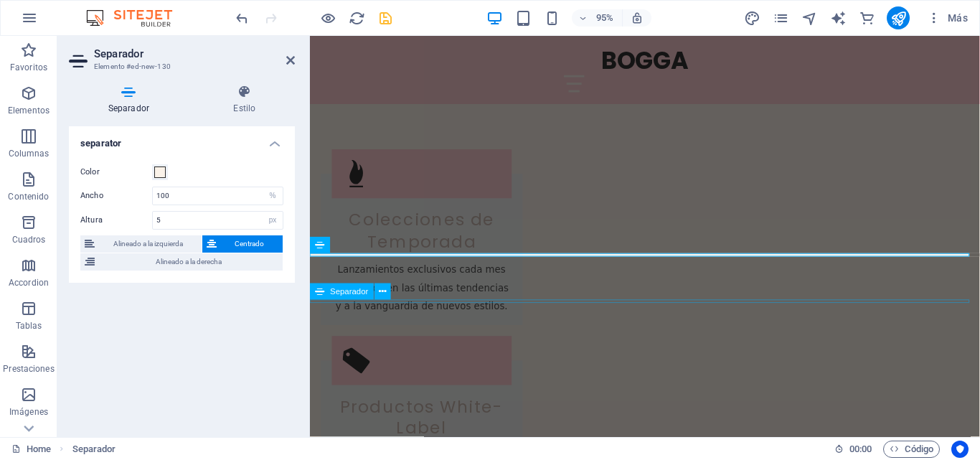
select select "%"
select select "px"
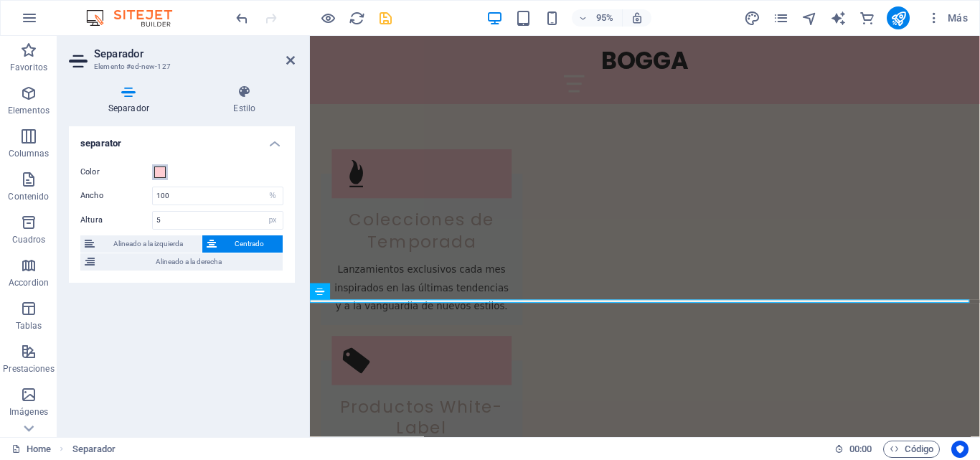
click at [164, 174] on span at bounding box center [159, 171] width 11 height 11
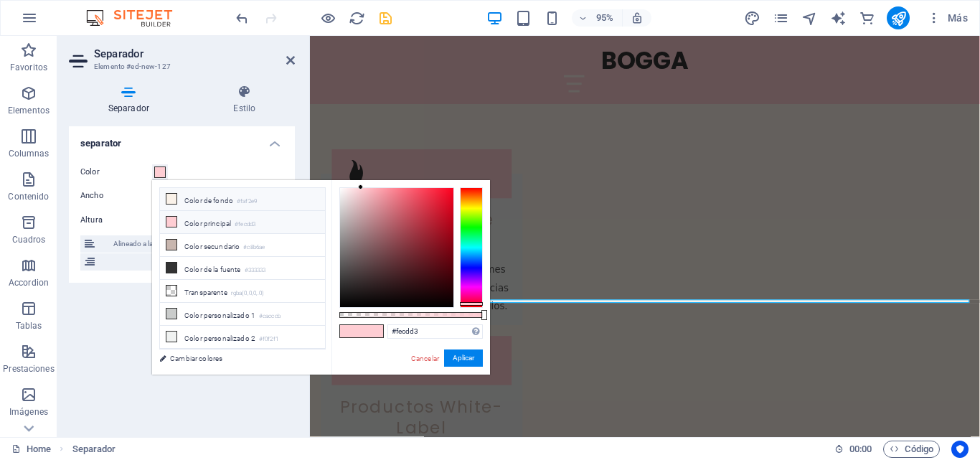
click at [207, 204] on li "Color de fondo #faf2e9" at bounding box center [242, 199] width 165 height 23
type input "#faf2e9"
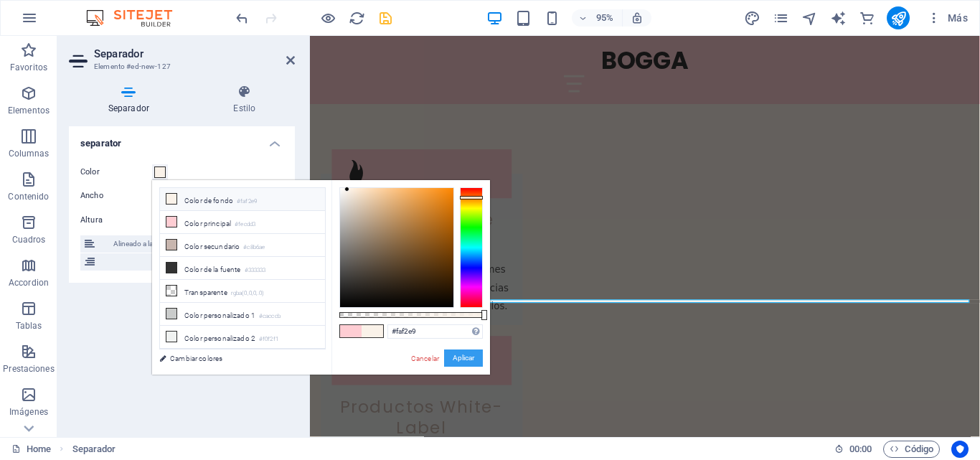
click at [481, 364] on button "Aplicar" at bounding box center [463, 357] width 39 height 17
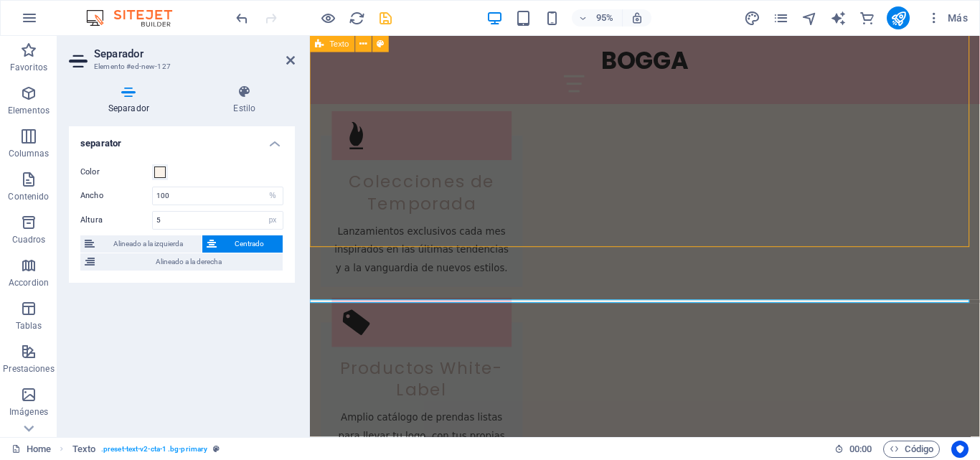
scroll to position [1434, 0]
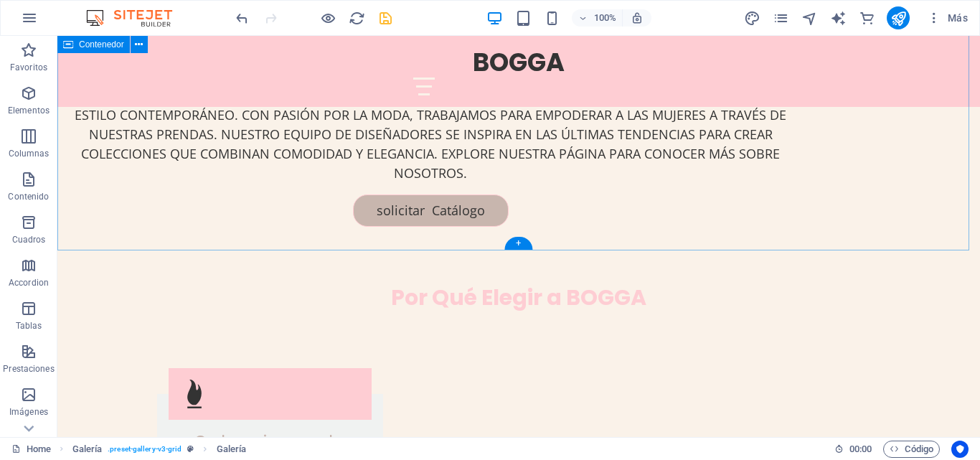
scroll to position [1148, 0]
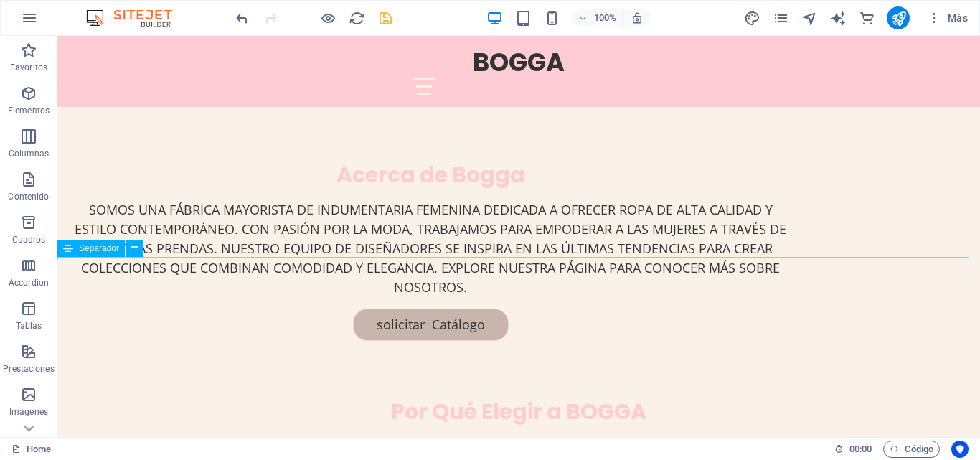
select select "%"
select select "px"
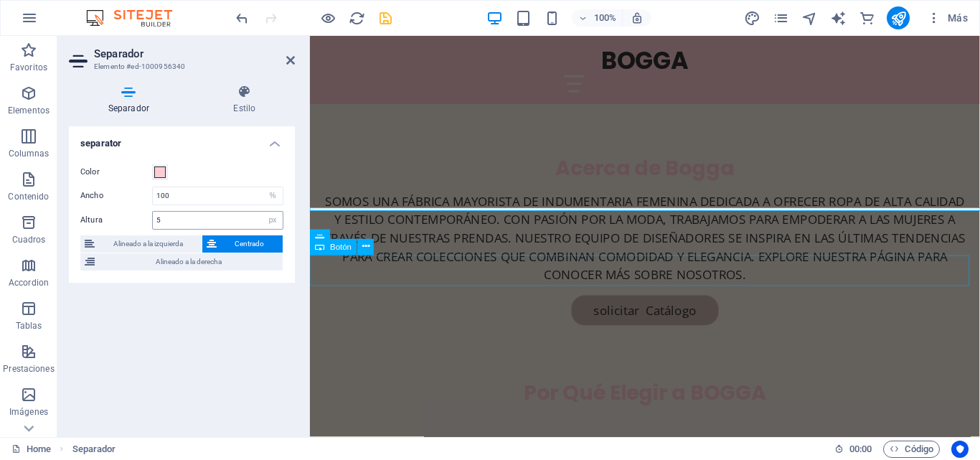
scroll to position [1188, 0]
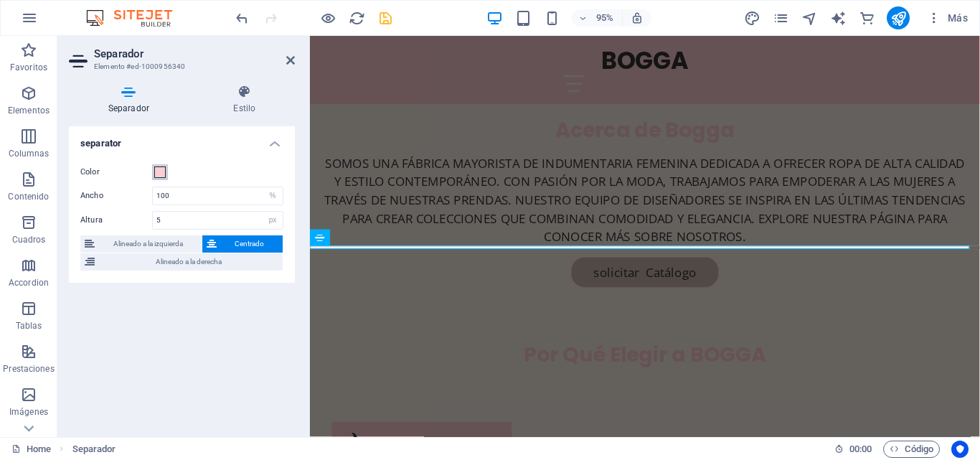
click at [153, 169] on button "Color" at bounding box center [160, 172] width 16 height 16
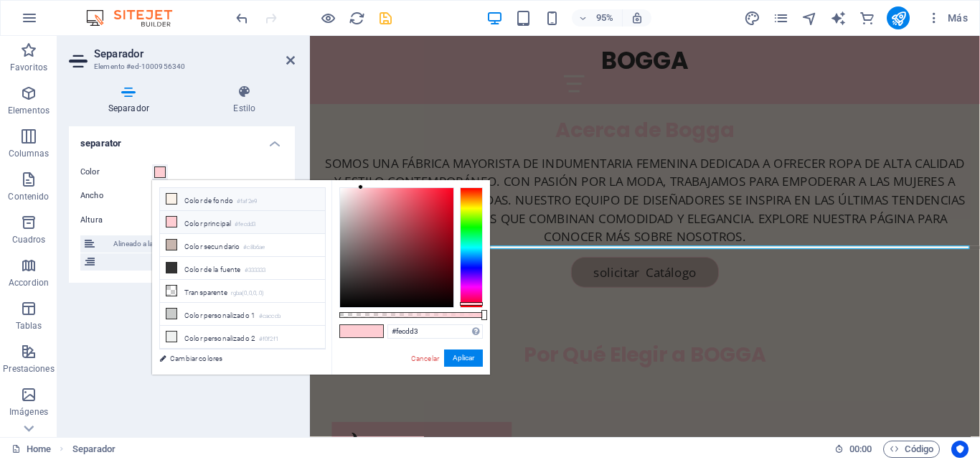
click at [166, 200] on icon at bounding box center [171, 199] width 10 height 10
type input "#faf2e9"
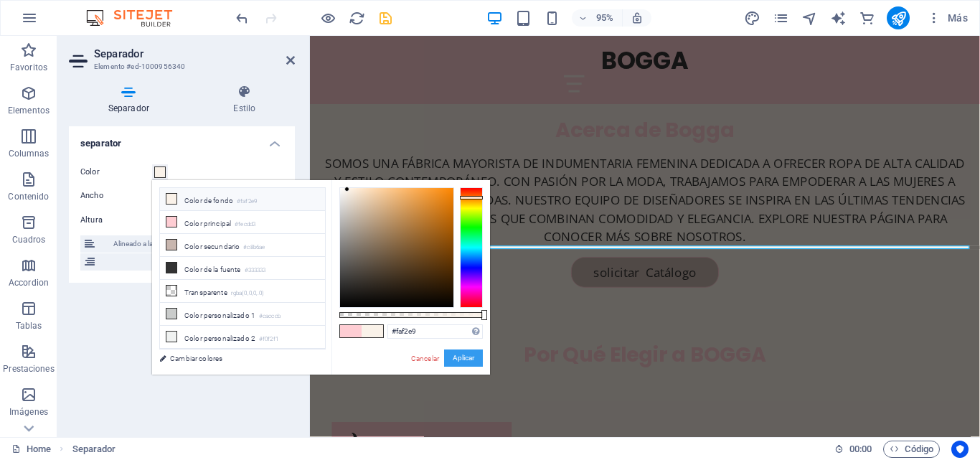
click at [457, 356] on button "Aplicar" at bounding box center [463, 357] width 39 height 17
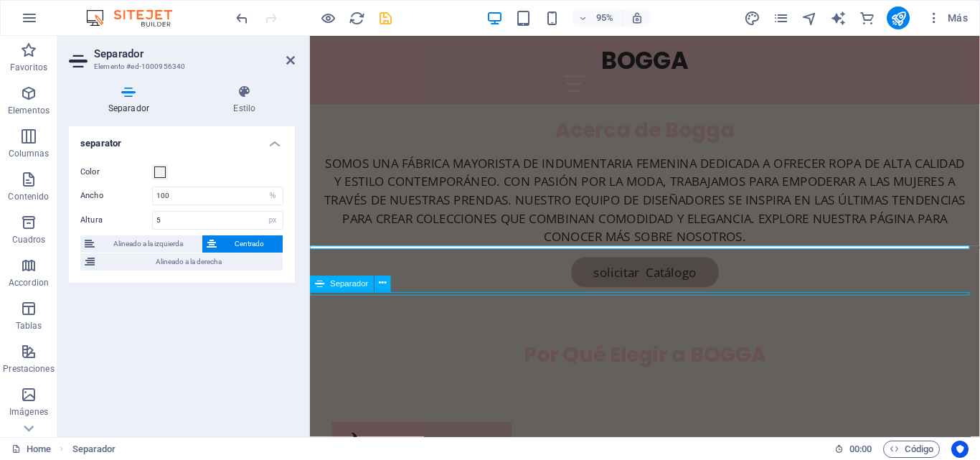
select select "%"
select select "px"
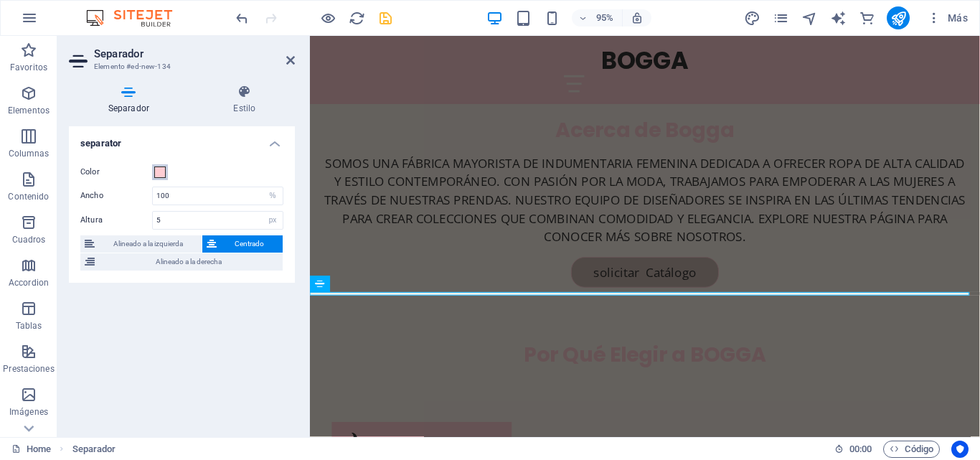
click at [160, 173] on span at bounding box center [159, 171] width 11 height 11
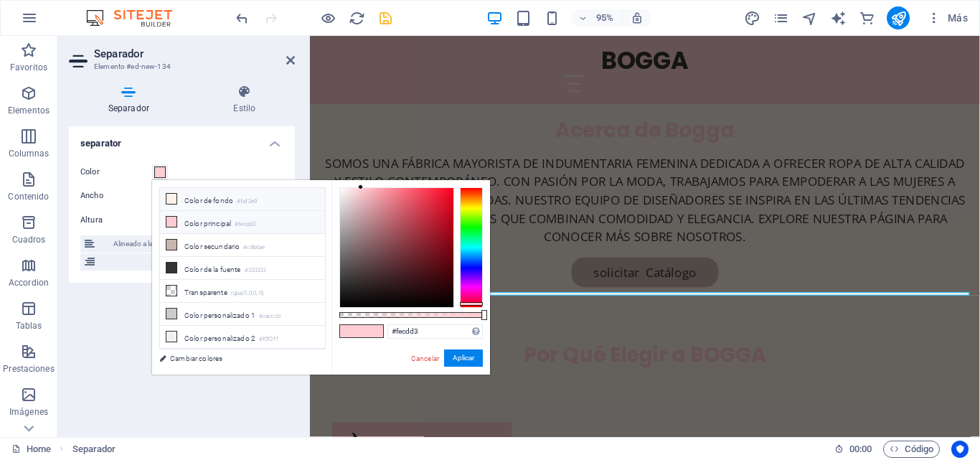
click at [243, 201] on small "#faf2e9" at bounding box center [247, 202] width 20 height 10
type input "#faf2e9"
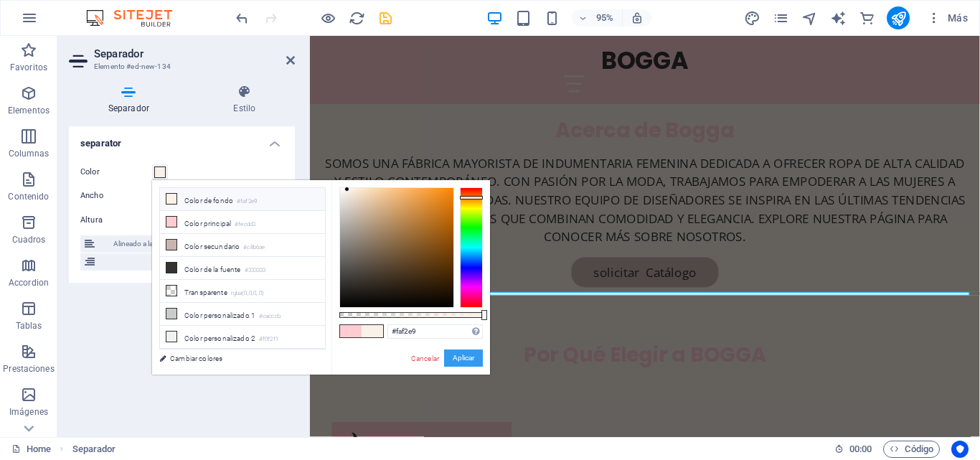
drag, startPoint x: 465, startPoint y: 356, endPoint x: 247, endPoint y: 192, distance: 272.4
click at [465, 356] on button "Aplicar" at bounding box center [463, 357] width 39 height 17
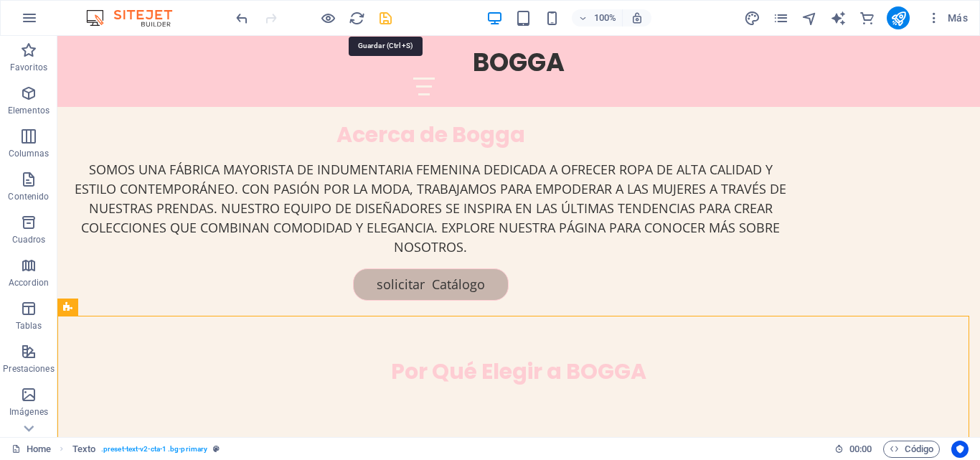
click at [381, 14] on icon "save" at bounding box center [385, 18] width 16 height 16
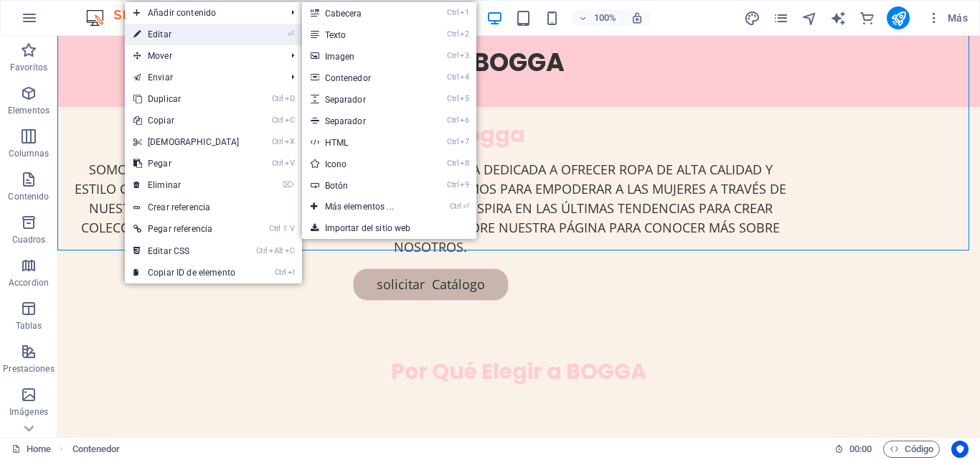
click at [161, 27] on link "⏎ Editar" at bounding box center [186, 35] width 123 height 22
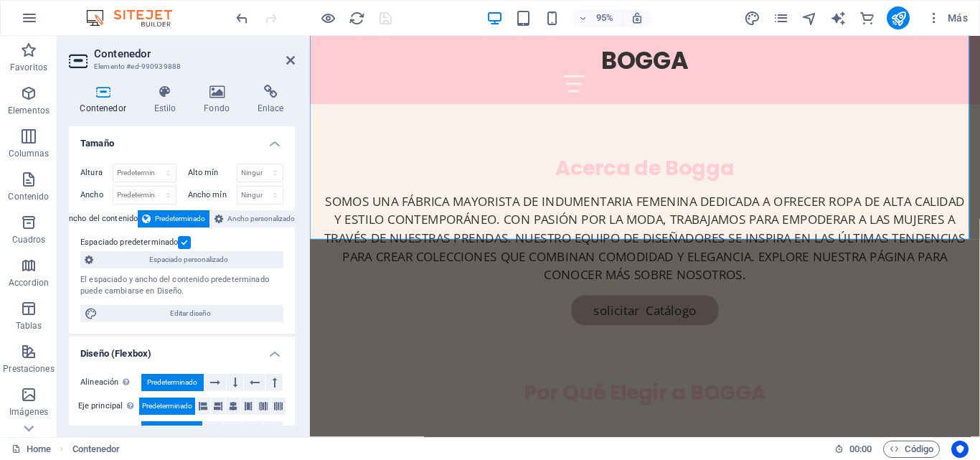
scroll to position [1188, 0]
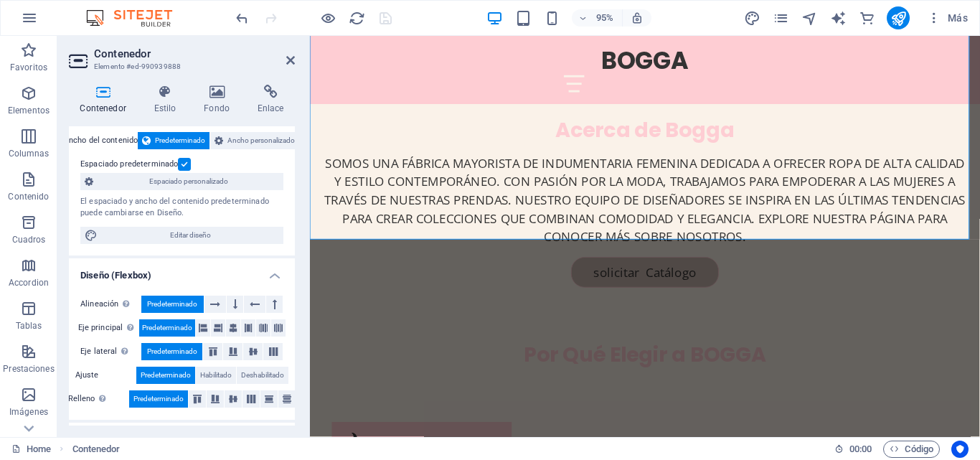
scroll to position [59, 0]
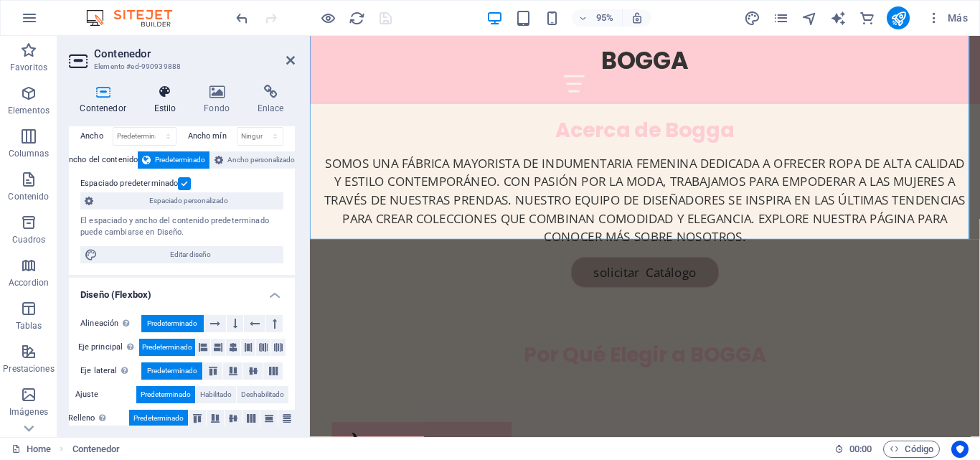
click at [172, 87] on icon at bounding box center [165, 92] width 44 height 14
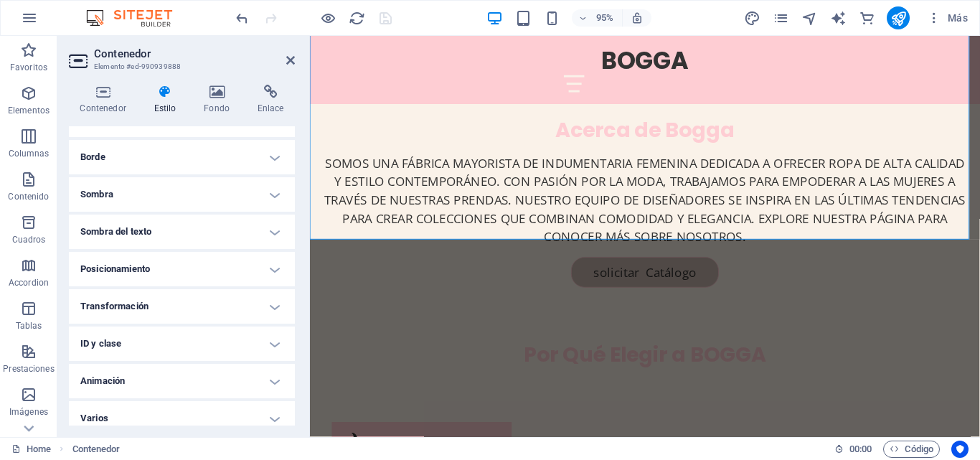
scroll to position [72, 0]
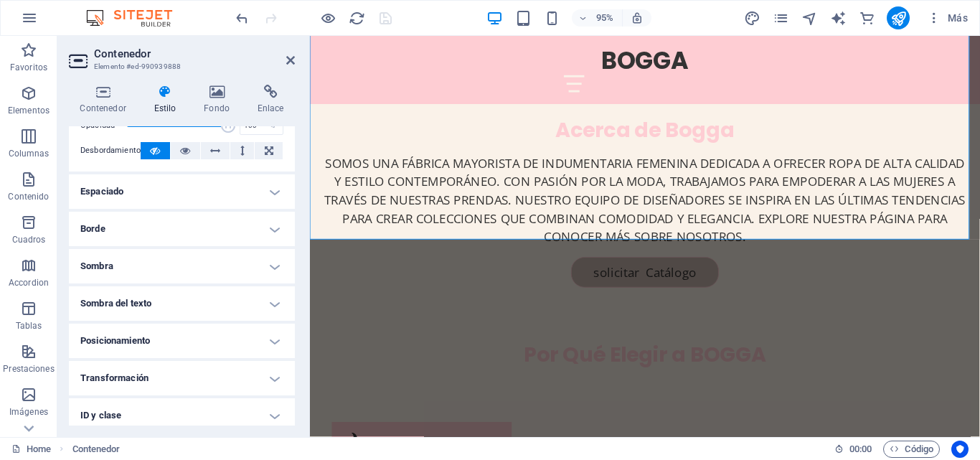
click at [215, 193] on h4 "Espaciado" at bounding box center [182, 191] width 226 height 34
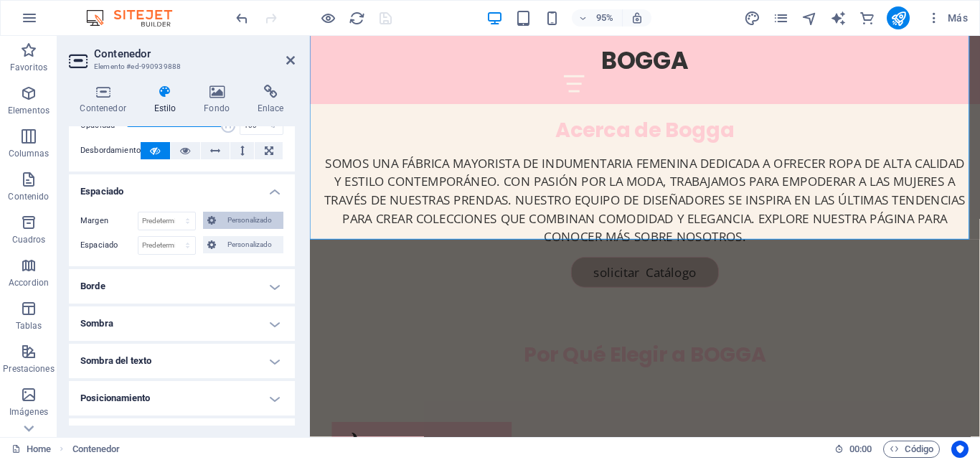
click at [208, 220] on icon at bounding box center [211, 220] width 9 height 17
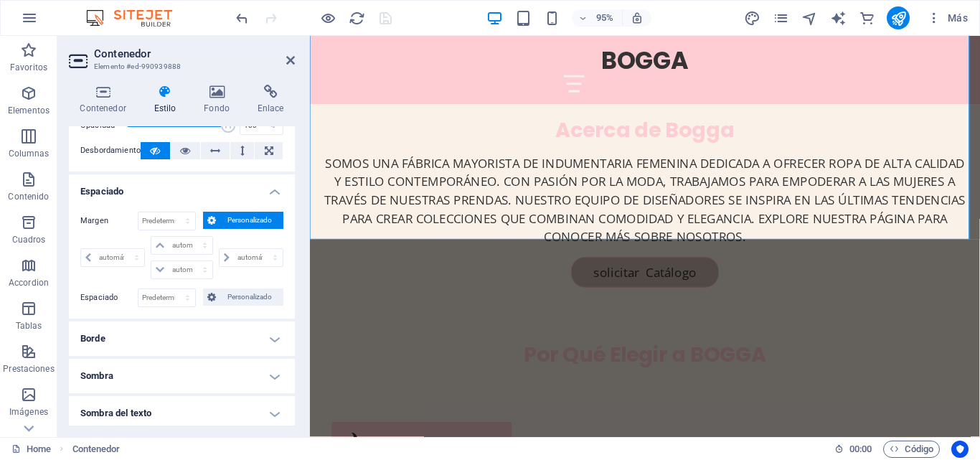
click at [270, 193] on h4 "Espaciado" at bounding box center [182, 187] width 226 height 26
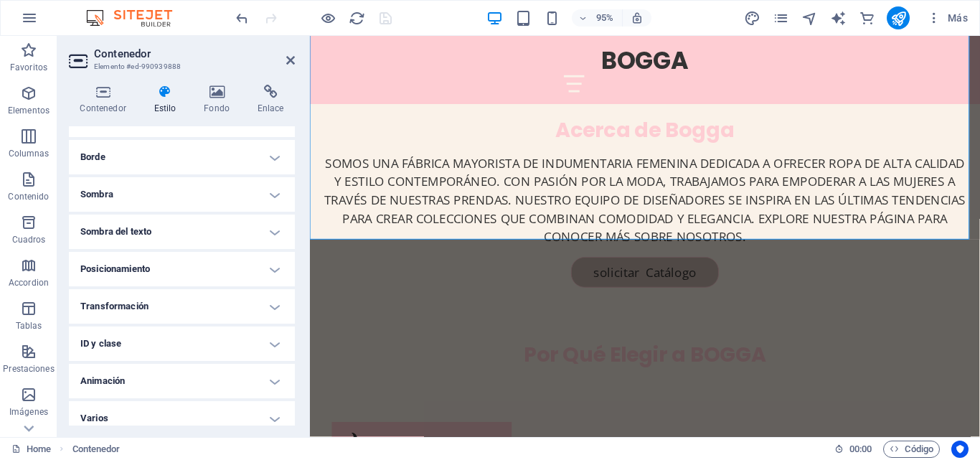
scroll to position [153, 0]
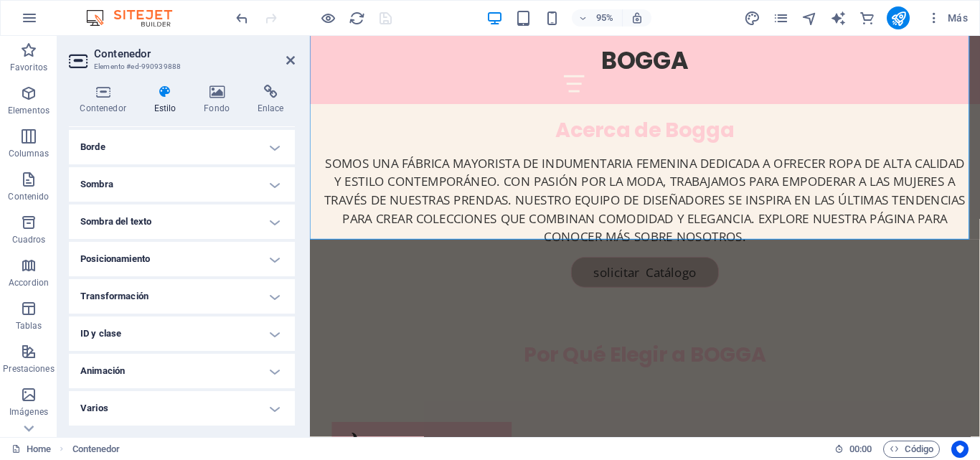
click at [155, 250] on h4 "Posicionamiento" at bounding box center [182, 259] width 226 height 34
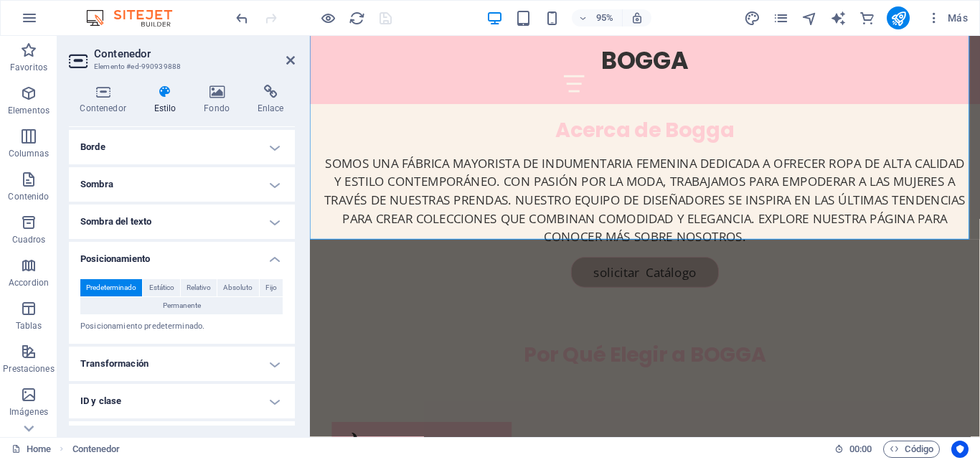
click at [152, 252] on h4 "Posicionamiento" at bounding box center [182, 255] width 226 height 26
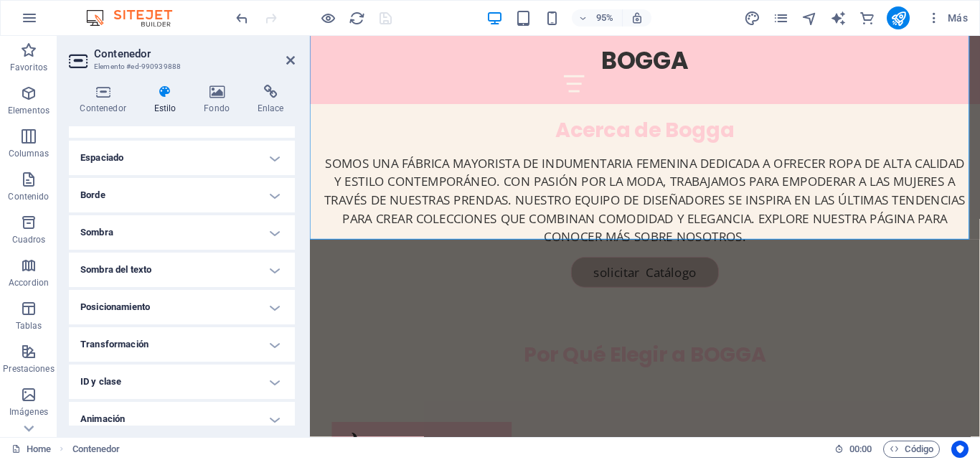
scroll to position [82, 0]
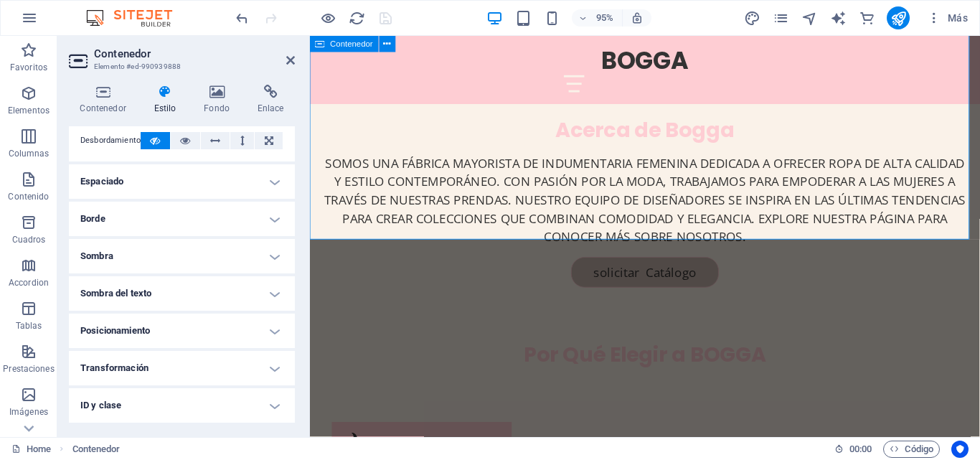
click at [179, 212] on h4 "Borde" at bounding box center [182, 219] width 226 height 34
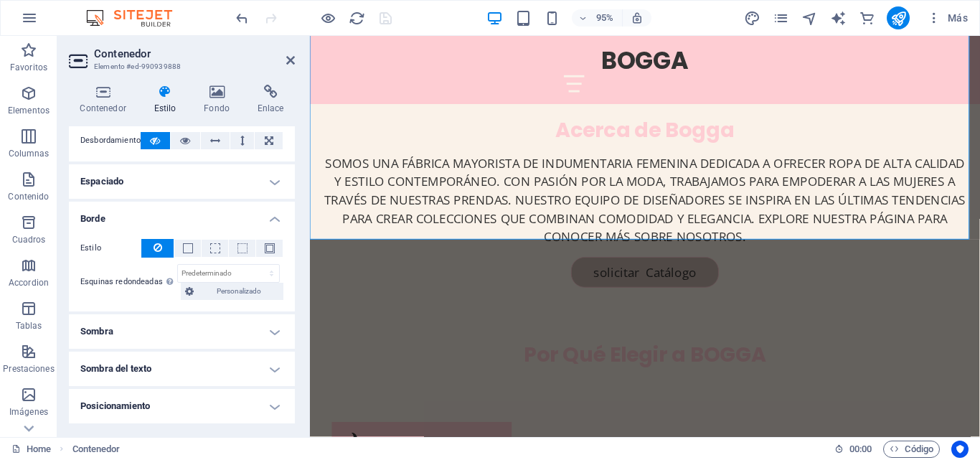
click at [179, 212] on h4 "Borde" at bounding box center [182, 215] width 226 height 26
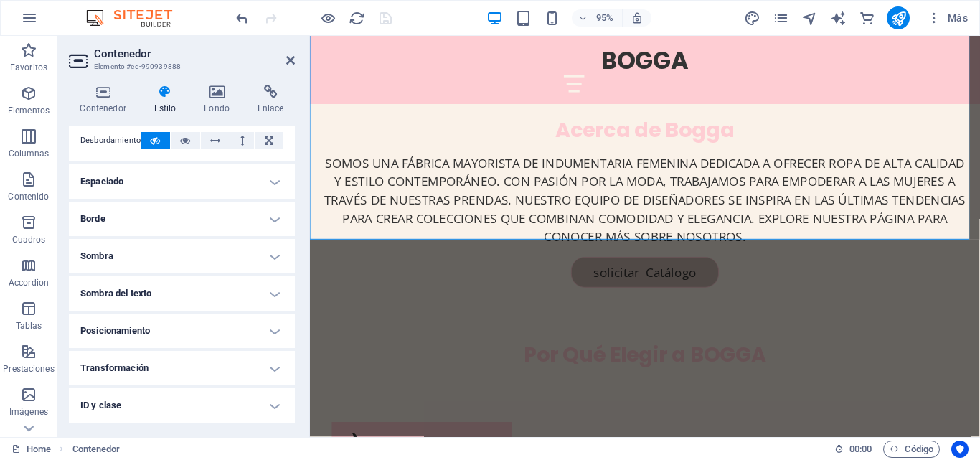
scroll to position [0, 0]
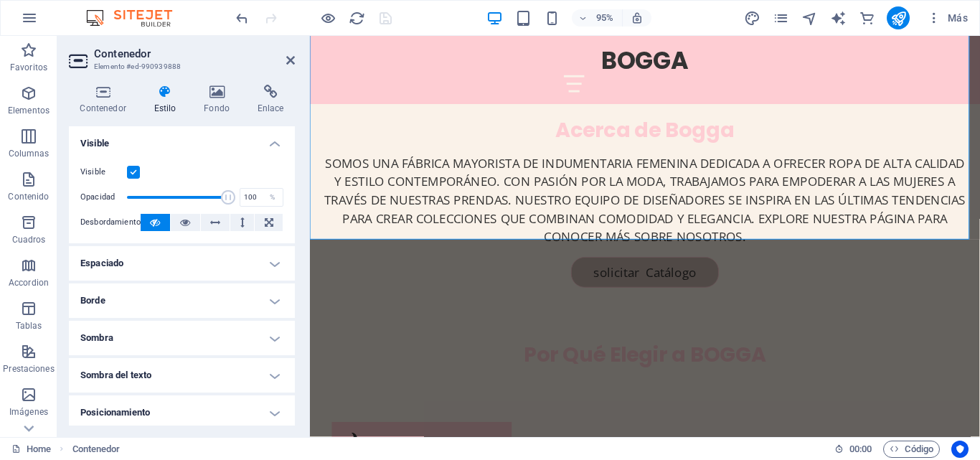
click at [158, 95] on icon at bounding box center [165, 92] width 44 height 14
click at [110, 100] on h4 "Contenedor" at bounding box center [106, 100] width 74 height 30
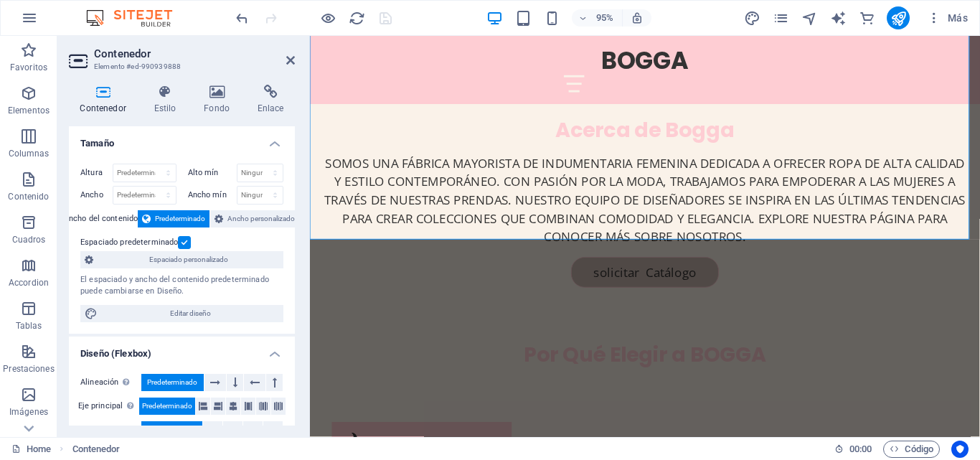
click at [171, 219] on span "Predeterminado" at bounding box center [180, 218] width 50 height 17
click at [224, 216] on button "Ancho personalizado" at bounding box center [254, 218] width 89 height 17
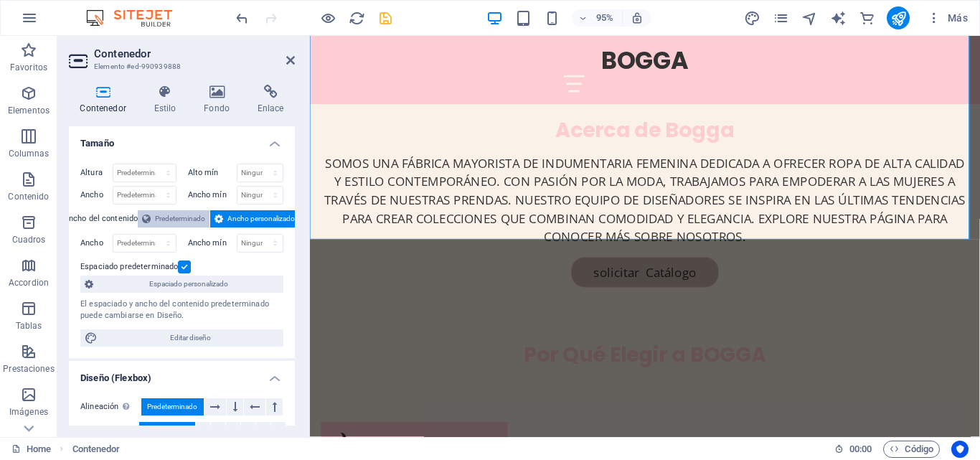
click at [162, 216] on span "Predeterminado" at bounding box center [180, 218] width 50 height 17
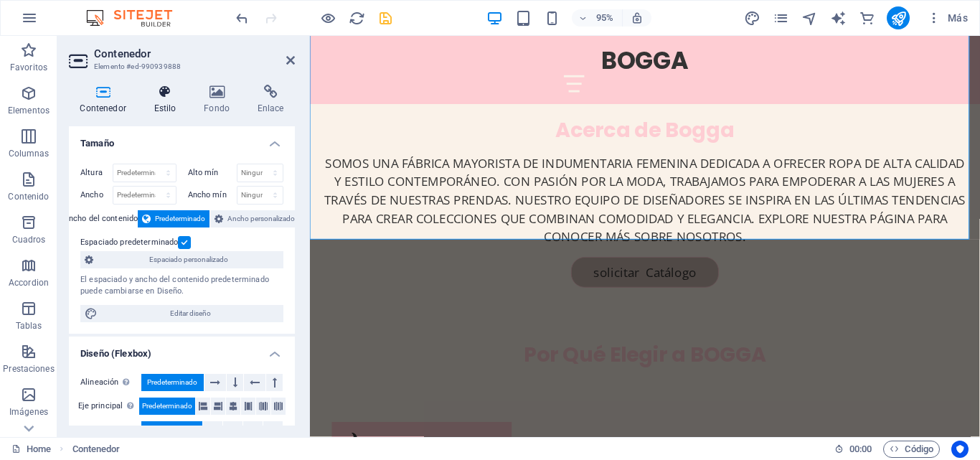
click at [174, 98] on icon at bounding box center [165, 92] width 44 height 14
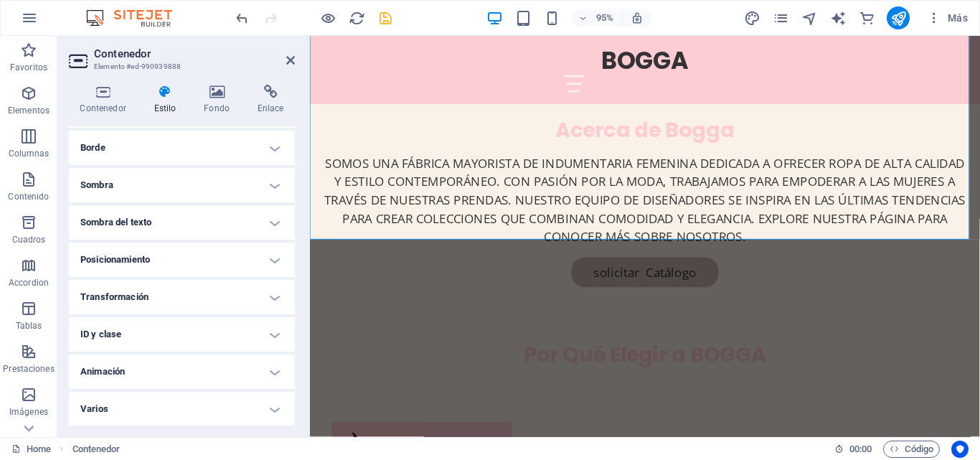
scroll to position [153, 0]
click at [144, 265] on h4 "Posicionamiento" at bounding box center [182, 259] width 226 height 34
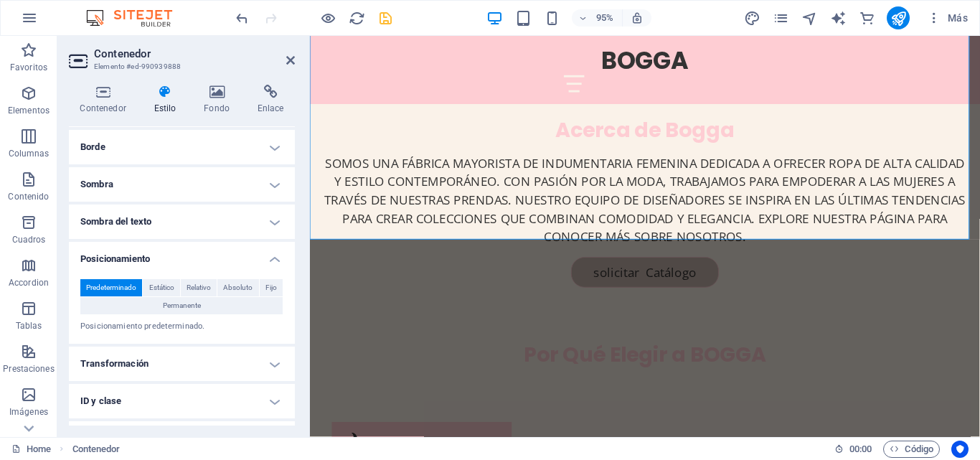
click at [142, 265] on h4 "Posicionamiento" at bounding box center [182, 255] width 226 height 26
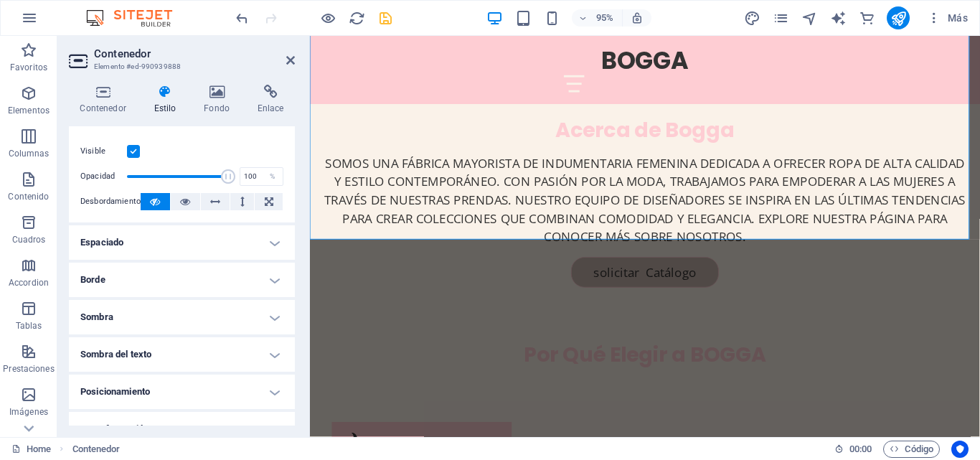
scroll to position [10, 0]
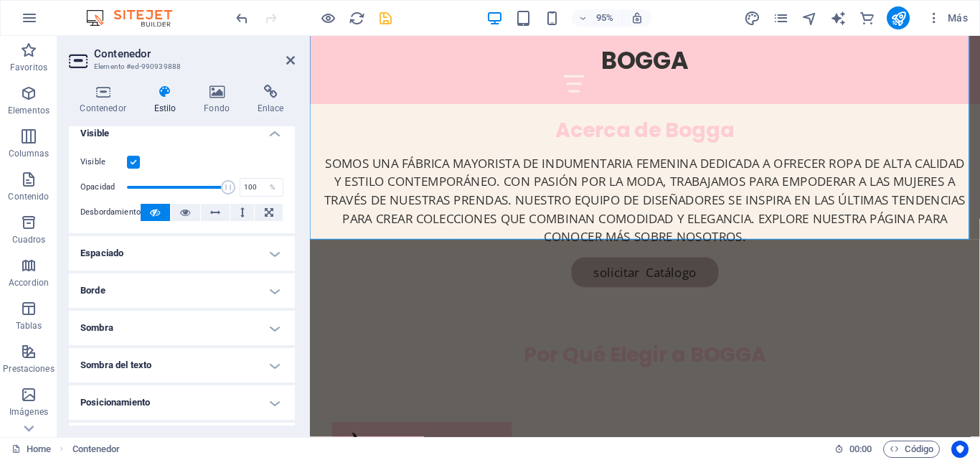
click at [142, 255] on h4 "Espaciado" at bounding box center [182, 253] width 226 height 34
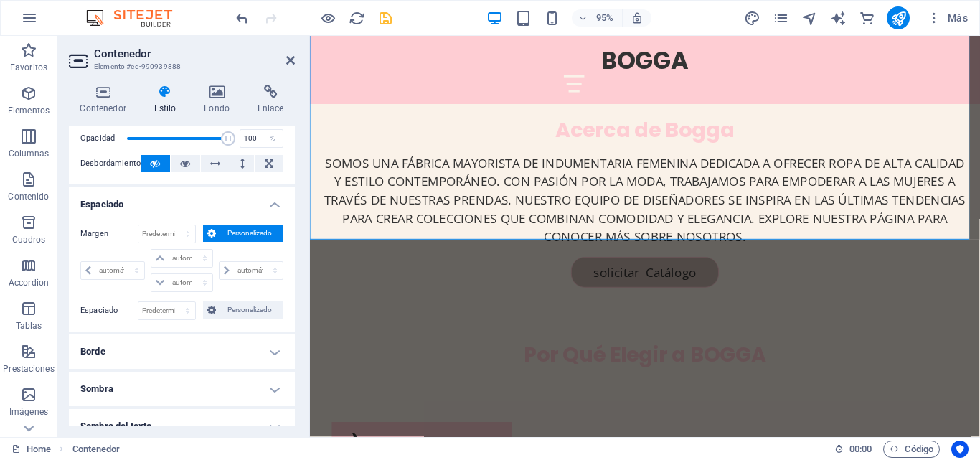
scroll to position [82, 0]
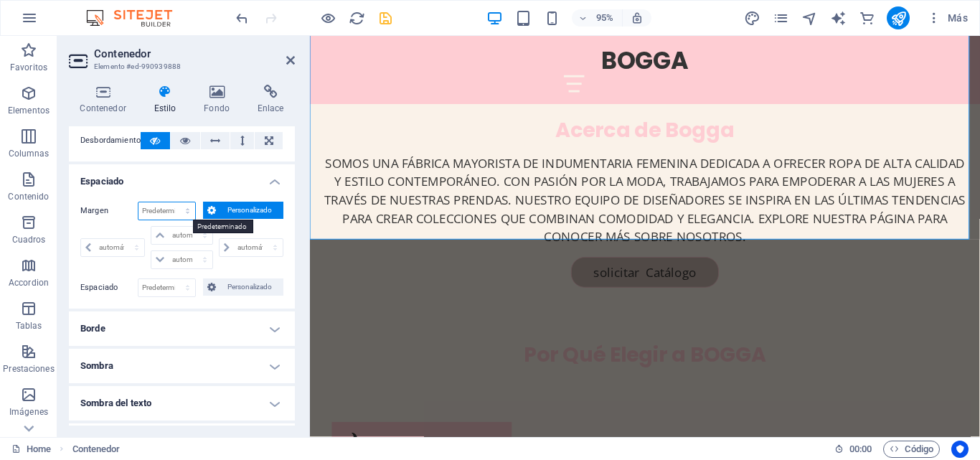
click at [185, 215] on select "Predeterminado automático px % rem vw vh Personalizado" at bounding box center [166, 210] width 57 height 17
click at [151, 212] on select "Predeterminado automático px % rem vw vh Personalizado" at bounding box center [166, 210] width 57 height 17
click at [235, 209] on span "Personalizado" at bounding box center [249, 210] width 59 height 17
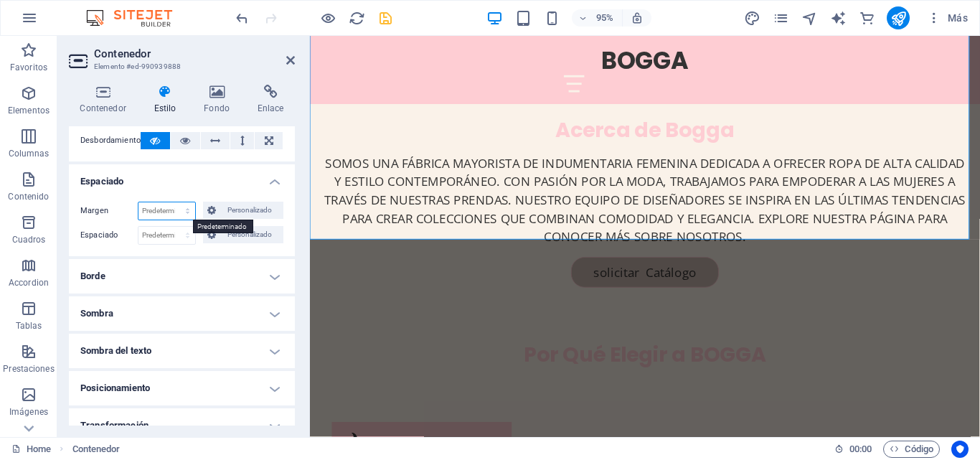
click at [179, 209] on select "Predeterminado automático px % rem vw vh Personalizado" at bounding box center [166, 210] width 57 height 17
click at [224, 233] on span "Personalizado" at bounding box center [249, 234] width 59 height 17
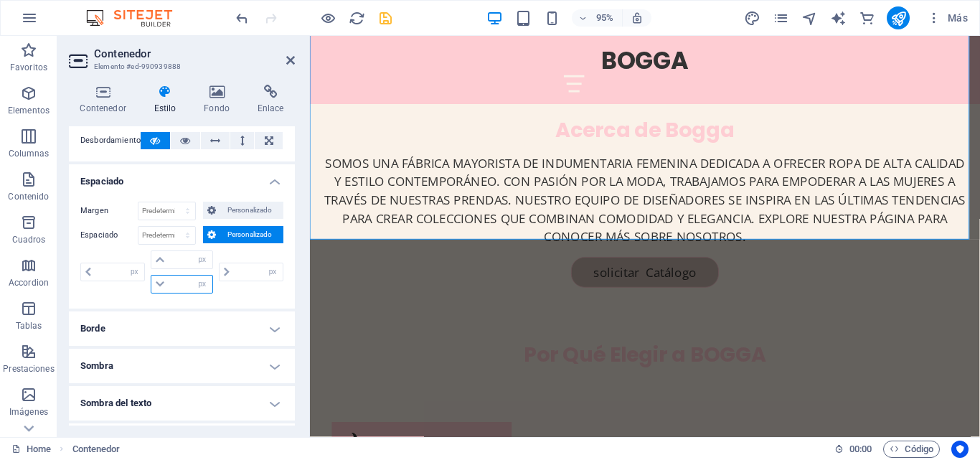
click at [181, 280] on input "number" at bounding box center [190, 283] width 43 height 17
click at [226, 171] on h4 "Espaciado" at bounding box center [182, 177] width 226 height 26
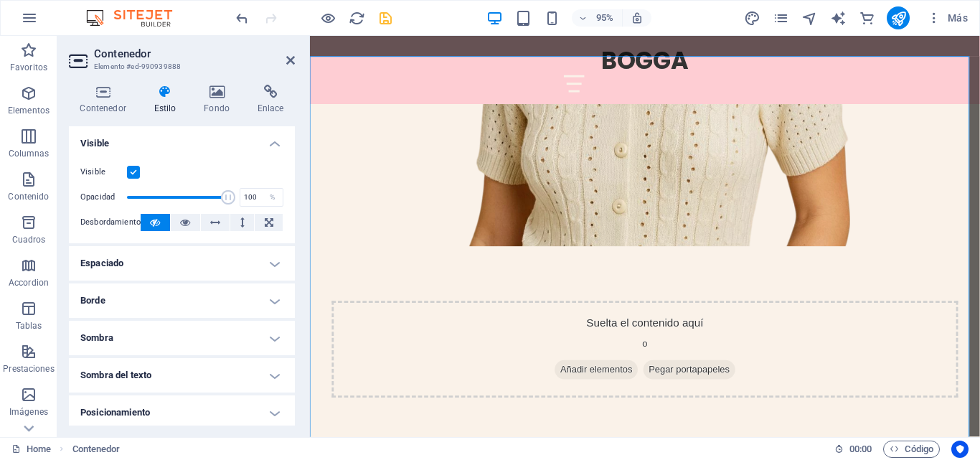
scroll to position [829, 0]
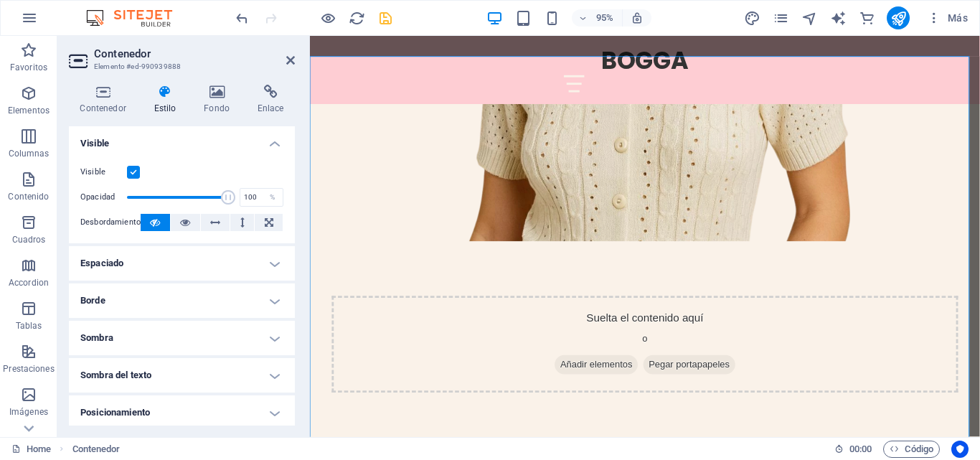
click at [156, 258] on h4 "Espaciado" at bounding box center [182, 263] width 226 height 34
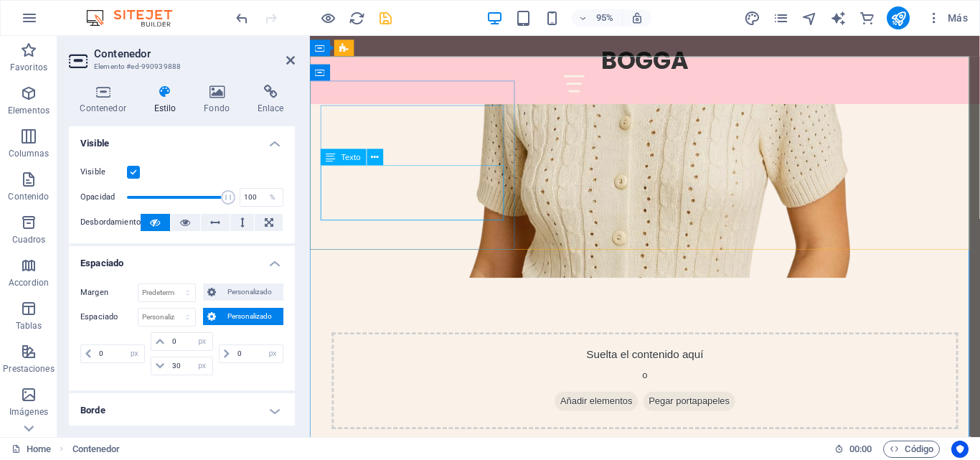
scroll to position [757, 0]
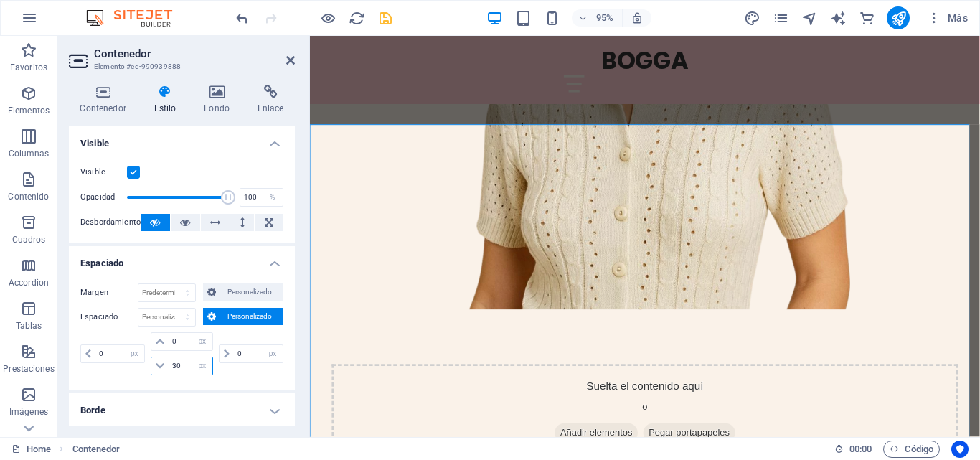
click at [171, 371] on input "30" at bounding box center [190, 365] width 43 height 17
type input "0"
click at [228, 259] on h4 "Espaciado" at bounding box center [182, 259] width 226 height 26
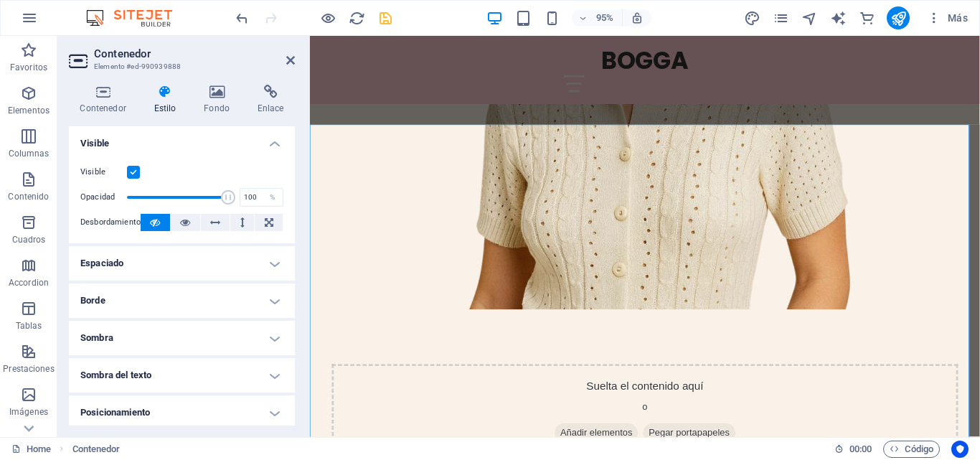
click at [263, 265] on h4 "Espaciado" at bounding box center [182, 263] width 226 height 34
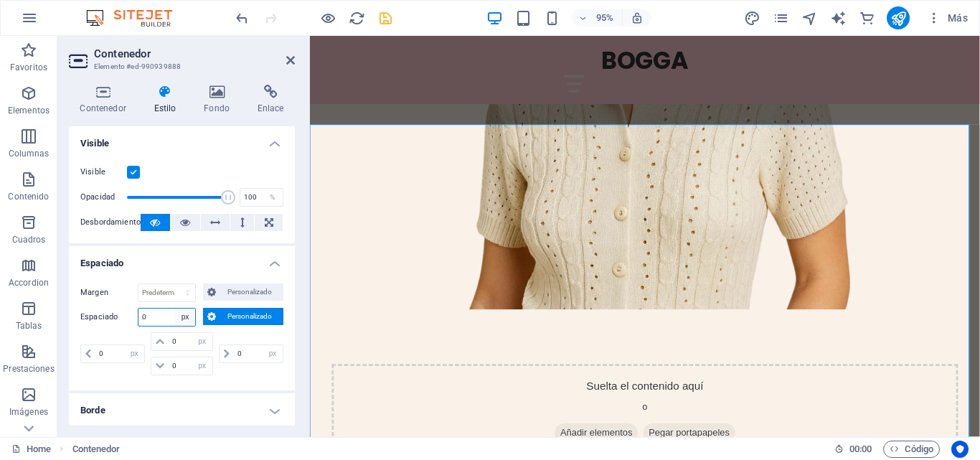
click at [185, 316] on select "Predeterminado px rem % vh vw Personalizado" at bounding box center [185, 316] width 20 height 17
select select "default"
click at [175, 308] on select "Predeterminado px rem % vh vw Personalizado" at bounding box center [185, 316] width 20 height 17
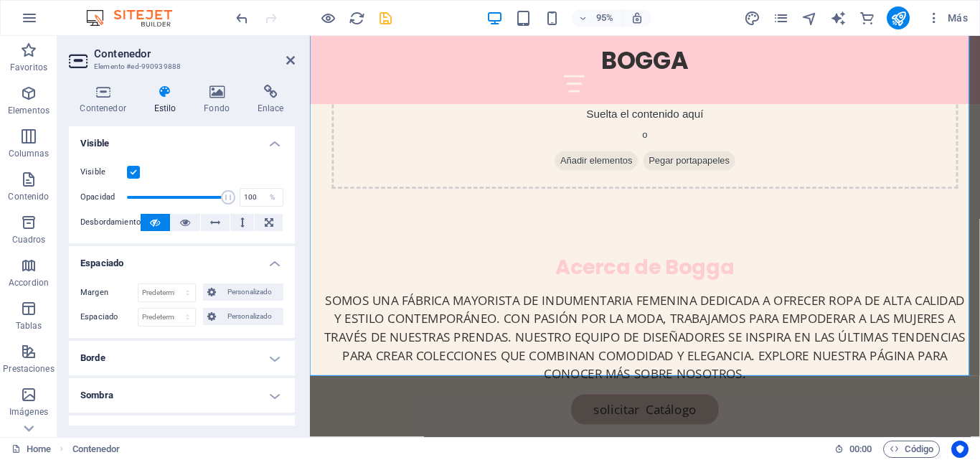
scroll to position [1044, 0]
click at [167, 317] on select "Predeterminado px rem % vh vw Personalizado" at bounding box center [166, 316] width 57 height 17
click at [163, 321] on select "Predeterminado px rem % vh vw Personalizado" at bounding box center [166, 316] width 57 height 17
click at [166, 316] on select "Predeterminado px rem % vh vw Personalizado" at bounding box center [166, 316] width 57 height 17
select select "px"
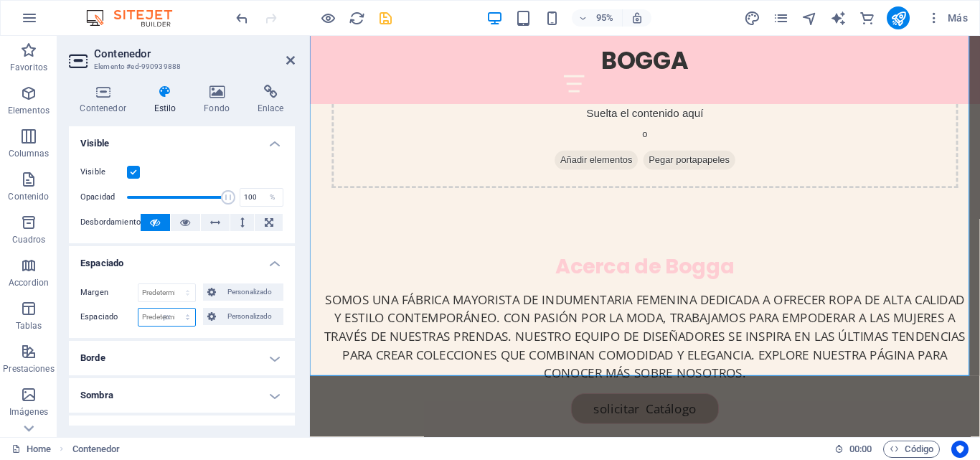
click at [173, 308] on select "Predeterminado px rem % vh vw Personalizado" at bounding box center [166, 316] width 57 height 17
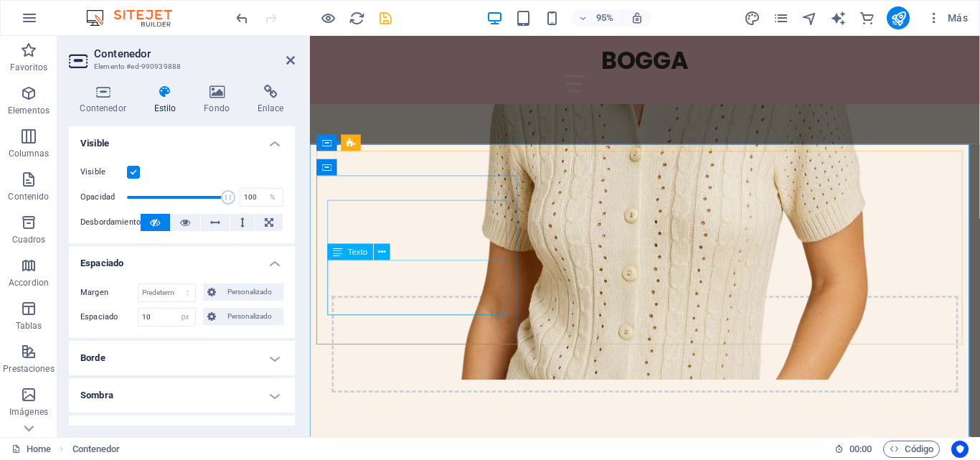
scroll to position [686, 0]
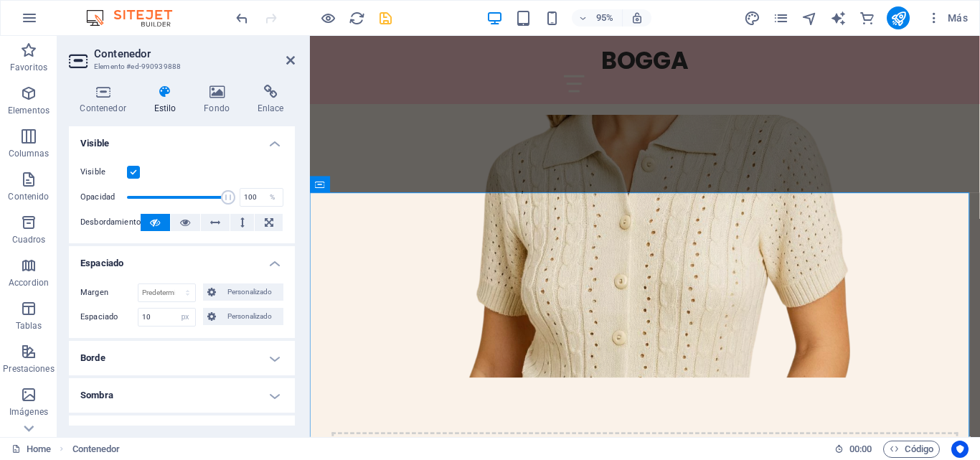
click at [212, 257] on h4 "Espaciado" at bounding box center [182, 259] width 226 height 26
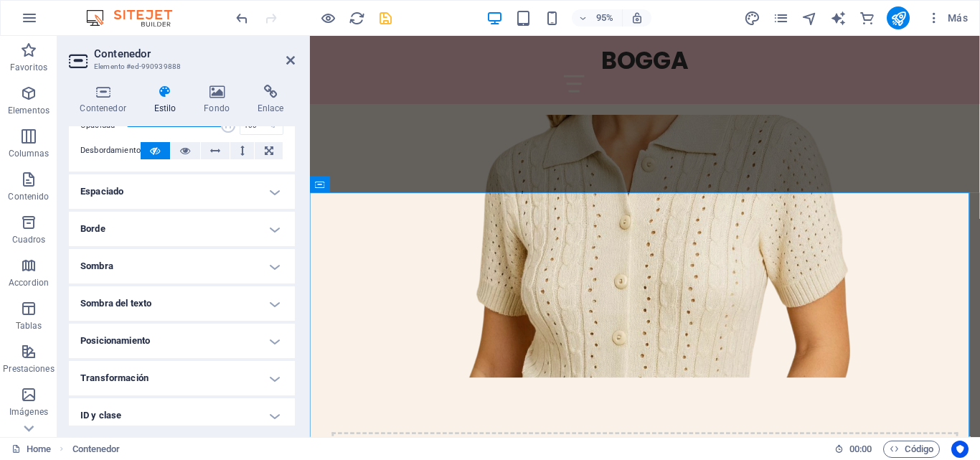
scroll to position [0, 0]
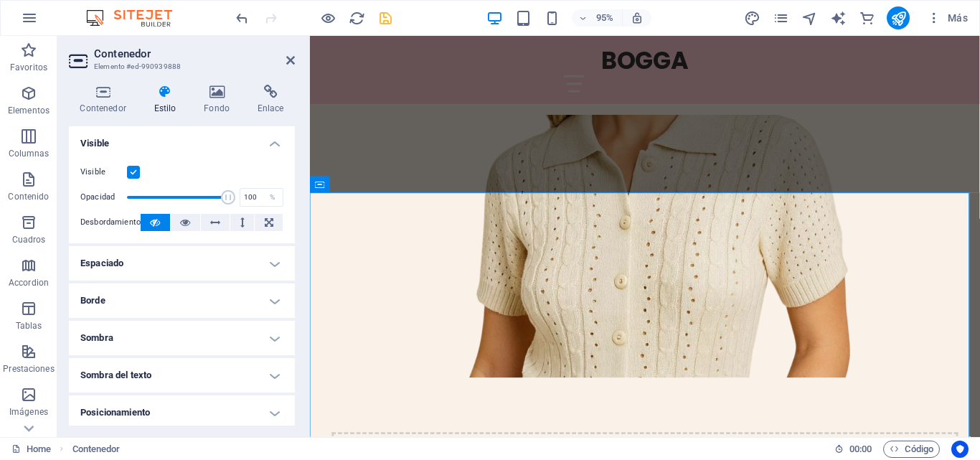
click at [161, 269] on h4 "Espaciado" at bounding box center [182, 263] width 226 height 34
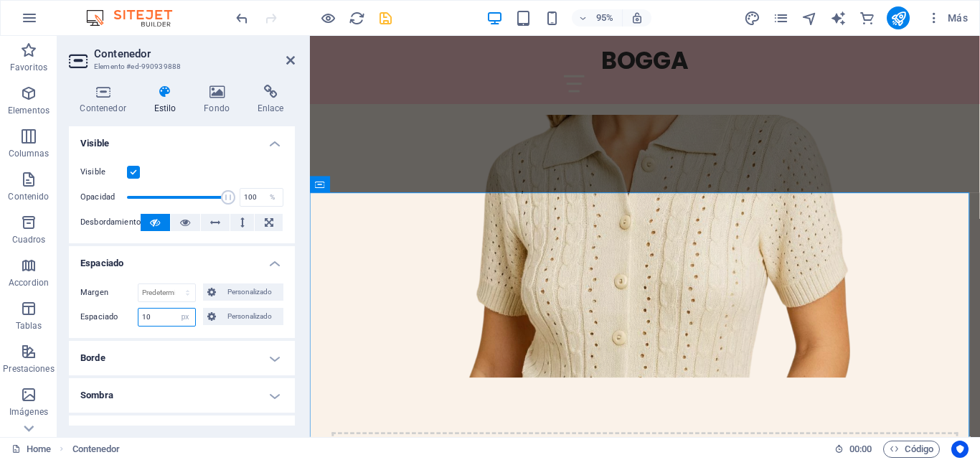
click at [138, 318] on div "10 Predeterminado px rem % vh vw Personalizado" at bounding box center [167, 317] width 58 height 19
type input "15"
click at [204, 261] on h4 "Espaciado" at bounding box center [182, 259] width 226 height 26
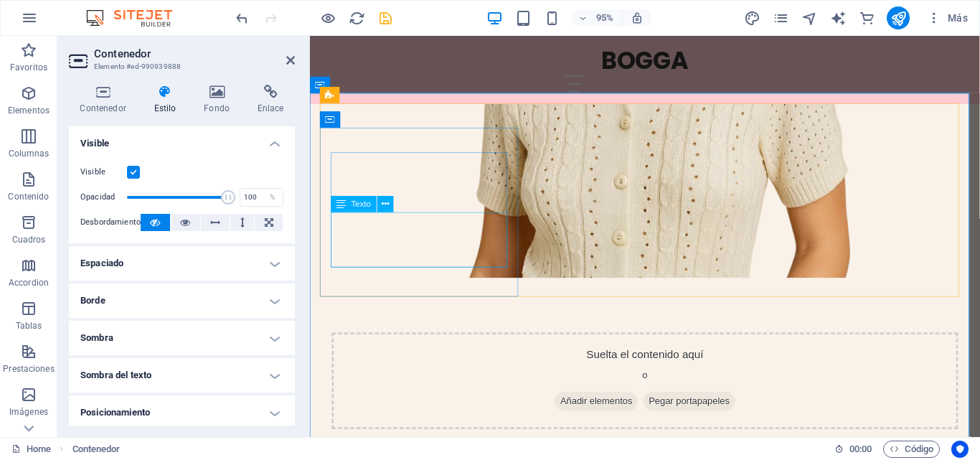
scroll to position [757, 0]
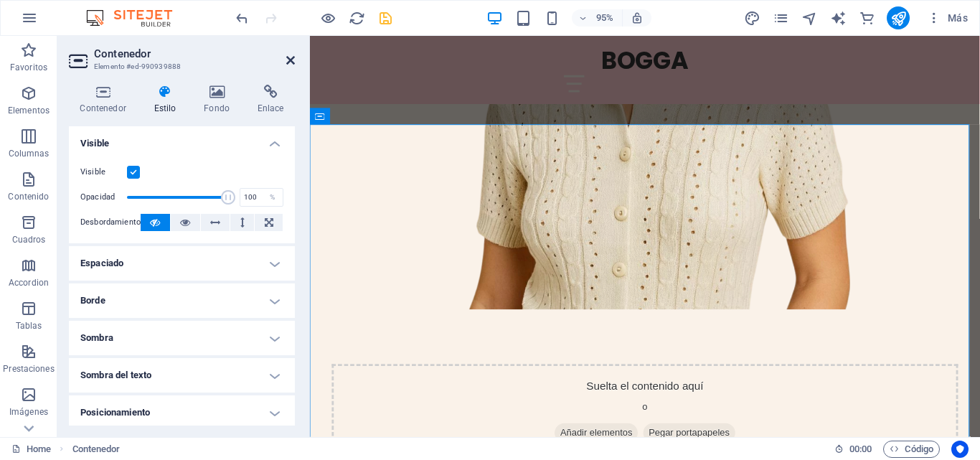
click at [291, 58] on icon at bounding box center [290, 60] width 9 height 11
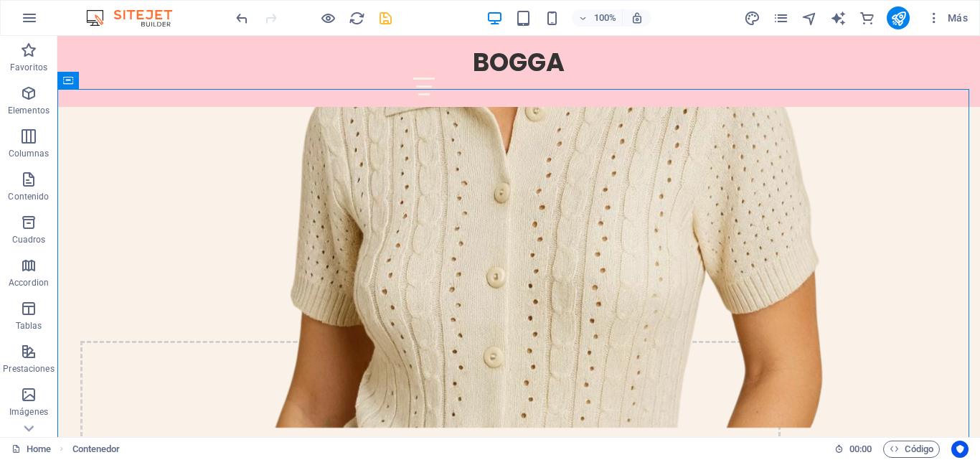
click at [389, 20] on icon "save" at bounding box center [385, 18] width 16 height 16
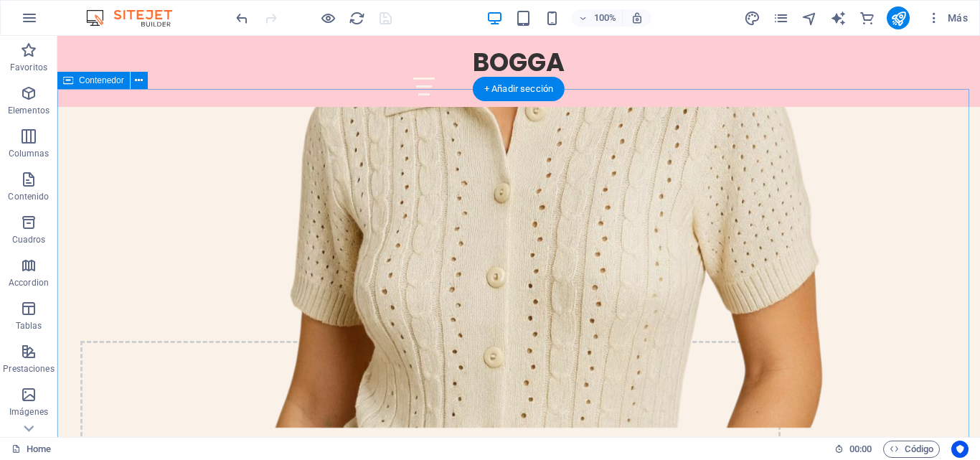
drag, startPoint x: 219, startPoint y: 178, endPoint x: 113, endPoint y: 130, distance: 117.2
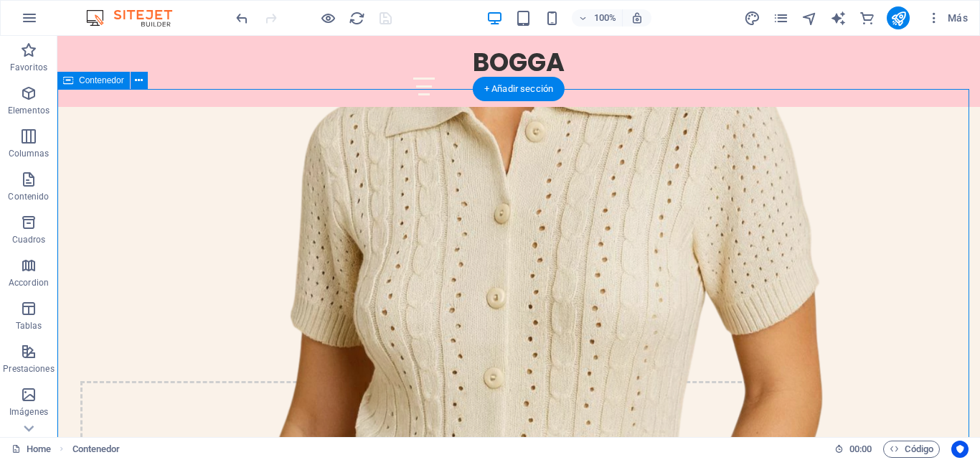
scroll to position [778, 0]
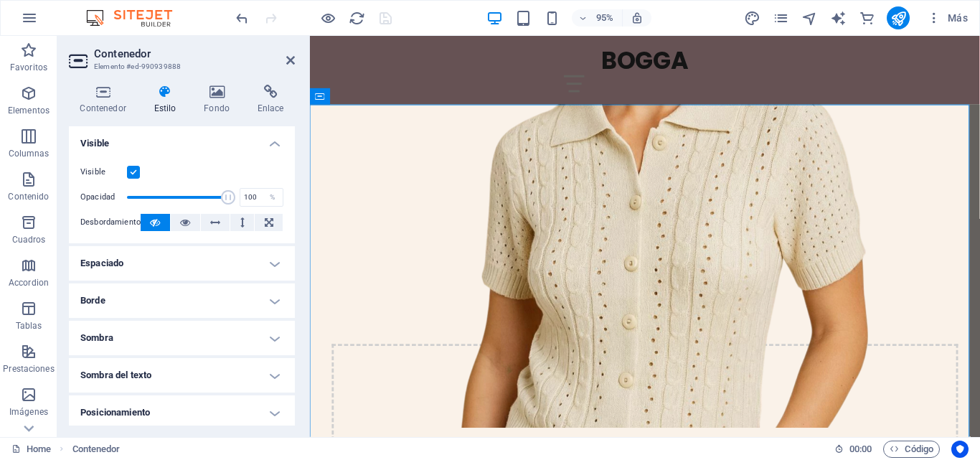
click at [144, 257] on h4 "Espaciado" at bounding box center [182, 263] width 226 height 34
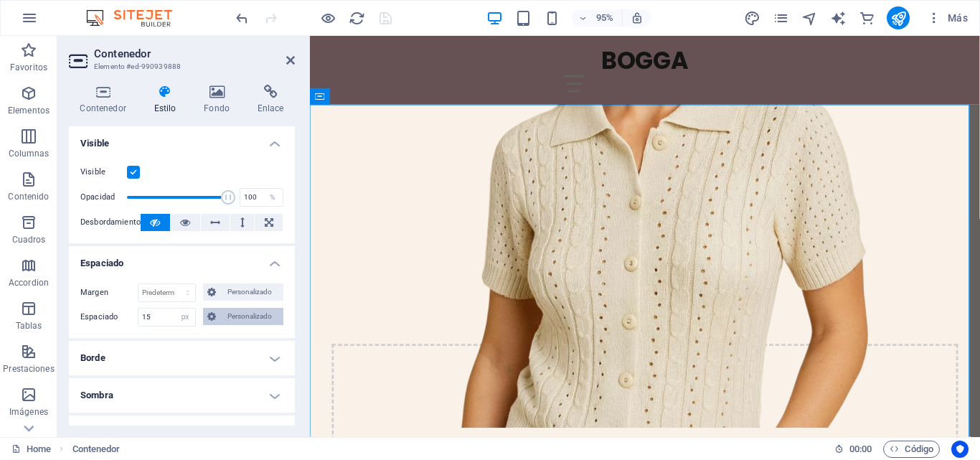
click at [234, 311] on span "Personalizado" at bounding box center [249, 316] width 59 height 17
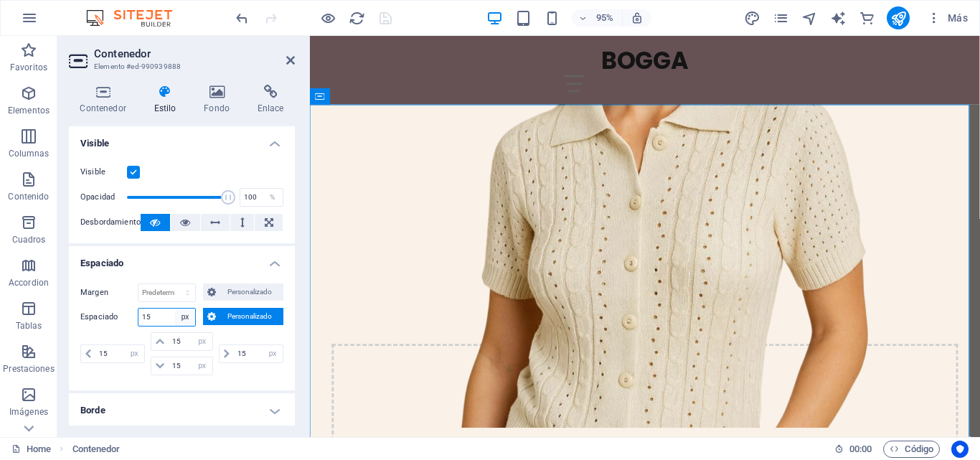
click at [183, 313] on select "Predeterminado px rem % vh vw Personalizado" at bounding box center [185, 316] width 20 height 17
select select "default"
click at [175, 308] on select "Predeterminado px rem % vh vw Personalizado" at bounding box center [185, 316] width 20 height 17
select select "DISABLED_OPTION_VALUE"
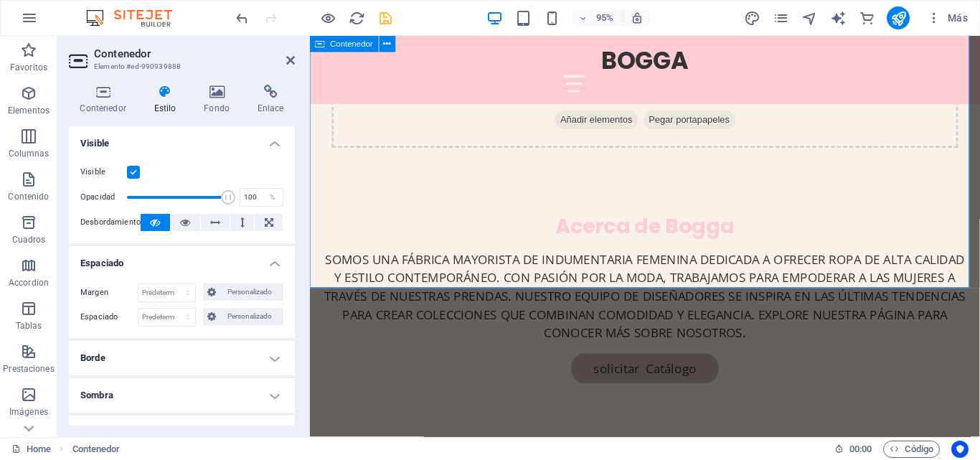
scroll to position [1065, 0]
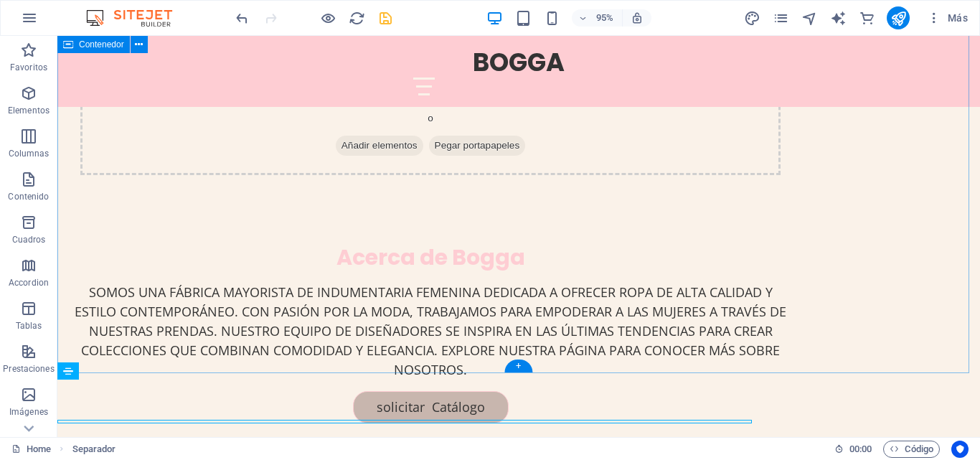
scroll to position [1025, 0]
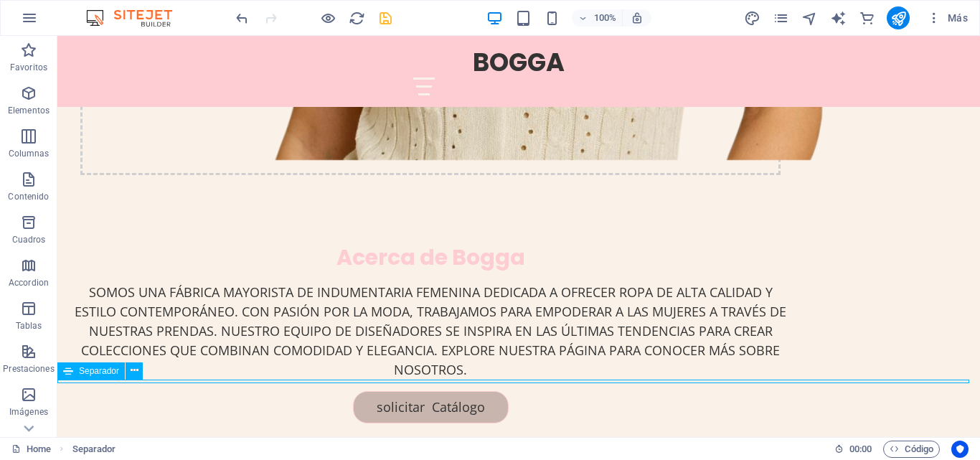
click at [128, 370] on button at bounding box center [134, 370] width 17 height 17
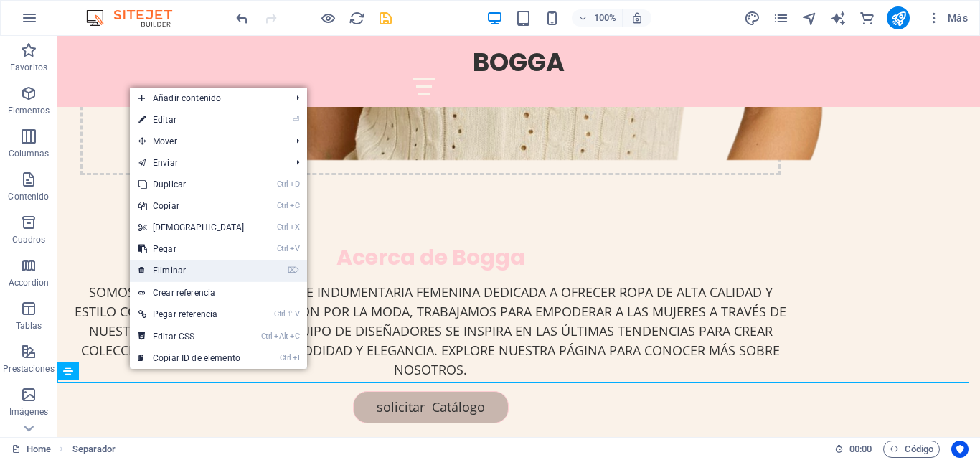
click at [177, 271] on link "⌦ Eliminar" at bounding box center [191, 271] width 123 height 22
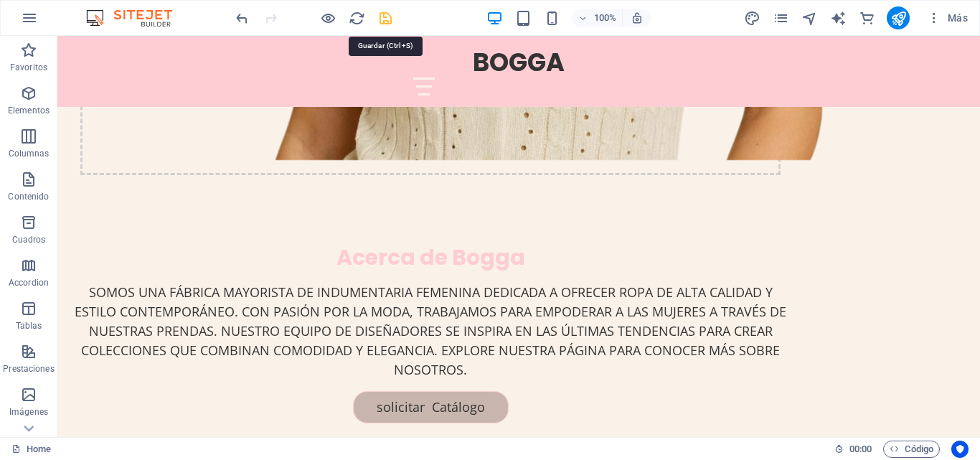
click at [384, 16] on icon "save" at bounding box center [385, 18] width 16 height 16
drag, startPoint x: 838, startPoint y: 1, endPoint x: 897, endPoint y: 29, distance: 66.1
click at [899, 19] on icon "publish" at bounding box center [898, 18] width 16 height 16
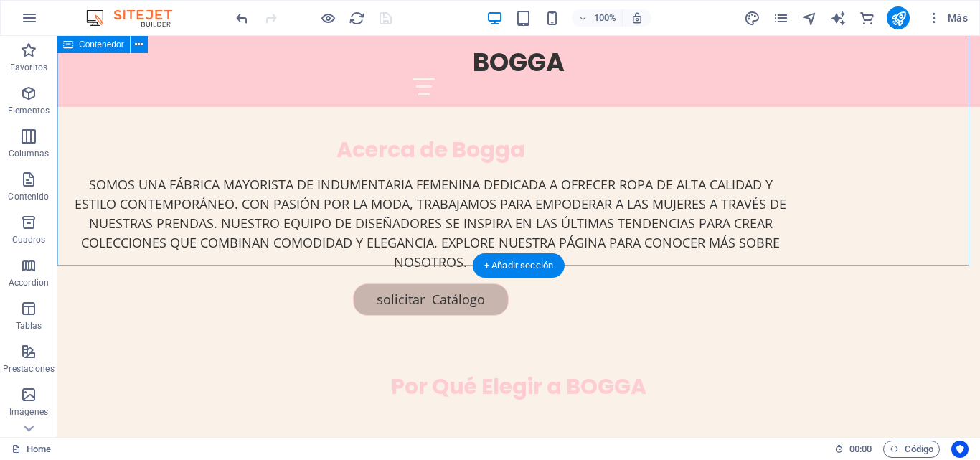
scroll to position [1240, 0]
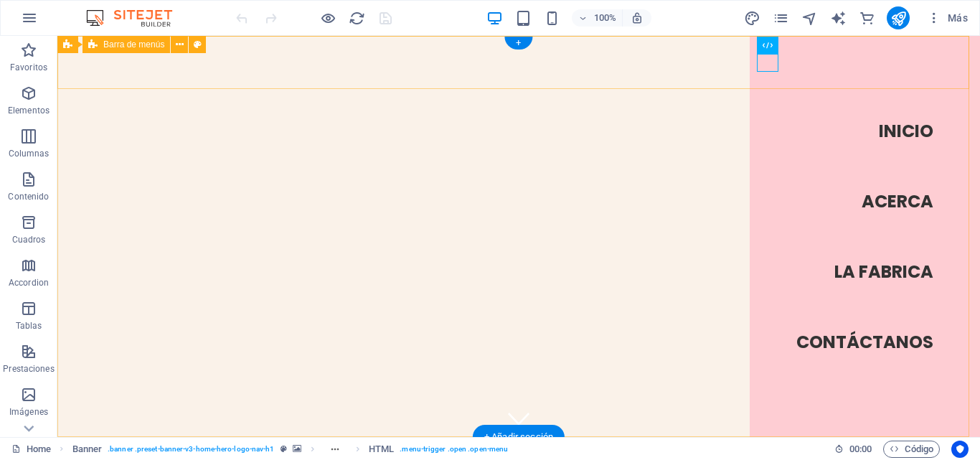
click at [621, 437] on div "BOGGA Inicio Acerca La Fabrica Contáctanos" at bounding box center [518, 463] width 922 height 53
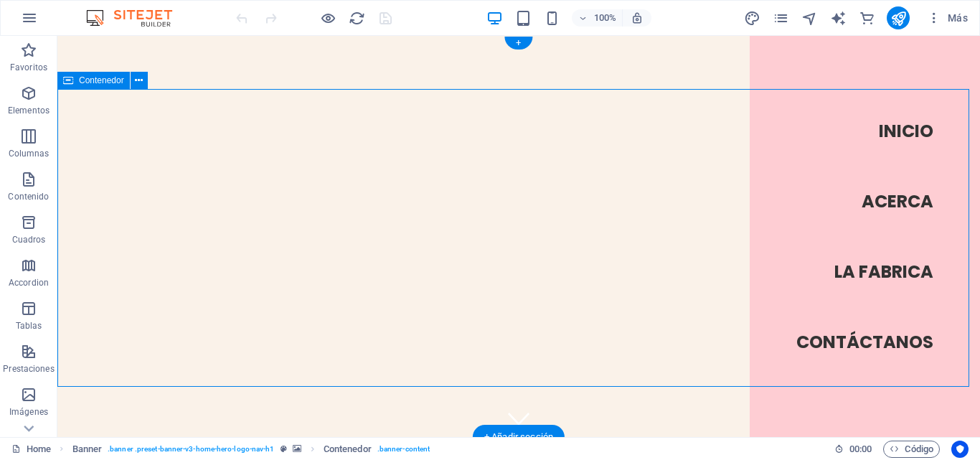
drag, startPoint x: 392, startPoint y: 235, endPoint x: 328, endPoint y: 200, distance: 72.9
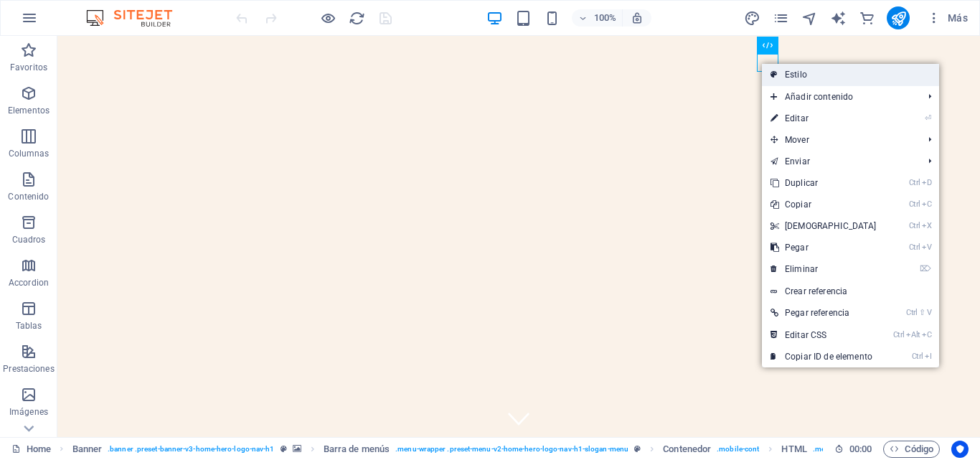
drag, startPoint x: 807, startPoint y: 78, endPoint x: 410, endPoint y: 52, distance: 398.2
click at [807, 78] on link "Estilo" at bounding box center [850, 75] width 177 height 22
select select "rem"
select select "preset-menu-v2-home-hero-logo-nav-h1-slogan-menu"
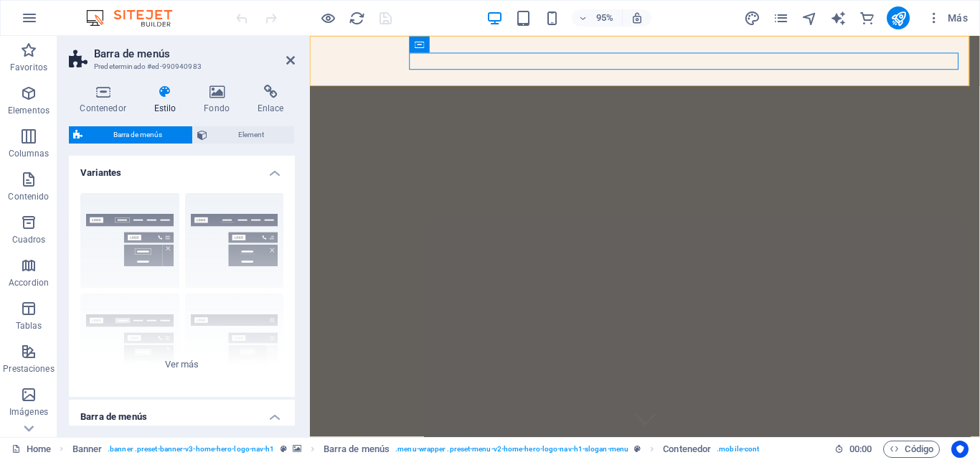
click at [164, 99] on h4 "Estilo" at bounding box center [168, 100] width 50 height 30
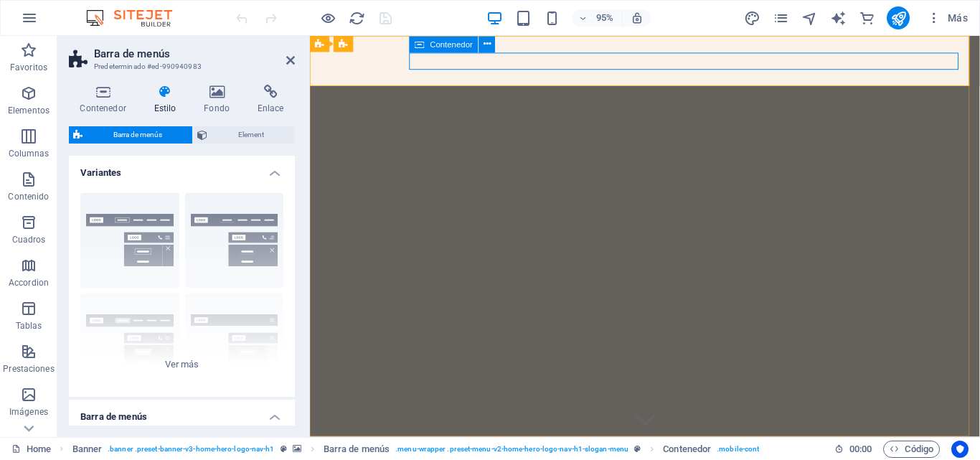
select select "px"
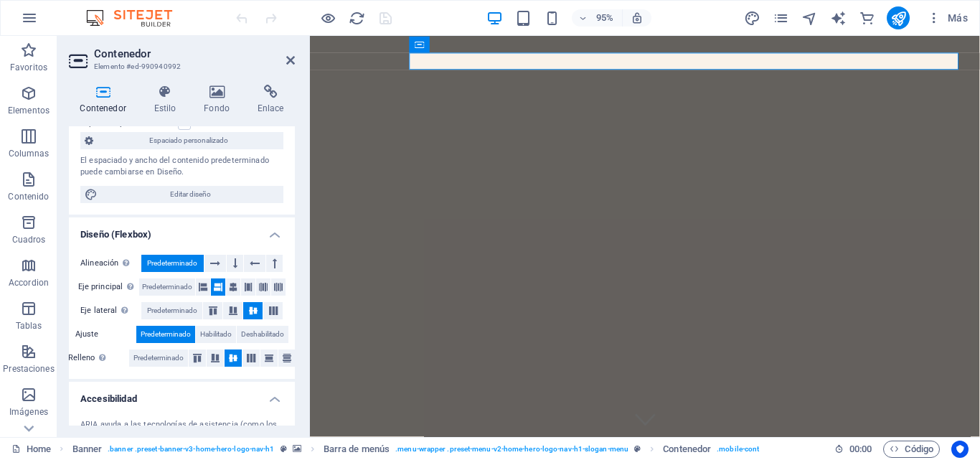
scroll to position [215, 0]
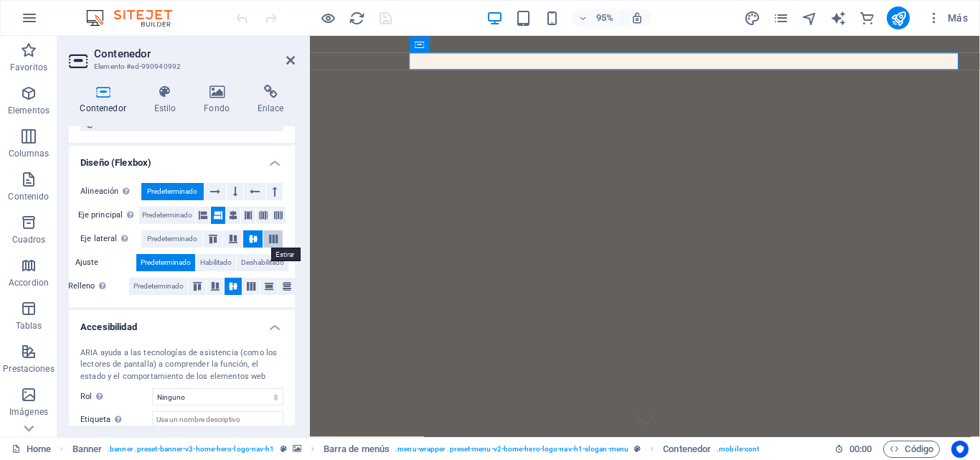
click at [273, 240] on icon at bounding box center [273, 239] width 17 height 9
click at [250, 240] on icon at bounding box center [253, 239] width 17 height 9
click at [230, 240] on icon at bounding box center [232, 239] width 17 height 9
click at [237, 240] on icon at bounding box center [232, 239] width 17 height 9
click at [246, 240] on icon at bounding box center [253, 239] width 17 height 9
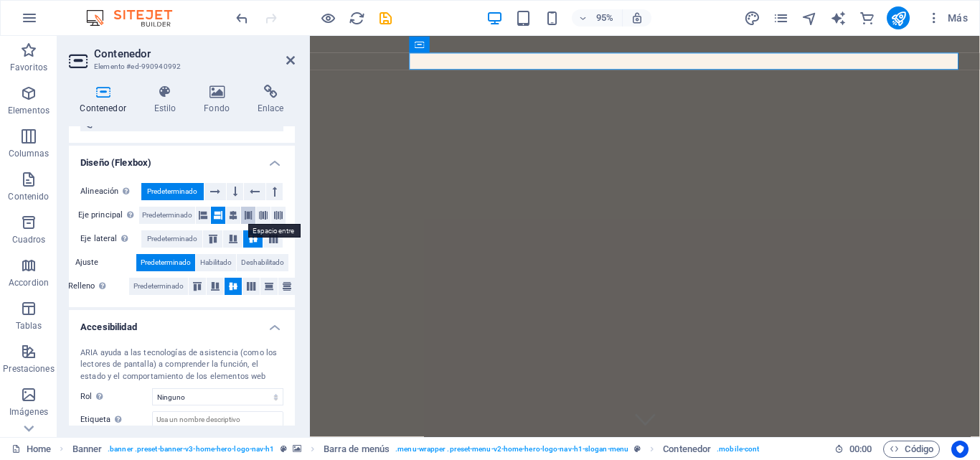
click at [250, 214] on icon at bounding box center [248, 215] width 9 height 17
click at [262, 214] on icon at bounding box center [263, 215] width 9 height 17
click at [279, 214] on icon at bounding box center [278, 215] width 9 height 17
click at [232, 214] on icon at bounding box center [233, 215] width 9 height 17
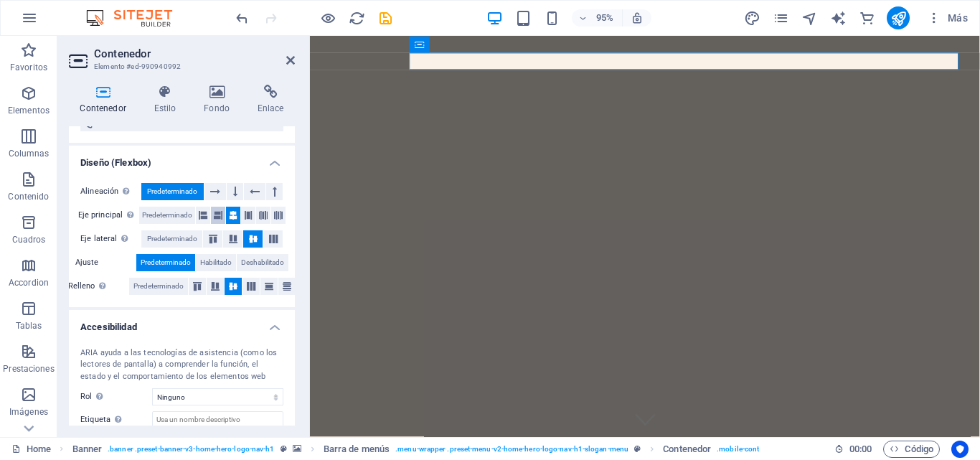
click at [217, 213] on icon at bounding box center [218, 215] width 9 height 17
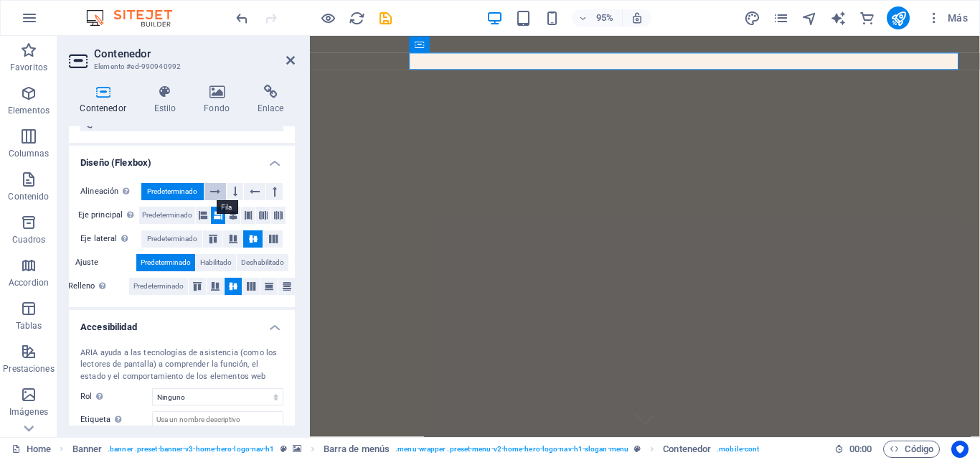
click at [219, 187] on icon at bounding box center [215, 191] width 10 height 17
click at [188, 184] on span "Predeterminado" at bounding box center [172, 191] width 50 height 17
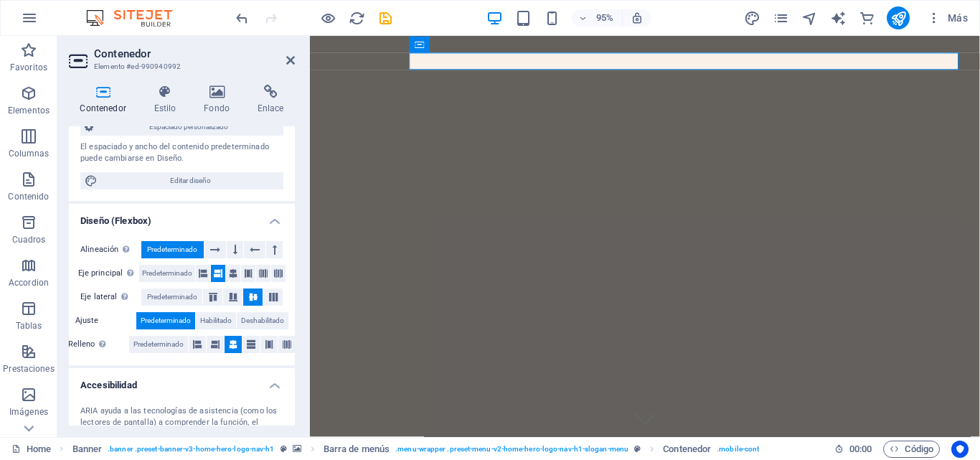
scroll to position [11, 0]
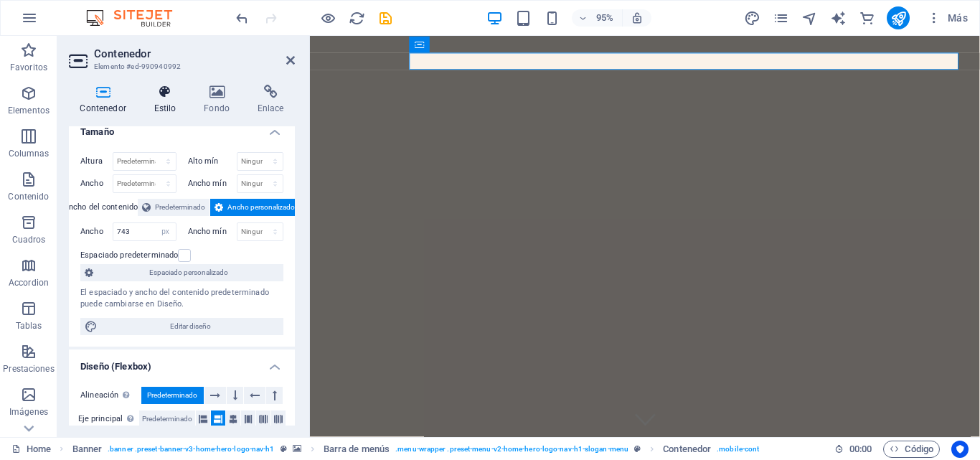
click at [174, 106] on h4 "Estilo" at bounding box center [168, 100] width 50 height 30
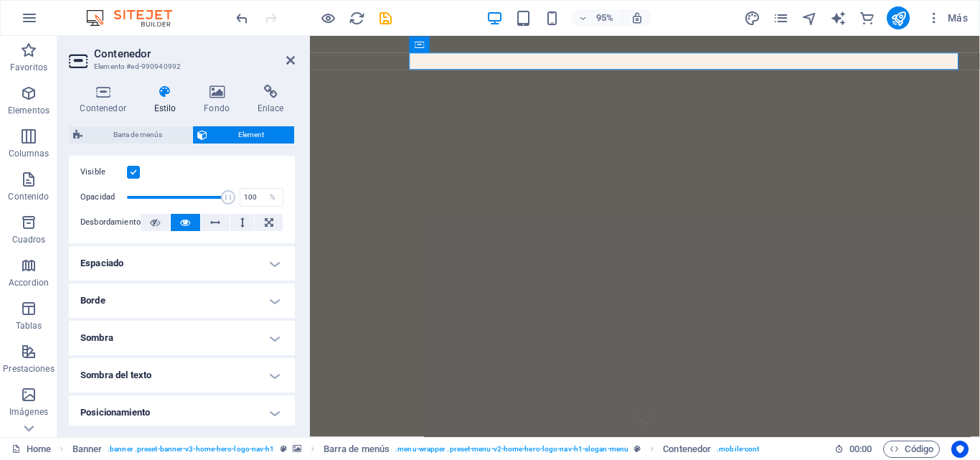
scroll to position [215, 0]
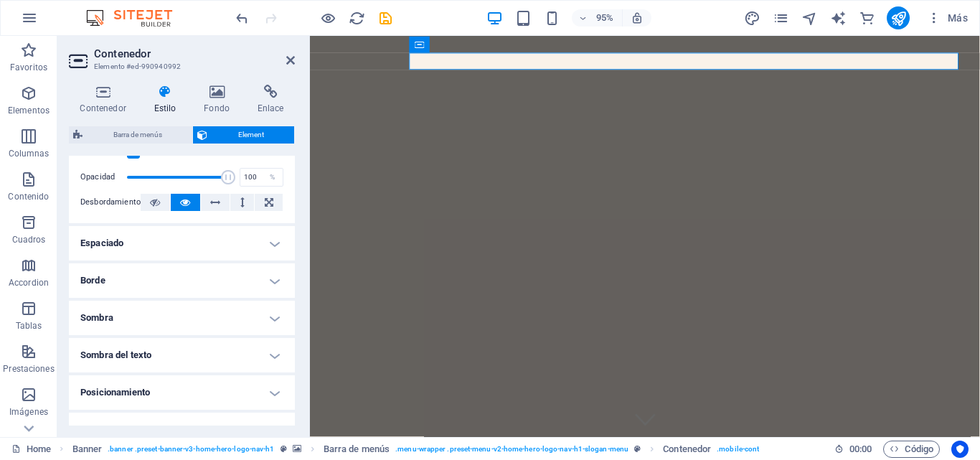
click at [232, 240] on h4 "Espaciado" at bounding box center [182, 243] width 226 height 34
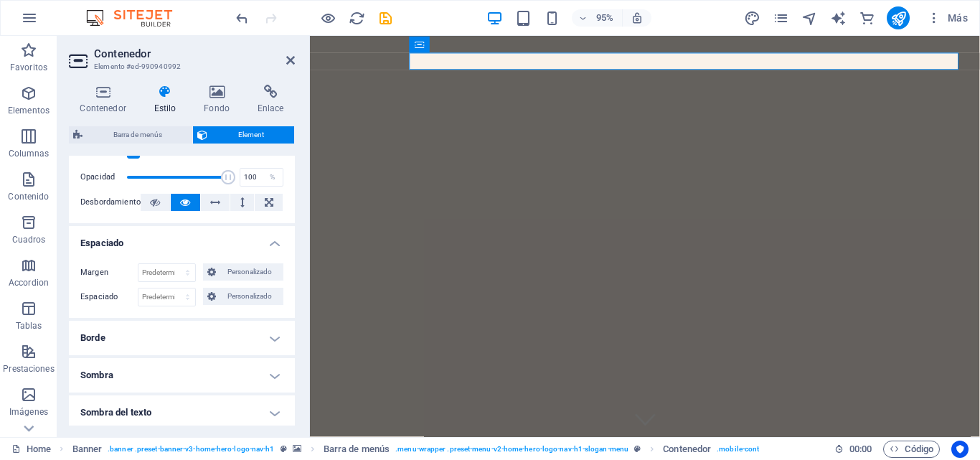
click at [220, 332] on h4 "Borde" at bounding box center [182, 338] width 226 height 34
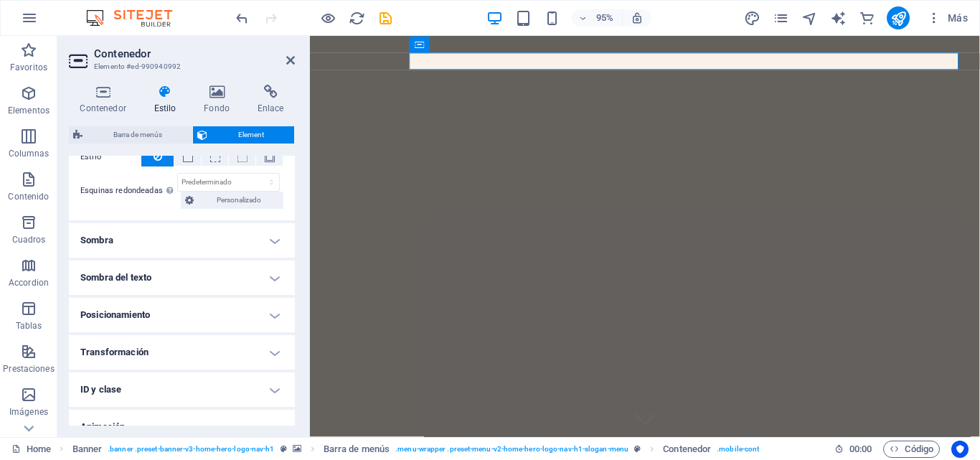
scroll to position [481, 0]
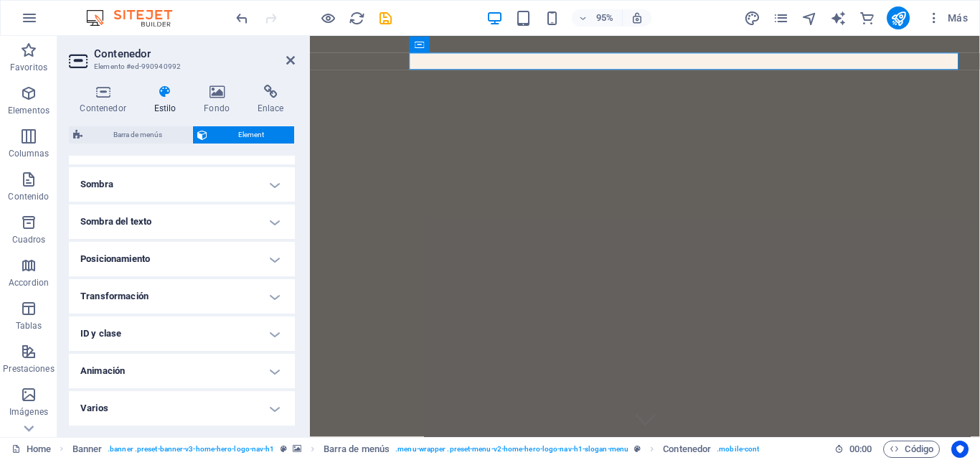
click at [207, 179] on h4 "Sombra" at bounding box center [182, 184] width 226 height 34
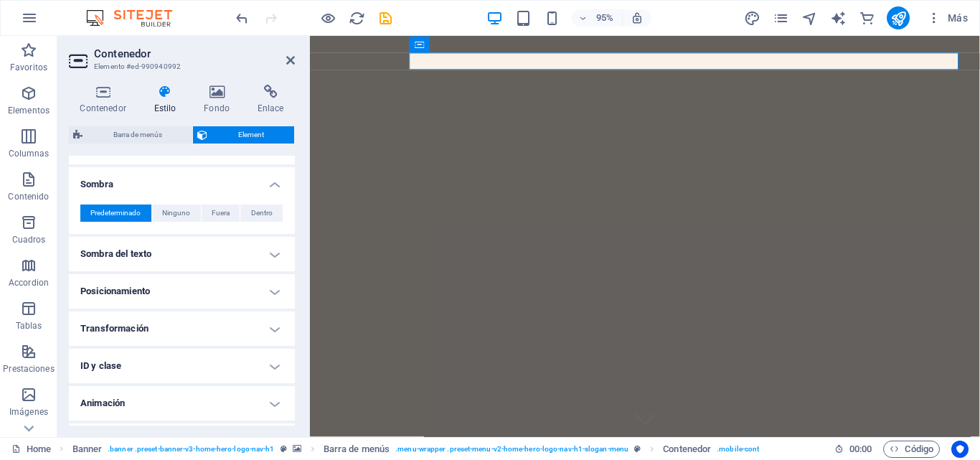
click at [160, 297] on h4 "Posicionamiento" at bounding box center [182, 291] width 226 height 34
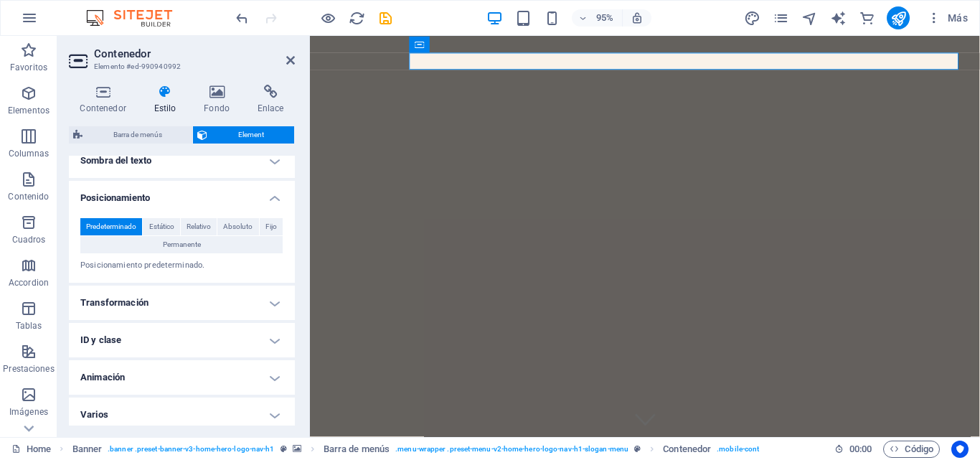
scroll to position [581, 0]
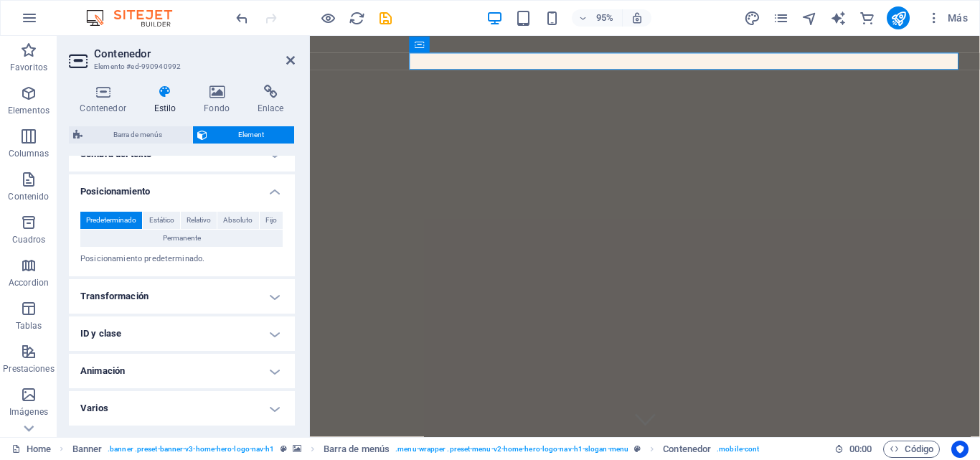
click at [174, 293] on h4 "Transformación" at bounding box center [182, 296] width 226 height 34
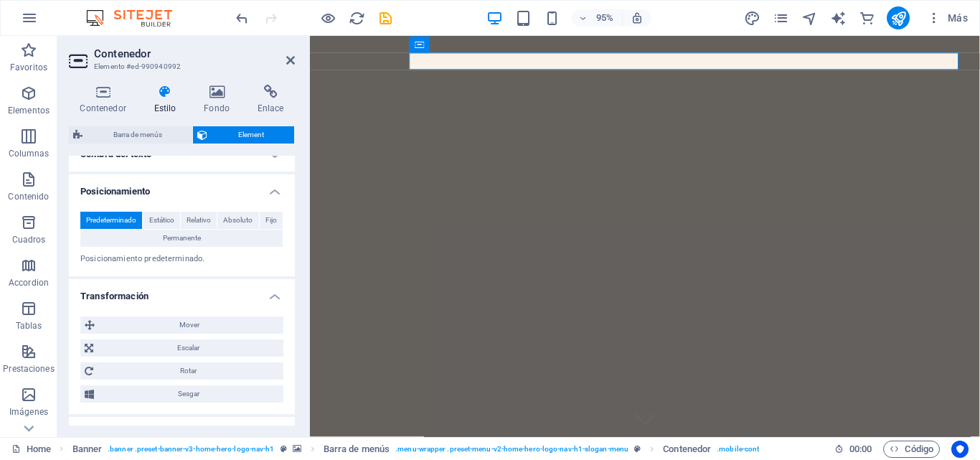
scroll to position [681, 0]
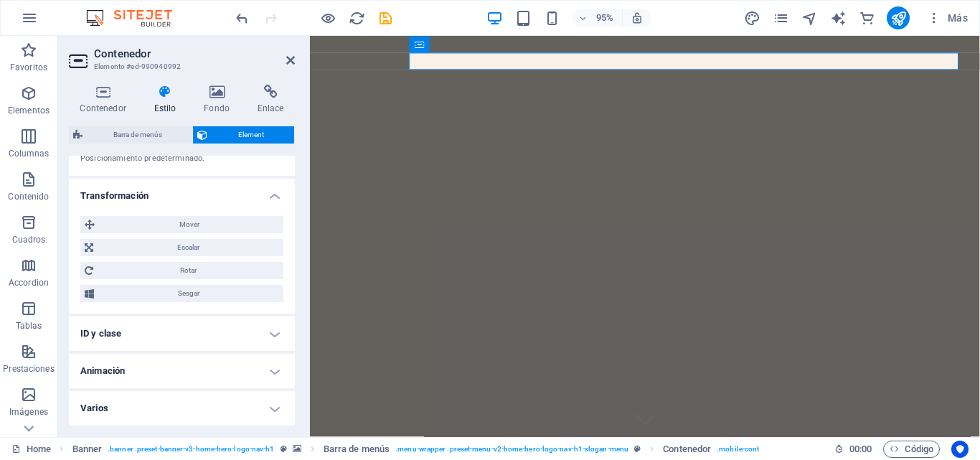
click at [148, 330] on h4 "ID y clase" at bounding box center [182, 333] width 226 height 34
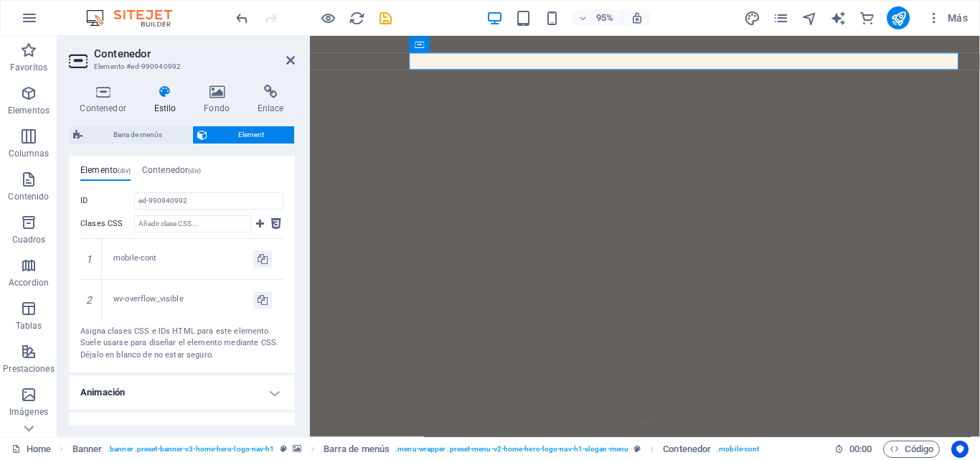
scroll to position [891, 0]
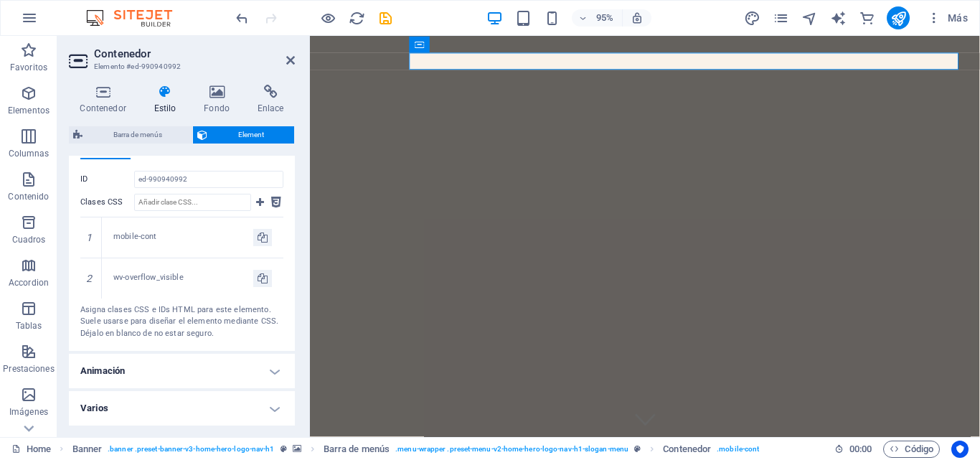
click at [138, 374] on h4 "Animación" at bounding box center [182, 371] width 226 height 34
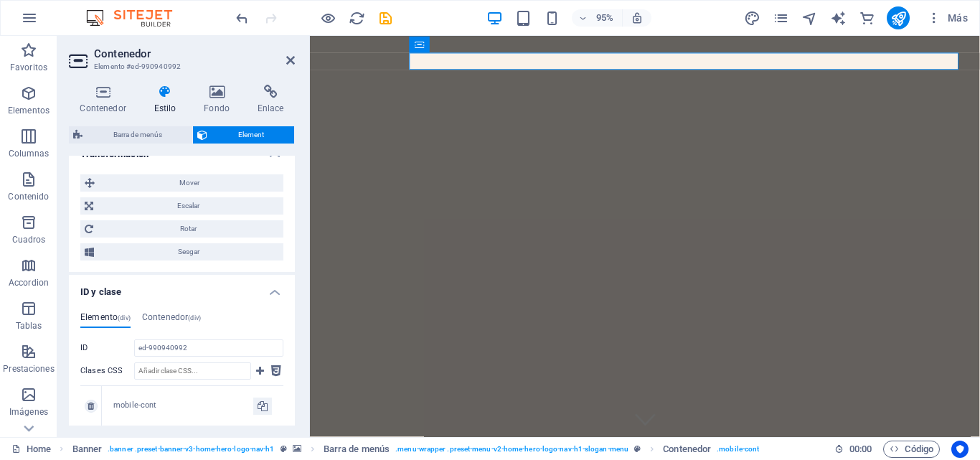
scroll to position [795, 0]
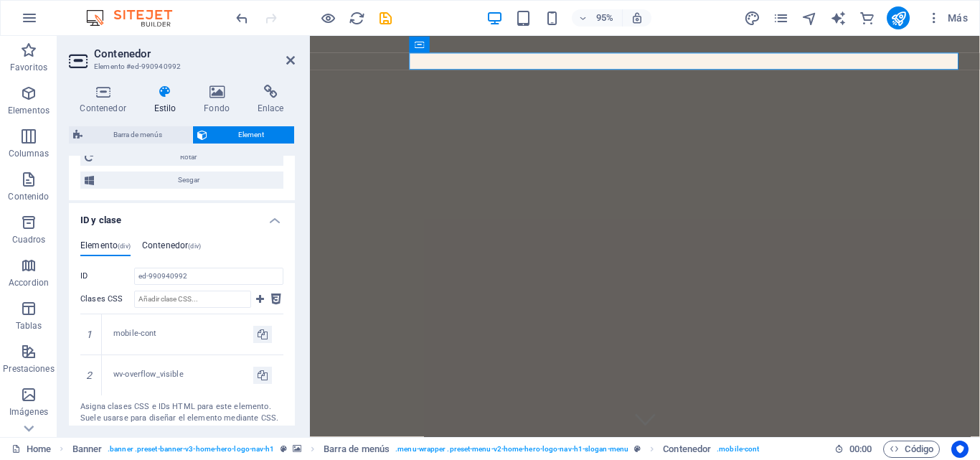
click at [181, 245] on h4 "Contenedor (div)" at bounding box center [171, 248] width 59 height 16
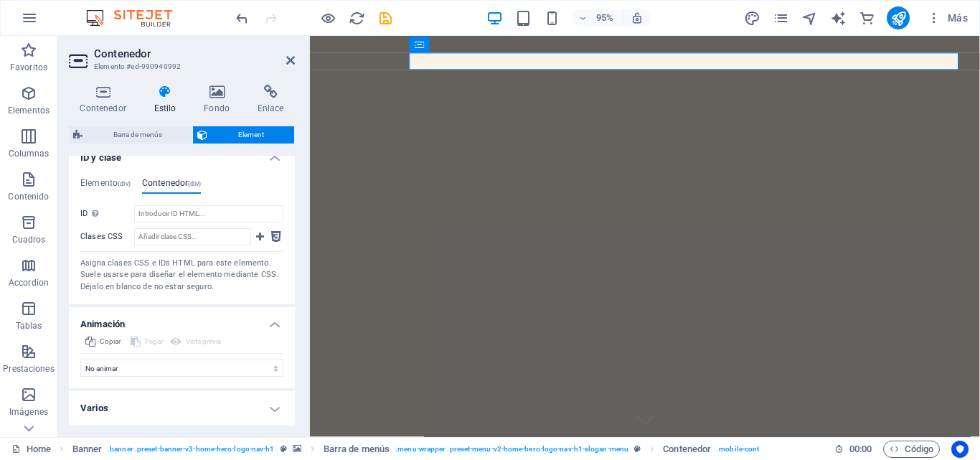
scroll to position [714, 0]
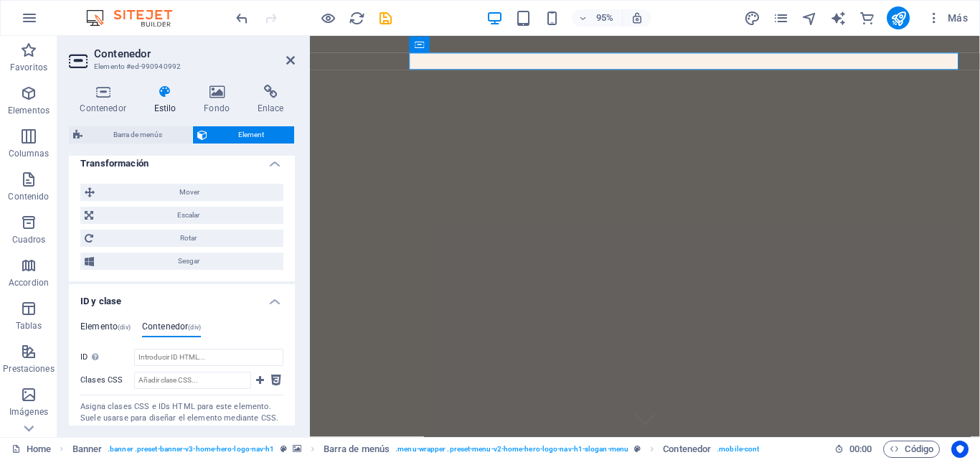
click at [110, 326] on h4 "Elemento (div)" at bounding box center [105, 329] width 50 height 16
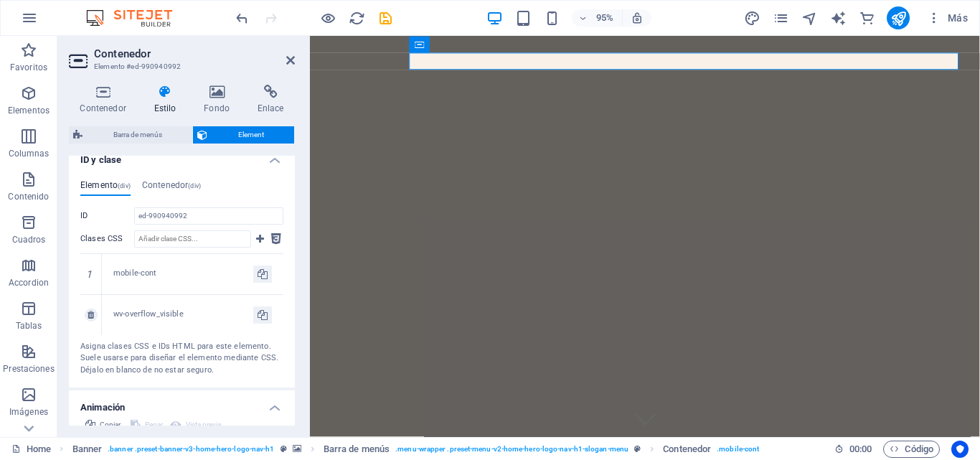
scroll to position [857, 0]
click at [143, 273] on div "mobile-cont" at bounding box center [183, 271] width 140 height 12
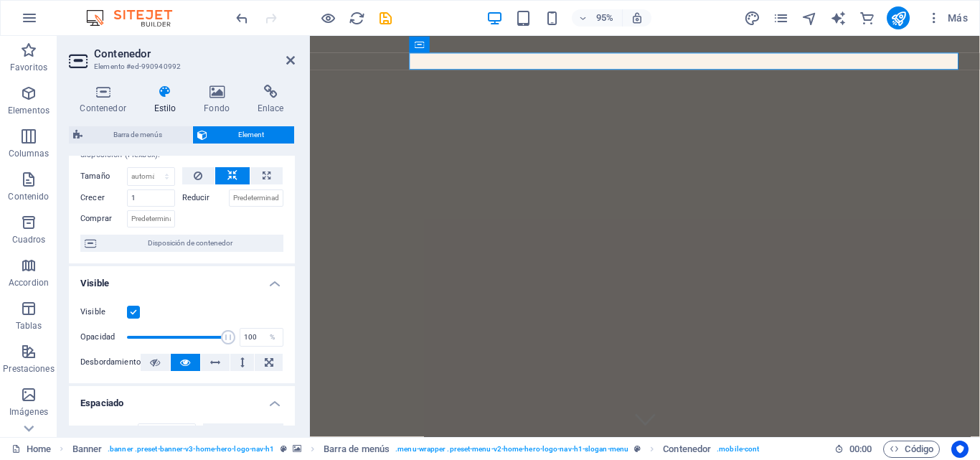
scroll to position [0, 0]
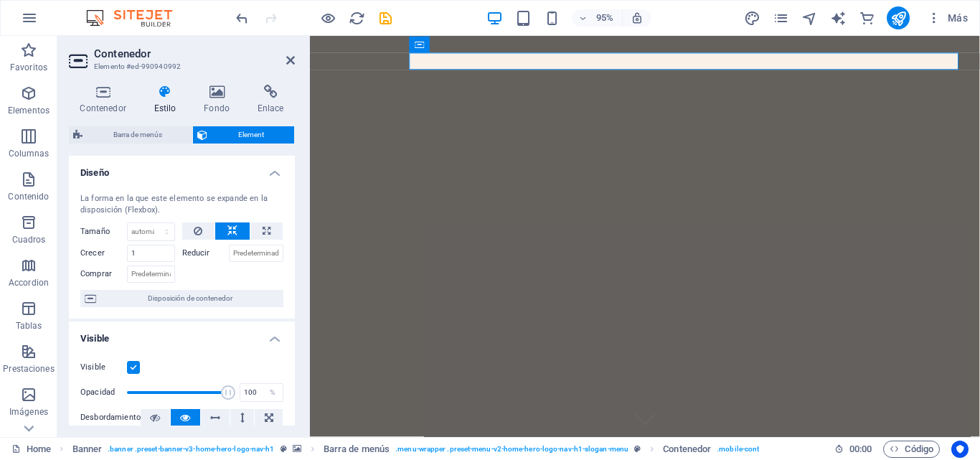
click at [174, 105] on h4 "Estilo" at bounding box center [168, 100] width 50 height 30
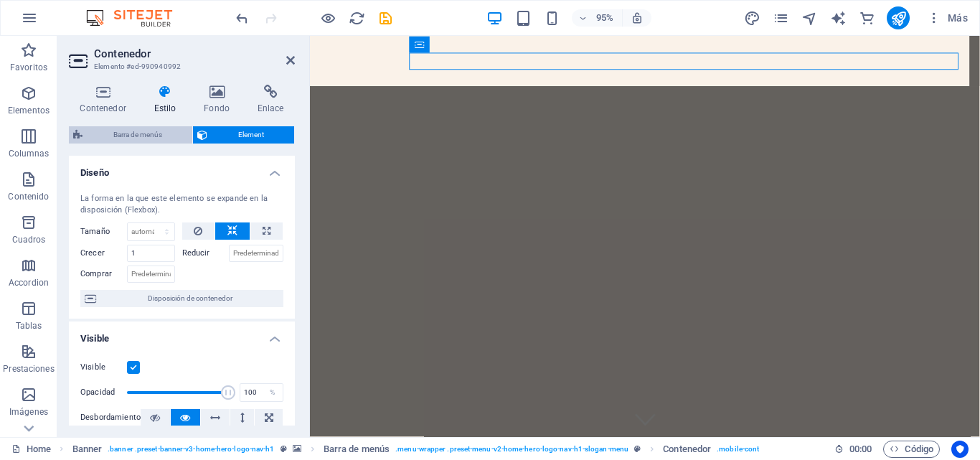
click at [115, 132] on span "Barra de menús" at bounding box center [137, 134] width 101 height 17
select select "rem"
select select "preset-menu-v2-home-hero-logo-nav-h1-slogan-menu"
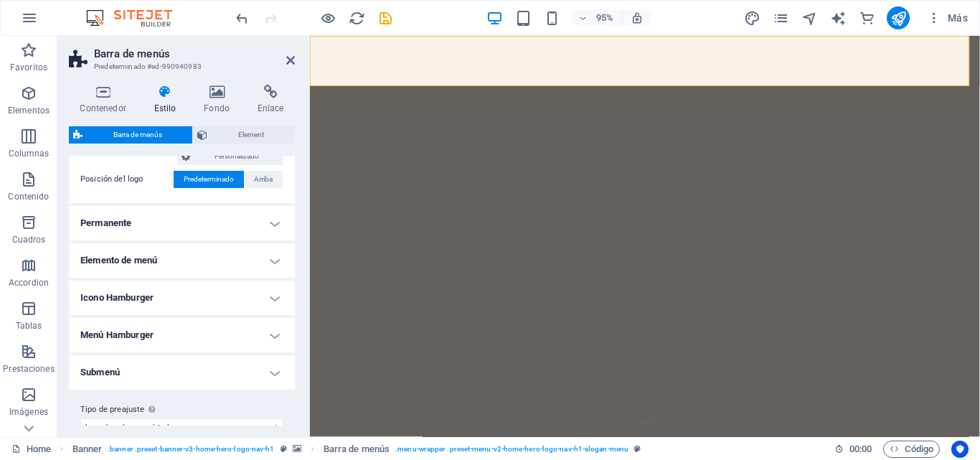
scroll to position [215, 0]
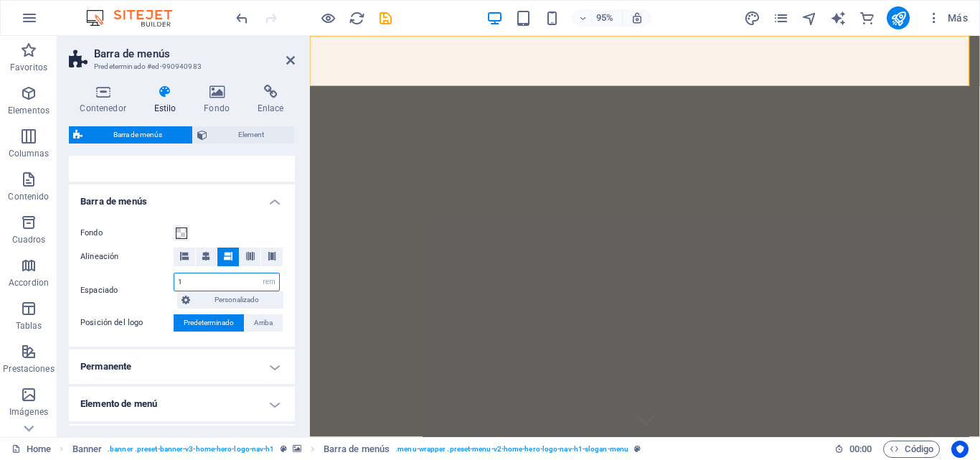
click at [175, 280] on input "1" at bounding box center [226, 281] width 105 height 17
click at [158, 278] on div "Espaciado 0 px rem % vh vw Personalizado Personalizado" at bounding box center [181, 291] width 203 height 36
drag, startPoint x: 197, startPoint y: 283, endPoint x: 164, endPoint y: 286, distance: 32.5
click at [164, 286] on div "Espaciado 0 px rem % vh vw Personalizado Personalizado" at bounding box center [181, 291] width 203 height 36
type input "1"
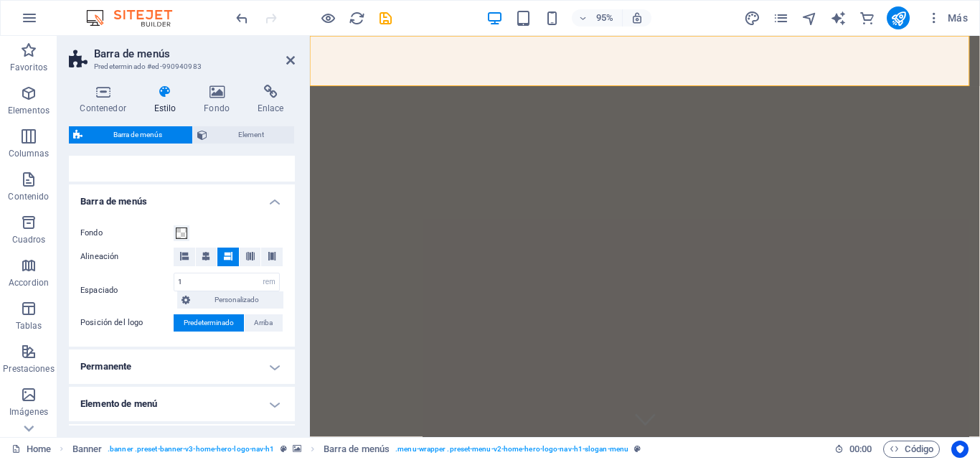
click at [161, 287] on label "Espaciado" at bounding box center [126, 290] width 93 height 17
type input "1"
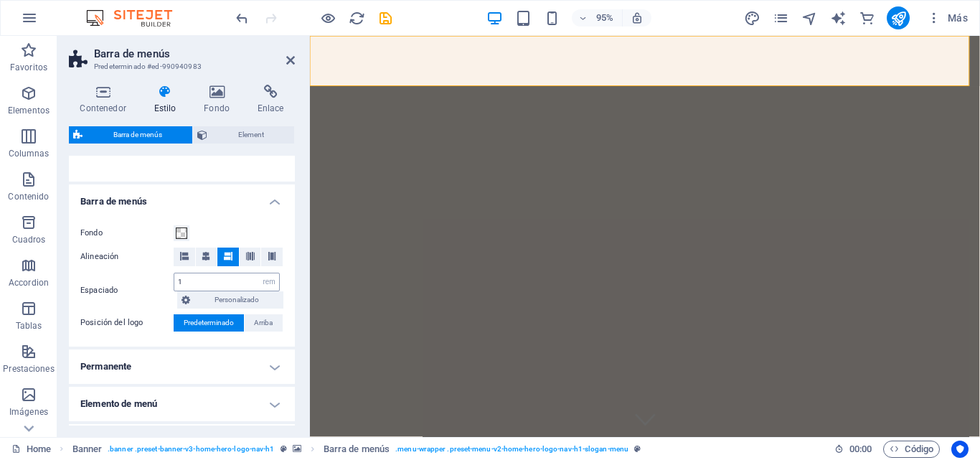
click at [223, 290] on div "1 px rem % vh vw Personalizado Personalizado" at bounding box center [229, 291] width 110 height 36
click at [211, 303] on span "Personalizado" at bounding box center [236, 299] width 85 height 17
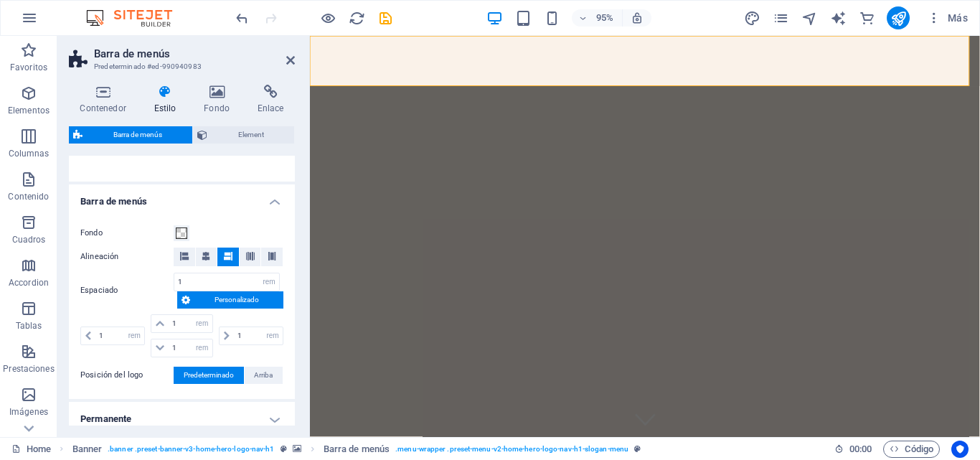
click at [219, 299] on span "Personalizado" at bounding box center [236, 299] width 85 height 17
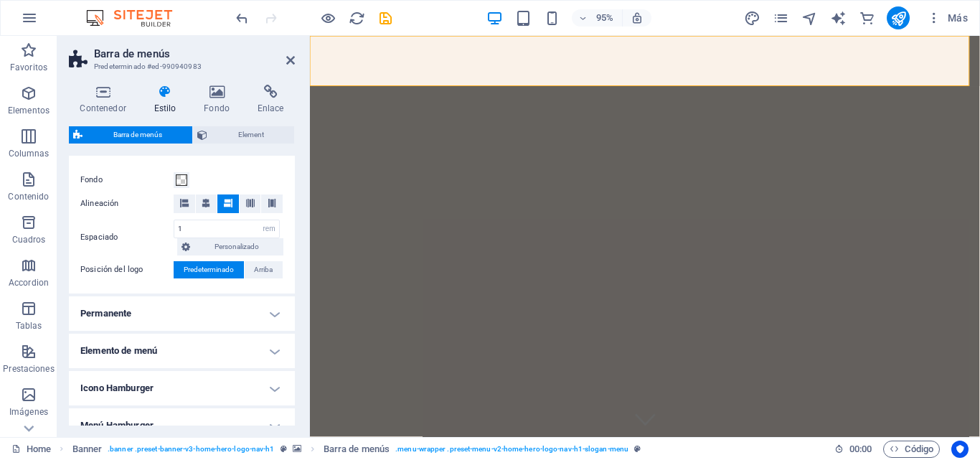
scroll to position [287, 0]
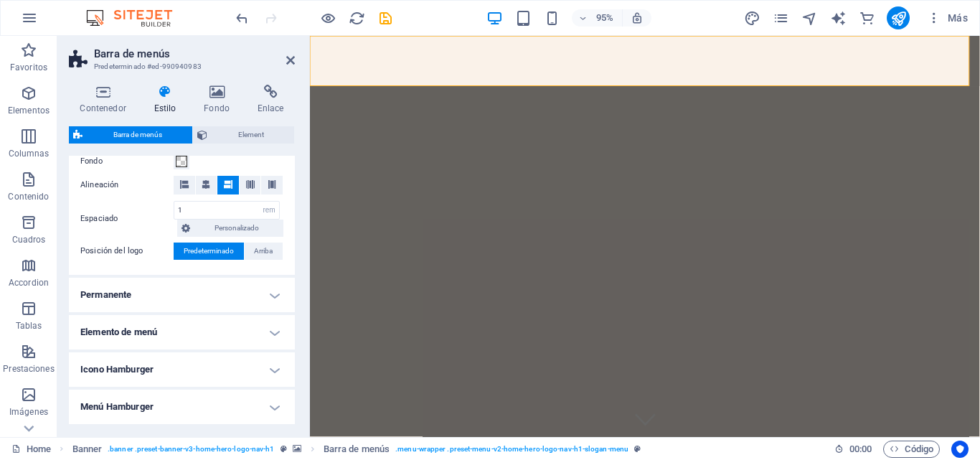
click at [248, 286] on h4 "Permanente" at bounding box center [182, 295] width 226 height 34
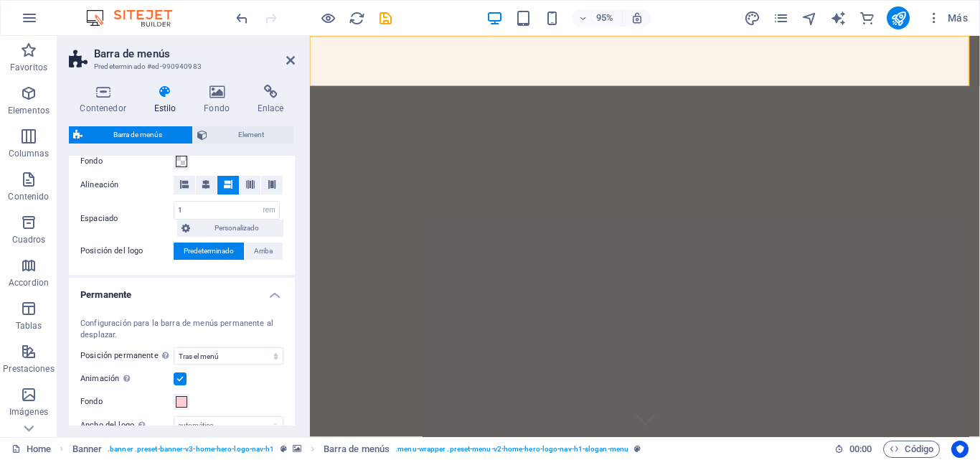
click at [248, 286] on h4 "Permanente" at bounding box center [182, 291] width 226 height 26
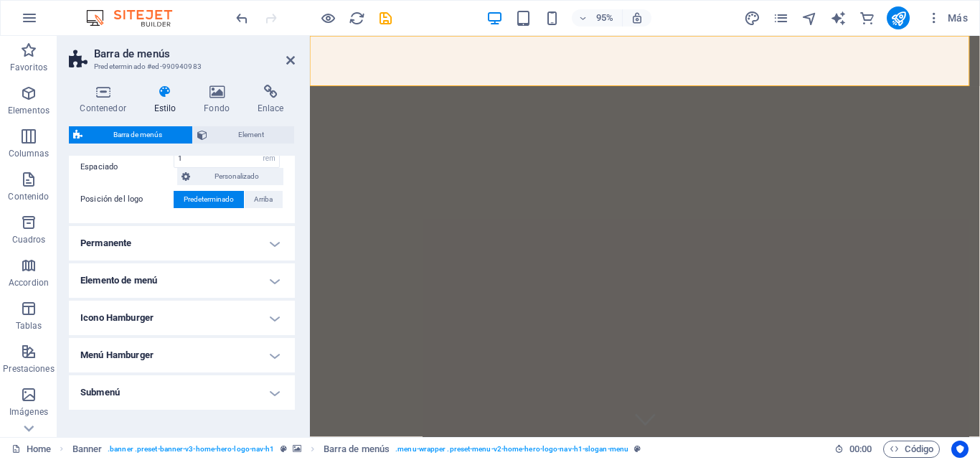
scroll to position [359, 0]
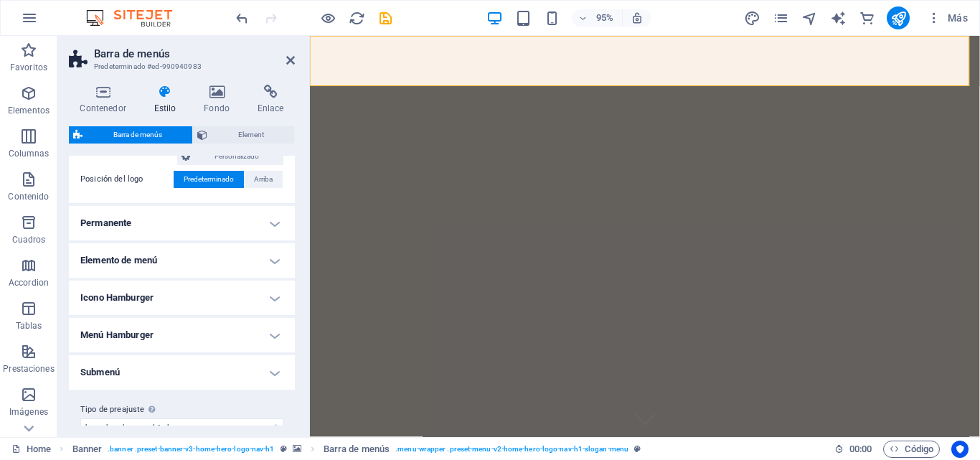
click at [203, 255] on h4 "Elemento de menú" at bounding box center [182, 260] width 226 height 34
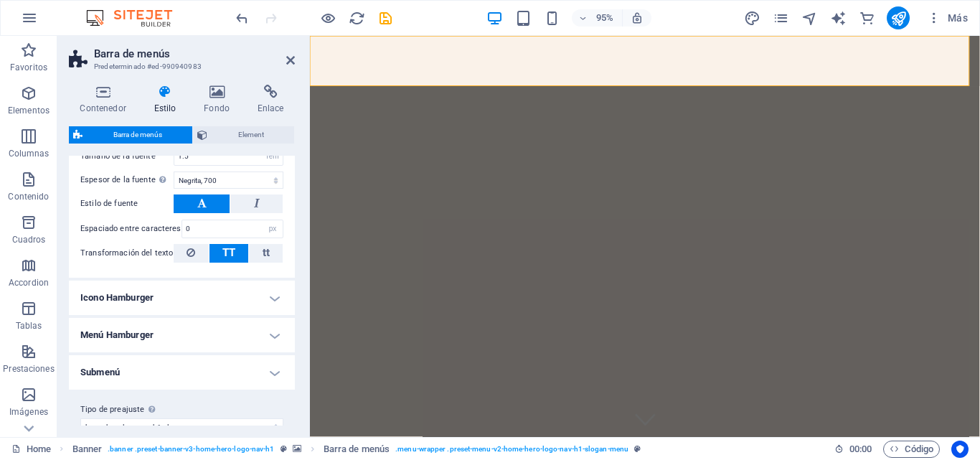
scroll to position [856, 0]
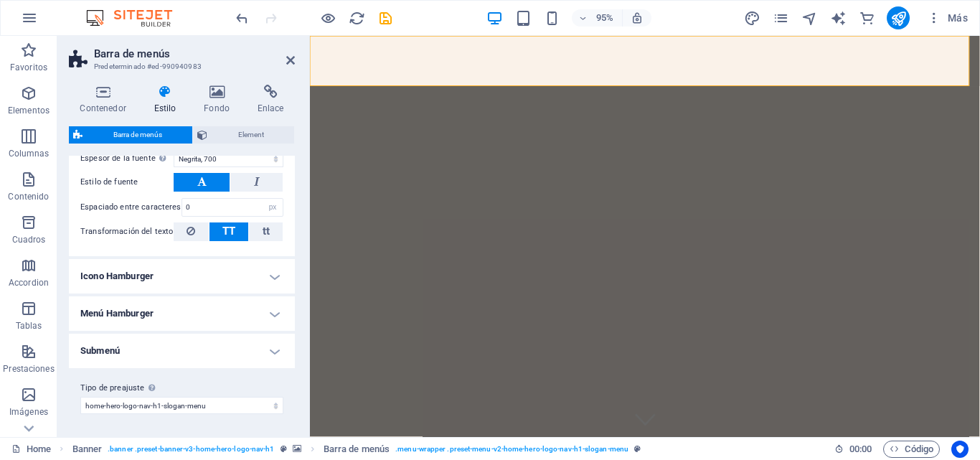
click at [181, 281] on h4 "Icono Hamburger" at bounding box center [182, 276] width 226 height 34
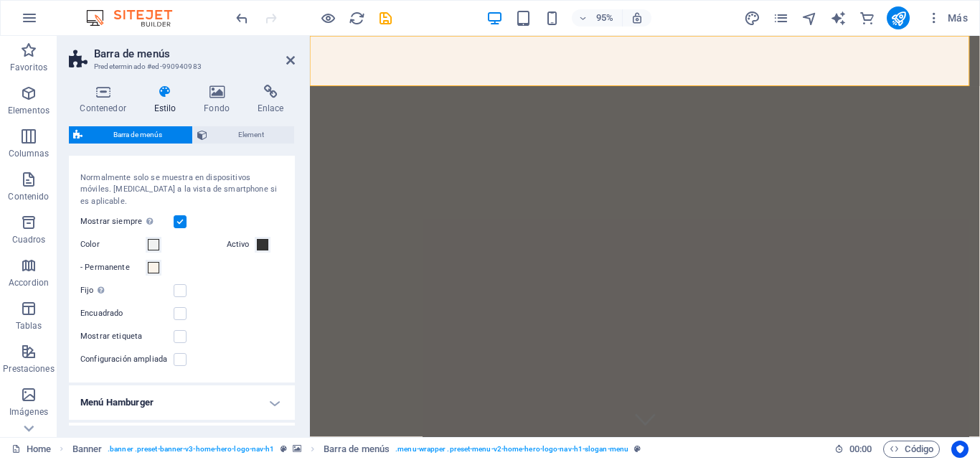
scroll to position [999, 0]
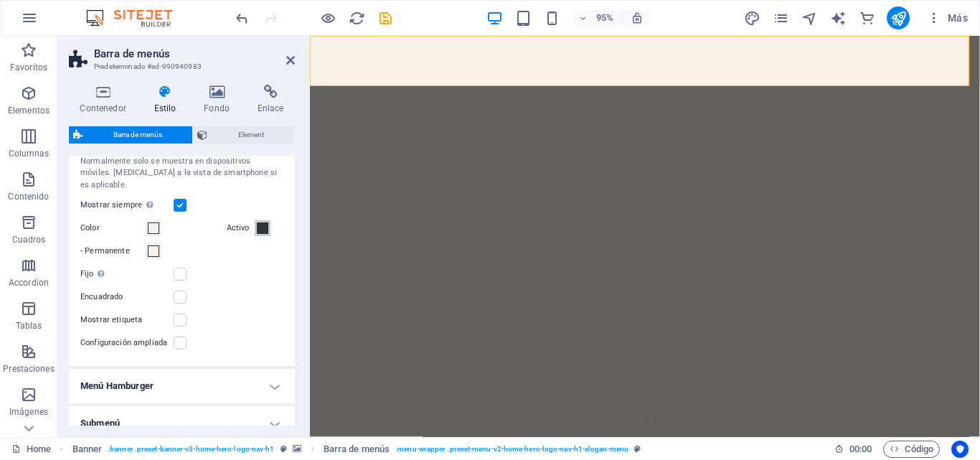
click at [260, 222] on span at bounding box center [262, 227] width 11 height 11
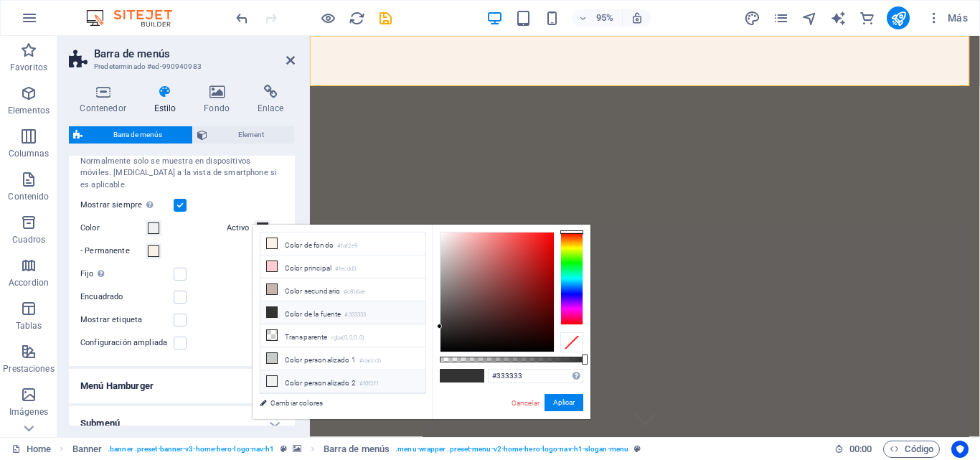
click at [273, 379] on icon at bounding box center [272, 381] width 10 height 10
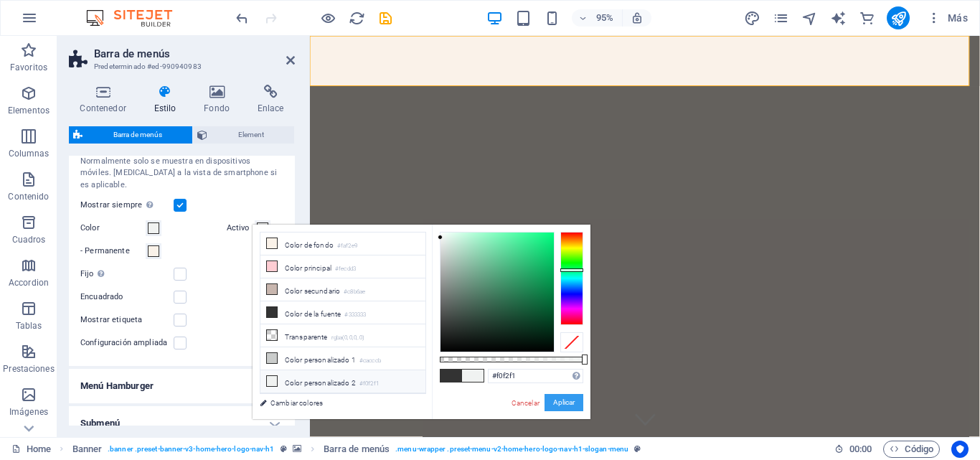
drag, startPoint x: 571, startPoint y: 402, endPoint x: 132, endPoint y: 343, distance: 442.9
click at [571, 402] on button "Aplicar" at bounding box center [563, 402] width 39 height 17
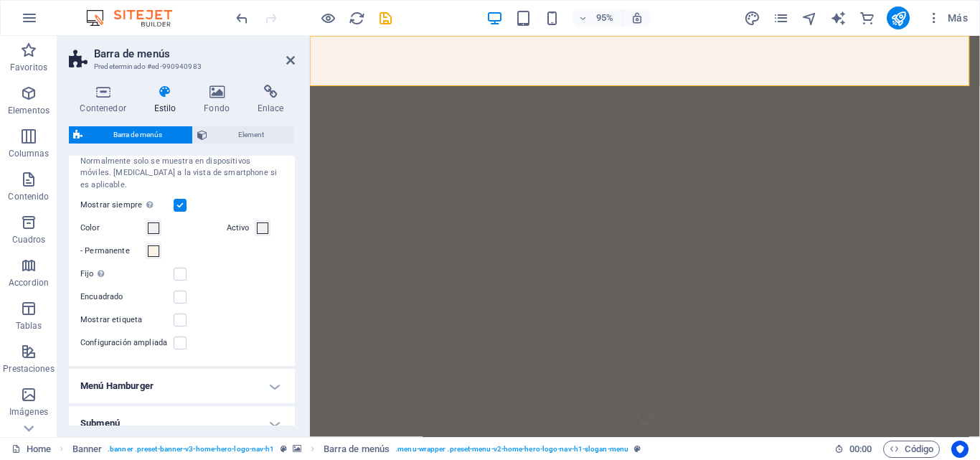
click at [256, 252] on div "Normalmente solo se muestra en dispositivos móviles. Cambia a la vista de smart…" at bounding box center [182, 253] width 232 height 225
click at [265, 222] on span at bounding box center [262, 227] width 11 height 11
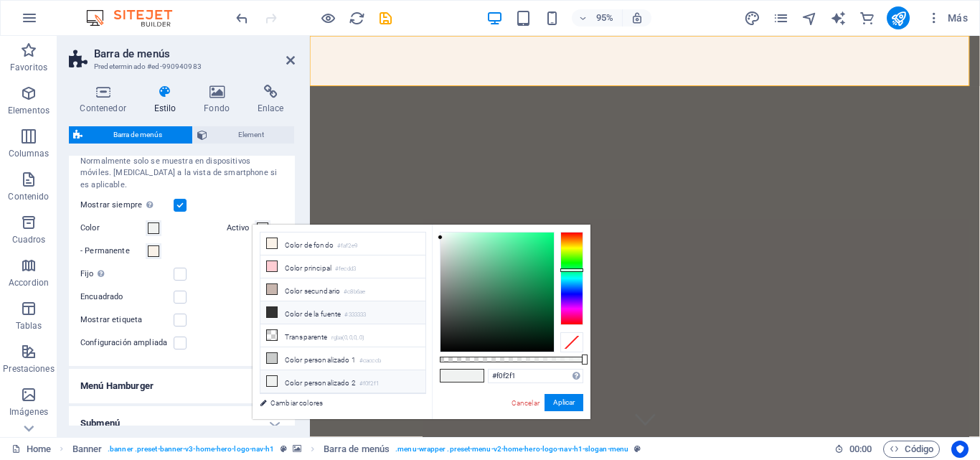
click at [279, 311] on li "Color de la fuente #333333" at bounding box center [342, 312] width 165 height 23
type input "#333333"
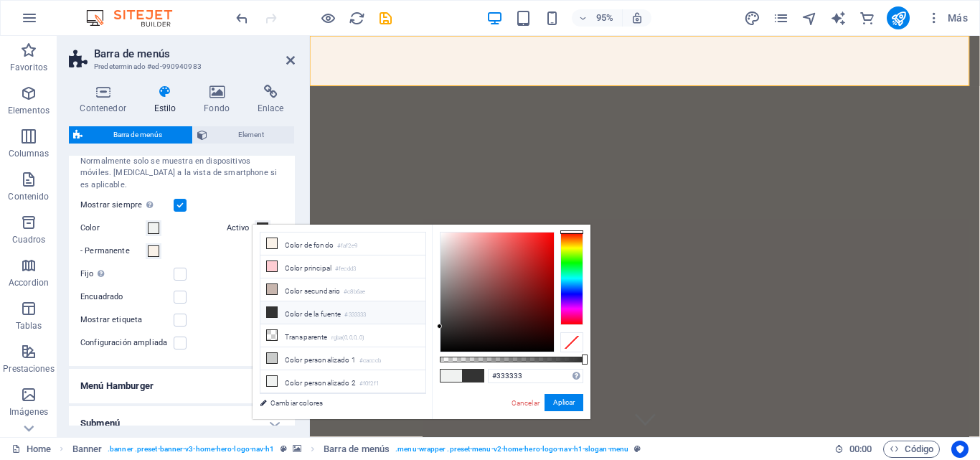
click at [232, 244] on div "- Permanente" at bounding box center [181, 250] width 203 height 17
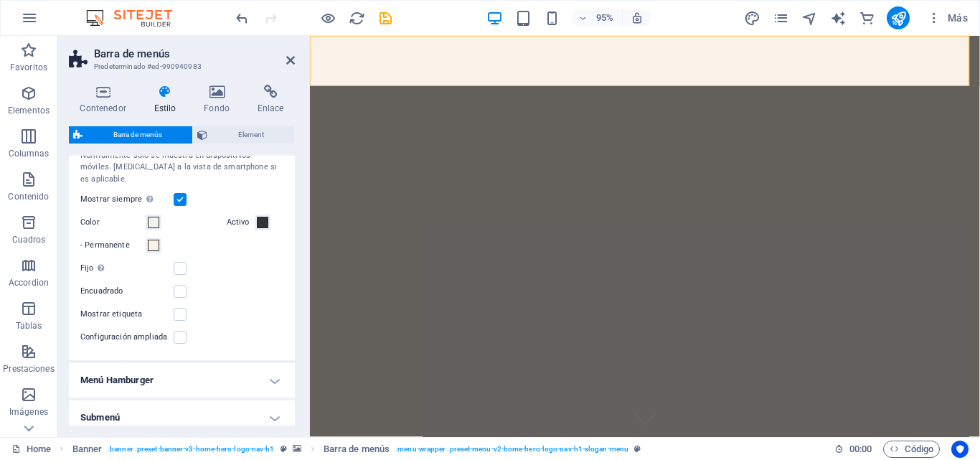
scroll to position [1060, 0]
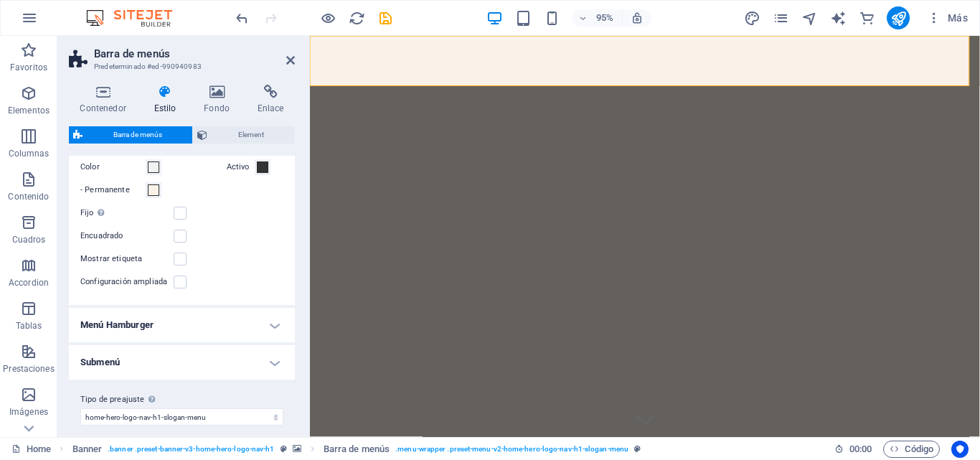
click at [266, 313] on h4 "Menú Hamburger" at bounding box center [182, 325] width 226 height 34
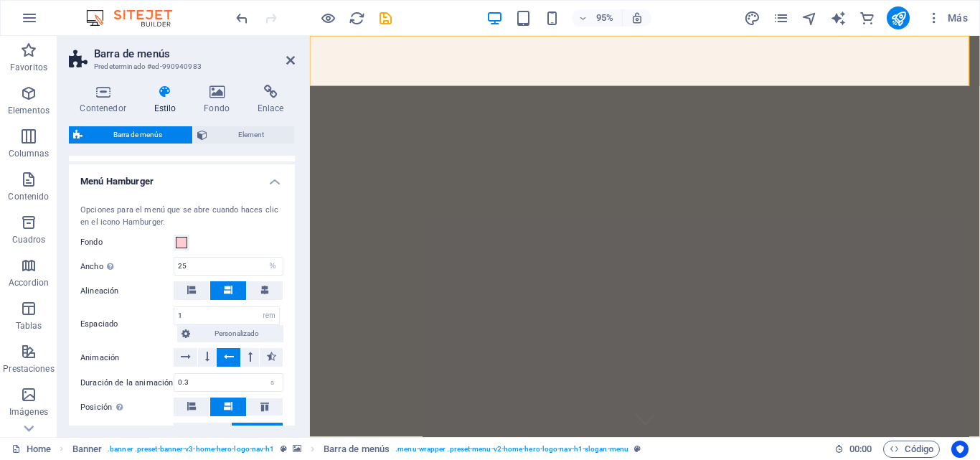
scroll to position [1275, 0]
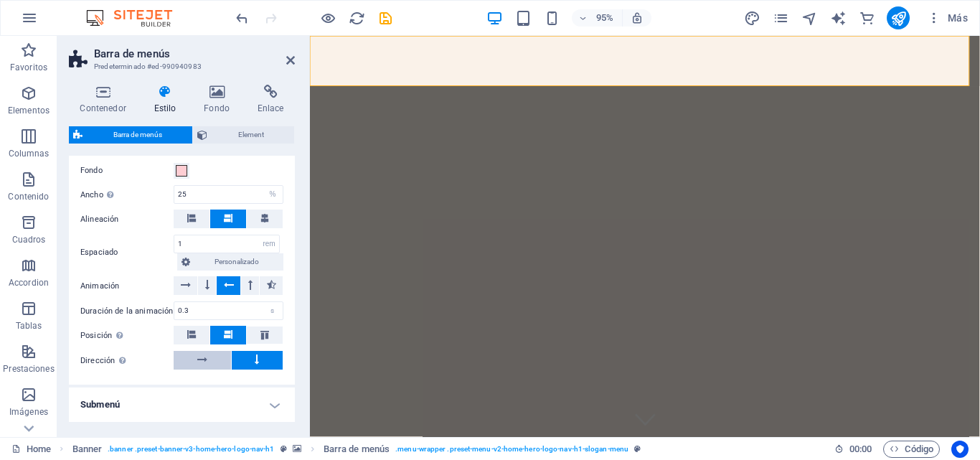
click at [197, 351] on icon at bounding box center [202, 359] width 10 height 17
click at [240, 352] on button at bounding box center [258, 360] width 52 height 19
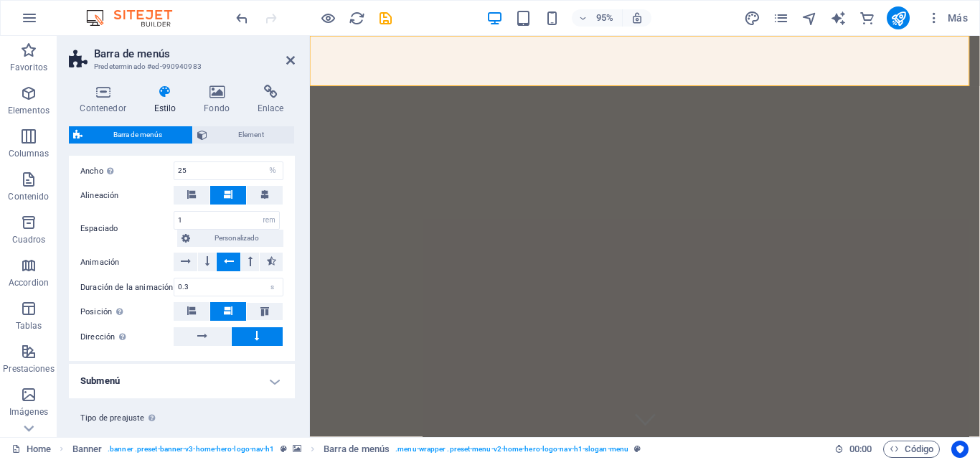
scroll to position [1318, 0]
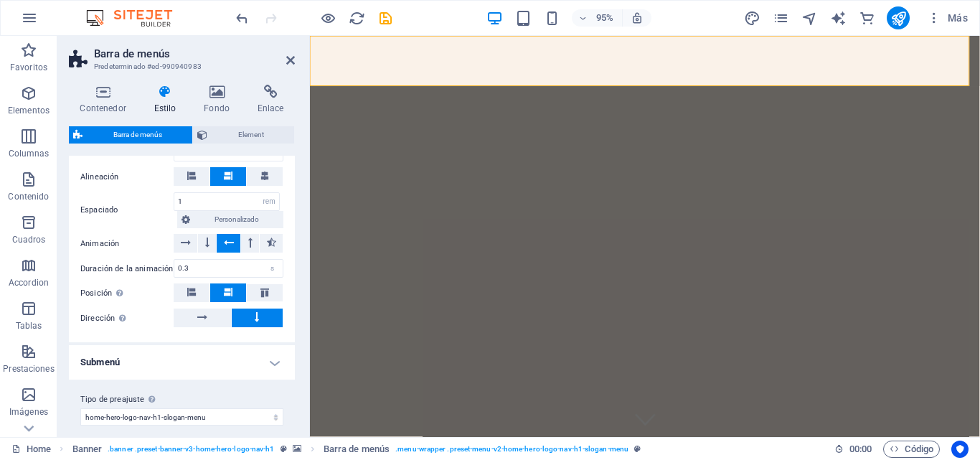
click at [250, 348] on h4 "Submenú" at bounding box center [182, 362] width 226 height 34
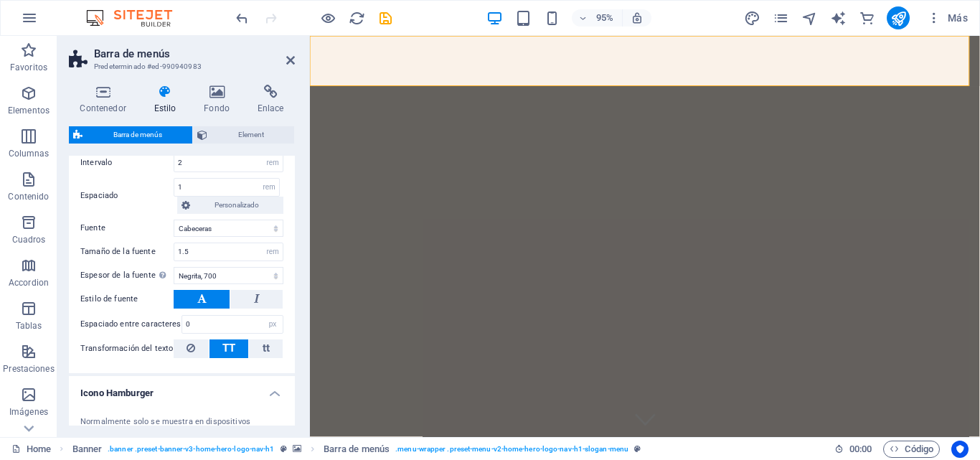
scroll to position [621, 0]
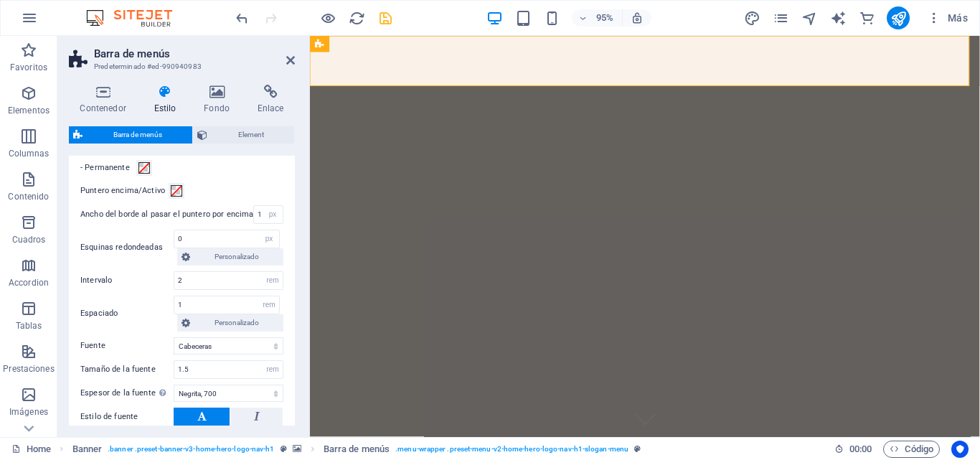
click at [380, 21] on icon "save" at bounding box center [385, 18] width 16 height 16
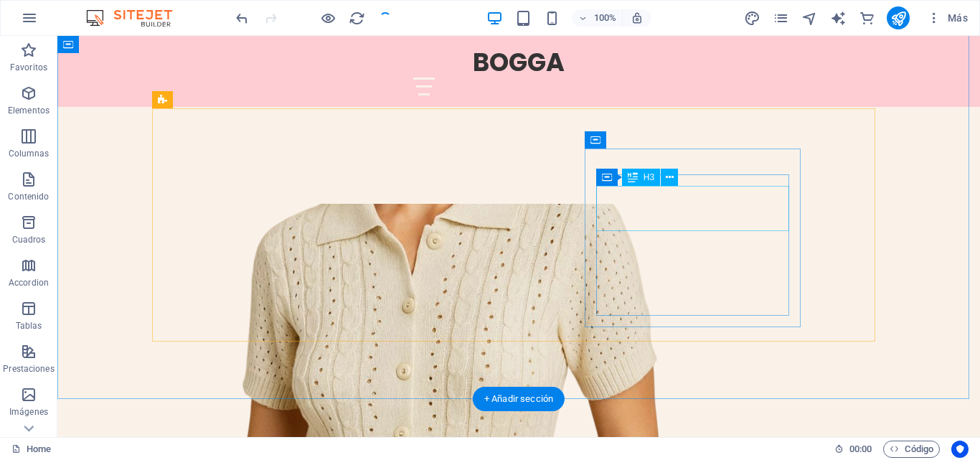
scroll to position [574, 0]
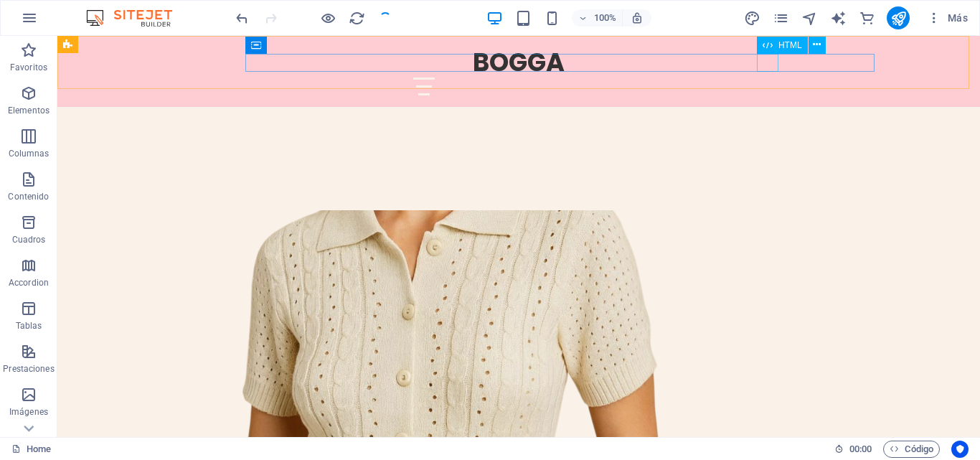
click at [690, 77] on div at bounding box center [423, 86] width 533 height 18
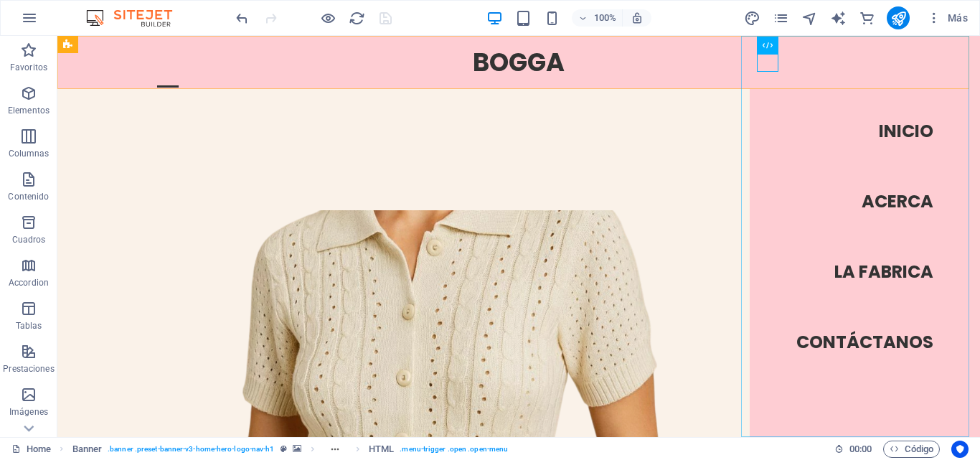
click at [837, 345] on nav "Inicio Acerca La Fabrica Contáctanos" at bounding box center [864, 236] width 231 height 401
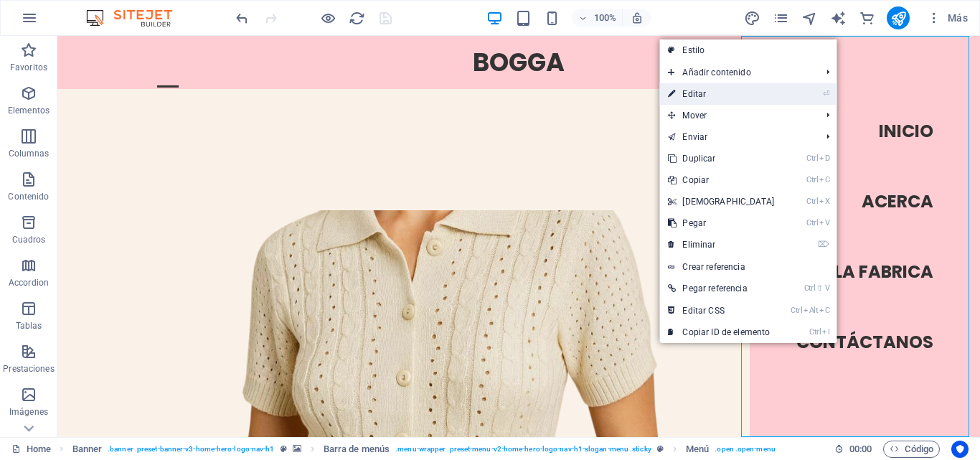
click at [697, 91] on link "⏎ Editar" at bounding box center [720, 94] width 123 height 22
select select
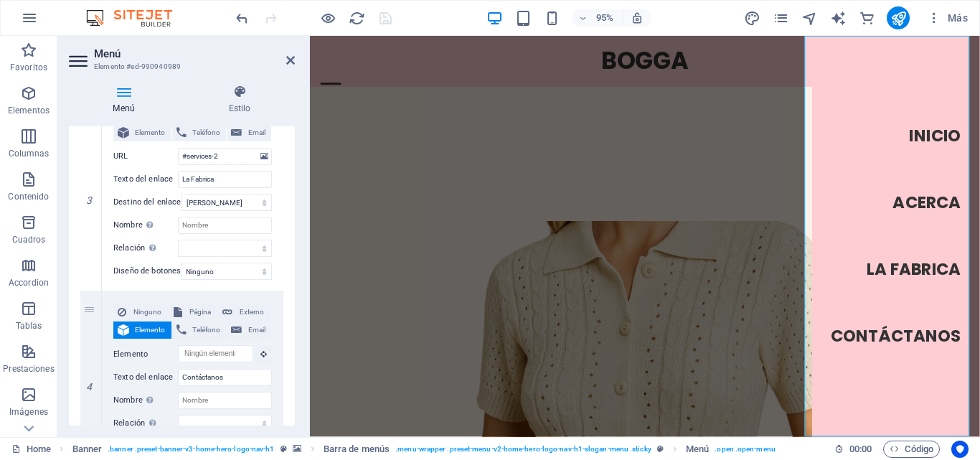
scroll to position [645, 0]
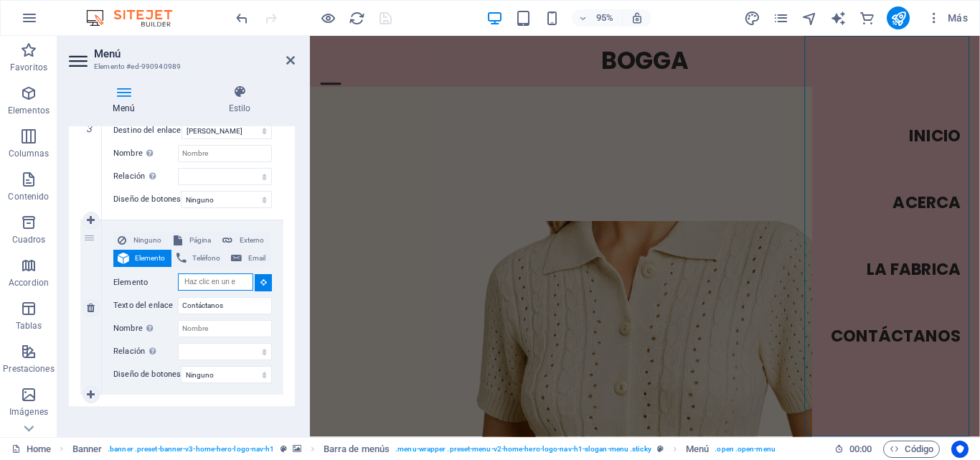
click at [207, 284] on input "Elemento" at bounding box center [215, 281] width 75 height 17
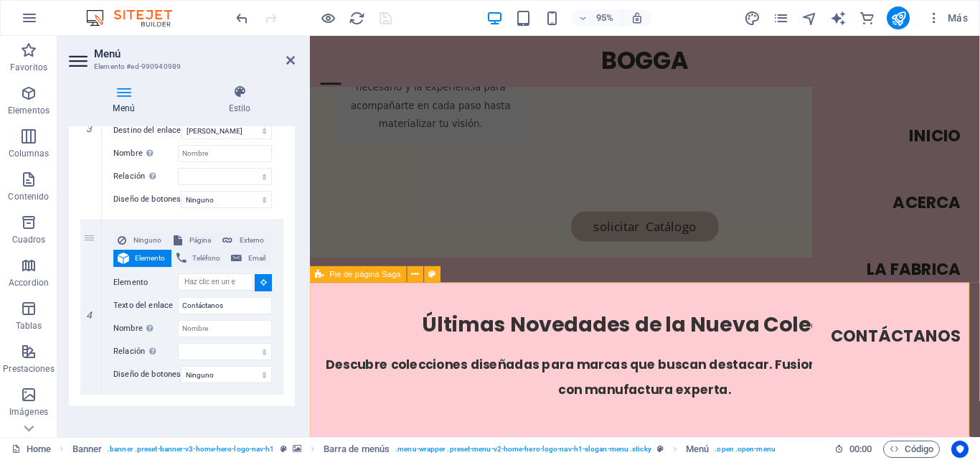
scroll to position [2632, 0]
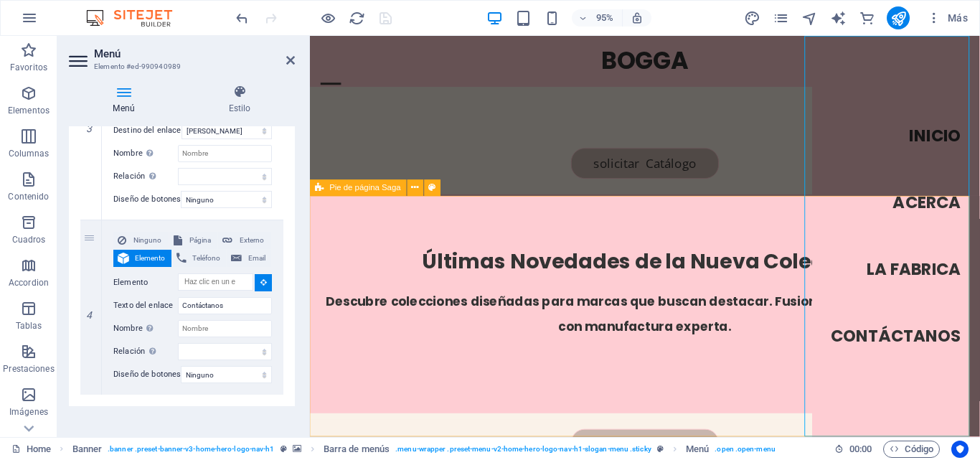
select select
type input "#ed-990940038"
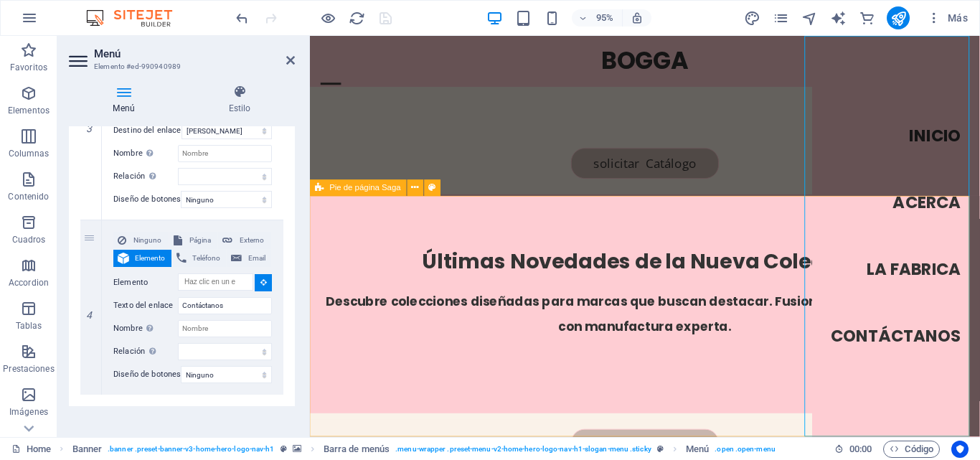
select select
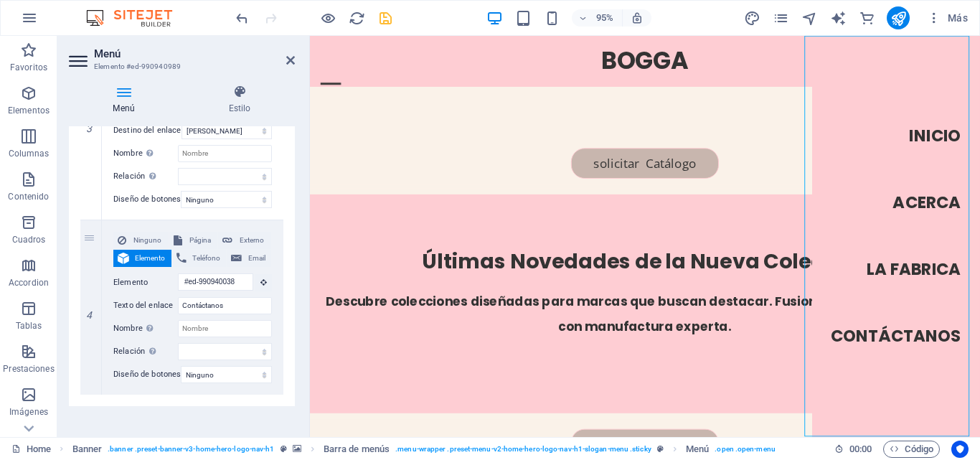
click at [373, 19] on div at bounding box center [313, 17] width 161 height 23
click at [382, 16] on icon "save" at bounding box center [385, 18] width 16 height 16
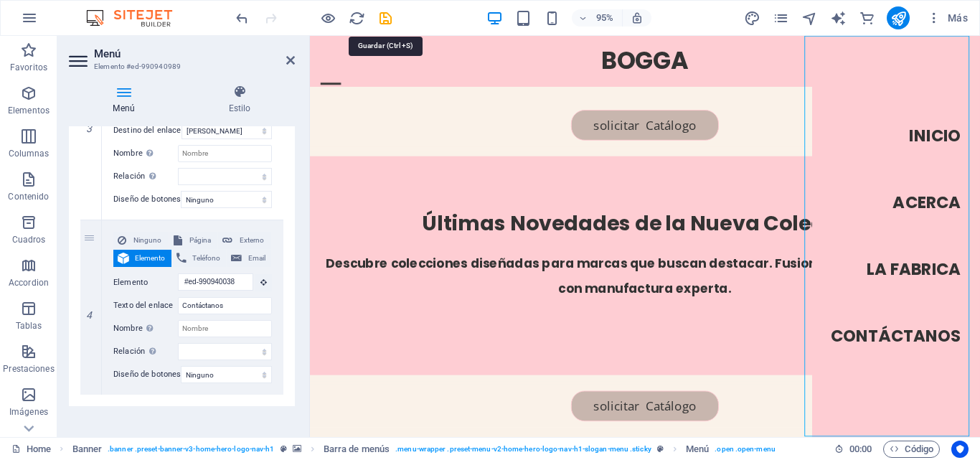
scroll to position [2809, 0]
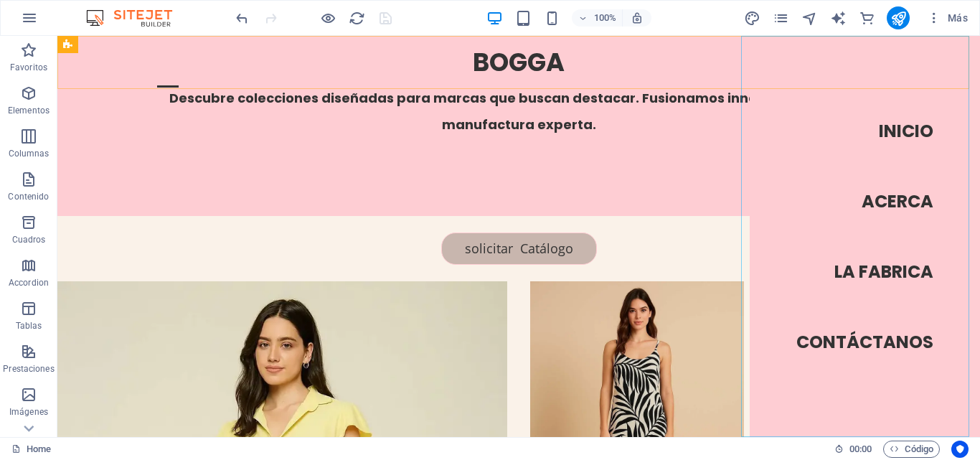
click at [858, 340] on nav "Inicio Acerca La Fabrica Contáctanos" at bounding box center [864, 236] width 231 height 401
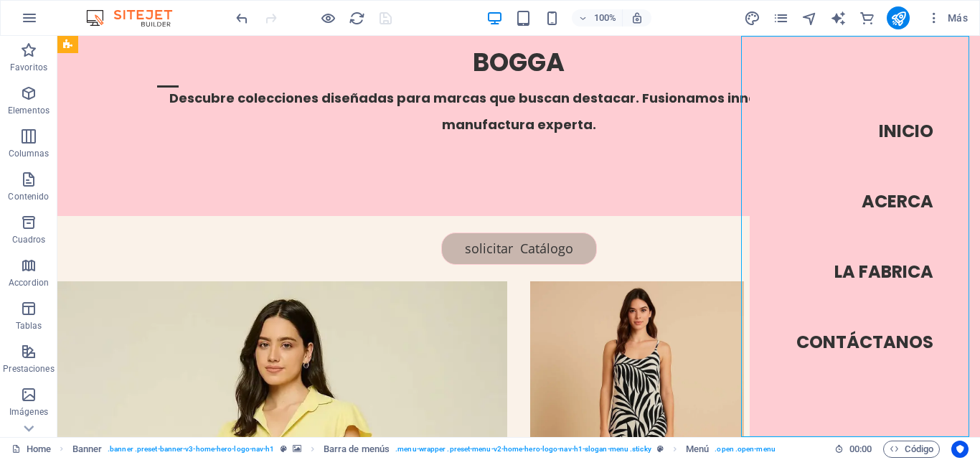
click at [858, 340] on nav "Inicio Acerca La Fabrica Contáctanos" at bounding box center [864, 236] width 231 height 401
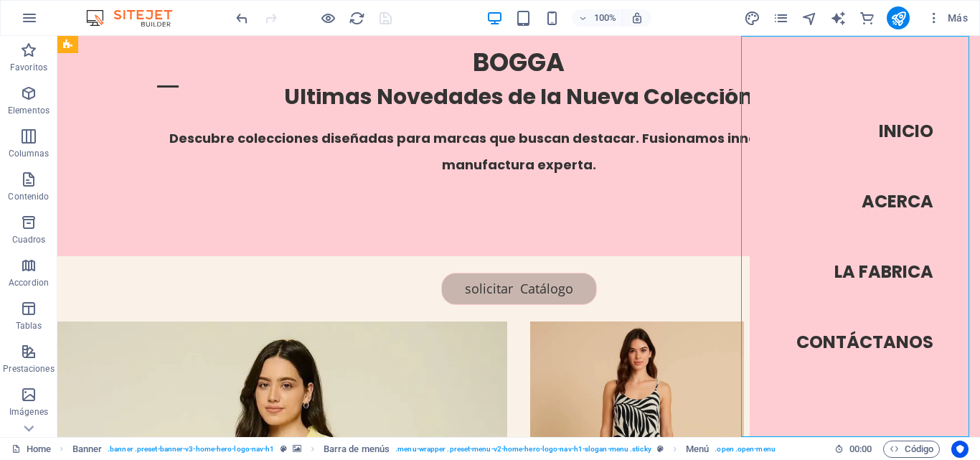
scroll to position [2632, 0]
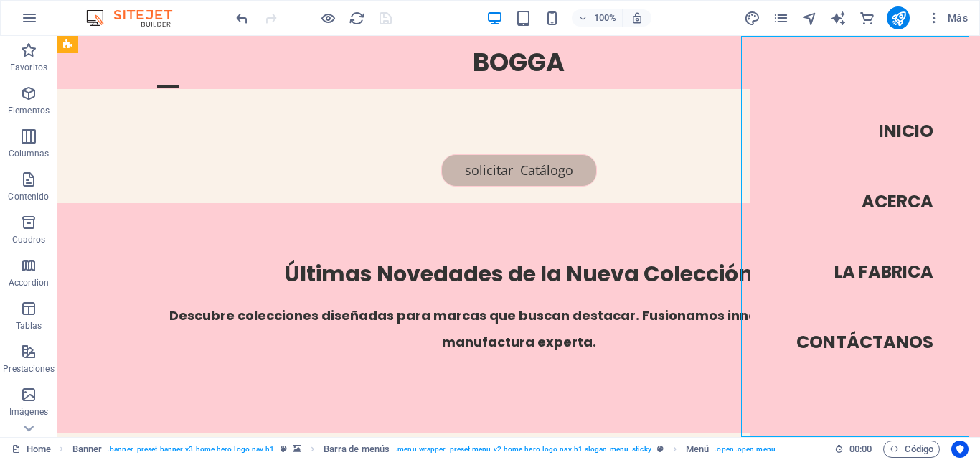
select select
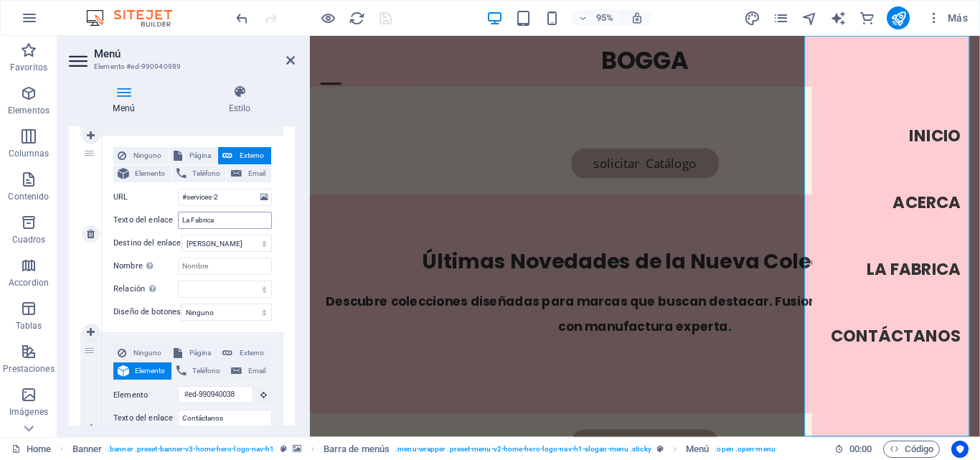
scroll to position [664, 0]
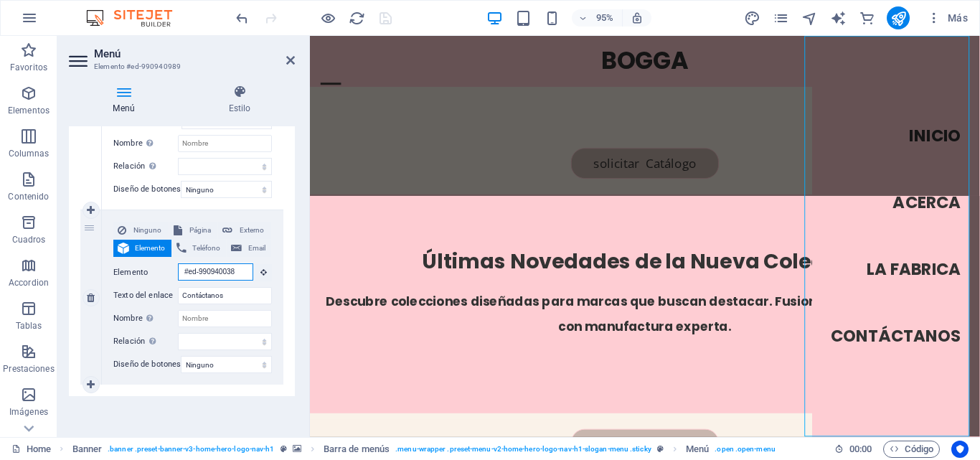
click at [236, 263] on input "#ed-990940038" at bounding box center [215, 271] width 75 height 17
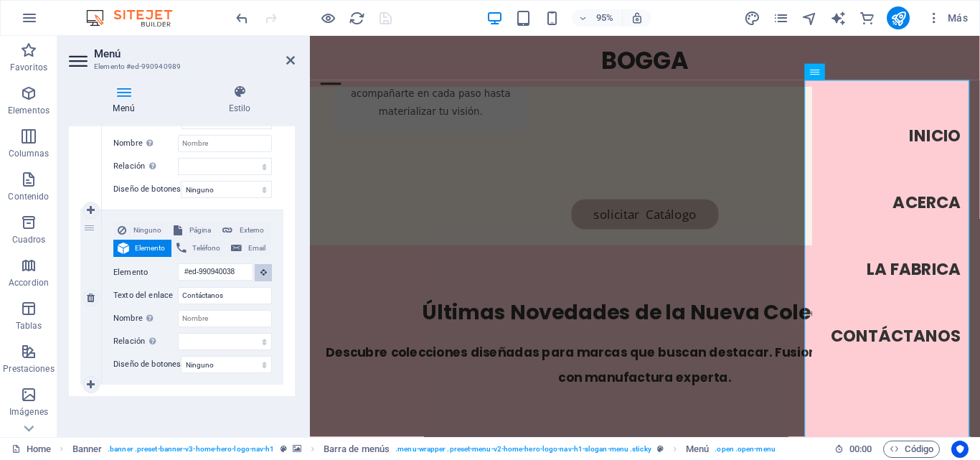
click at [256, 264] on button at bounding box center [263, 272] width 17 height 17
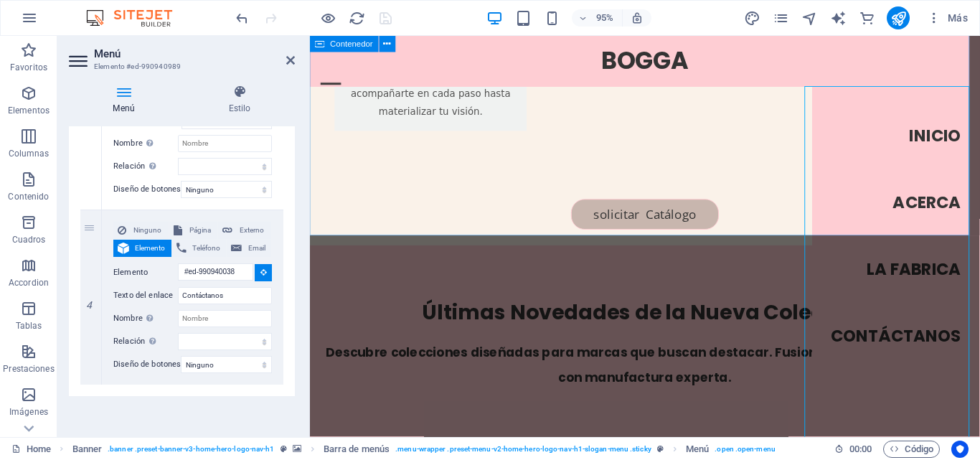
select select
type input "#ed-990940173"
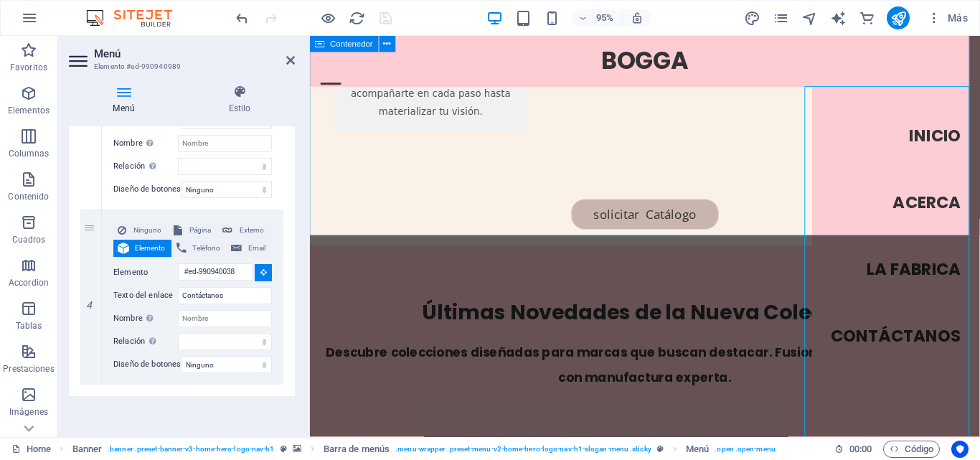
select select
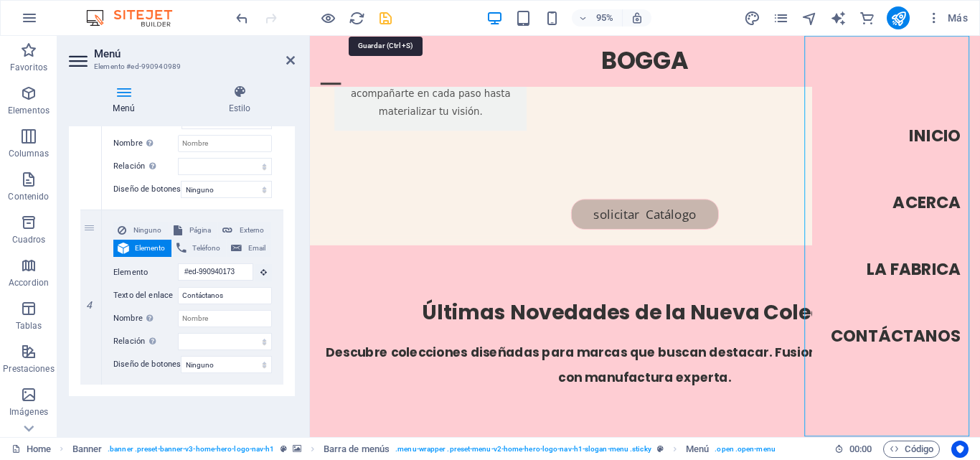
click at [392, 21] on icon "save" at bounding box center [385, 18] width 16 height 16
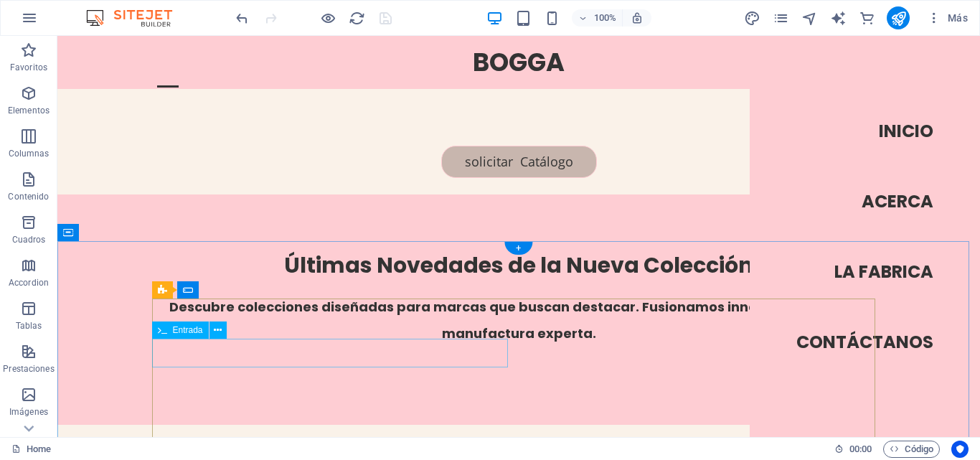
scroll to position [2685, 0]
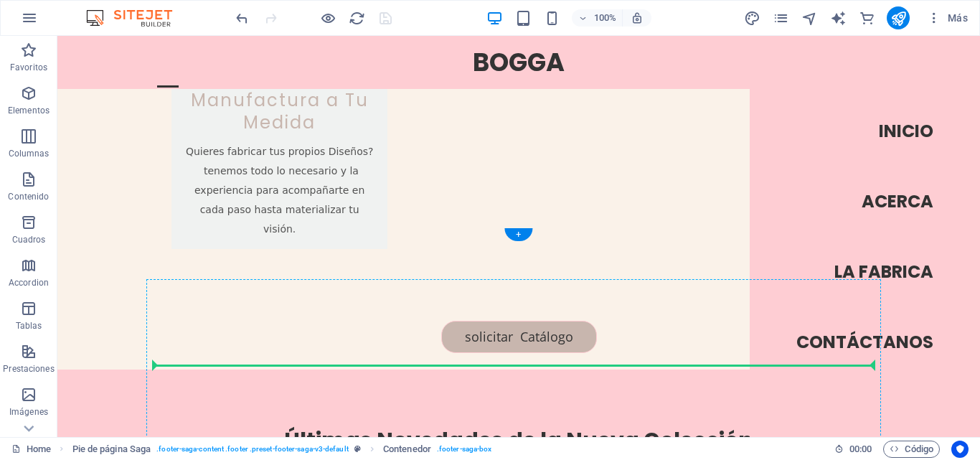
scroll to position [2431, 0]
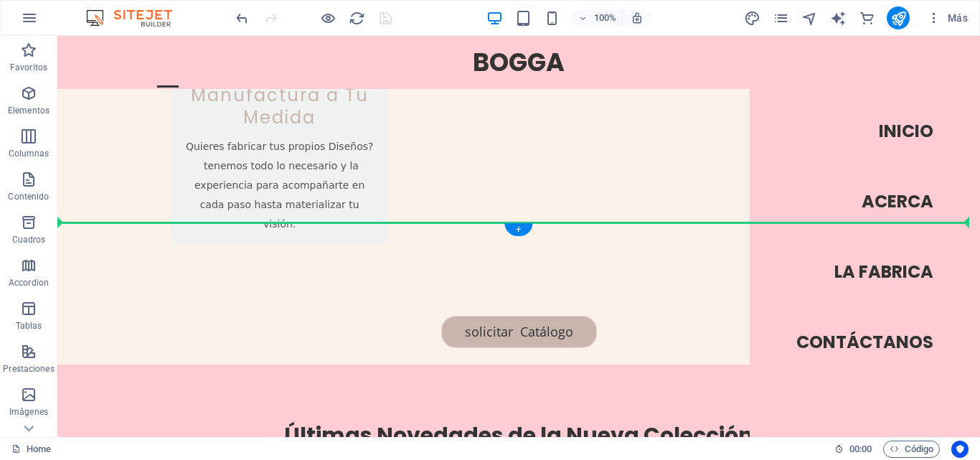
drag, startPoint x: 224, startPoint y: 349, endPoint x: 388, endPoint y: 265, distance: 184.1
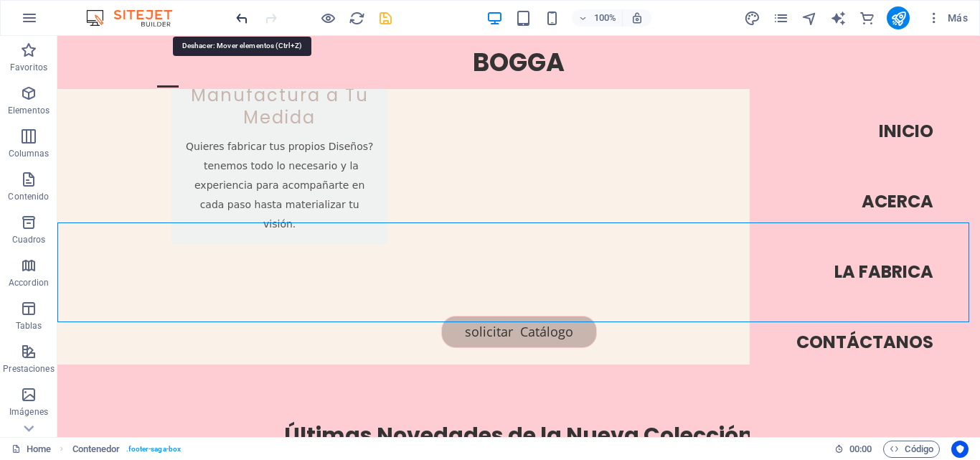
click at [245, 13] on icon "undo" at bounding box center [242, 18] width 16 height 16
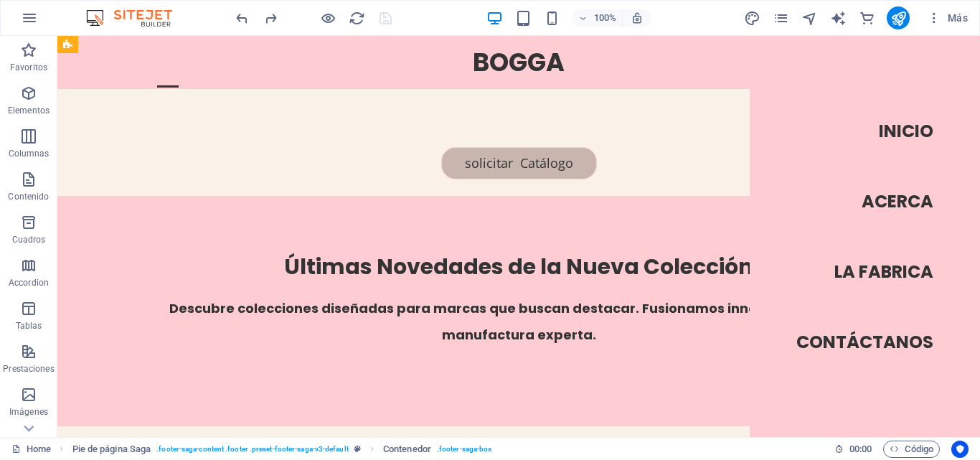
scroll to position [2830, 0]
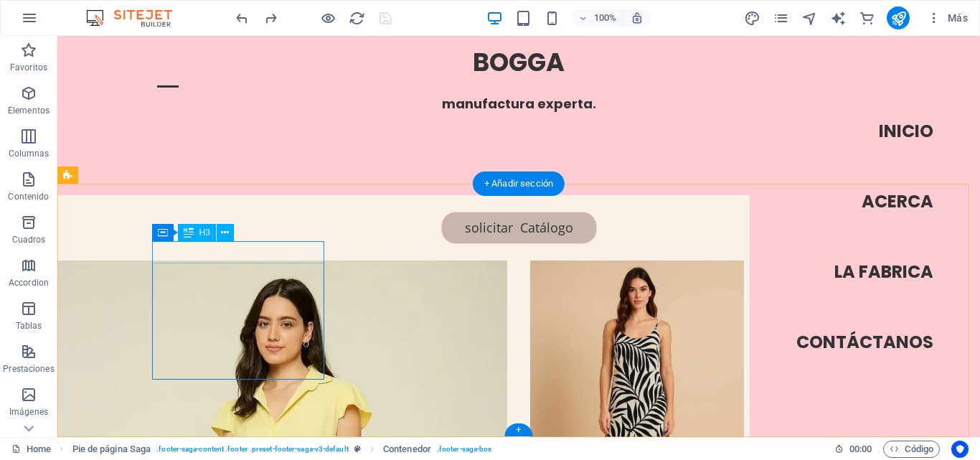
drag, startPoint x: 219, startPoint y: 273, endPoint x: 212, endPoint y: 257, distance: 17.7
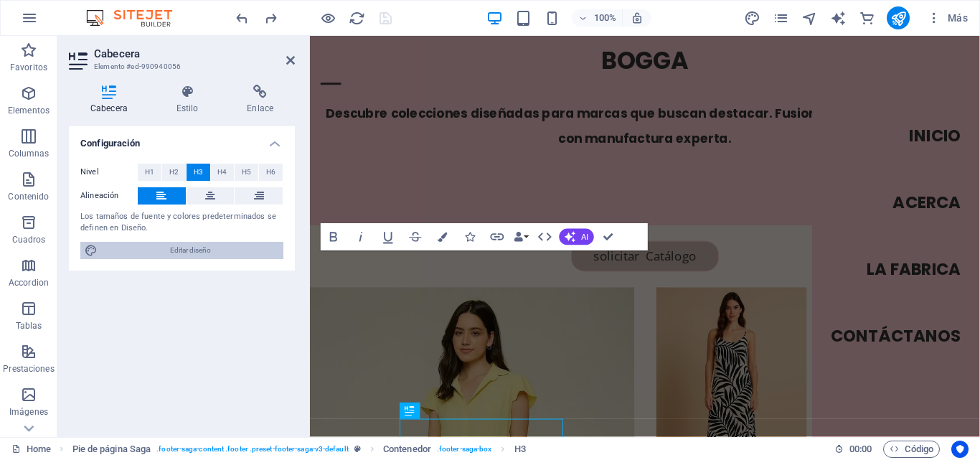
scroll to position [2632, 0]
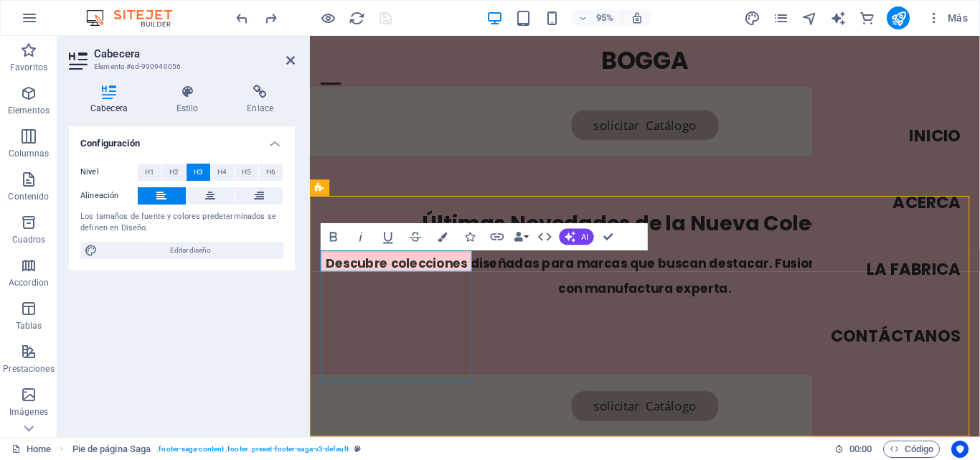
scroll to position [2809, 0]
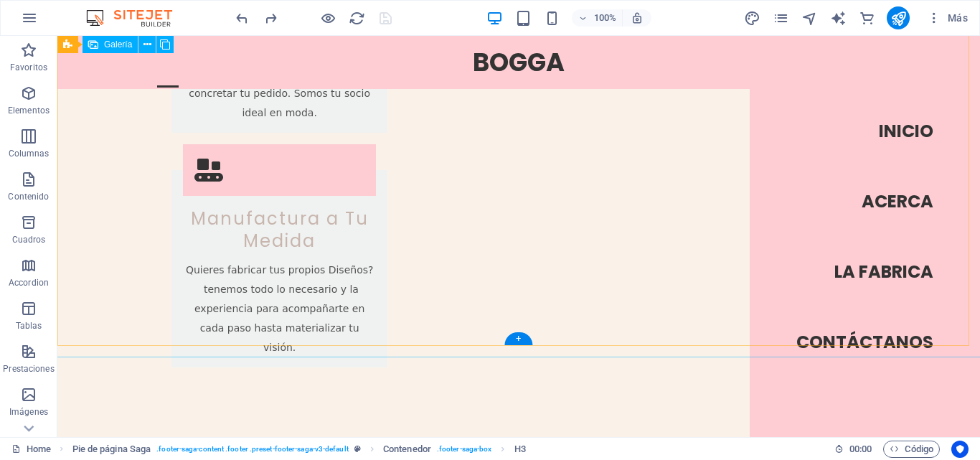
scroll to position [2379, 0]
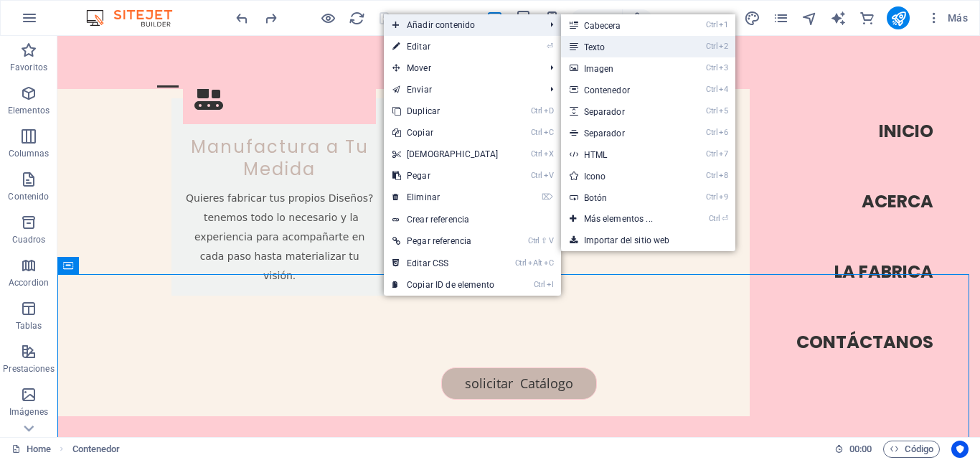
drag, startPoint x: 618, startPoint y: 37, endPoint x: 317, endPoint y: 10, distance: 301.7
click at [618, 37] on link "Ctrl 2 Texto" at bounding box center [621, 47] width 120 height 22
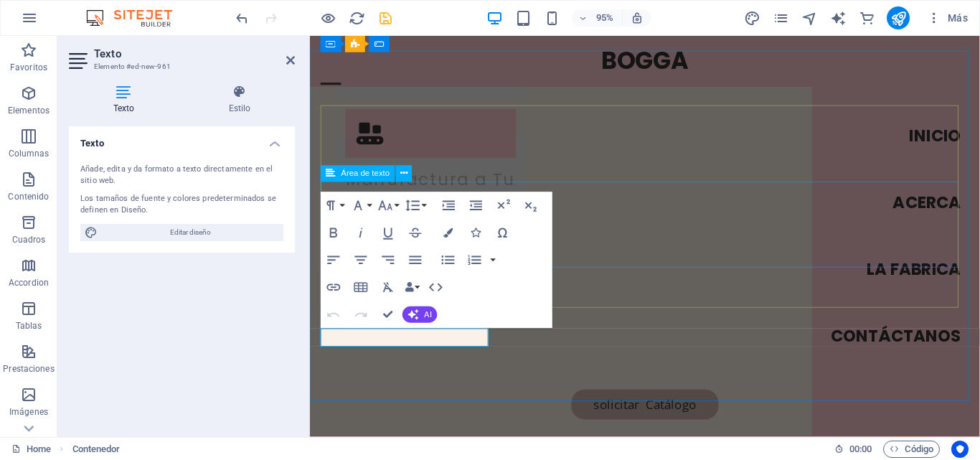
scroll to position [2531, 0]
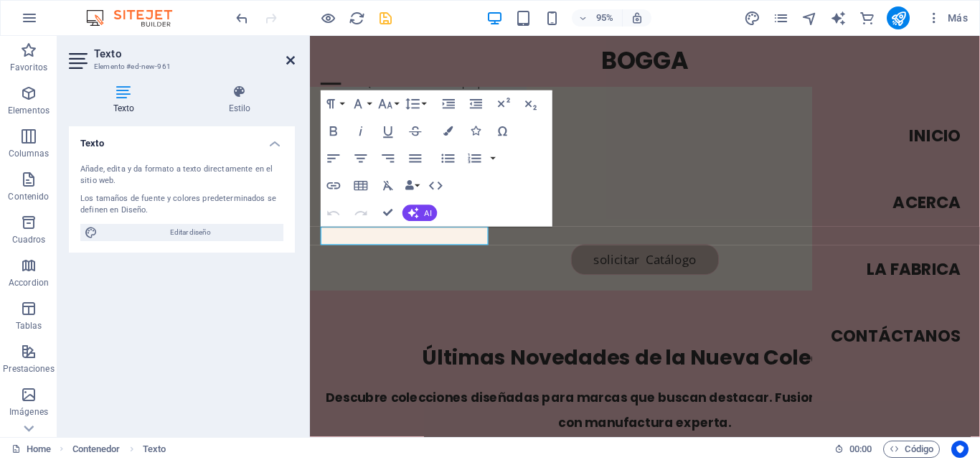
drag, startPoint x: 288, startPoint y: 59, endPoint x: 453, endPoint y: 151, distance: 188.5
click at [288, 59] on icon at bounding box center [290, 60] width 9 height 11
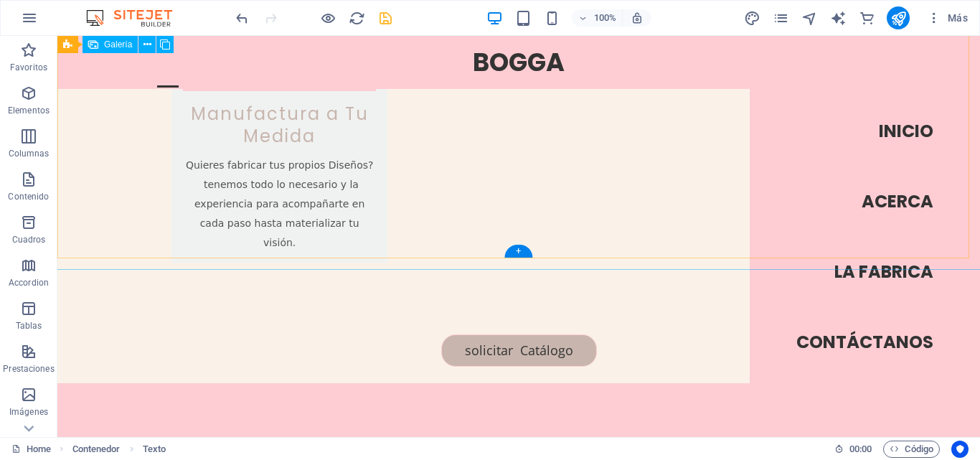
scroll to position [2350, 0]
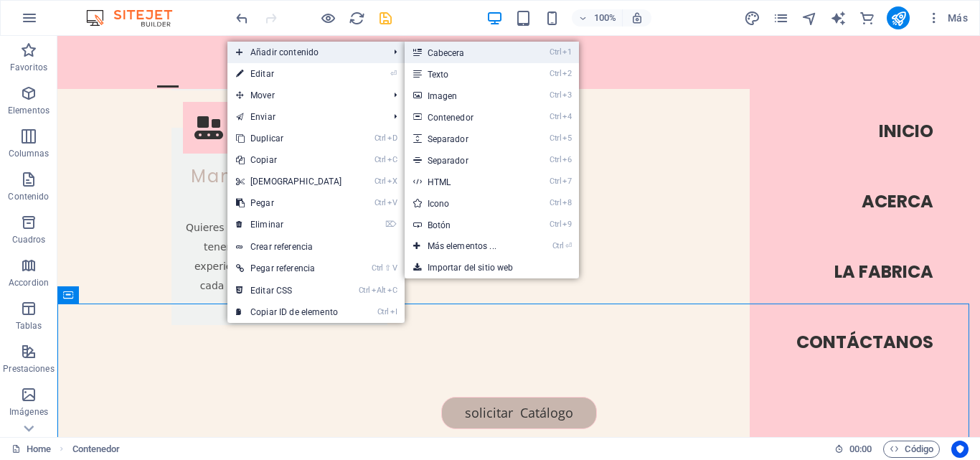
click at [455, 55] on link "Ctrl 1 Cabecera" at bounding box center [465, 53] width 120 height 22
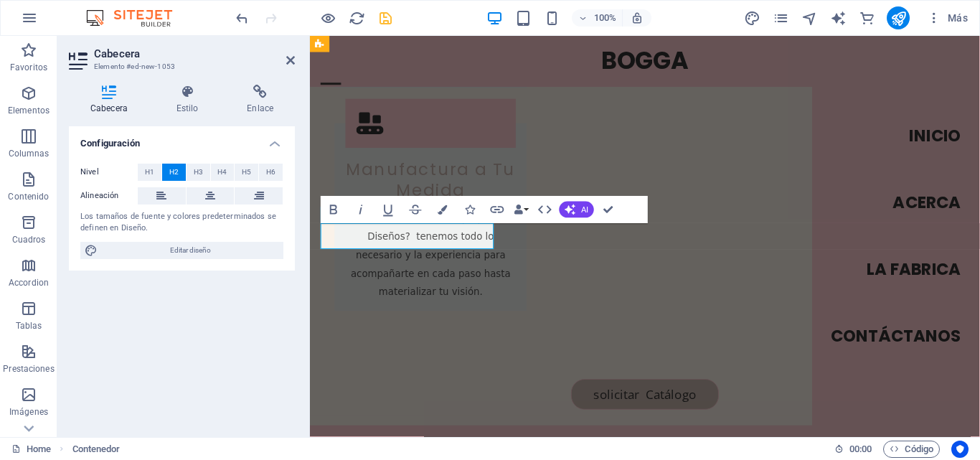
scroll to position [2554, 0]
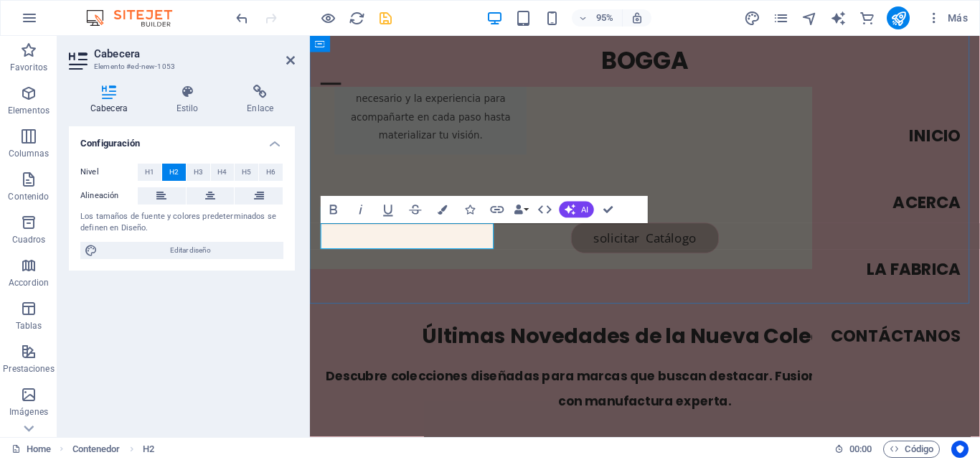
drag, startPoint x: 326, startPoint y: 245, endPoint x: 506, endPoint y: 245, distance: 180.0
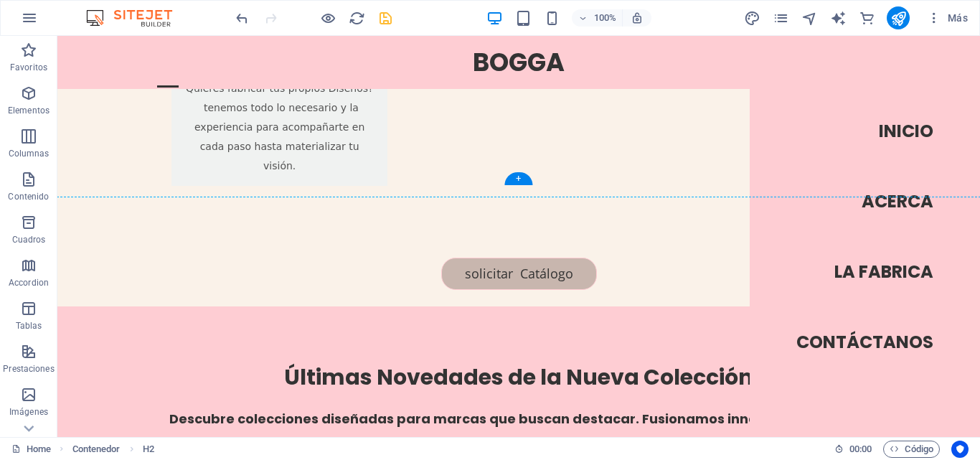
scroll to position [2467, 0]
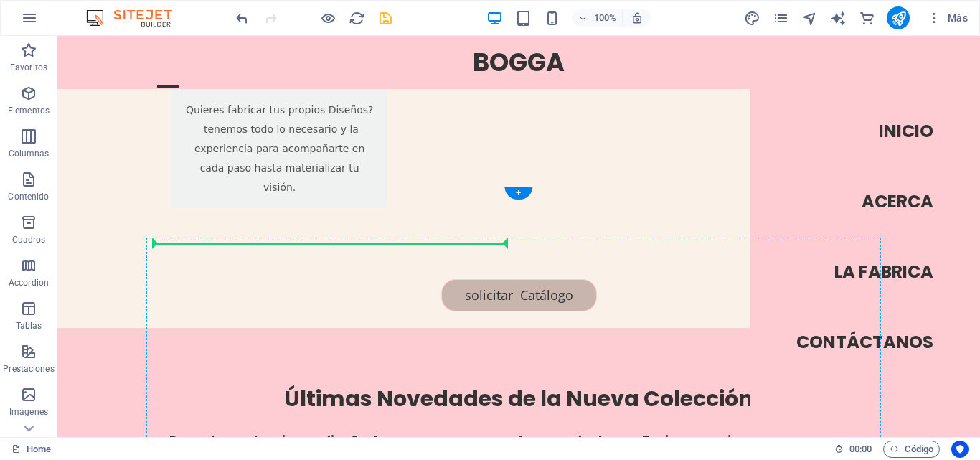
drag, startPoint x: 285, startPoint y: 251, endPoint x: 233, endPoint y: 250, distance: 52.4
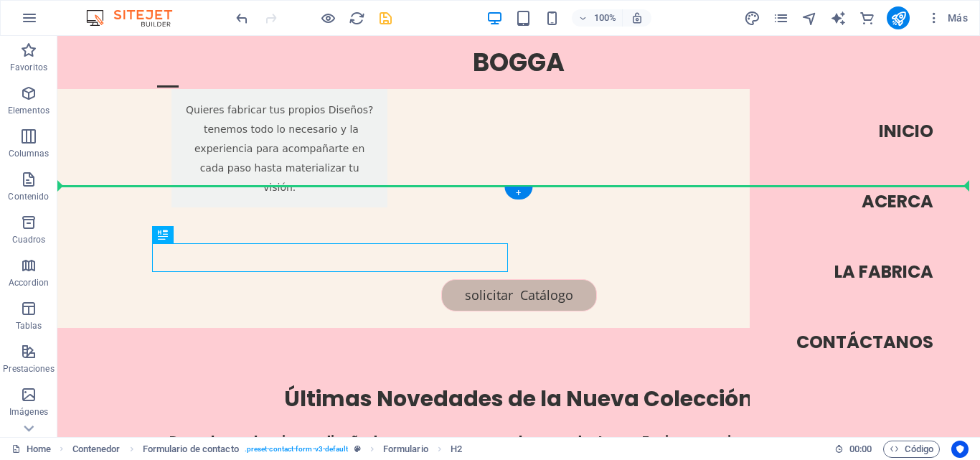
drag, startPoint x: 199, startPoint y: 259, endPoint x: 197, endPoint y: 219, distance: 40.3
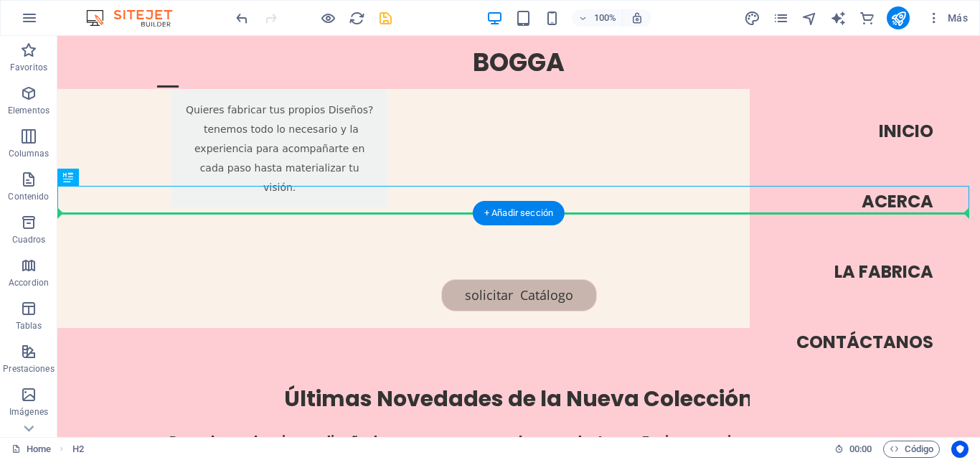
drag, startPoint x: 473, startPoint y: 200, endPoint x: 431, endPoint y: 246, distance: 61.9
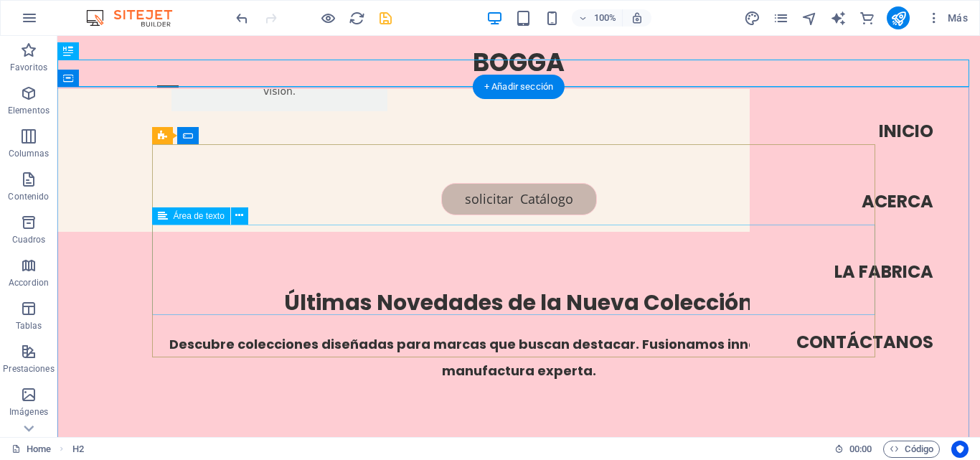
scroll to position [2539, 0]
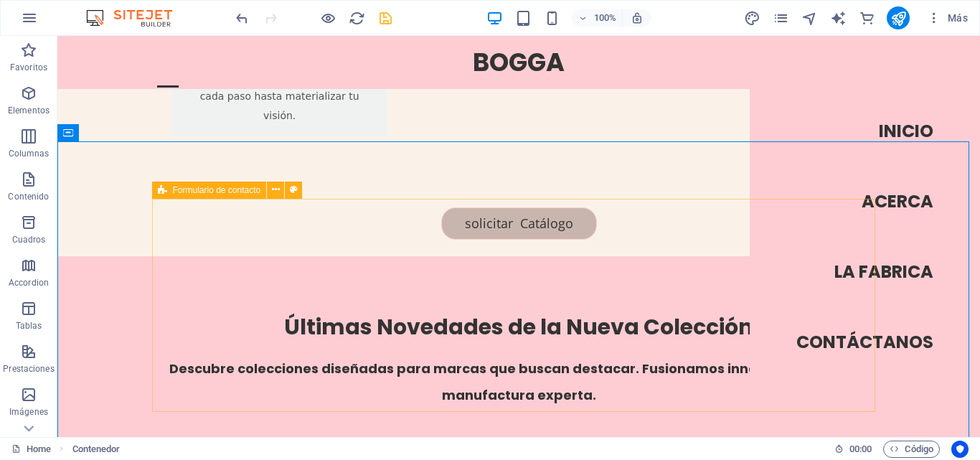
click at [154, 191] on div "Formulario de contacto" at bounding box center [209, 189] width 115 height 17
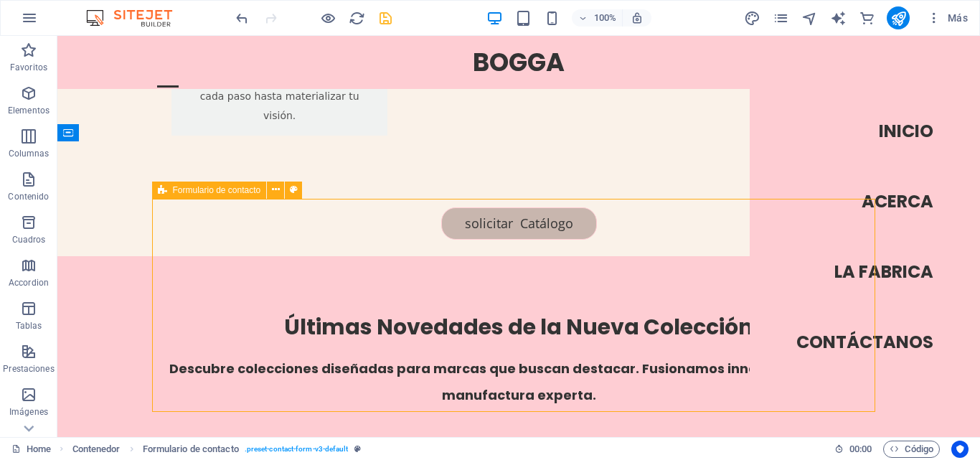
click at [168, 191] on div "Formulario de contacto" at bounding box center [209, 189] width 115 height 17
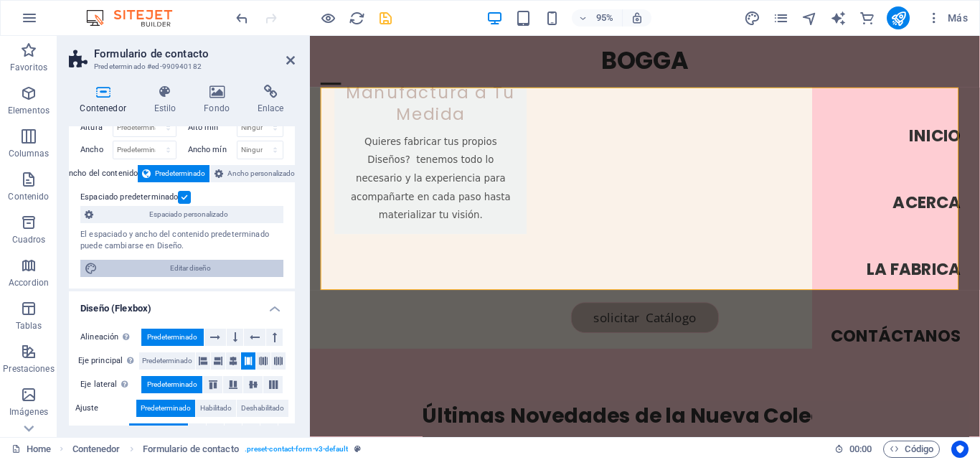
scroll to position [0, 0]
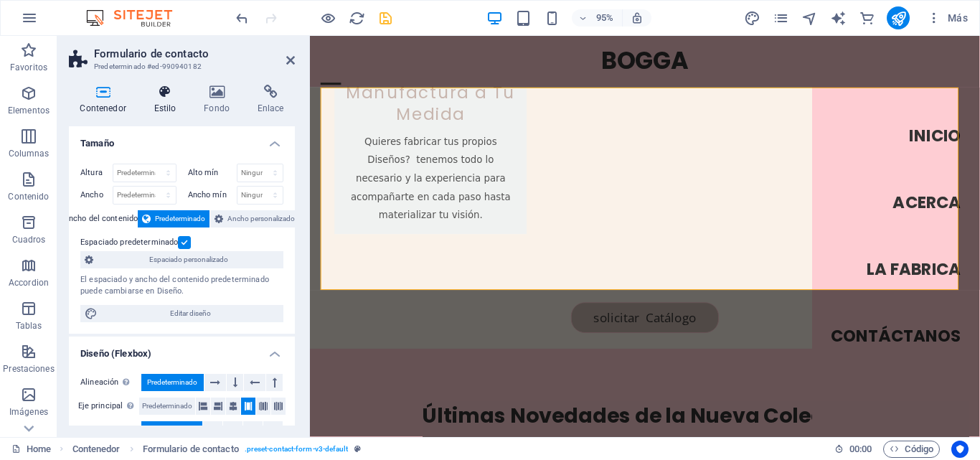
click at [164, 95] on icon at bounding box center [165, 92] width 44 height 14
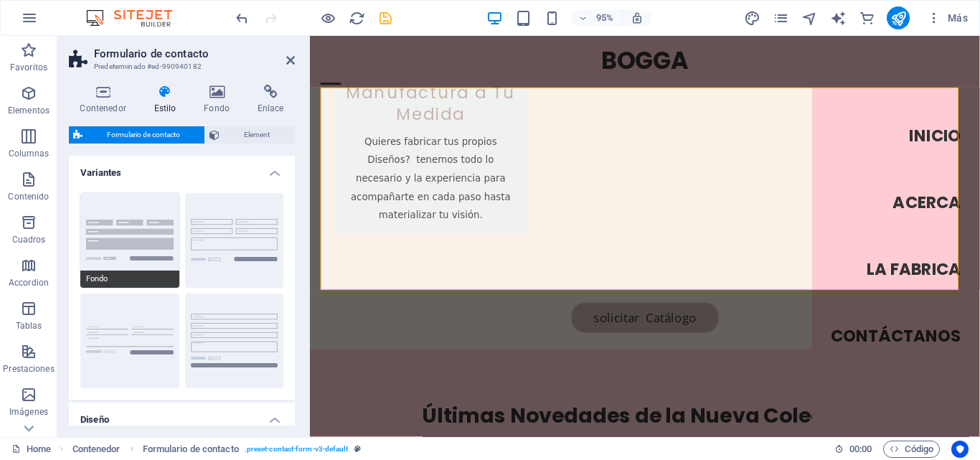
click at [139, 245] on button "Fondo" at bounding box center [129, 240] width 99 height 95
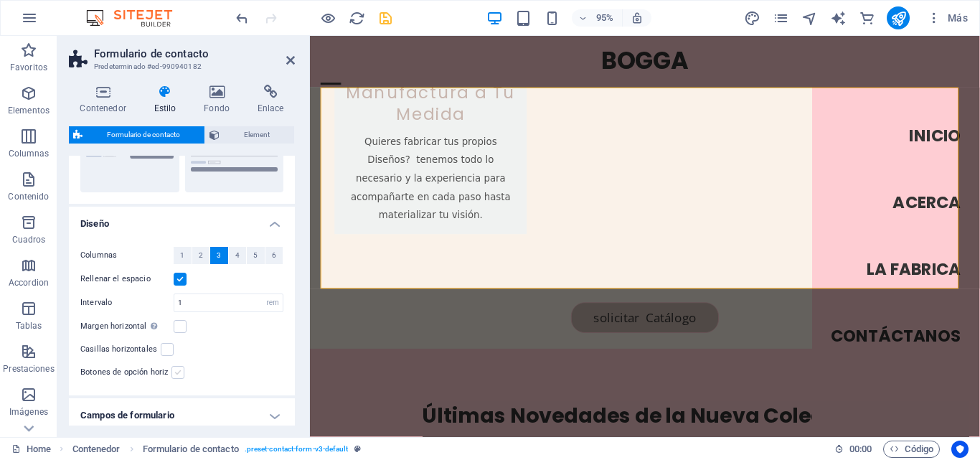
scroll to position [215, 0]
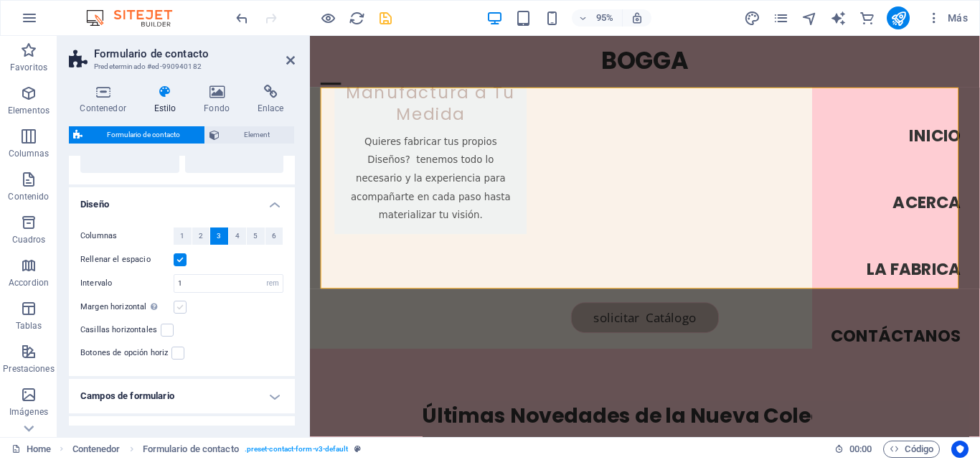
click at [177, 307] on label at bounding box center [180, 307] width 13 height 13
click at [0, 0] on input "Margen horizontal Solo si el "Ancho del contenido" de los contenedores no se ha…" at bounding box center [0, 0] width 0 height 0
click at [177, 307] on label at bounding box center [180, 307] width 13 height 13
click at [0, 0] on input "Margen horizontal Solo si el "Ancho del contenido" de los contenedores no se ha…" at bounding box center [0, 0] width 0 height 0
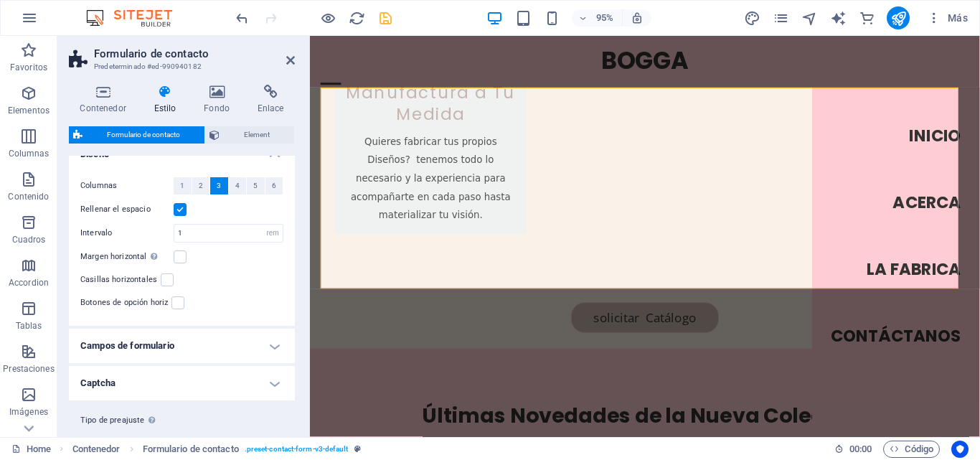
scroll to position [298, 0]
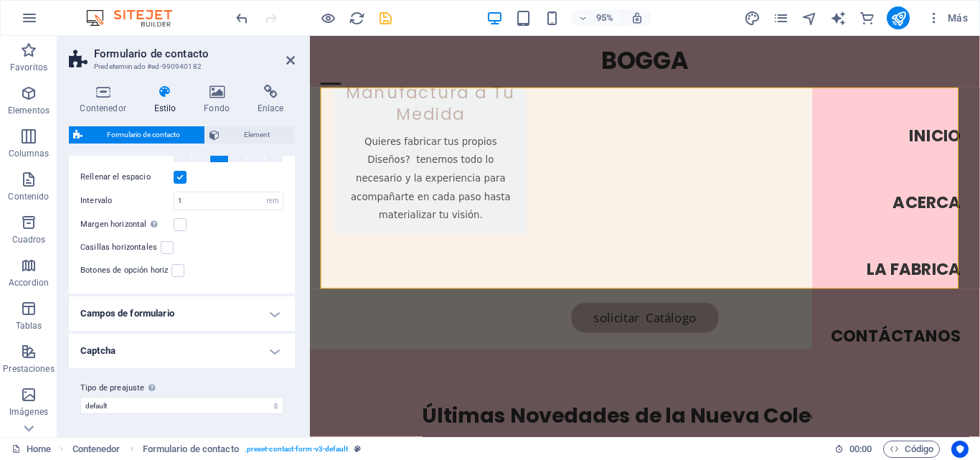
click at [232, 312] on h4 "Campos de formulario" at bounding box center [182, 313] width 226 height 34
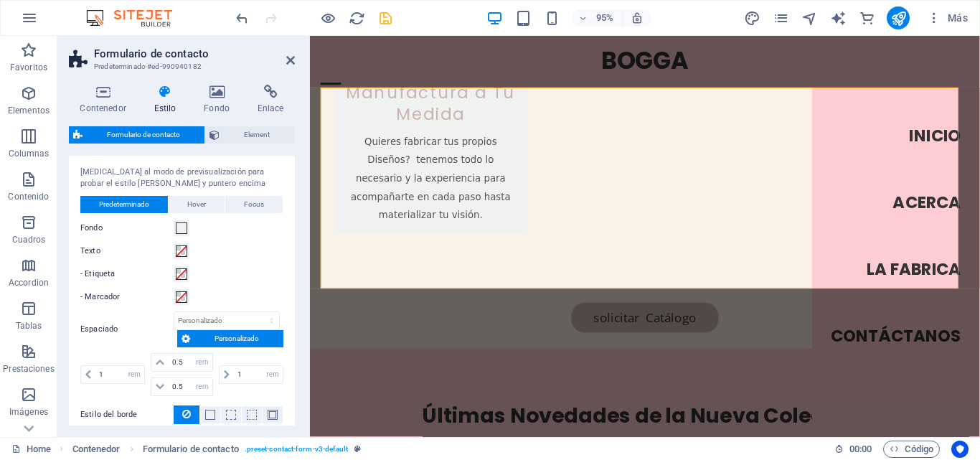
scroll to position [354, 0]
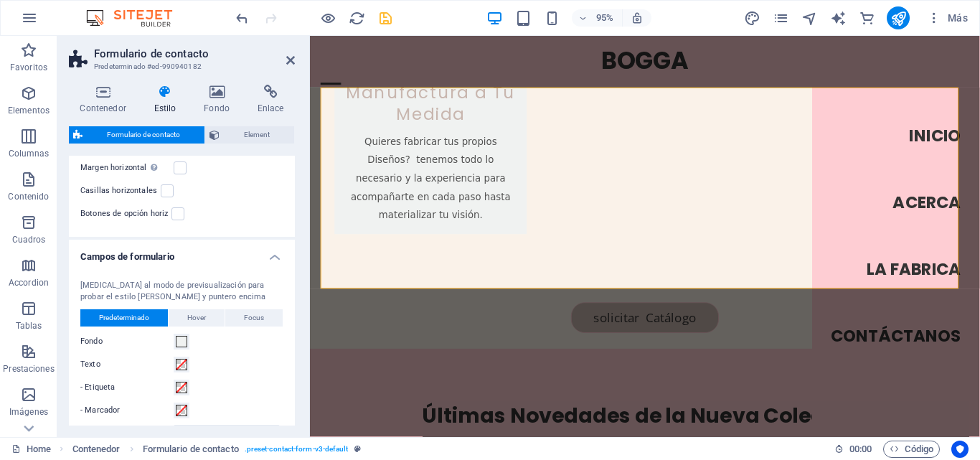
click at [268, 258] on h4 "Campos de formulario" at bounding box center [182, 253] width 226 height 26
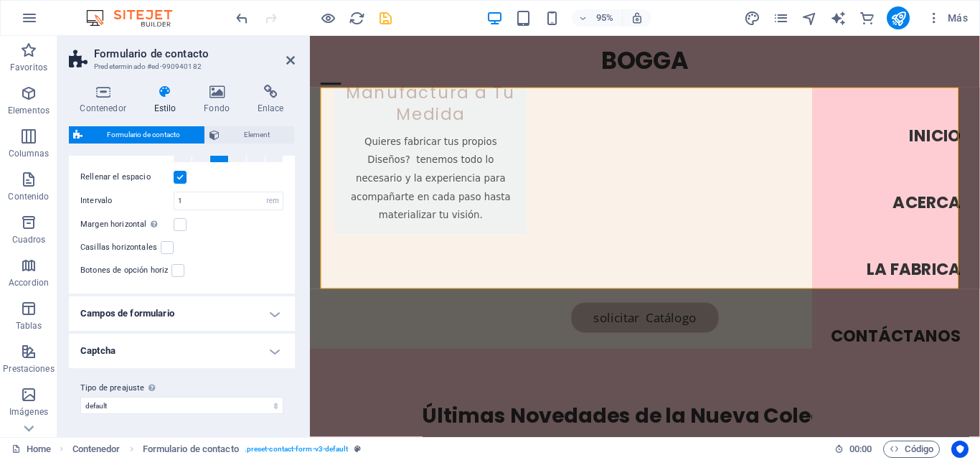
click at [214, 315] on h4 "Campos de formulario" at bounding box center [182, 313] width 226 height 34
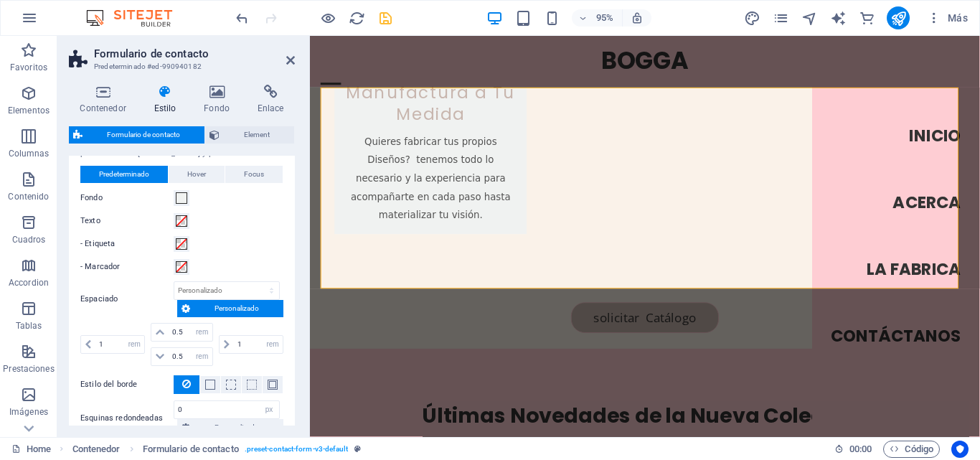
scroll to position [283, 0]
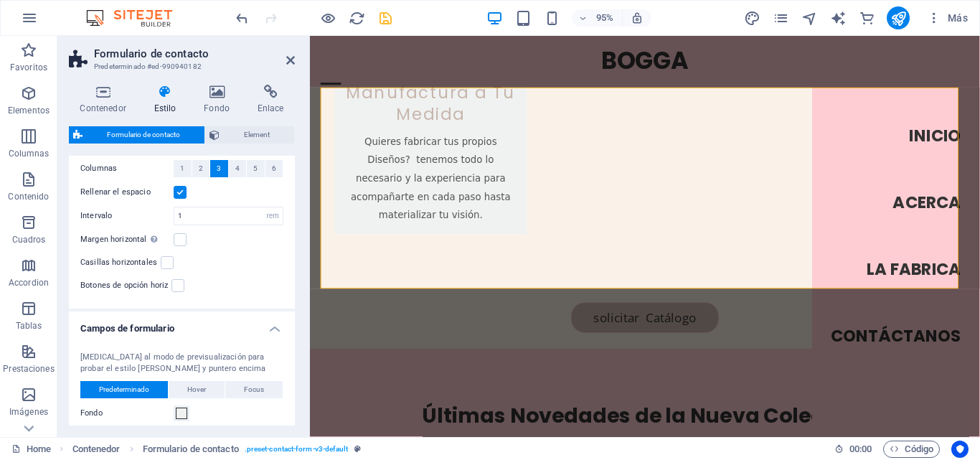
click at [270, 326] on h4 "Campos de formulario" at bounding box center [182, 324] width 226 height 26
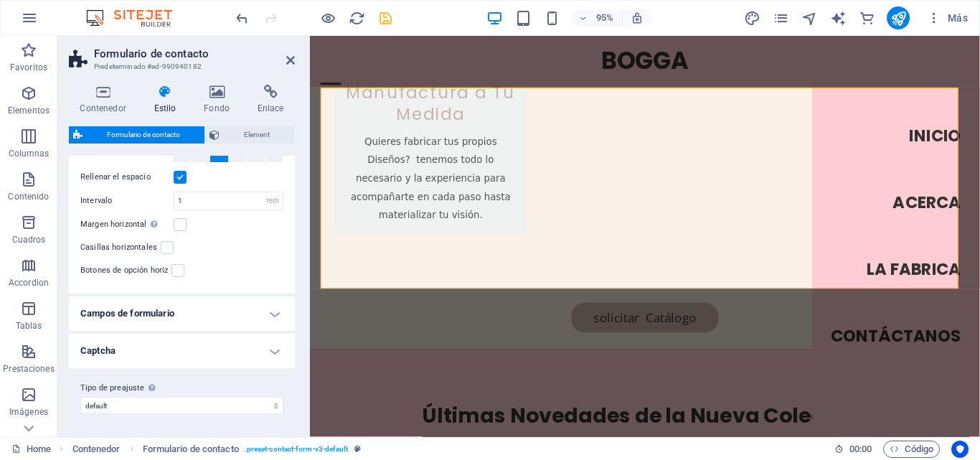
click at [164, 349] on h4 "Captcha" at bounding box center [182, 351] width 226 height 34
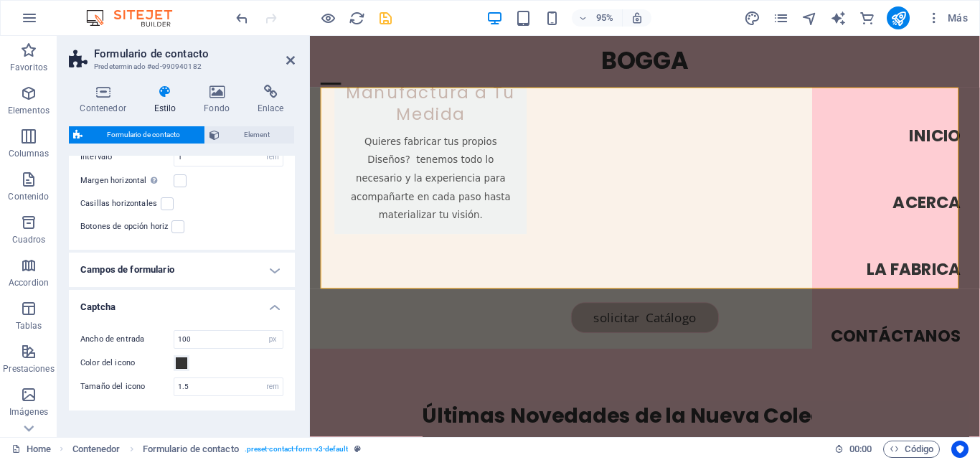
scroll to position [384, 0]
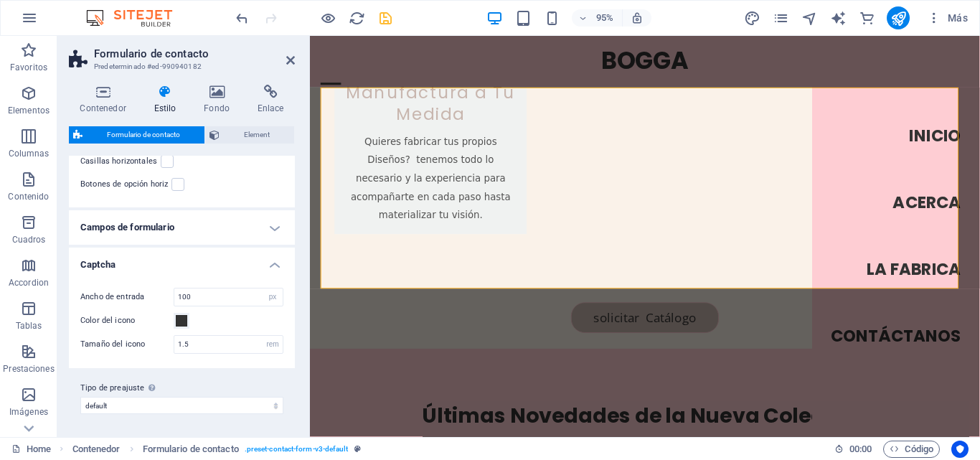
click at [273, 268] on h4 "Captcha" at bounding box center [182, 260] width 226 height 26
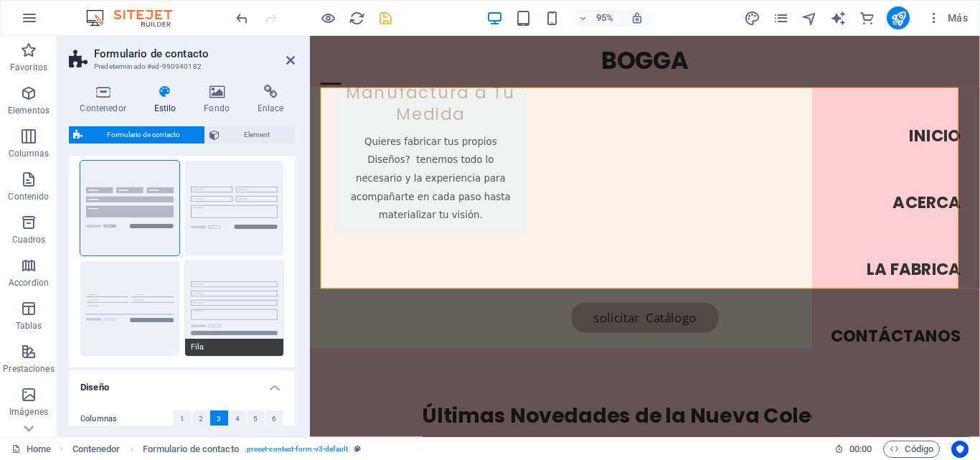
scroll to position [11, 0]
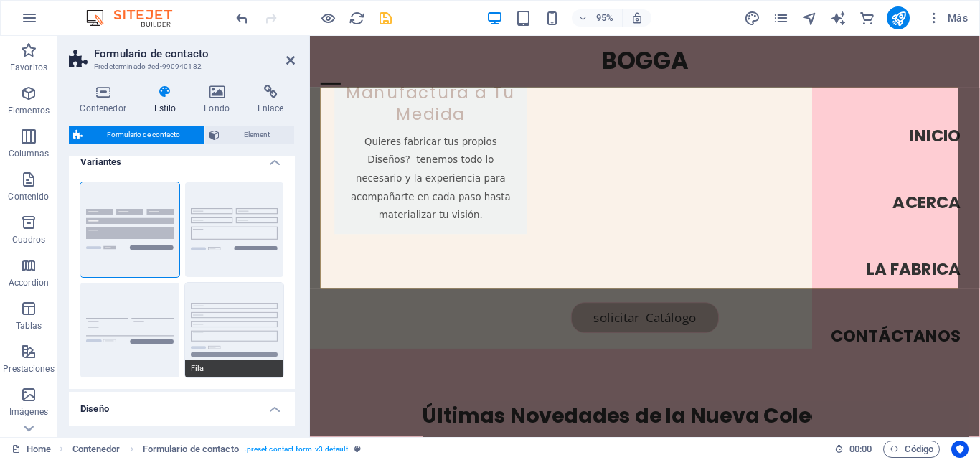
click at [206, 326] on button "Fila" at bounding box center [234, 330] width 99 height 95
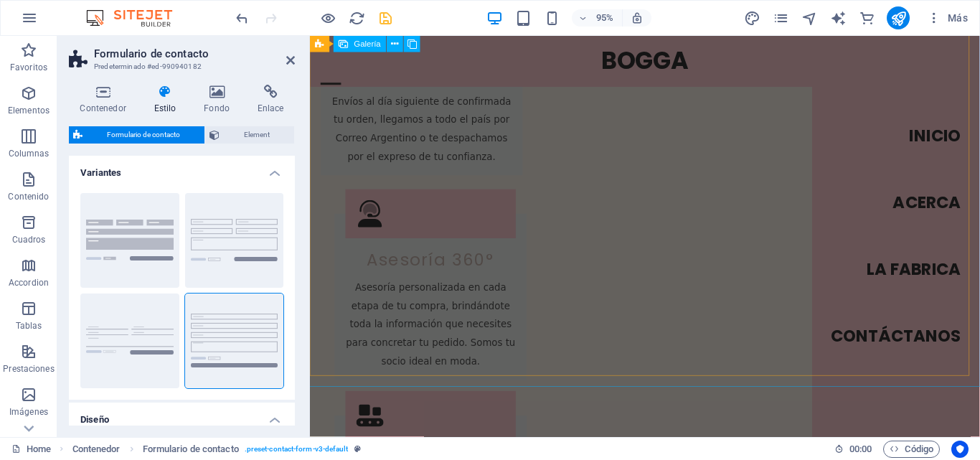
scroll to position [2369, 0]
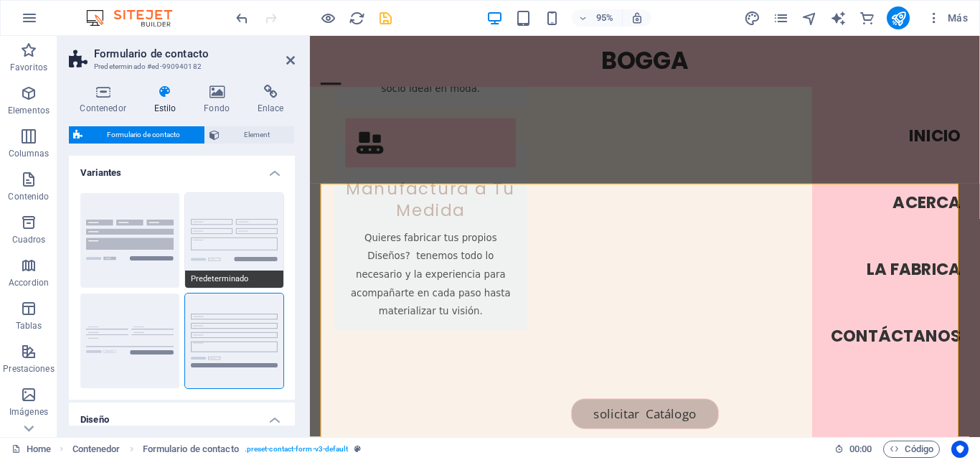
click at [213, 241] on button "Predeterminado" at bounding box center [234, 240] width 99 height 95
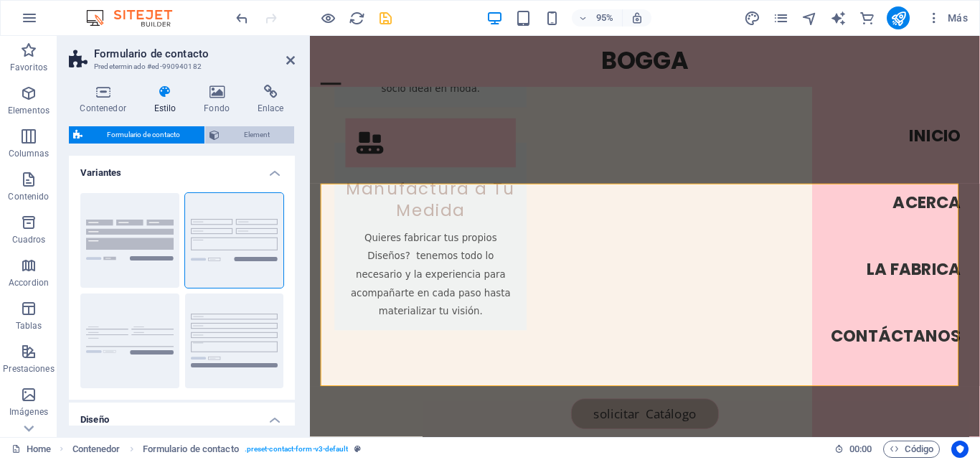
click at [266, 129] on span "Element" at bounding box center [257, 134] width 66 height 17
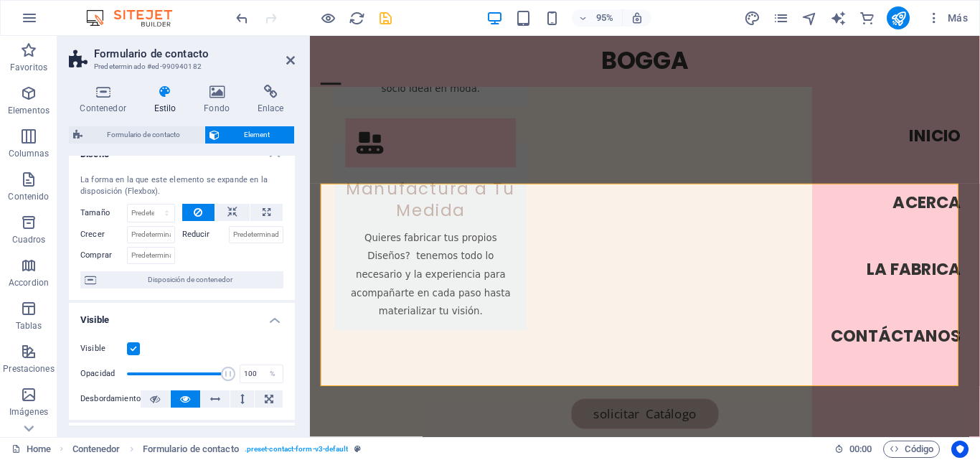
scroll to position [0, 0]
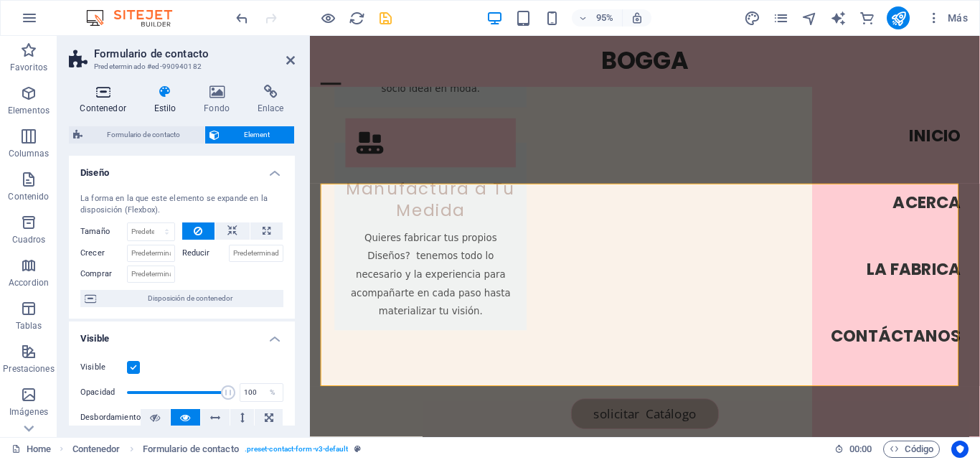
click at [111, 94] on icon at bounding box center [103, 92] width 68 height 14
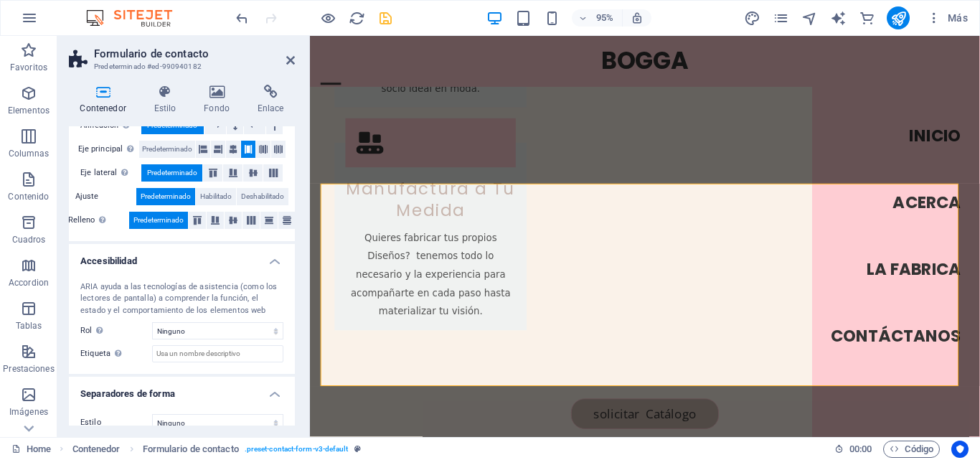
scroll to position [274, 0]
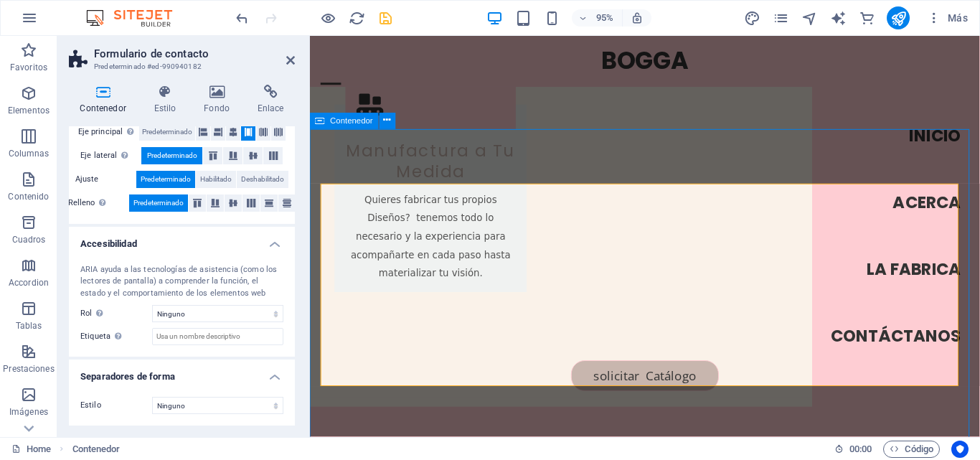
scroll to position [2438, 0]
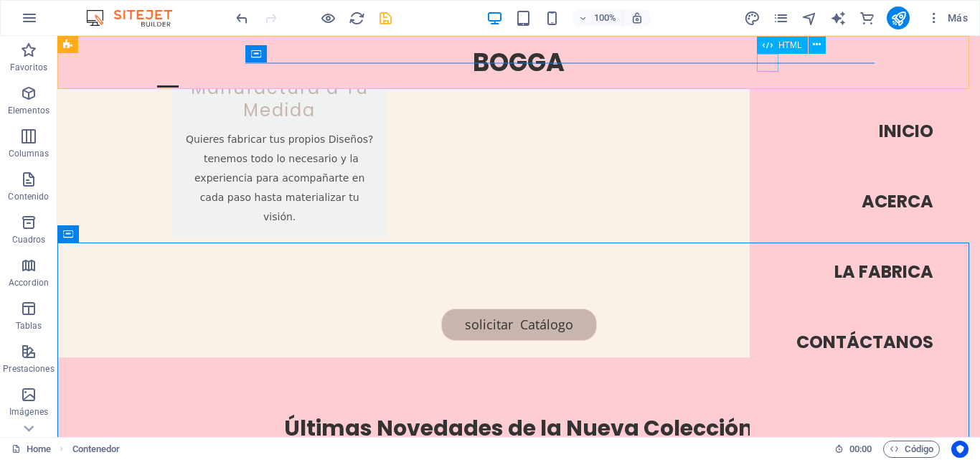
click at [179, 77] on div at bounding box center [168, 86] width 22 height 18
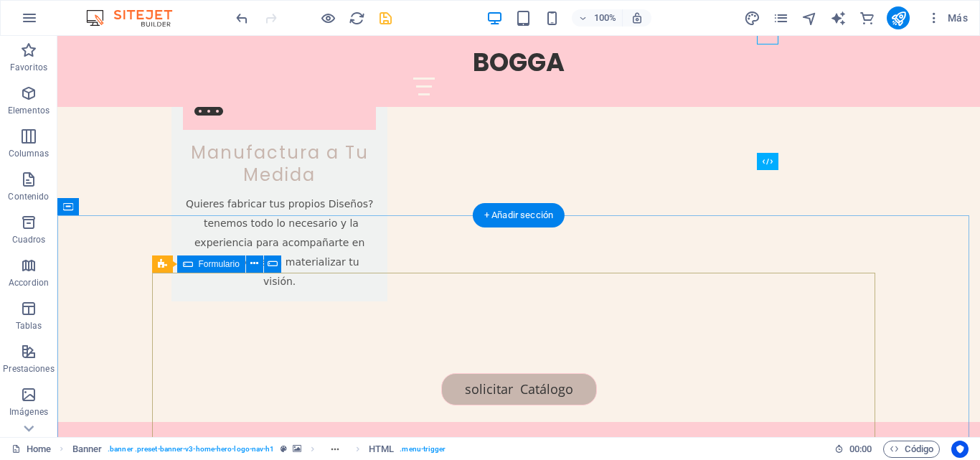
scroll to position [2366, 0]
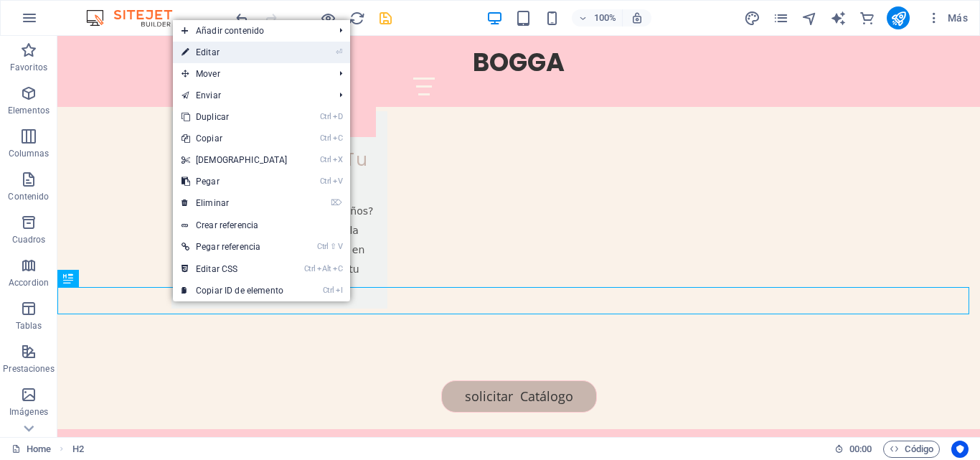
click at [213, 54] on link "⏎ Editar" at bounding box center [234, 53] width 123 height 22
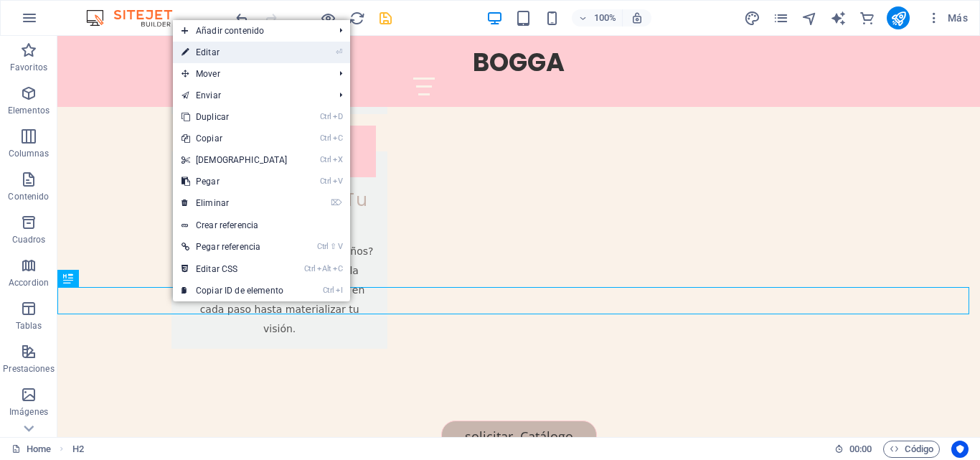
scroll to position [2297, 0]
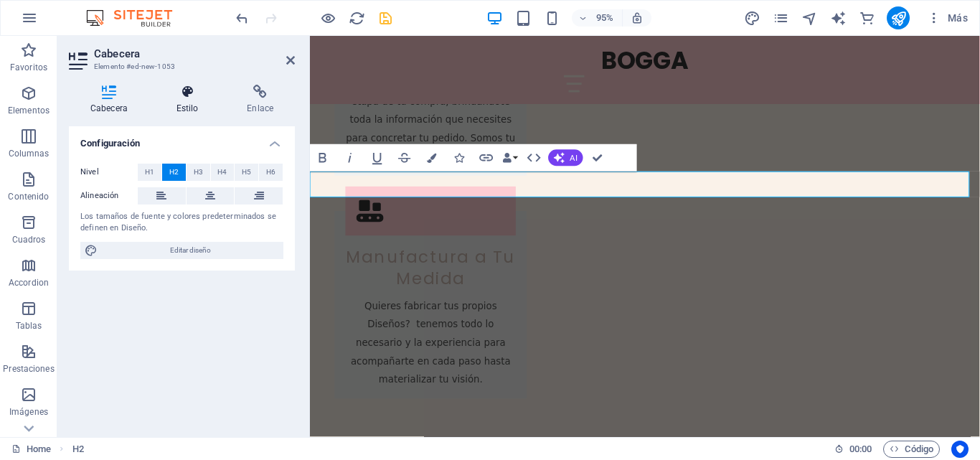
click at [198, 100] on h4 "Estilo" at bounding box center [190, 100] width 71 height 30
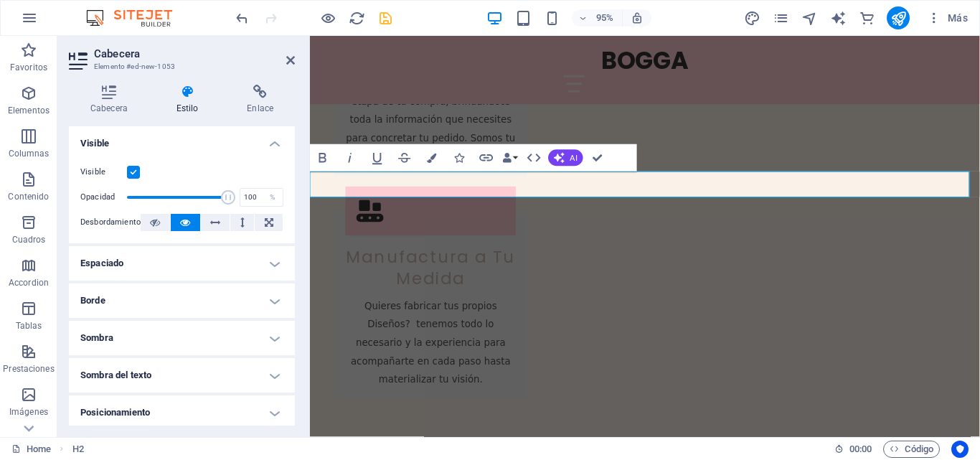
click at [168, 293] on h4 "Borde" at bounding box center [182, 300] width 226 height 34
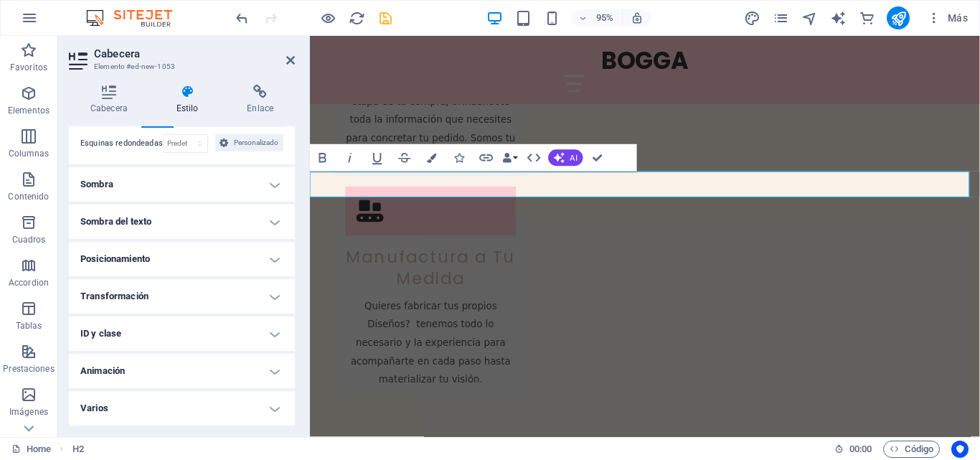
scroll to position [0, 0]
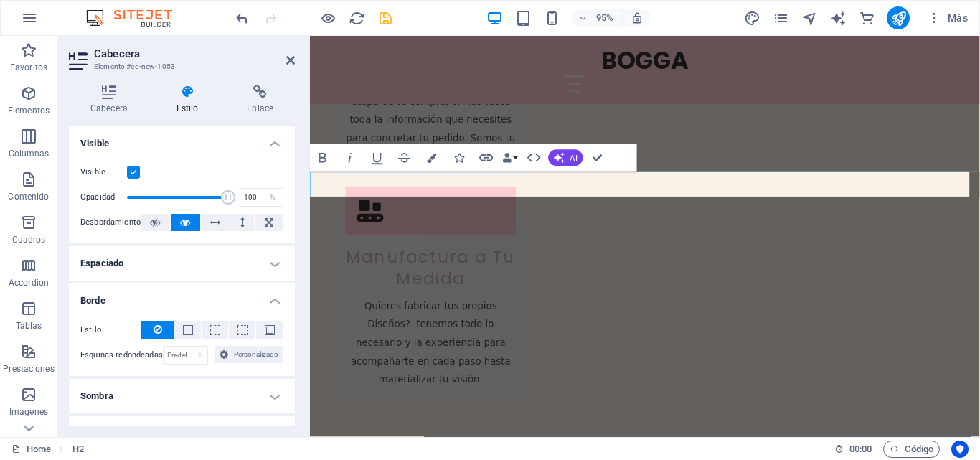
click at [146, 260] on h4 "Espaciado" at bounding box center [182, 263] width 226 height 34
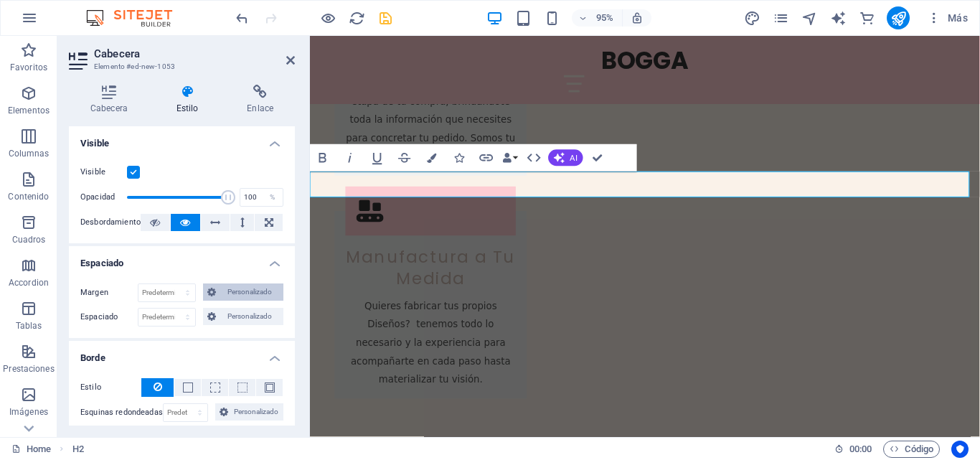
click at [220, 290] on span "Personalizado" at bounding box center [249, 291] width 59 height 17
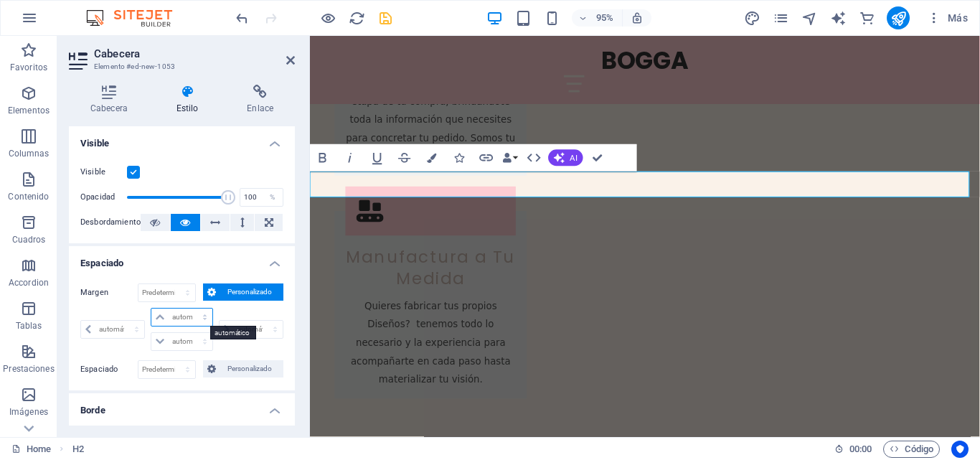
click at [173, 314] on select "automático px % rem vw vh" at bounding box center [181, 316] width 60 height 17
select select "px"
click at [190, 308] on select "automático px % rem vw vh" at bounding box center [181, 316] width 60 height 17
type input "0"
select select "px"
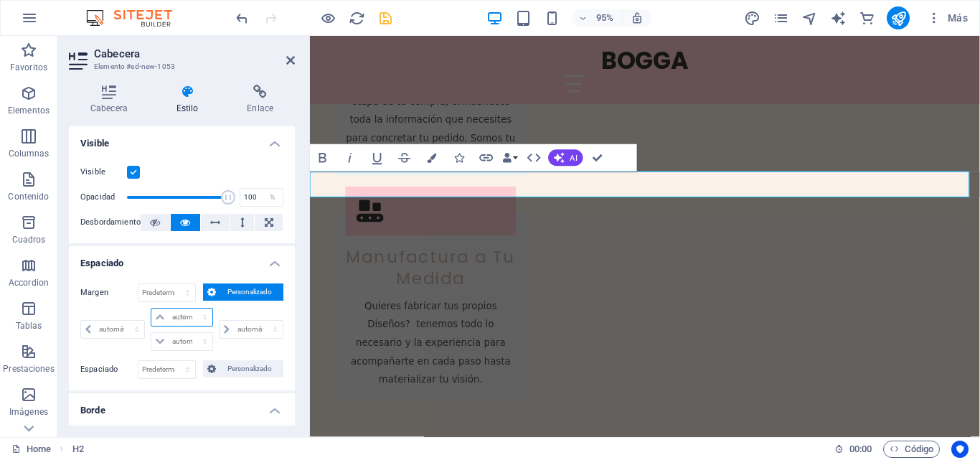
type input "0"
select select "px"
type input "0"
select select "px"
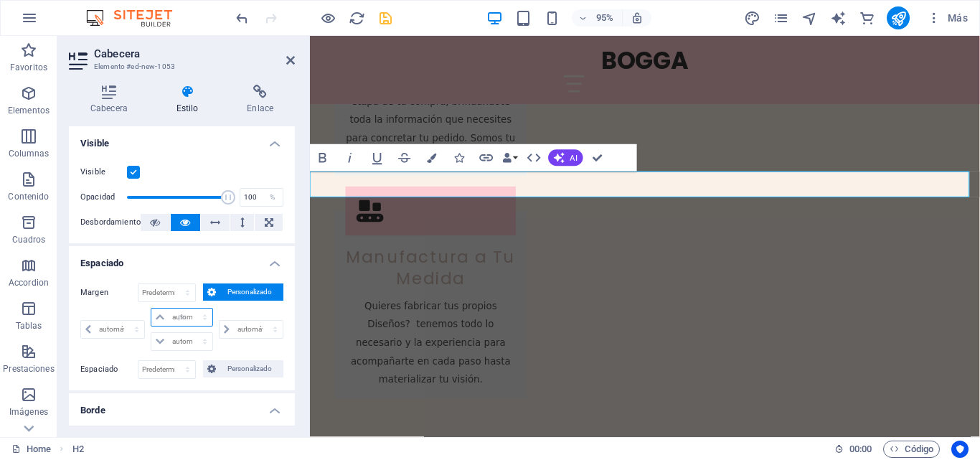
type input "0"
select select "px"
type input "20"
select select "DISABLED_OPTION_VALUE"
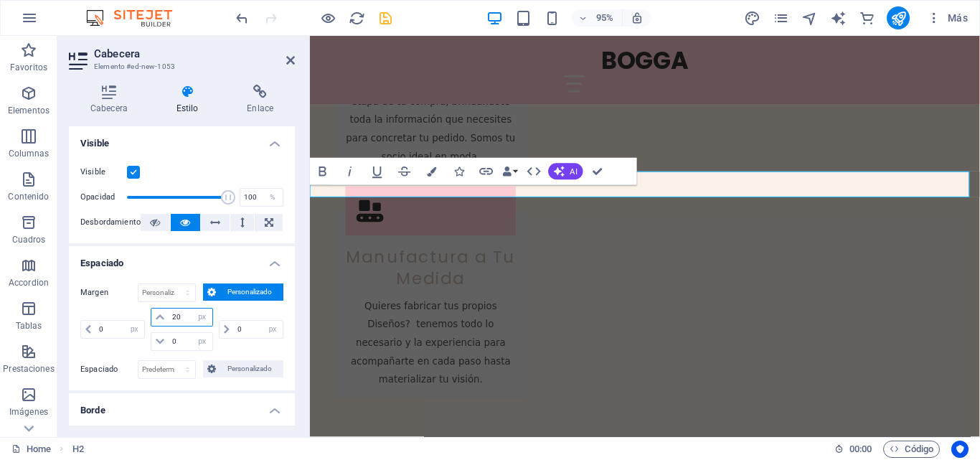
type input "20"
click at [214, 269] on h4 "Espaciado" at bounding box center [182, 259] width 226 height 26
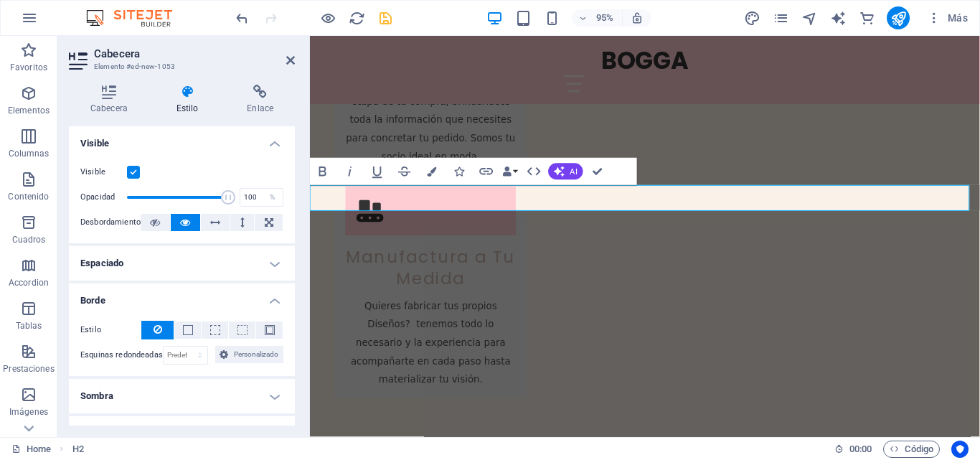
click at [238, 153] on div "Visible Opacidad 100 % Desbordamiento" at bounding box center [182, 197] width 226 height 91
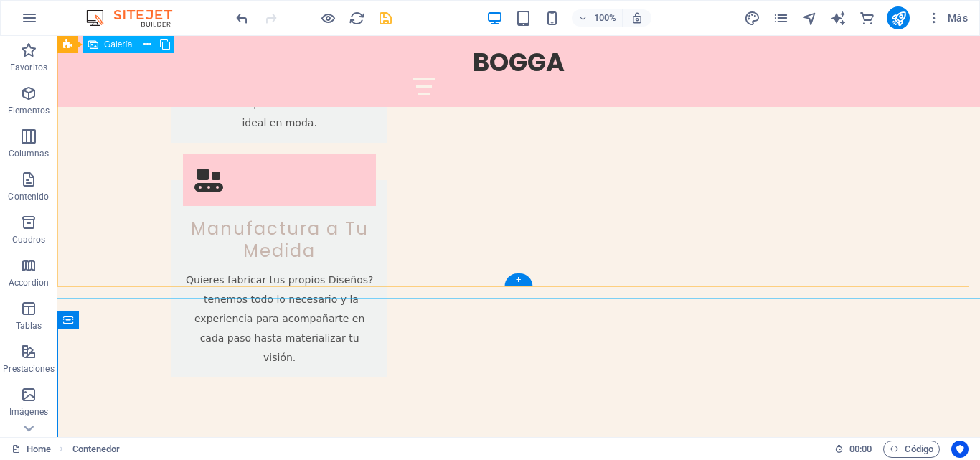
scroll to position [2366, 0]
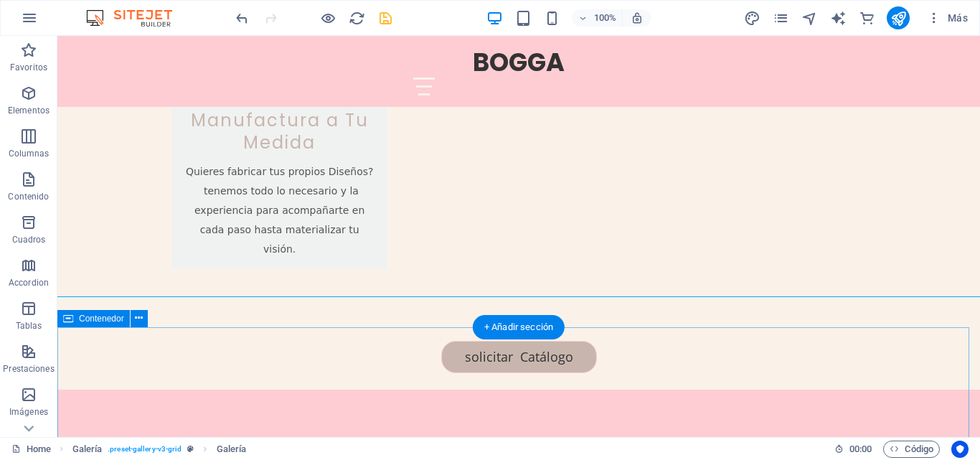
scroll to position [2438, 0]
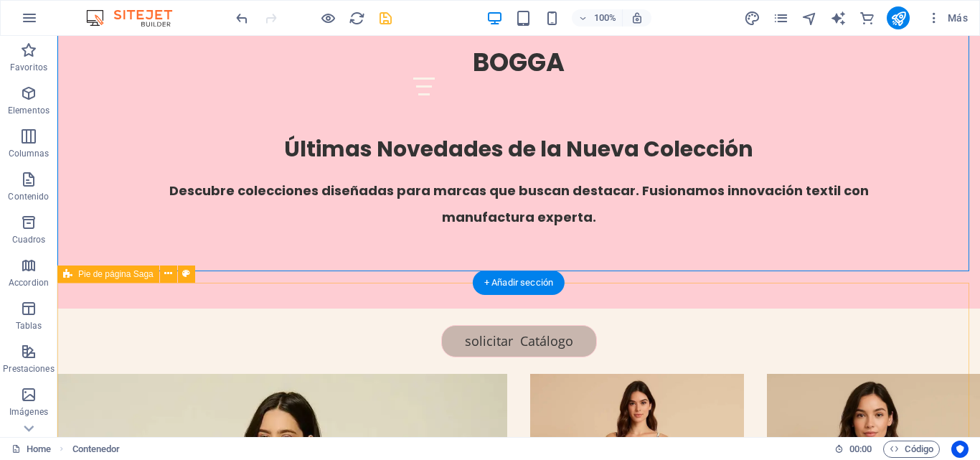
scroll to position [2653, 0]
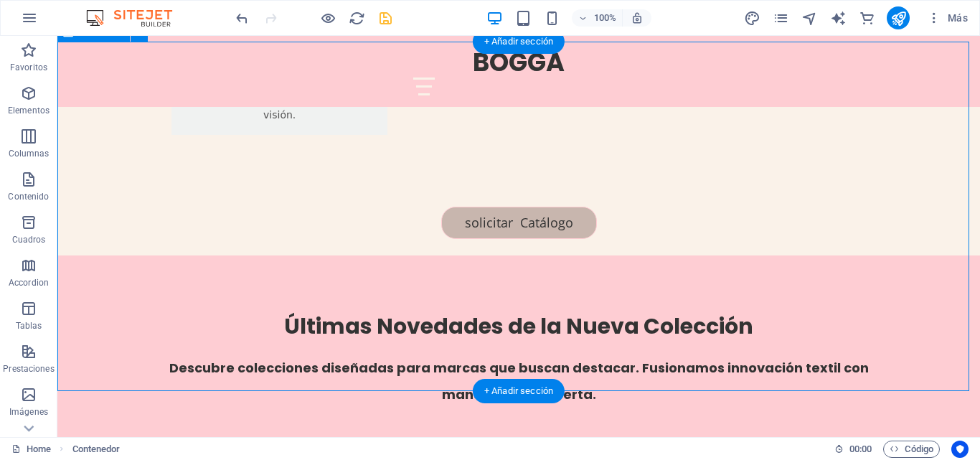
scroll to position [2438, 0]
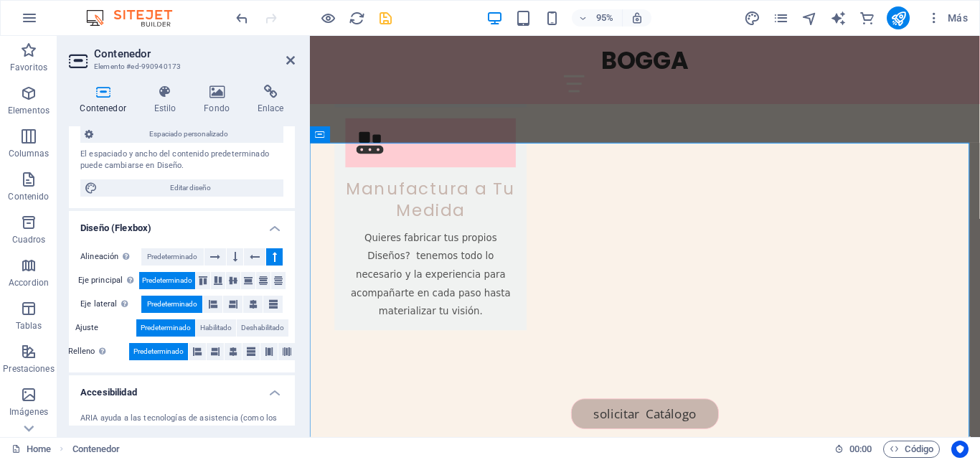
scroll to position [274, 0]
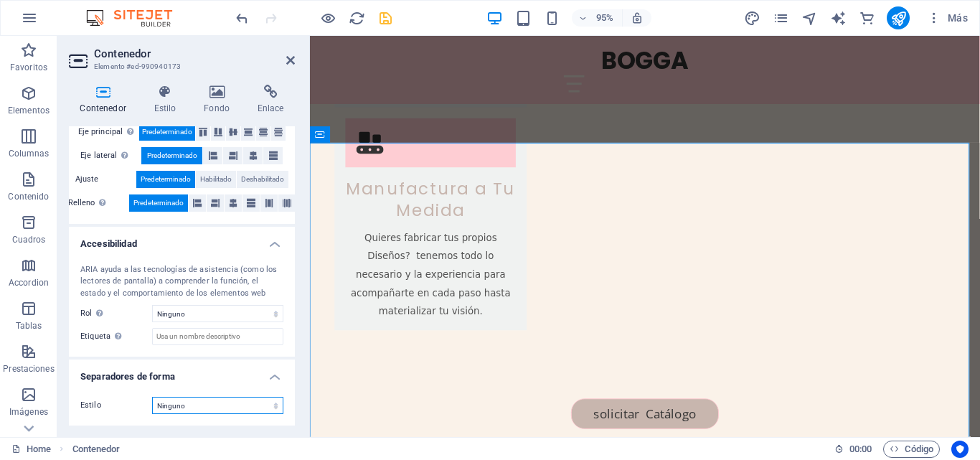
click at [273, 402] on select "Ninguno Triángulo Cuadrado Diagonal Polígono 1 Polígono 2 Zigzag Múltiples zigz…" at bounding box center [217, 405] width 131 height 17
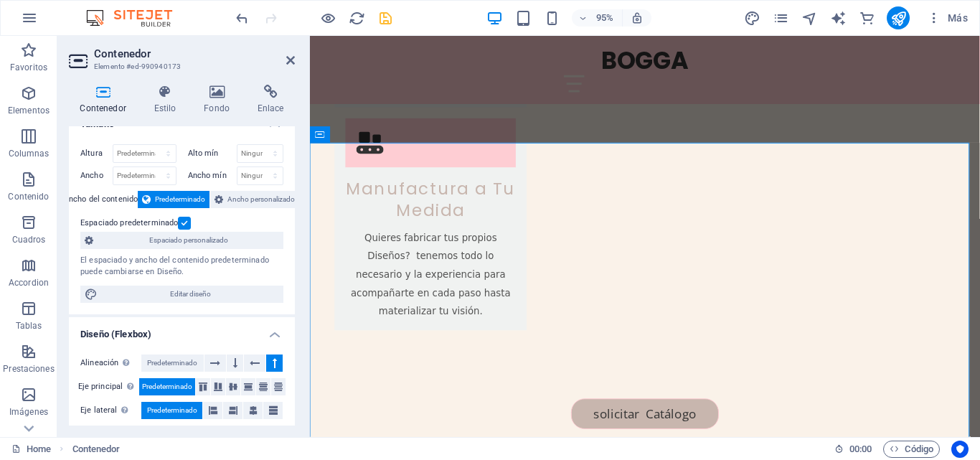
scroll to position [0, 0]
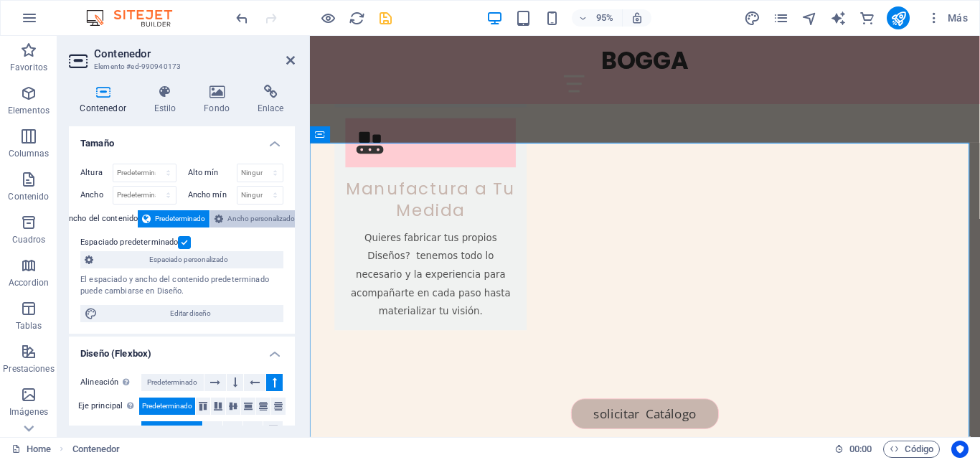
click at [247, 220] on span "Ancho personalizado" at bounding box center [260, 218] width 67 height 17
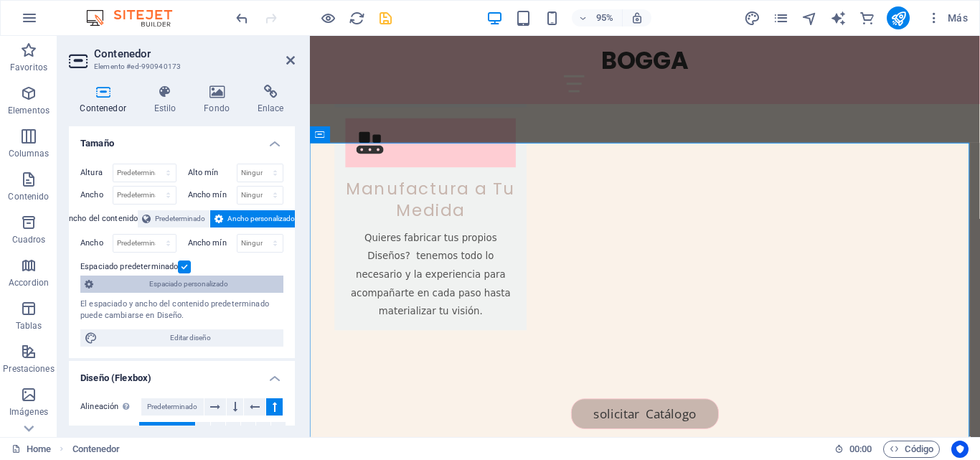
click at [202, 285] on span "Espaciado personalizado" at bounding box center [188, 283] width 181 height 17
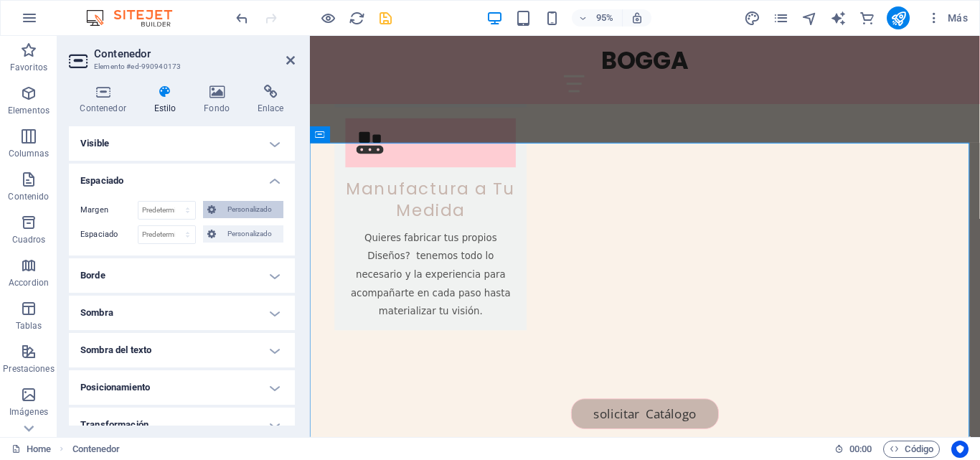
click at [245, 204] on span "Personalizado" at bounding box center [249, 209] width 59 height 17
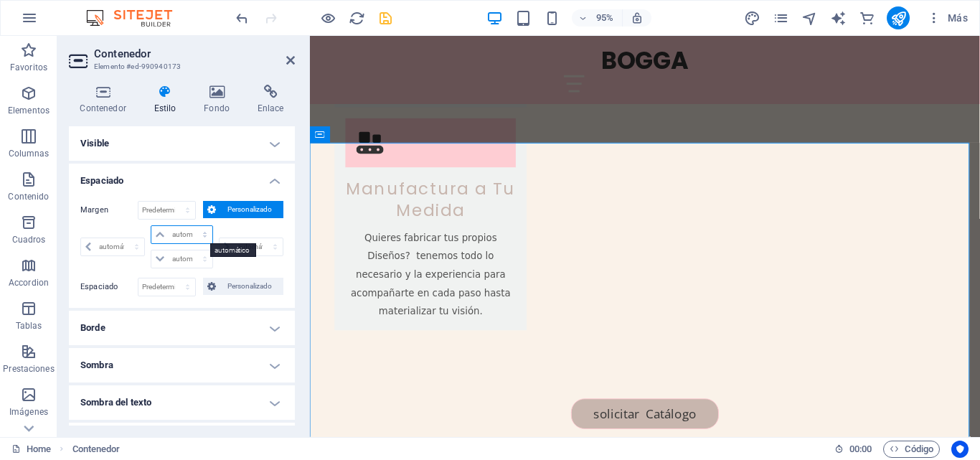
click at [182, 234] on select "automático px % rem vw vh" at bounding box center [181, 234] width 60 height 17
select select "auto"
click at [151, 226] on select "automático px % rem vw vh" at bounding box center [181, 234] width 60 height 17
type input "0"
select select "px"
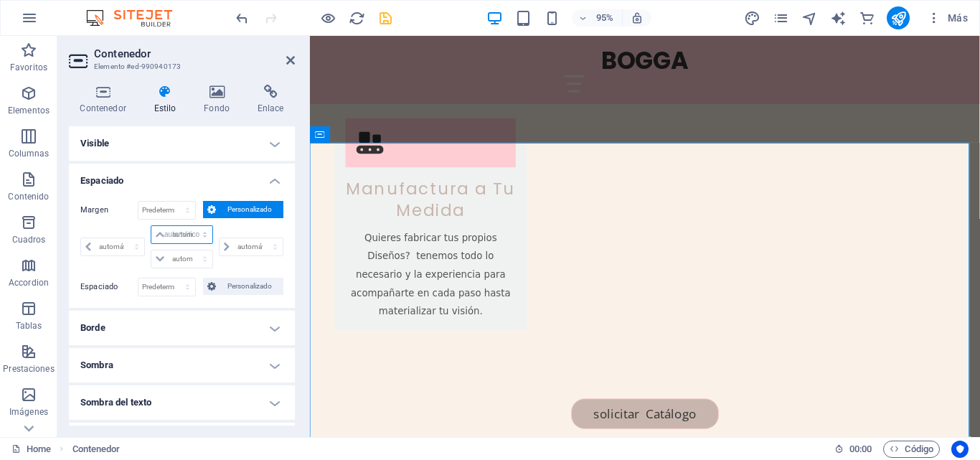
select select "DISABLED_OPTION_VALUE"
type input "0"
select select "px"
type input "0"
select select "px"
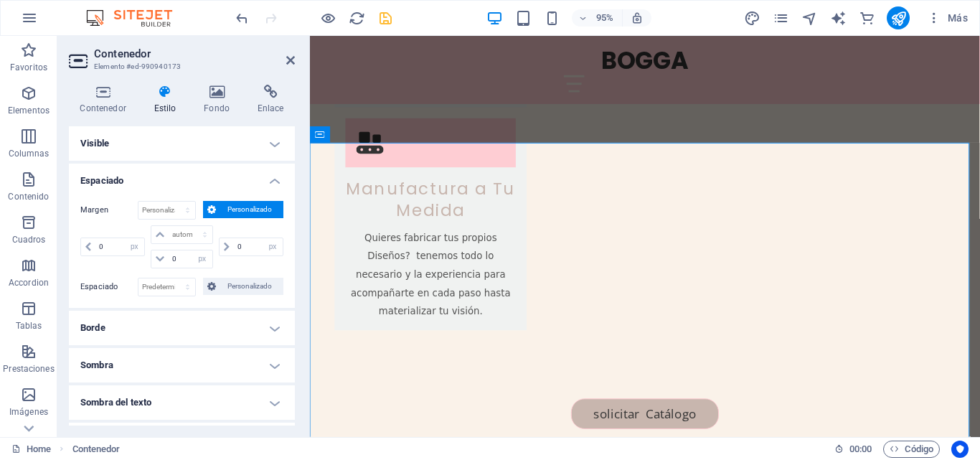
click at [214, 150] on h4 "Visible" at bounding box center [182, 143] width 226 height 34
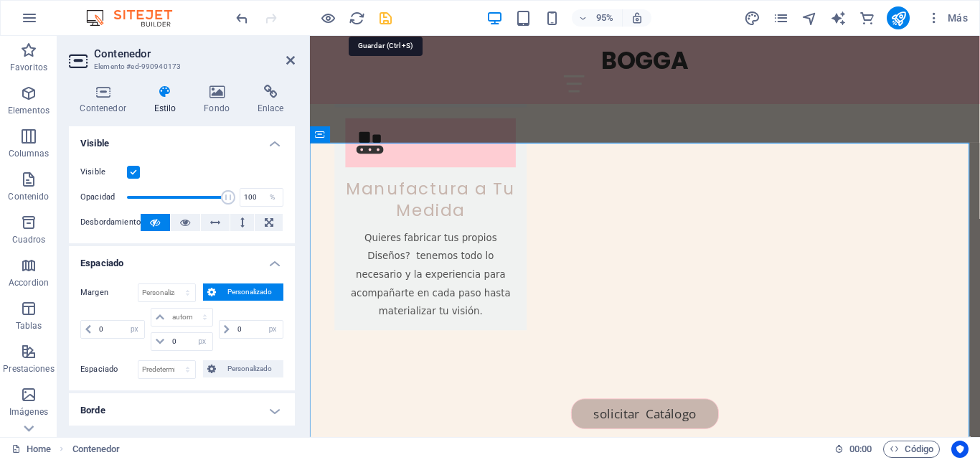
click at [383, 20] on icon "save" at bounding box center [385, 18] width 16 height 16
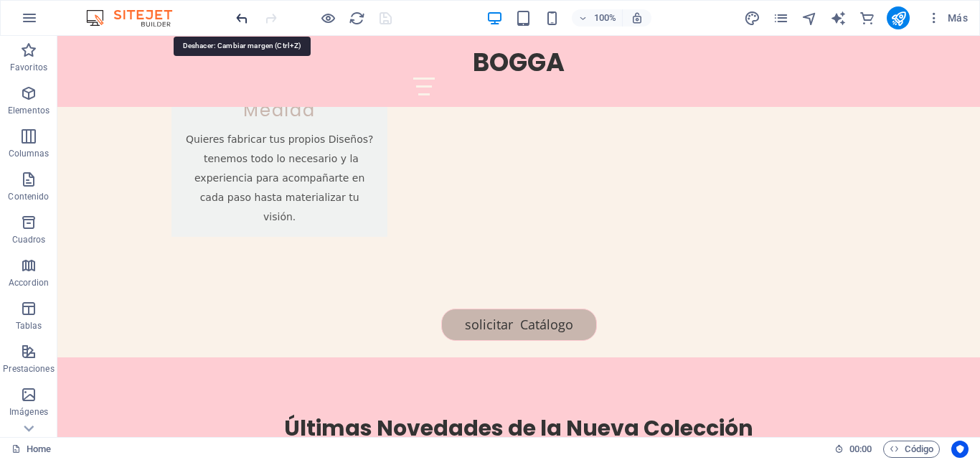
click at [240, 21] on icon "undo" at bounding box center [242, 18] width 16 height 16
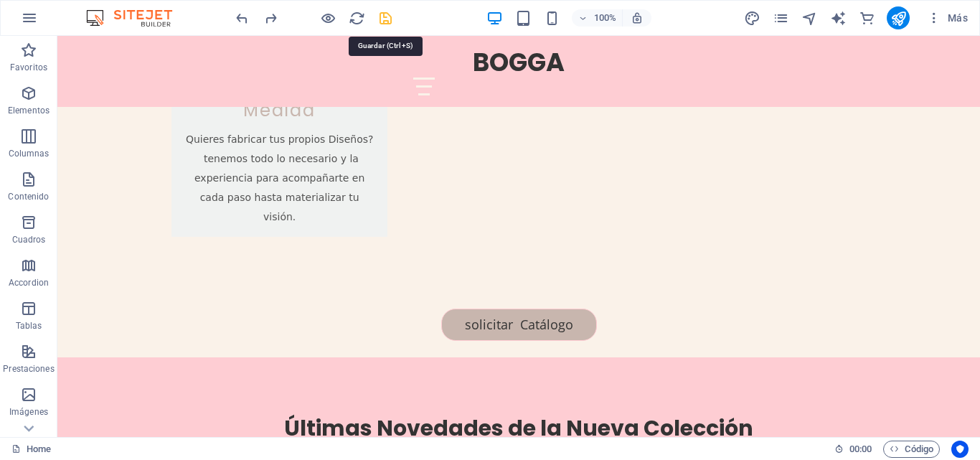
click at [387, 16] on icon "save" at bounding box center [385, 18] width 16 height 16
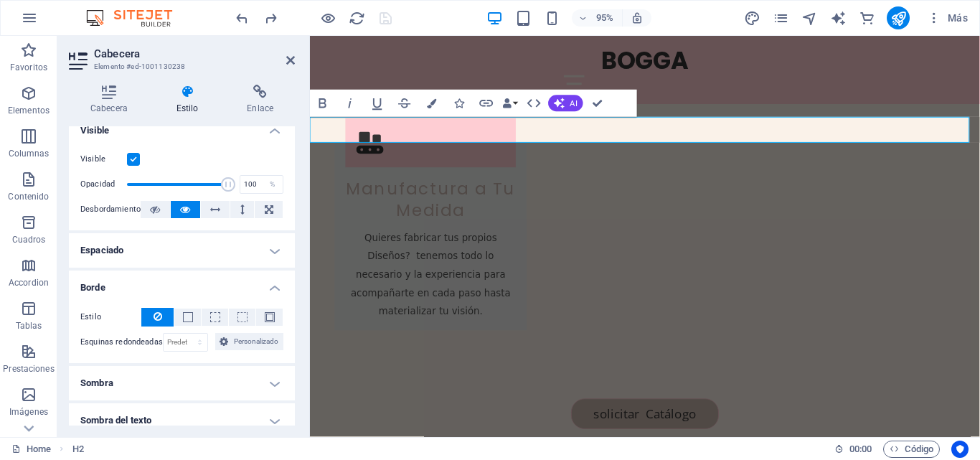
scroll to position [0, 0]
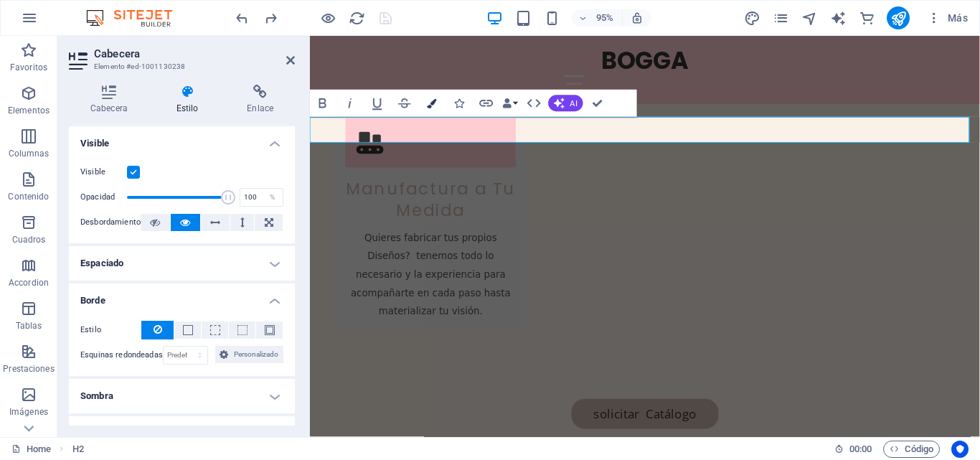
click at [425, 103] on button "Colors" at bounding box center [432, 103] width 26 height 27
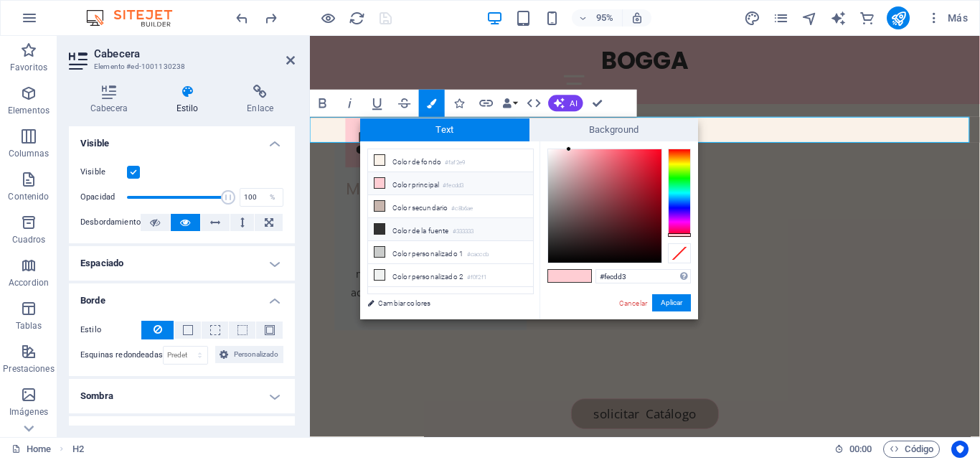
click at [378, 225] on icon at bounding box center [379, 229] width 10 height 10
type input "#333333"
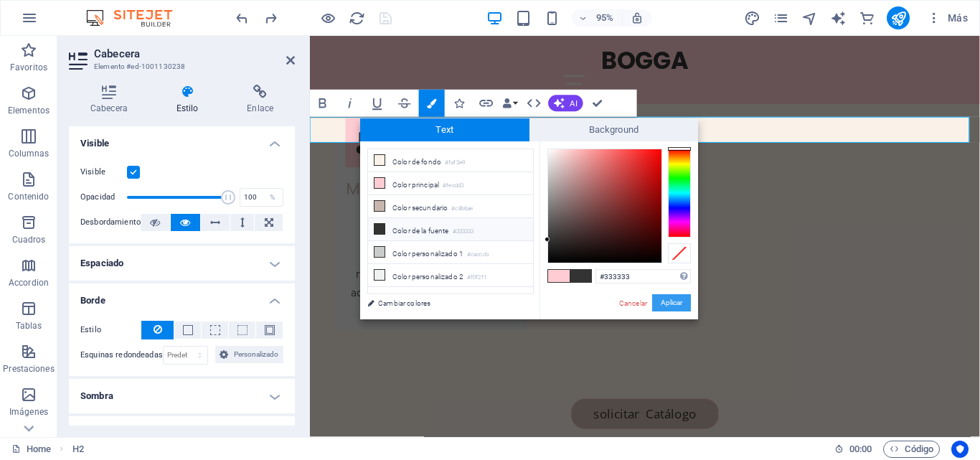
click at [677, 301] on button "Aplicar" at bounding box center [671, 302] width 39 height 17
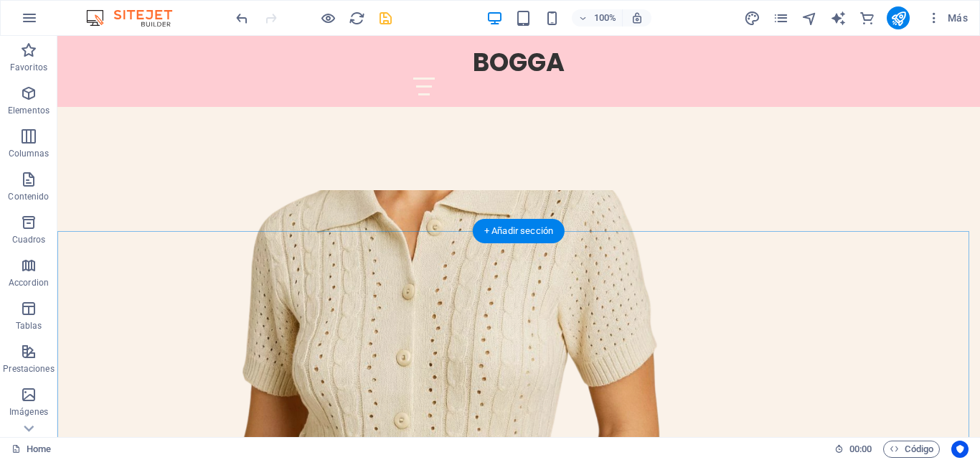
scroll to position [573, 0]
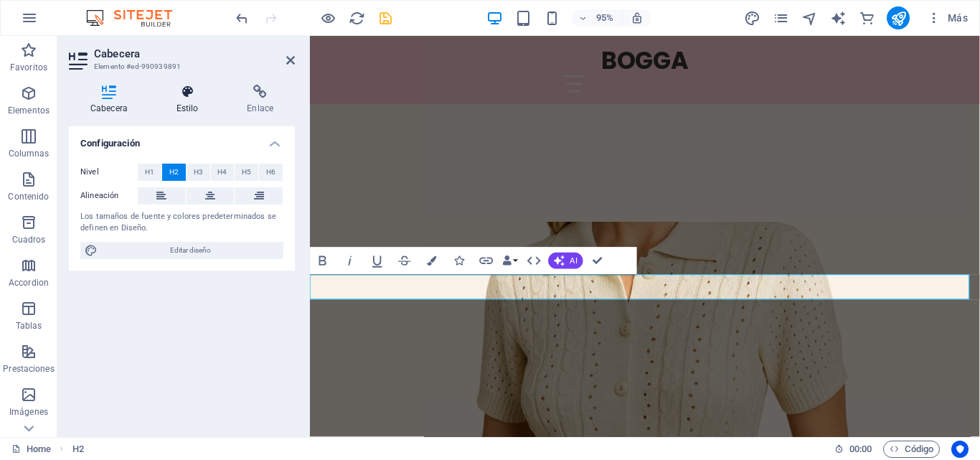
click at [185, 100] on h4 "Estilo" at bounding box center [190, 100] width 71 height 30
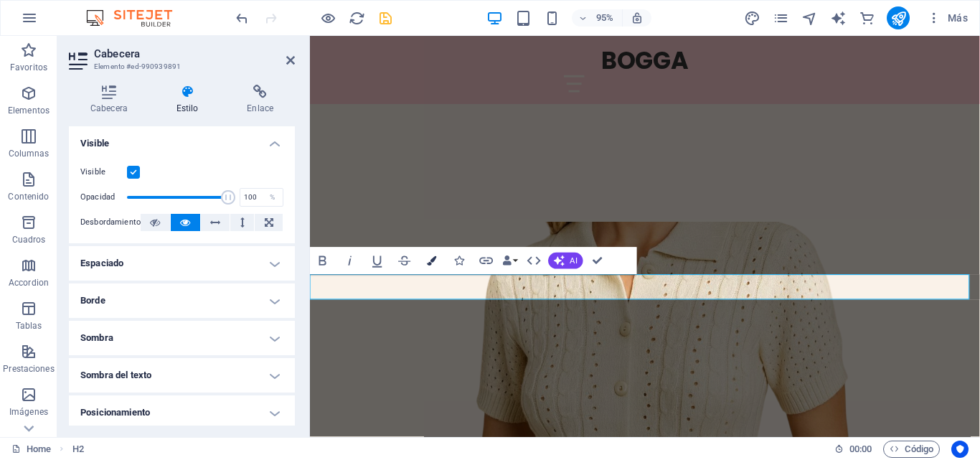
click at [434, 259] on icon "button" at bounding box center [431, 259] width 9 height 9
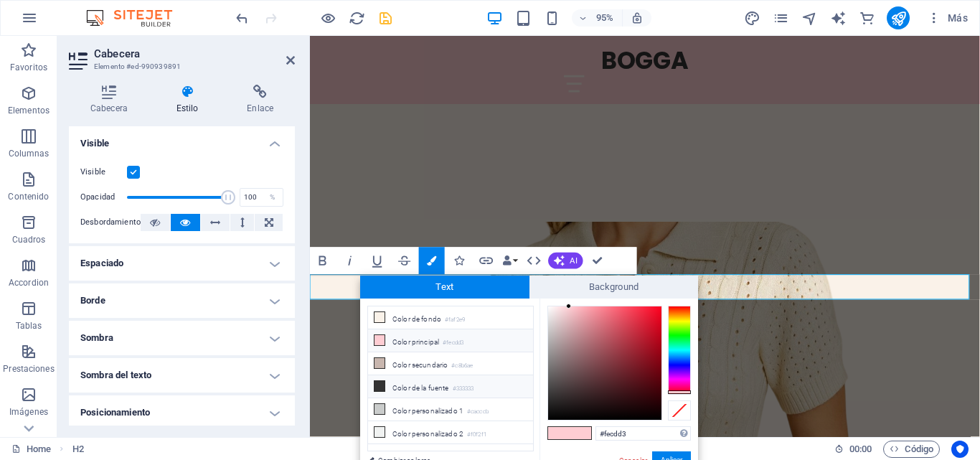
click at [379, 382] on icon at bounding box center [379, 386] width 10 height 10
type input "#333333"
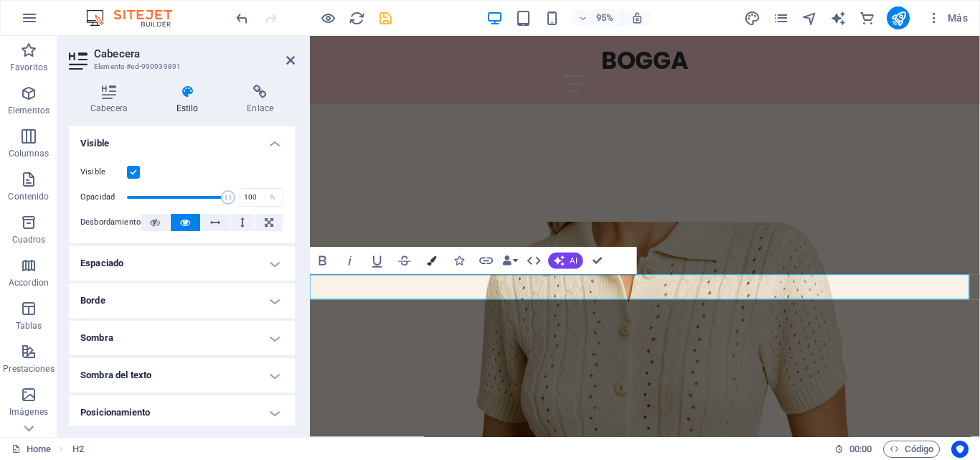
click at [432, 260] on icon "button" at bounding box center [431, 259] width 9 height 9
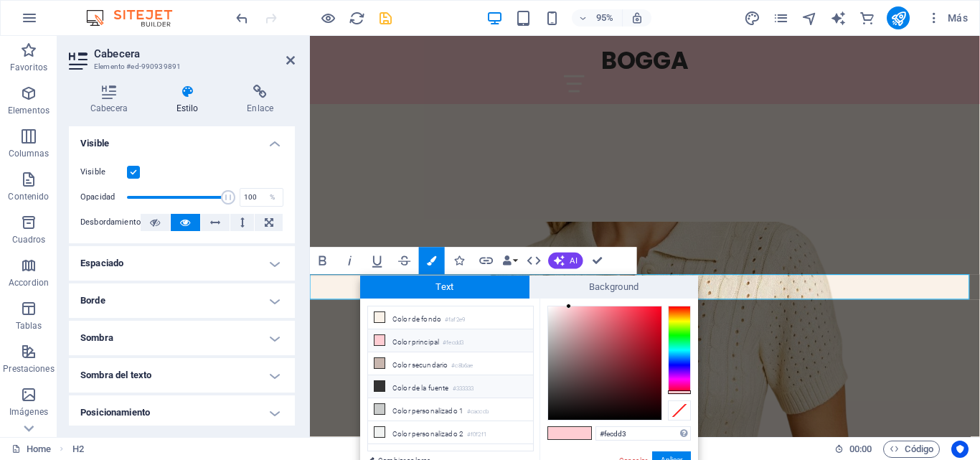
click at [376, 381] on icon at bounding box center [379, 386] width 10 height 10
type input "#333333"
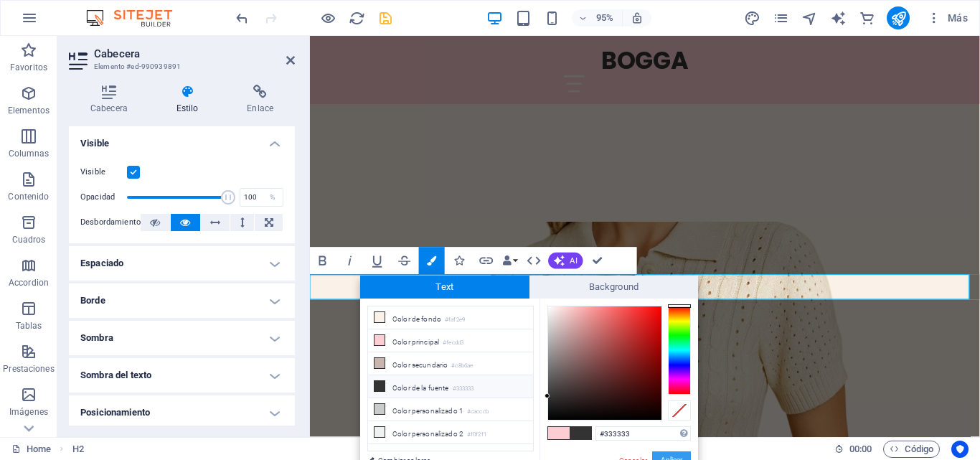
drag, startPoint x: 678, startPoint y: 452, endPoint x: 394, endPoint y: 417, distance: 285.4
click at [678, 452] on button "Aplicar" at bounding box center [671, 459] width 39 height 17
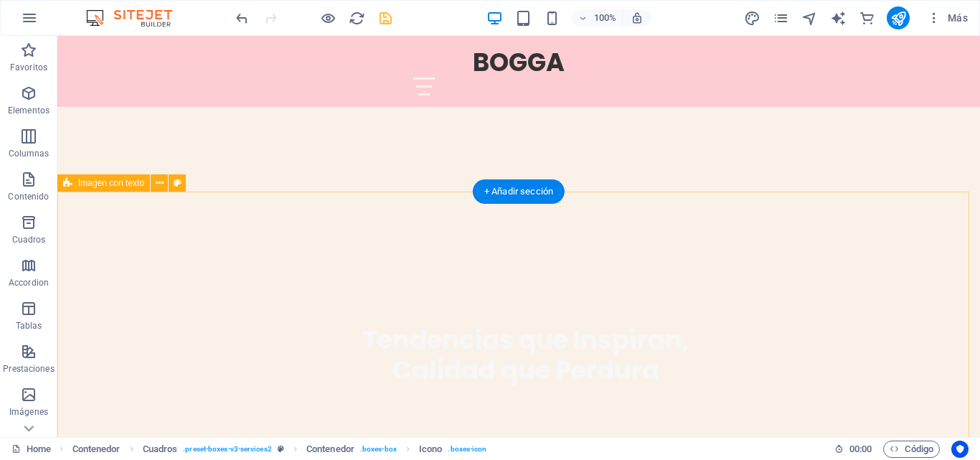
scroll to position [214, 0]
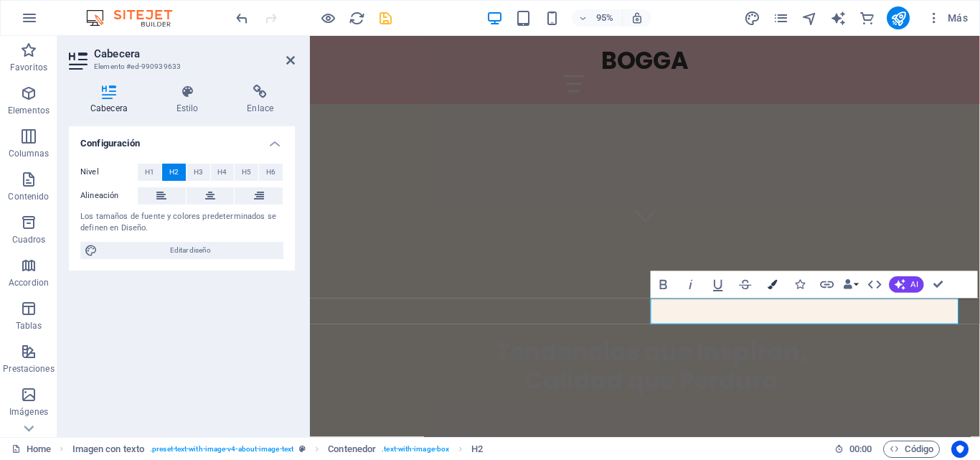
click at [775, 285] on icon "button" at bounding box center [771, 284] width 9 height 9
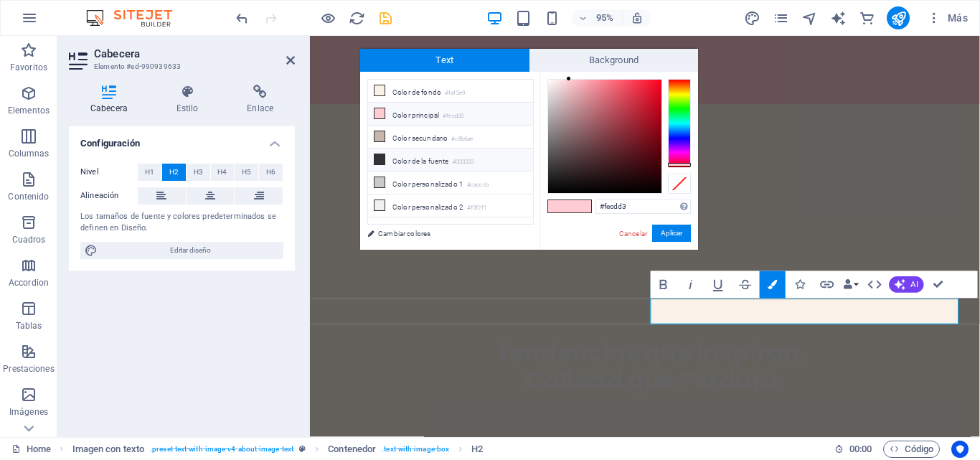
click at [376, 156] on icon at bounding box center [379, 159] width 10 height 10
type input "#333333"
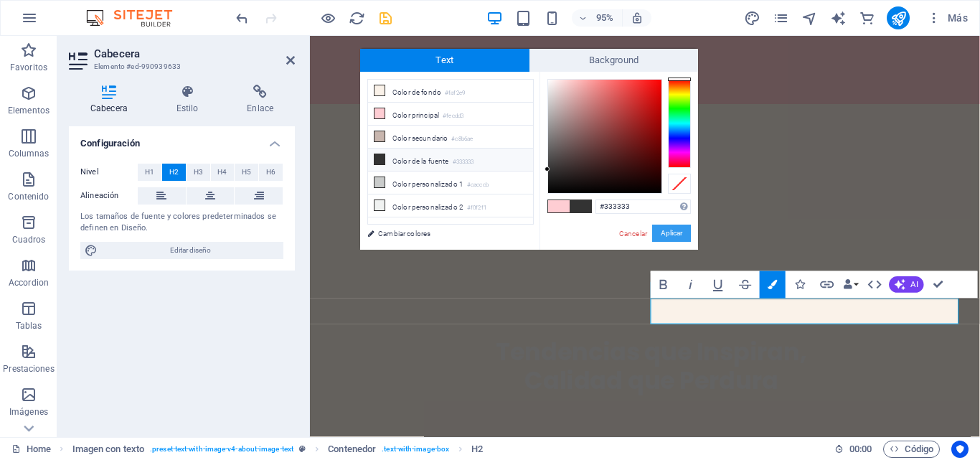
click at [671, 237] on button "Aplicar" at bounding box center [671, 232] width 39 height 17
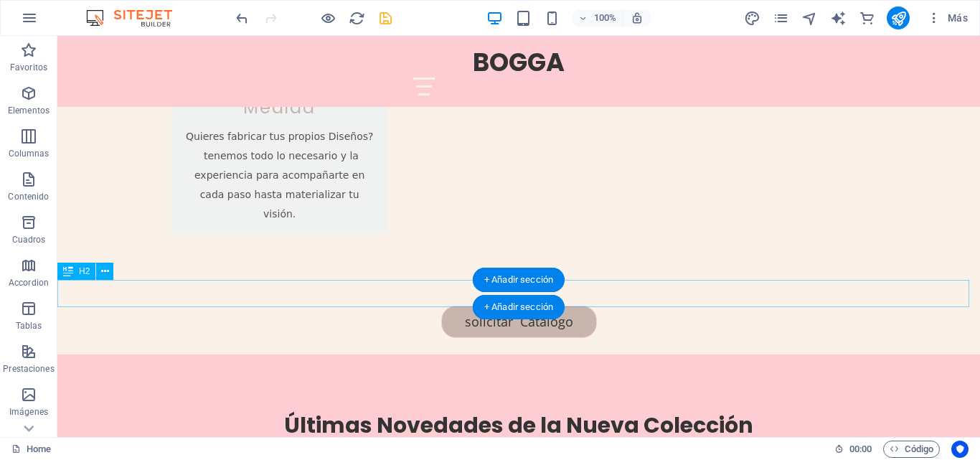
scroll to position [2510, 0]
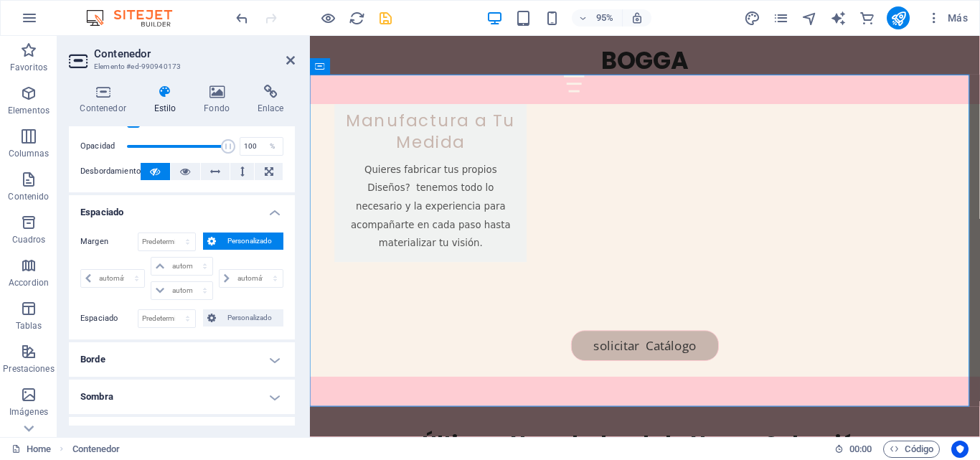
scroll to position [143, 0]
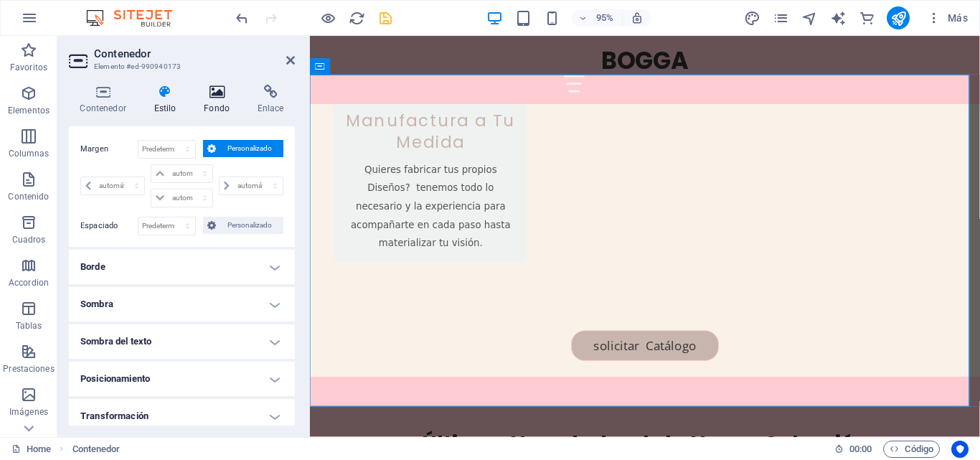
click at [217, 102] on h4 "Fondo" at bounding box center [220, 100] width 54 height 30
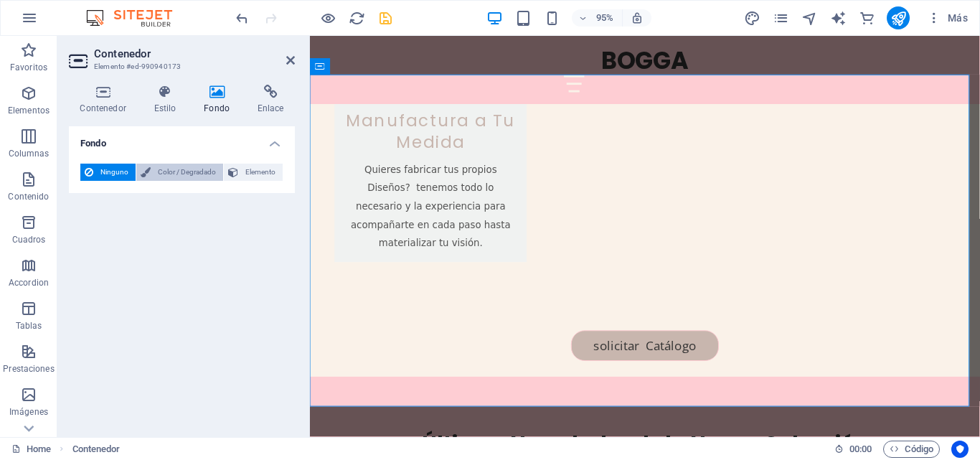
click at [200, 174] on span "Color / Degradado" at bounding box center [187, 172] width 64 height 17
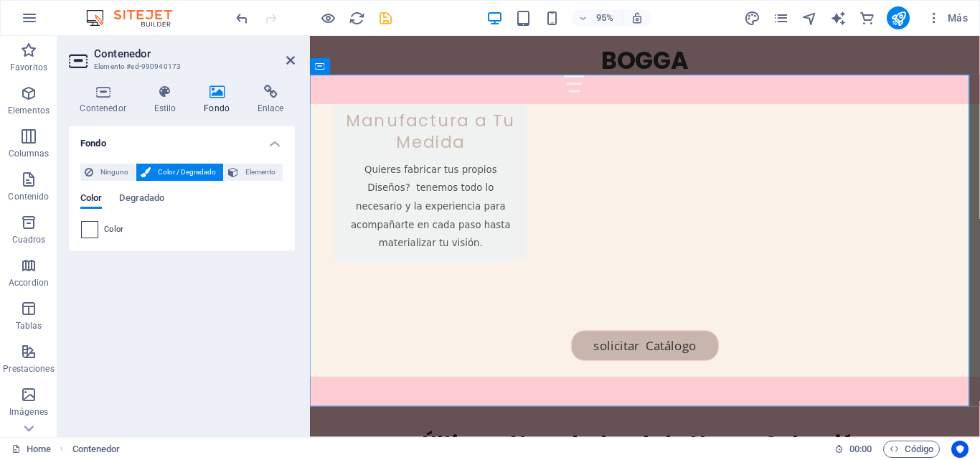
click at [93, 232] on span at bounding box center [90, 230] width 16 height 16
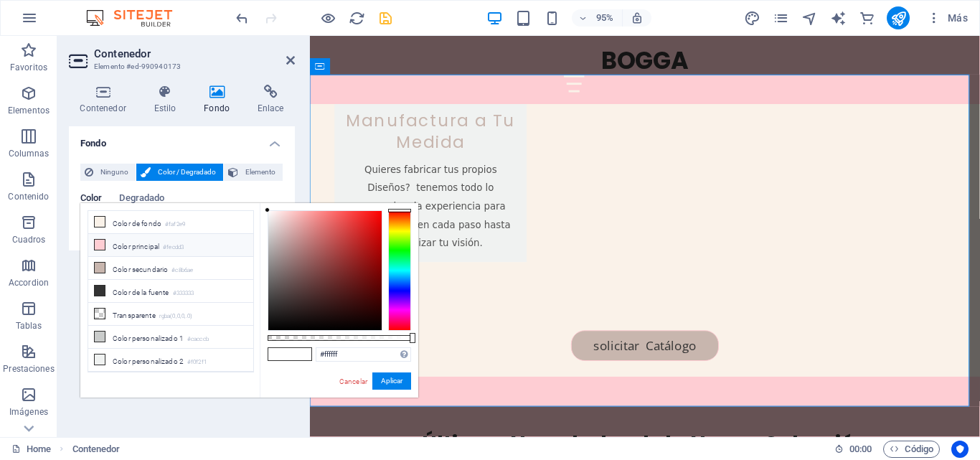
click at [100, 245] on icon at bounding box center [100, 245] width 10 height 10
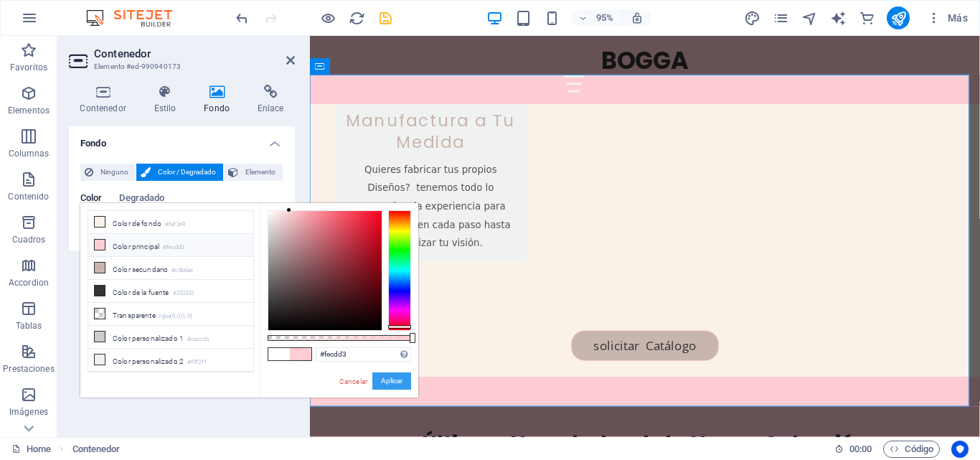
click at [382, 386] on button "Aplicar" at bounding box center [391, 380] width 39 height 17
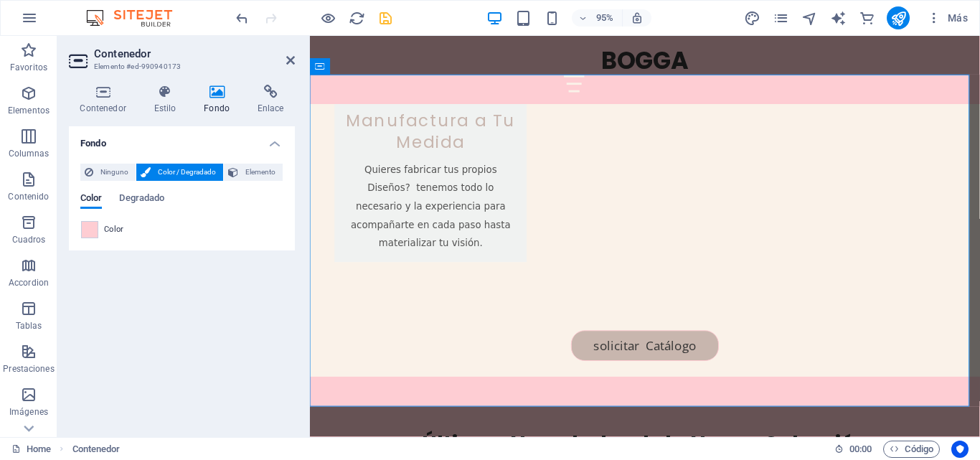
drag, startPoint x: 295, startPoint y: 60, endPoint x: 312, endPoint y: 70, distance: 19.7
click at [295, 59] on aside "Contenedor Elemento #ed-990940173 Contenedor Estilo Fondo Enlace Tamaño Altura …" at bounding box center [183, 236] width 252 height 401
drag, startPoint x: 290, startPoint y: 58, endPoint x: 358, endPoint y: 103, distance: 81.8
click at [290, 58] on icon at bounding box center [290, 60] width 9 height 11
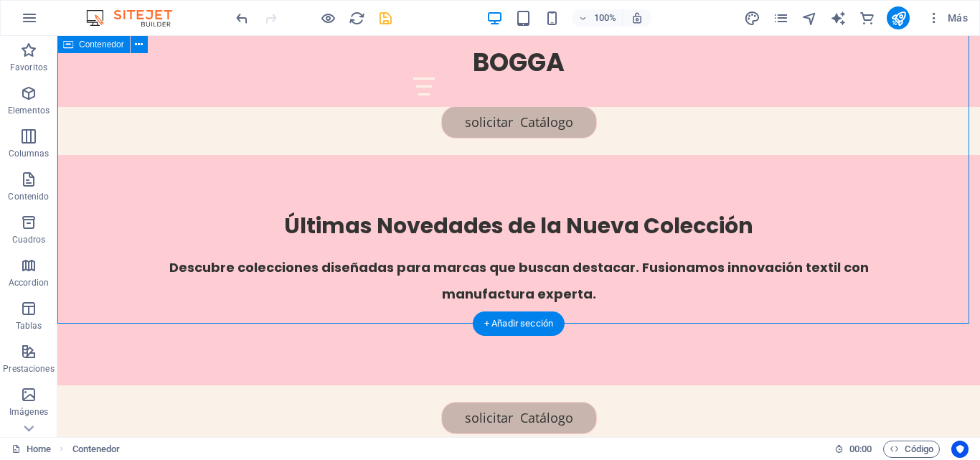
scroll to position [2510, 0]
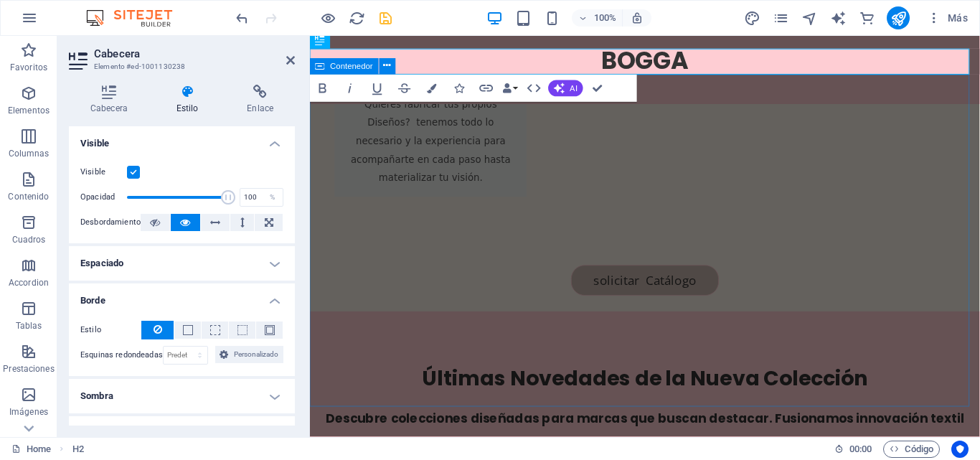
scroll to position [2441, 0]
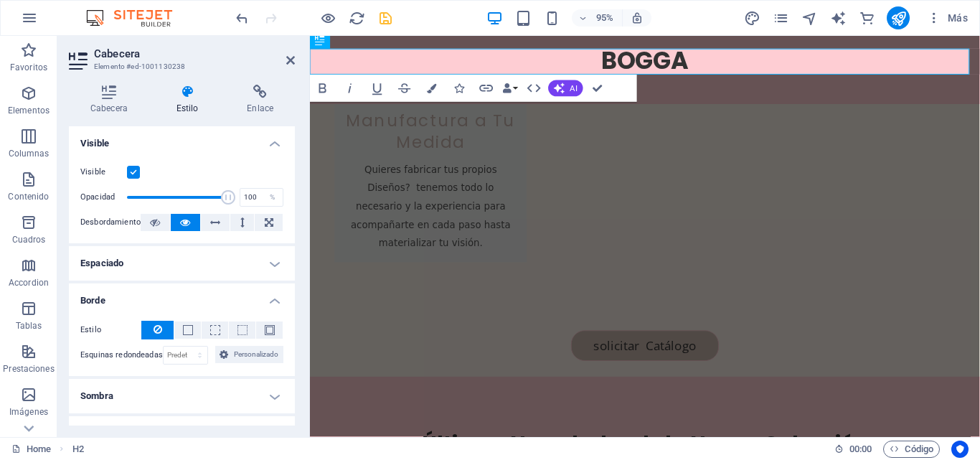
click at [185, 103] on h4 "Estilo" at bounding box center [190, 100] width 71 height 30
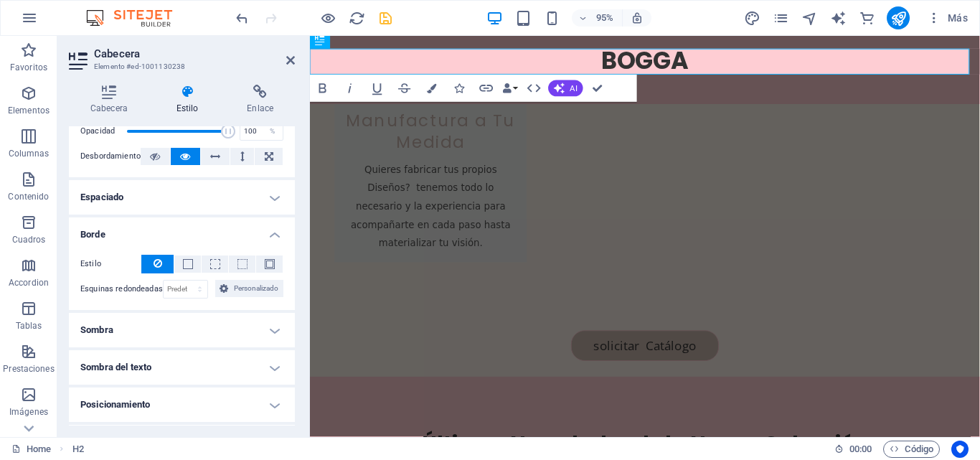
scroll to position [0, 0]
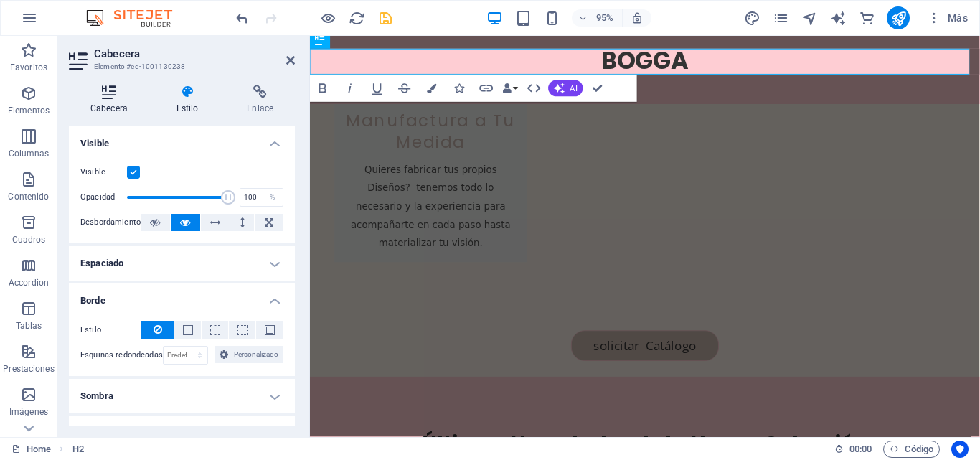
click at [109, 93] on icon at bounding box center [109, 92] width 80 height 14
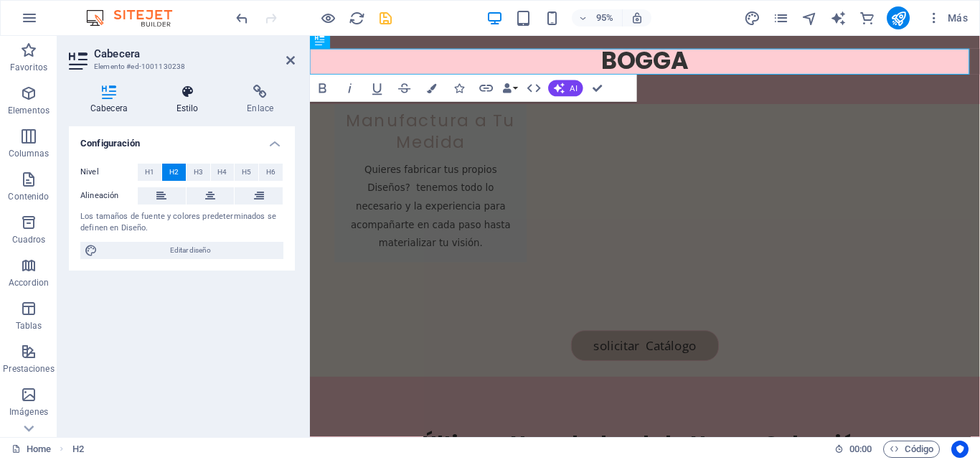
click at [187, 92] on icon at bounding box center [187, 92] width 65 height 14
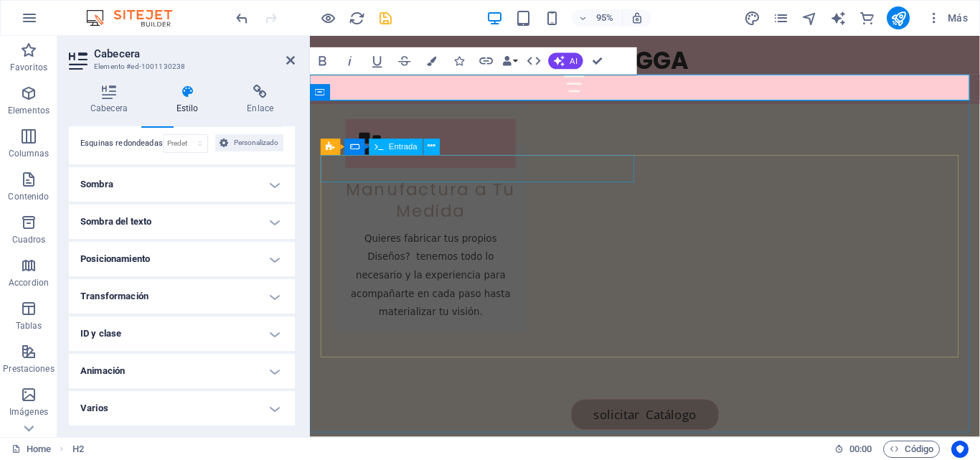
scroll to position [2297, 0]
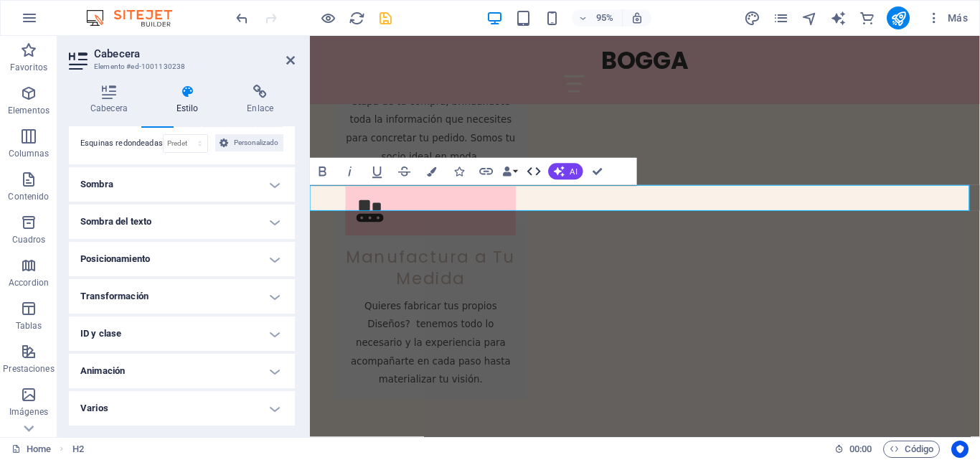
click at [534, 172] on icon "button" at bounding box center [534, 172] width 16 height 16
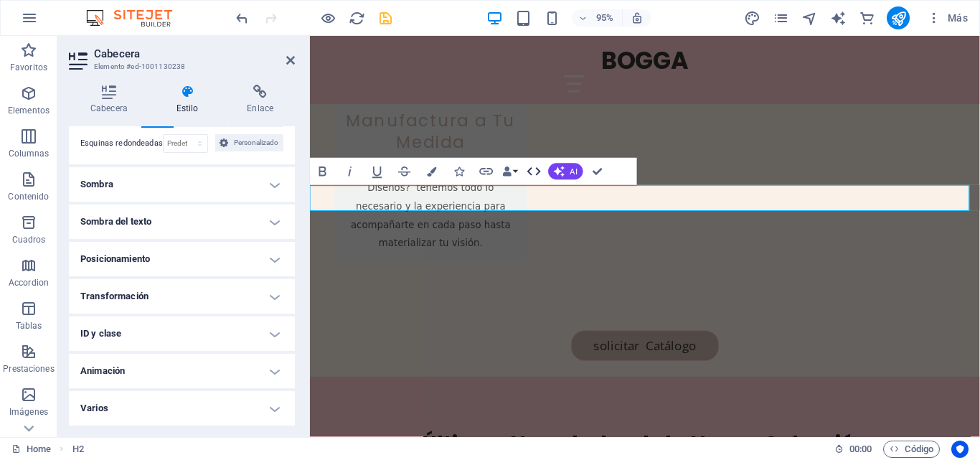
scroll to position [2154, 0]
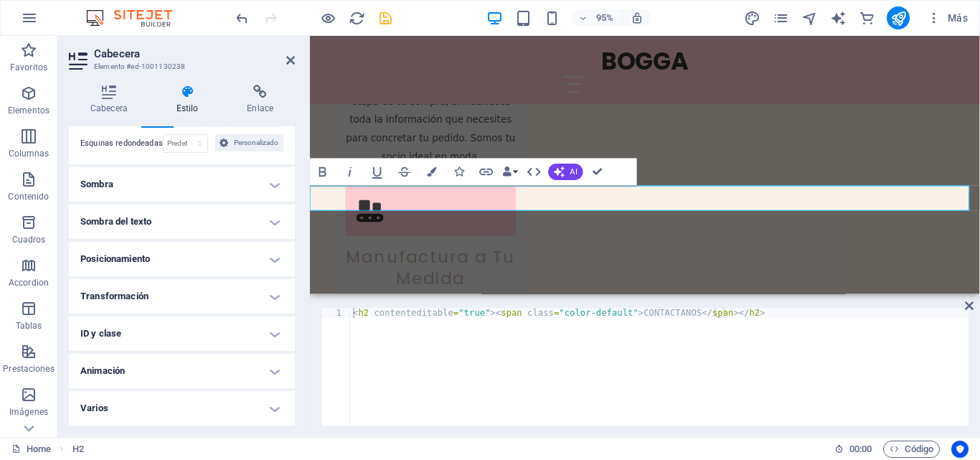
click at [509, 168] on icon "button" at bounding box center [507, 170] width 9 height 9
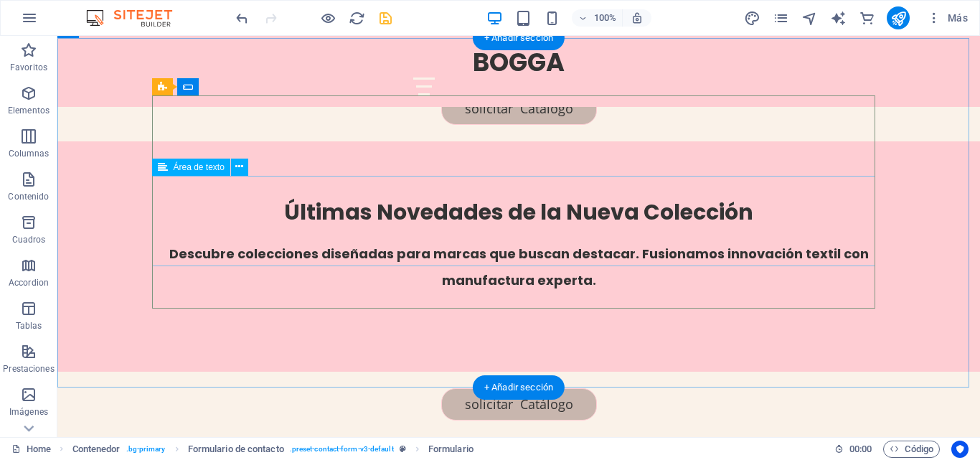
scroll to position [2657, 0]
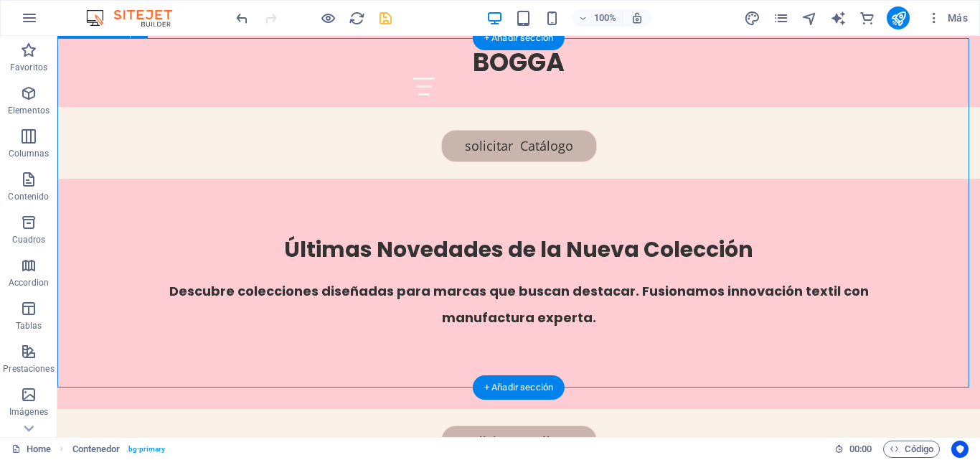
scroll to position [2479, 0]
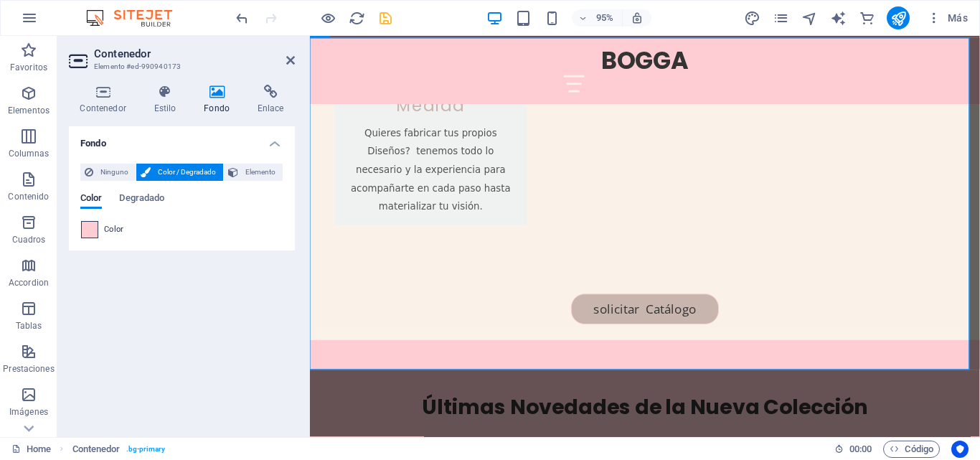
click at [87, 227] on span at bounding box center [90, 230] width 16 height 16
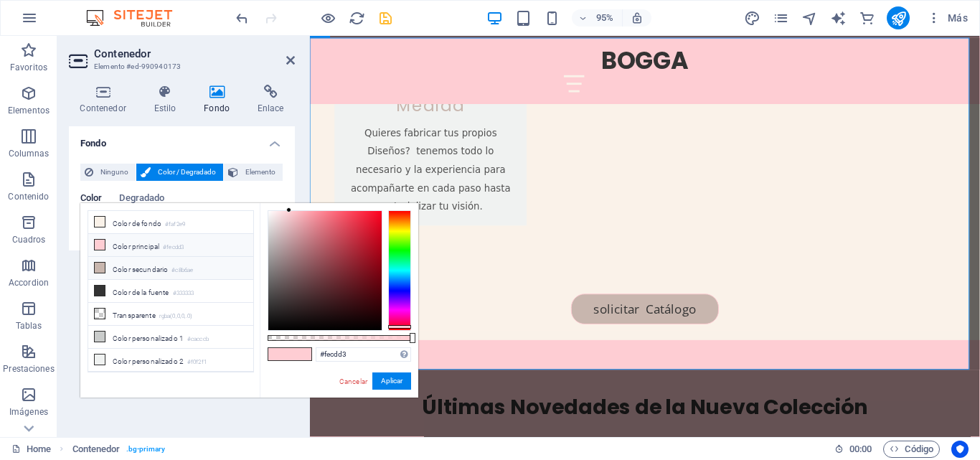
click at [96, 265] on icon at bounding box center [100, 267] width 10 height 10
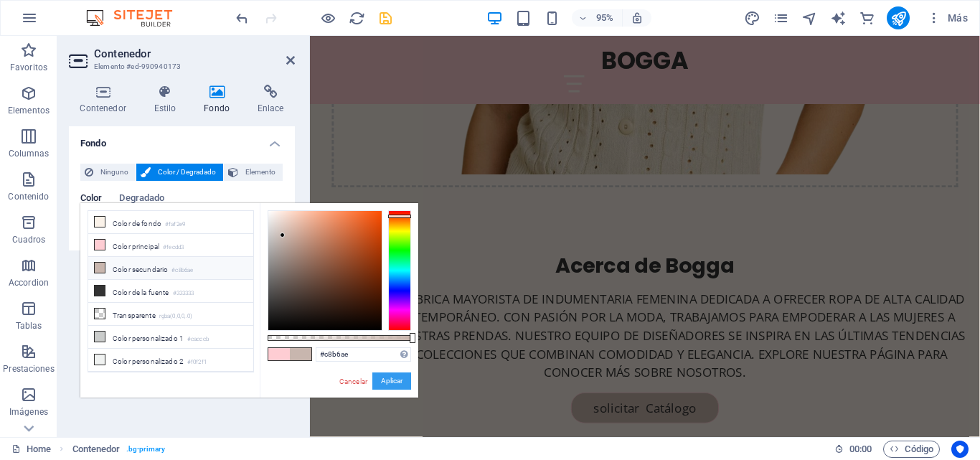
drag, startPoint x: 372, startPoint y: 379, endPoint x: 65, endPoint y: 359, distance: 307.6
click at [372, 379] on button "Aplicar" at bounding box center [391, 380] width 39 height 17
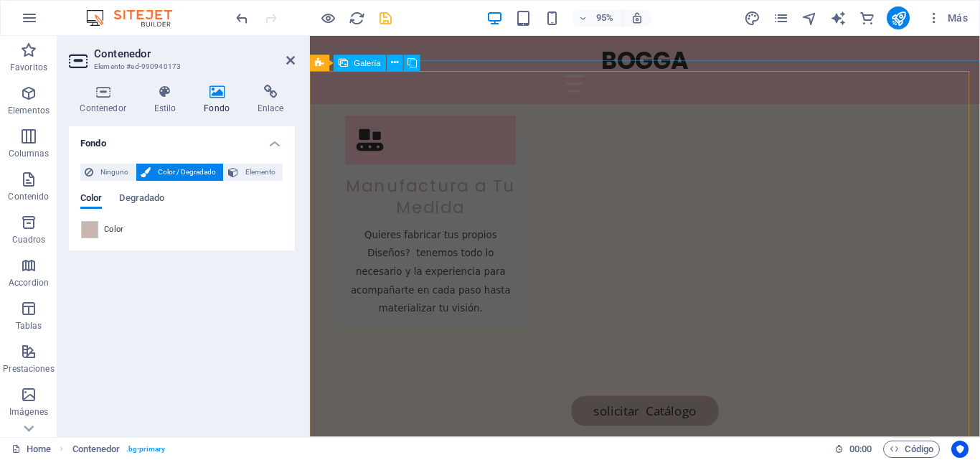
scroll to position [2445, 0]
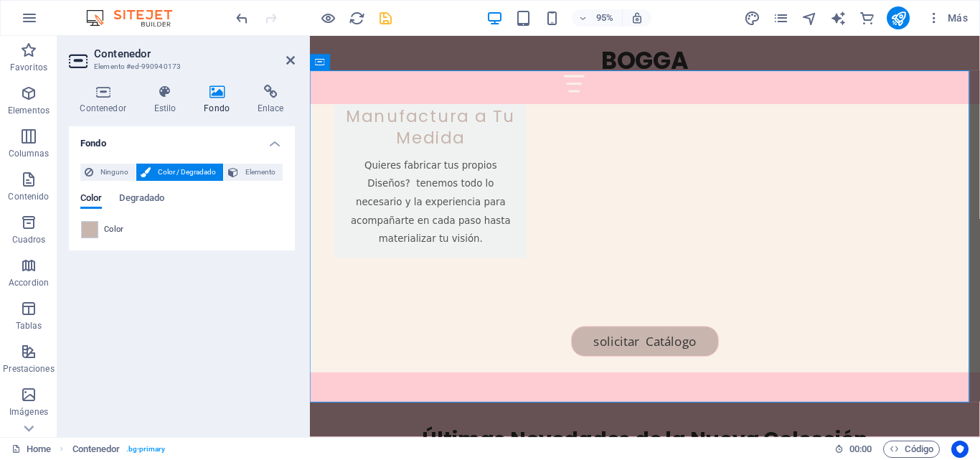
click at [300, 60] on aside "Contenedor Elemento #ed-990940173 Contenedor Estilo Fondo Enlace Tamaño Altura …" at bounding box center [183, 236] width 252 height 401
click at [293, 61] on icon at bounding box center [290, 60] width 9 height 11
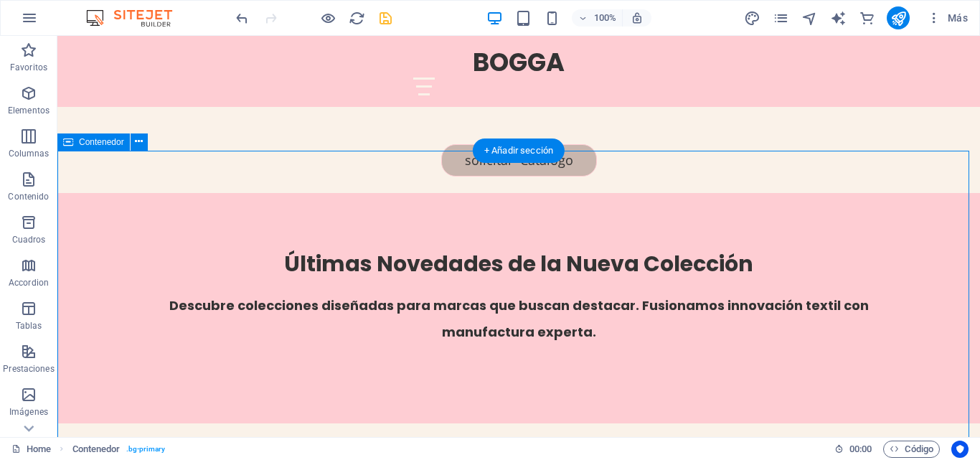
scroll to position [2510, 0]
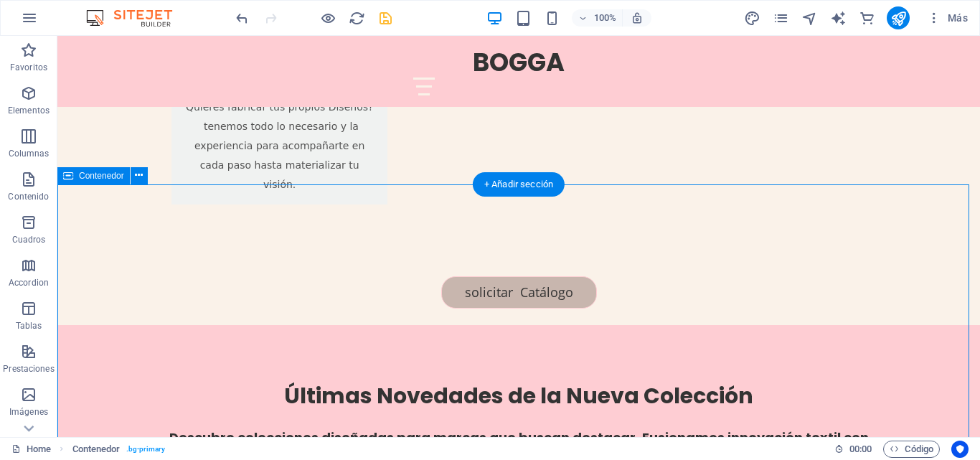
scroll to position [2441, 0]
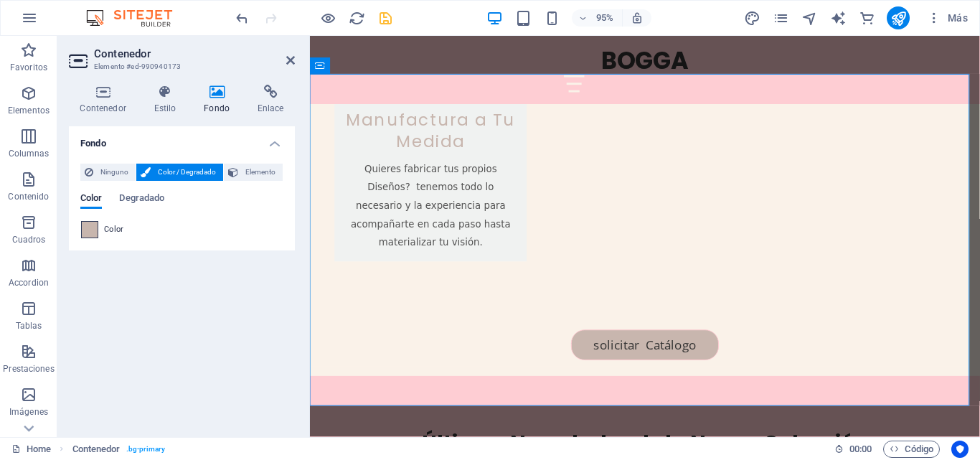
click at [87, 226] on span at bounding box center [90, 230] width 16 height 16
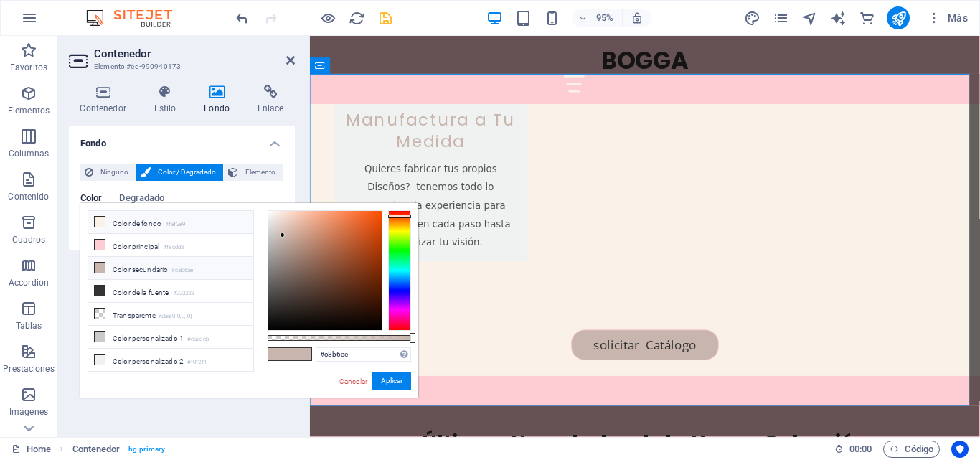
click at [100, 225] on icon at bounding box center [100, 222] width 10 height 10
type input "#faf2e9"
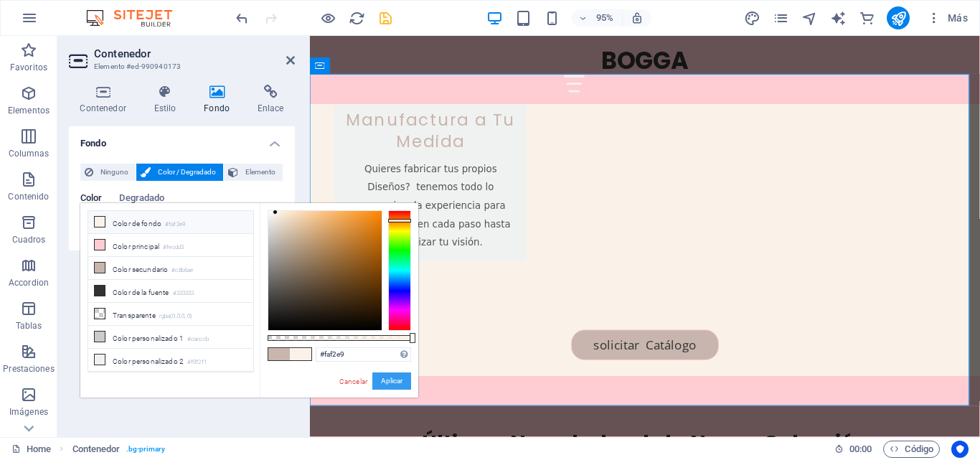
click at [383, 382] on button "Aplicar" at bounding box center [391, 380] width 39 height 17
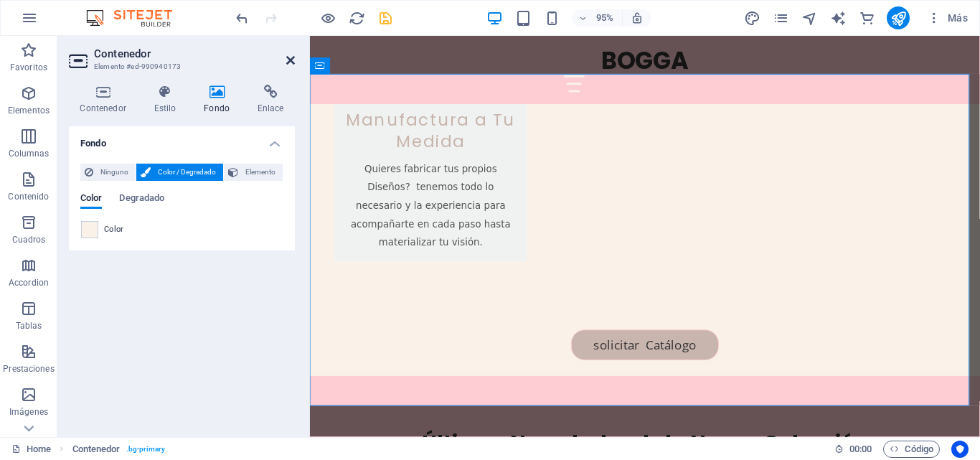
drag, startPoint x: 293, startPoint y: 60, endPoint x: 324, endPoint y: 97, distance: 48.3
click at [293, 60] on icon at bounding box center [290, 60] width 9 height 11
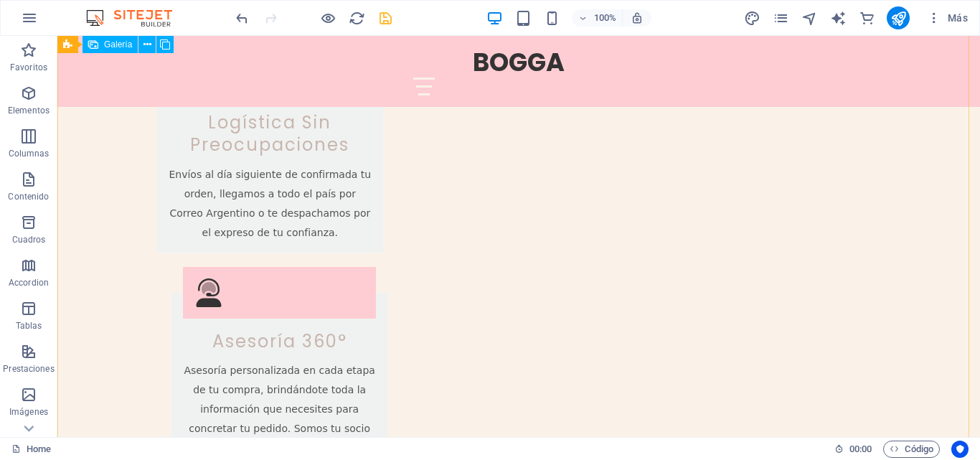
scroll to position [1936, 0]
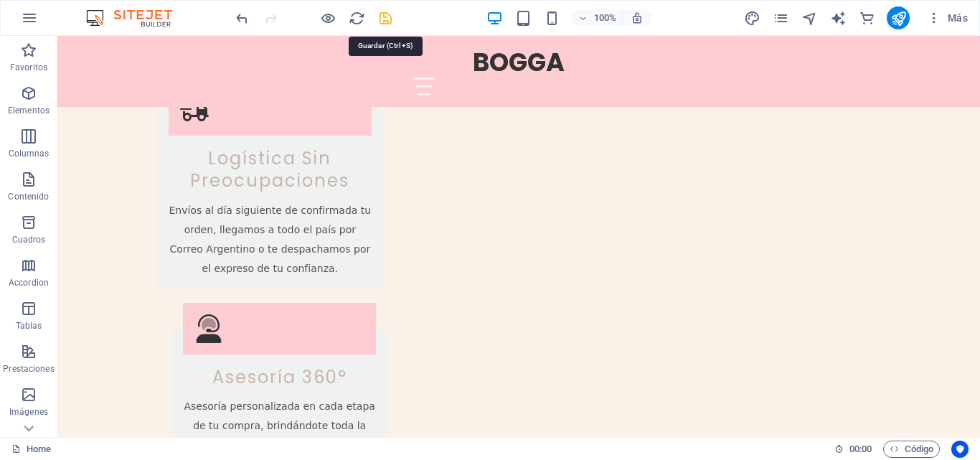
click at [390, 16] on icon "save" at bounding box center [385, 18] width 16 height 16
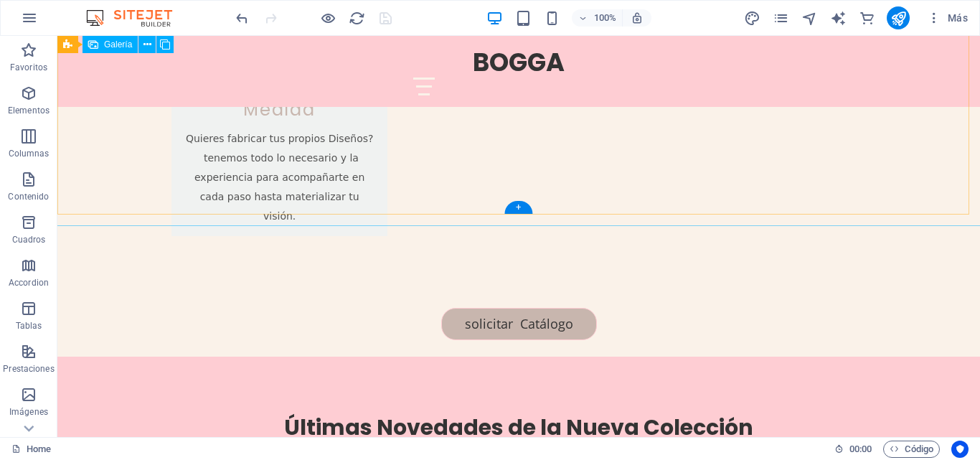
scroll to position [2872, 0]
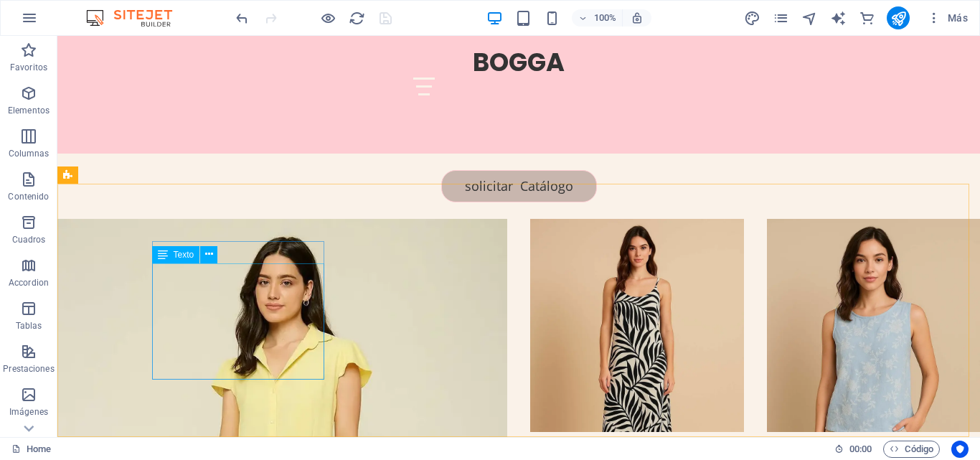
click at [198, 252] on div "Texto" at bounding box center [176, 254] width 48 height 17
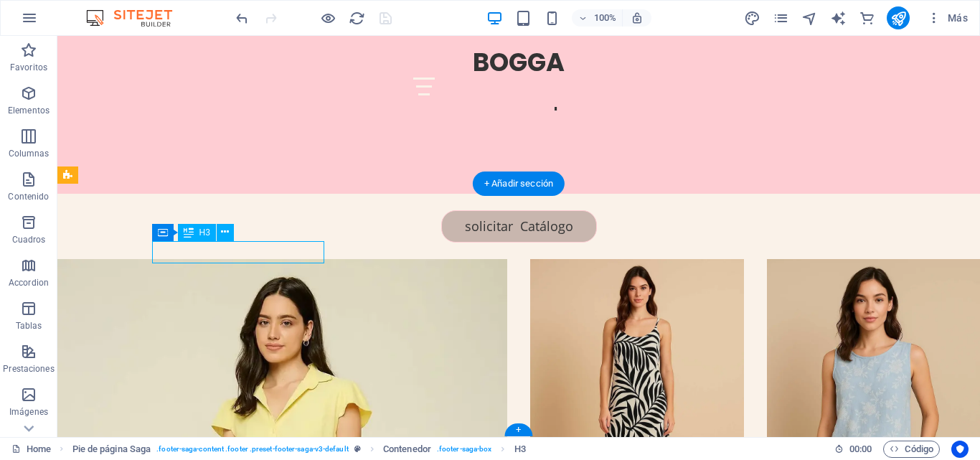
scroll to position [2674, 0]
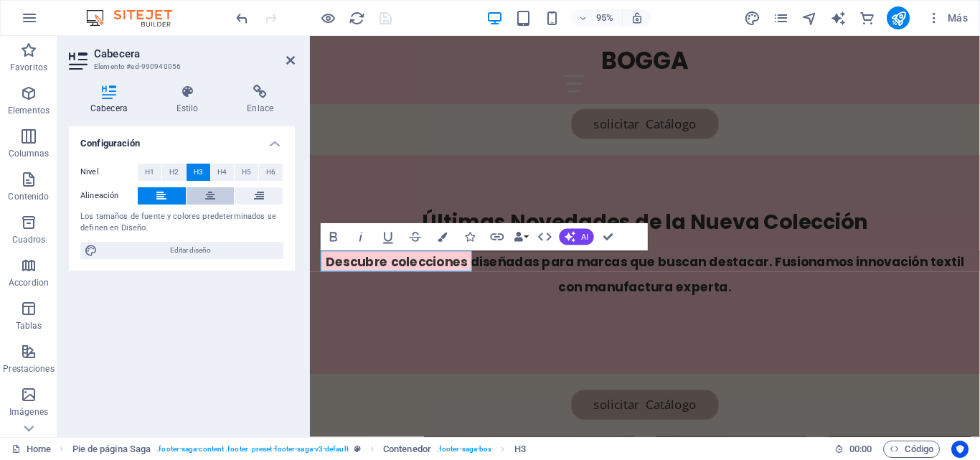
click at [213, 202] on icon at bounding box center [210, 195] width 10 height 17
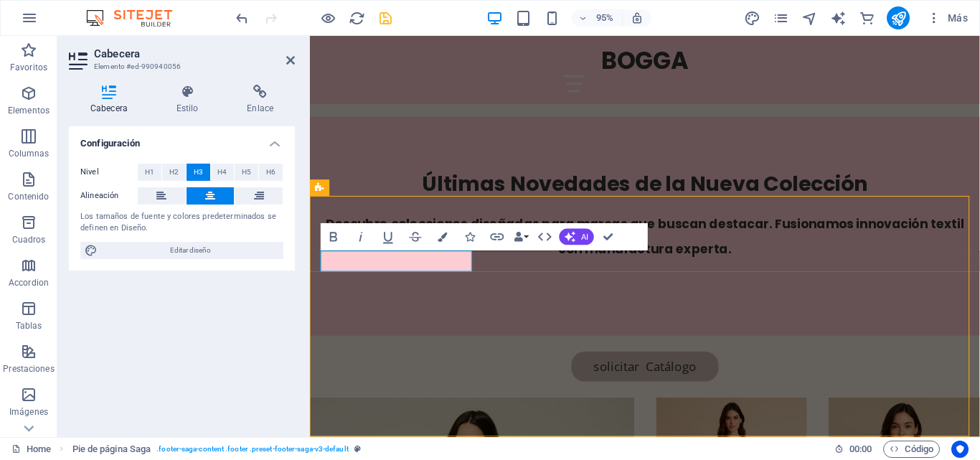
scroll to position [2851, 0]
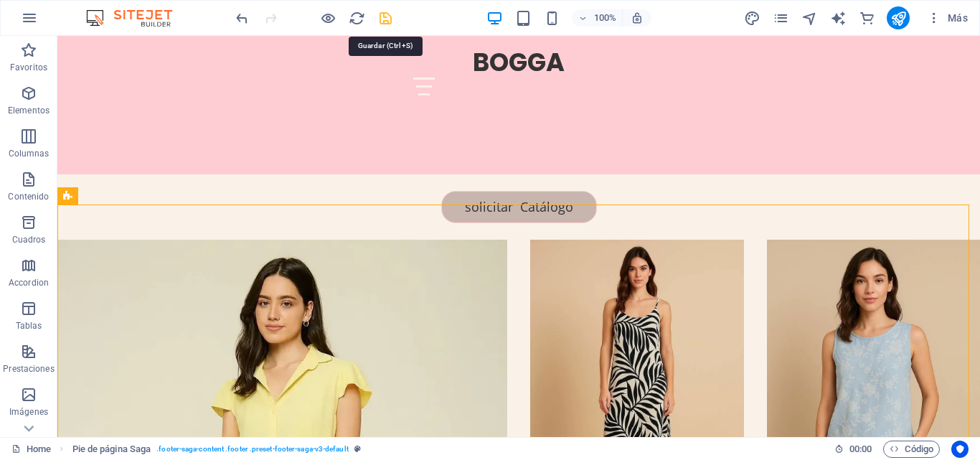
click at [387, 20] on icon "save" at bounding box center [385, 18] width 16 height 16
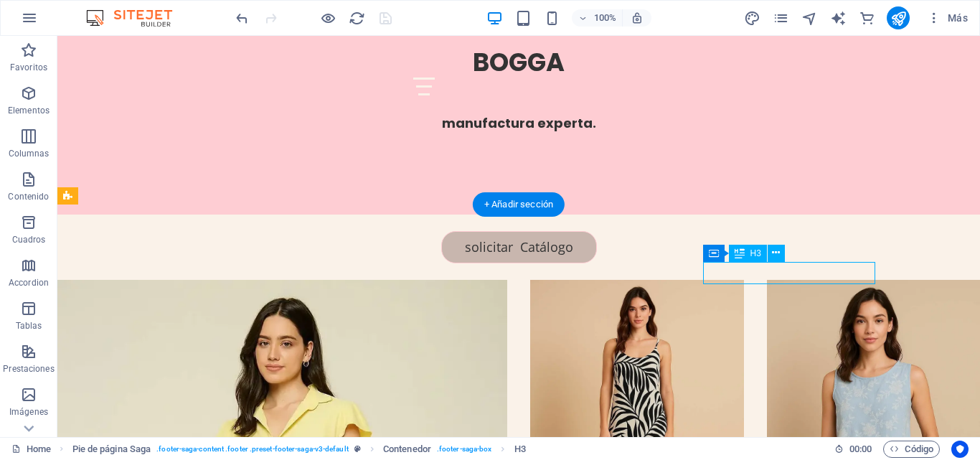
scroll to position [2674, 0]
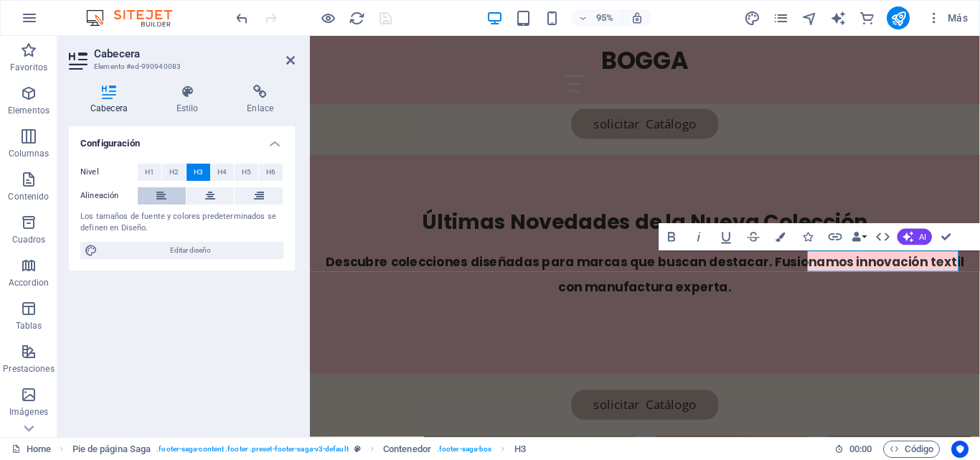
click at [169, 192] on button at bounding box center [162, 195] width 48 height 17
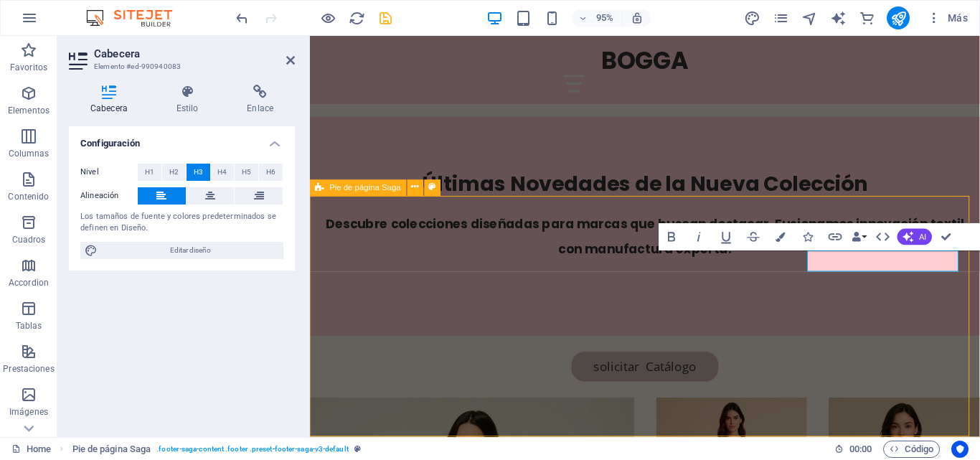
scroll to position [2851, 0]
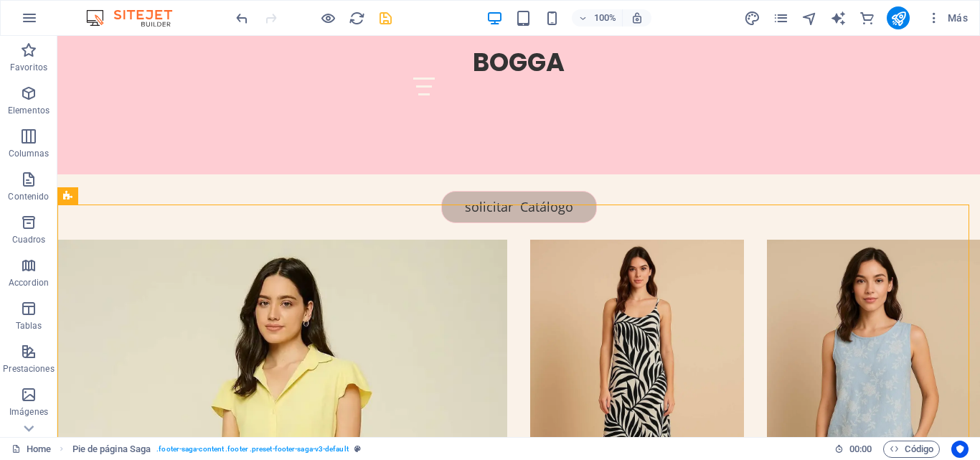
click at [395, 21] on div "100% Más" at bounding box center [603, 17] width 740 height 23
click at [392, 19] on icon "save" at bounding box center [385, 18] width 16 height 16
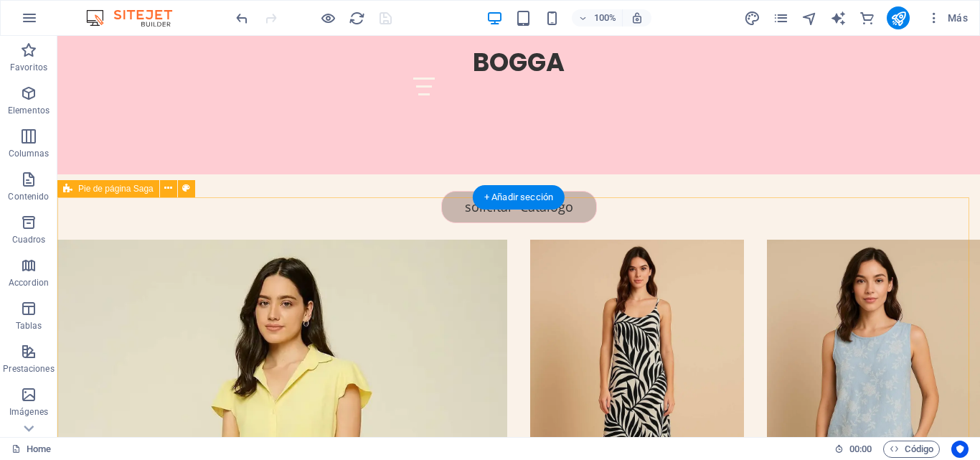
scroll to position [2872, 0]
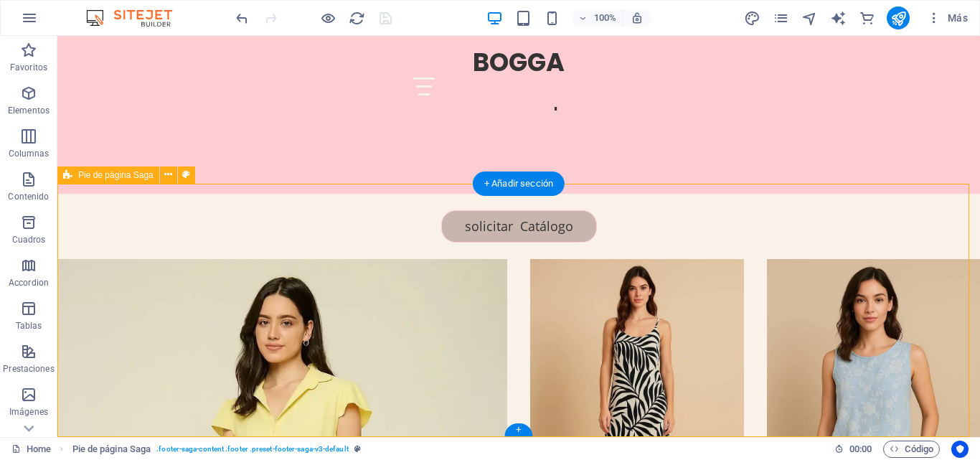
select select "footer"
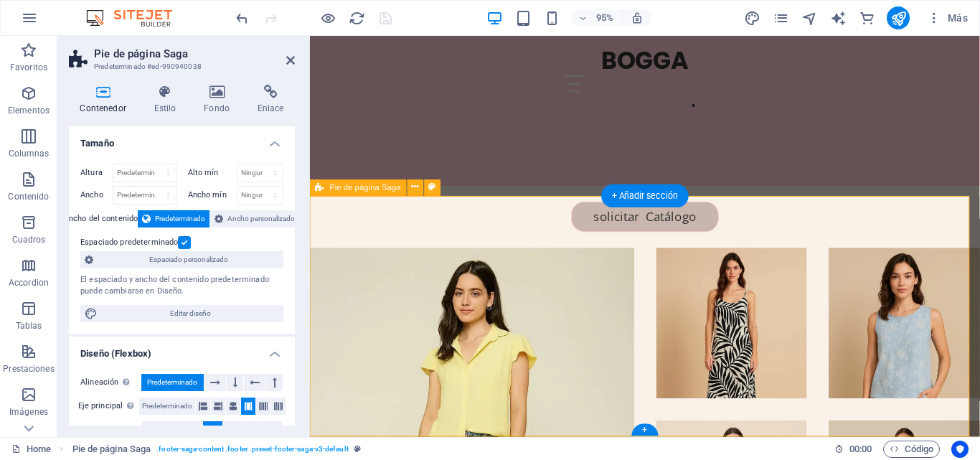
scroll to position [2674, 0]
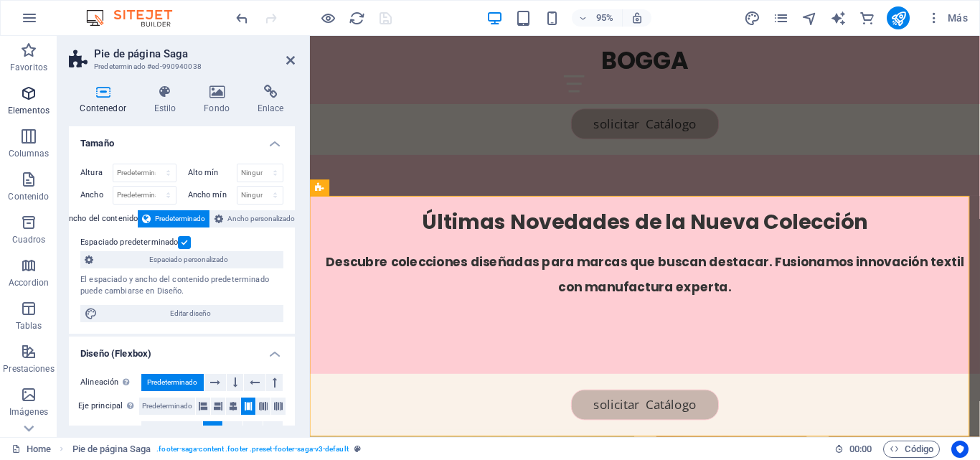
click at [25, 95] on icon "button" at bounding box center [28, 93] width 17 height 17
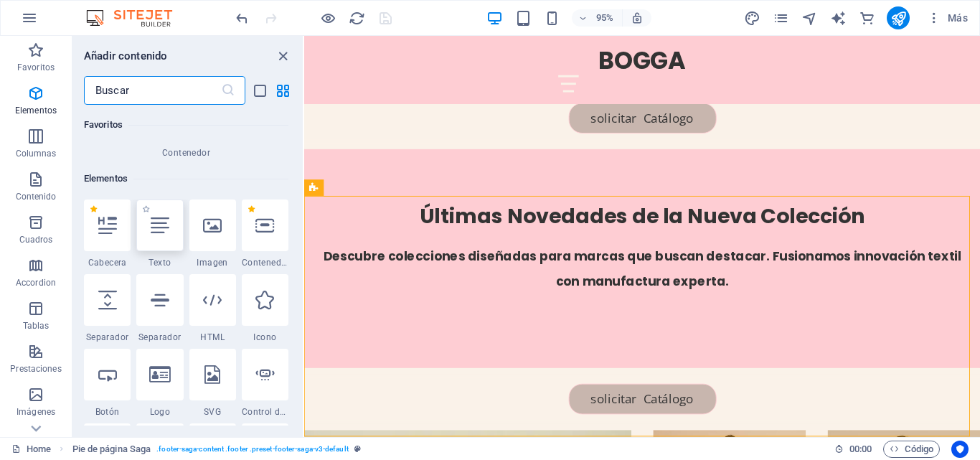
scroll to position [270, 0]
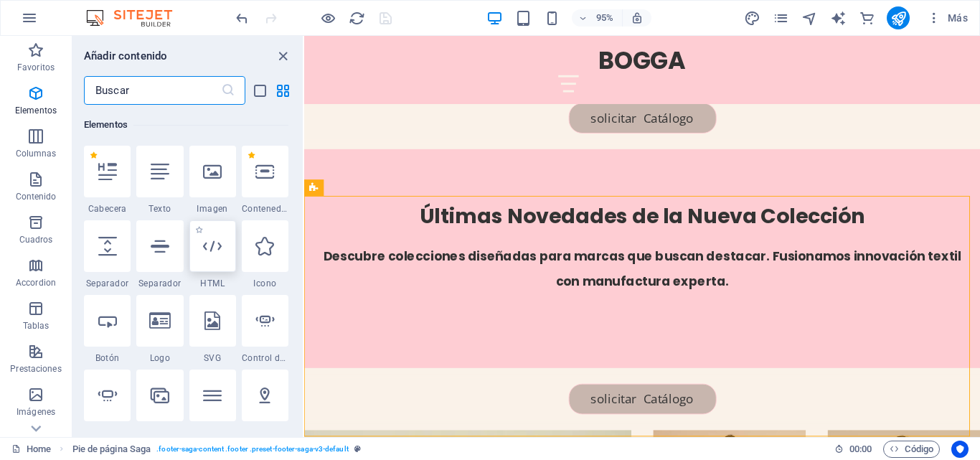
click at [204, 252] on icon at bounding box center [212, 246] width 19 height 19
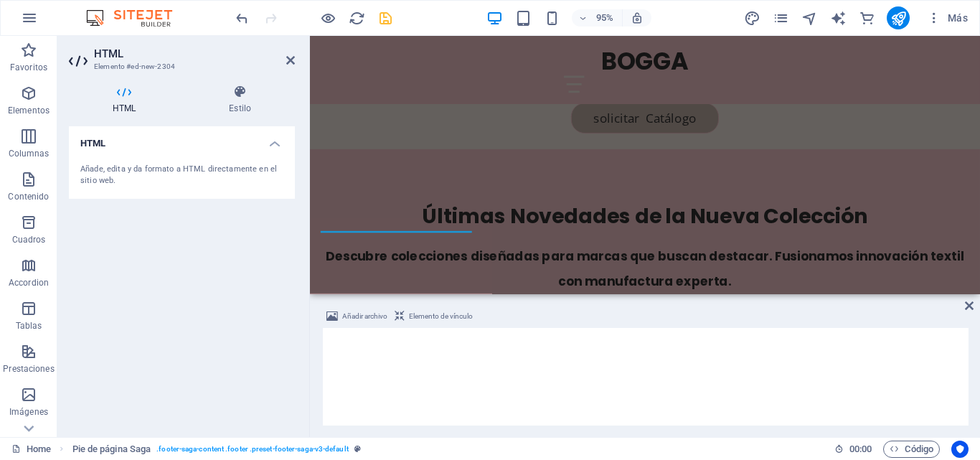
scroll to position [2551, 0]
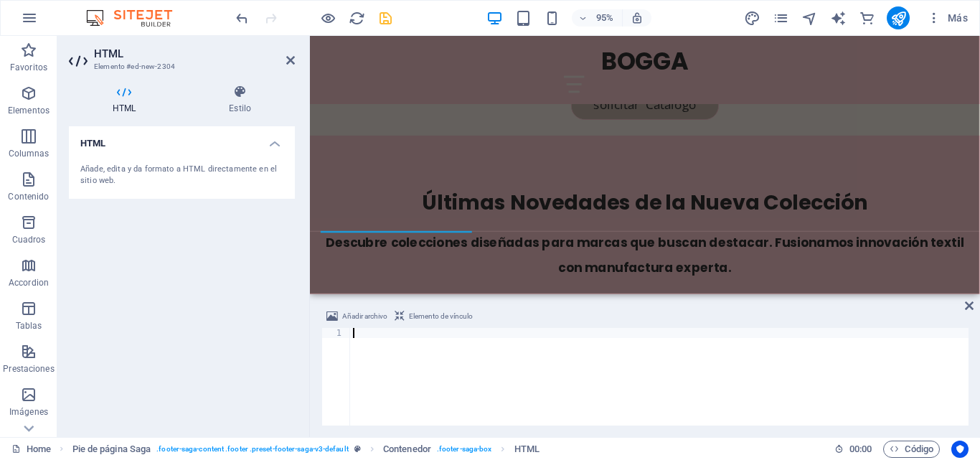
type textarea "<a href="https://www.nexusspro.com" target="_blank" rel="nofollow"><img src="ht…"
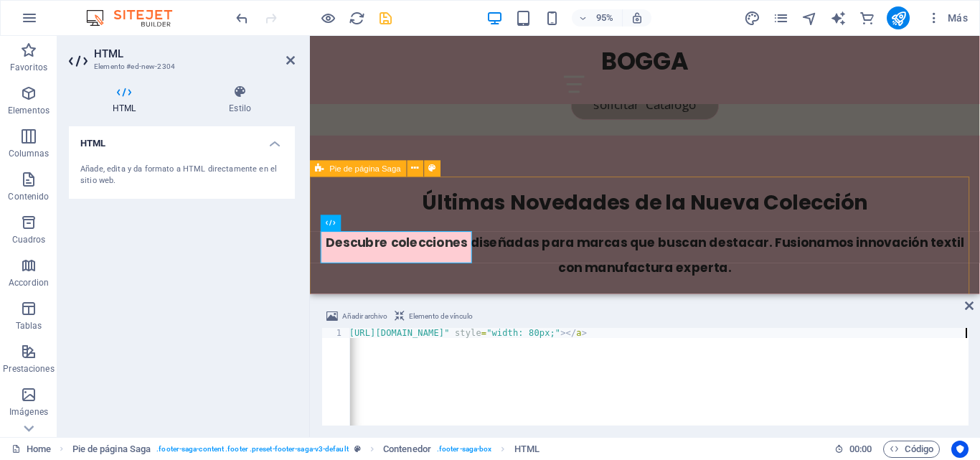
drag, startPoint x: 590, startPoint y: 237, endPoint x: 828, endPoint y: 227, distance: 239.1
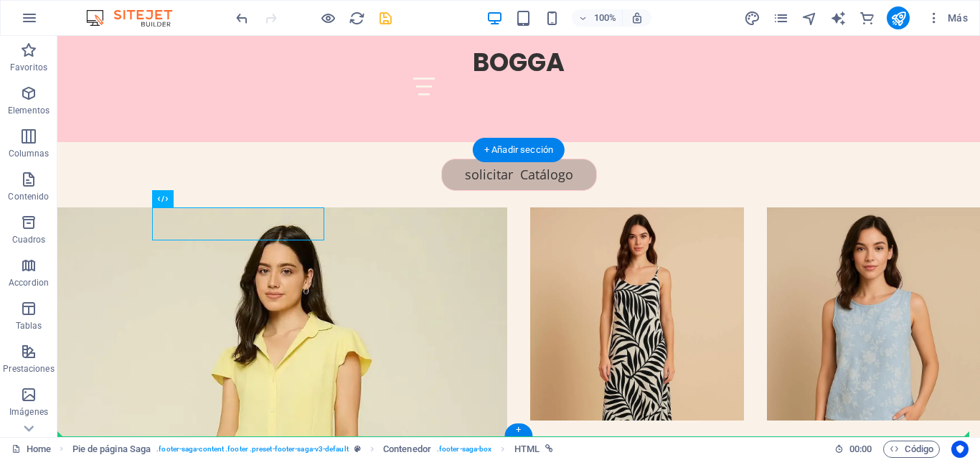
scroll to position [2905, 0]
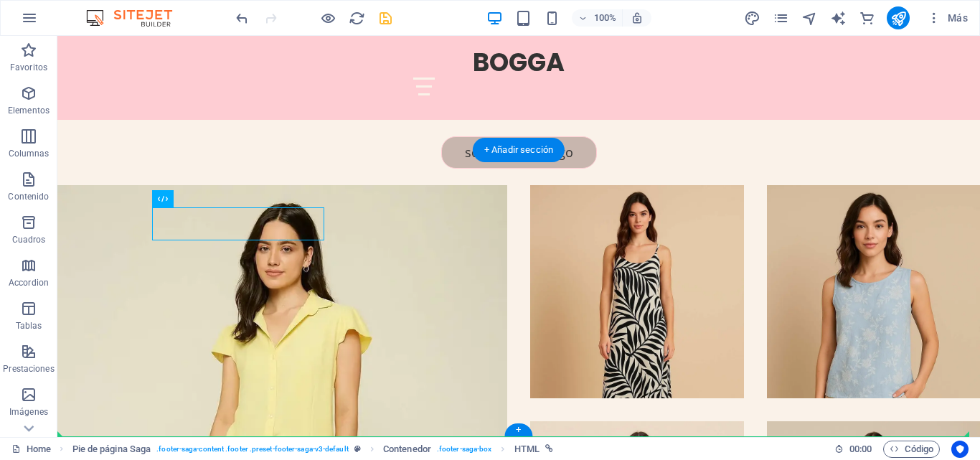
drag, startPoint x: 250, startPoint y: 260, endPoint x: 301, endPoint y: 419, distance: 166.5
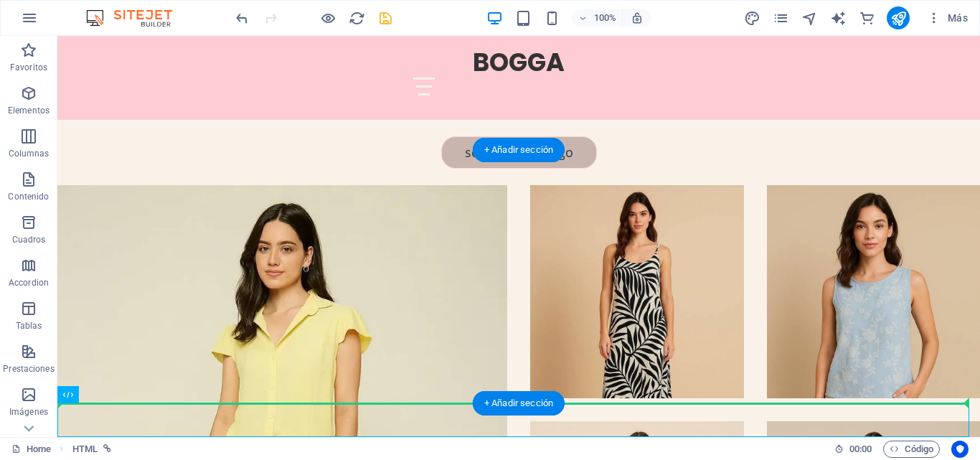
drag, startPoint x: 137, startPoint y: 415, endPoint x: 141, endPoint y: 383, distance: 32.5
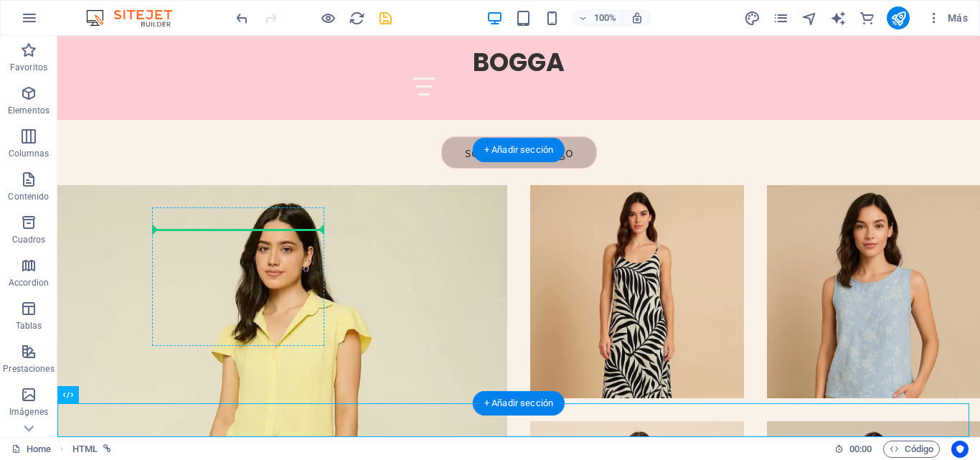
drag, startPoint x: 180, startPoint y: 422, endPoint x: 179, endPoint y: 268, distance: 154.2
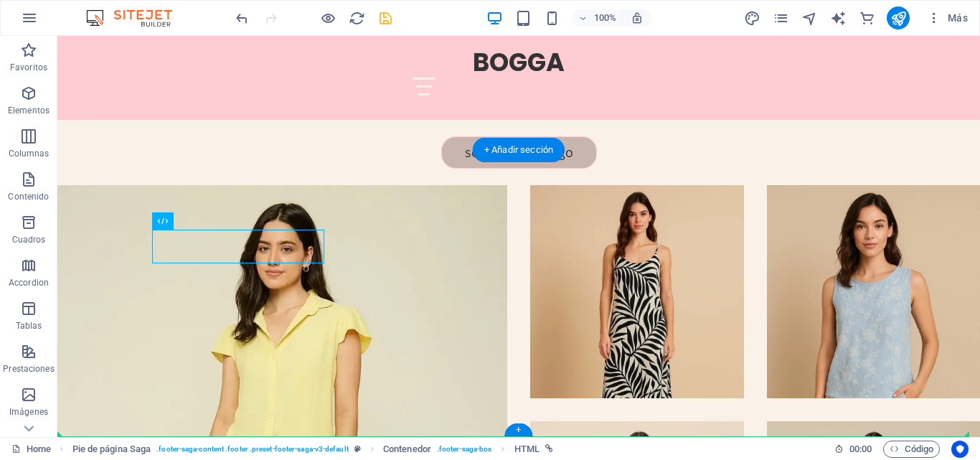
drag, startPoint x: 183, startPoint y: 248, endPoint x: 224, endPoint y: 295, distance: 62.0
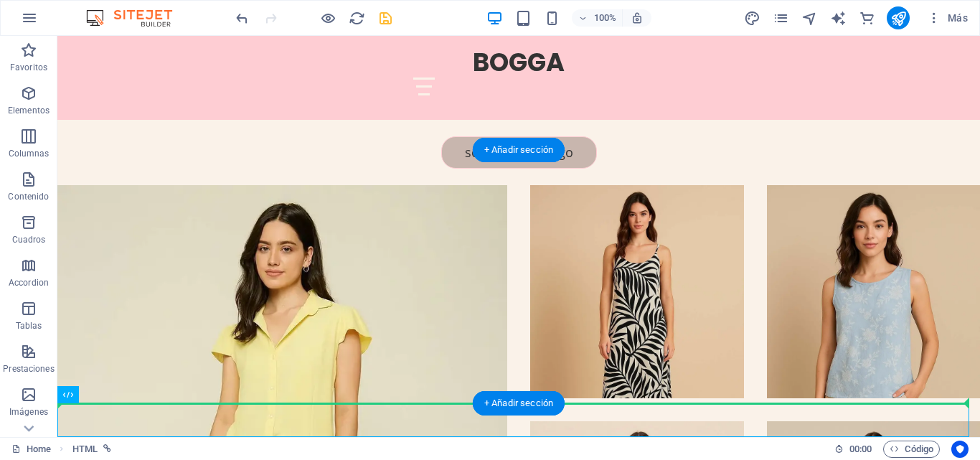
drag, startPoint x: 149, startPoint y: 436, endPoint x: 233, endPoint y: 400, distance: 91.3
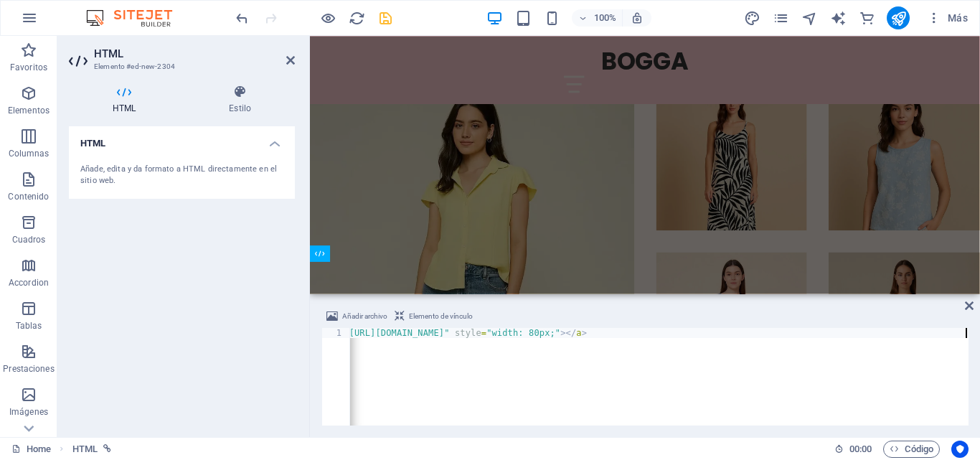
scroll to position [2715, 0]
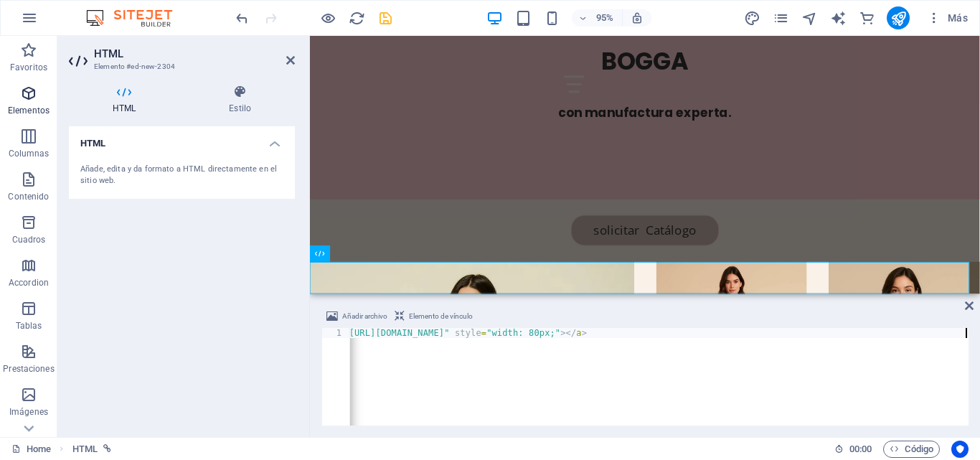
click at [32, 101] on icon "button" at bounding box center [28, 93] width 17 height 17
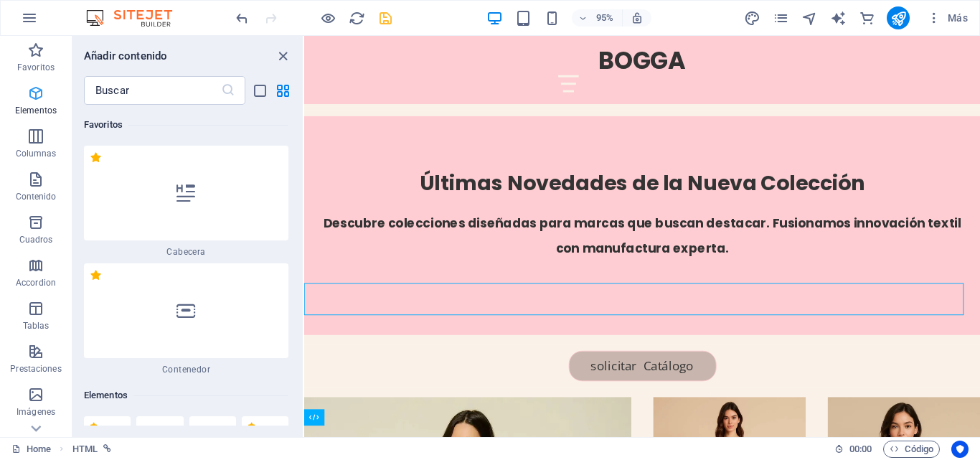
click at [33, 97] on icon "button" at bounding box center [35, 93] width 17 height 17
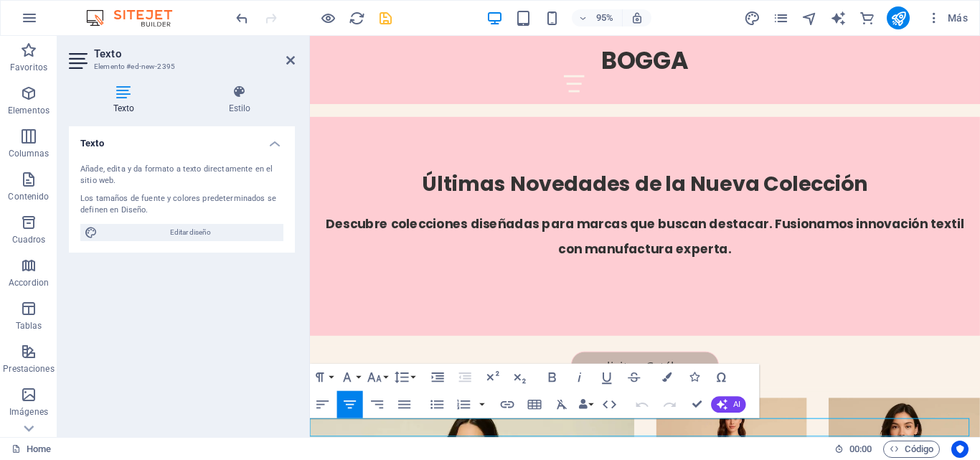
scroll to position [2727, 0]
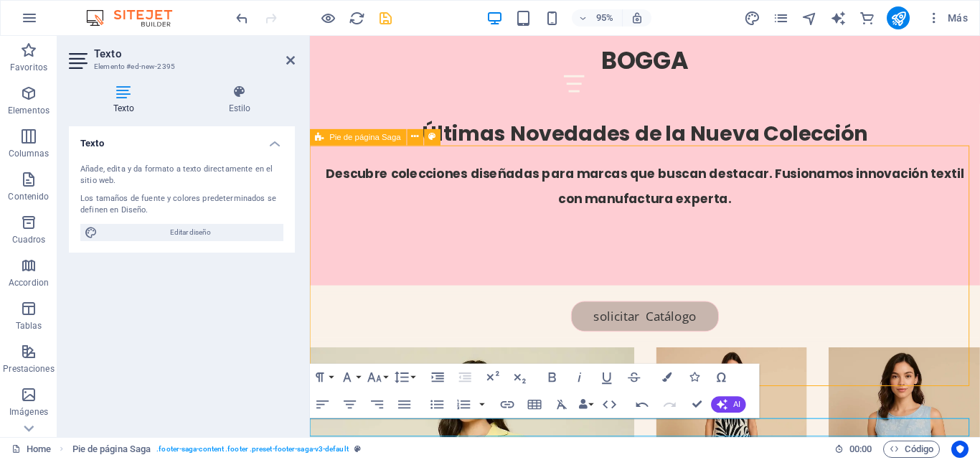
scroll to position [2925, 0]
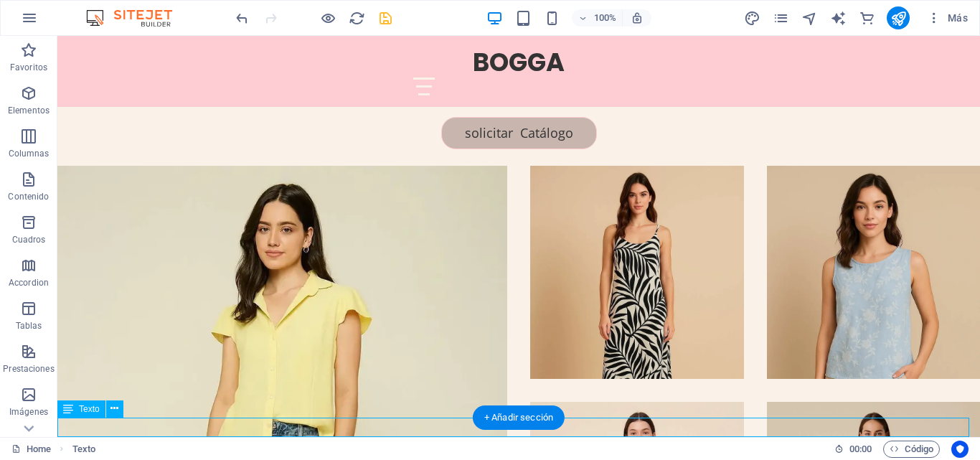
drag, startPoint x: 476, startPoint y: 431, endPoint x: 232, endPoint y: 450, distance: 244.6
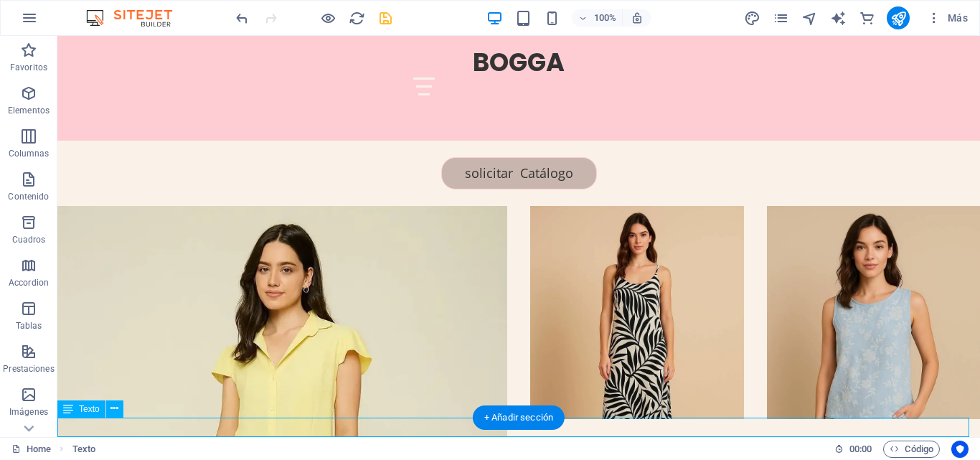
scroll to position [2727, 0]
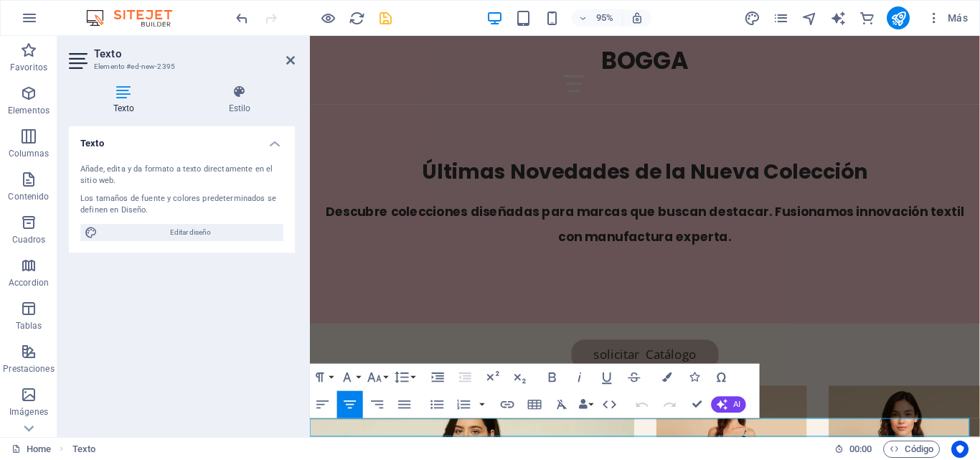
drag, startPoint x: 576, startPoint y: 448, endPoint x: 607, endPoint y: 448, distance: 31.6
drag, startPoint x: 639, startPoint y: 447, endPoint x: 577, endPoint y: 446, distance: 61.7
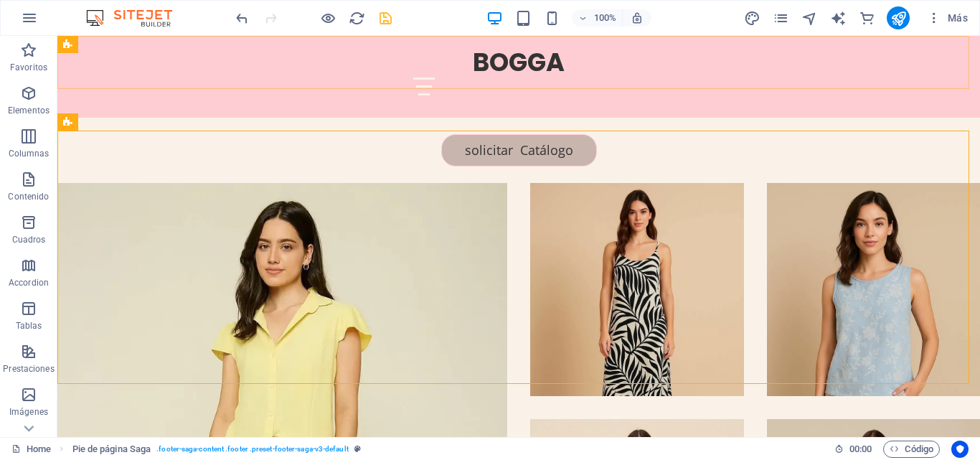
scroll to position [2925, 0]
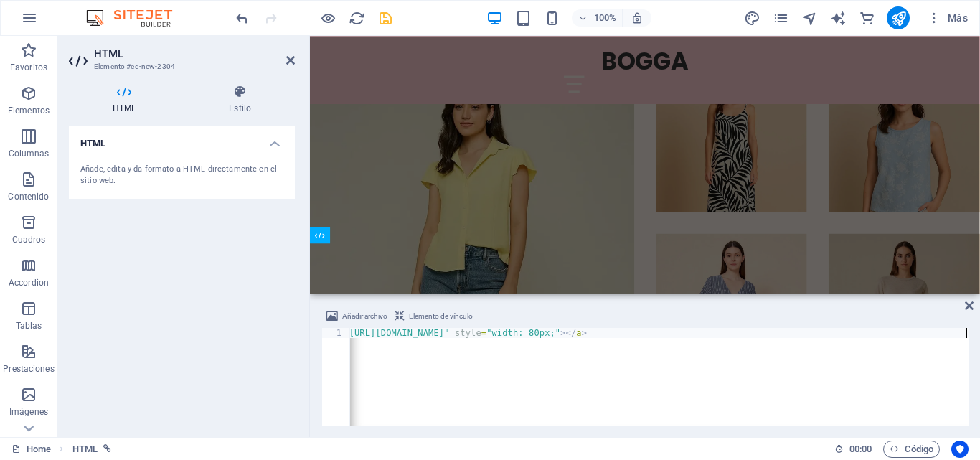
scroll to position [2734, 0]
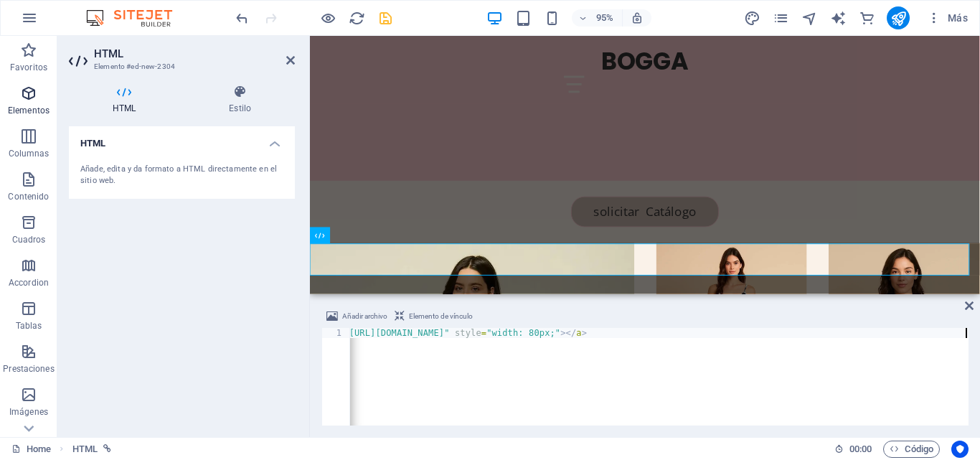
click at [34, 97] on icon "button" at bounding box center [28, 93] width 17 height 17
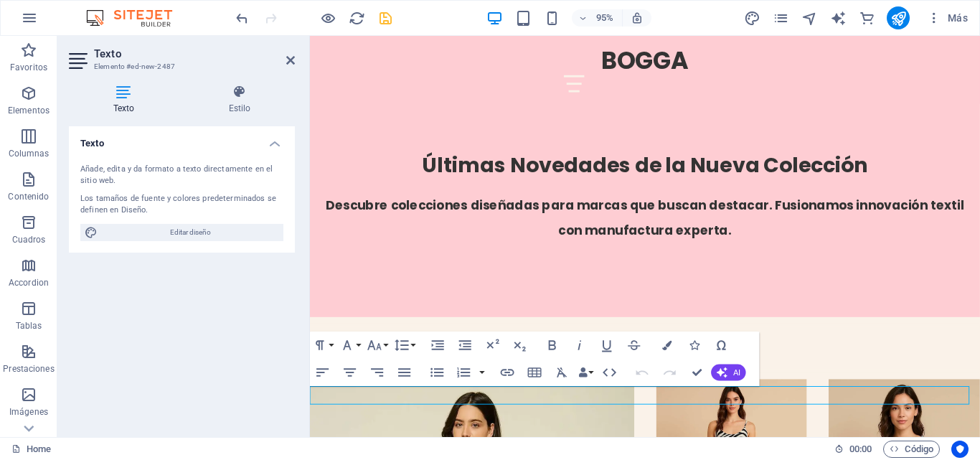
scroll to position [2727, 0]
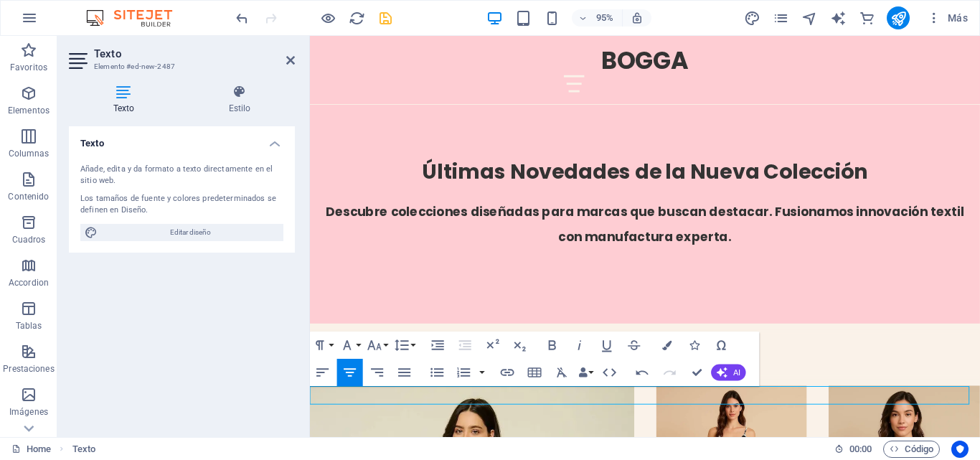
drag, startPoint x: 719, startPoint y: 413, endPoint x: 578, endPoint y: 414, distance: 140.6
drag, startPoint x: 622, startPoint y: 413, endPoint x: 582, endPoint y: 412, distance: 40.2
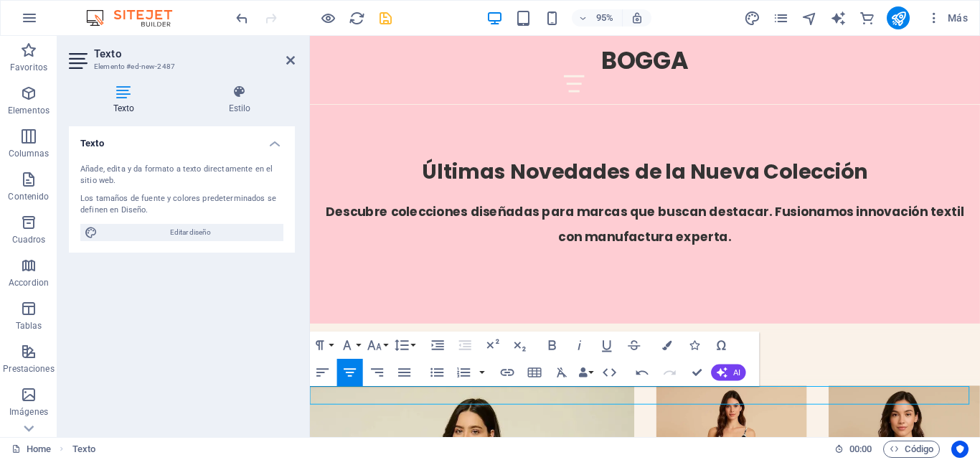
drag, startPoint x: 711, startPoint y: 415, endPoint x: 607, endPoint y: 420, distance: 103.4
click at [127, 100] on h4 "Texto" at bounding box center [126, 100] width 115 height 30
click at [350, 339] on icon "button" at bounding box center [347, 345] width 16 height 16
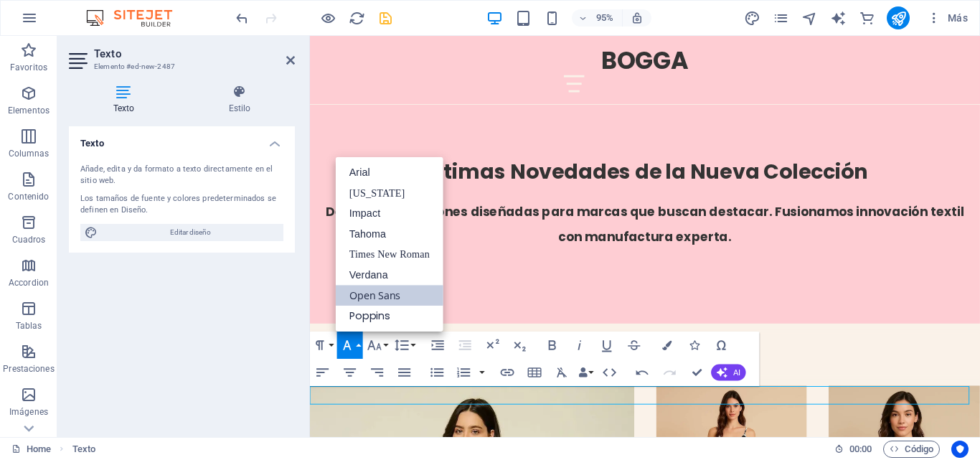
scroll to position [0, 0]
click at [375, 341] on icon "button" at bounding box center [374, 345] width 16 height 16
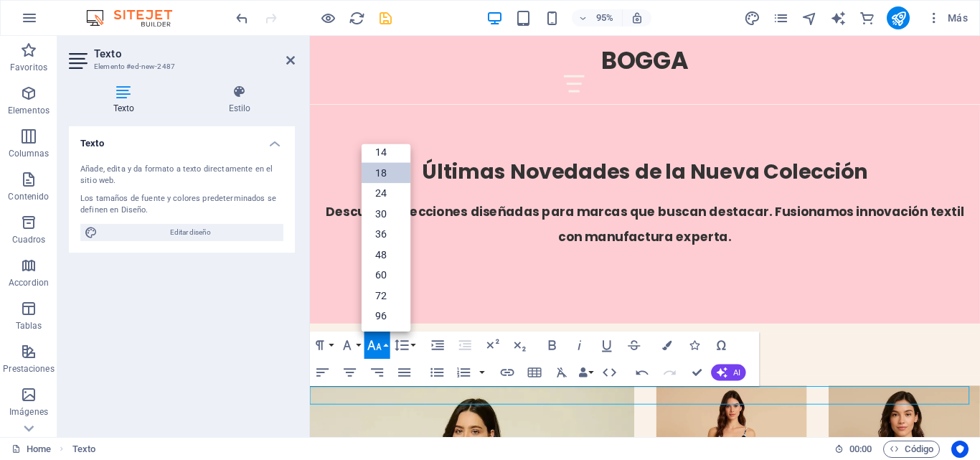
scroll to position [115, 0]
click at [383, 151] on link "14" at bounding box center [385, 152] width 49 height 21
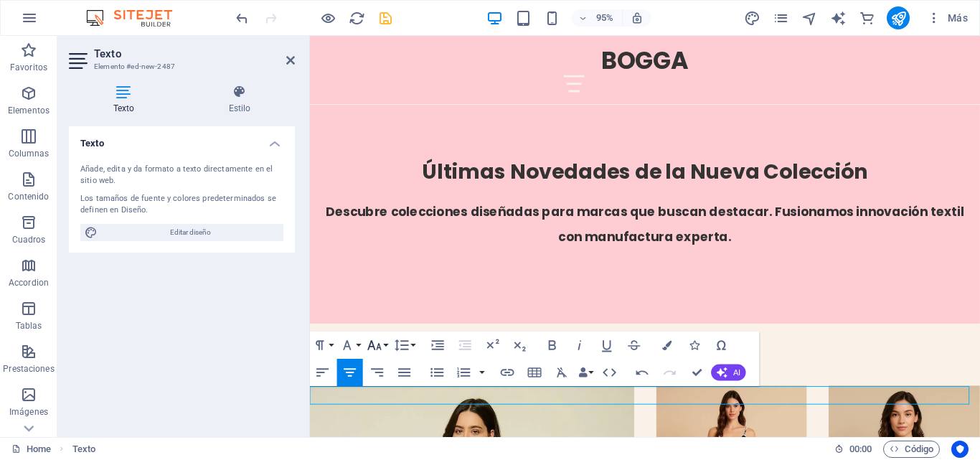
click at [382, 344] on icon "button" at bounding box center [374, 345] width 16 height 16
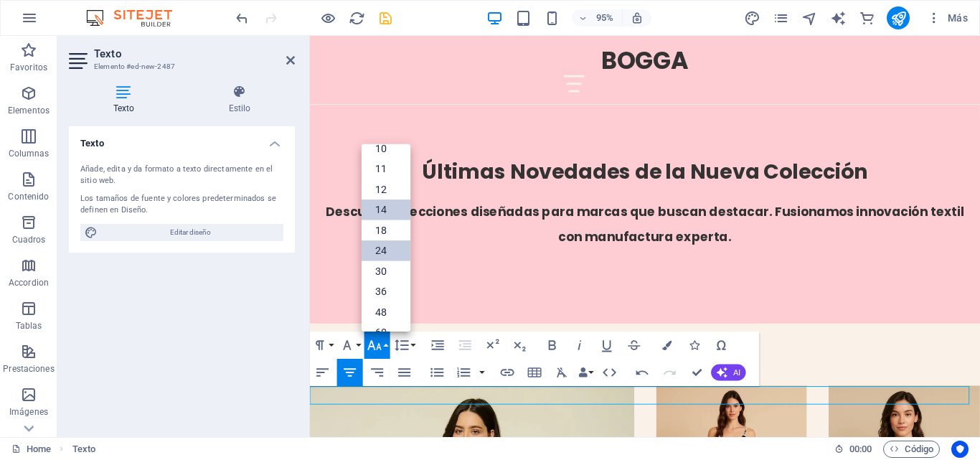
scroll to position [0, 0]
click at [377, 223] on link "11" at bounding box center [385, 221] width 49 height 21
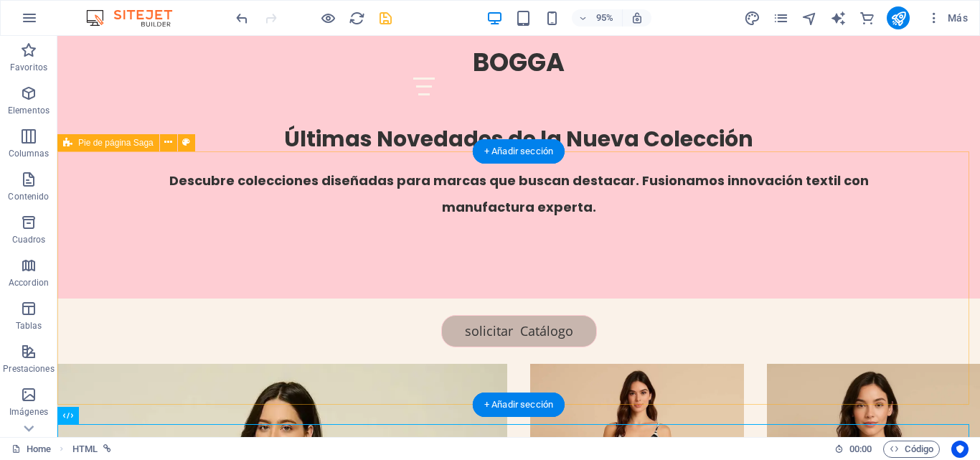
scroll to position [2904, 0]
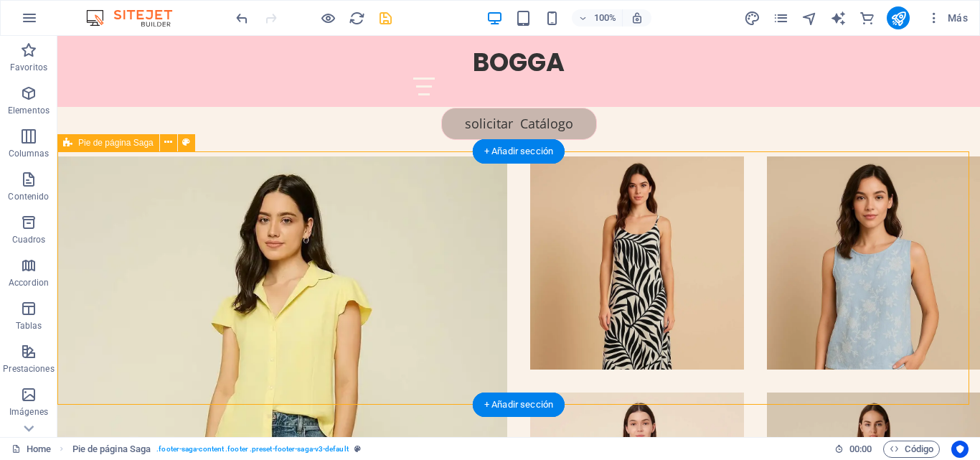
scroll to position [2944, 0]
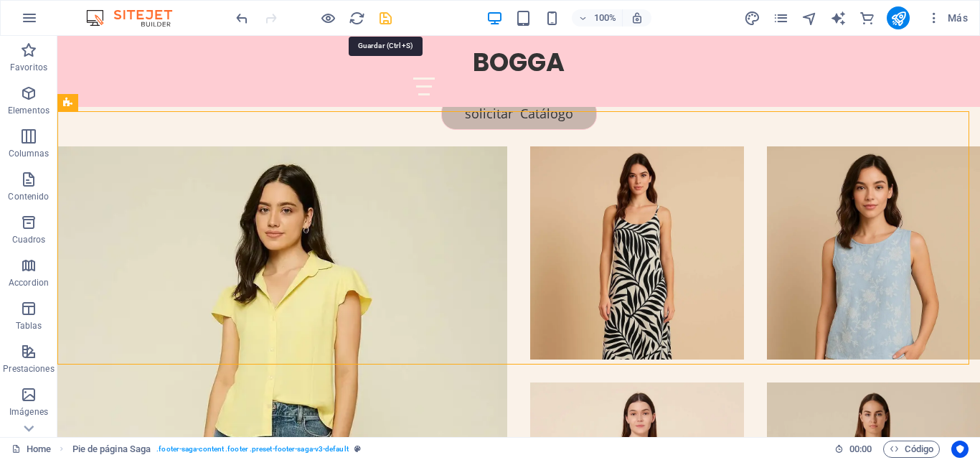
click at [384, 16] on icon "save" at bounding box center [385, 18] width 16 height 16
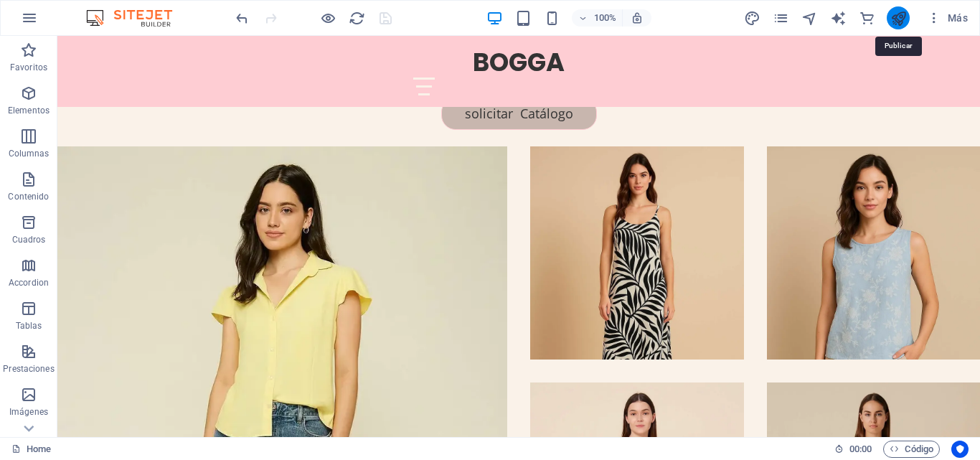
click at [901, 16] on icon "publish" at bounding box center [898, 18] width 16 height 16
